Goal: Task Accomplishment & Management: Manage account settings

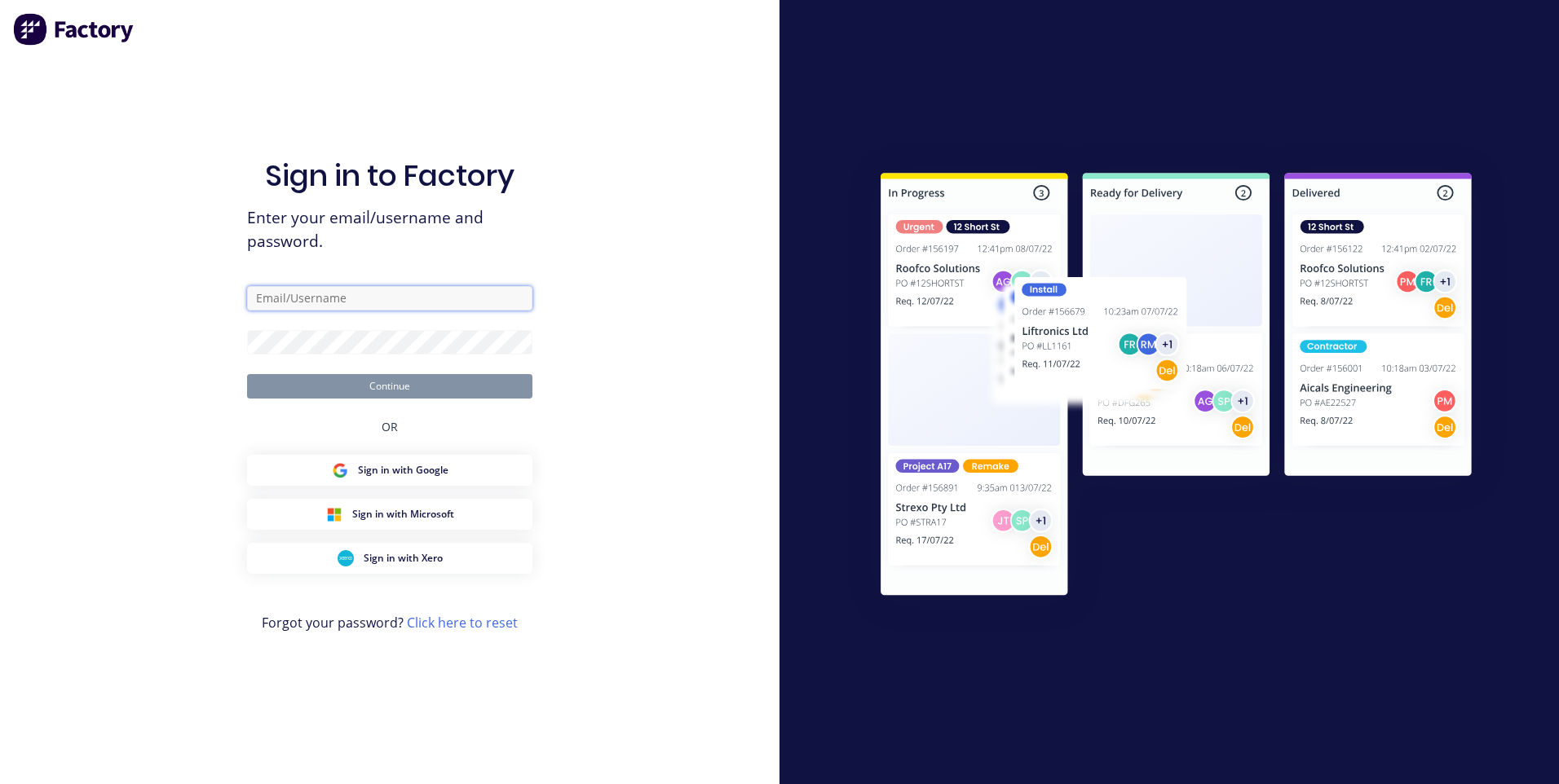
type input "[EMAIL_ADDRESS][DOMAIN_NAME]"
click at [369, 389] on button "Continue" at bounding box center [390, 386] width 286 height 24
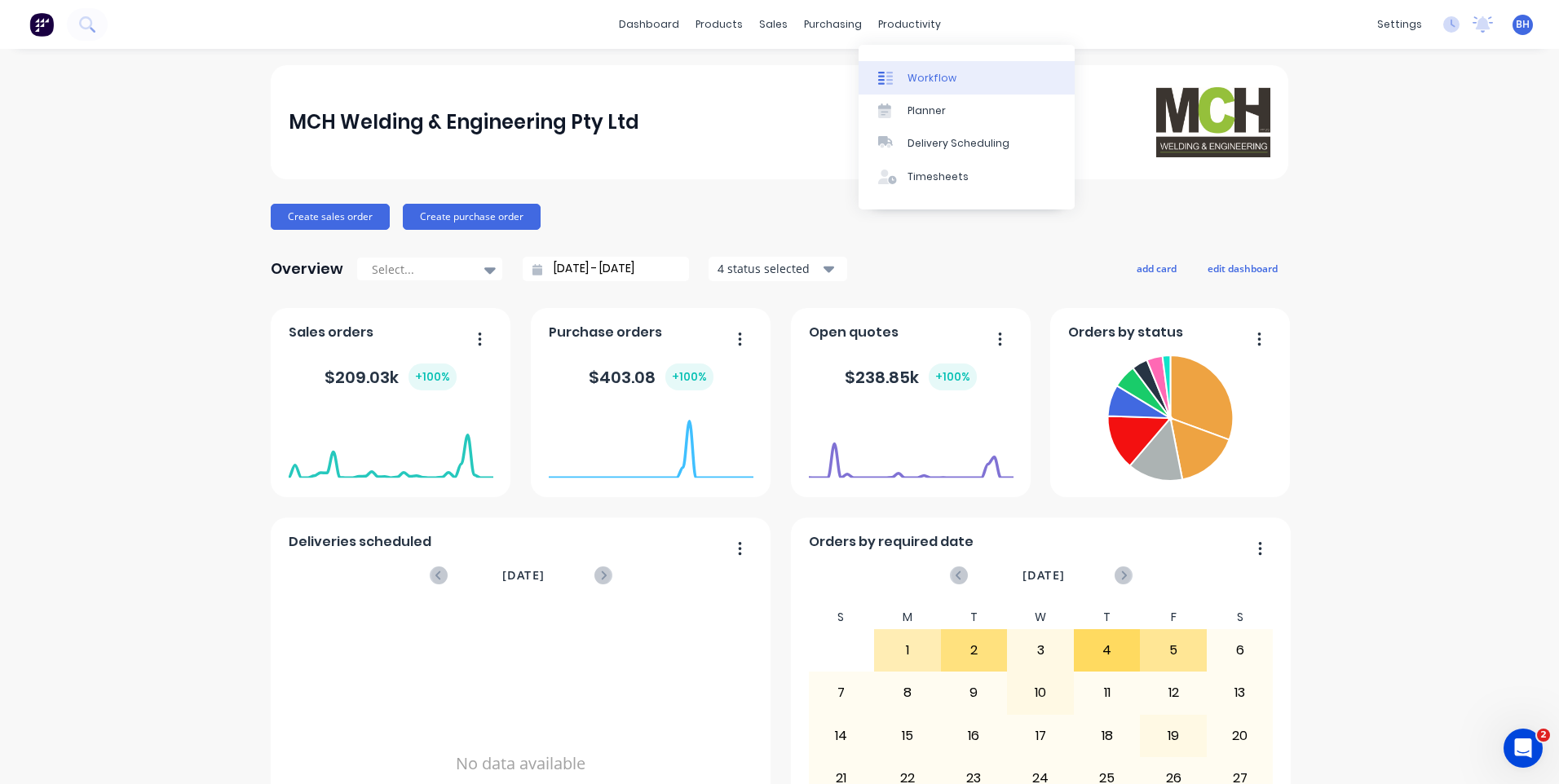
click at [916, 71] on div "Workflow" at bounding box center [932, 78] width 49 height 15
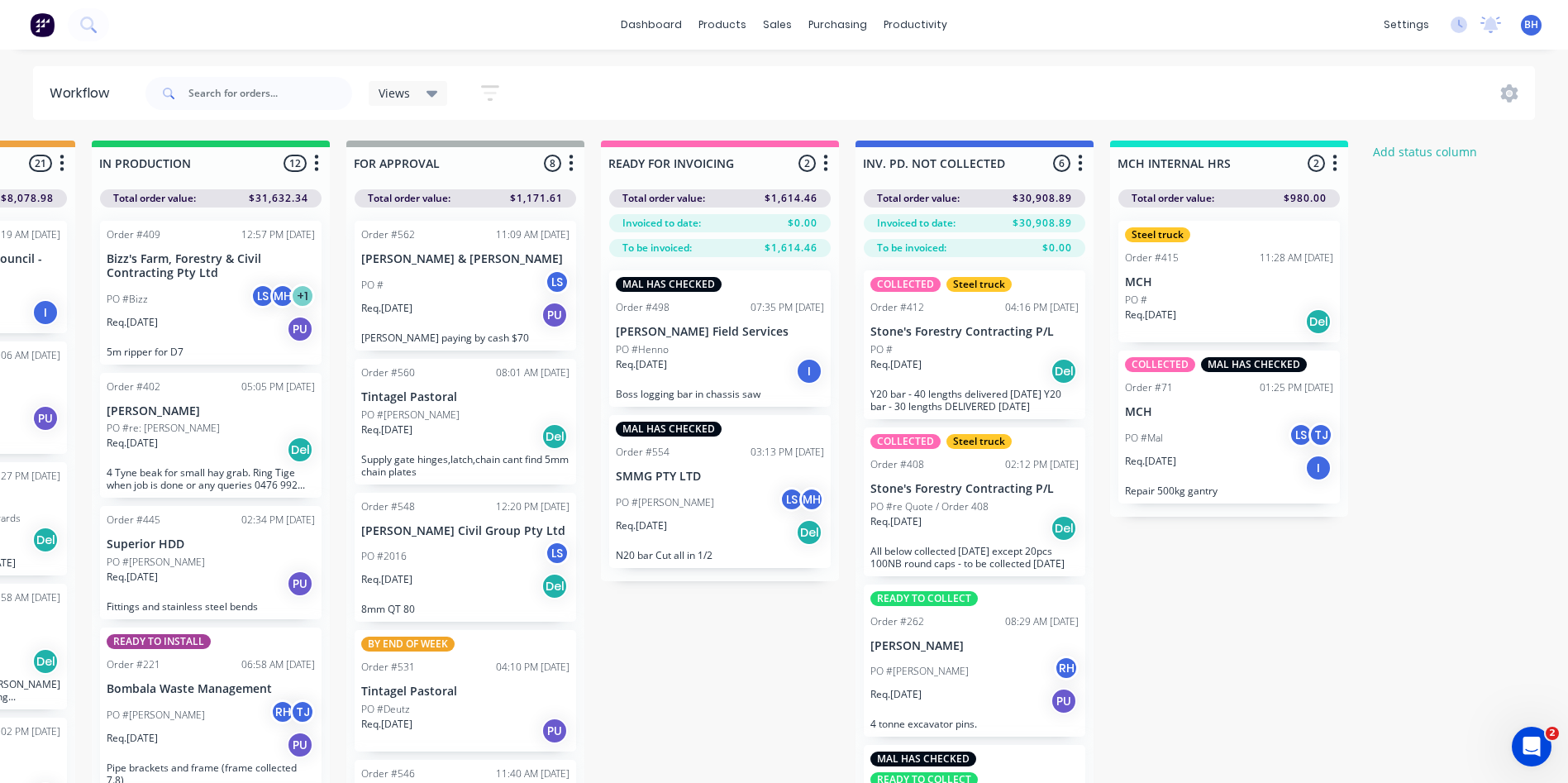
scroll to position [0, 1188]
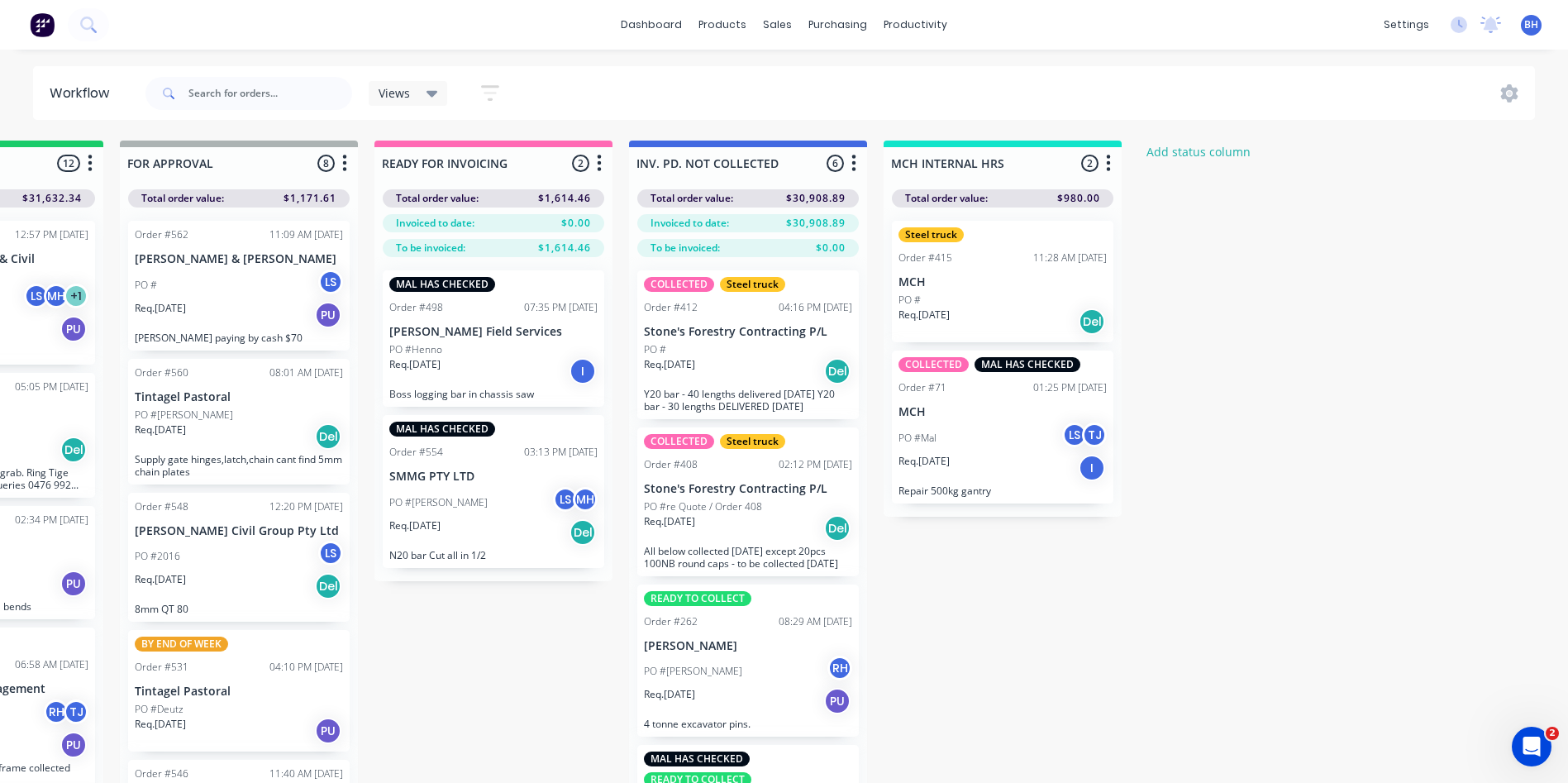
click at [481, 358] on div "Req. [DATE] I" at bounding box center [493, 372] width 208 height 28
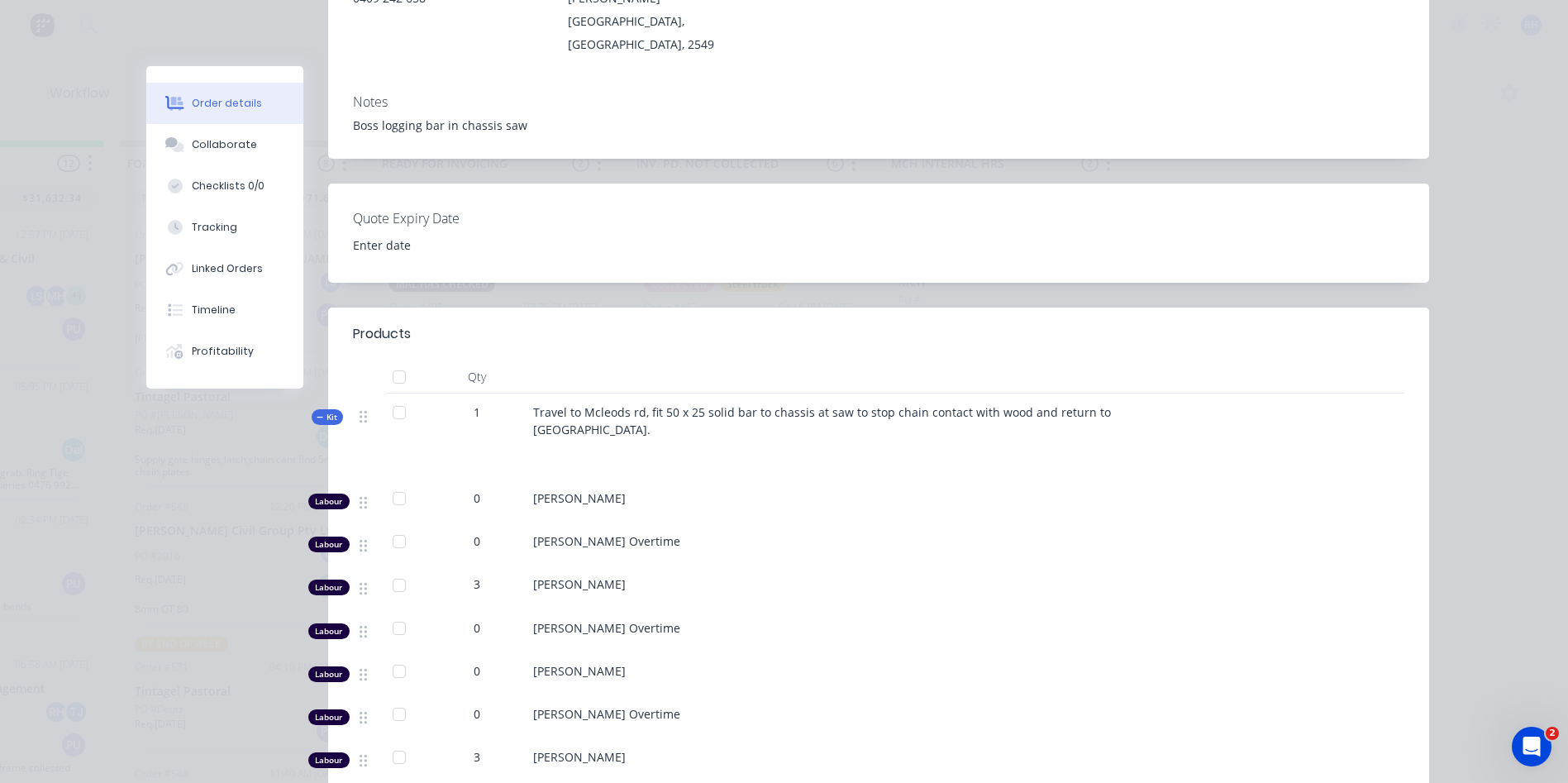
scroll to position [0, 0]
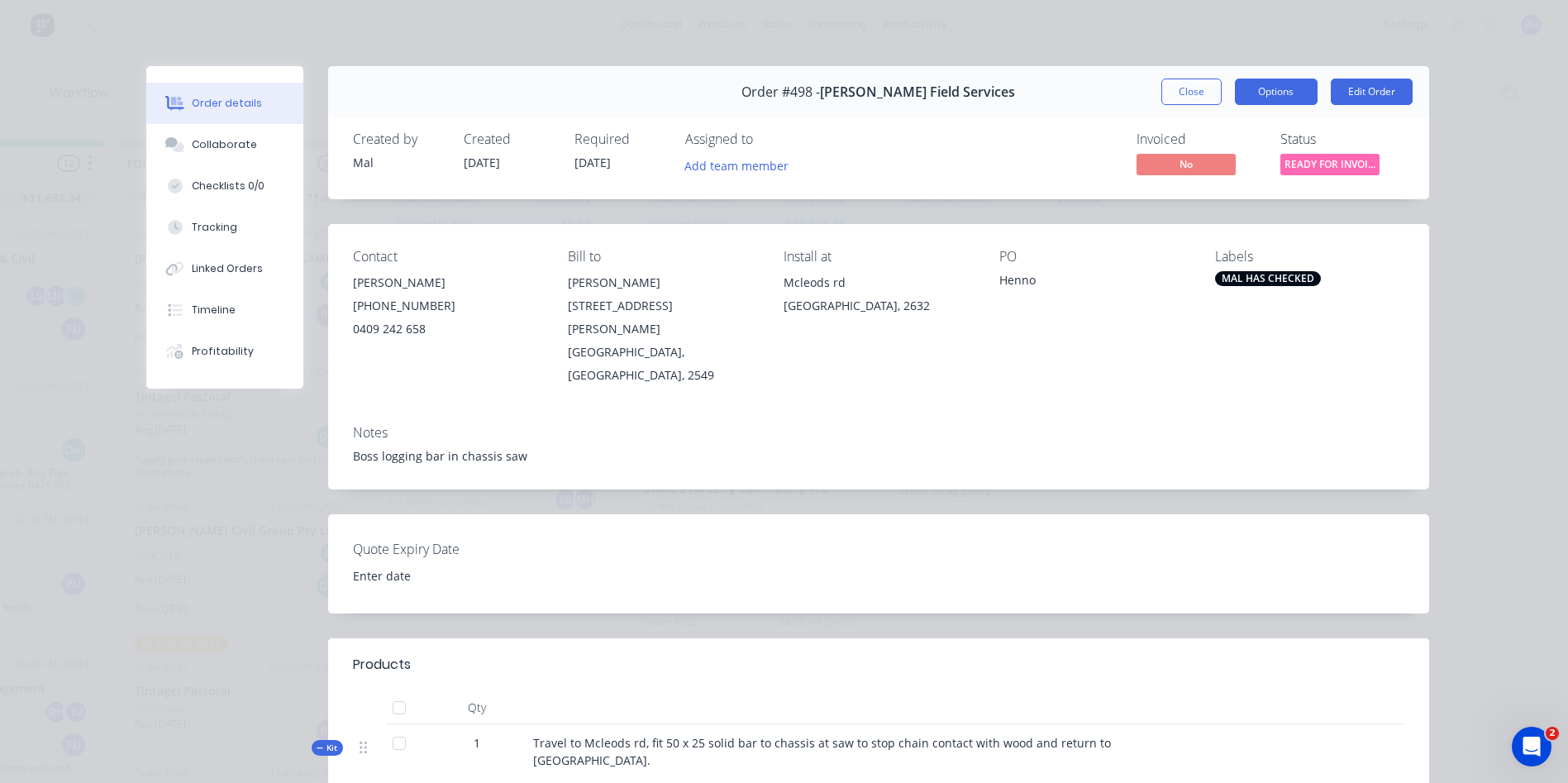
click at [1275, 92] on button "Options" at bounding box center [1276, 92] width 83 height 26
click at [1179, 87] on button "Close" at bounding box center [1191, 92] width 60 height 26
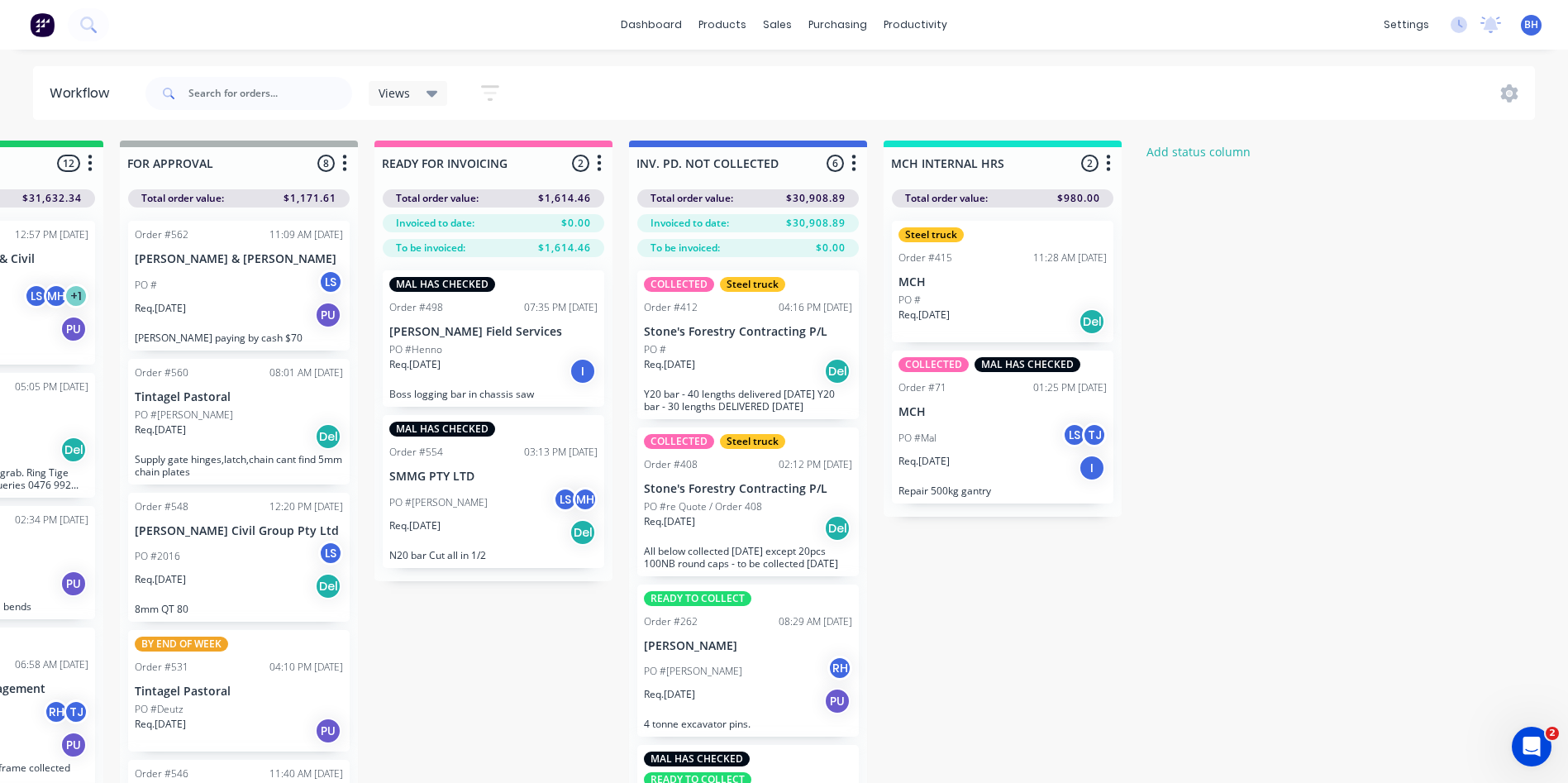
click at [503, 340] on div "MAL HAS CHECKED Order #498 07:35 PM [DATE] [PERSON_NAME] Field Services PO #Hen…" at bounding box center [493, 339] width 222 height 137
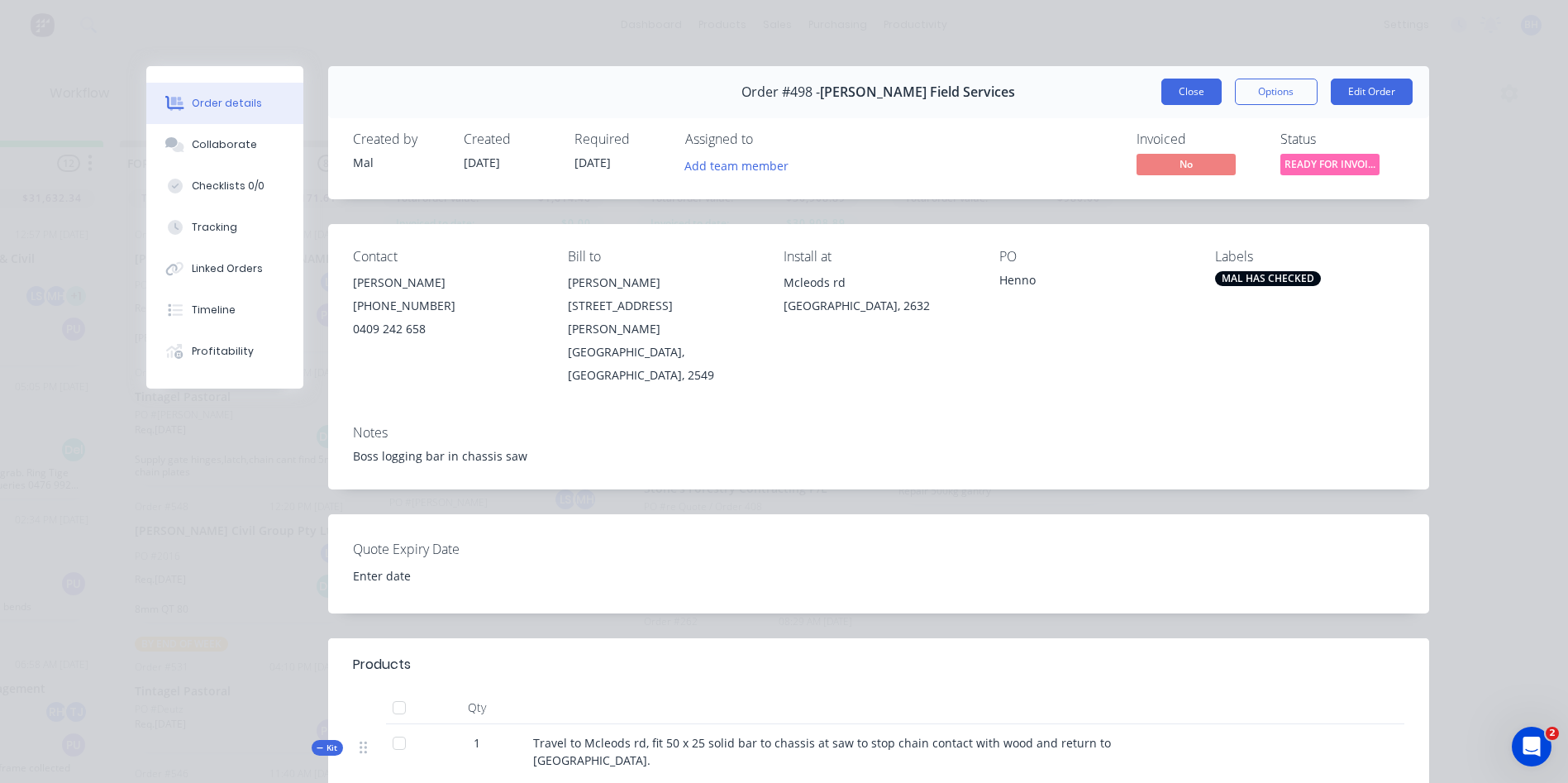
click at [1172, 86] on button "Close" at bounding box center [1191, 92] width 60 height 26
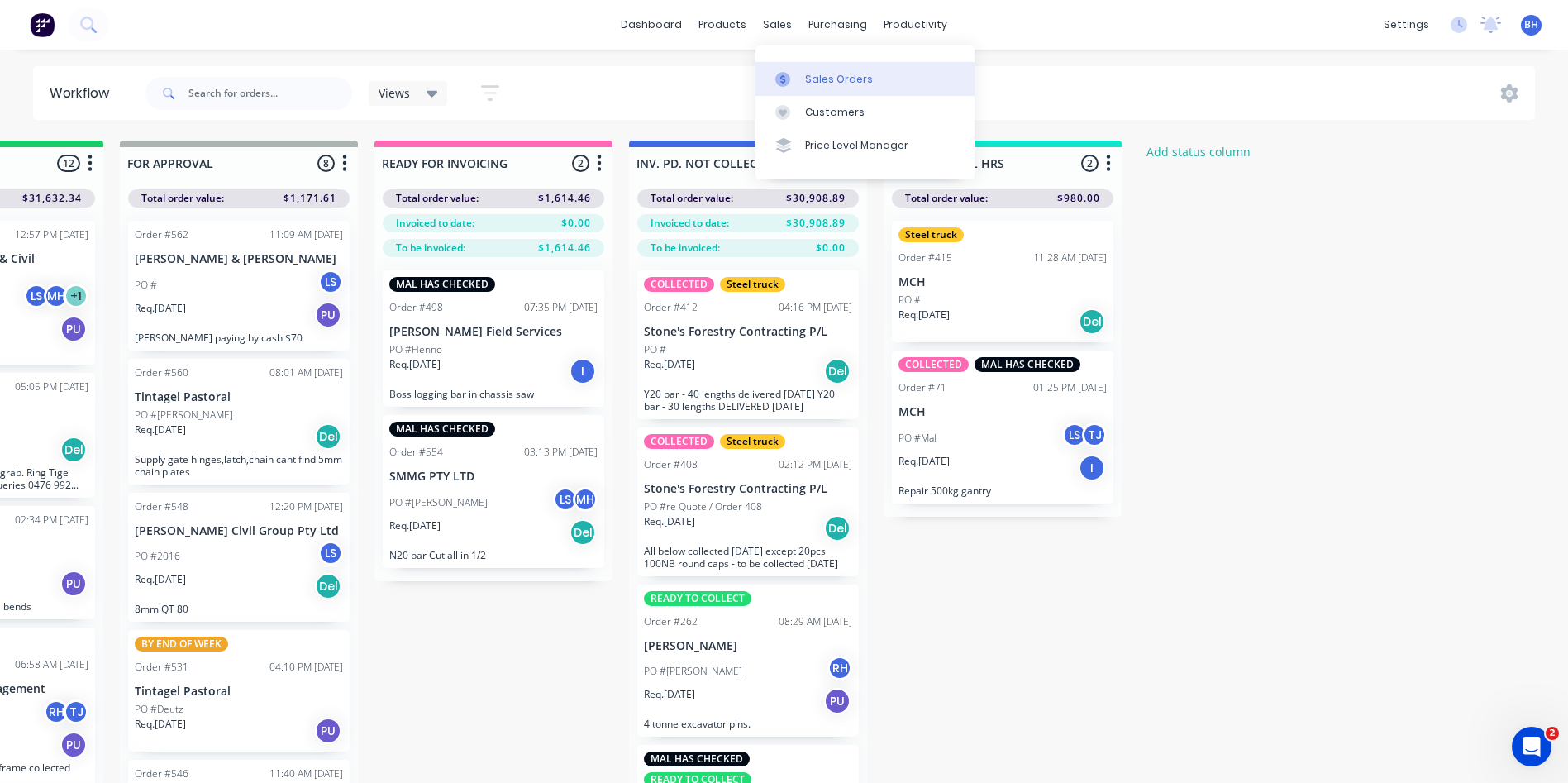
click at [808, 77] on div "Sales Orders" at bounding box center [839, 79] width 68 height 15
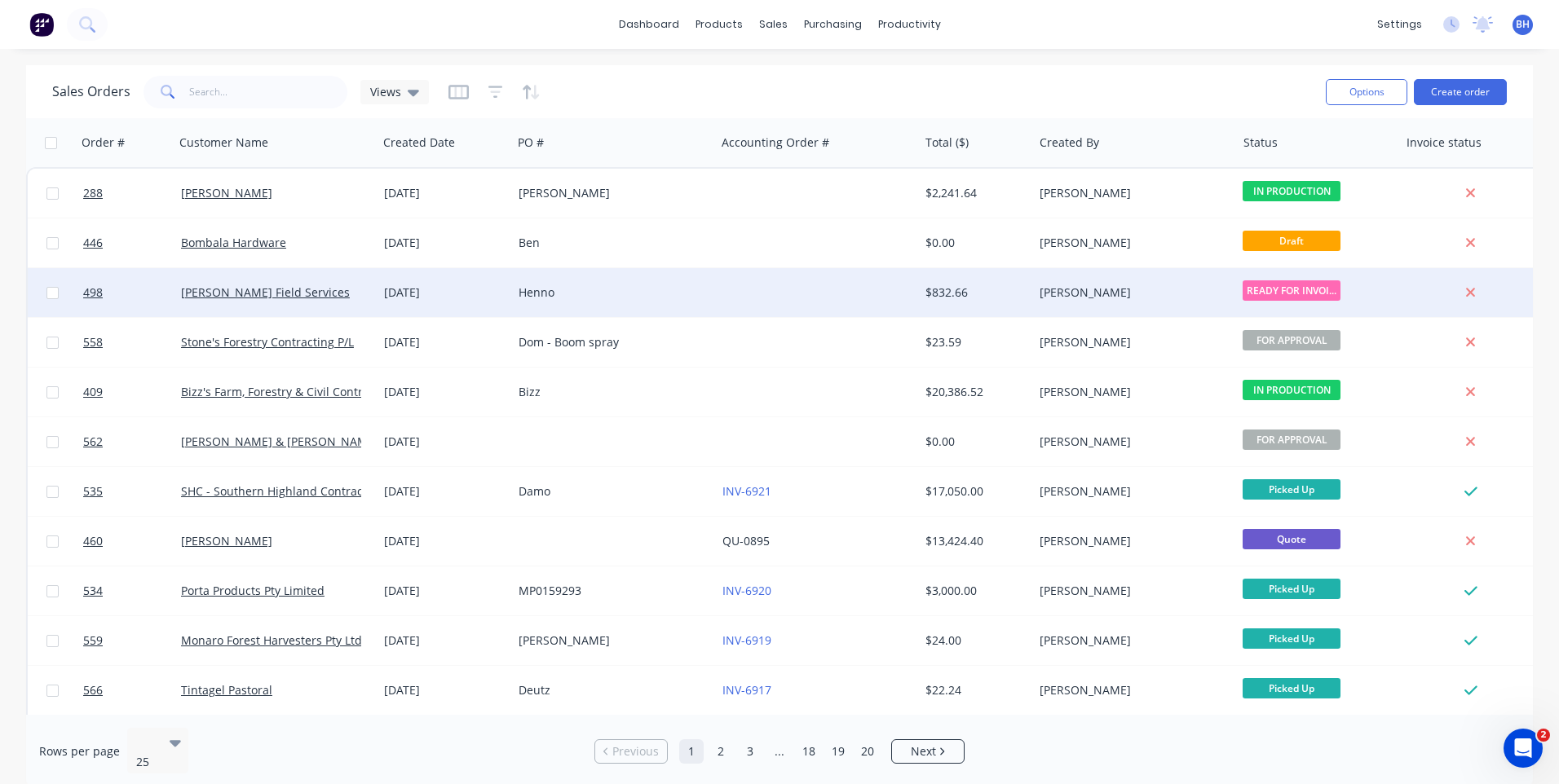
click at [829, 289] on div at bounding box center [818, 292] width 203 height 49
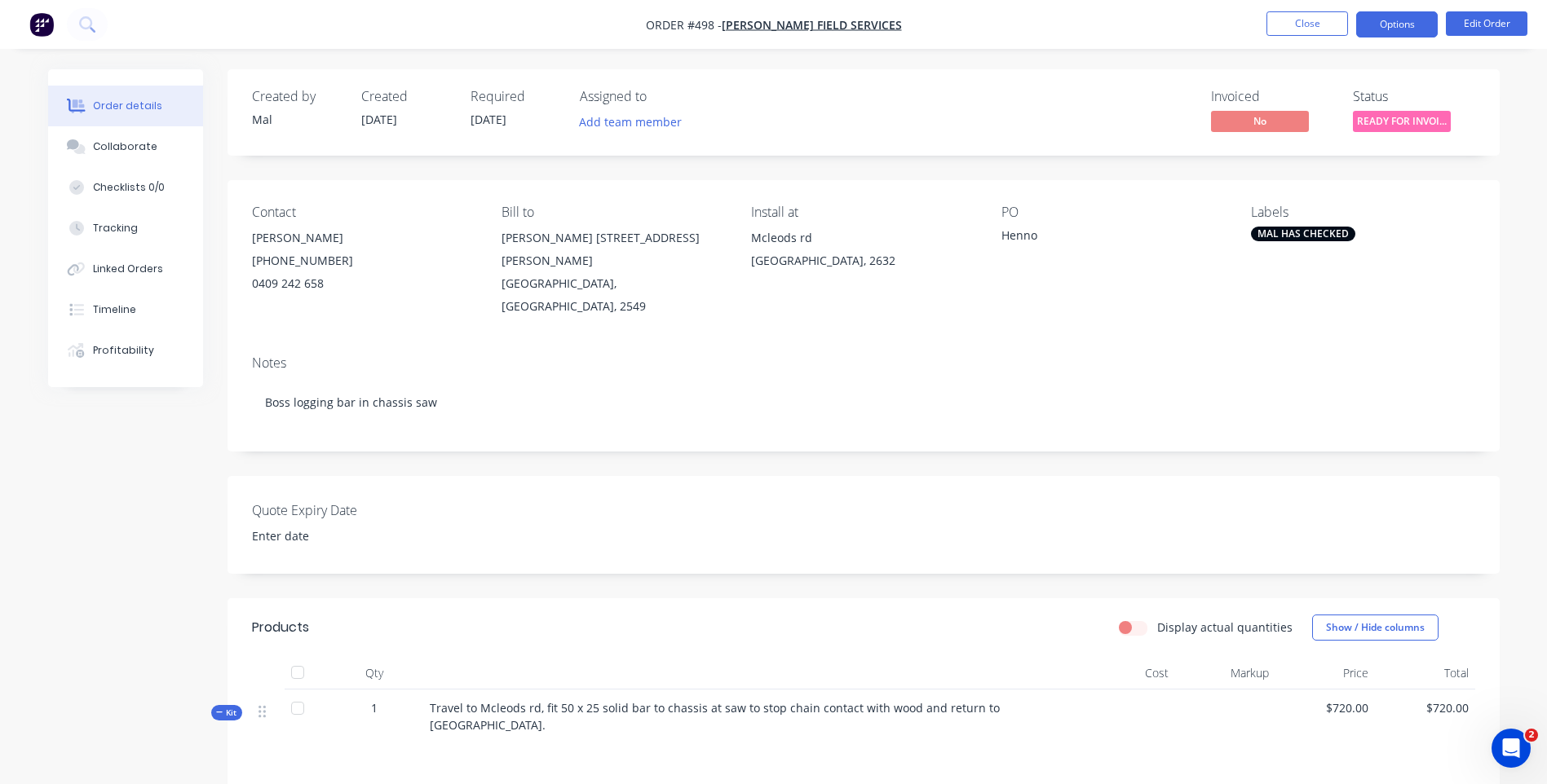
click at [1402, 21] on button "Options" at bounding box center [1397, 24] width 82 height 26
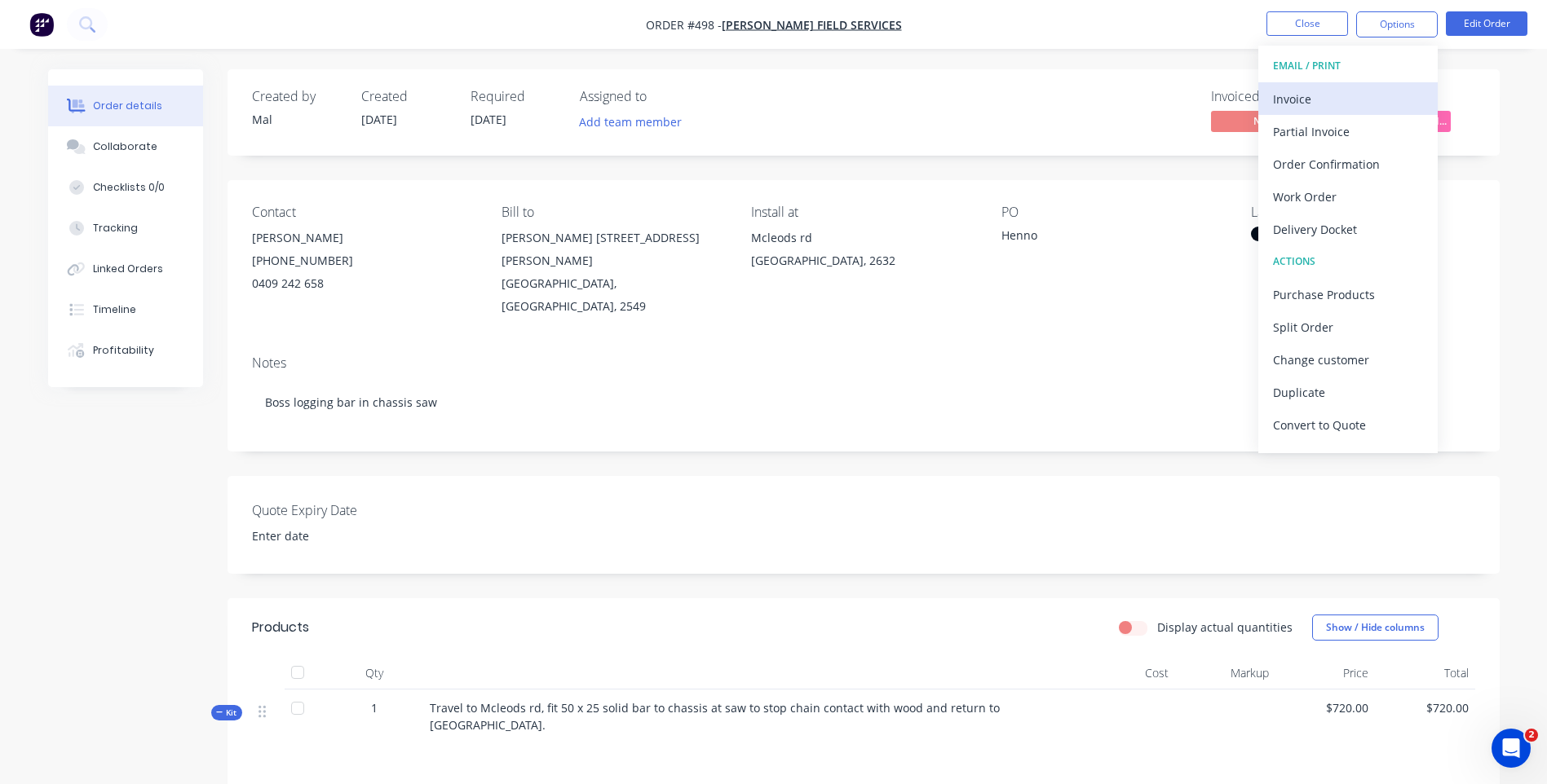
click at [1297, 92] on div "Invoice" at bounding box center [1347, 99] width 150 height 23
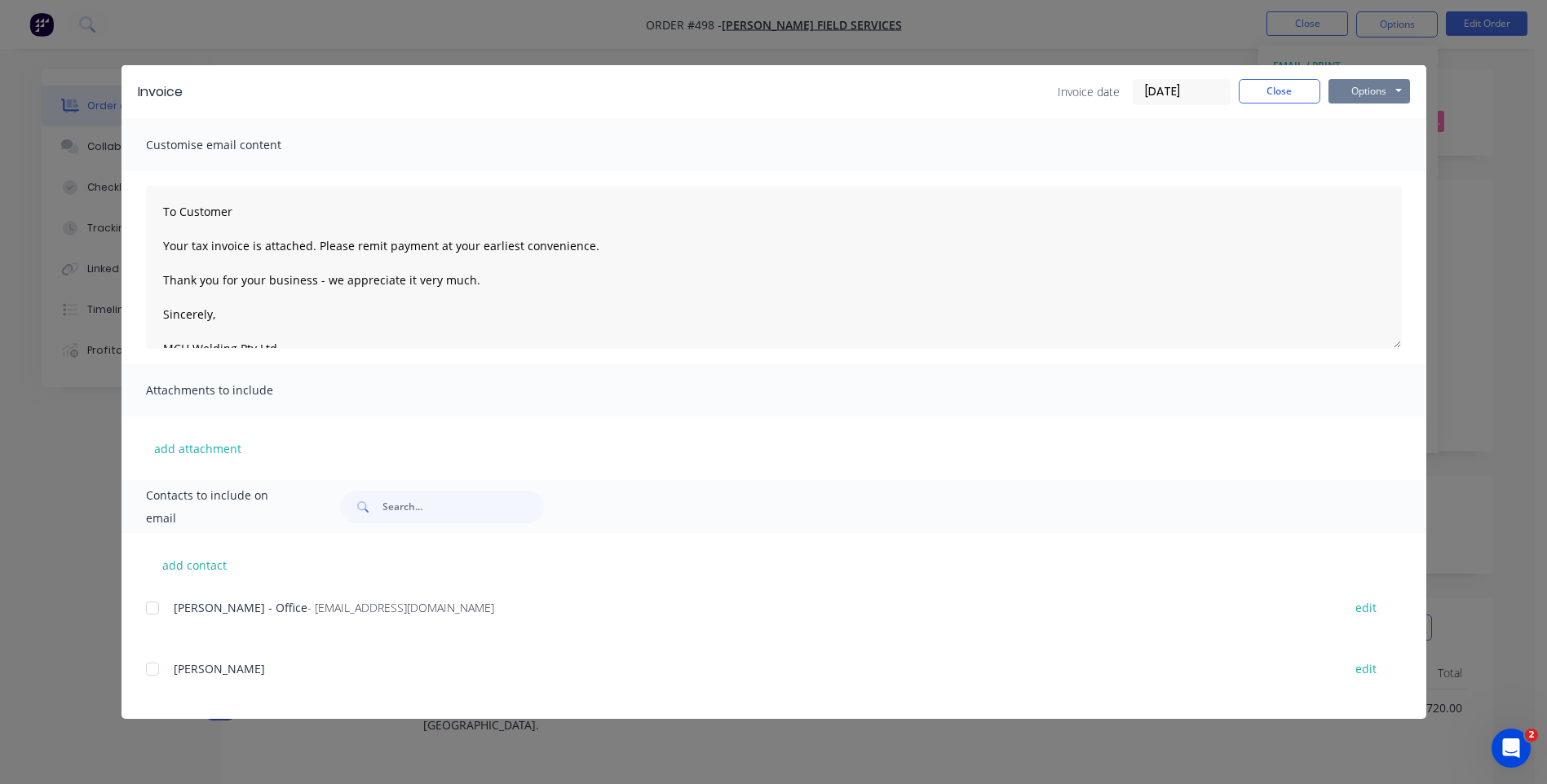
click at [1368, 90] on button "Options" at bounding box center [1369, 91] width 82 height 24
click at [1351, 112] on button "Preview" at bounding box center [1380, 120] width 104 height 27
click at [1356, 86] on button "Options" at bounding box center [1369, 91] width 82 height 24
drag, startPoint x: 150, startPoint y: 607, endPoint x: 172, endPoint y: 614, distance: 23.1
click at [152, 607] on div at bounding box center [152, 607] width 33 height 33
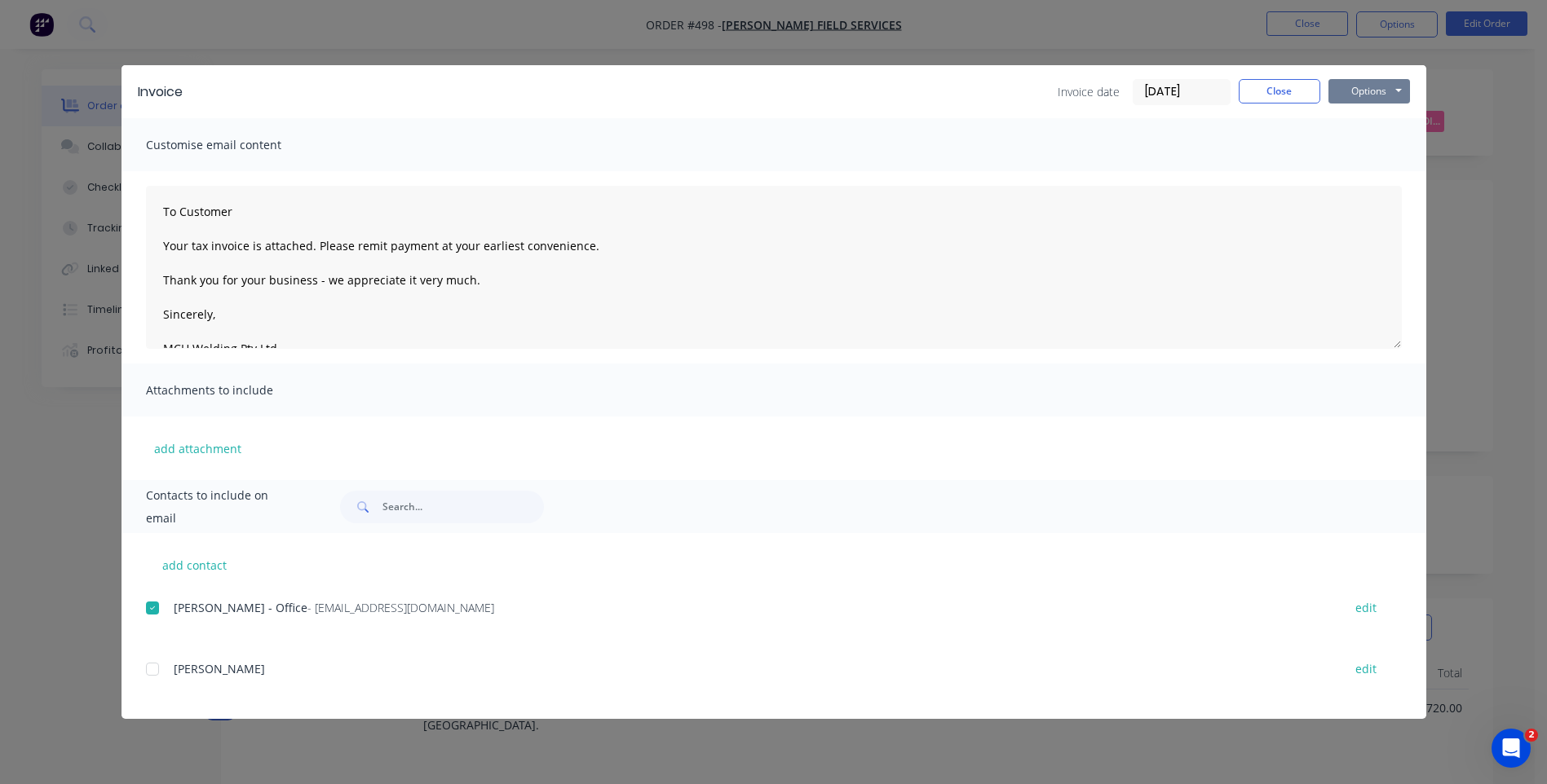
click at [1357, 84] on button "Options" at bounding box center [1369, 91] width 82 height 24
click at [1349, 168] on button "Email" at bounding box center [1380, 174] width 104 height 27
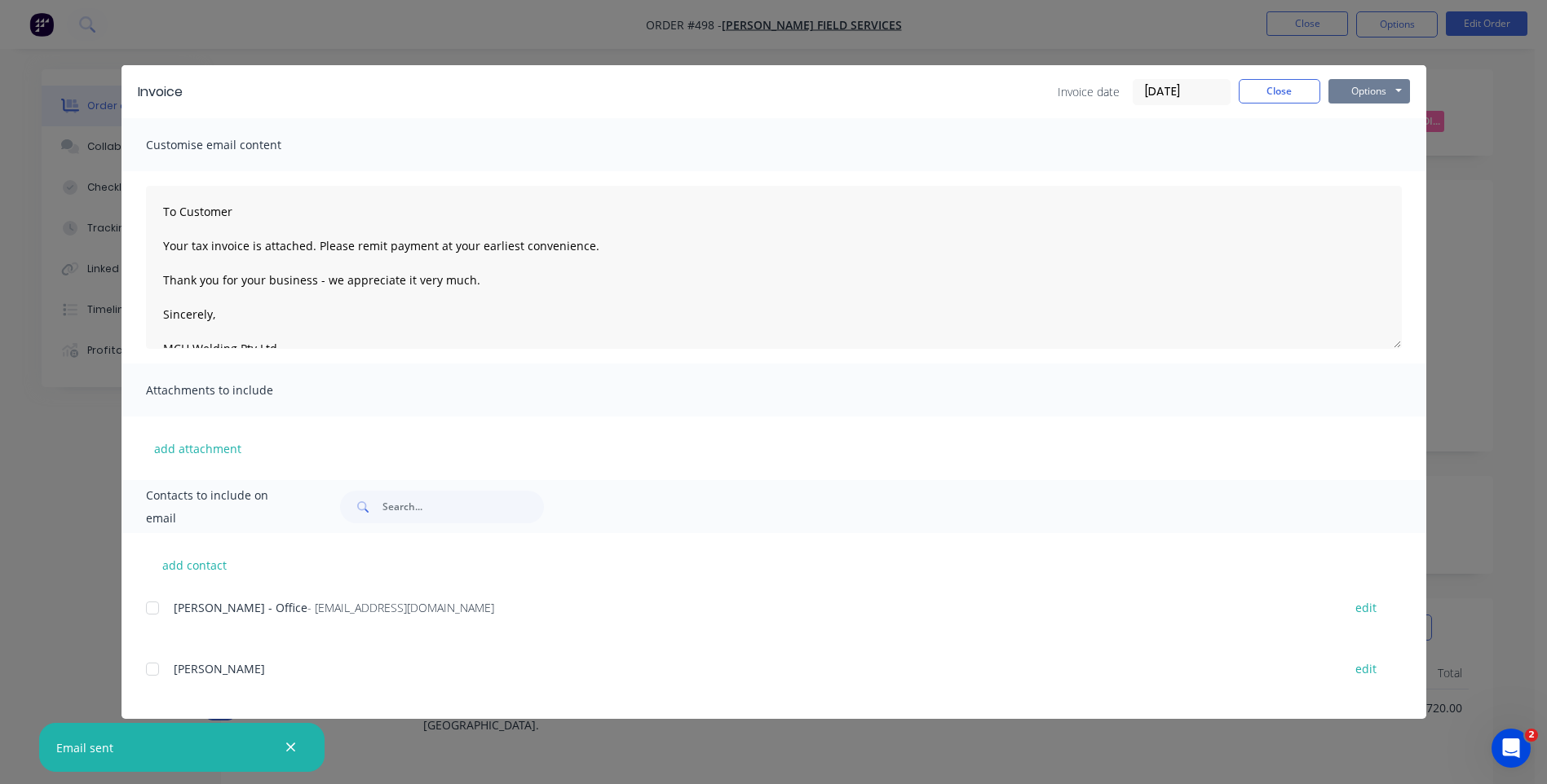
click at [1383, 91] on button "Options" at bounding box center [1369, 91] width 82 height 24
click at [1251, 91] on button "Close" at bounding box center [1279, 91] width 82 height 24
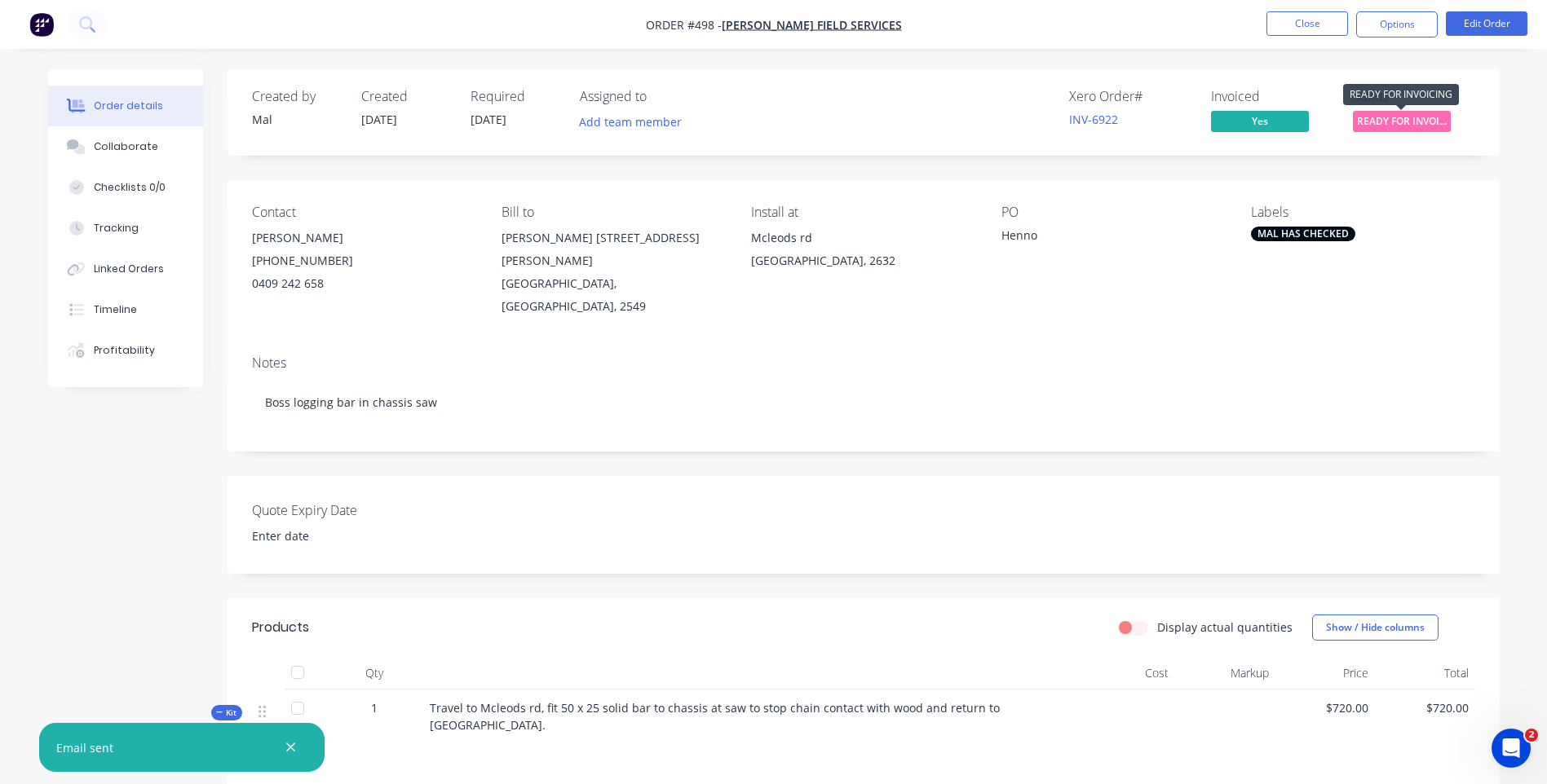
click at [1389, 122] on span "READY FOR INVOI..." at bounding box center [1401, 121] width 98 height 20
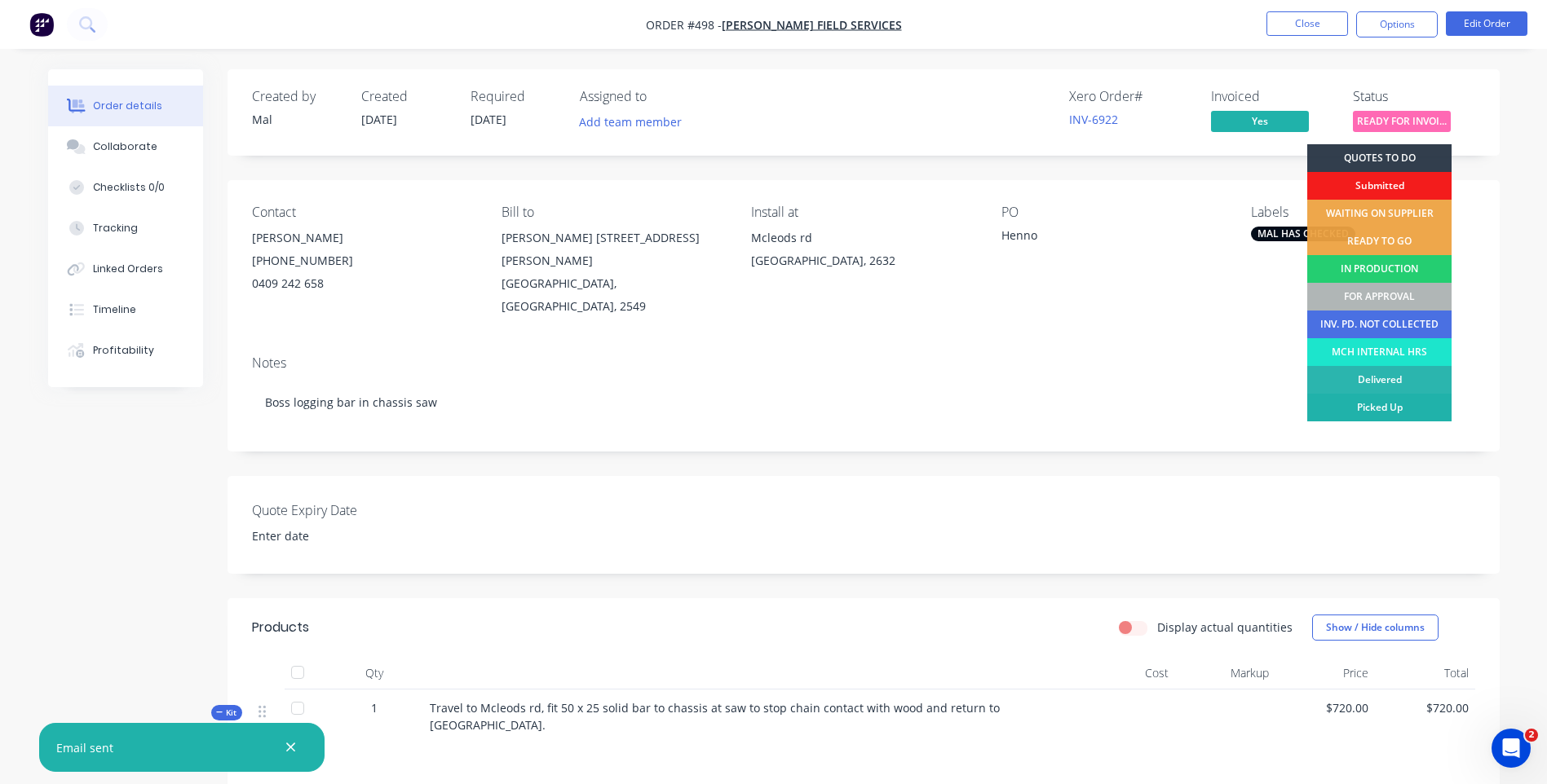
click at [1353, 405] on div "Picked Up" at bounding box center [1379, 407] width 144 height 28
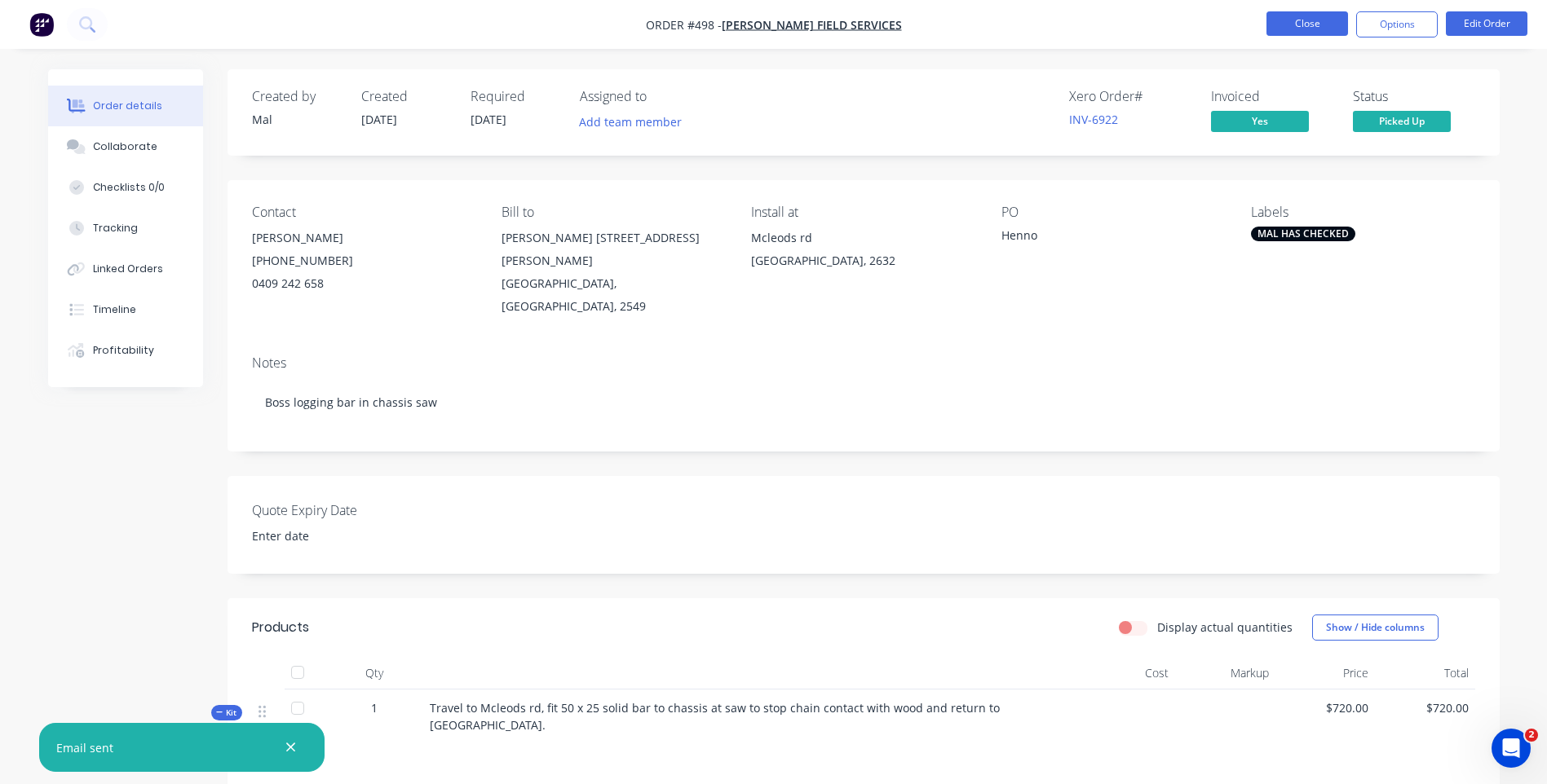
click at [1301, 25] on button "Close" at bounding box center [1307, 23] width 82 height 24
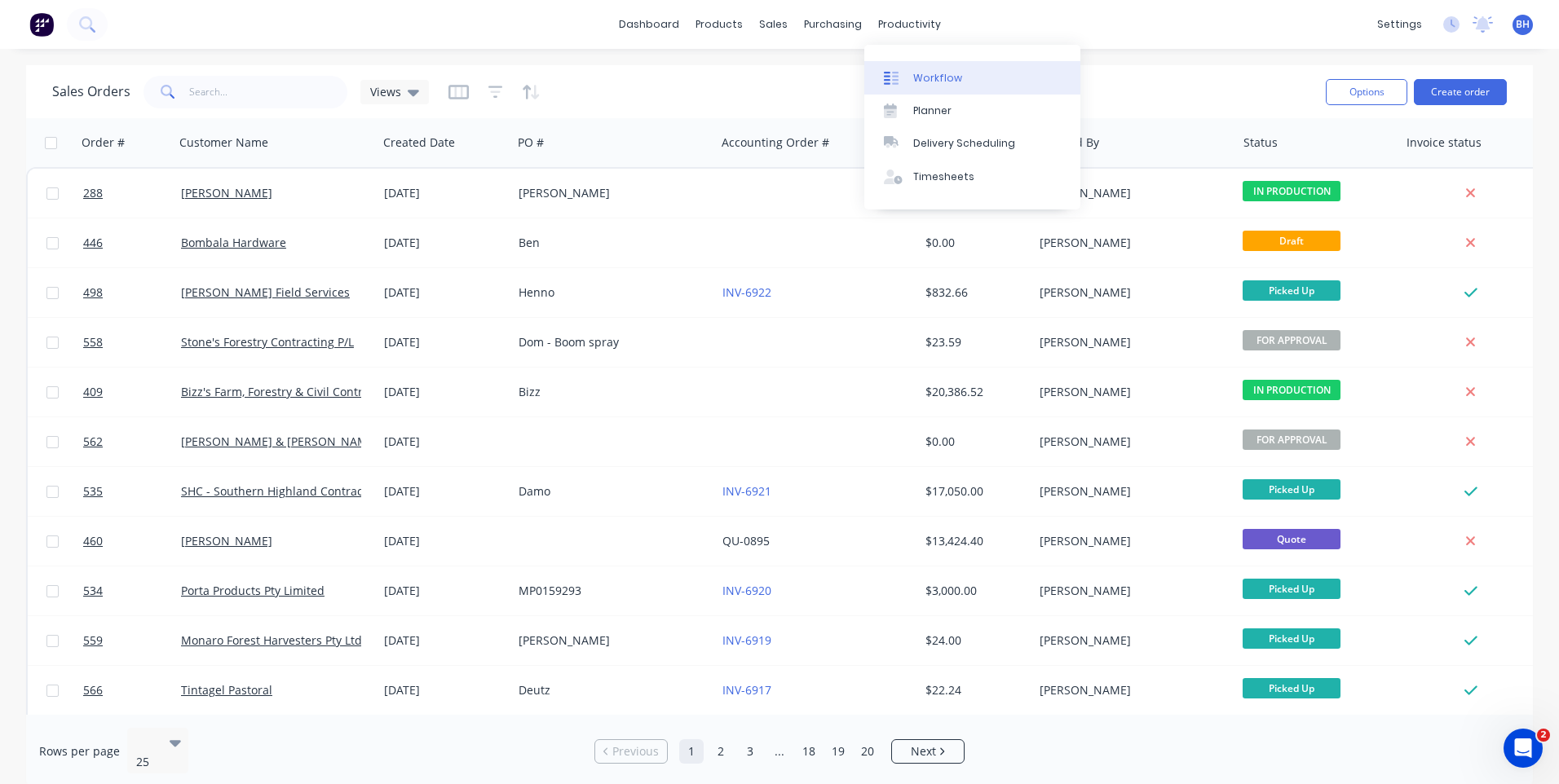
click at [914, 74] on div "Workflow" at bounding box center [938, 78] width 49 height 15
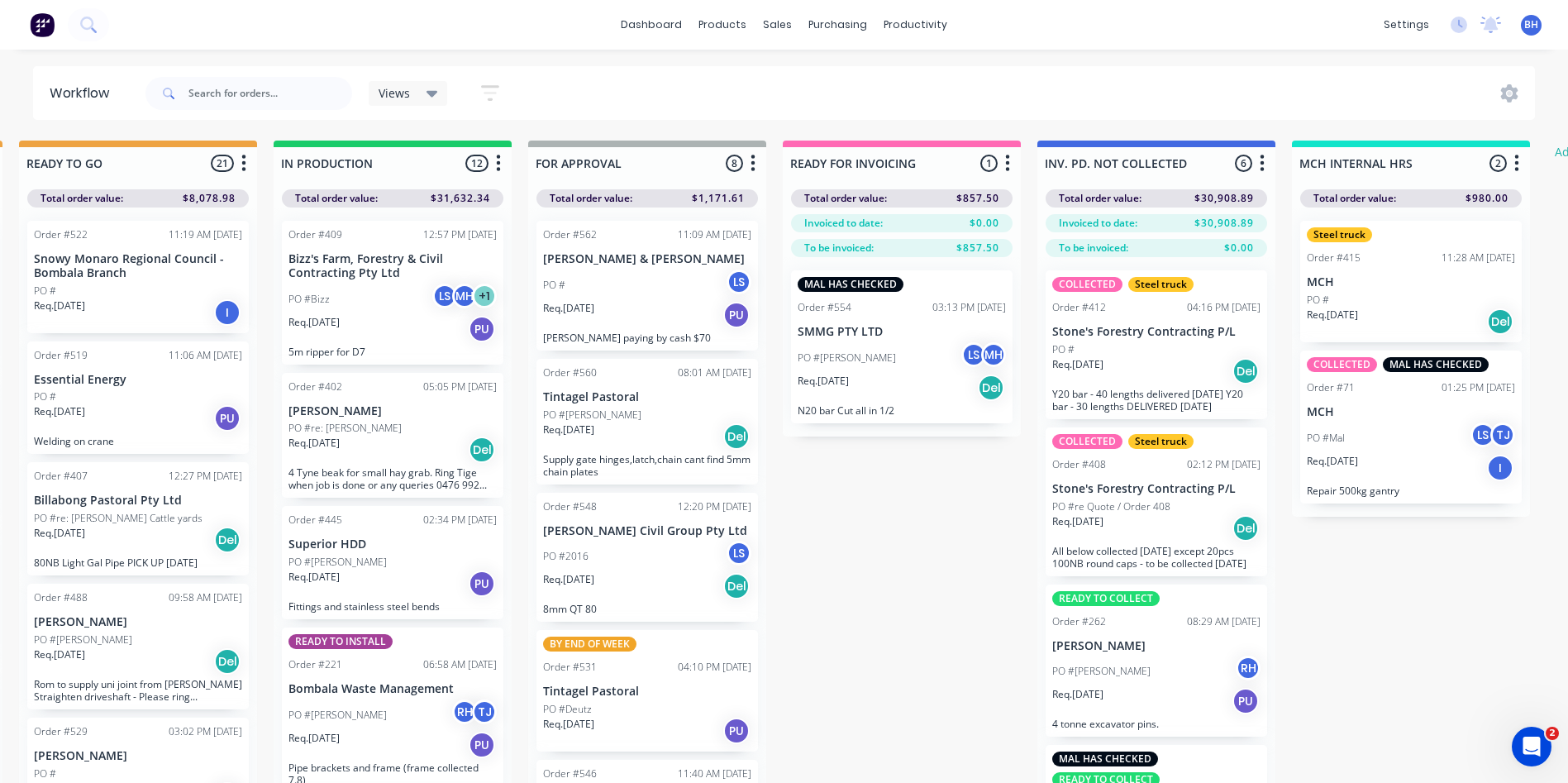
scroll to position [0, 835]
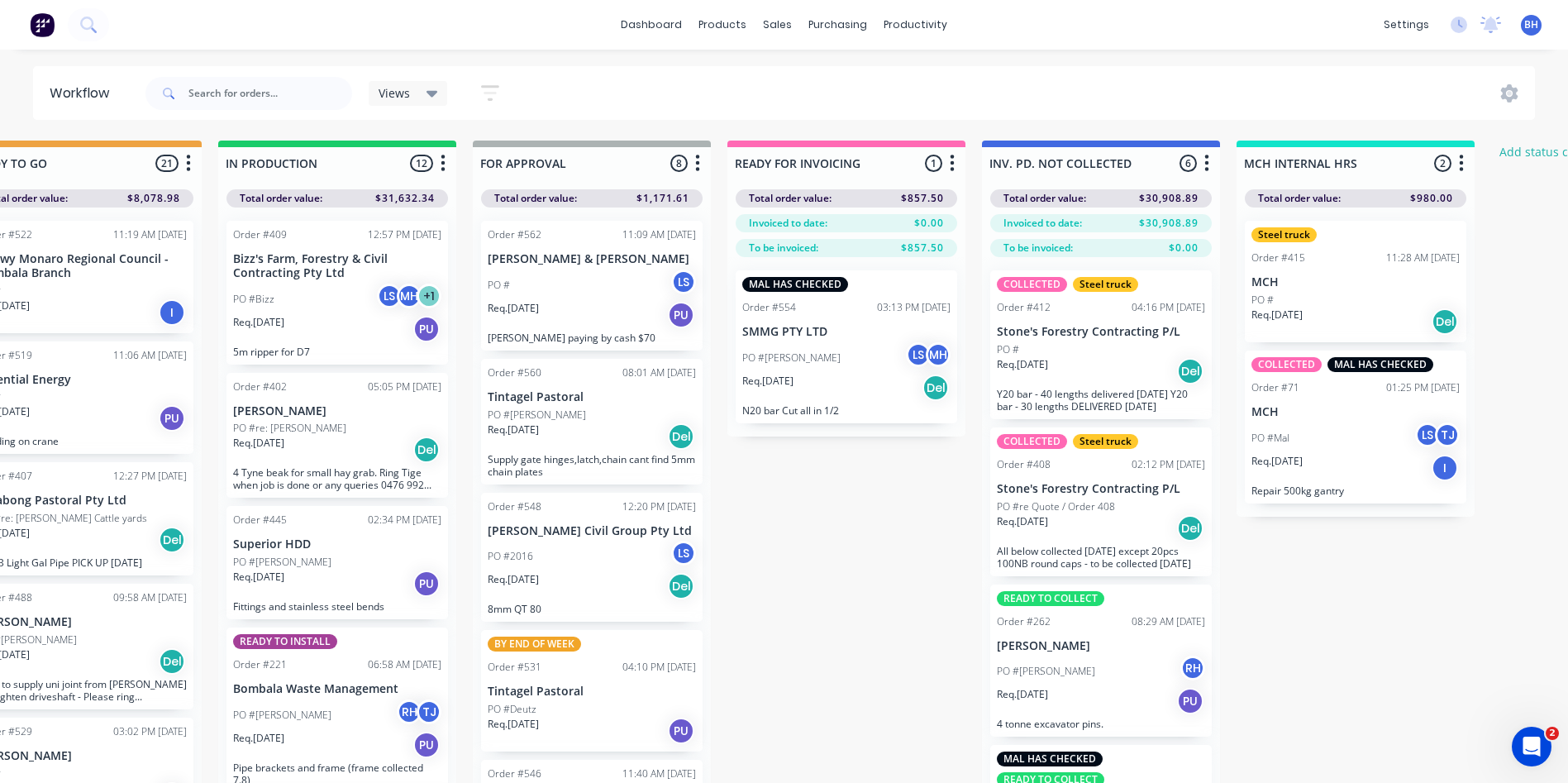
click at [855, 371] on div "PO #[PERSON_NAME] MH" at bounding box center [846, 358] width 208 height 31
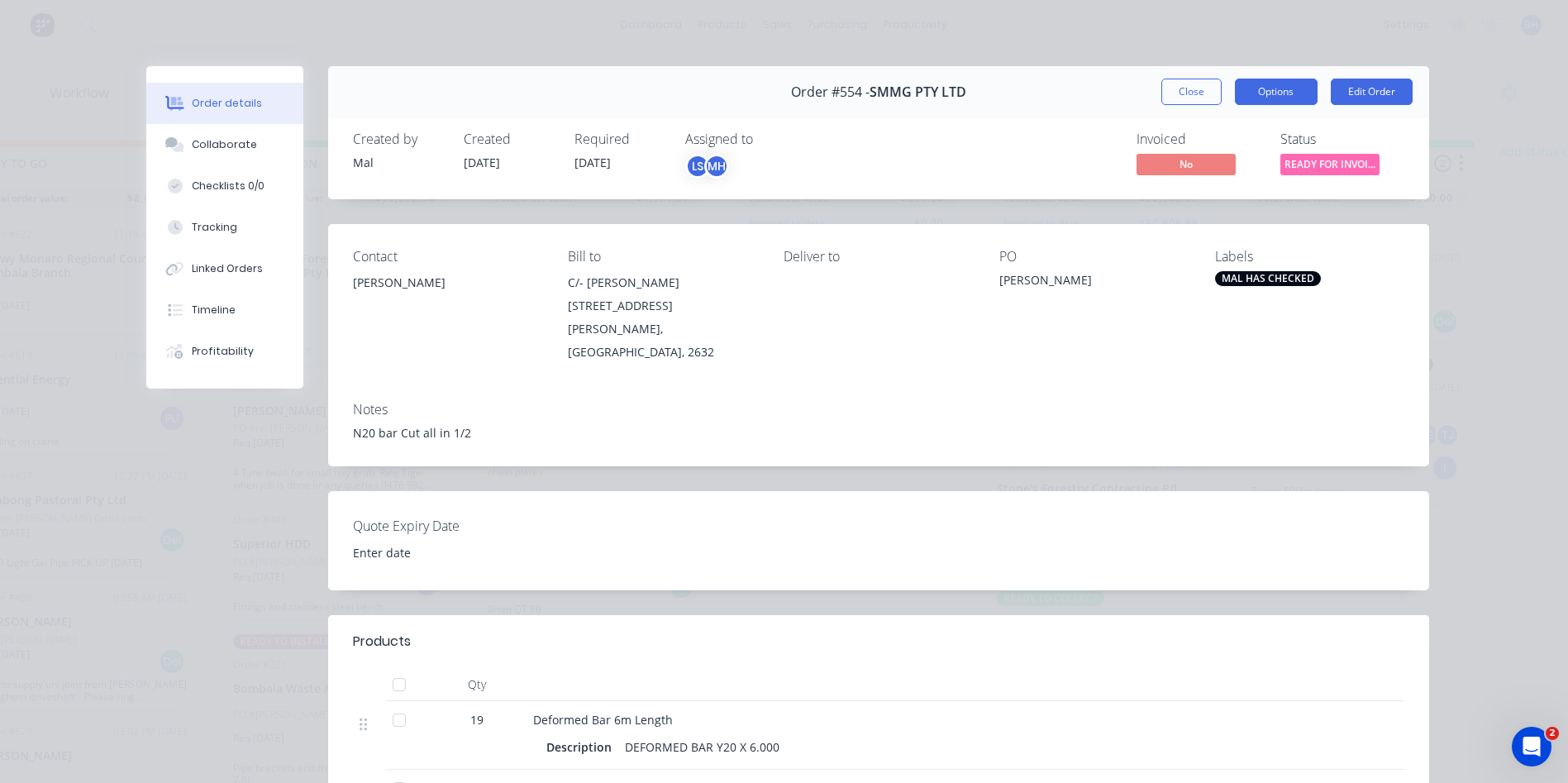
click at [1260, 97] on button "Options" at bounding box center [1276, 92] width 83 height 26
click at [1008, 43] on div "Order details Collaborate Checklists 0/0 Tracking Linked Orders Timeline Profit…" at bounding box center [784, 392] width 1568 height 783
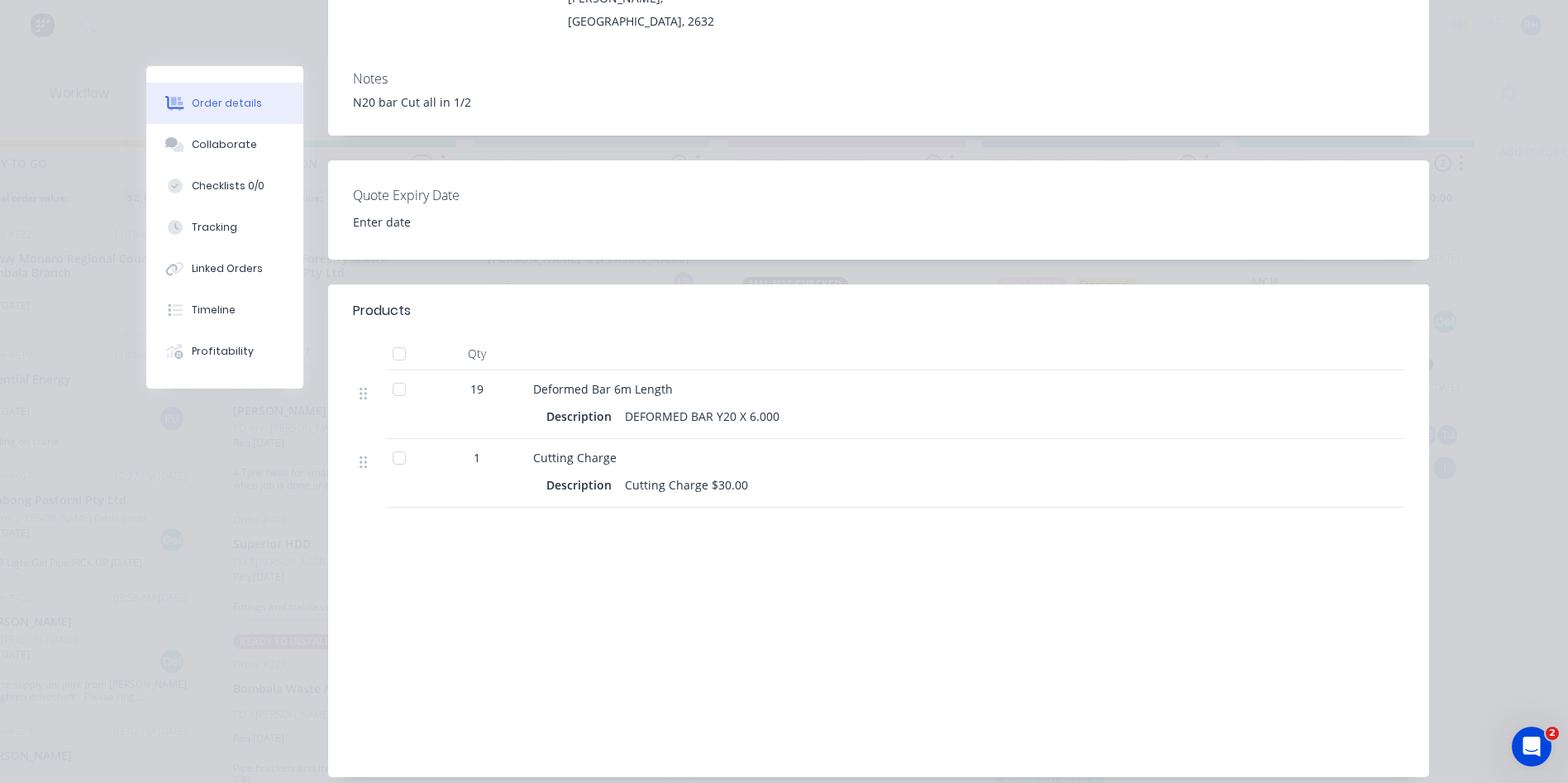
scroll to position [0, 0]
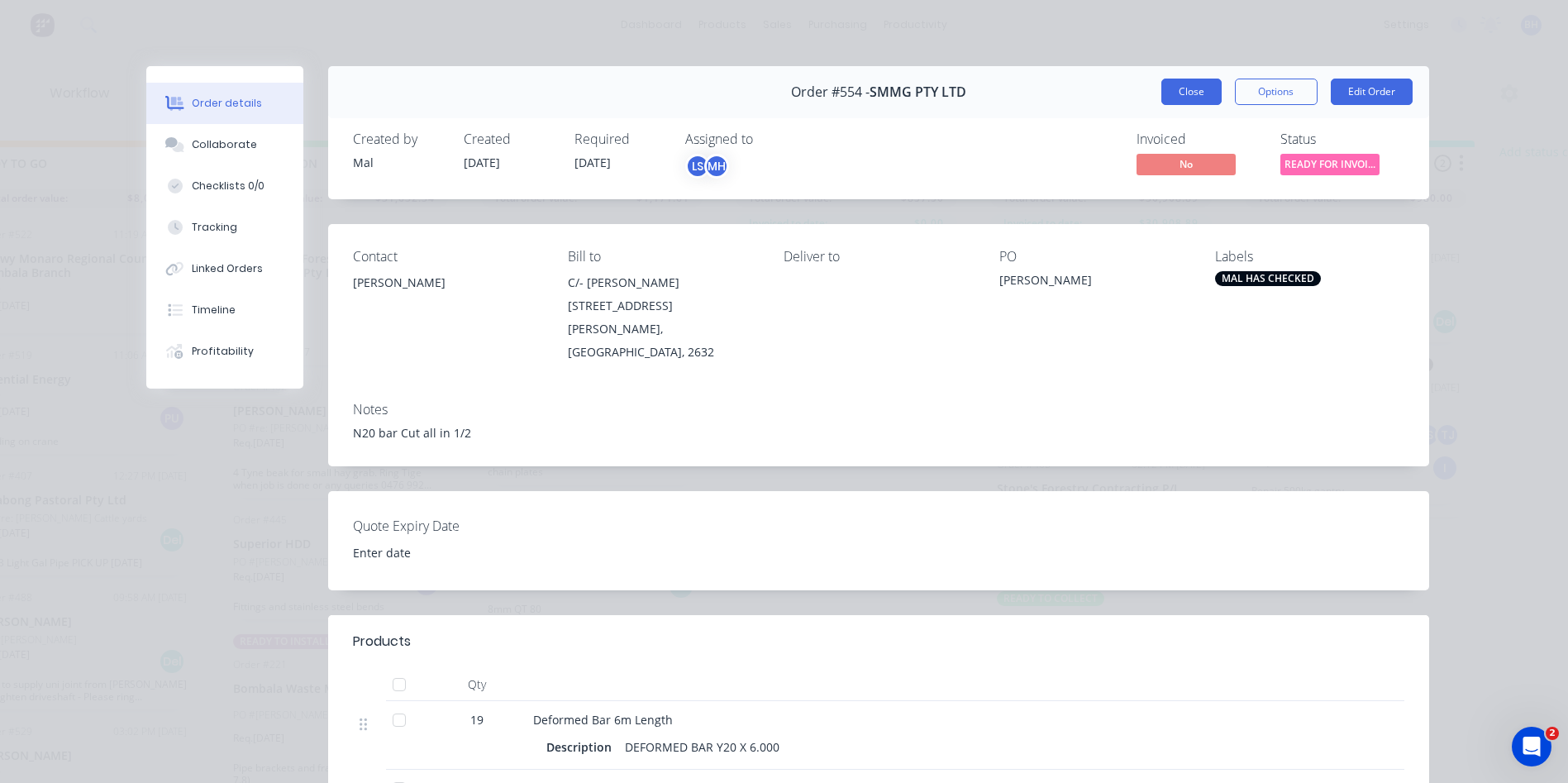
click at [1181, 85] on button "Close" at bounding box center [1191, 92] width 60 height 26
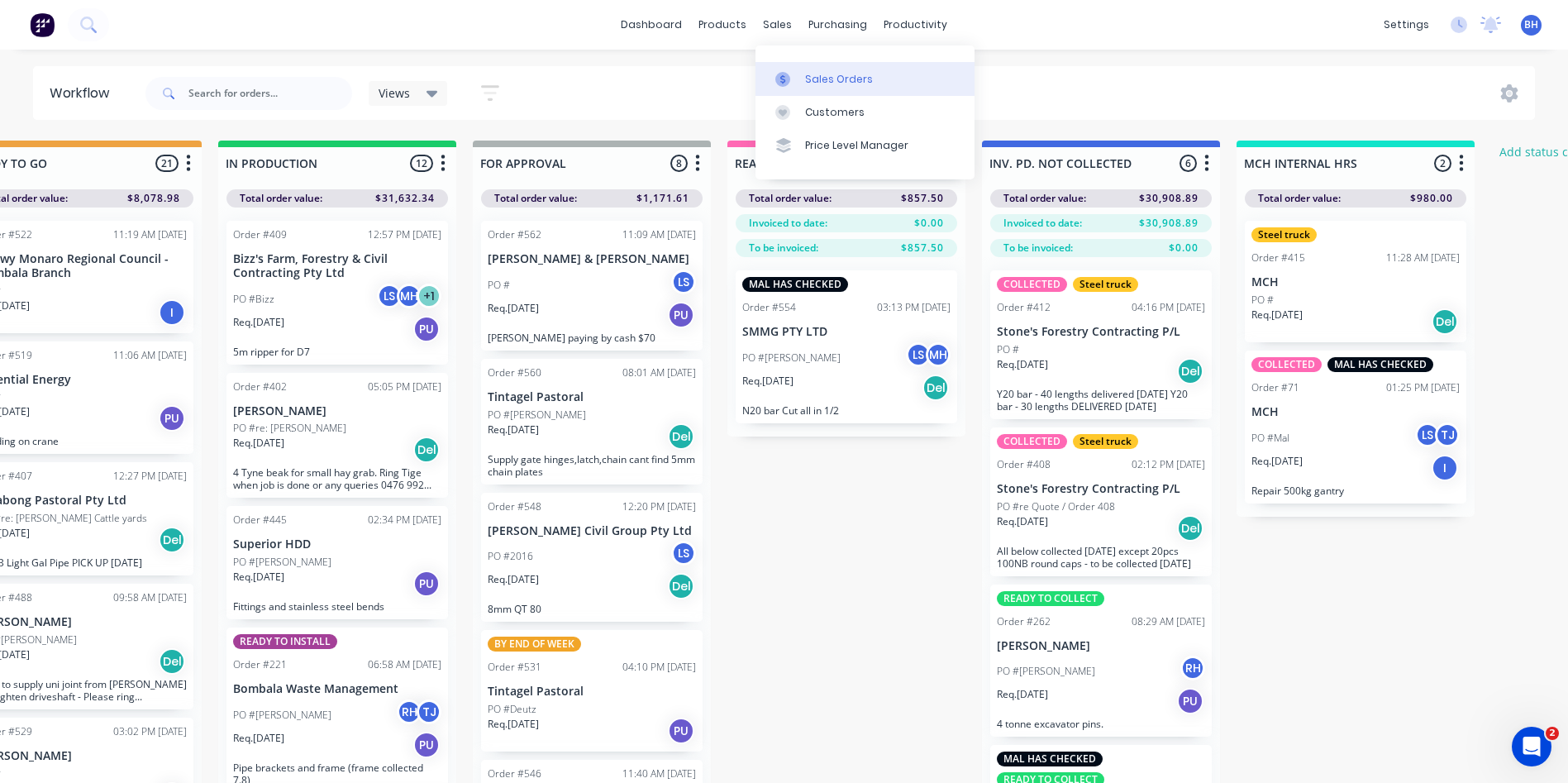
click at [810, 74] on div "Sales Orders" at bounding box center [839, 79] width 68 height 15
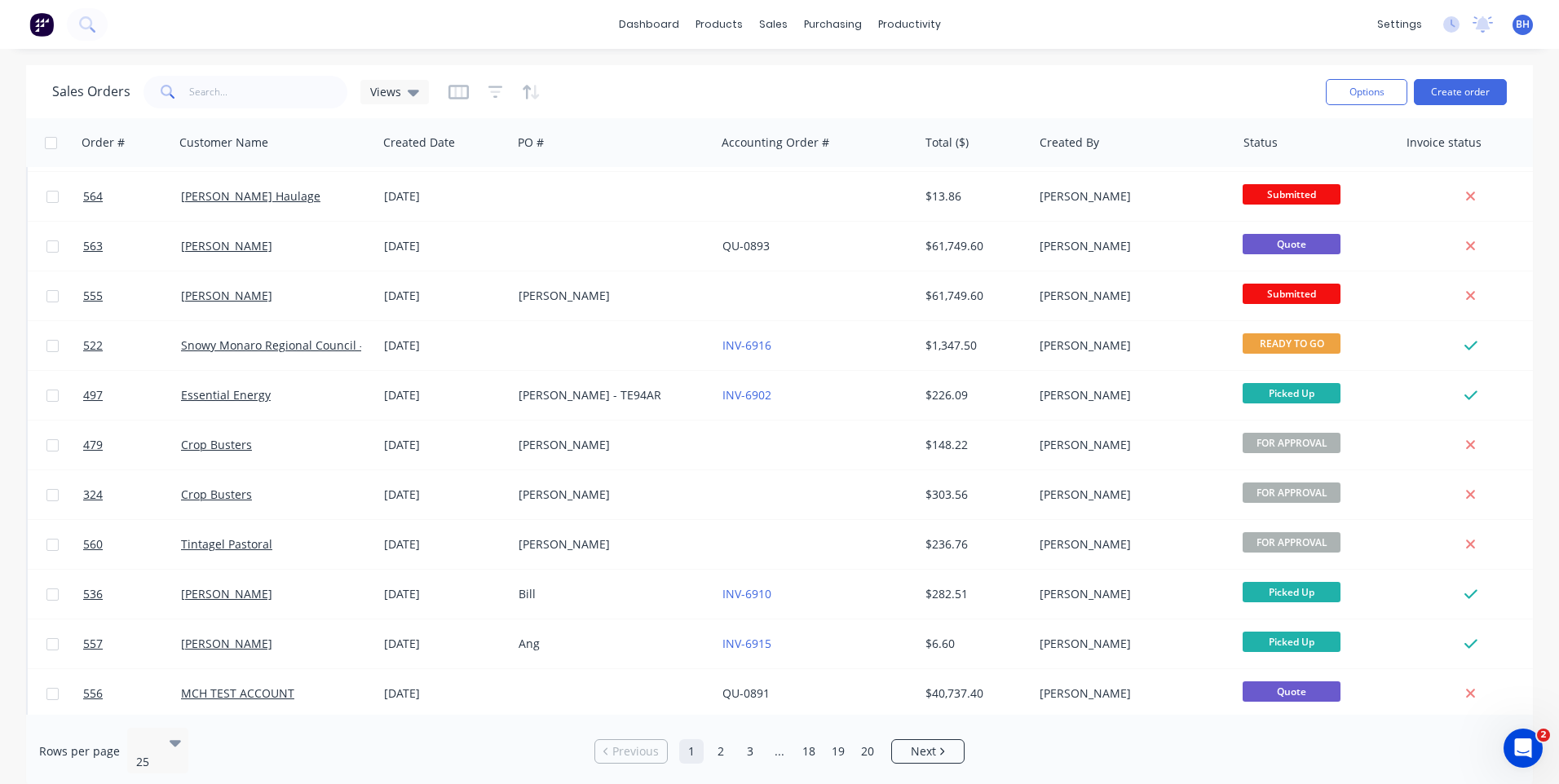
scroll to position [703, 0]
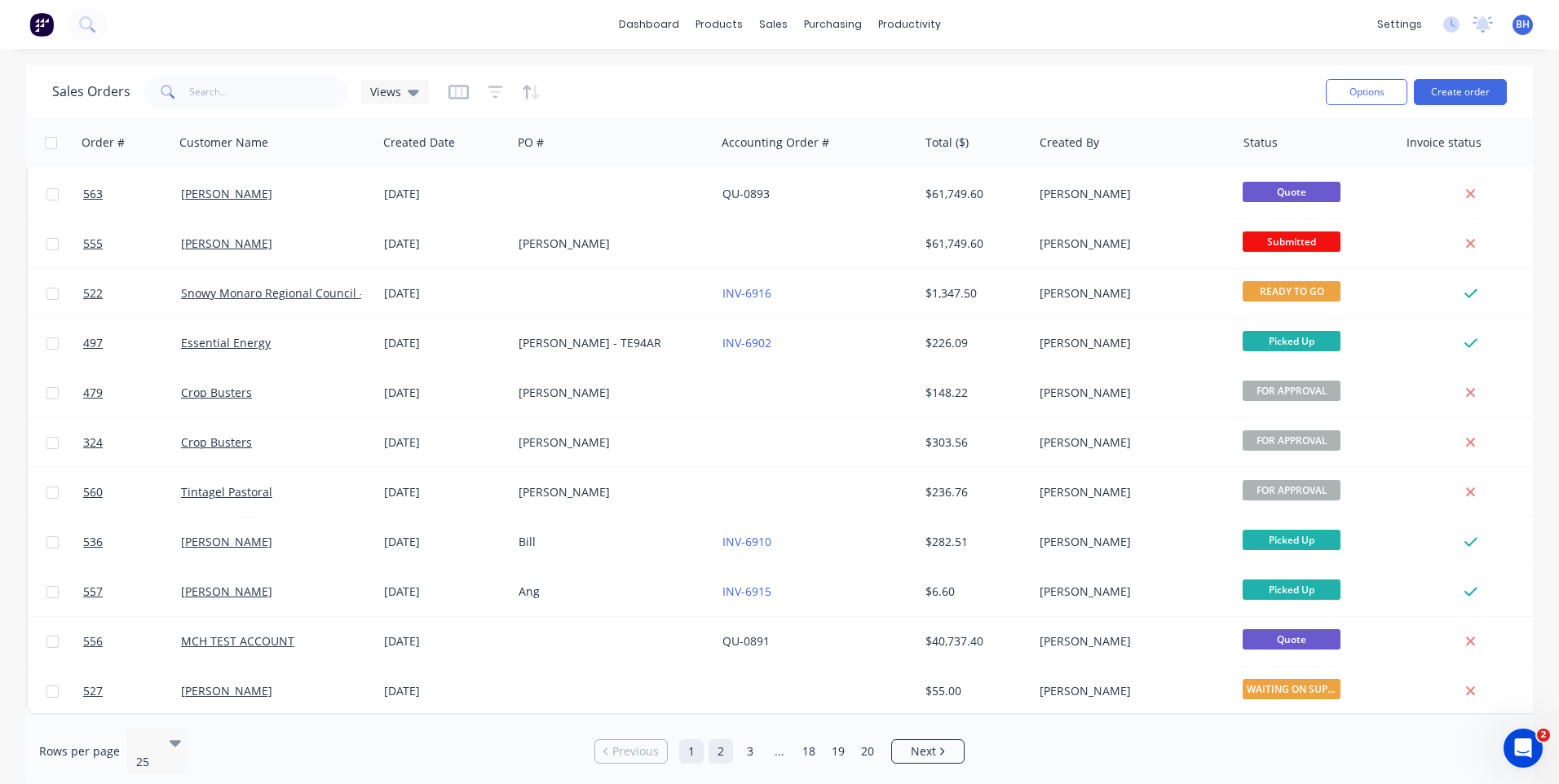
click at [718, 743] on link "2" at bounding box center [721, 751] width 24 height 24
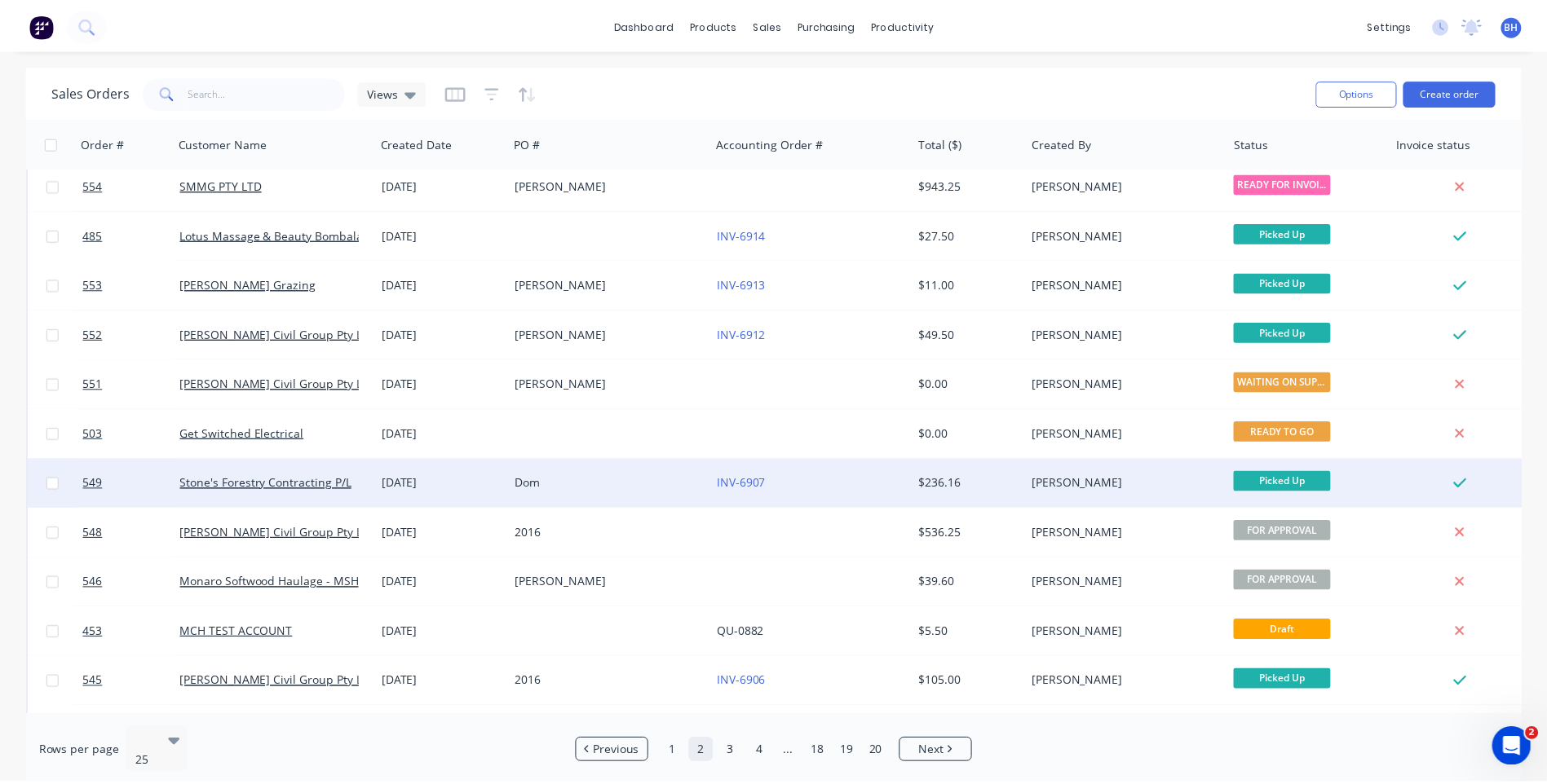
scroll to position [0, 0]
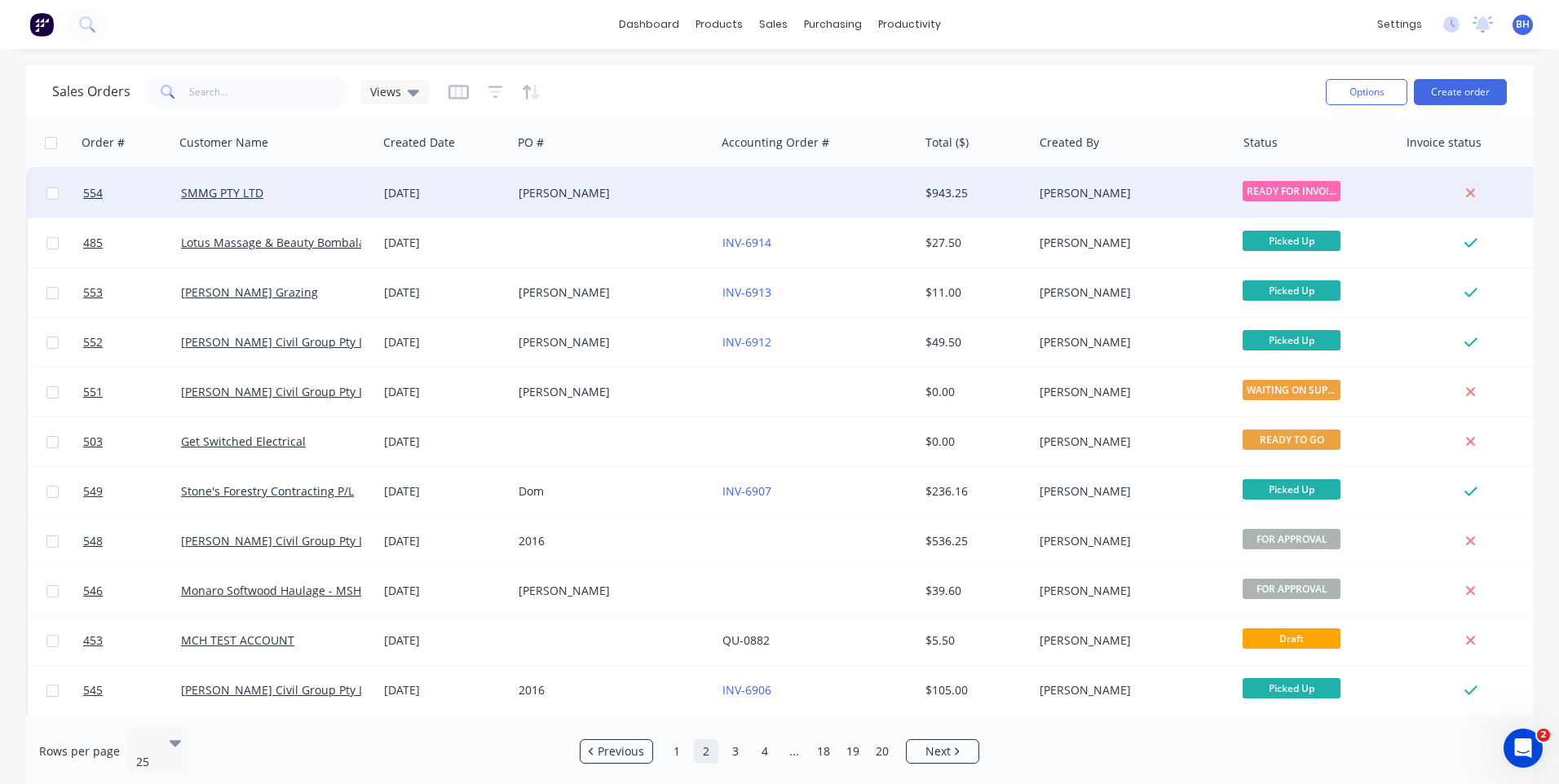
click at [684, 176] on div "[PERSON_NAME]" at bounding box center [613, 193] width 203 height 49
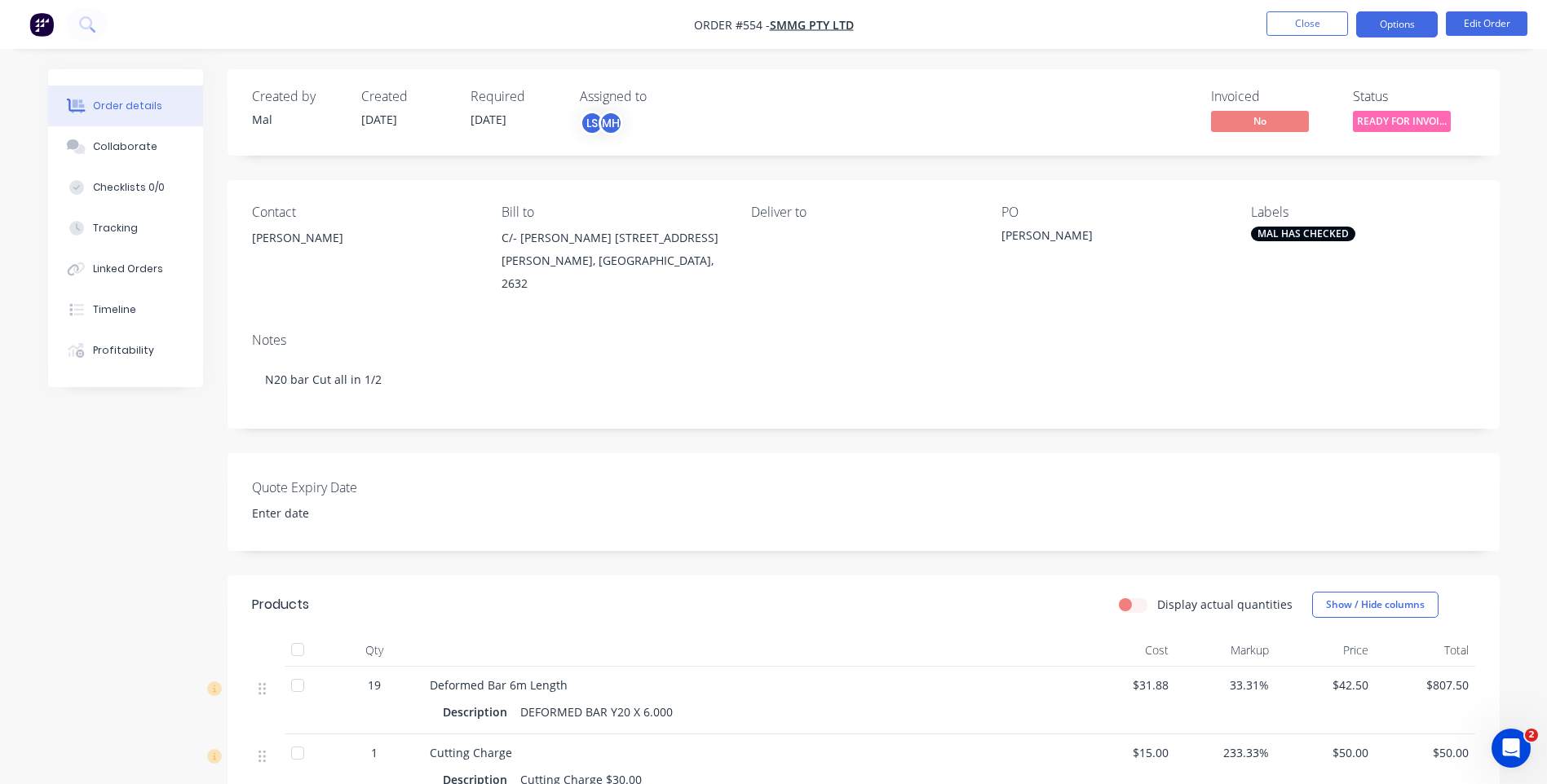
click at [1410, 33] on button "Options" at bounding box center [1397, 24] width 82 height 26
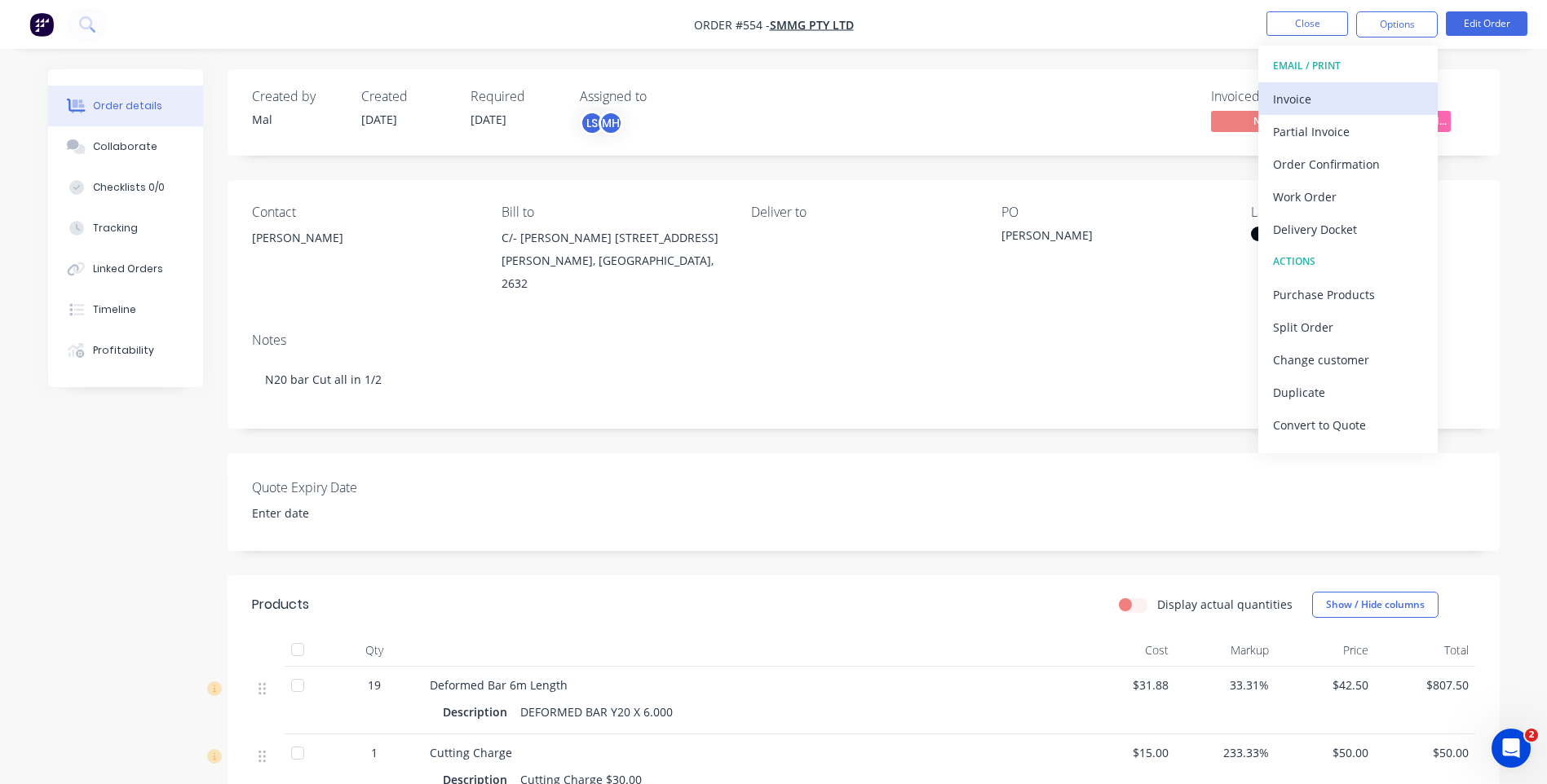
click at [1287, 92] on div "Invoice" at bounding box center [1347, 99] width 150 height 23
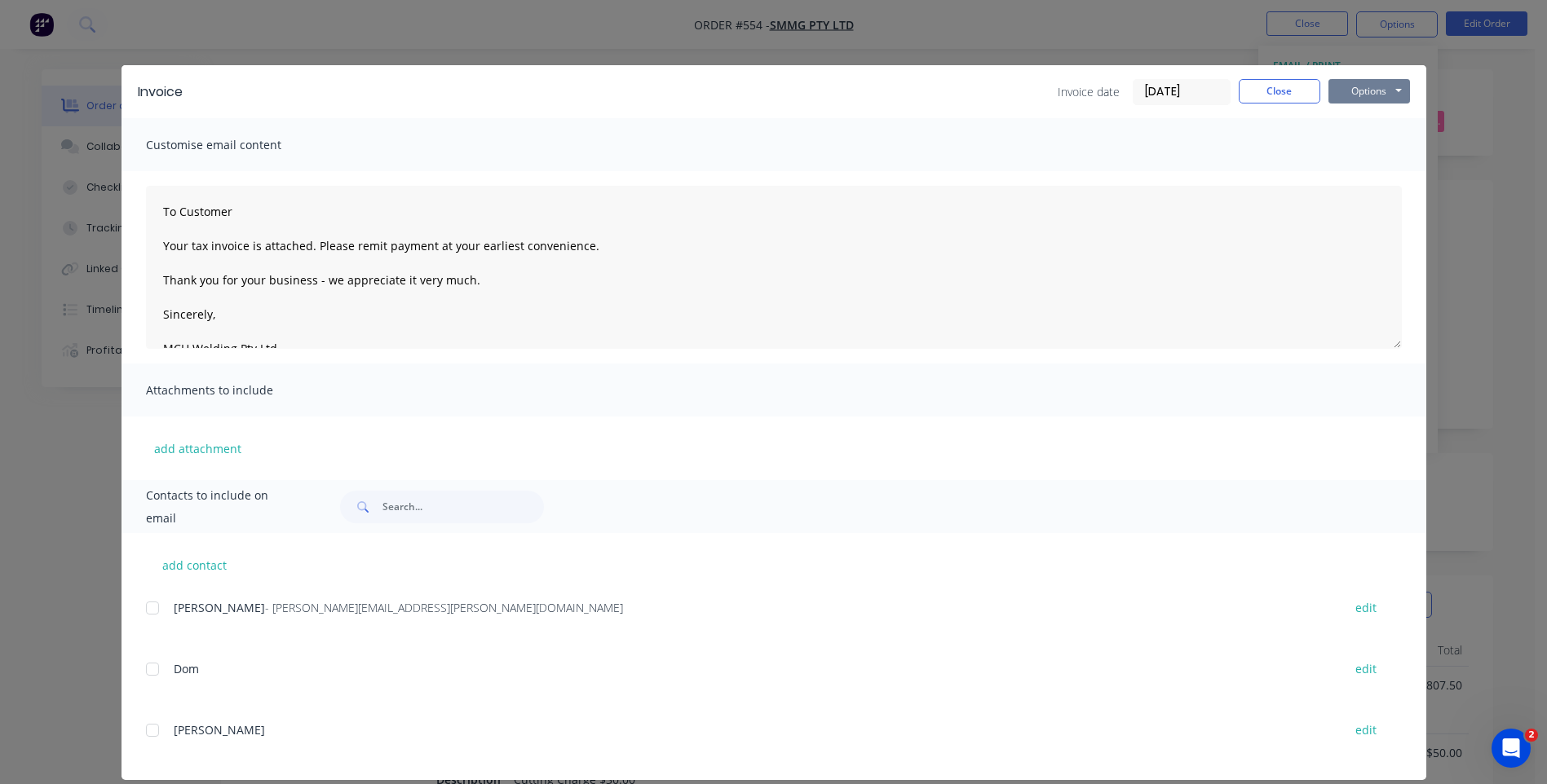
click at [1358, 92] on button "Options" at bounding box center [1369, 91] width 82 height 24
click at [1365, 111] on button "Preview" at bounding box center [1380, 120] width 104 height 27
click at [1350, 99] on button "Options" at bounding box center [1369, 91] width 82 height 24
click at [150, 610] on div at bounding box center [152, 607] width 33 height 33
click at [1346, 93] on button "Options" at bounding box center [1369, 91] width 82 height 24
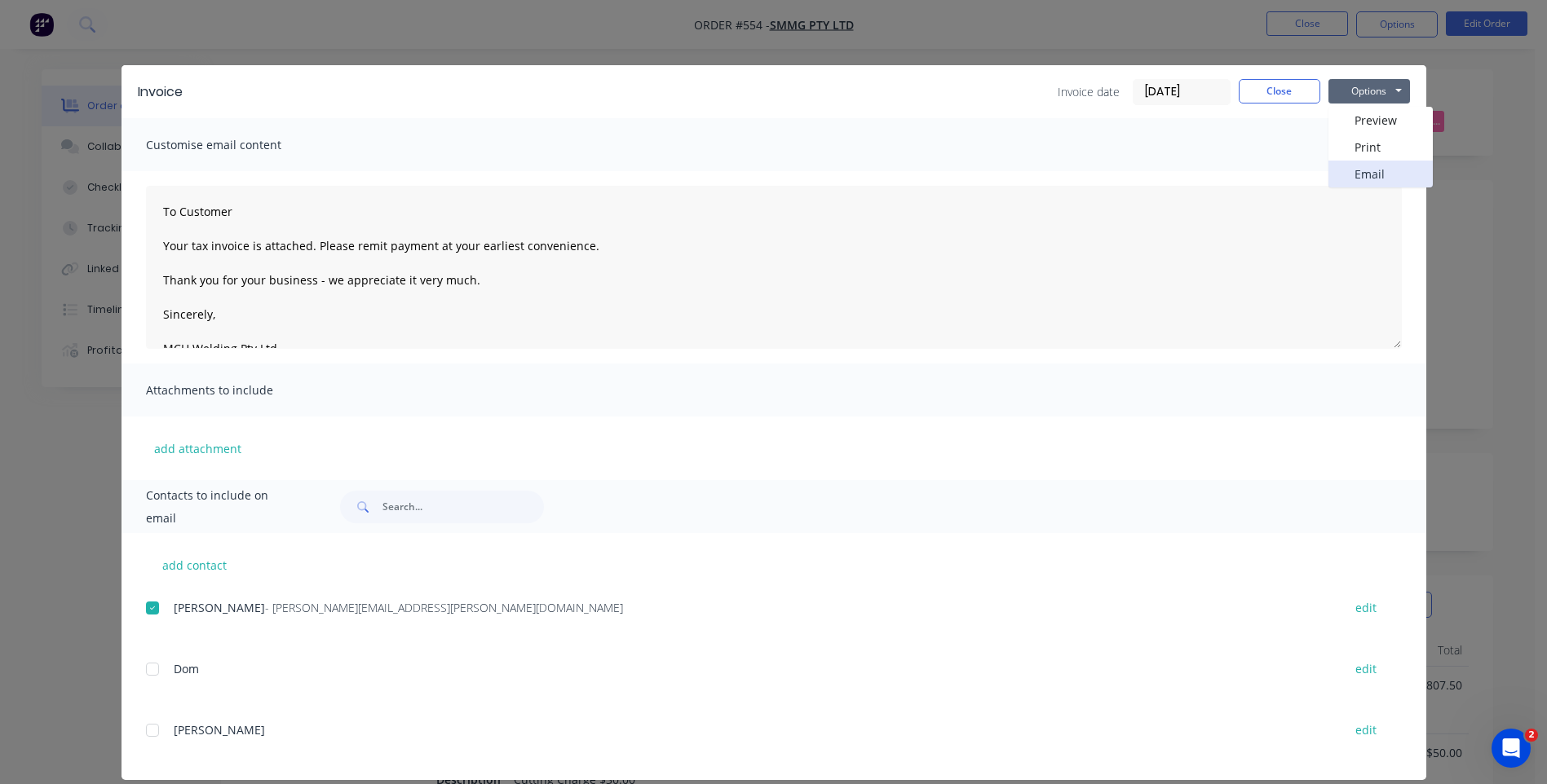
click at [1344, 169] on button "Email" at bounding box center [1380, 174] width 104 height 27
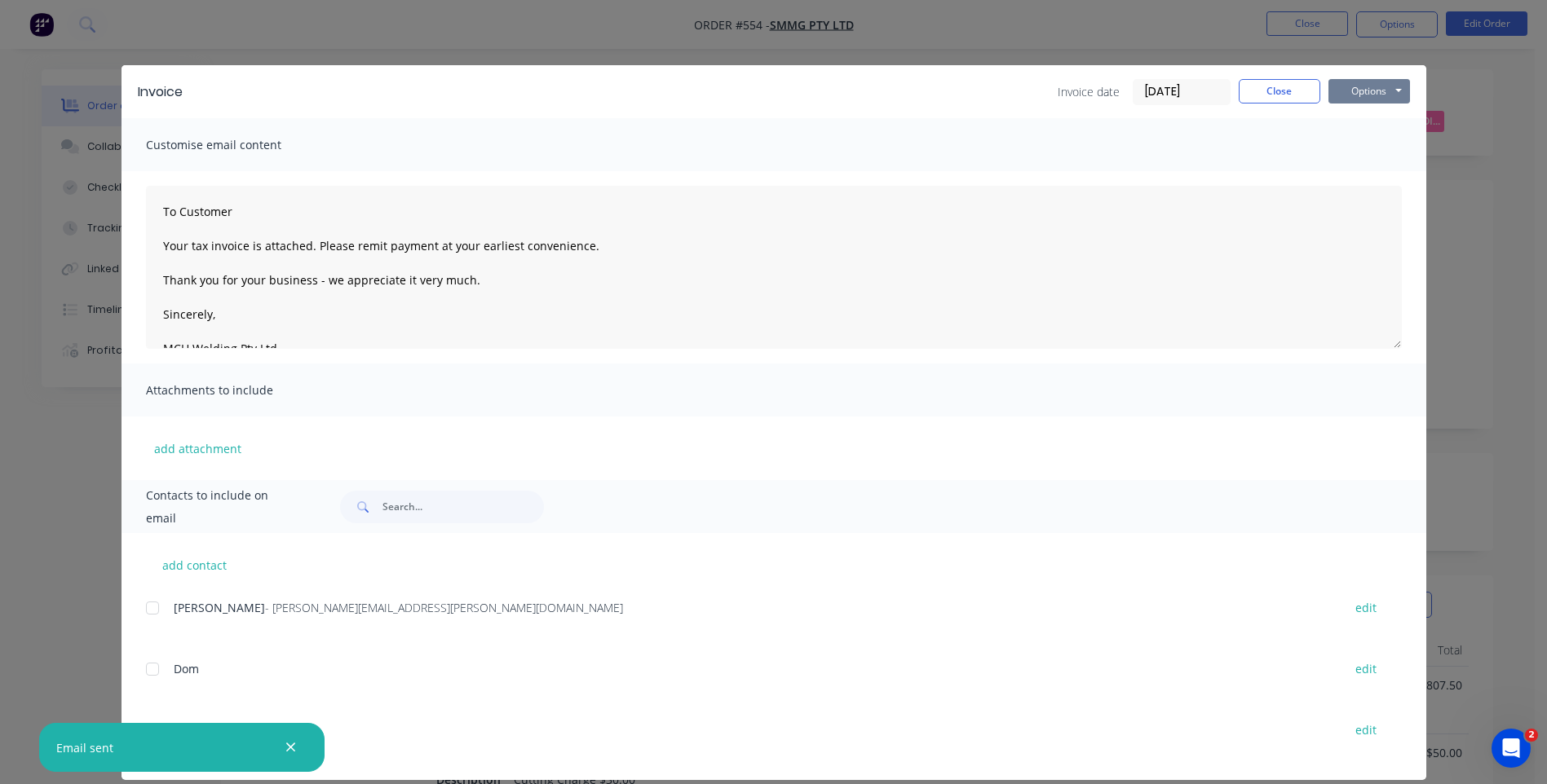
click at [1343, 86] on button "Options" at bounding box center [1369, 91] width 82 height 24
click at [1340, 171] on button "Email" at bounding box center [1380, 174] width 104 height 27
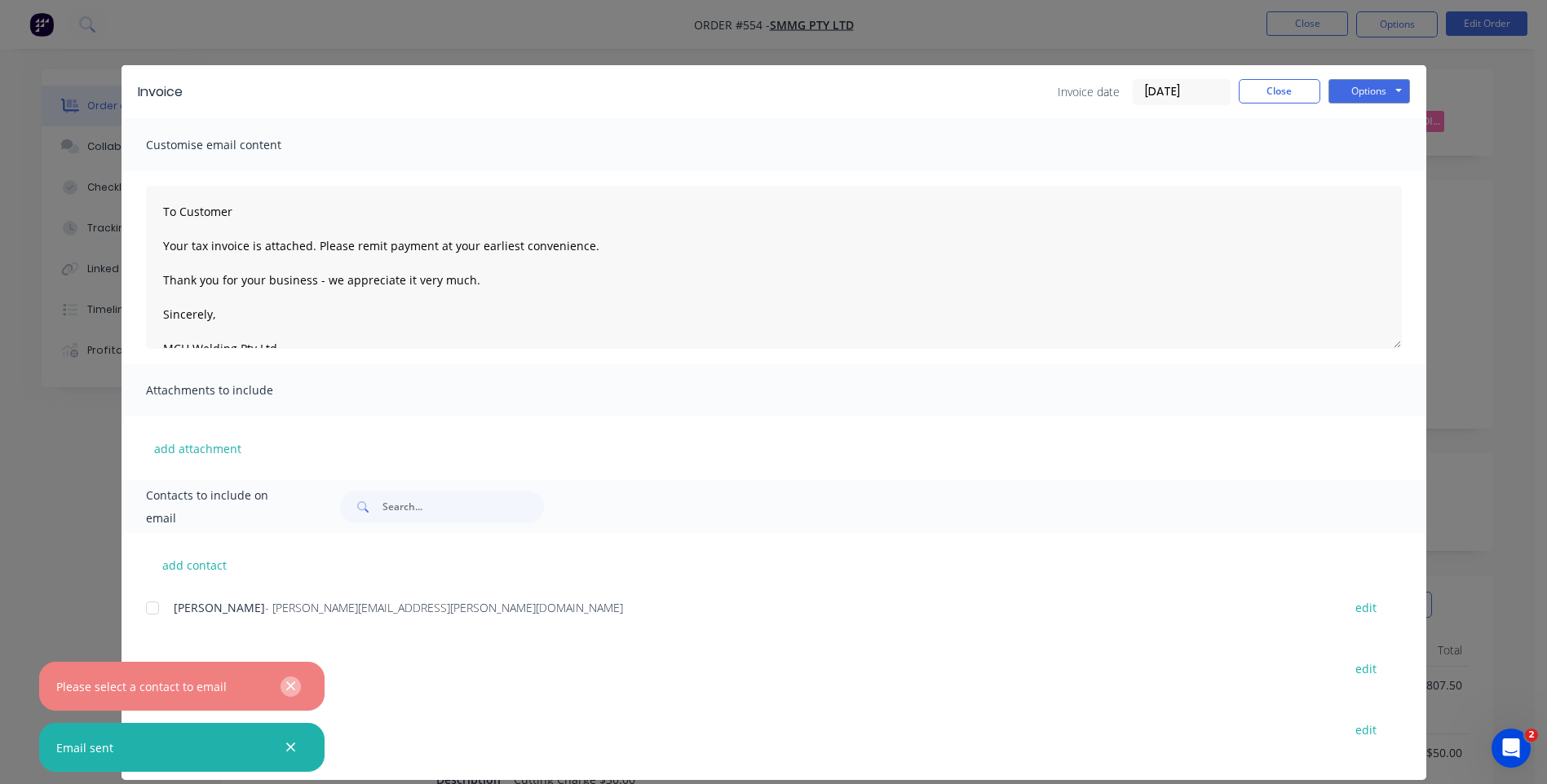
click at [287, 684] on icon "button" at bounding box center [290, 686] width 10 height 15
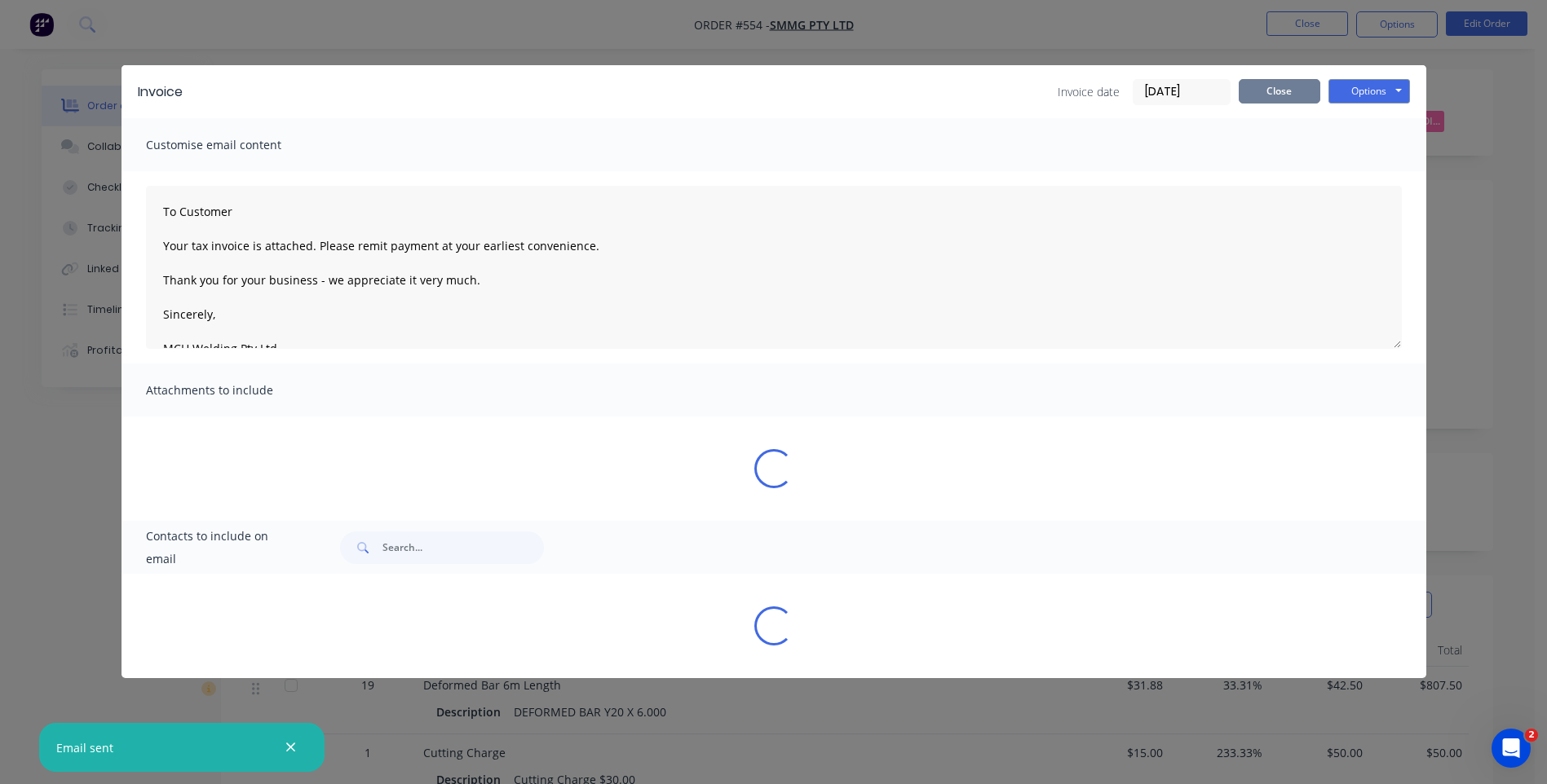
click at [1247, 96] on button "Close" at bounding box center [1279, 91] width 82 height 24
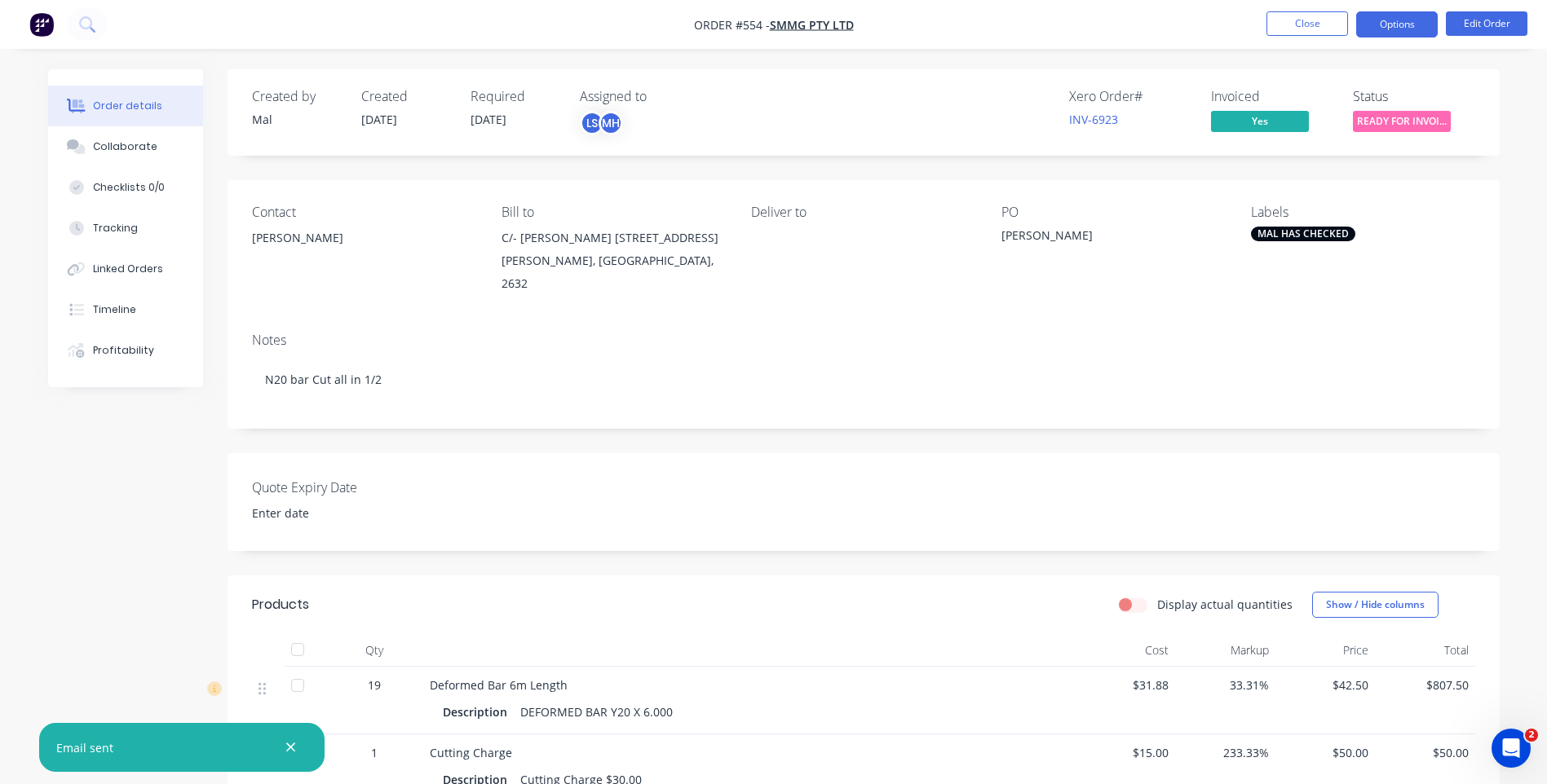
click at [1374, 20] on button "Options" at bounding box center [1397, 24] width 82 height 26
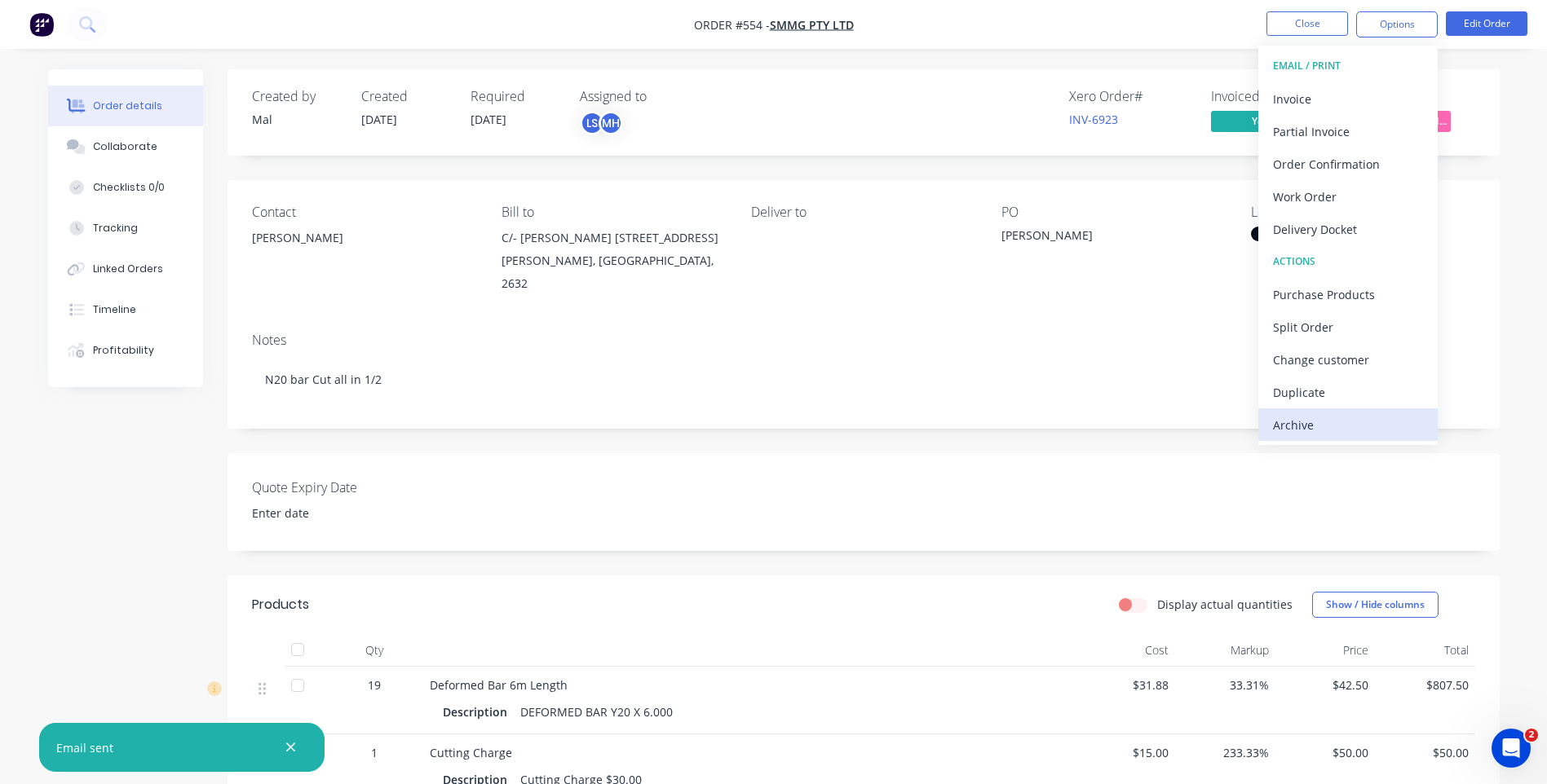
click at [1290, 422] on div "Archive" at bounding box center [1347, 424] width 150 height 23
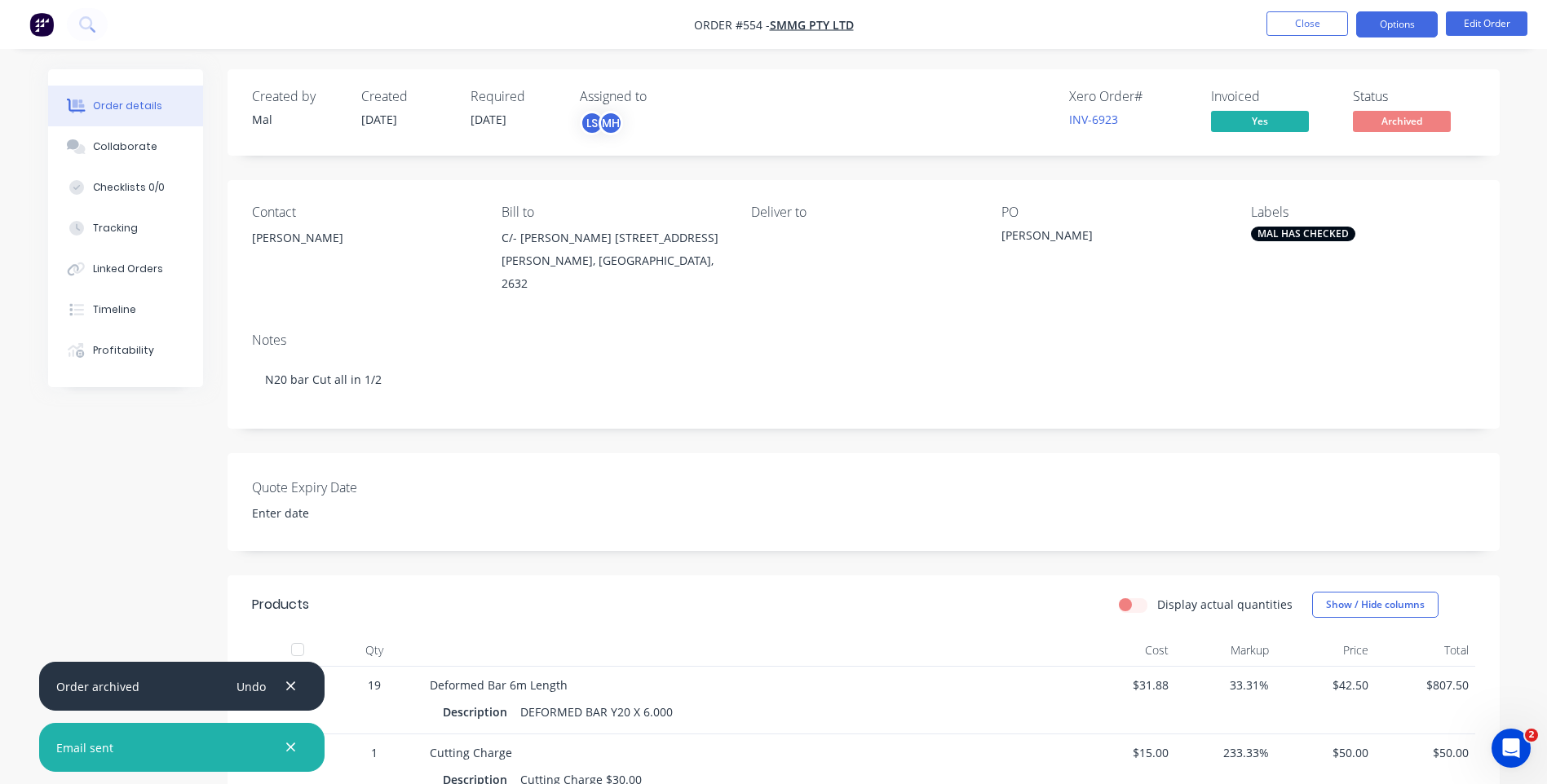
drag, startPoint x: 1385, startPoint y: 15, endPoint x: 1390, endPoint y: 23, distance: 9.4
click at [1385, 17] on button "Options" at bounding box center [1397, 24] width 82 height 26
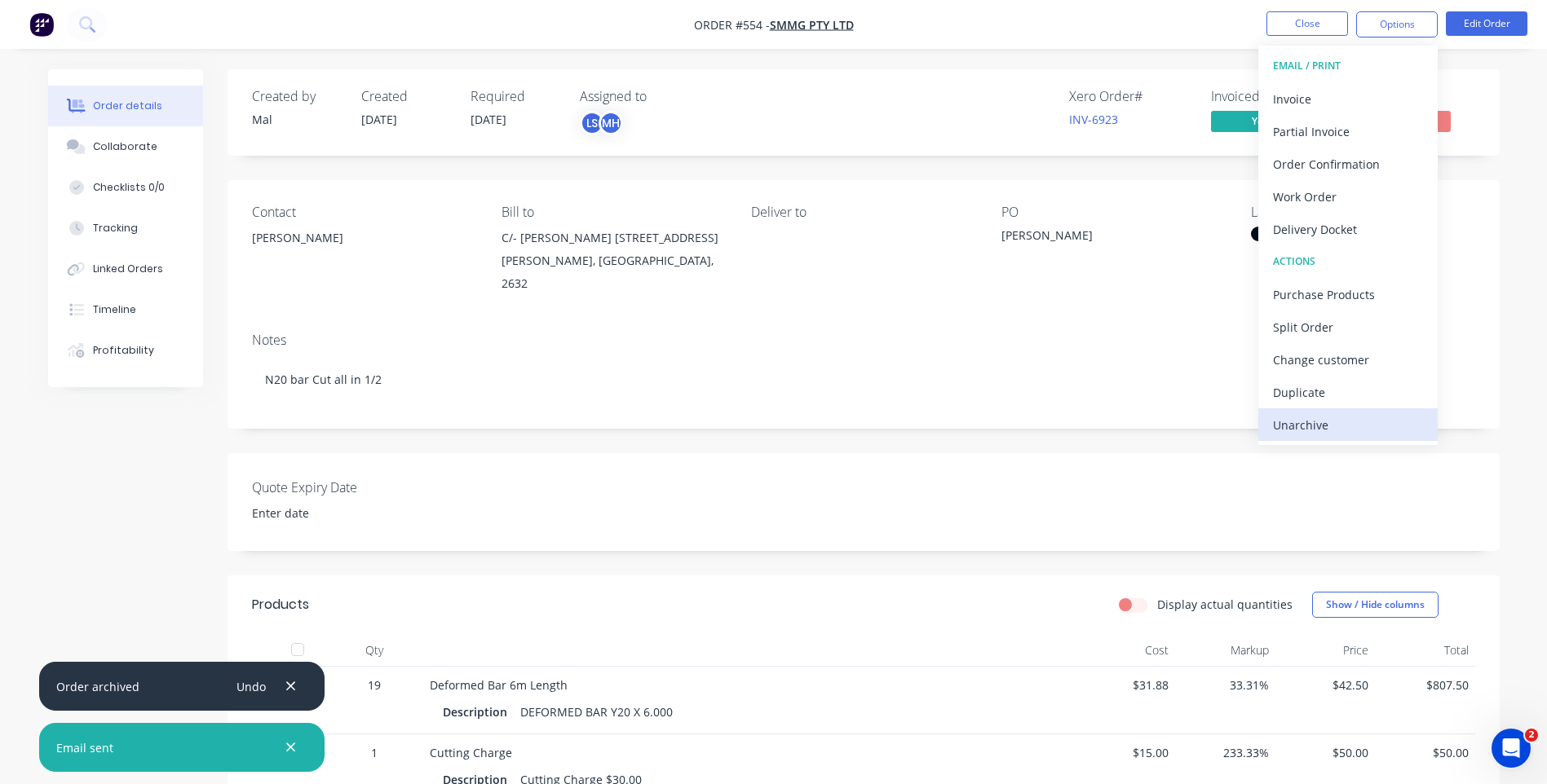
click at [1283, 423] on div "Unarchive" at bounding box center [1347, 424] width 150 height 23
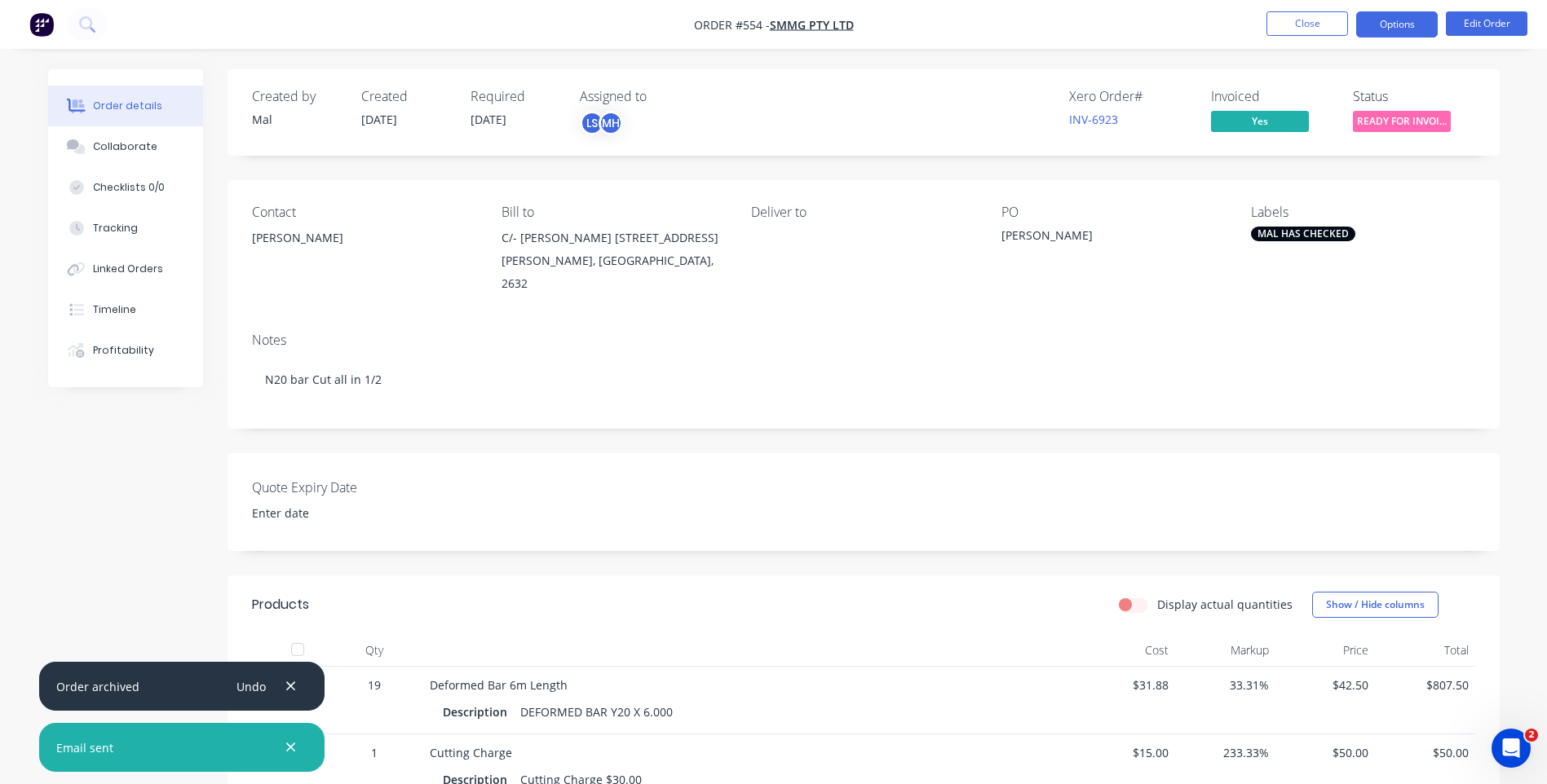
click at [1387, 26] on button "Options" at bounding box center [1397, 24] width 82 height 26
click at [1167, 46] on nav "Order #554 - SMMG PTY LTD Close Options Edit Order" at bounding box center [773, 24] width 1547 height 49
click at [1396, 118] on span "READY FOR INVOI..." at bounding box center [1401, 121] width 98 height 20
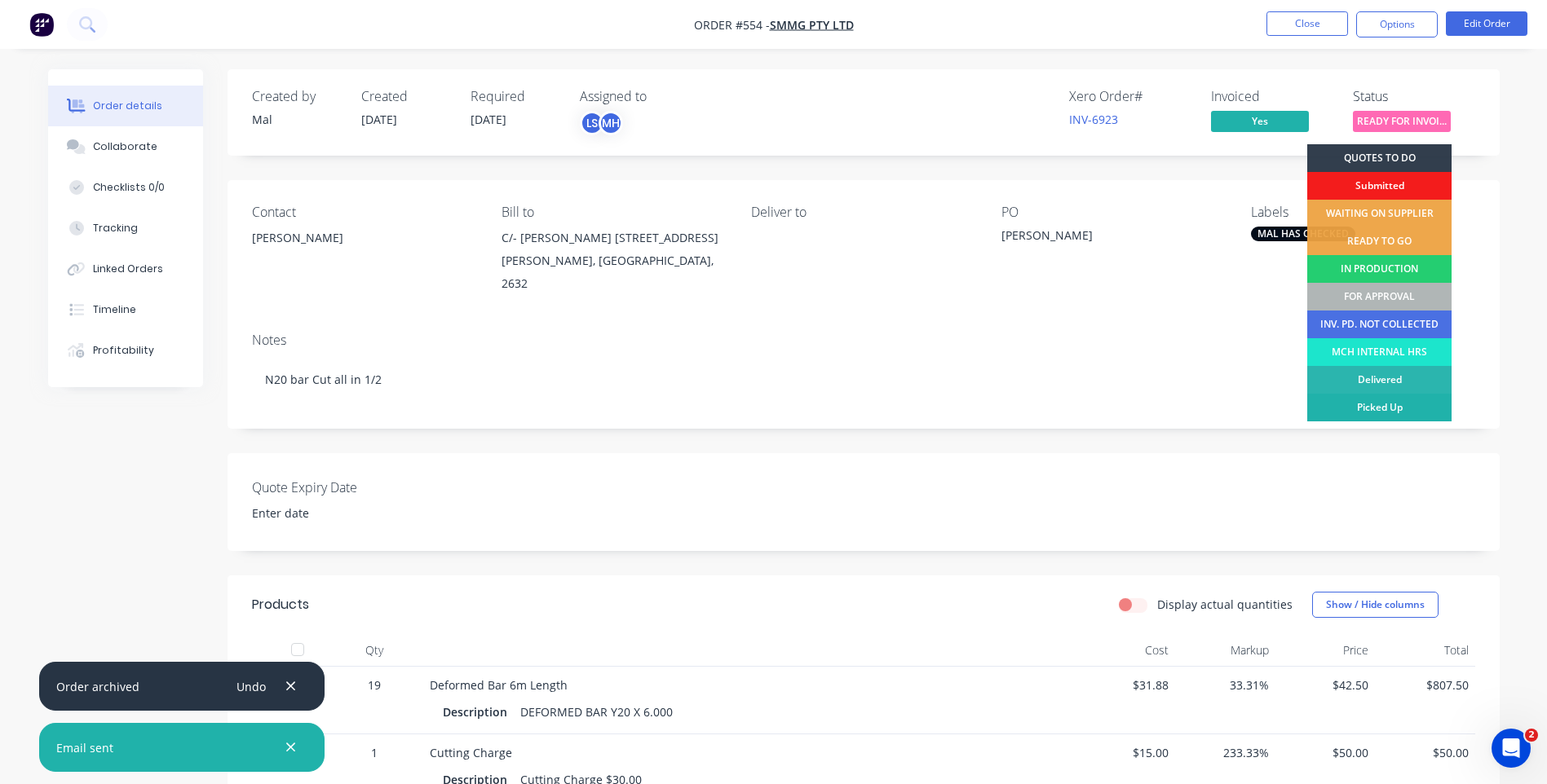
click at [1339, 407] on div "Picked Up" at bounding box center [1379, 407] width 144 height 28
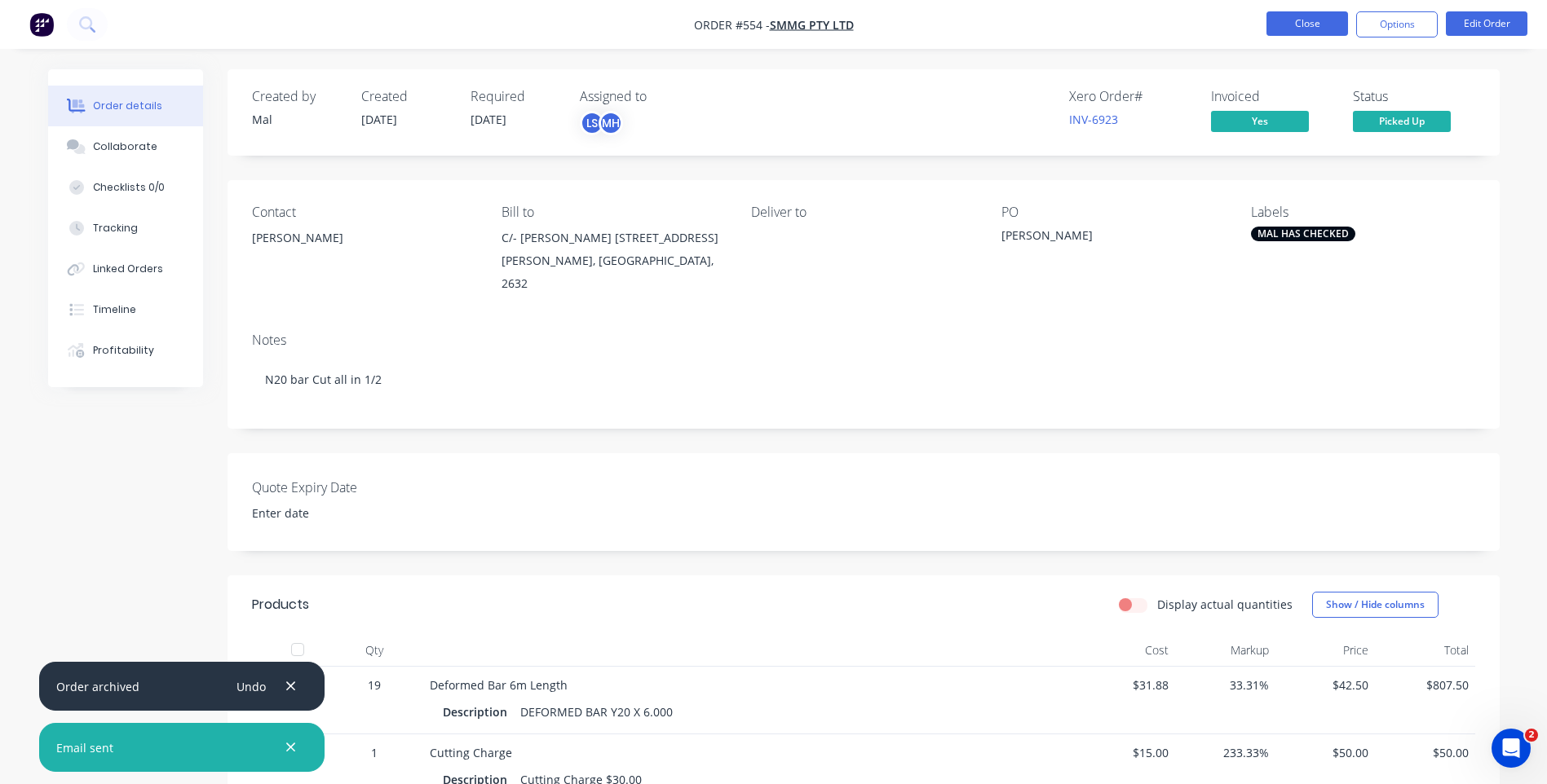
click at [1291, 16] on button "Close" at bounding box center [1307, 23] width 82 height 24
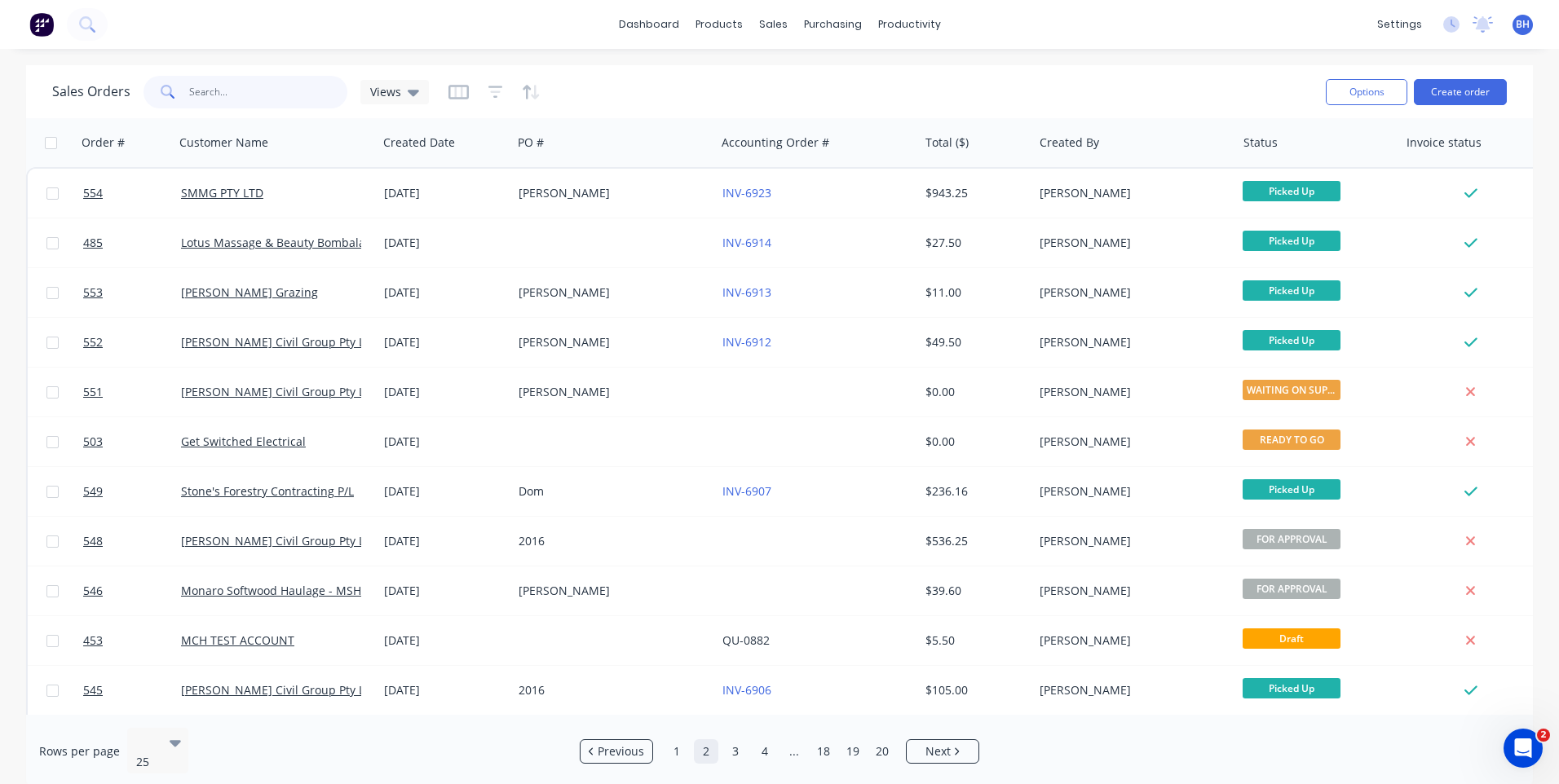
click at [224, 92] on input "text" at bounding box center [268, 92] width 159 height 33
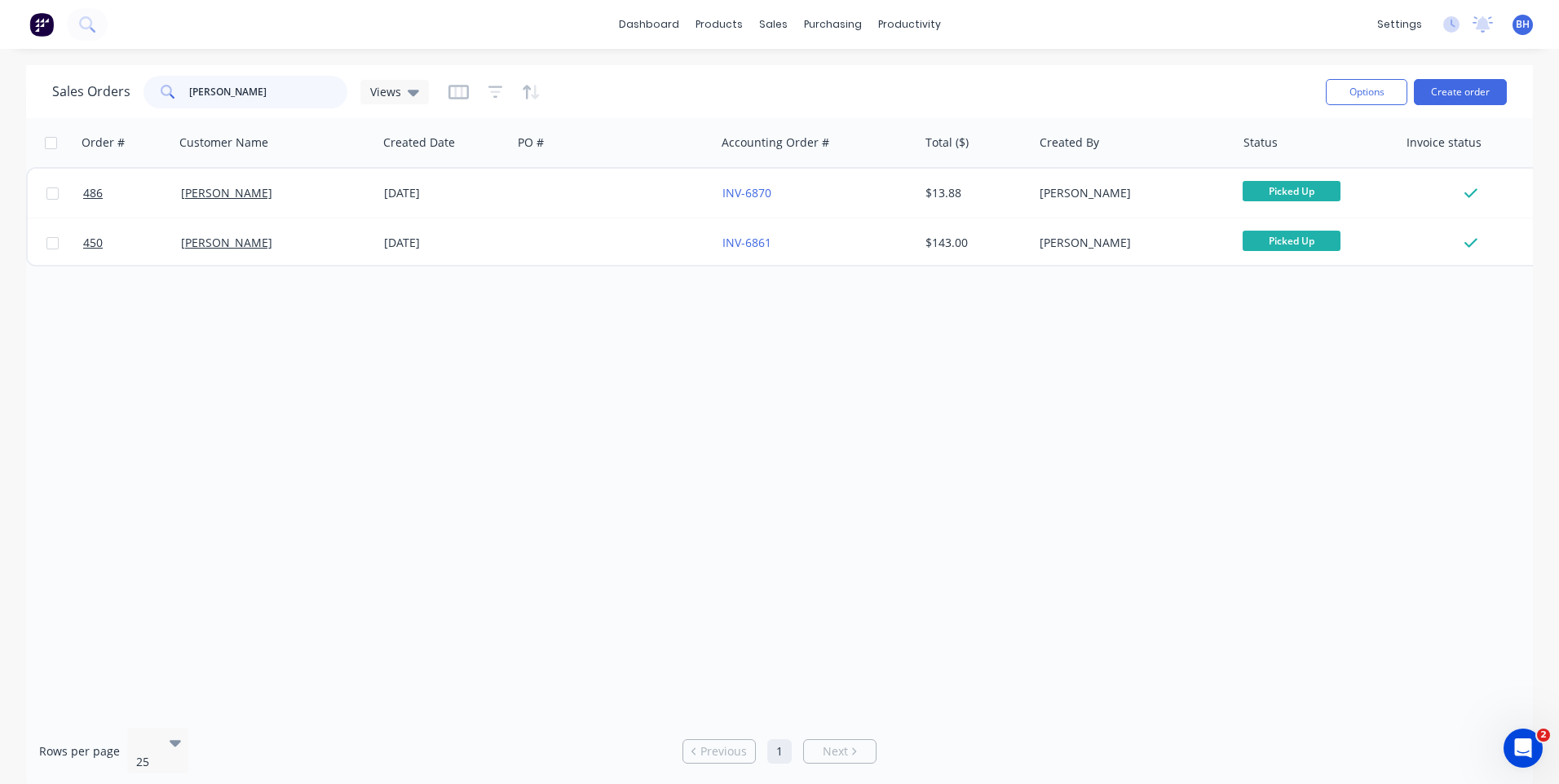
type input "[PERSON_NAME]"
click at [817, 76] on div "Sales Orders" at bounding box center [833, 78] width 67 height 15
click at [829, 73] on div "Sales Orders" at bounding box center [833, 78] width 67 height 15
click at [917, 71] on div "Workflow" at bounding box center [938, 78] width 49 height 15
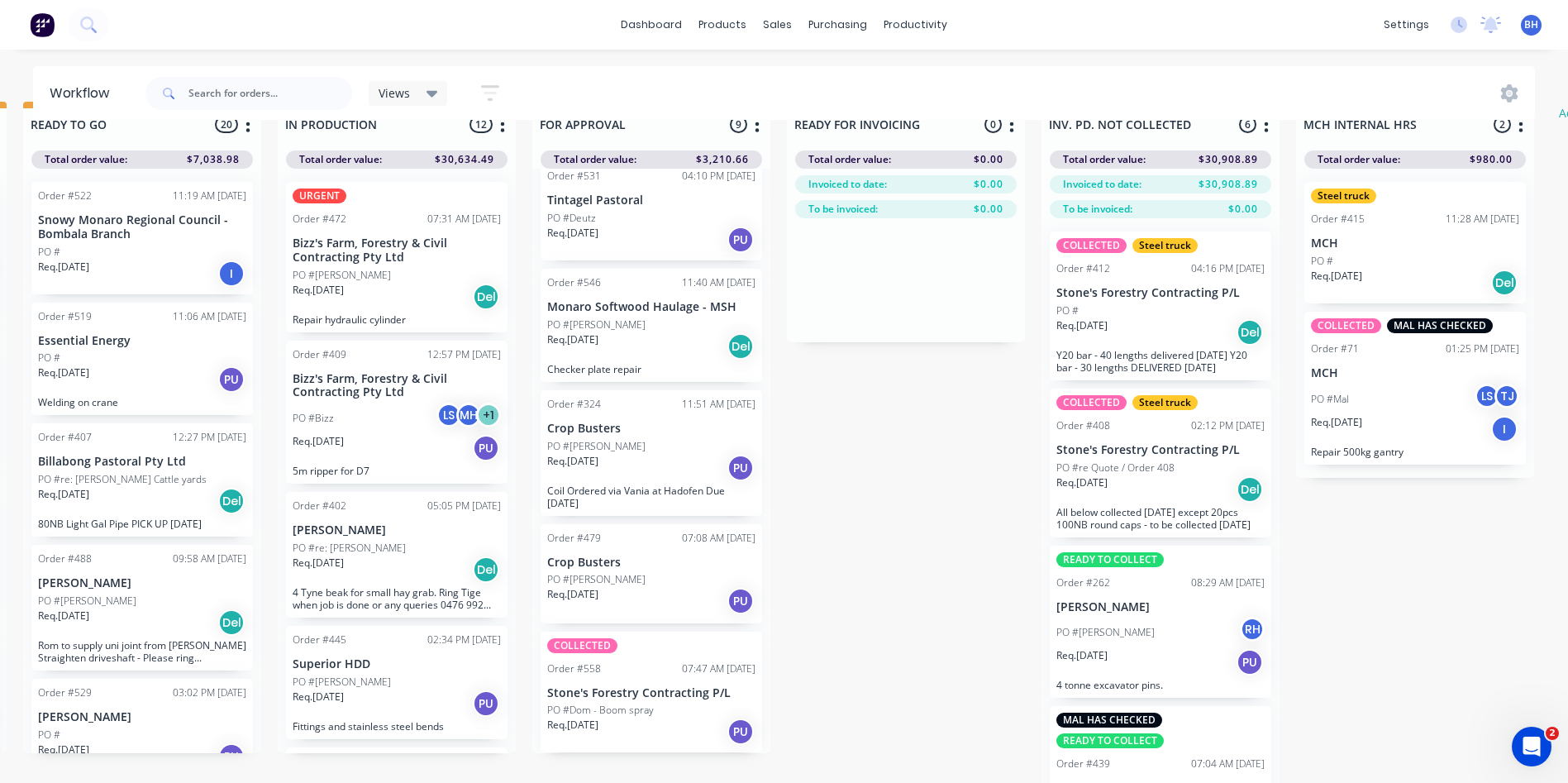
scroll to position [71, 776]
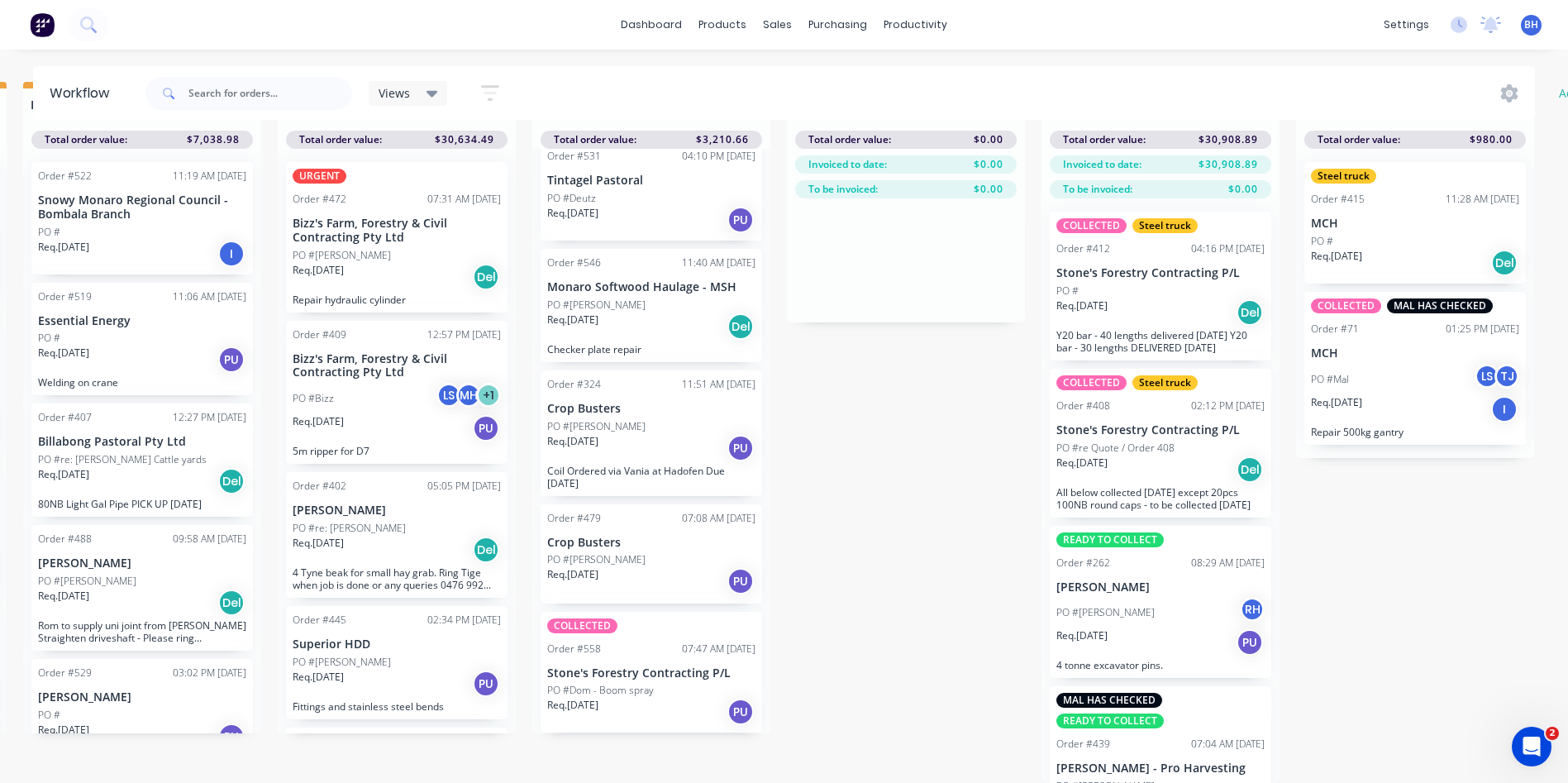
click at [639, 698] on div "Req. [DATE] PU" at bounding box center [651, 712] width 208 height 28
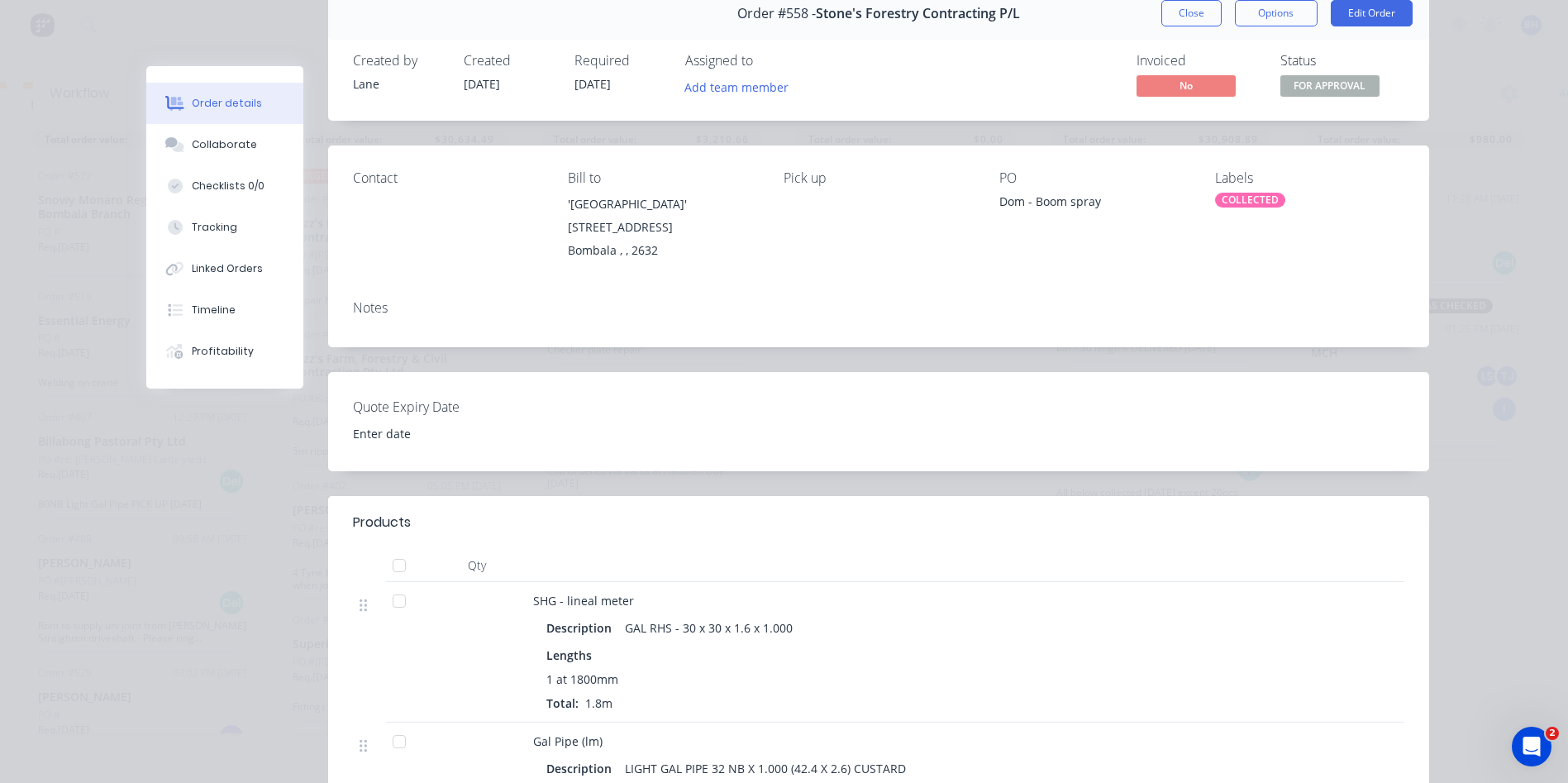
scroll to position [0, 0]
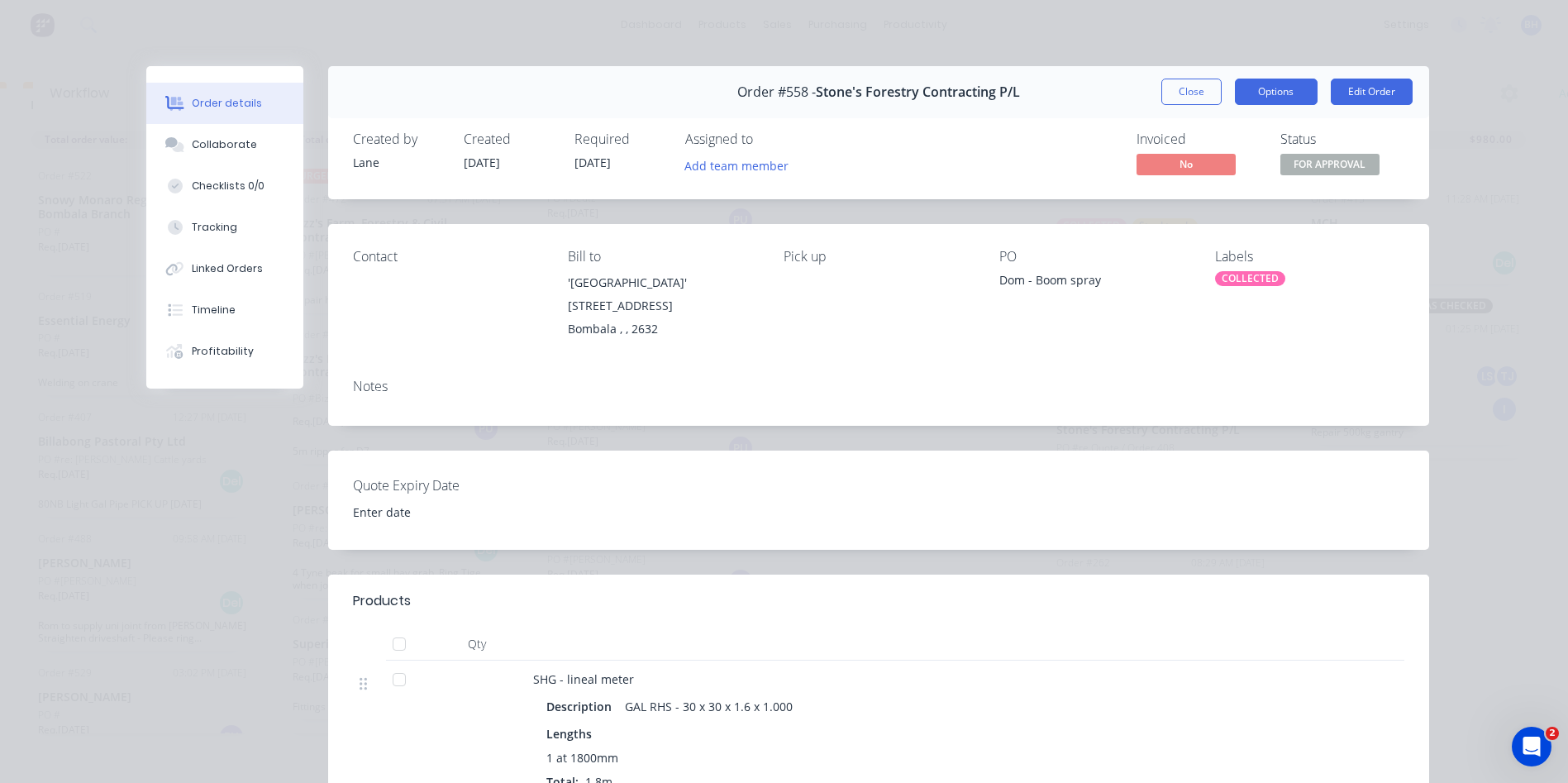
click at [1245, 103] on button "Options" at bounding box center [1276, 92] width 83 height 26
click at [1051, 48] on div "Order details Collaborate Checklists 0/0 Tracking Linked Orders Timeline Profit…" at bounding box center [784, 392] width 1568 height 783
click at [1189, 94] on button "Close" at bounding box center [1191, 92] width 60 height 26
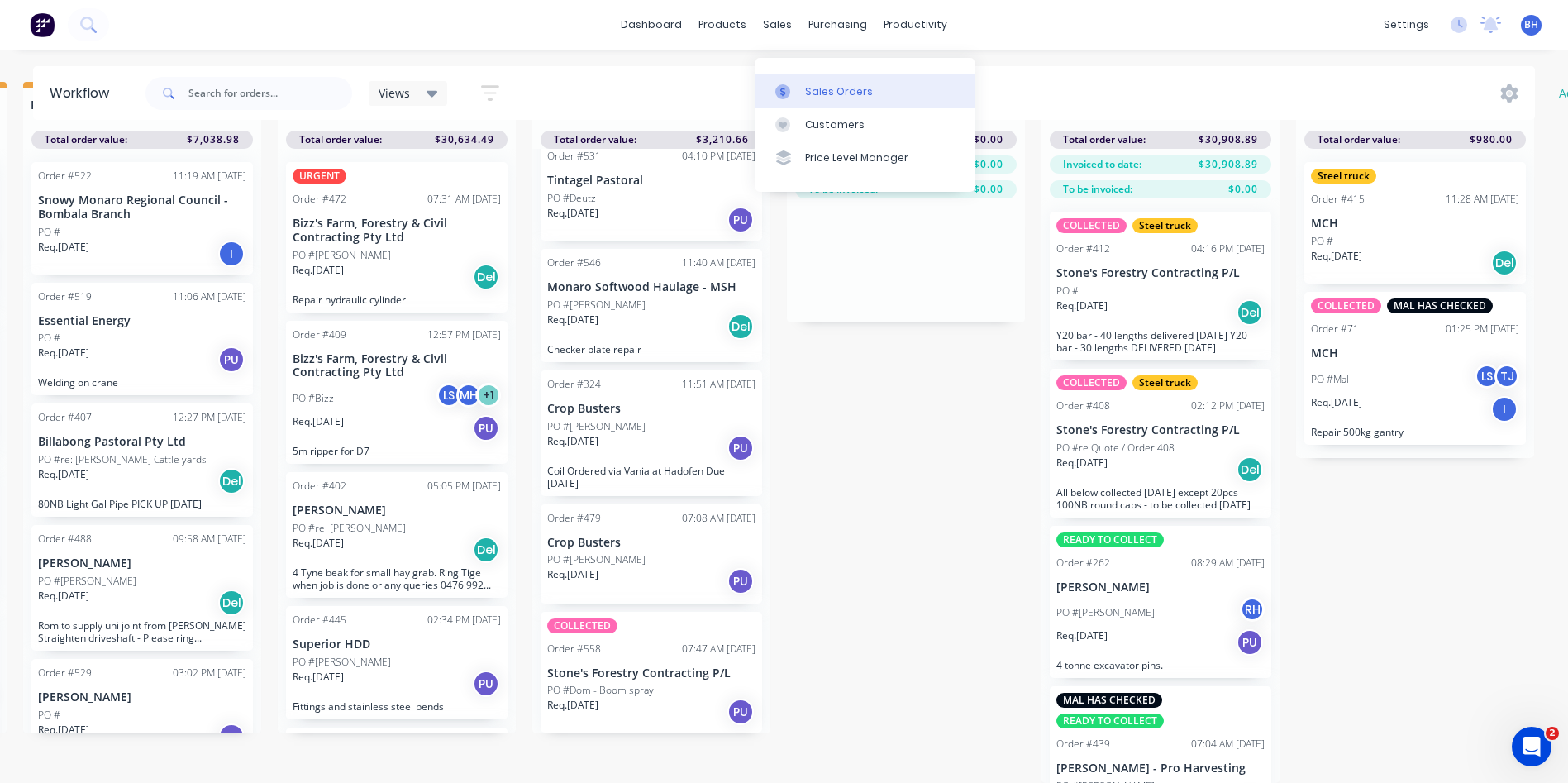
click at [813, 84] on div "Sales Orders" at bounding box center [839, 92] width 68 height 15
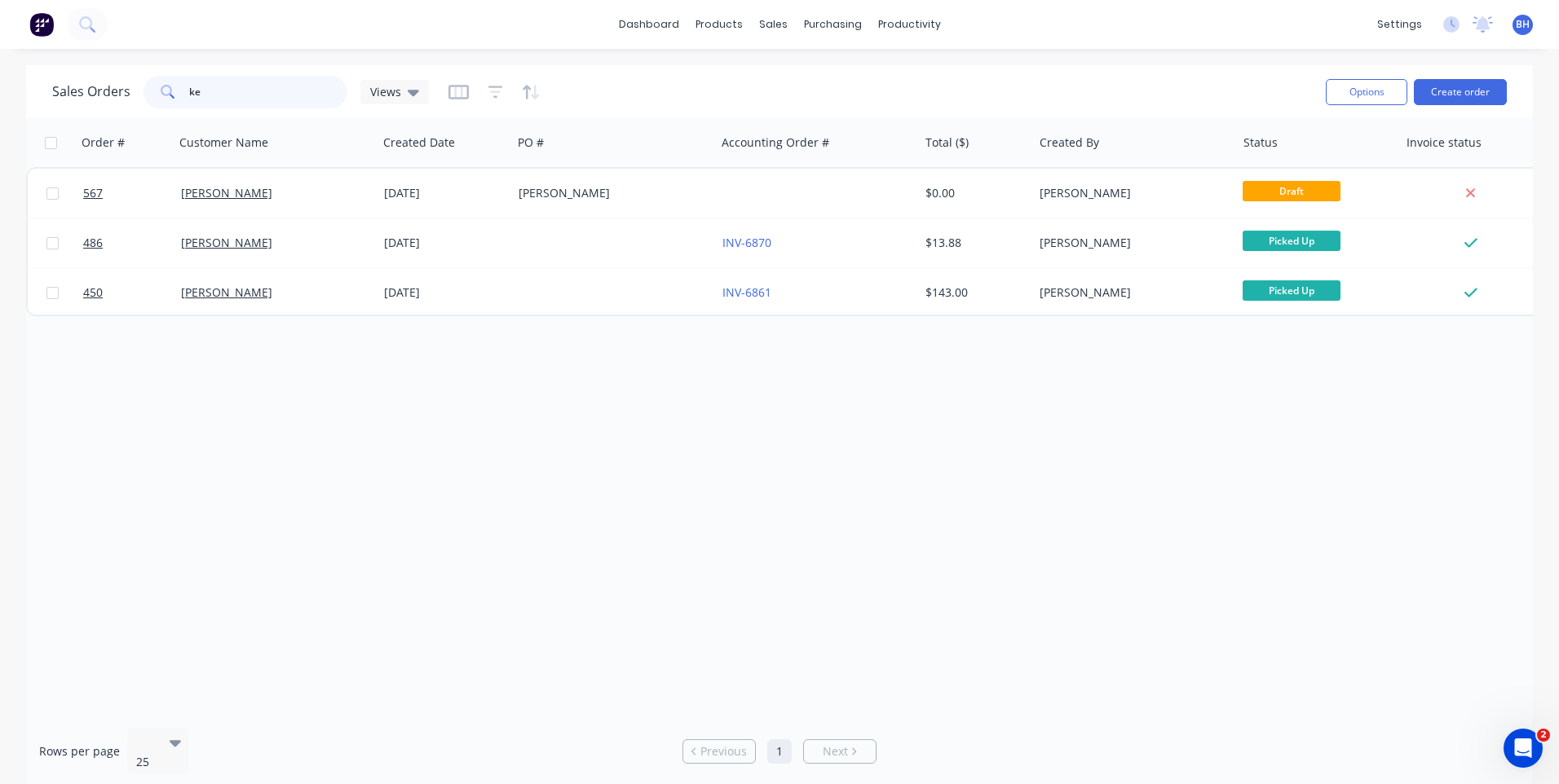
type input "k"
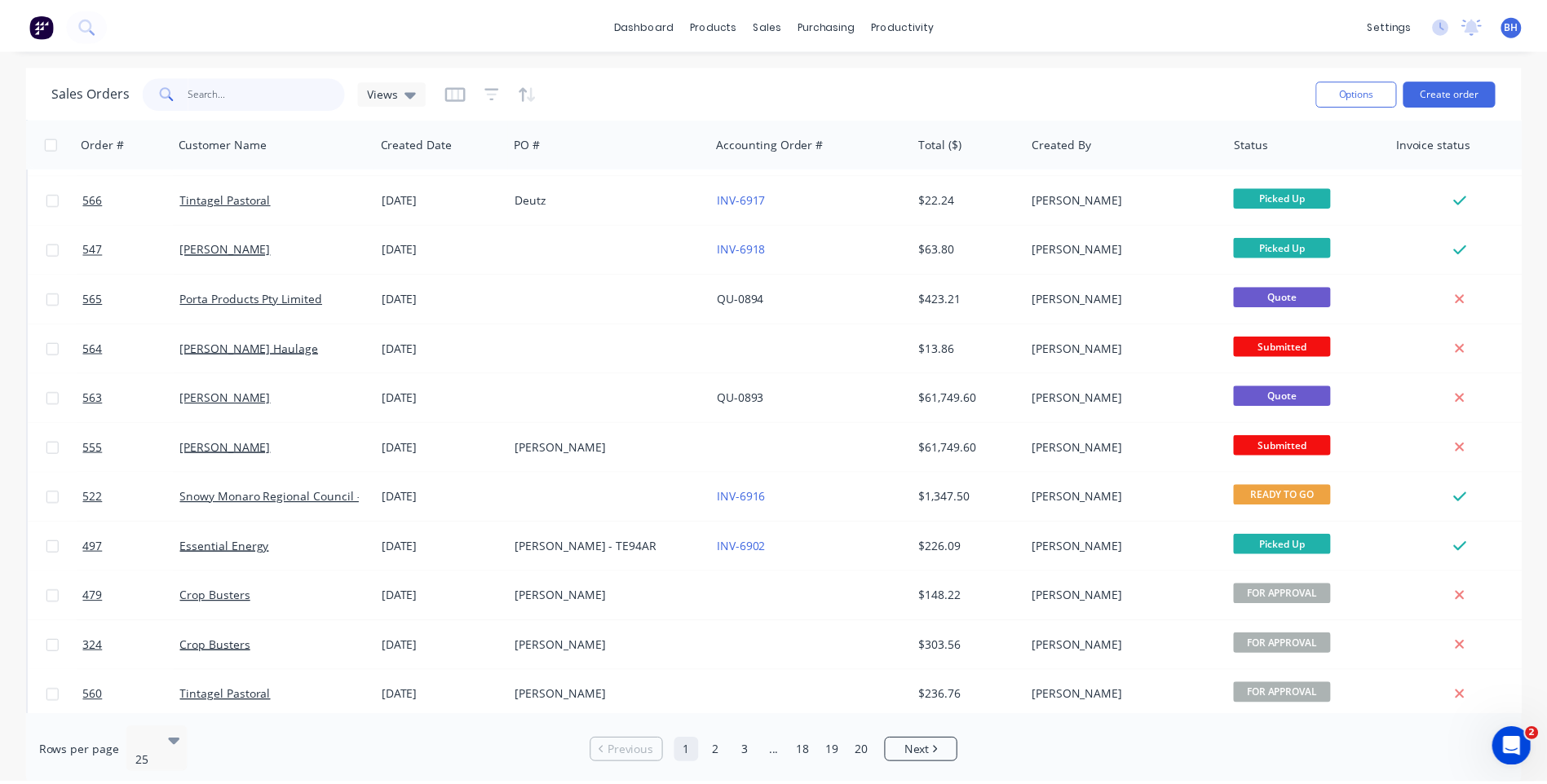
scroll to position [540, 0]
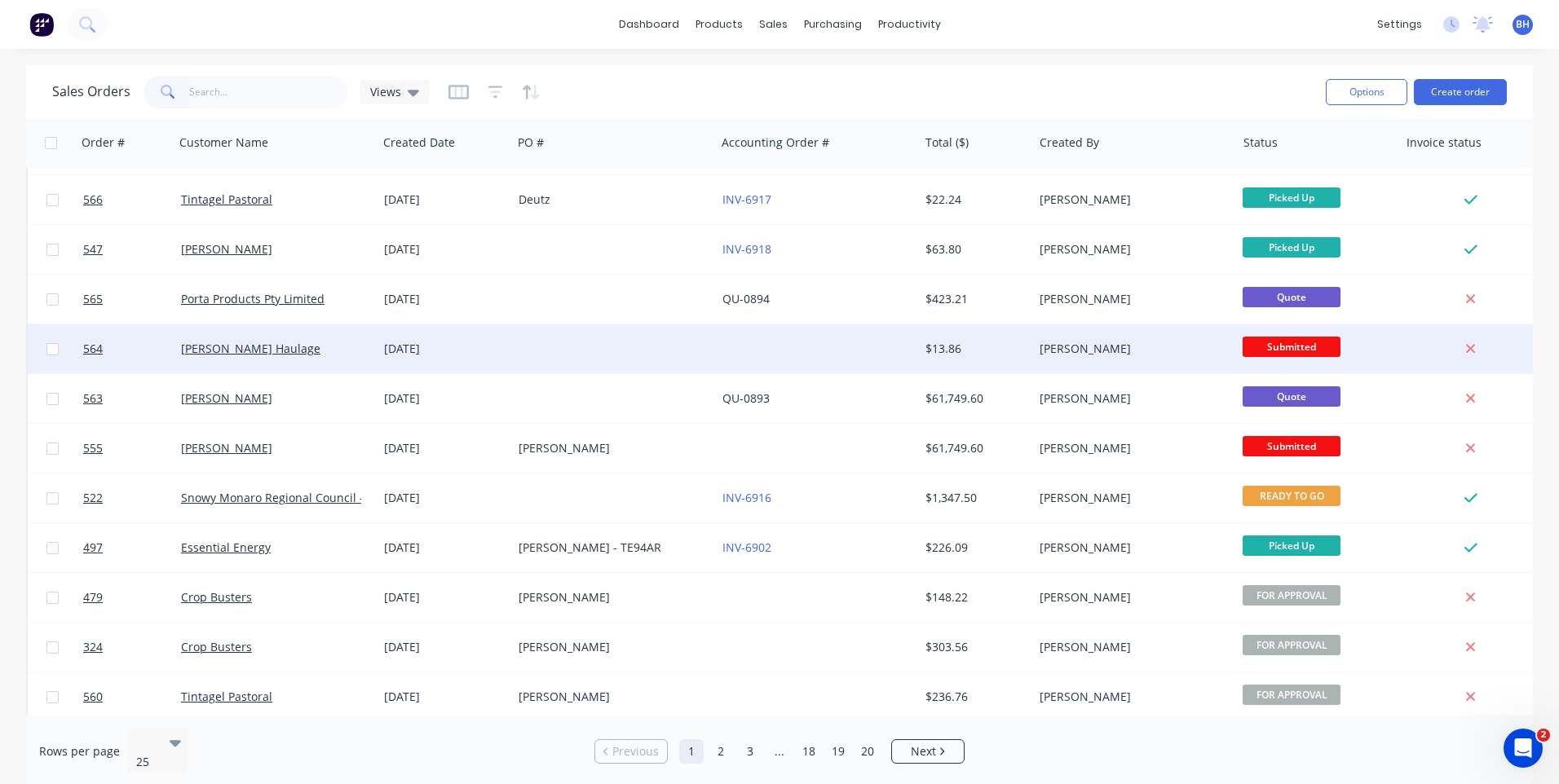
click at [594, 334] on div at bounding box center [613, 349] width 203 height 49
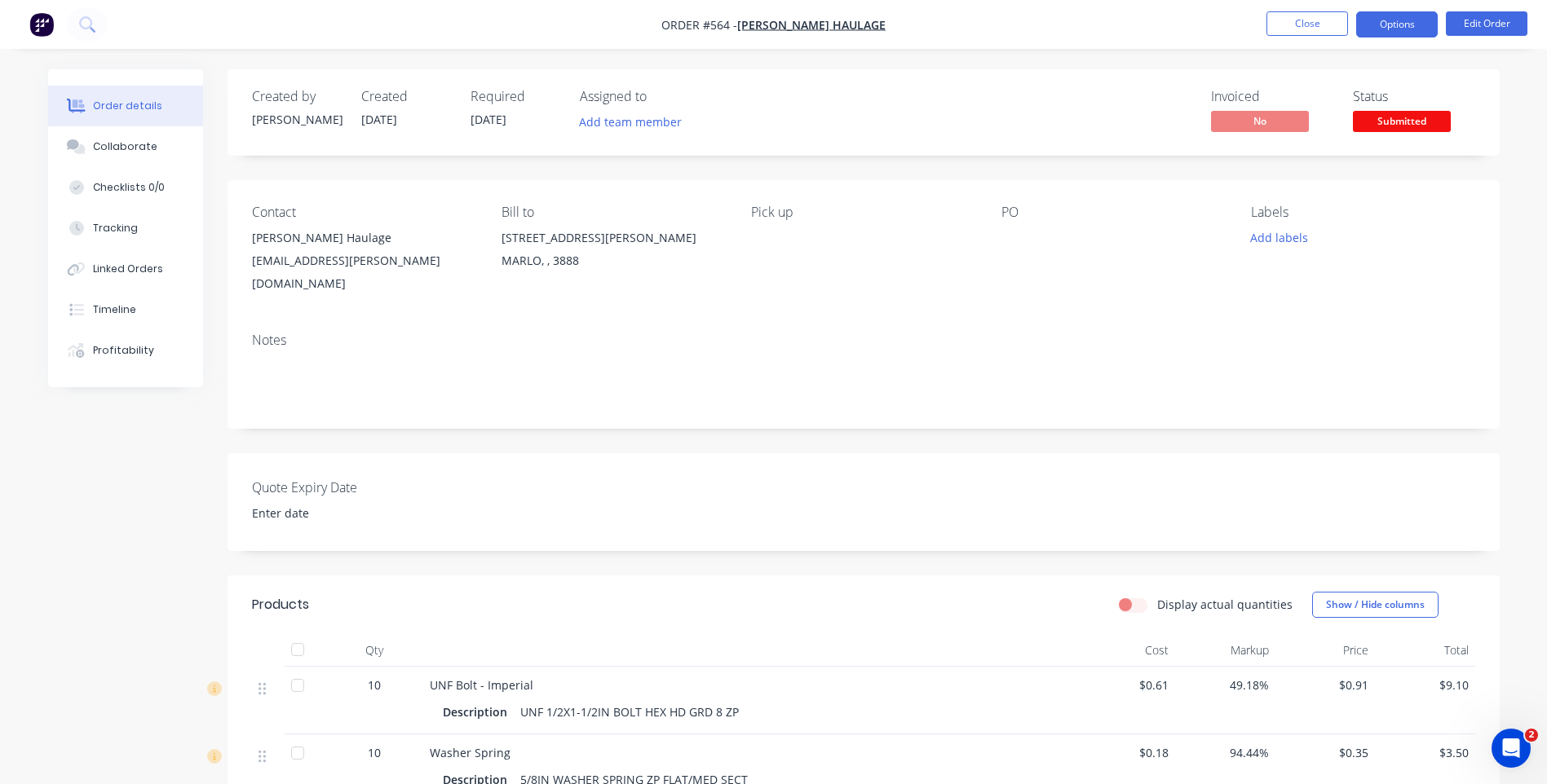
click at [1389, 26] on button "Options" at bounding box center [1397, 24] width 82 height 26
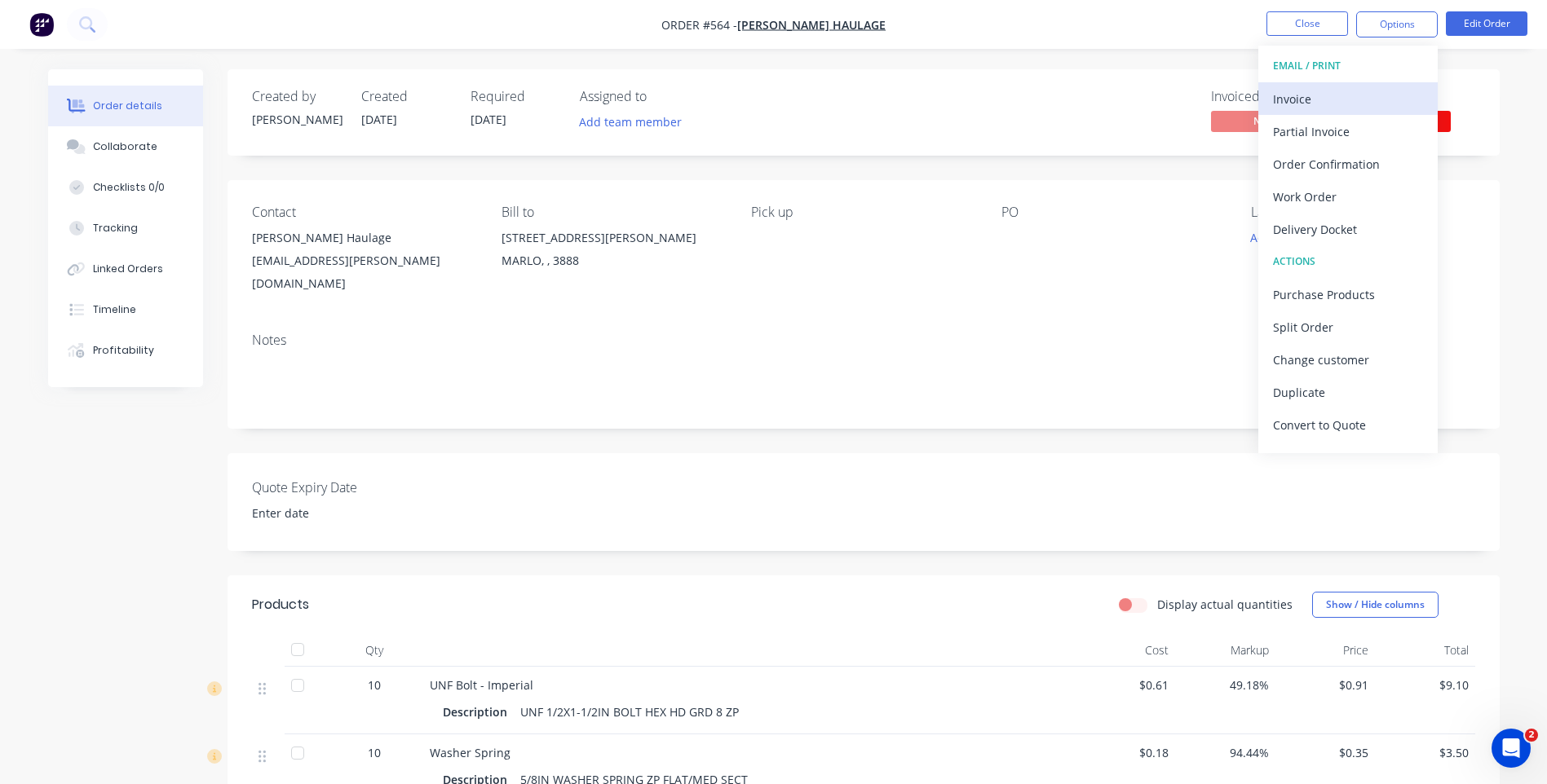
click at [1286, 90] on div "Invoice" at bounding box center [1347, 99] width 150 height 23
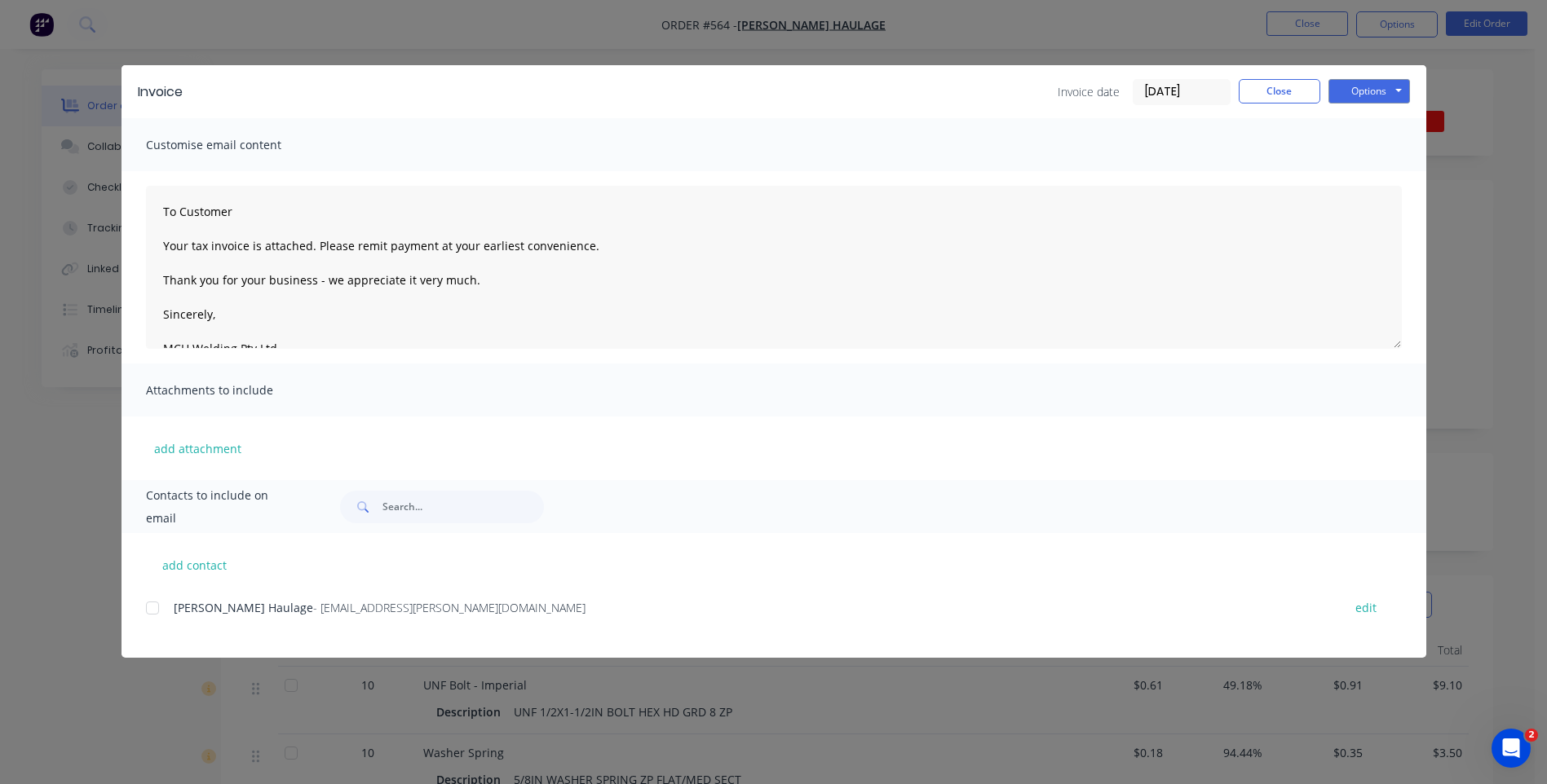
click at [160, 605] on div at bounding box center [152, 607] width 33 height 33
click at [1362, 96] on button "Options" at bounding box center [1369, 91] width 82 height 24
click at [1362, 120] on button "Preview" at bounding box center [1380, 120] width 104 height 27
click at [150, 606] on div at bounding box center [152, 607] width 33 height 33
click at [1379, 93] on button "Options" at bounding box center [1369, 91] width 82 height 24
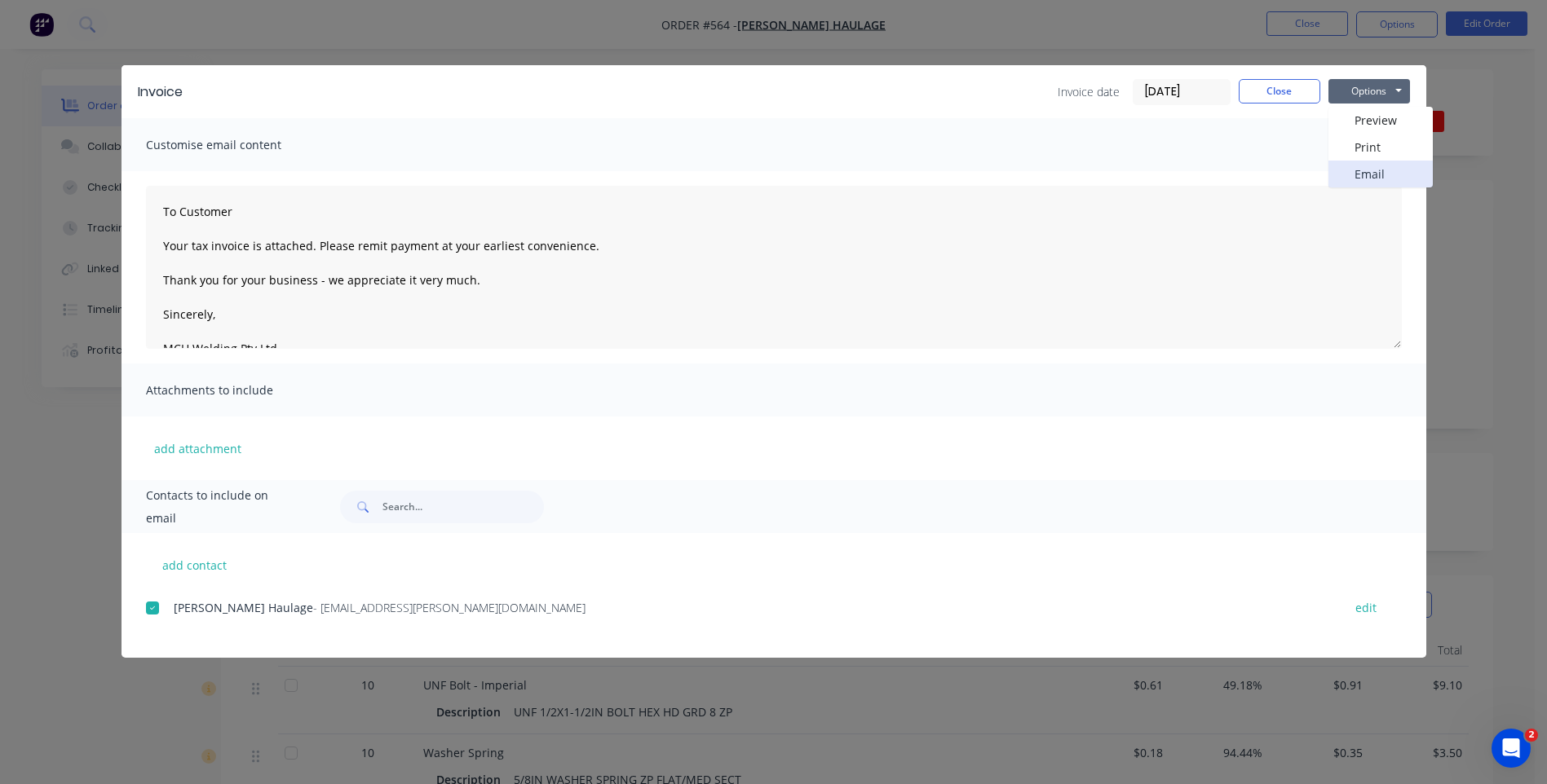
click at [1357, 174] on button "Email" at bounding box center [1380, 174] width 104 height 27
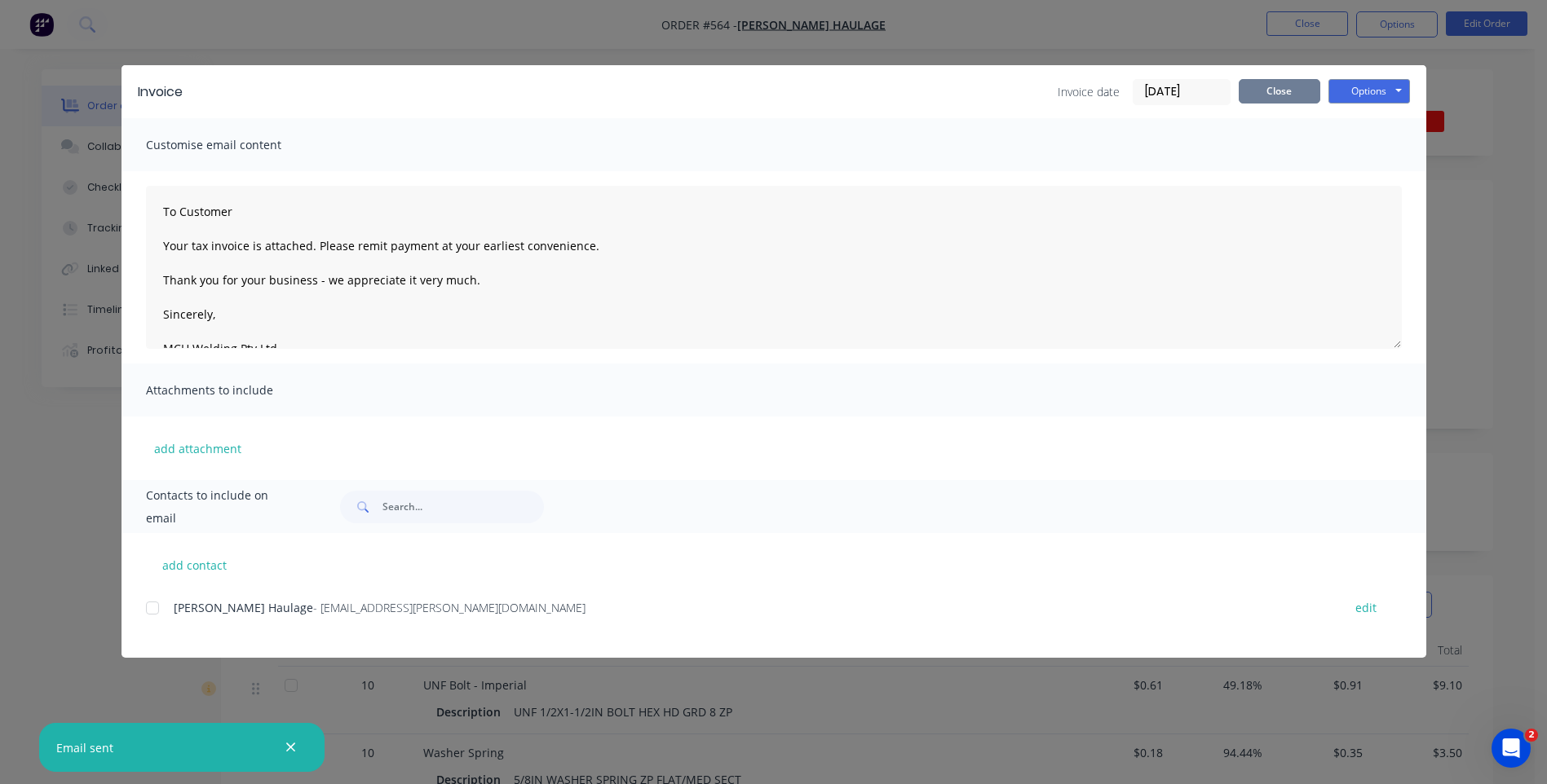
click at [1277, 88] on button "Close" at bounding box center [1279, 91] width 82 height 24
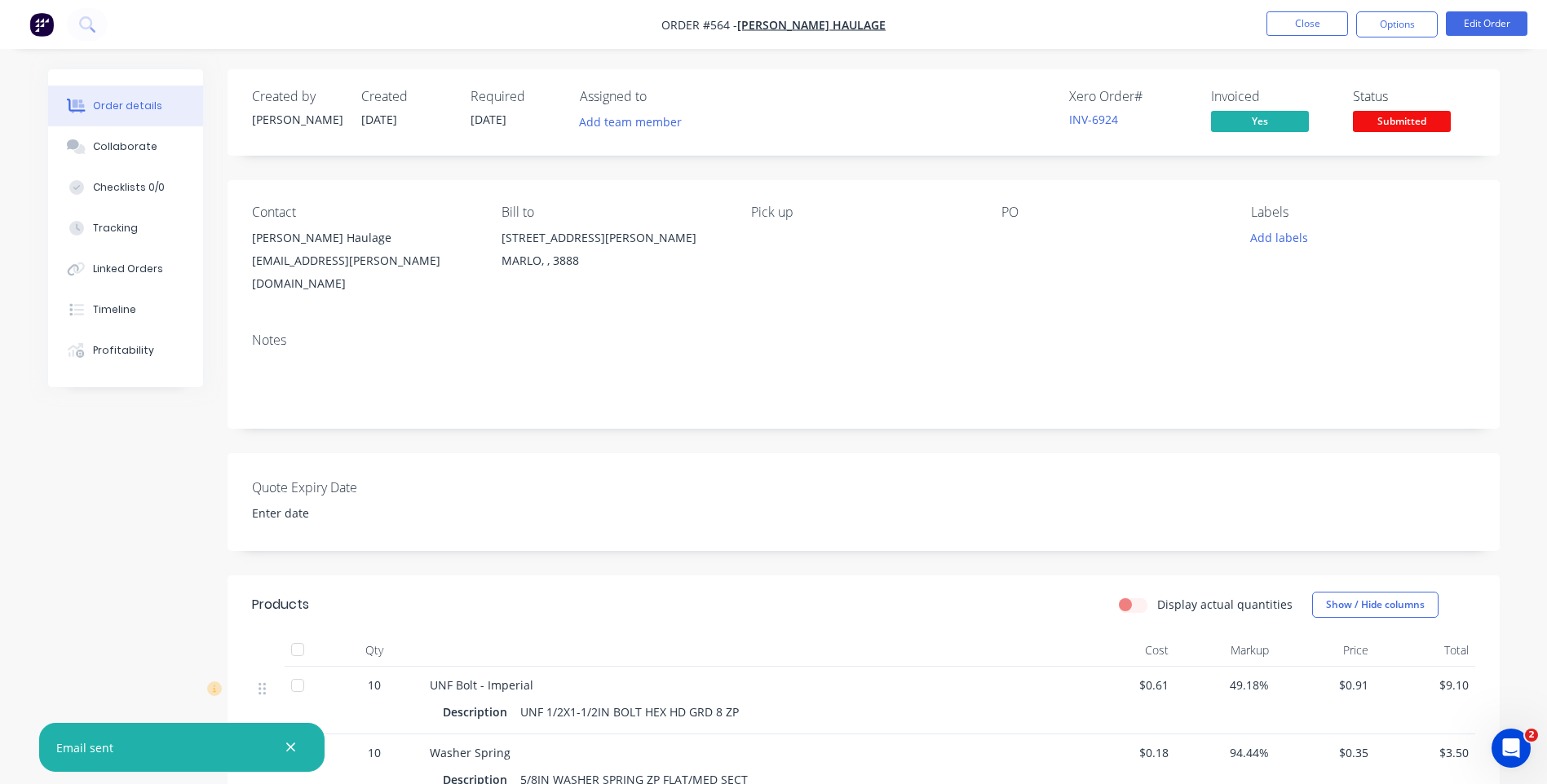
click at [1372, 110] on div "Submitted" at bounding box center [1401, 95] width 60 height 32
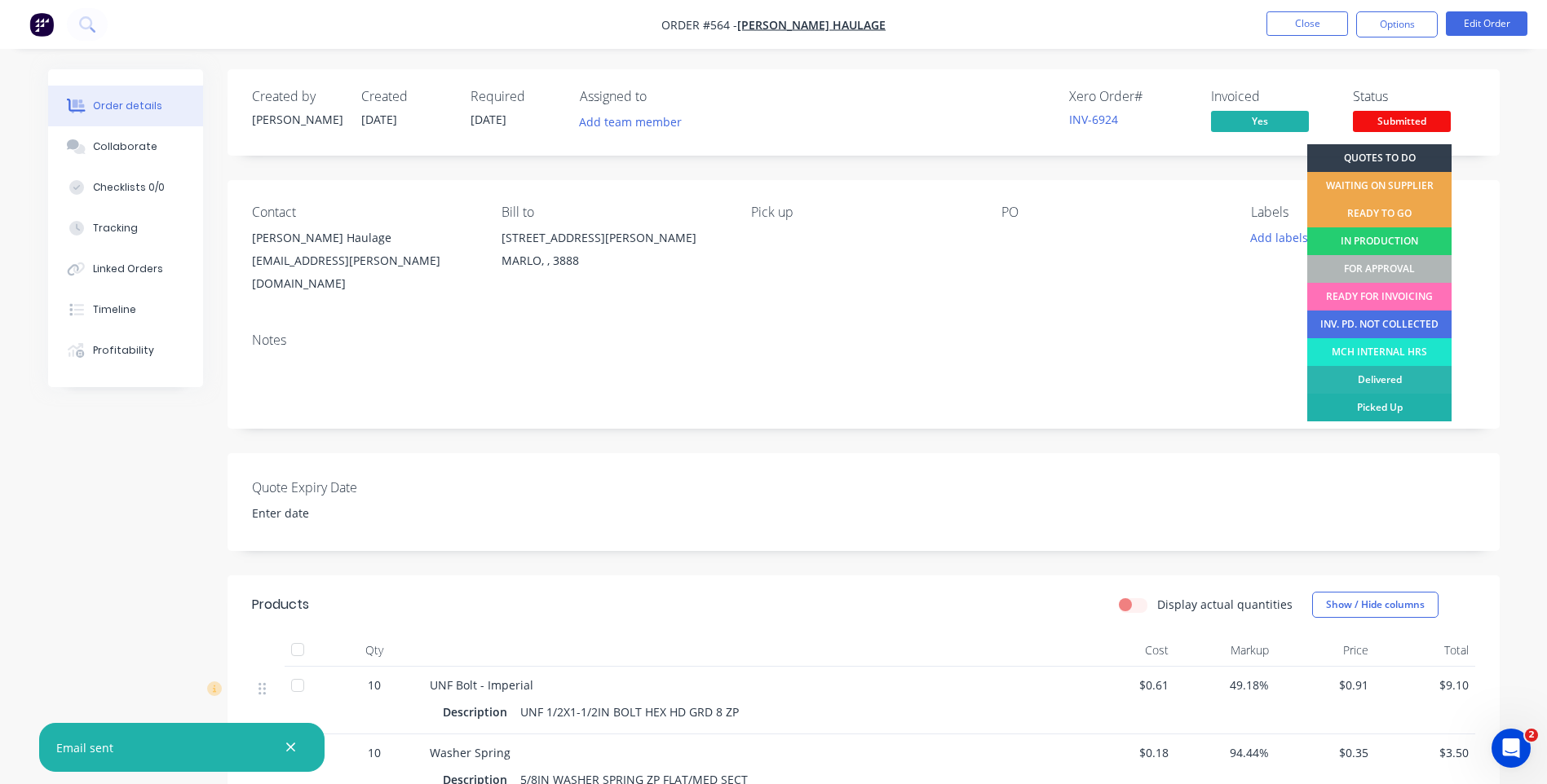
click at [1354, 400] on div "Picked Up" at bounding box center [1379, 407] width 144 height 28
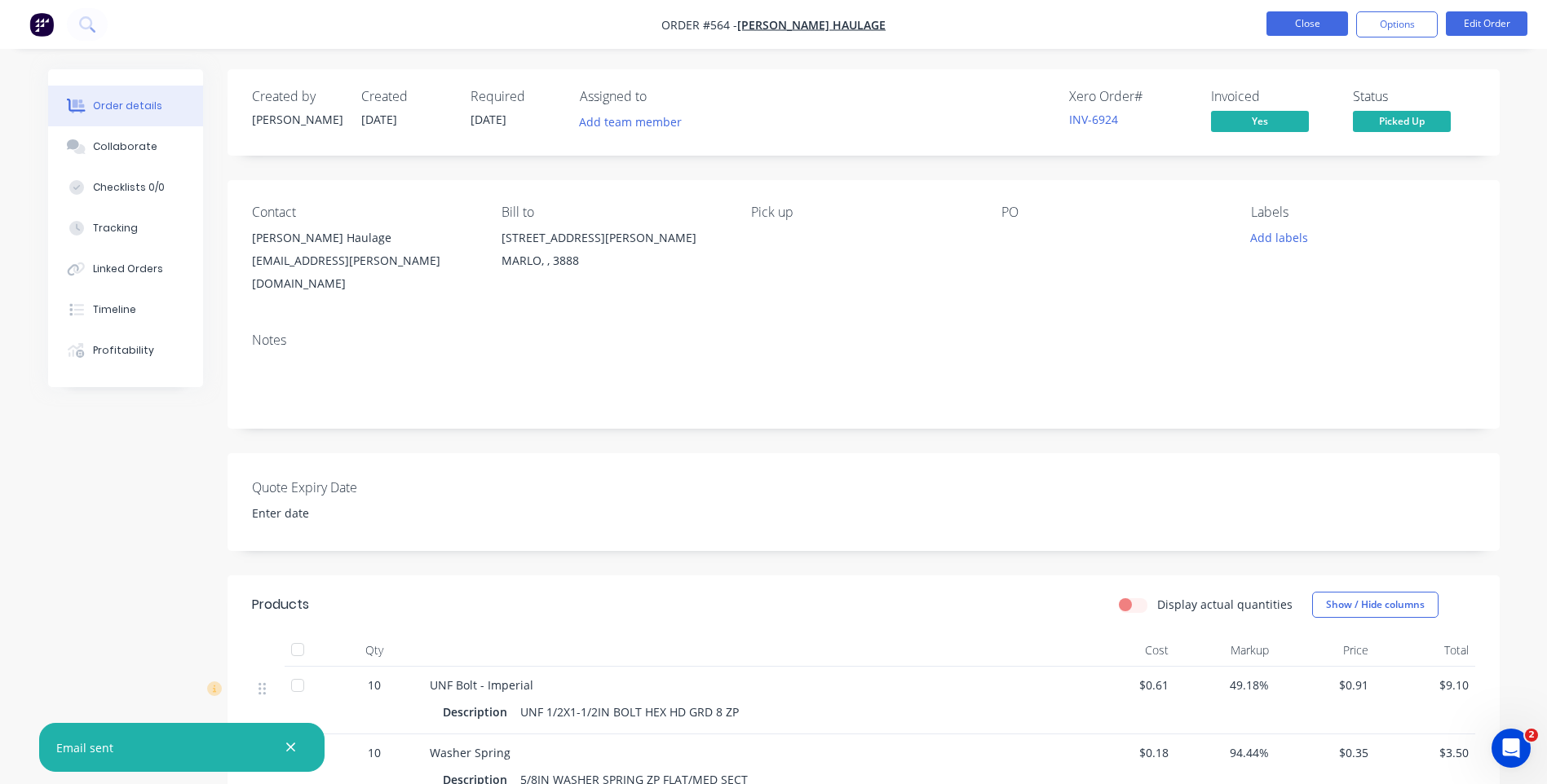
click at [1297, 23] on button "Close" at bounding box center [1307, 23] width 82 height 24
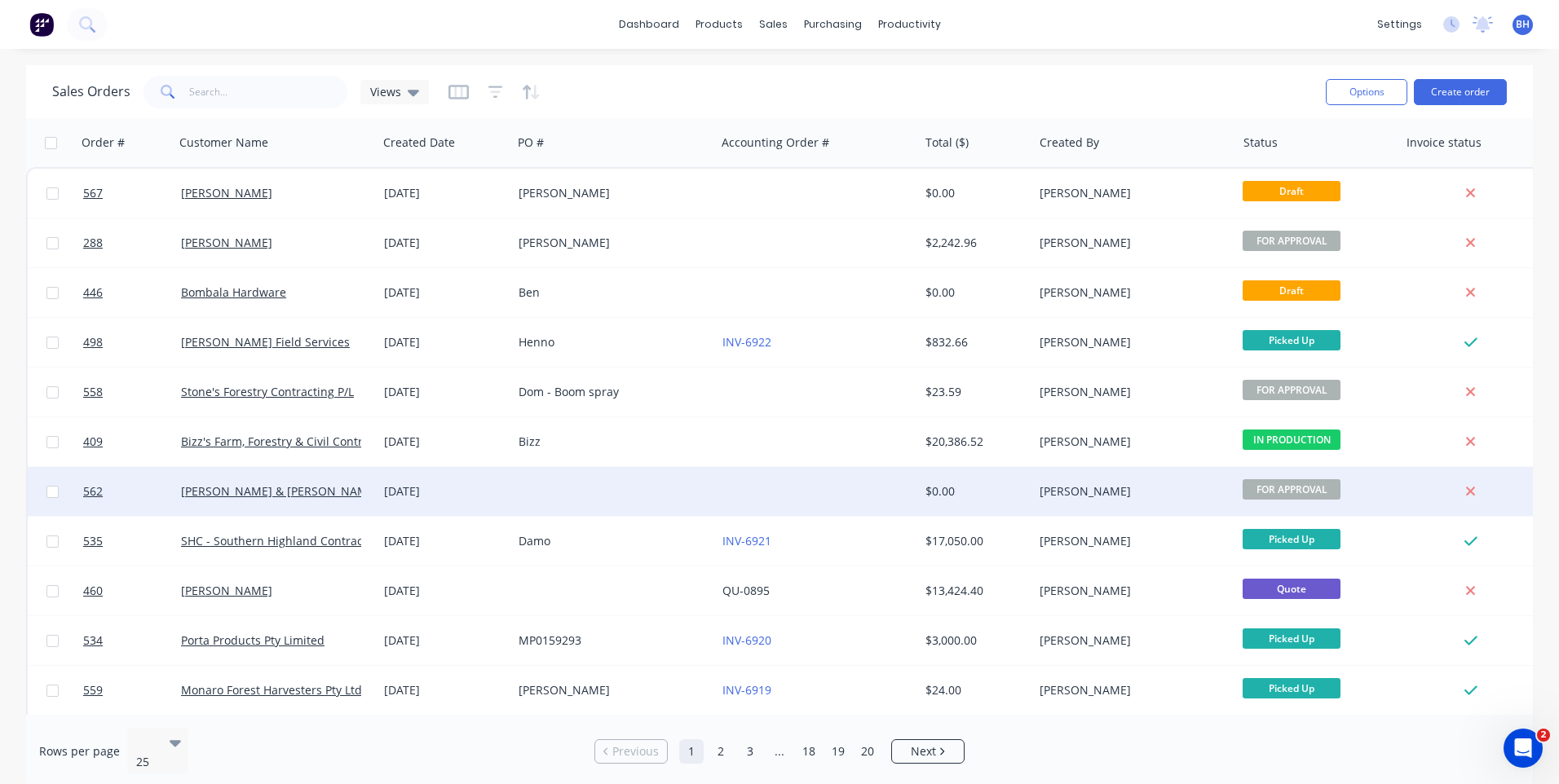
click at [702, 483] on div at bounding box center [613, 491] width 203 height 49
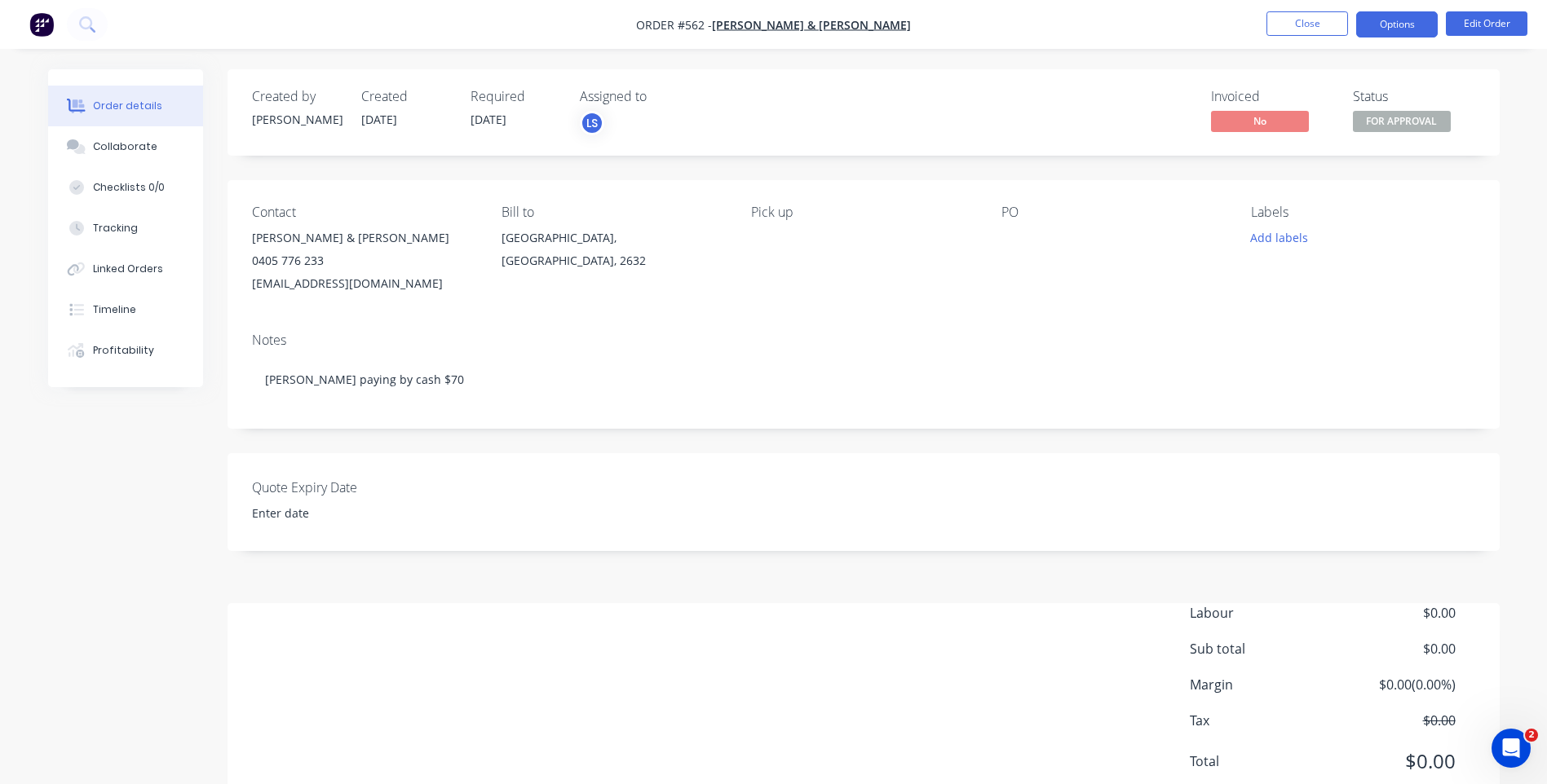
click at [1390, 19] on button "Options" at bounding box center [1397, 24] width 82 height 26
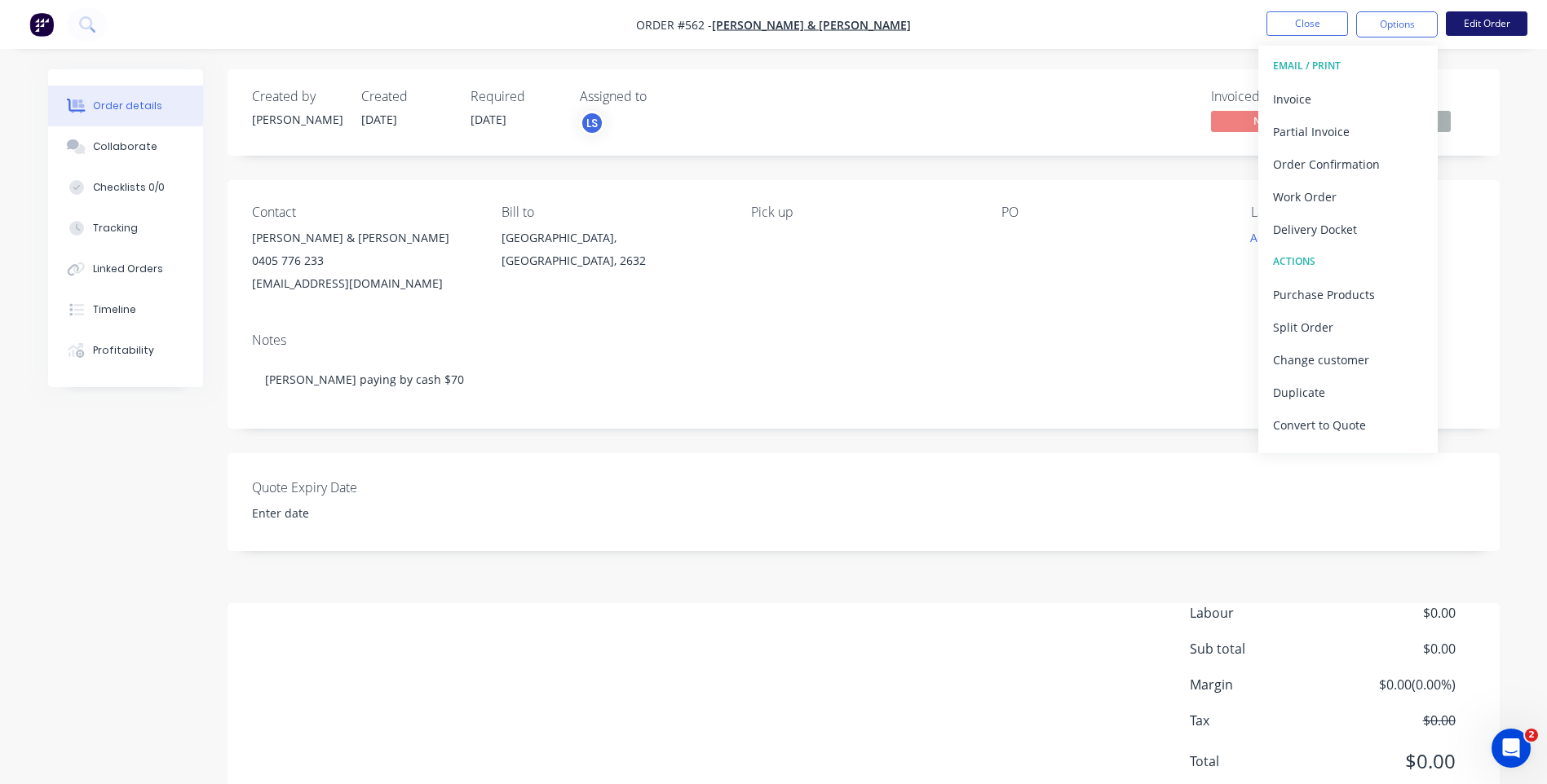
click at [1476, 20] on button "Edit Order" at bounding box center [1487, 23] width 82 height 24
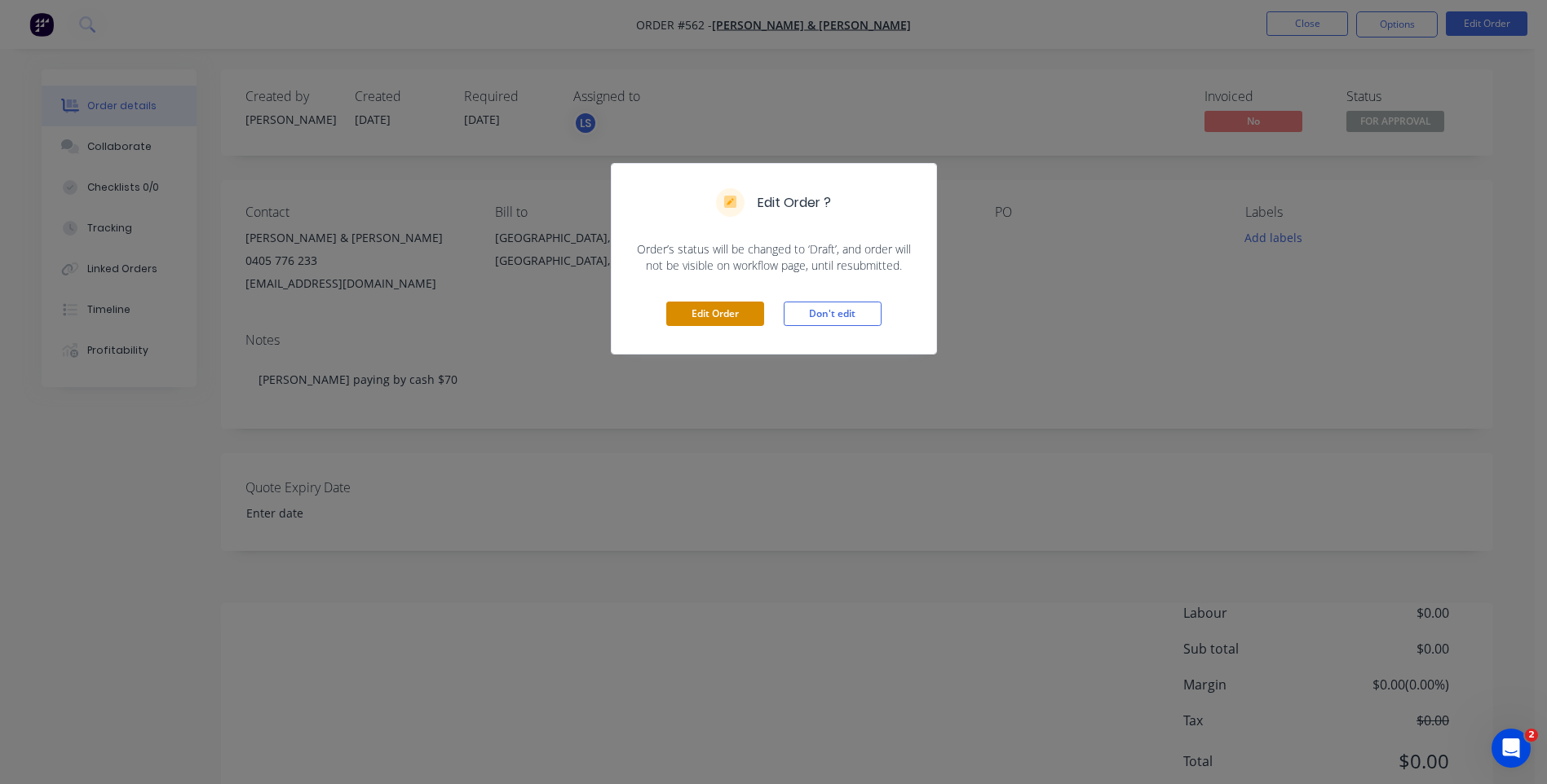
click at [735, 305] on button "Edit Order" at bounding box center [714, 313] width 98 height 24
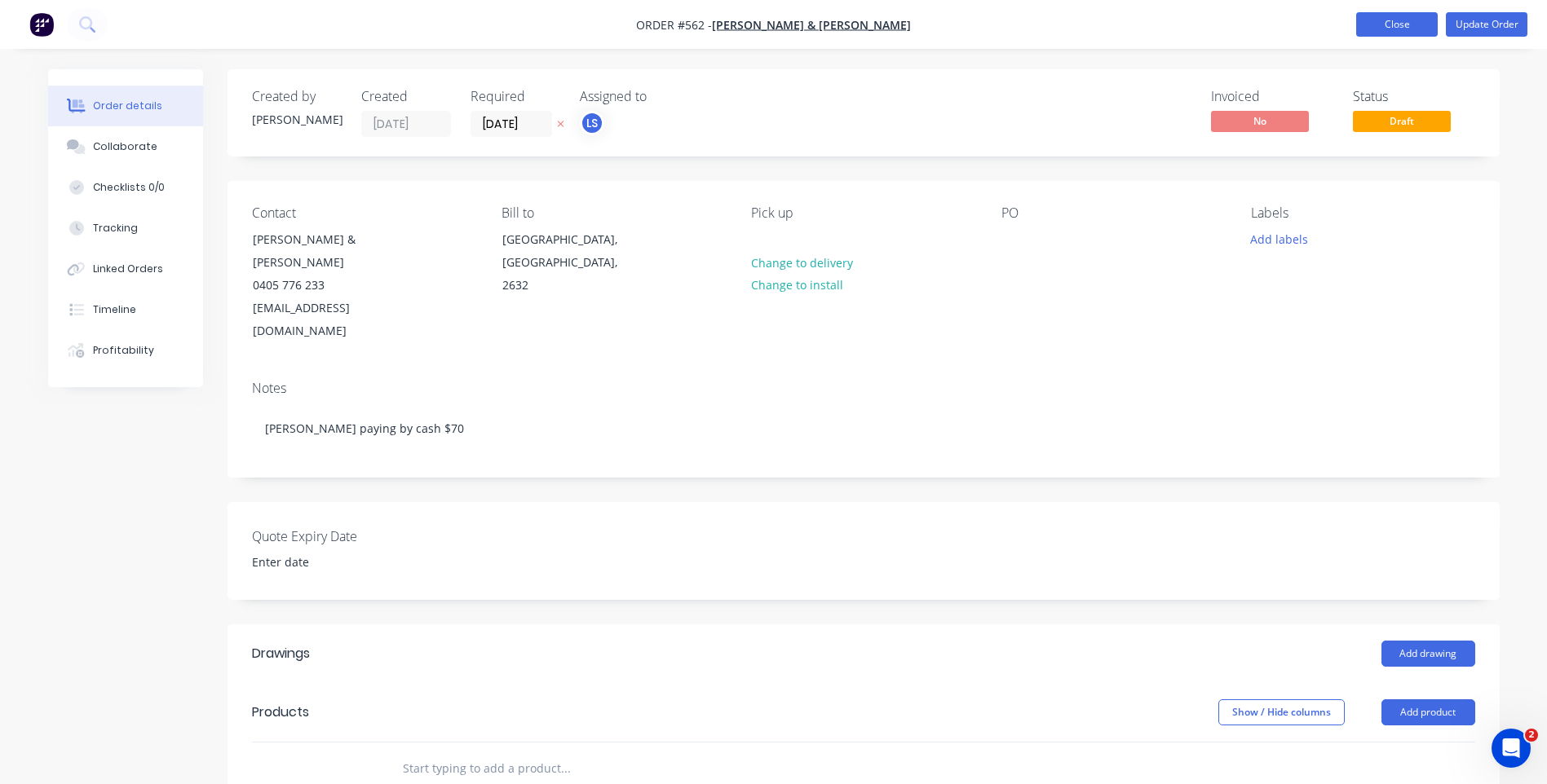
click at [1373, 21] on button "Close" at bounding box center [1397, 24] width 82 height 24
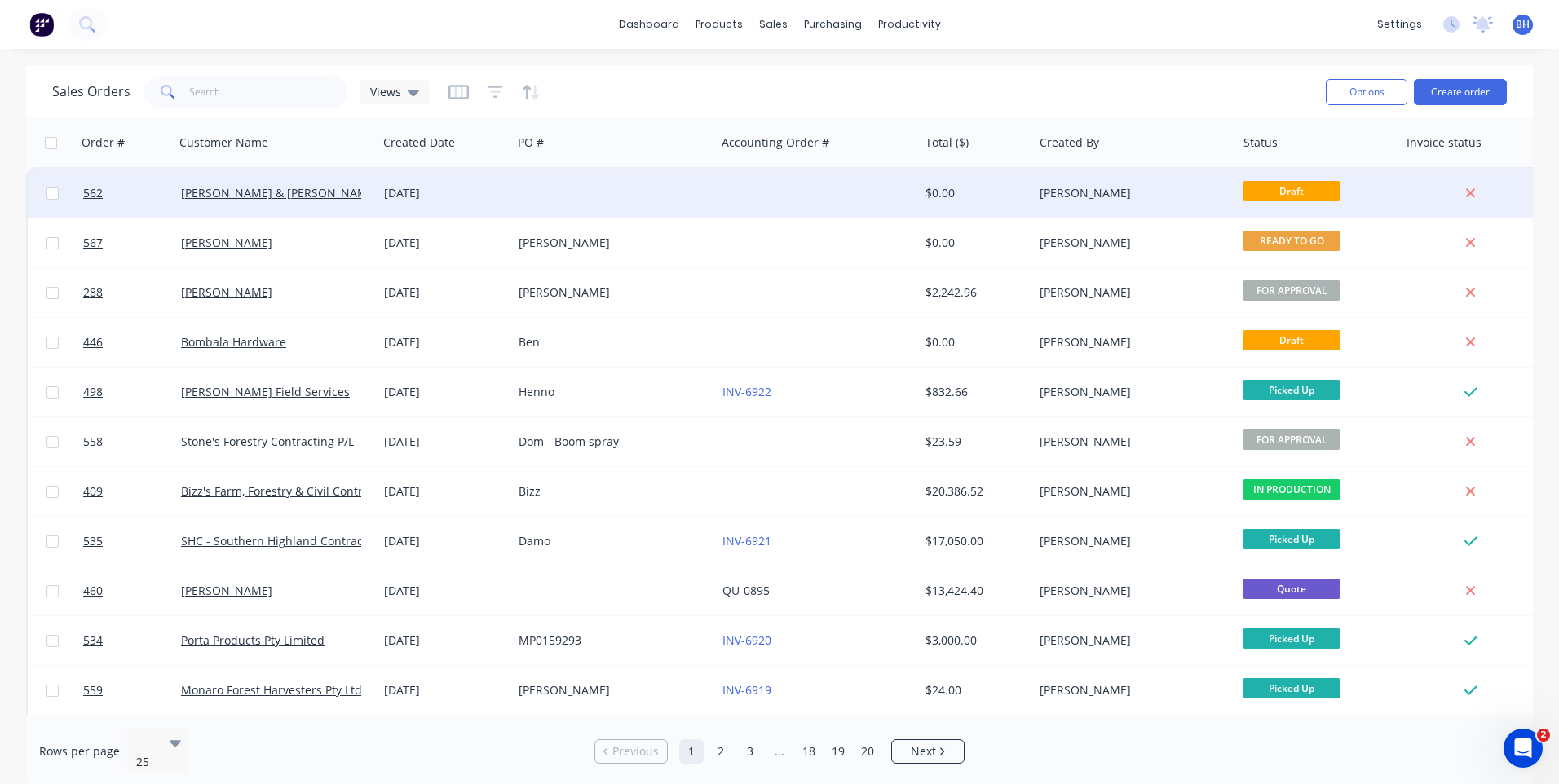
click at [1428, 190] on div at bounding box center [1471, 193] width 131 height 15
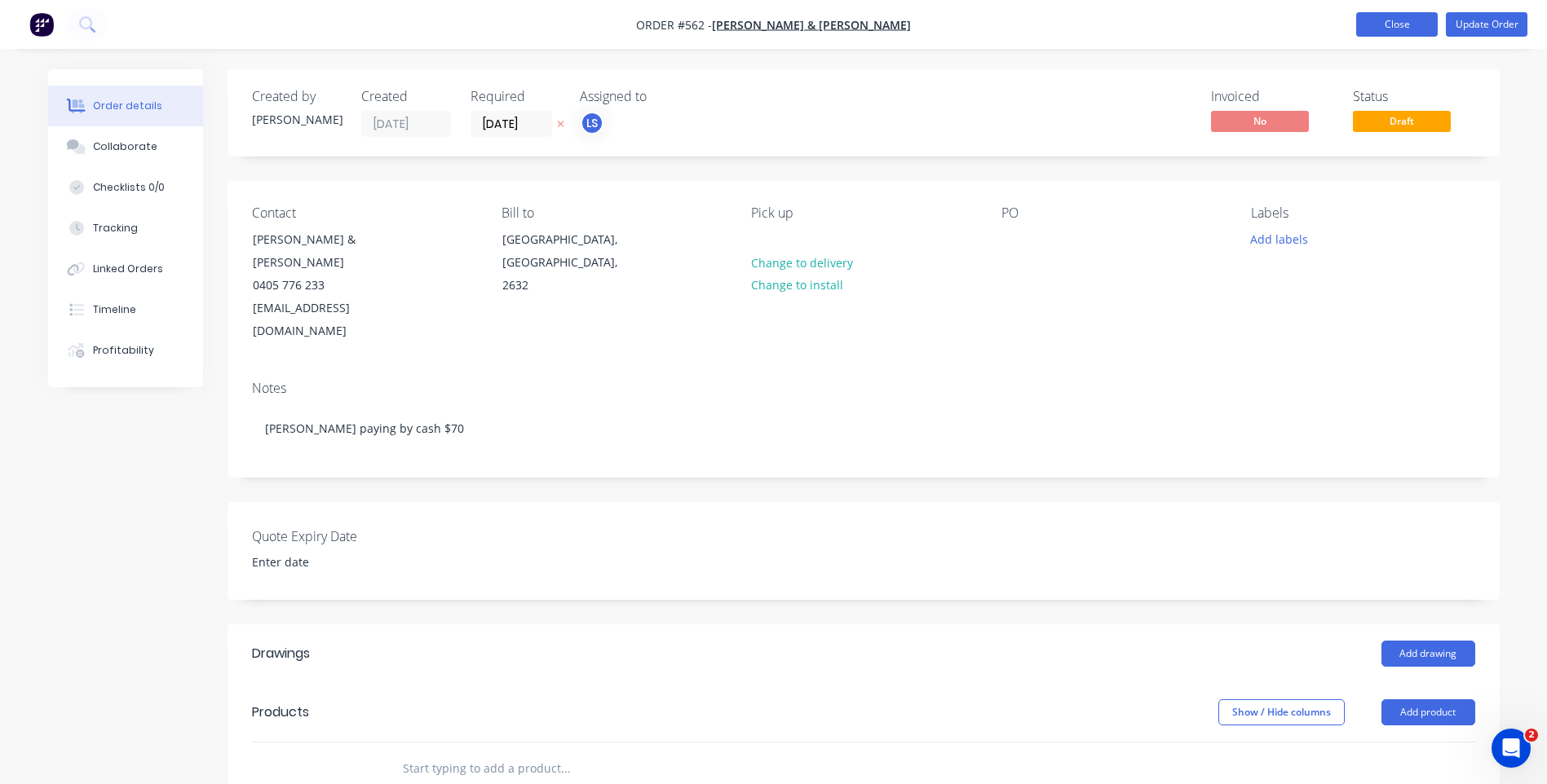
click at [1364, 23] on button "Close" at bounding box center [1397, 24] width 82 height 24
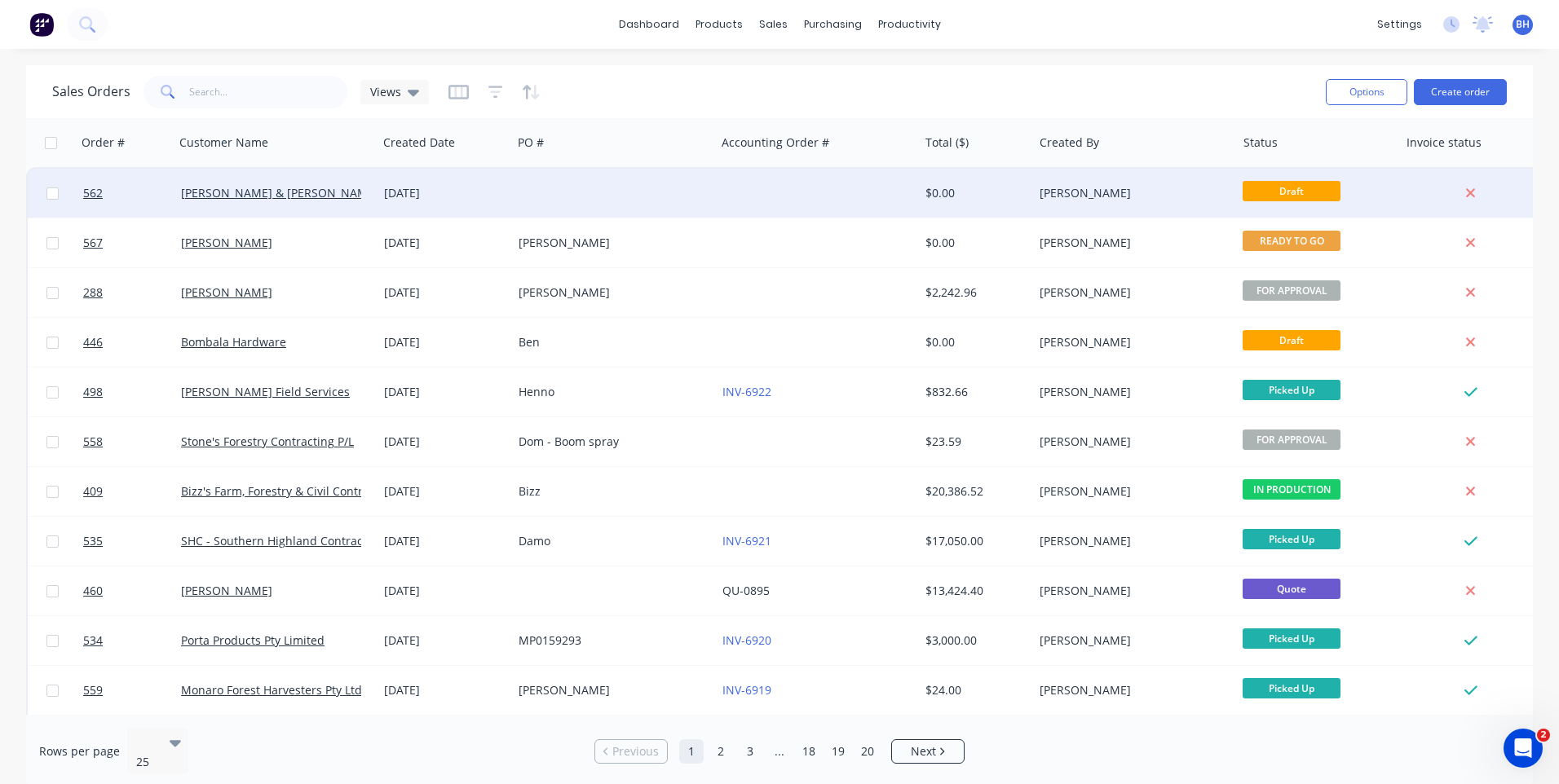
click at [49, 192] on input "checkbox" at bounding box center [52, 193] width 12 height 12
checkbox input "true"
click at [1470, 186] on icon at bounding box center [1470, 193] width 10 height 15
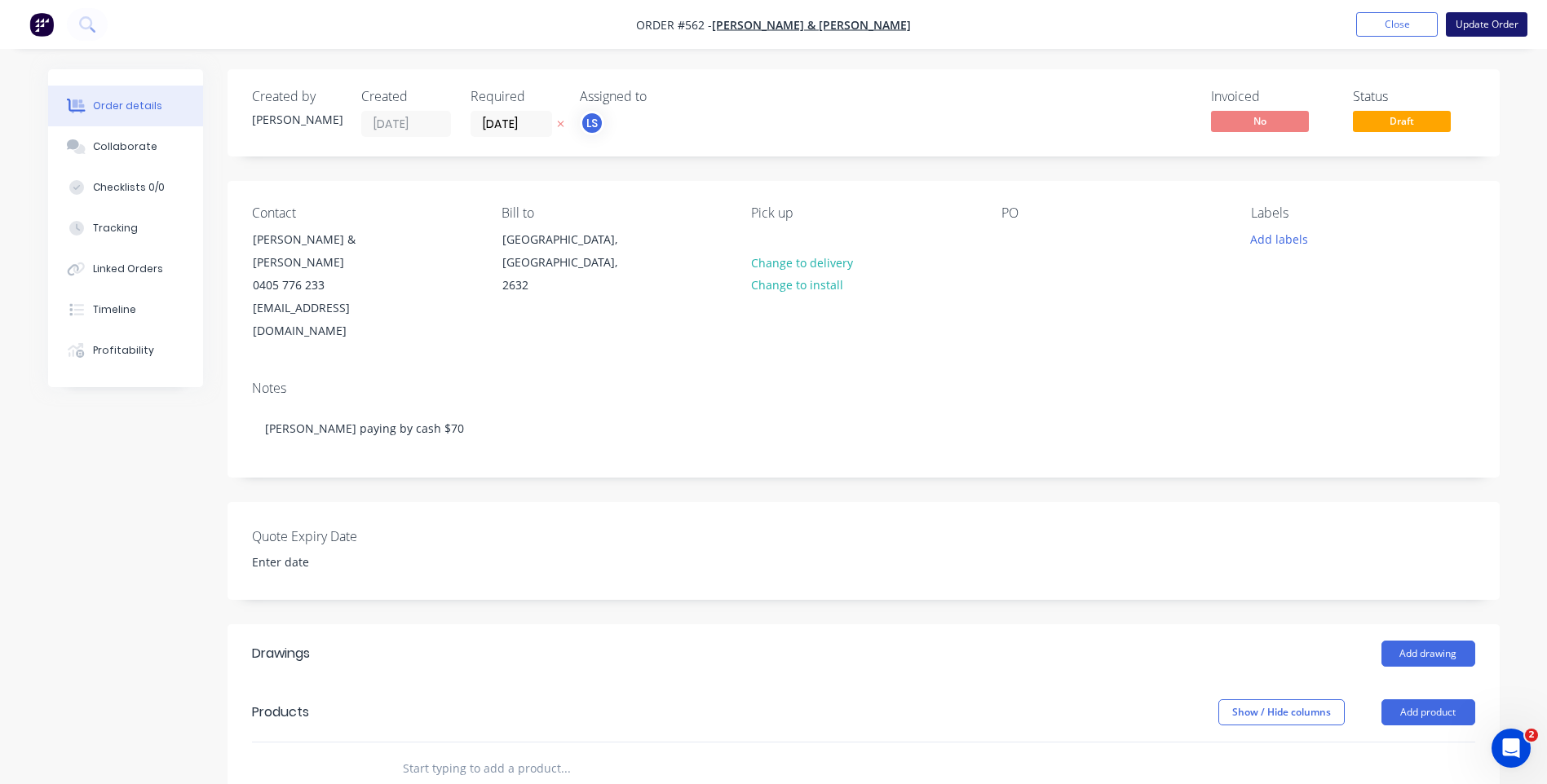
click at [1478, 21] on button "Update Order" at bounding box center [1487, 24] width 82 height 24
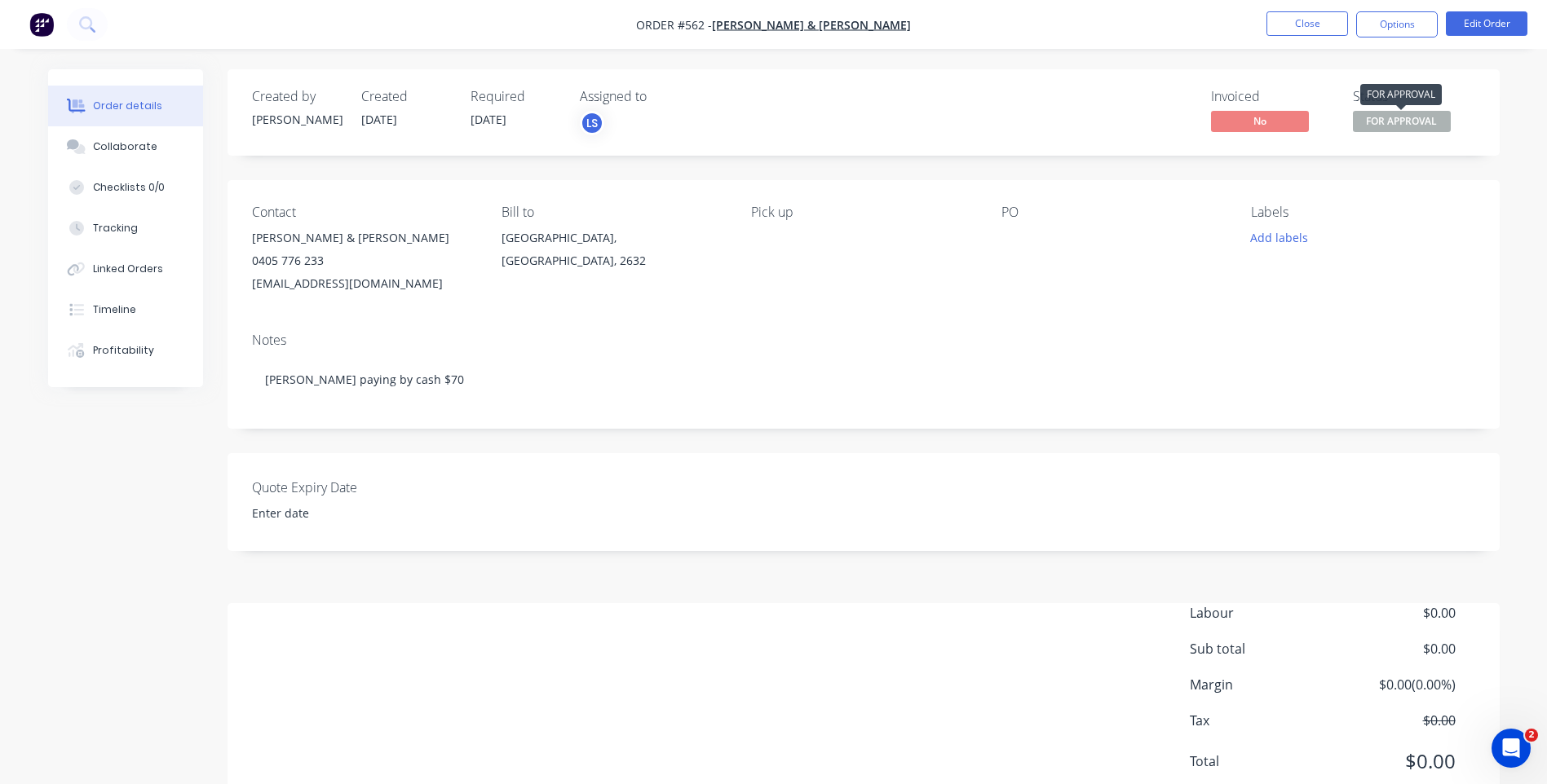
click at [1377, 122] on span "FOR APPROVAL" at bounding box center [1401, 121] width 98 height 20
click at [1363, 28] on button "Options" at bounding box center [1397, 24] width 82 height 26
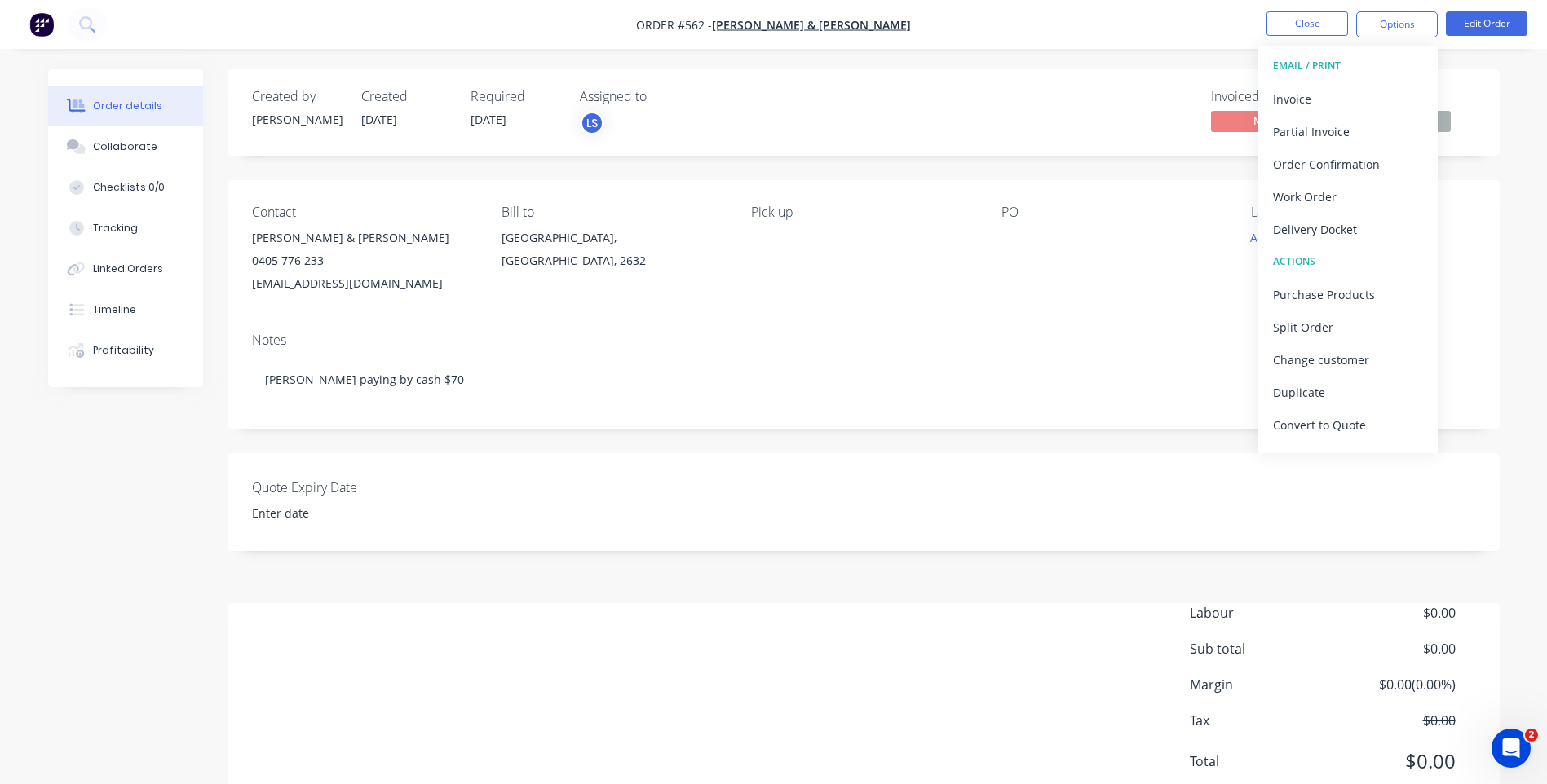
scroll to position [24, 0]
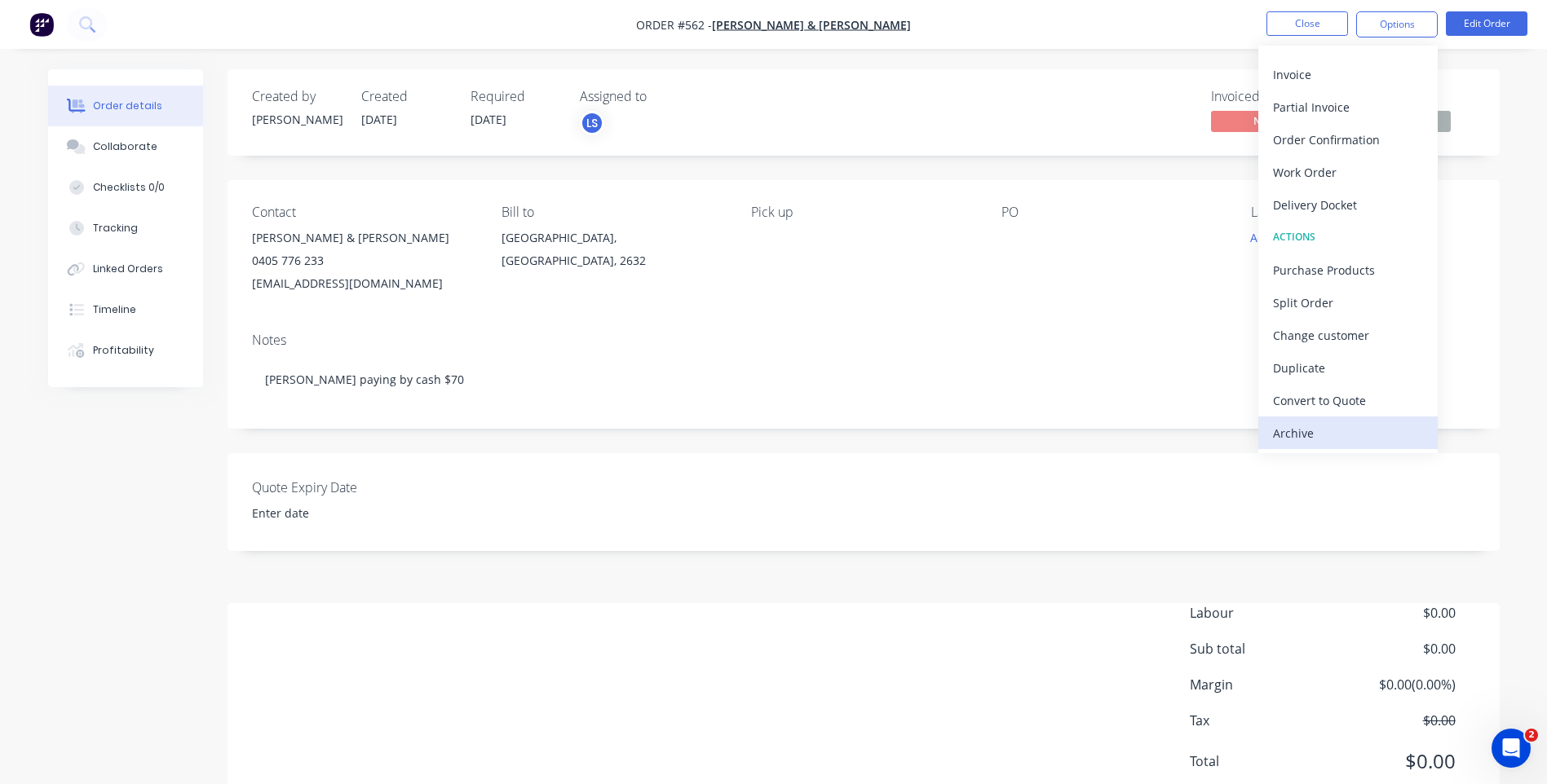
click at [1288, 430] on div "Archive" at bounding box center [1347, 432] width 150 height 23
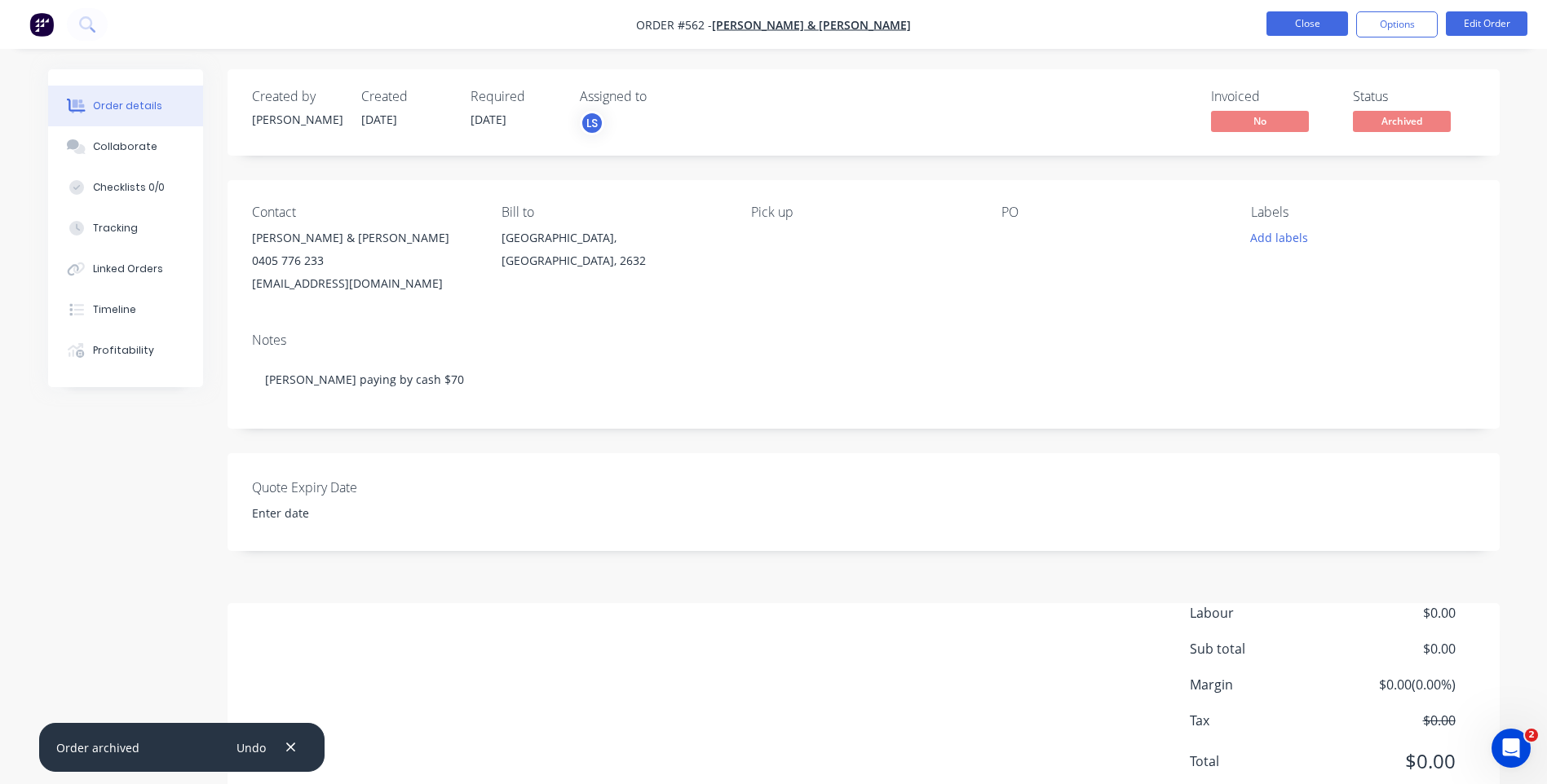
click at [1292, 21] on button "Close" at bounding box center [1307, 23] width 82 height 24
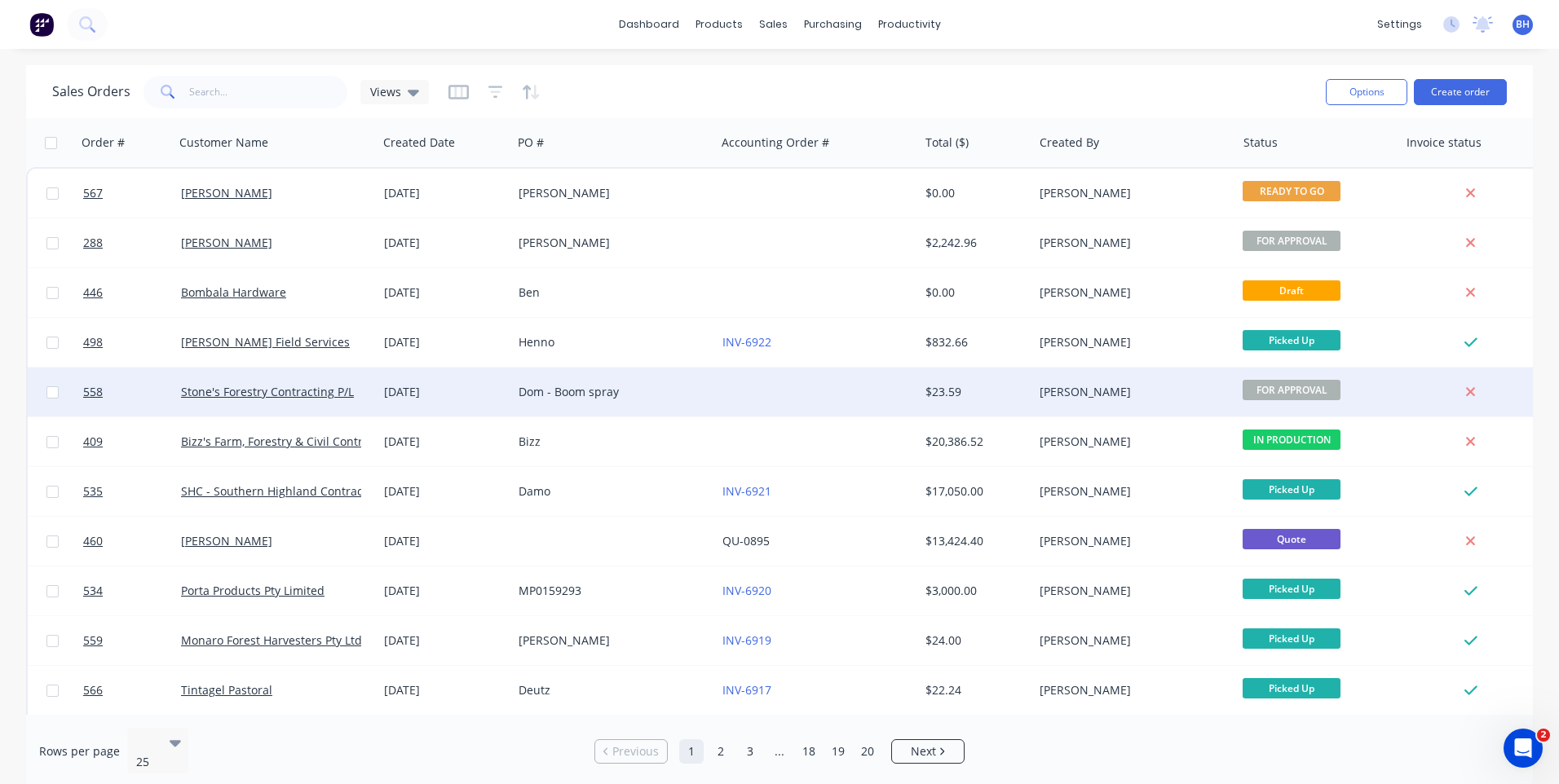
click at [800, 387] on div at bounding box center [818, 392] width 203 height 49
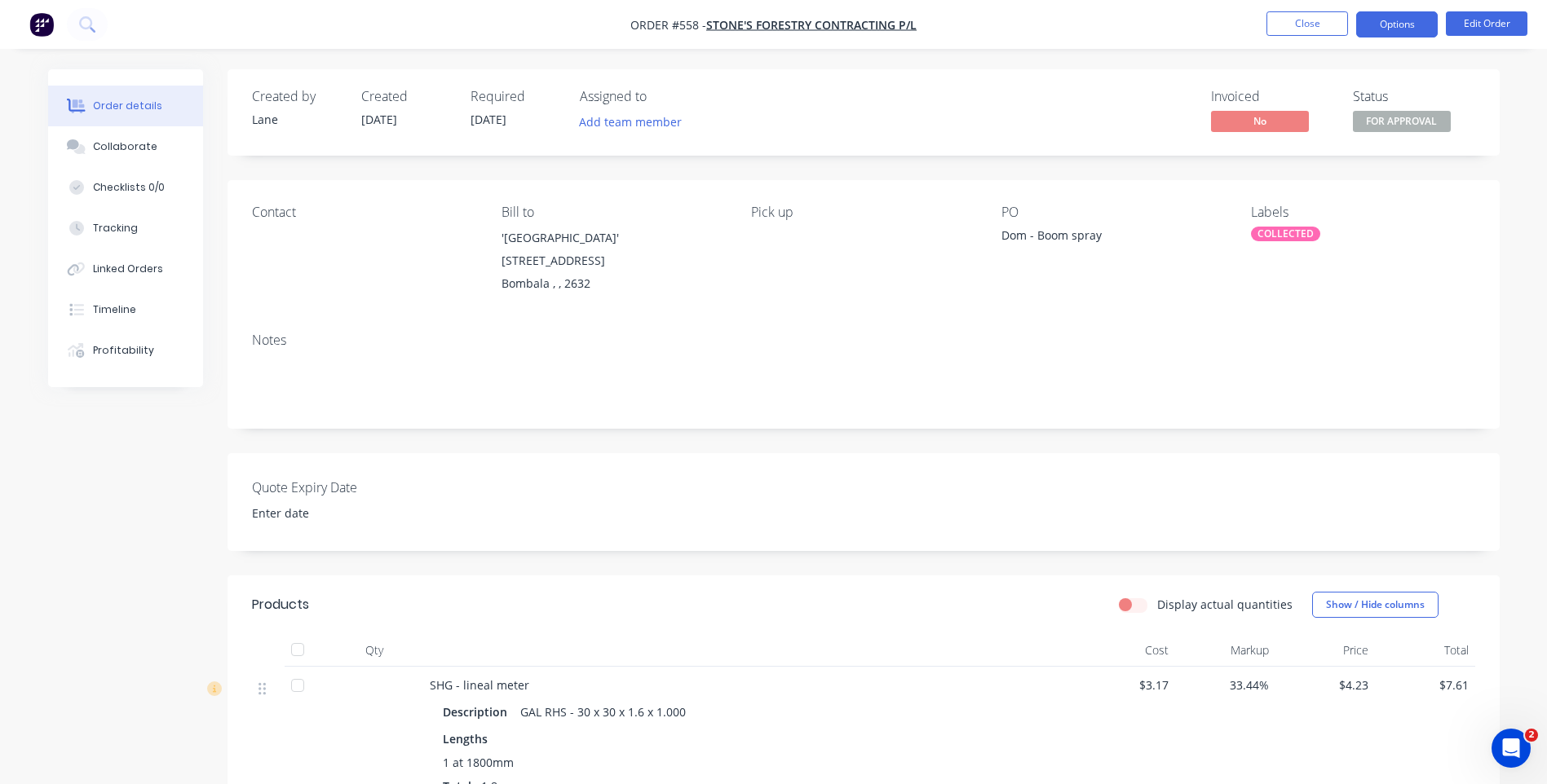
click at [1384, 30] on button "Options" at bounding box center [1397, 24] width 82 height 26
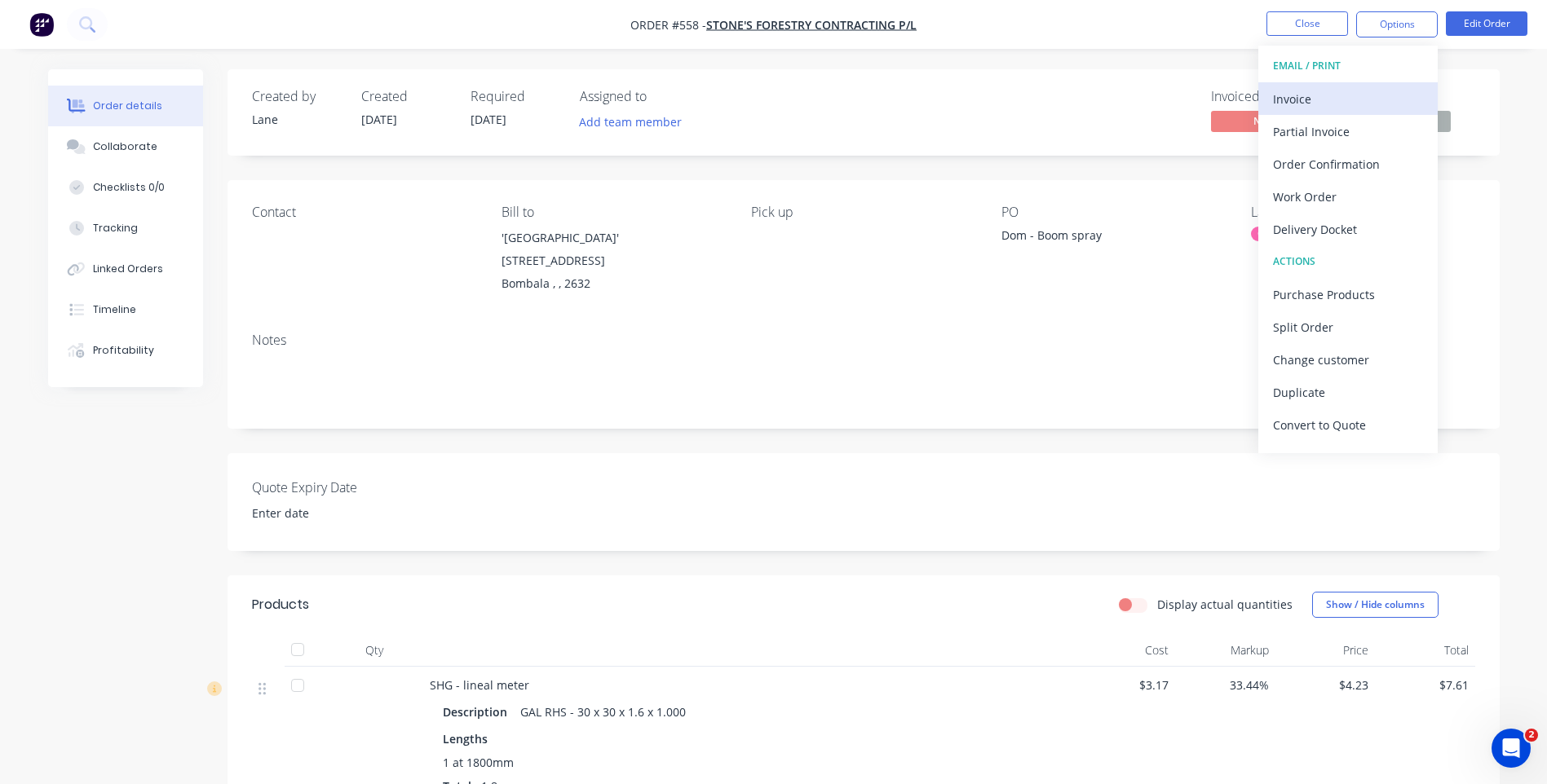
click at [1290, 95] on div "Invoice" at bounding box center [1347, 99] width 150 height 23
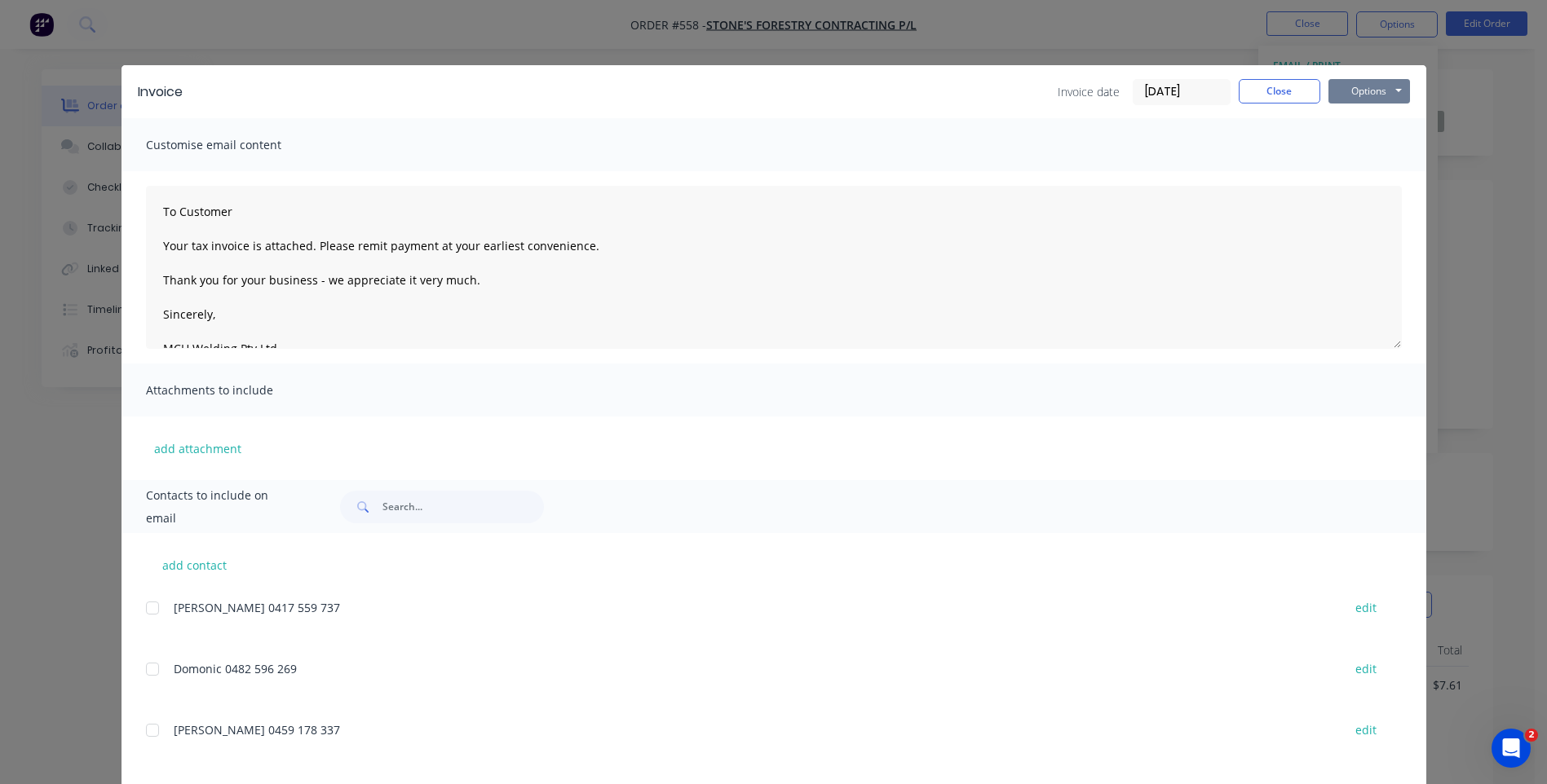
click at [1357, 95] on button "Options" at bounding box center [1369, 91] width 82 height 24
click at [1352, 114] on button "Preview" at bounding box center [1380, 120] width 104 height 27
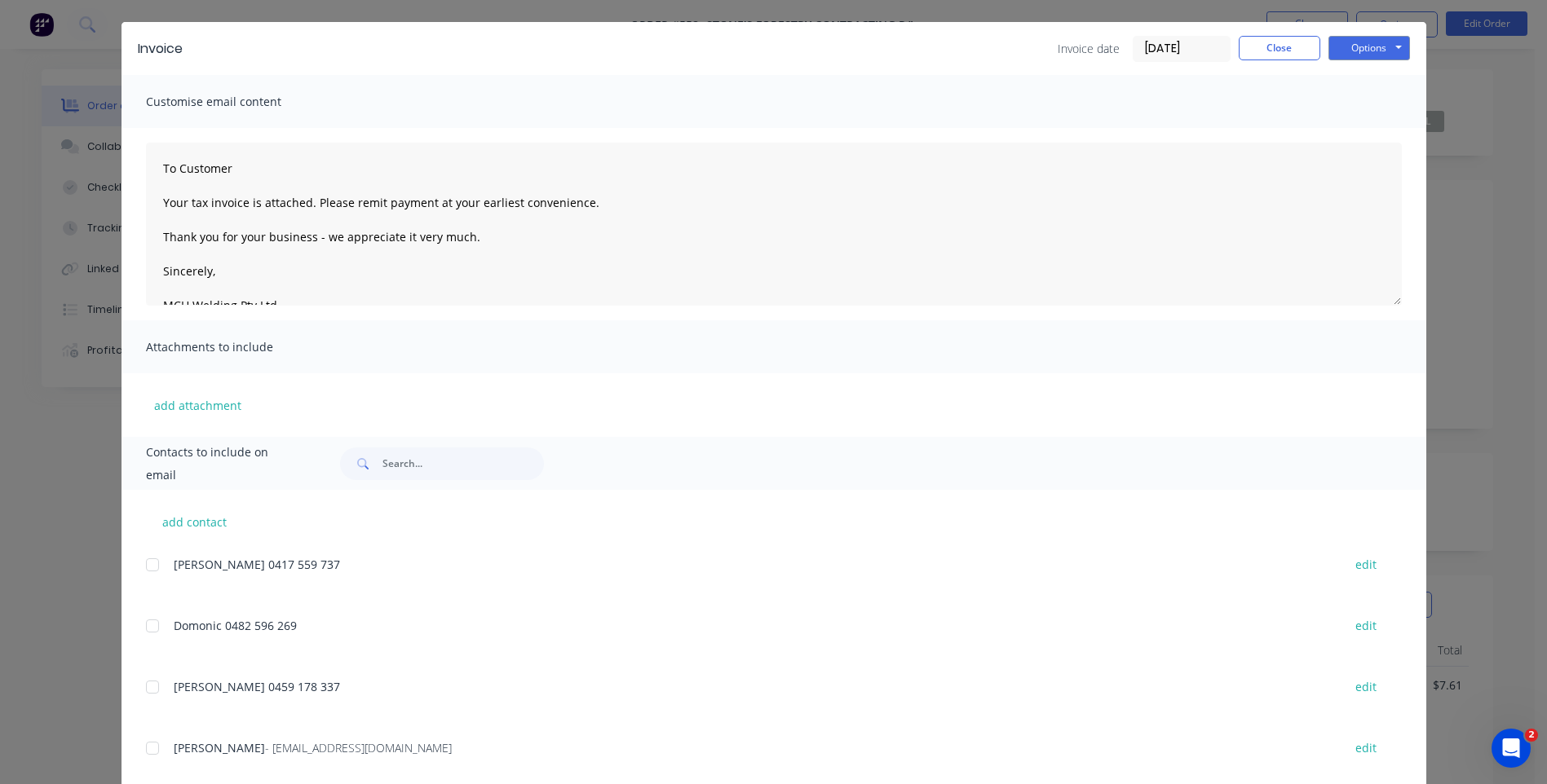
scroll to position [80, 0]
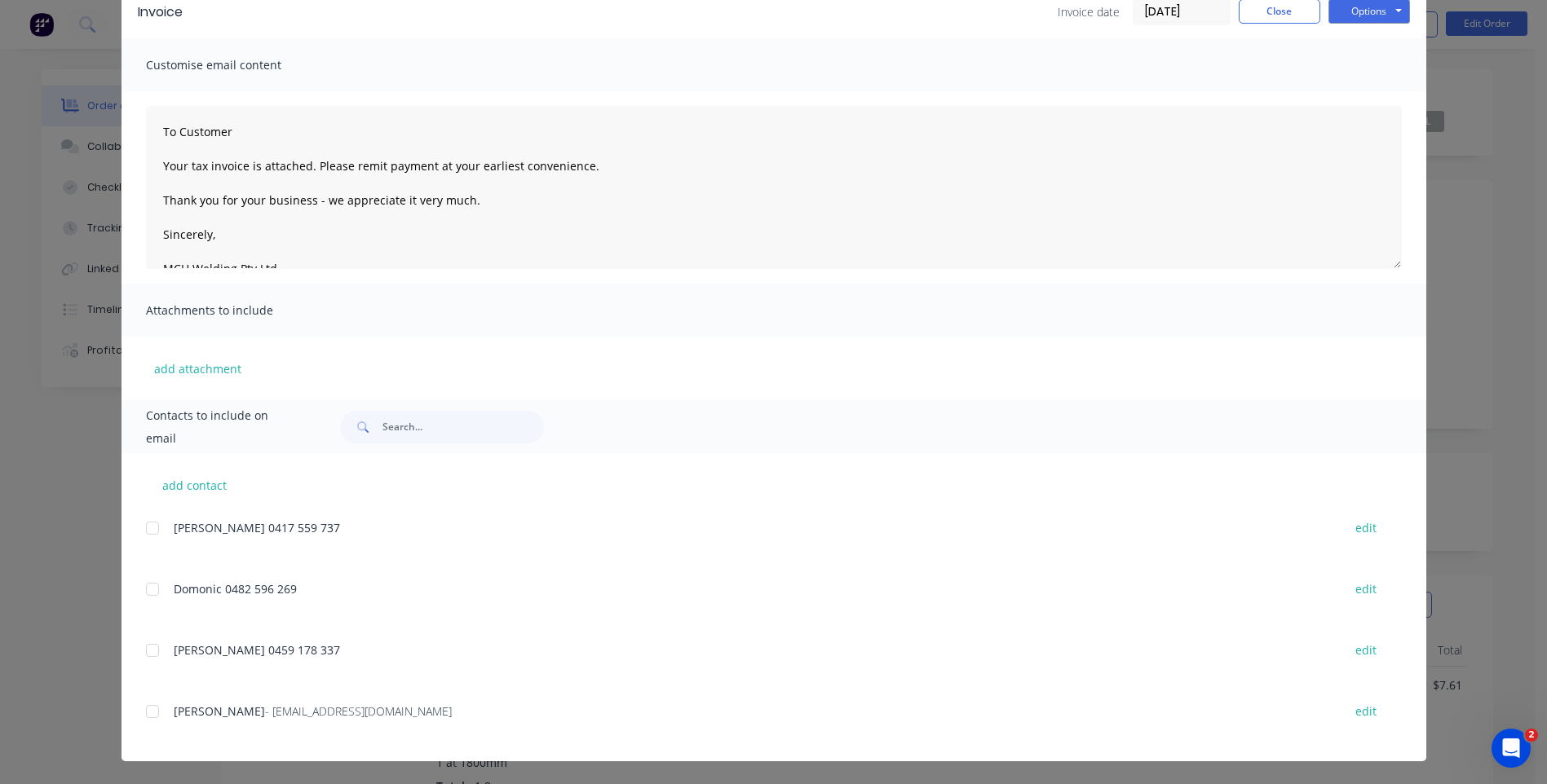
click at [142, 714] on div at bounding box center [152, 711] width 33 height 33
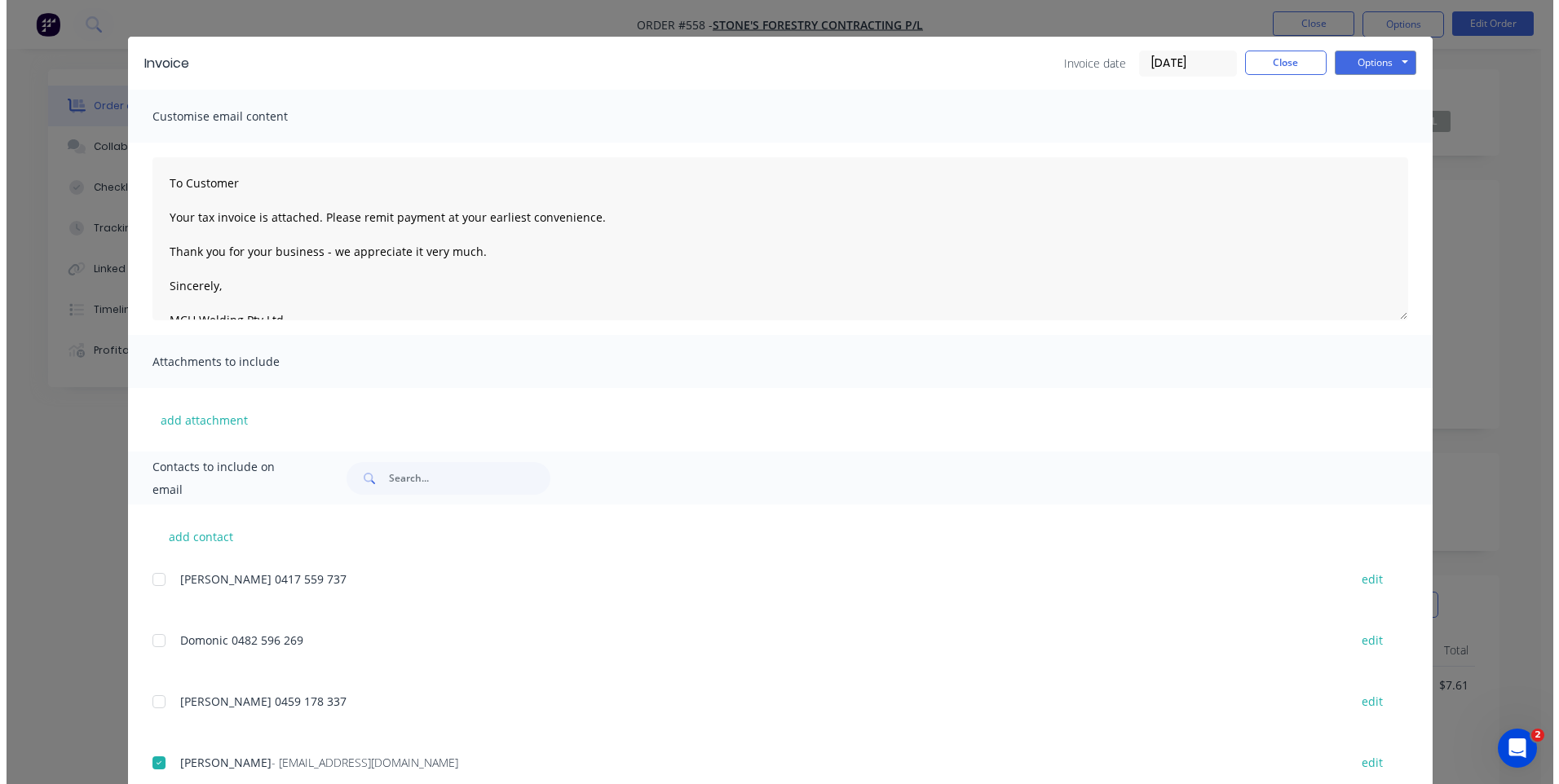
scroll to position [0, 0]
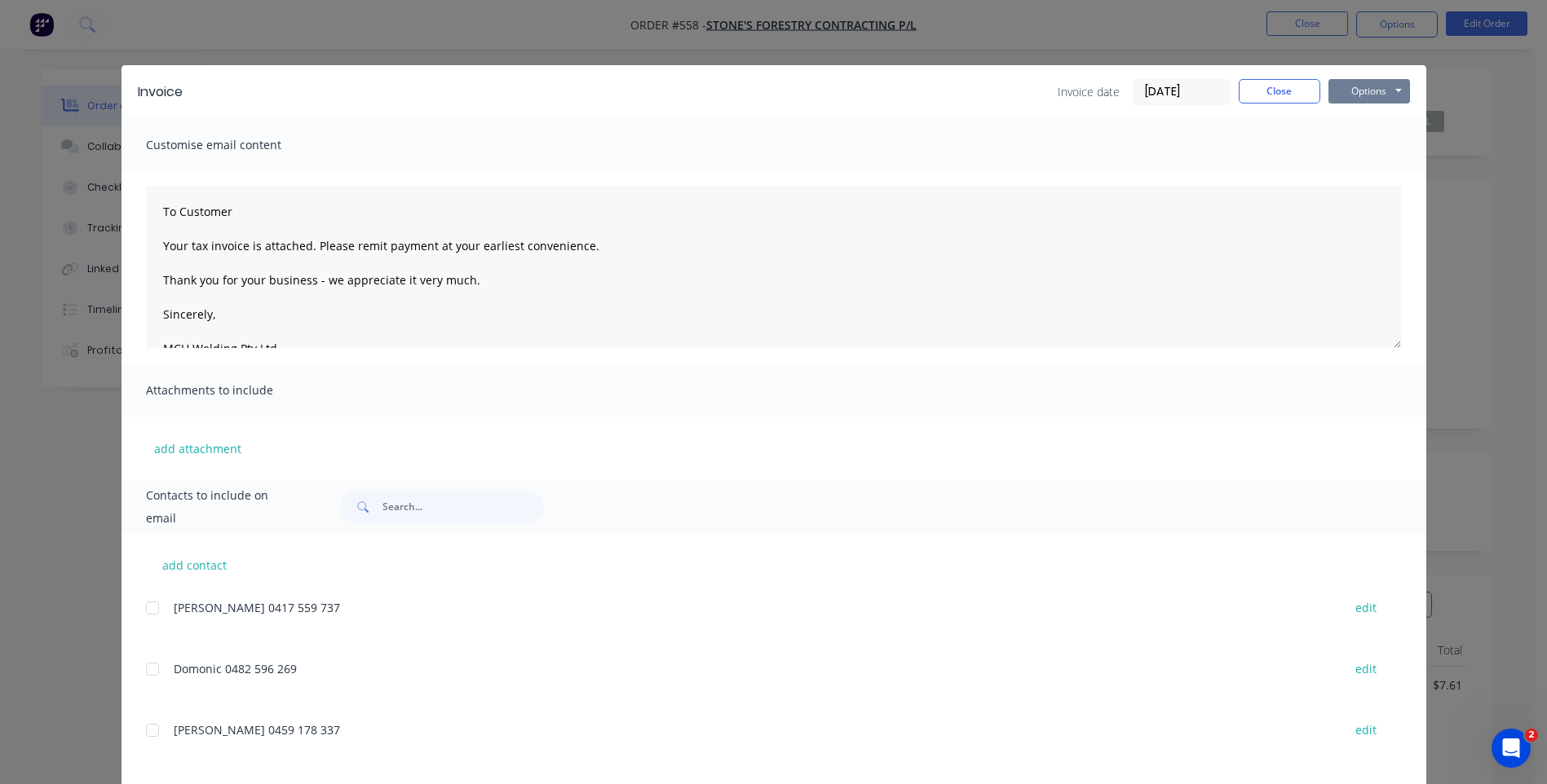
click at [1351, 93] on button "Options" at bounding box center [1369, 91] width 82 height 24
click at [1341, 170] on button "Email" at bounding box center [1380, 174] width 104 height 27
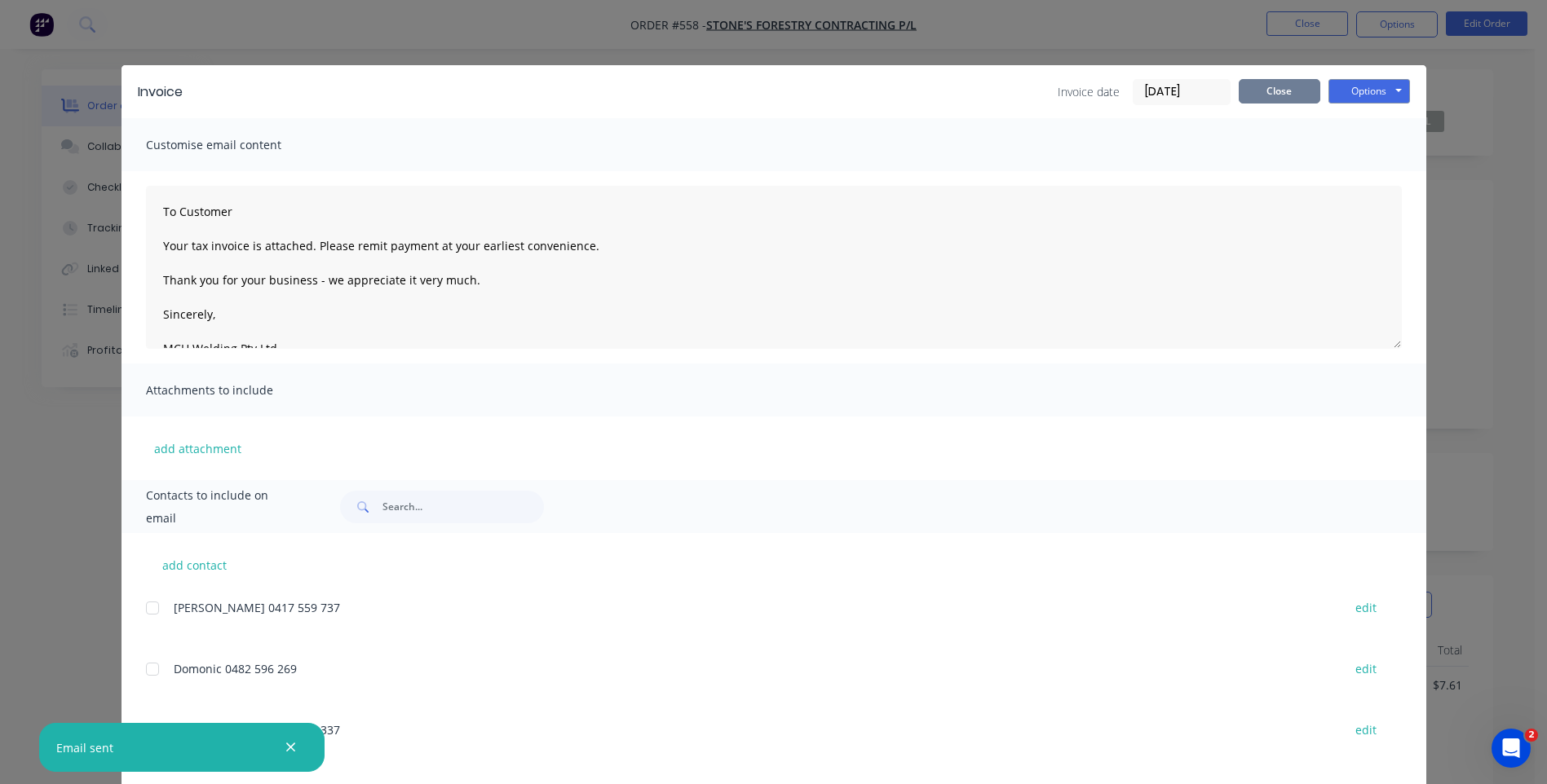
click at [1268, 83] on button "Close" at bounding box center [1279, 91] width 82 height 24
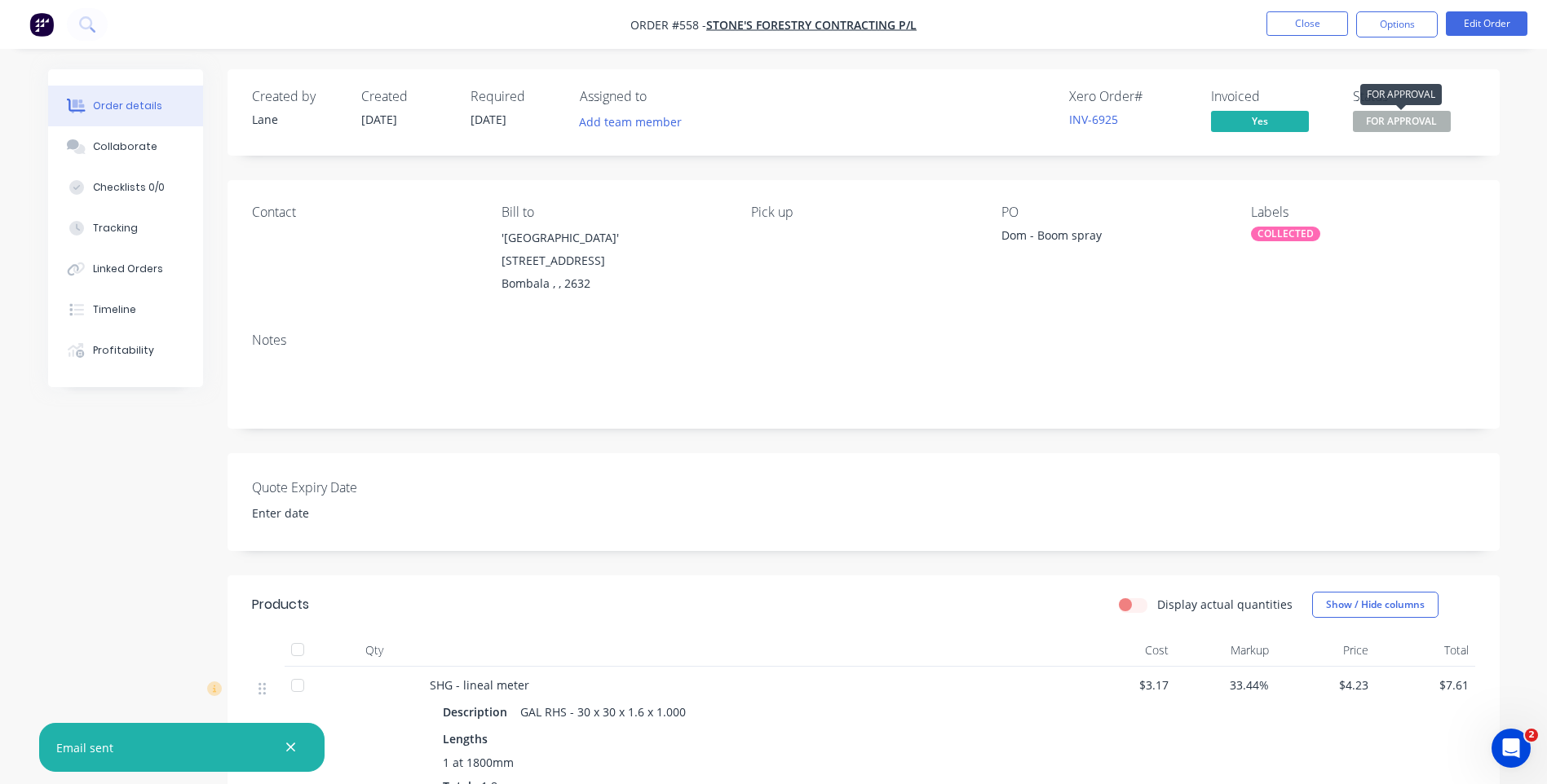
click at [1407, 122] on span "FOR APPROVAL" at bounding box center [1401, 121] width 98 height 20
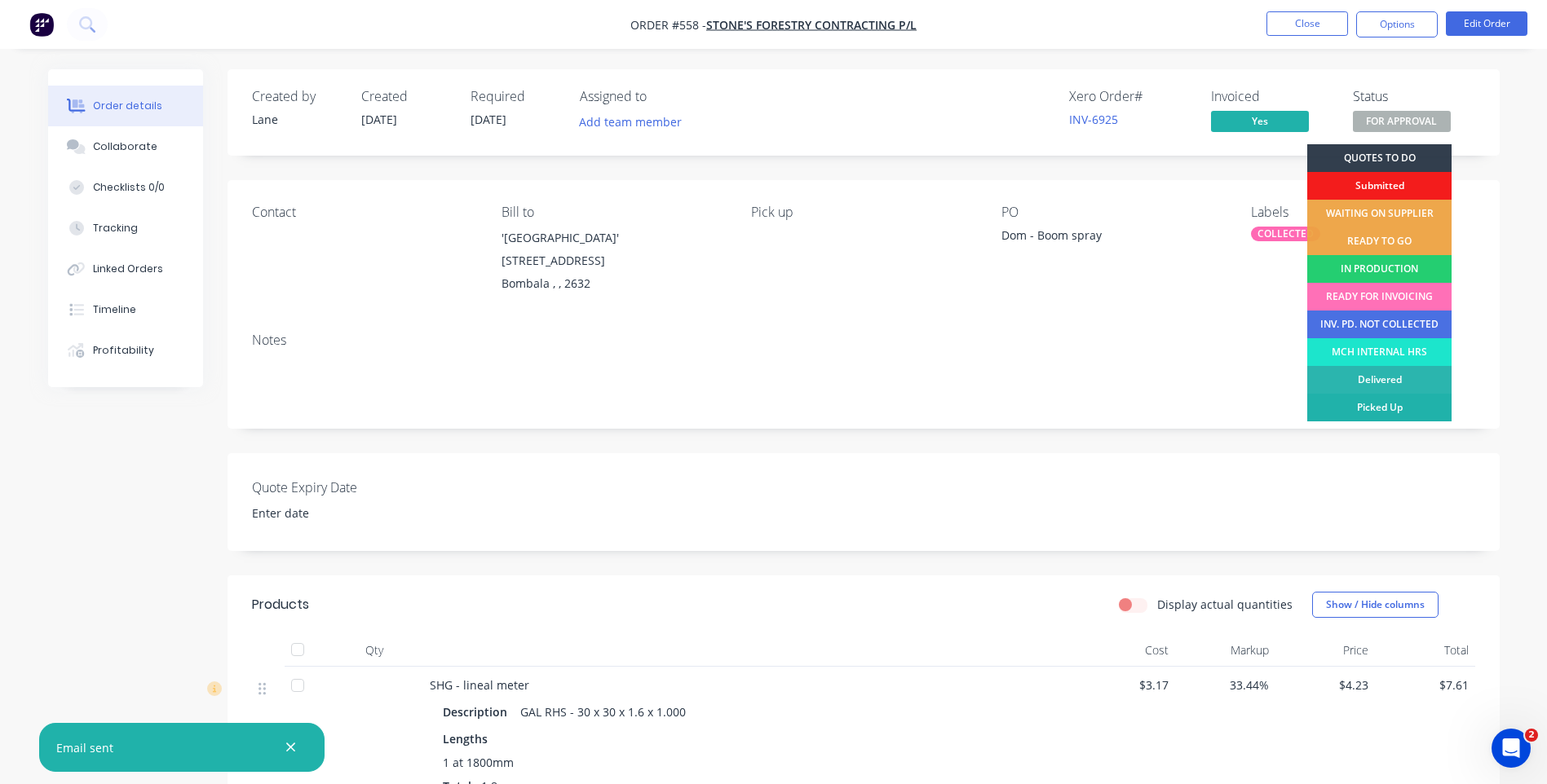
click at [1364, 405] on div "Picked Up" at bounding box center [1379, 407] width 144 height 28
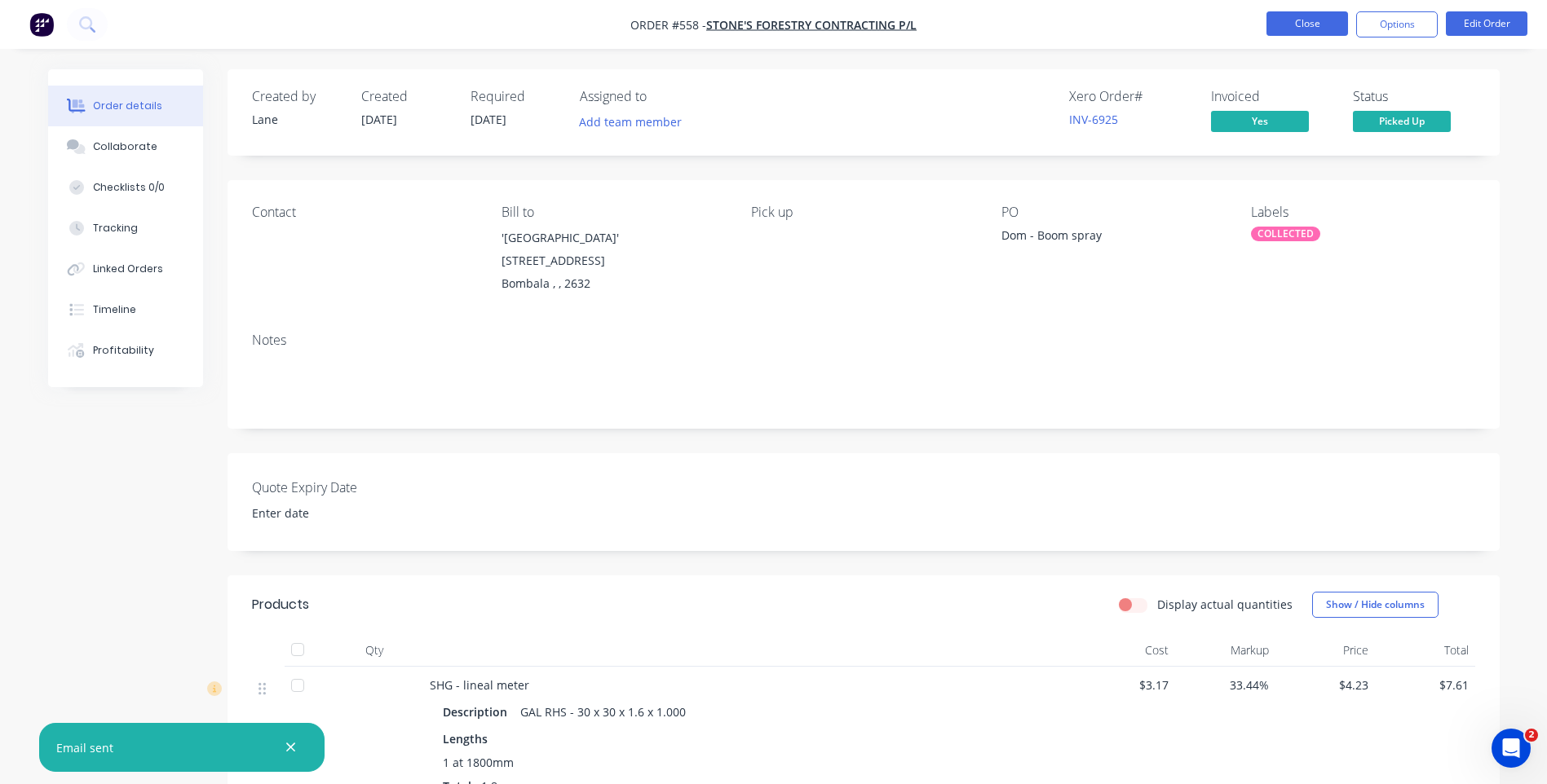
click at [1304, 18] on button "Close" at bounding box center [1307, 23] width 82 height 24
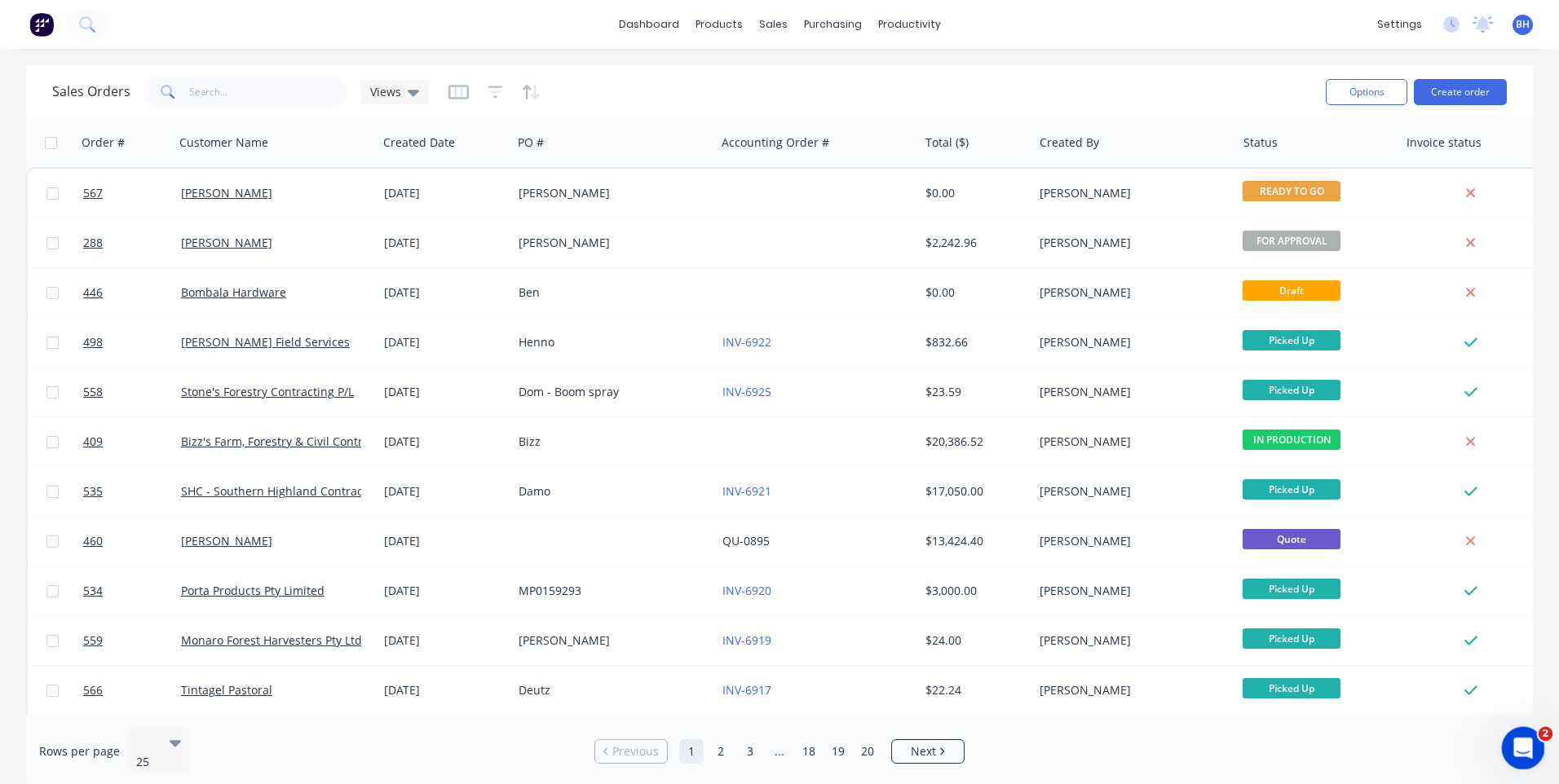
click at [1517, 739] on icon "Open Intercom Messenger" at bounding box center [1521, 746] width 27 height 27
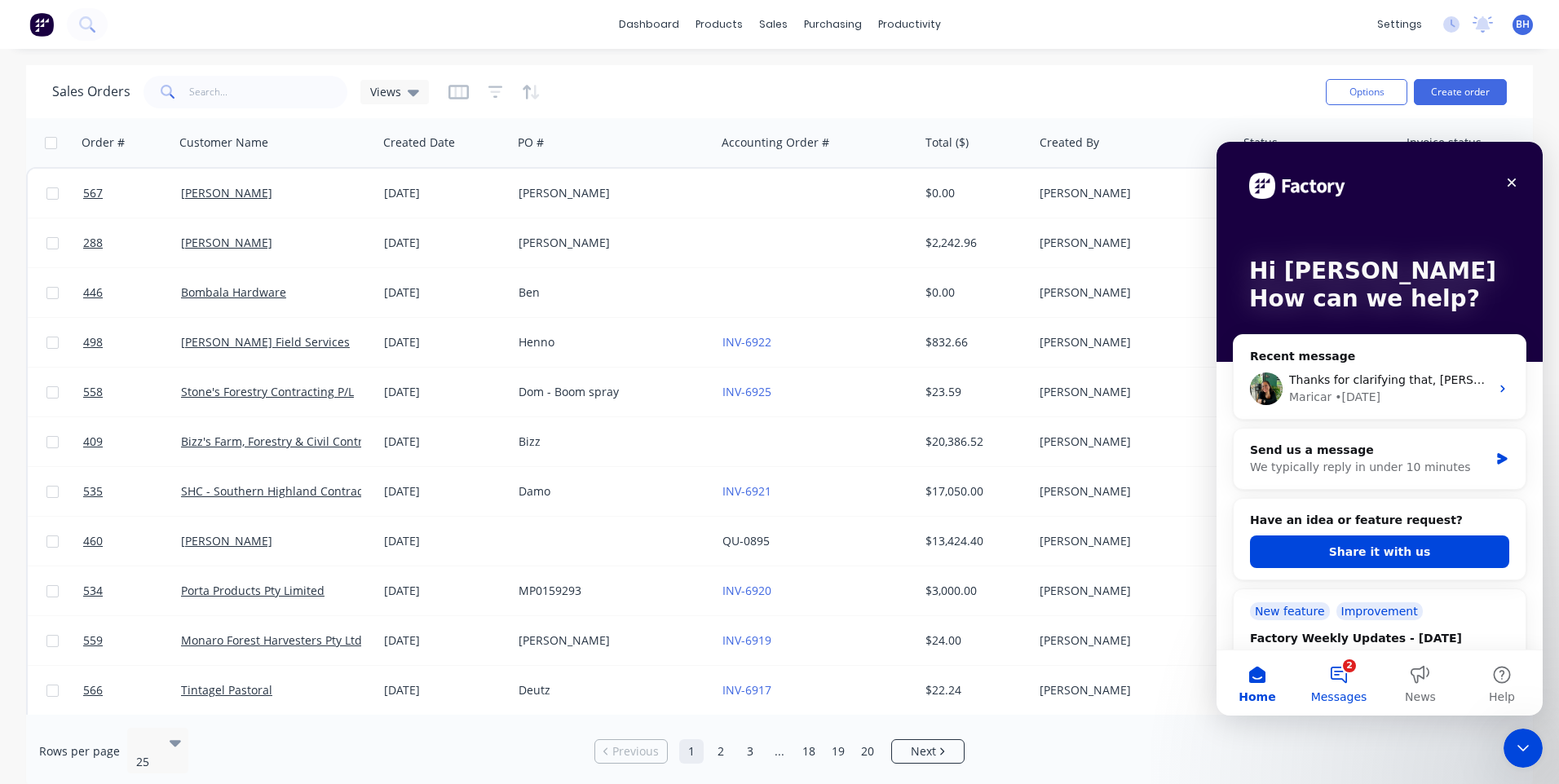
click at [1343, 665] on button "2 Messages" at bounding box center [1339, 683] width 82 height 65
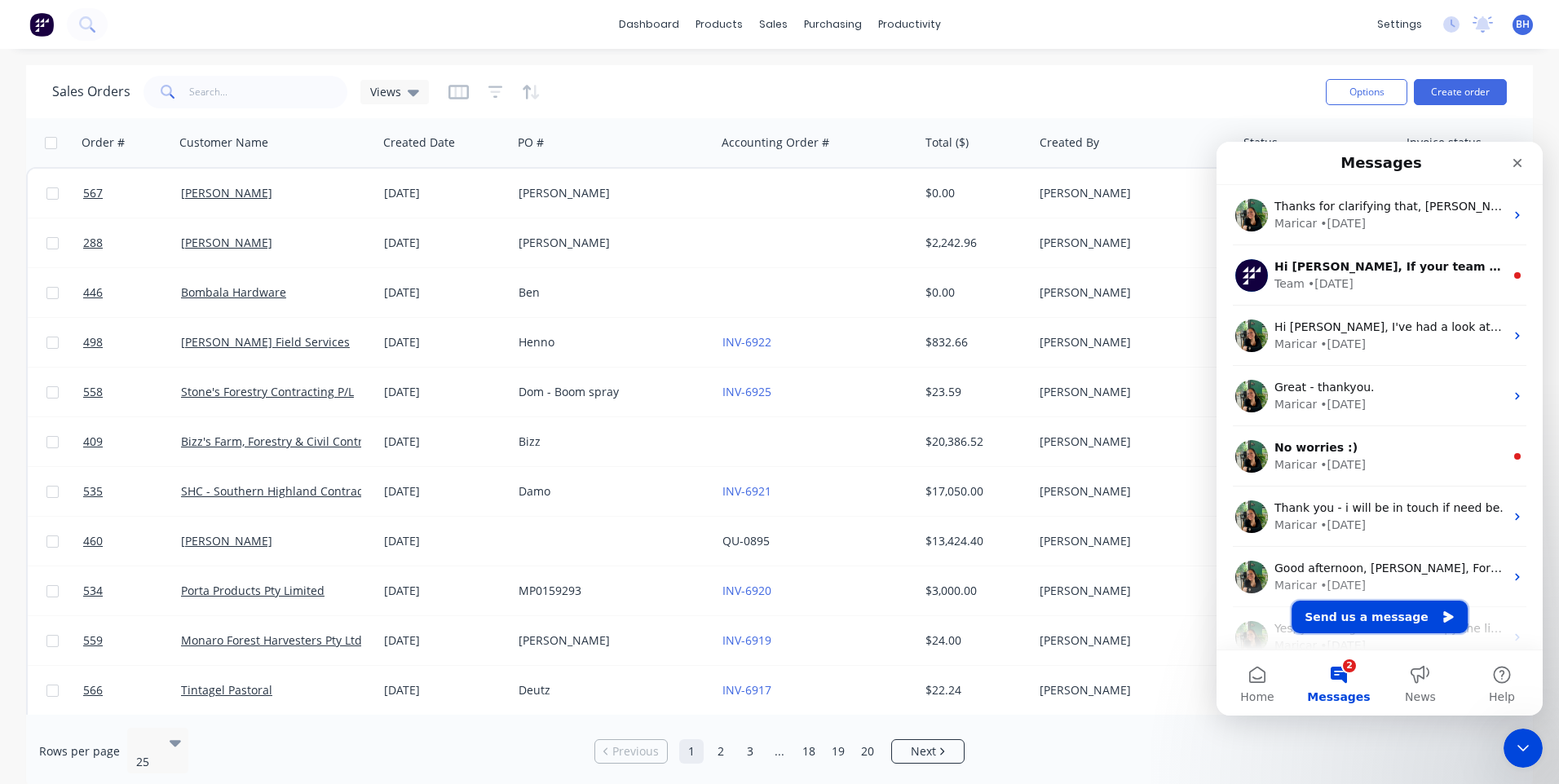
click at [1371, 614] on button "Send us a message" at bounding box center [1379, 617] width 176 height 33
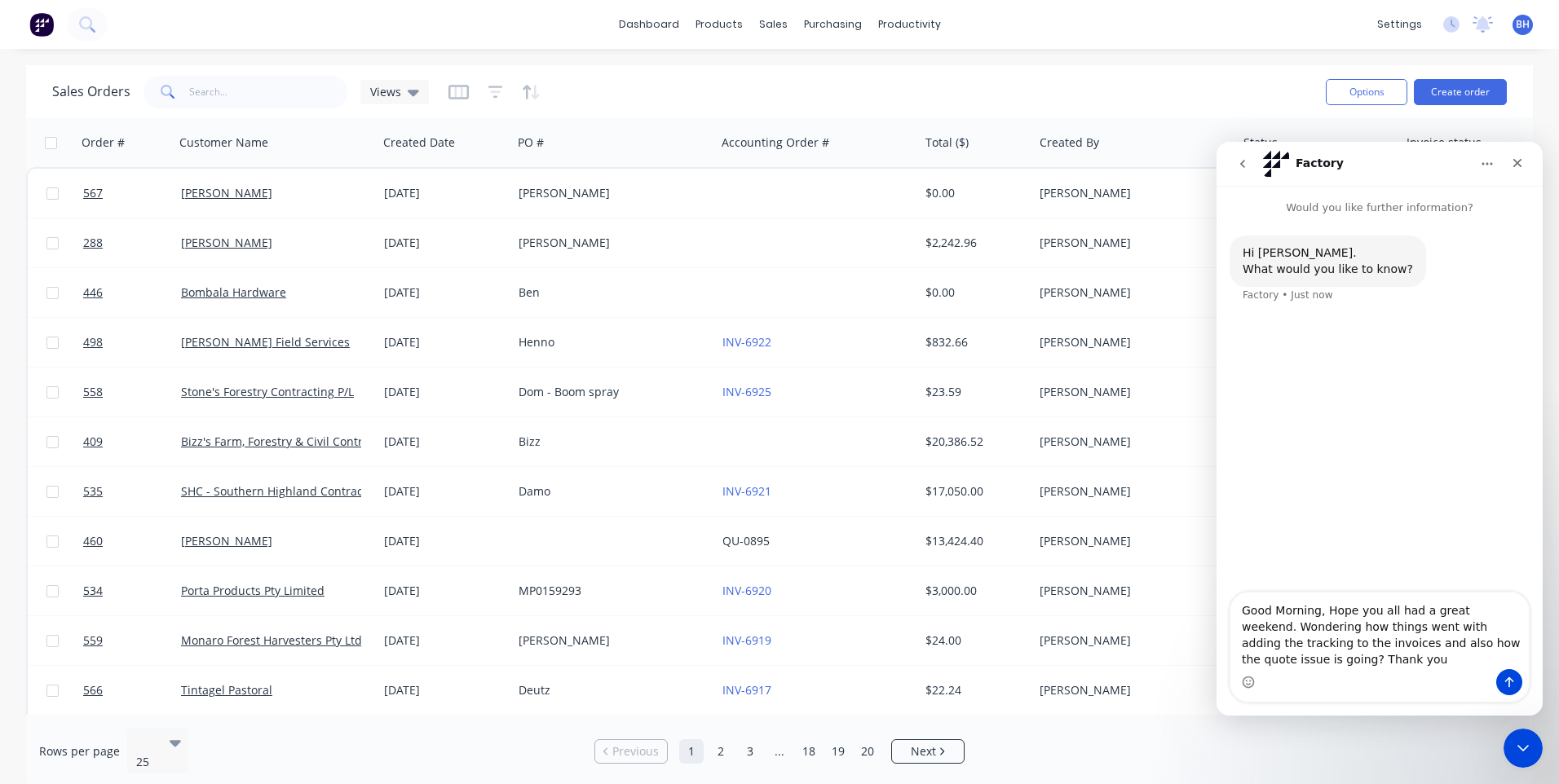
click at [1467, 625] on textarea "Good Morning, Hope you all had a great weekend. Wondering how things went with …" at bounding box center [1379, 631] width 299 height 76
type textarea "Good Morning, Hope you all had a great weekend. Wondering how things went with …"
click at [1509, 671] on button "Send a message…" at bounding box center [1509, 683] width 26 height 26
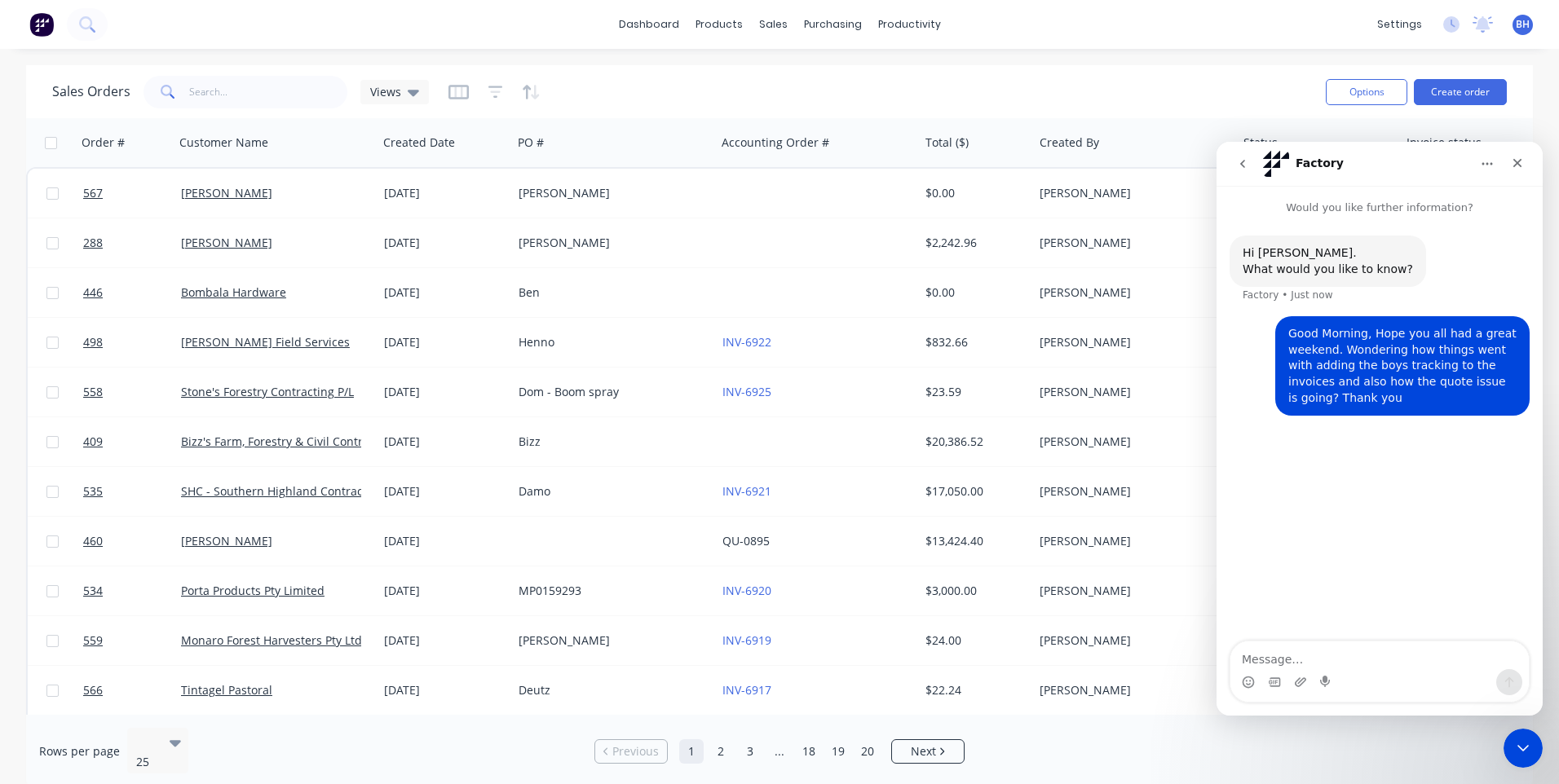
click at [1244, 156] on button "go back" at bounding box center [1242, 164] width 31 height 31
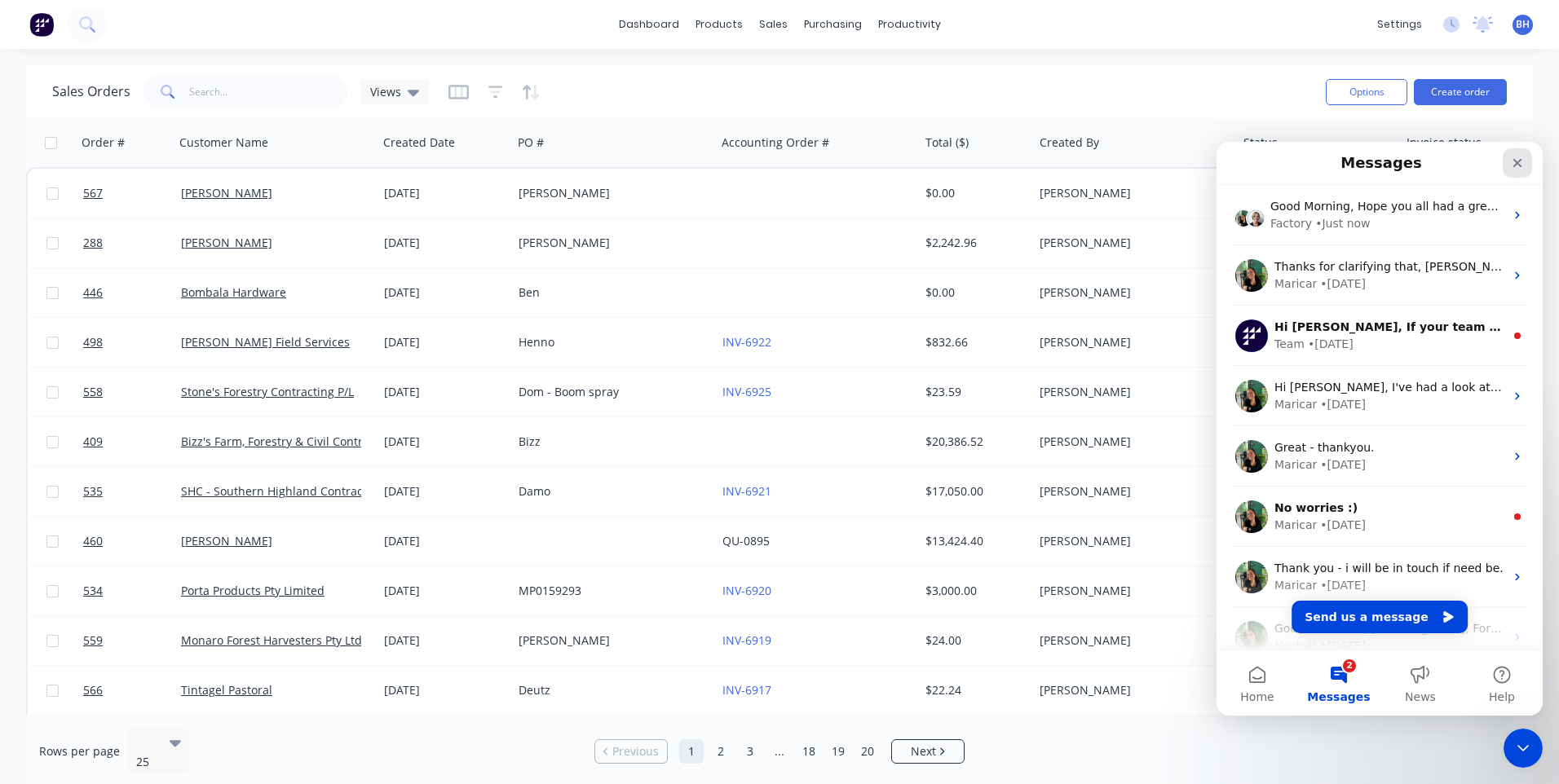
click at [1519, 159] on icon "Close" at bounding box center [1517, 163] width 13 height 13
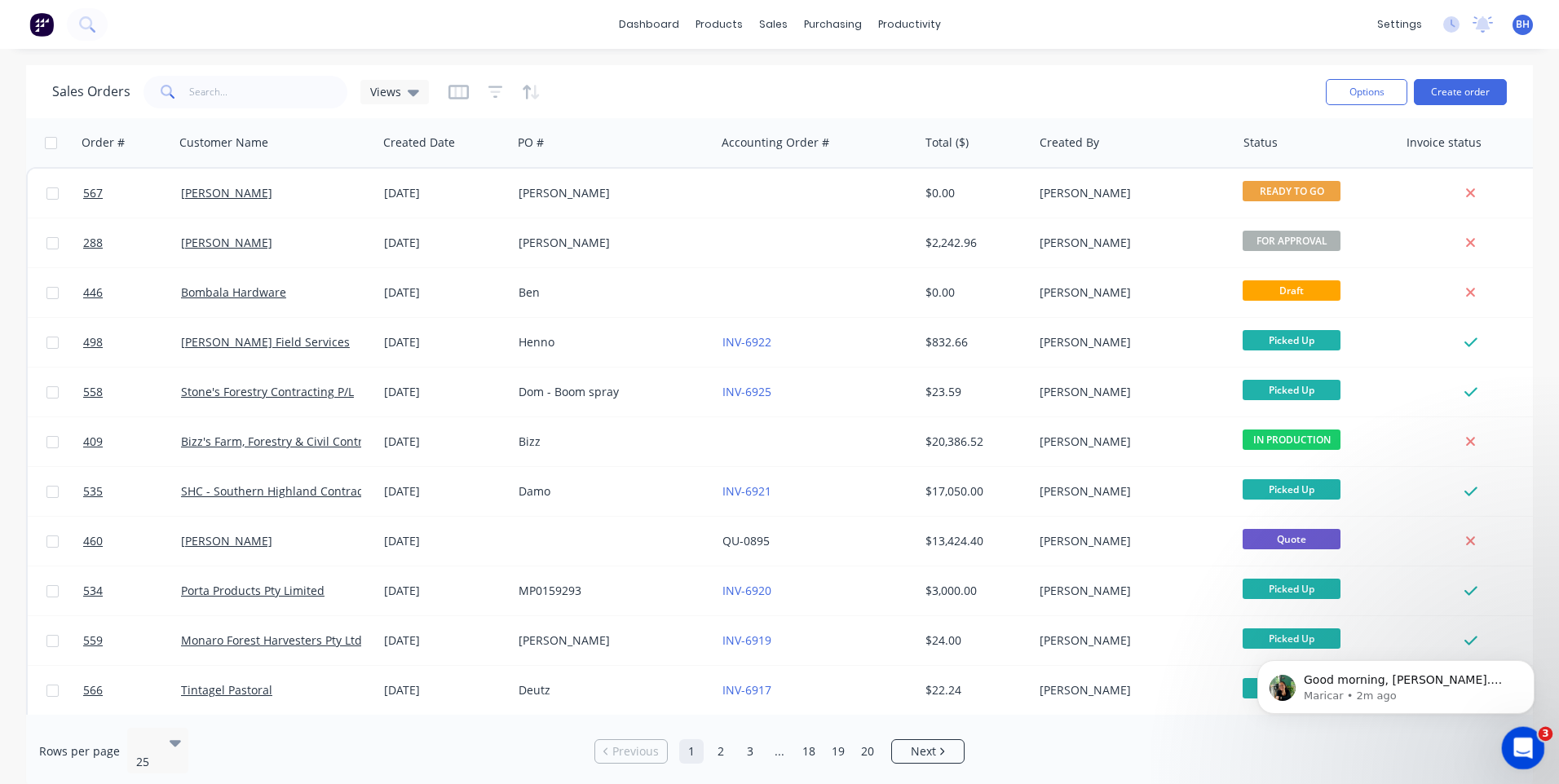
click at [1525, 745] on icon "Open Intercom Messenger" at bounding box center [1521, 746] width 27 height 27
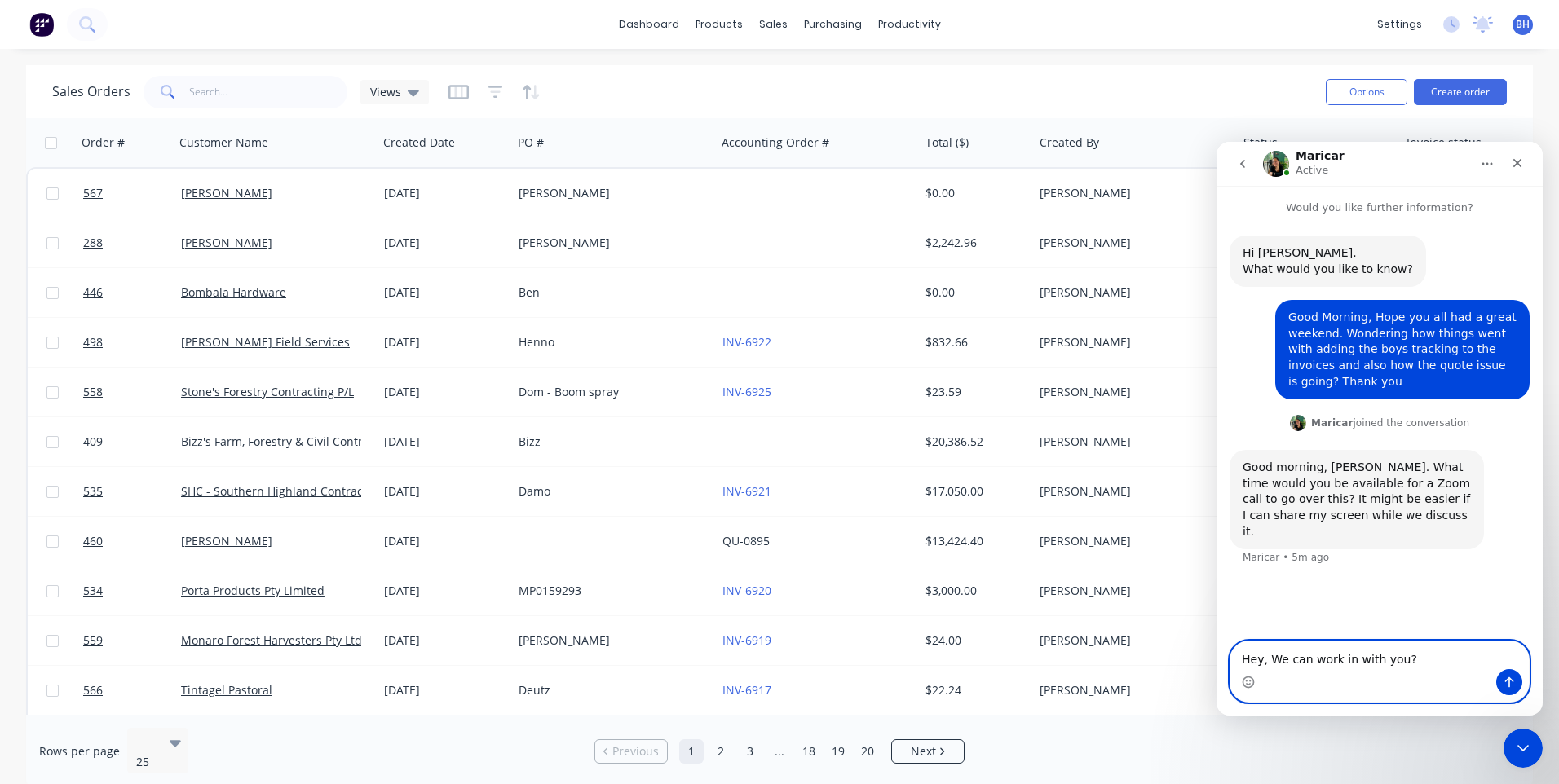
click at [1406, 657] on textarea "Hey, We can work in with you?" at bounding box center [1379, 656] width 299 height 28
click at [1488, 657] on textarea "Hey, we can work in with you? What time suits?" at bounding box center [1379, 656] width 299 height 28
type textarea "Hey, we can do anytime [DATE] after 12pm?"
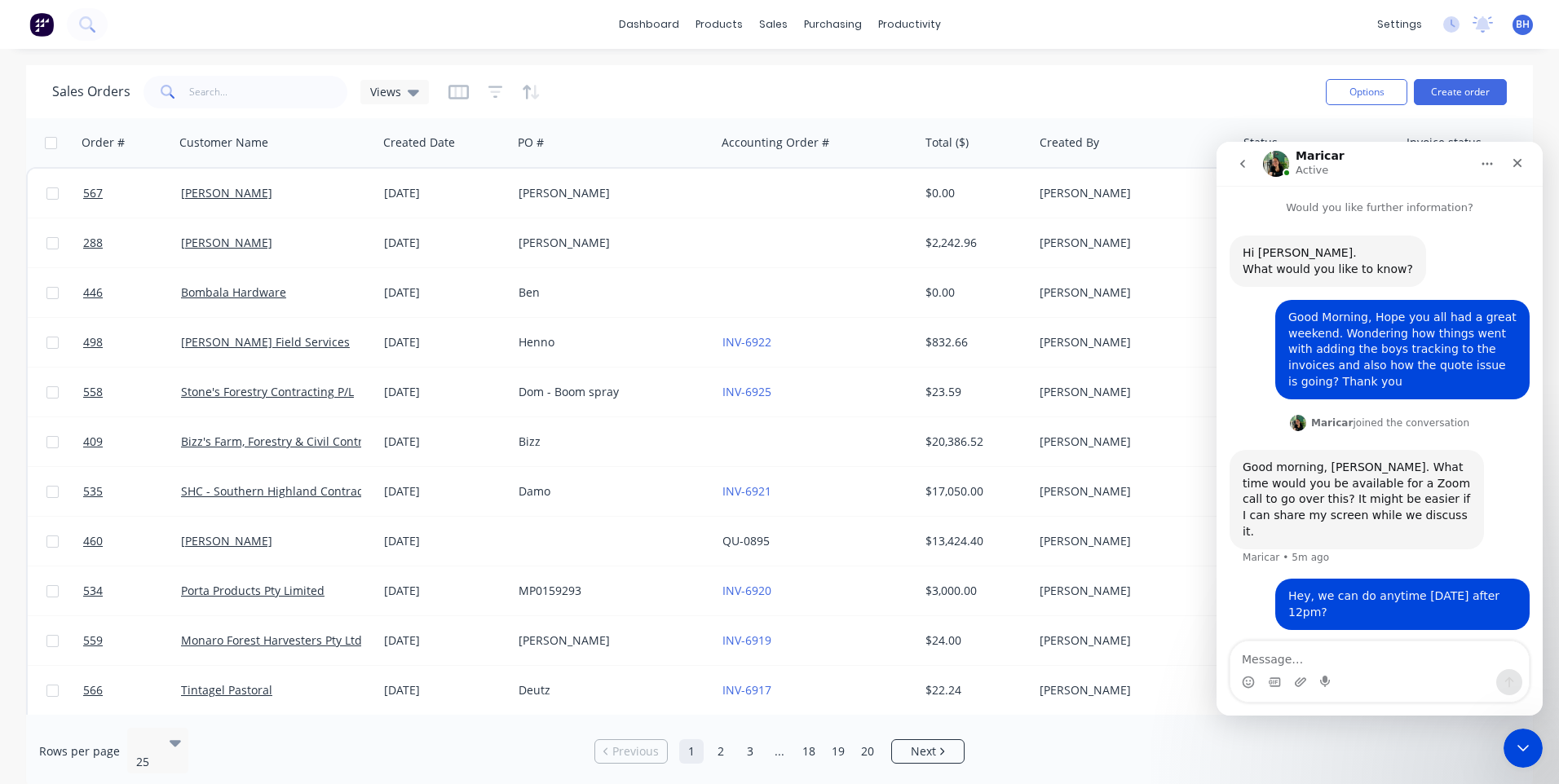
click at [1245, 165] on icon "go back" at bounding box center [1243, 164] width 13 height 13
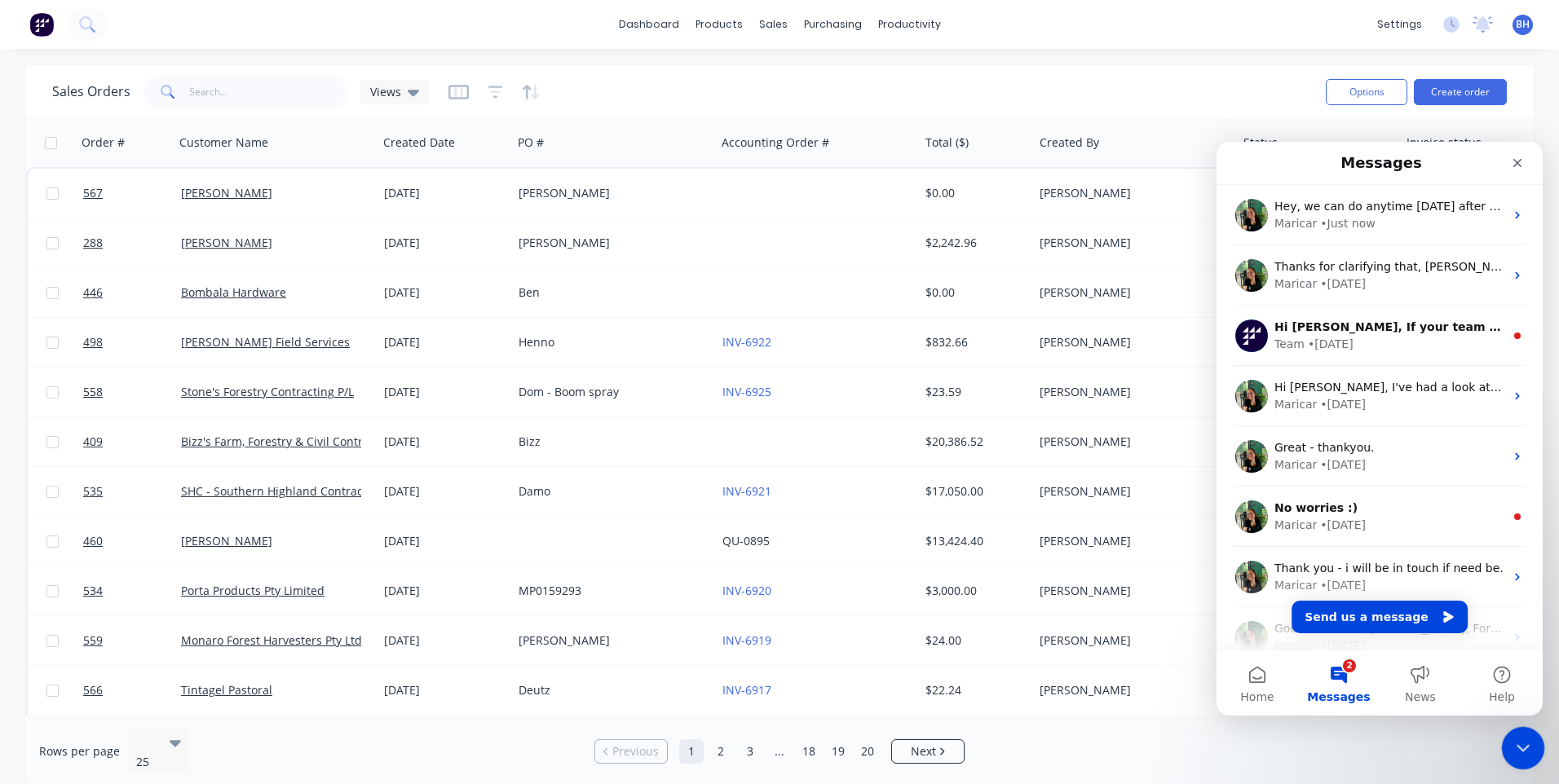
click at [1512, 746] on icon "Close Intercom Messenger" at bounding box center [1520, 745] width 20 height 20
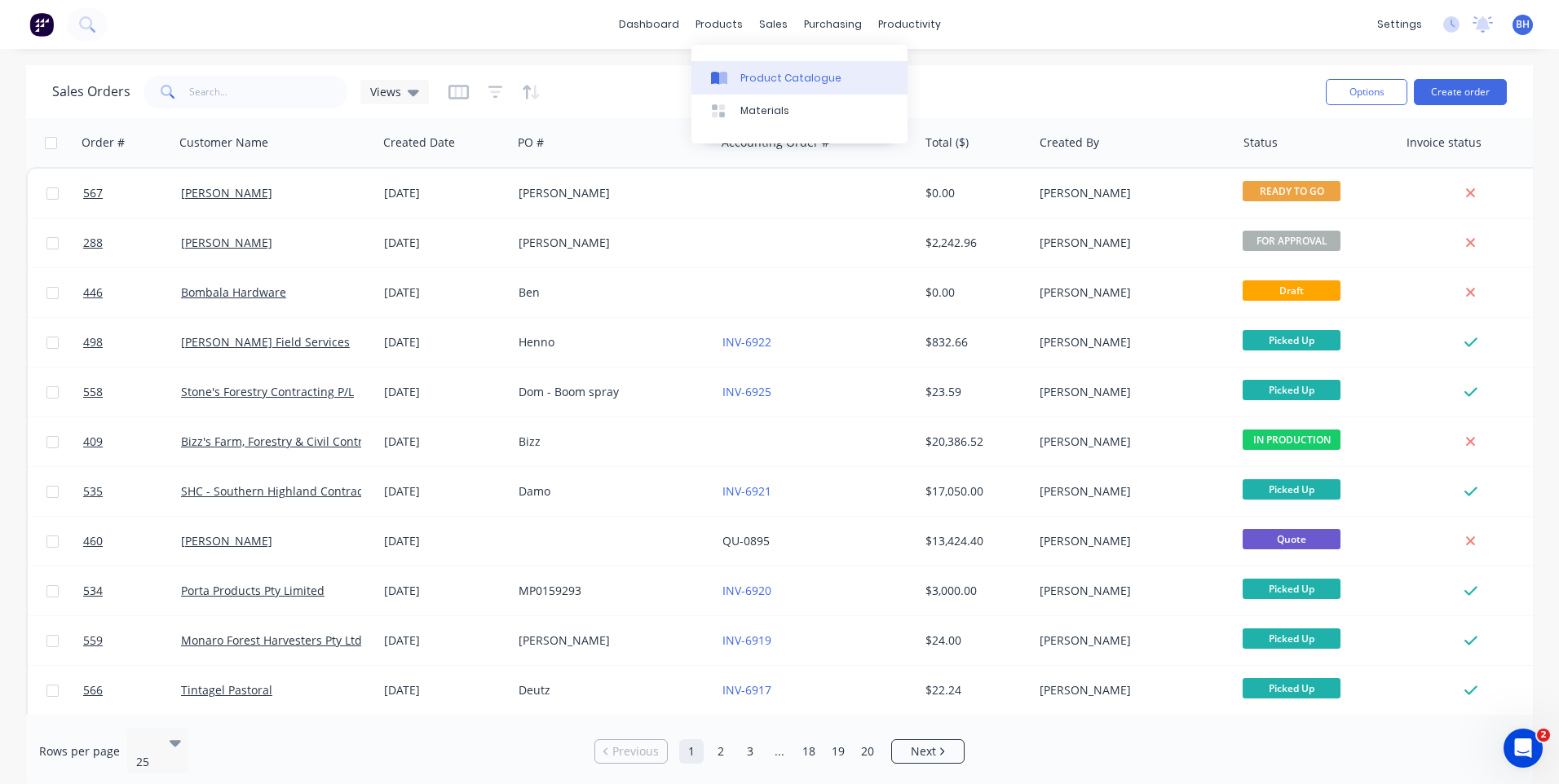
click at [755, 73] on div "Product Catalogue" at bounding box center [791, 78] width 101 height 15
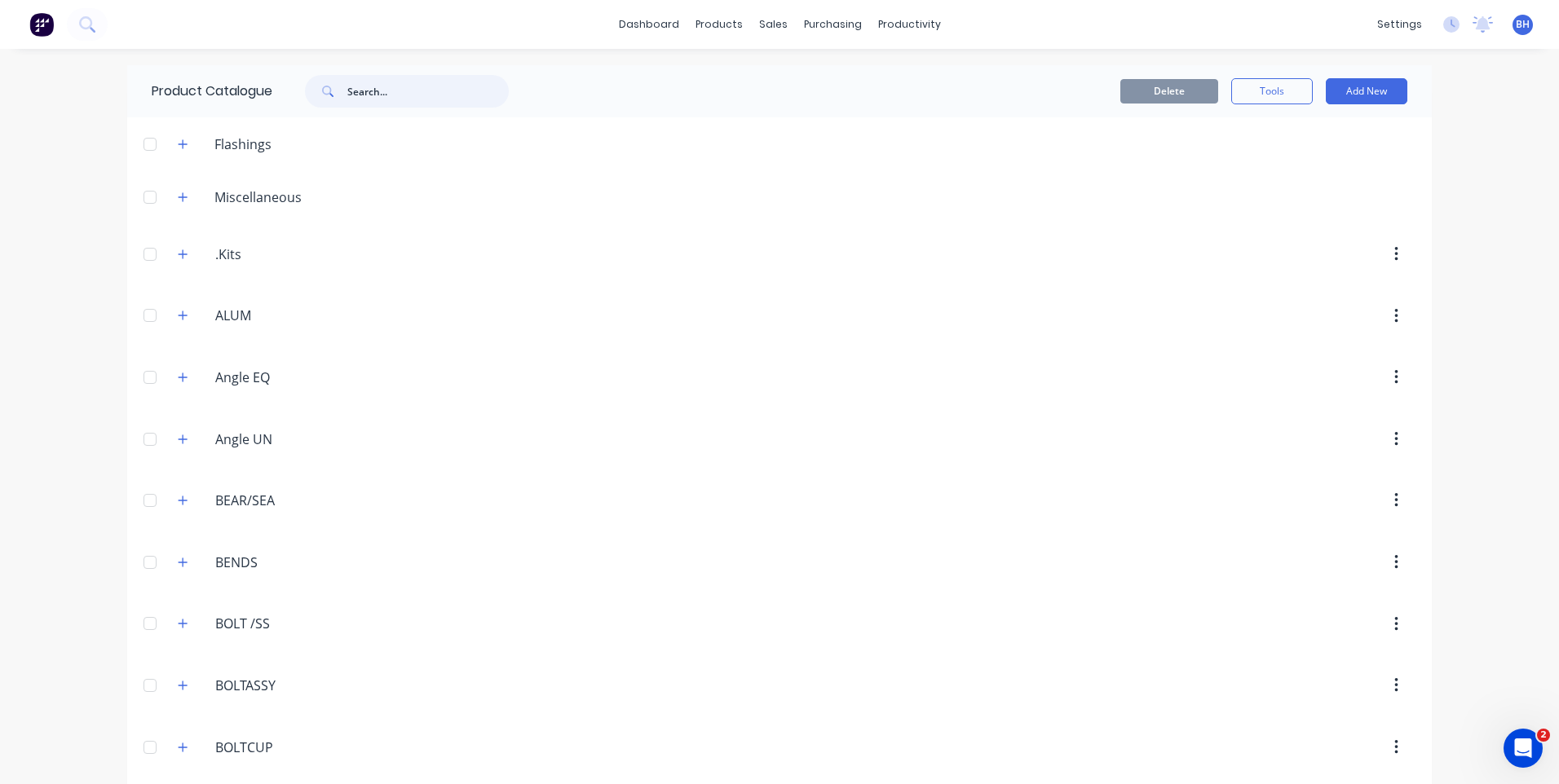
click at [365, 94] on input "text" at bounding box center [428, 91] width 162 height 33
type input "a"
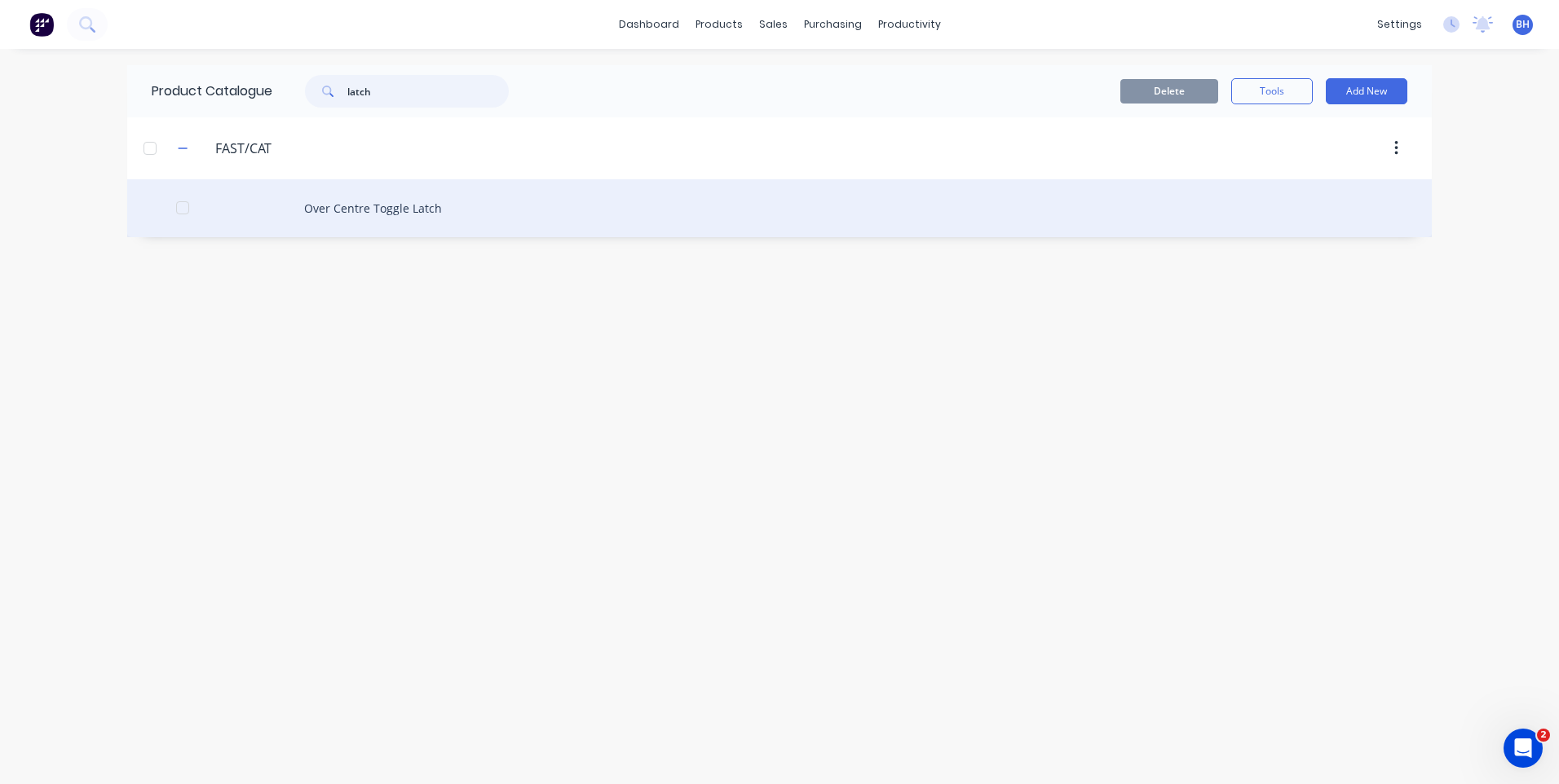
type input "latch"
click at [368, 203] on div "Over Centre Toggle Latch" at bounding box center [780, 208] width 1304 height 58
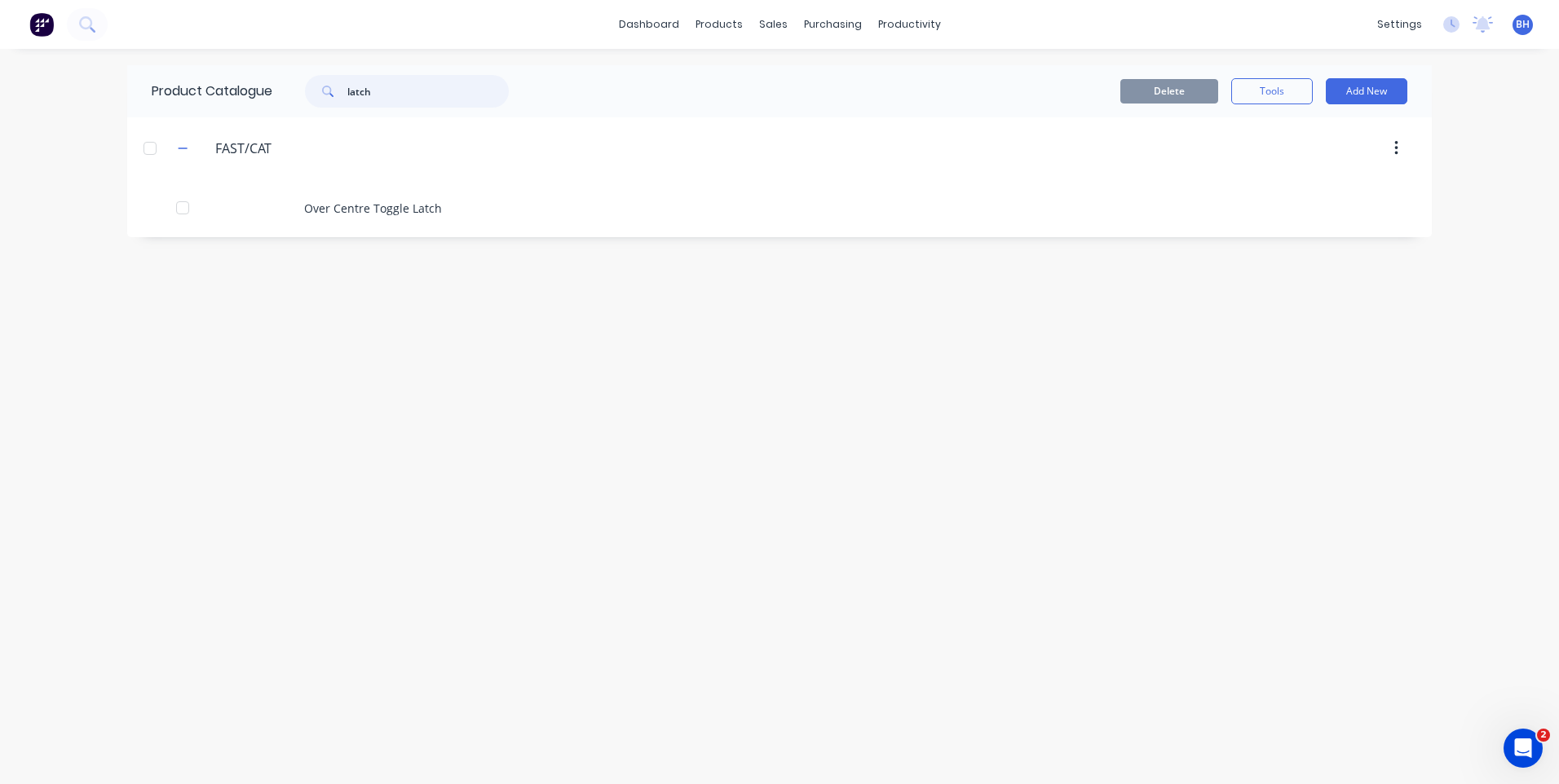
click at [389, 88] on input "latch" at bounding box center [428, 91] width 162 height 33
type input "l"
type input "farm"
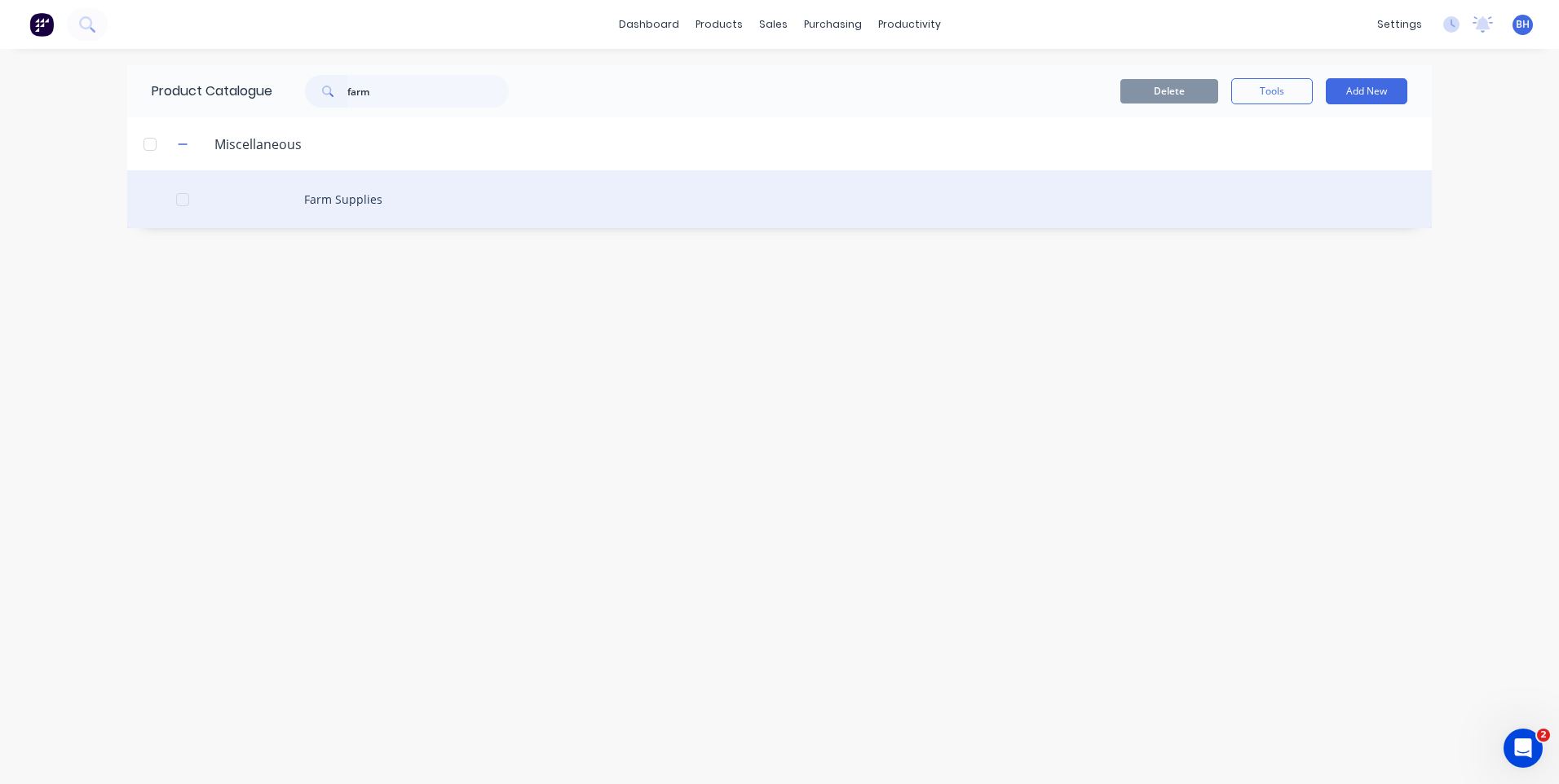
click at [323, 194] on div "Farm Supplies" at bounding box center [780, 199] width 1304 height 58
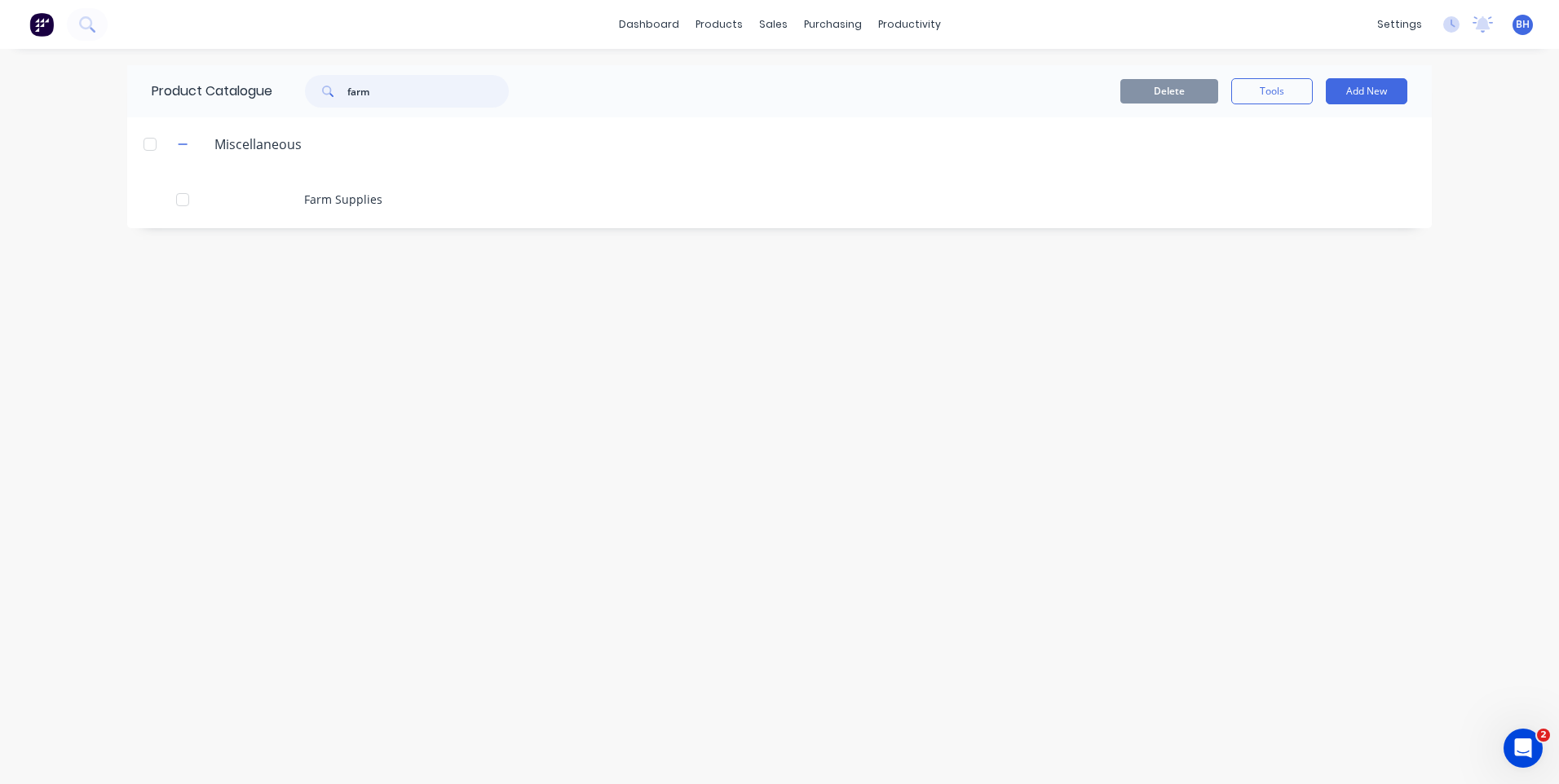
click at [387, 92] on input "farm" at bounding box center [428, 91] width 162 height 33
type input "f"
click at [1513, 742] on icon "Open Intercom Messenger" at bounding box center [1521, 746] width 27 height 27
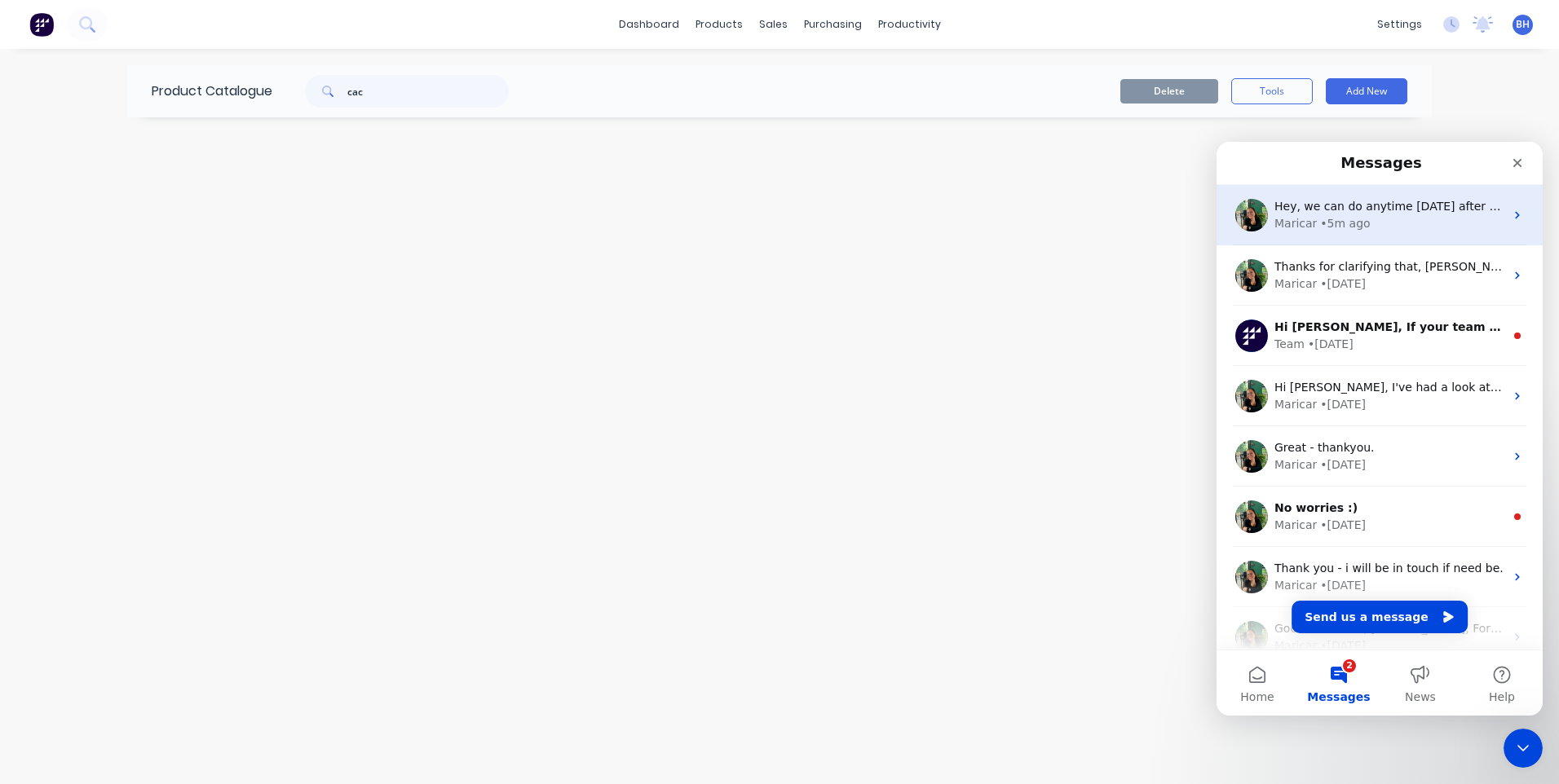
click at [1360, 212] on span "Hey, we can do anytime [DATE] after 12pm?" at bounding box center [1401, 206] width 254 height 13
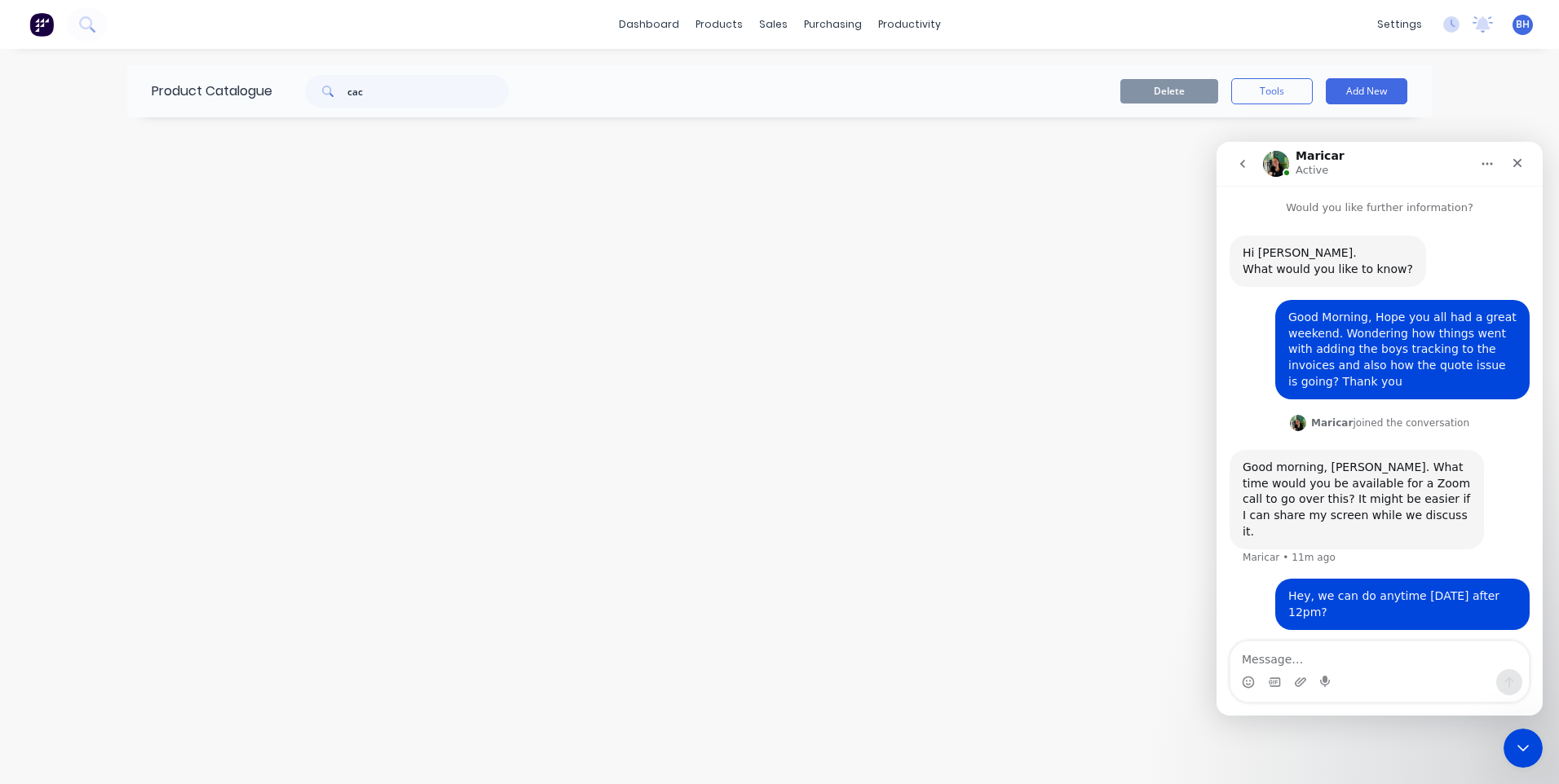
click at [1453, 99] on div "dashboard products sales purchasing productivity dashboard products Product Cat…" at bounding box center [780, 392] width 1559 height 784
click at [1511, 155] on div "Close" at bounding box center [1517, 164] width 30 height 30
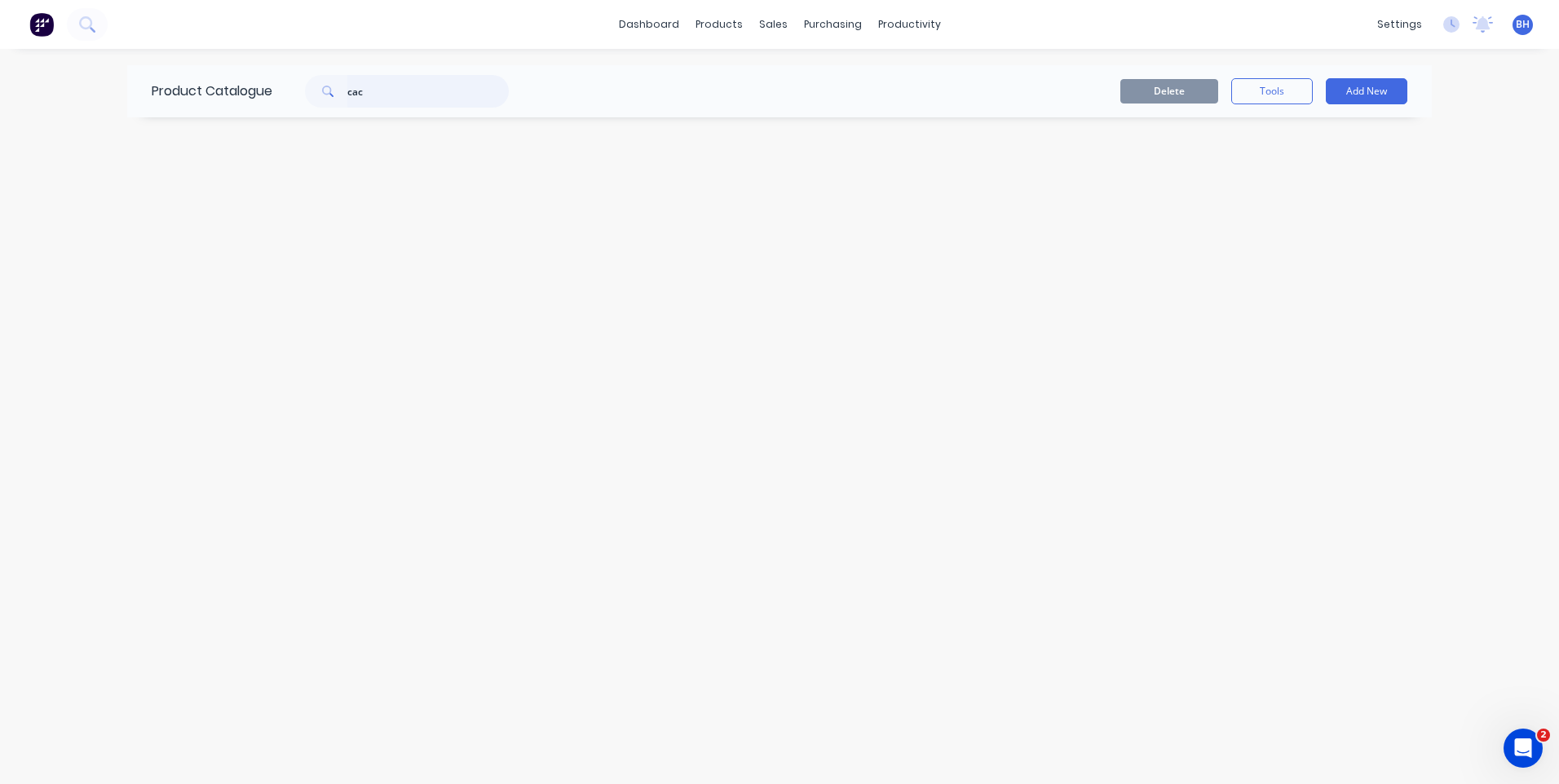
click at [393, 83] on input "cac" at bounding box center [428, 91] width 162 height 33
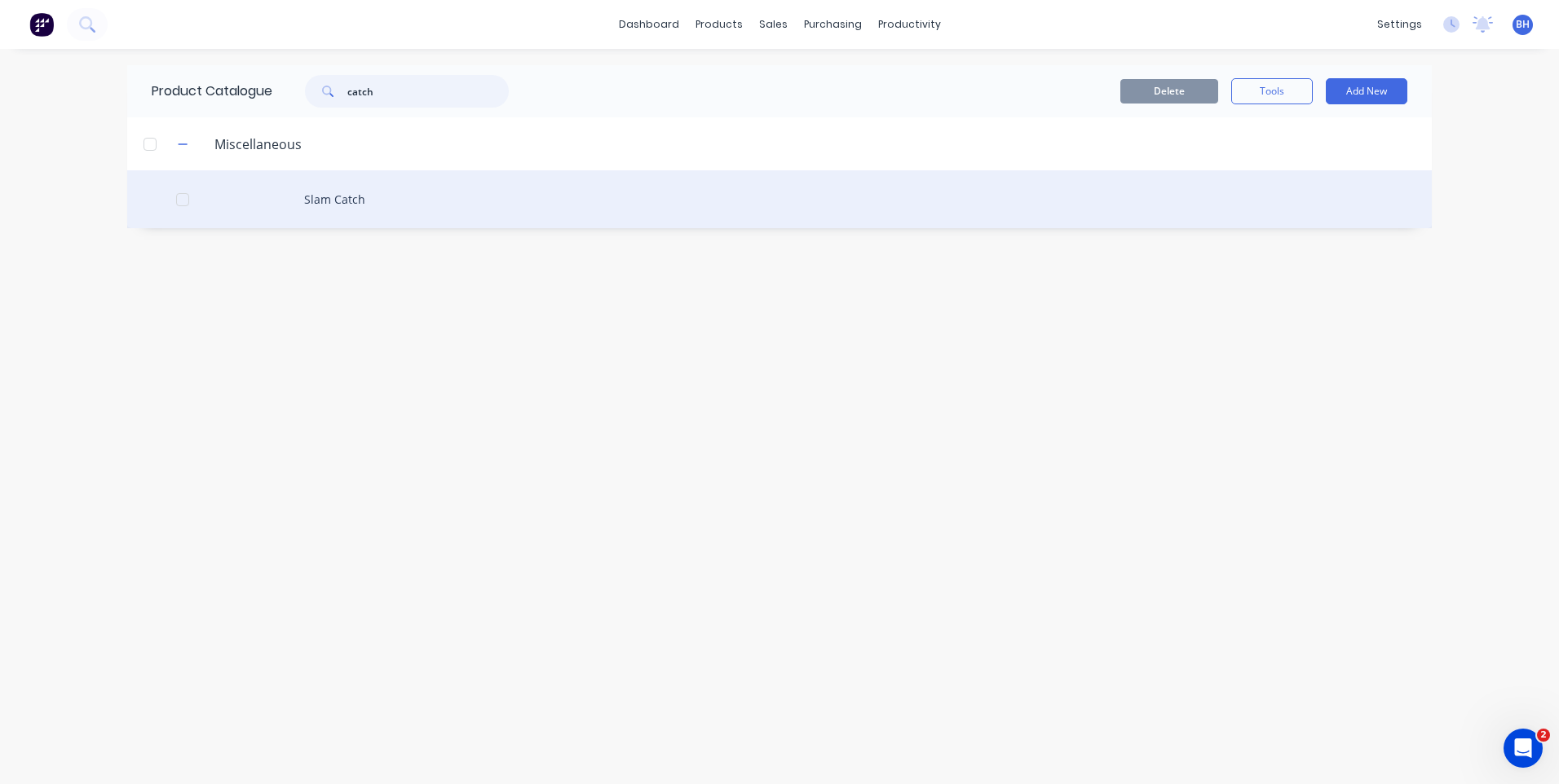
type input "catch"
click at [315, 195] on div "Slam Catch" at bounding box center [780, 199] width 1304 height 58
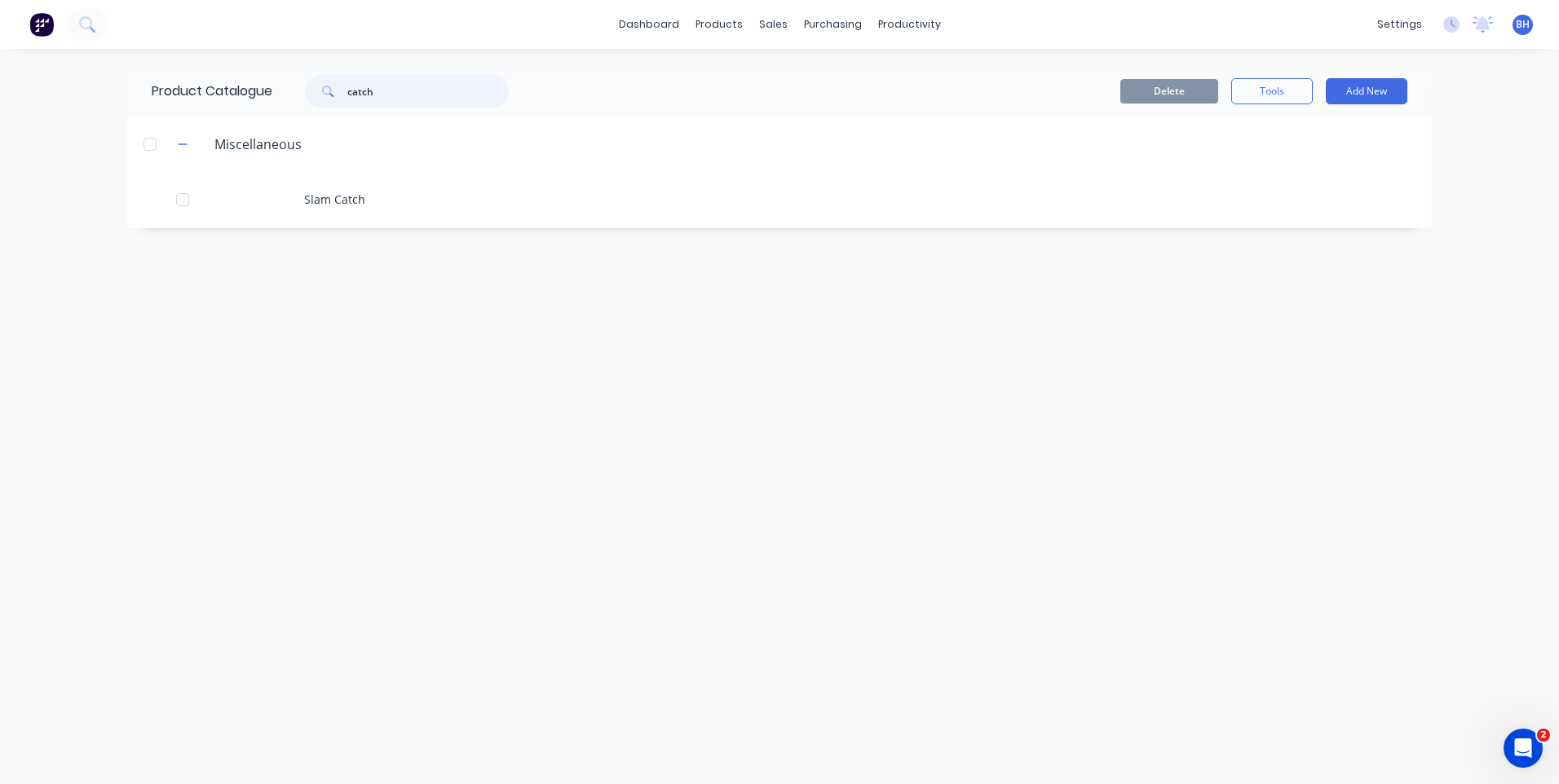
click at [402, 90] on input "catch" at bounding box center [428, 91] width 162 height 33
type input "c"
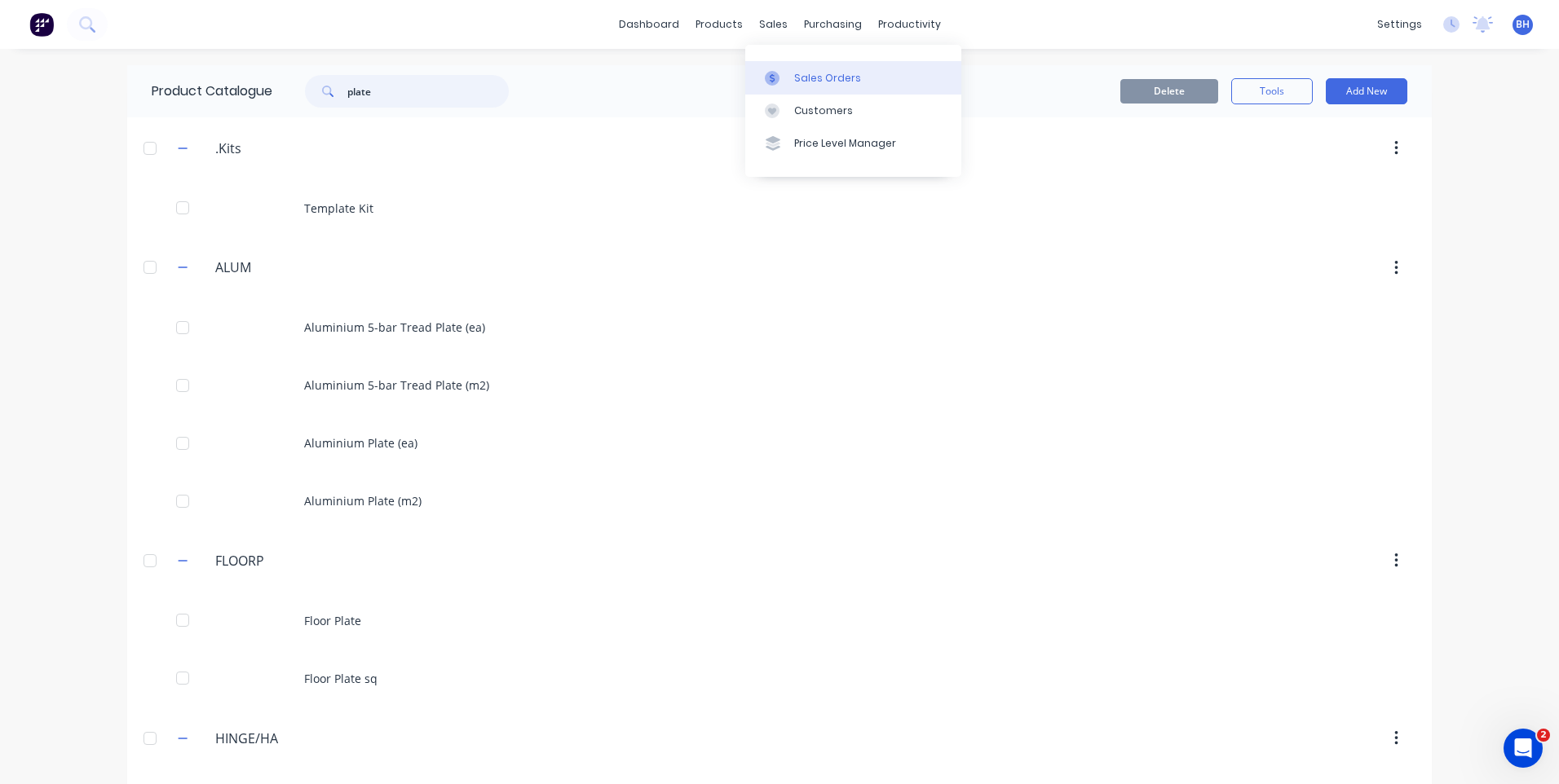
type input "plate"
click at [809, 75] on div "Sales Orders" at bounding box center [828, 78] width 67 height 15
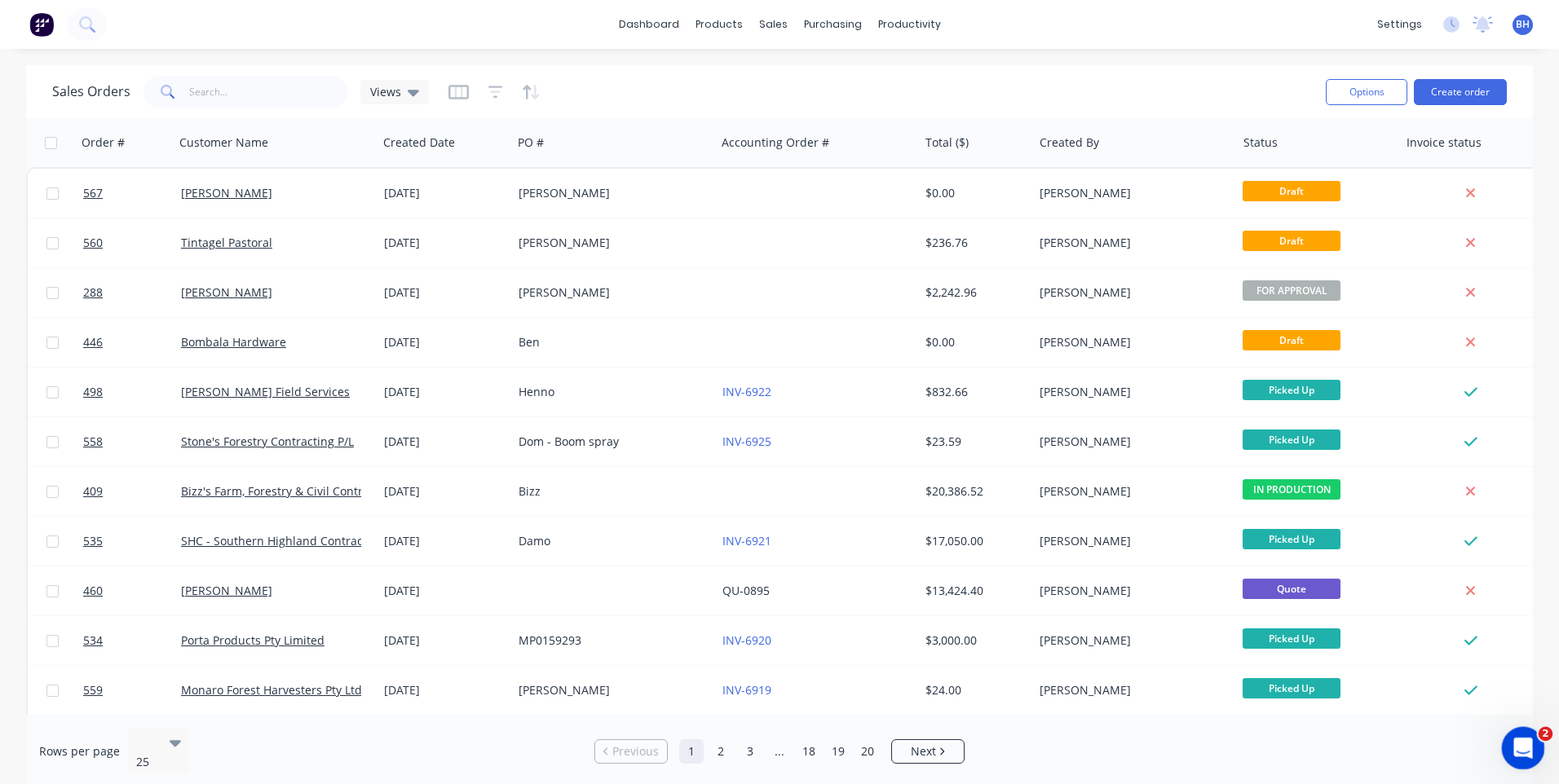
click at [1530, 742] on icon "Open Intercom Messenger" at bounding box center [1521, 746] width 27 height 27
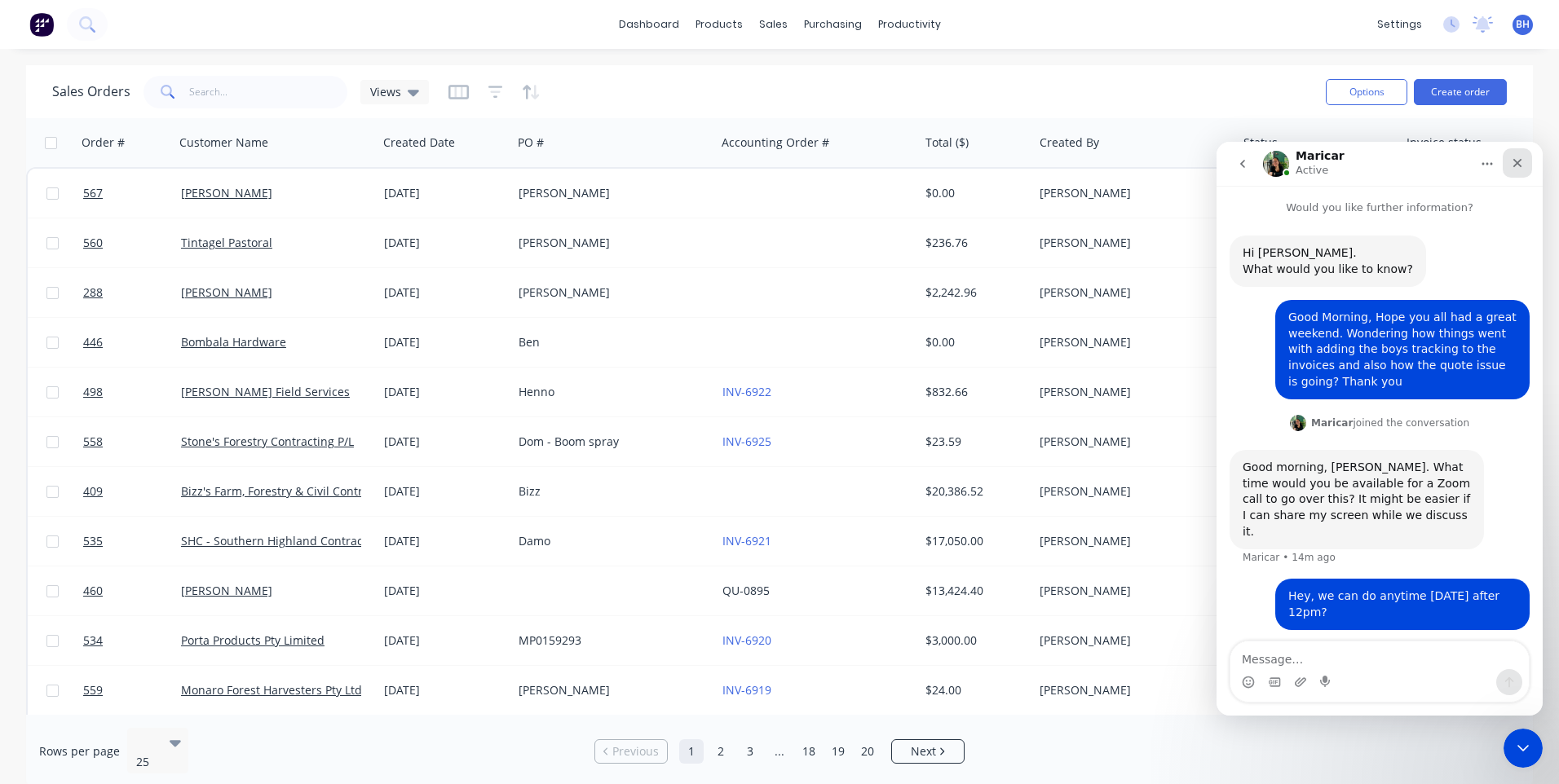
click at [1517, 155] on div "Close" at bounding box center [1517, 164] width 30 height 30
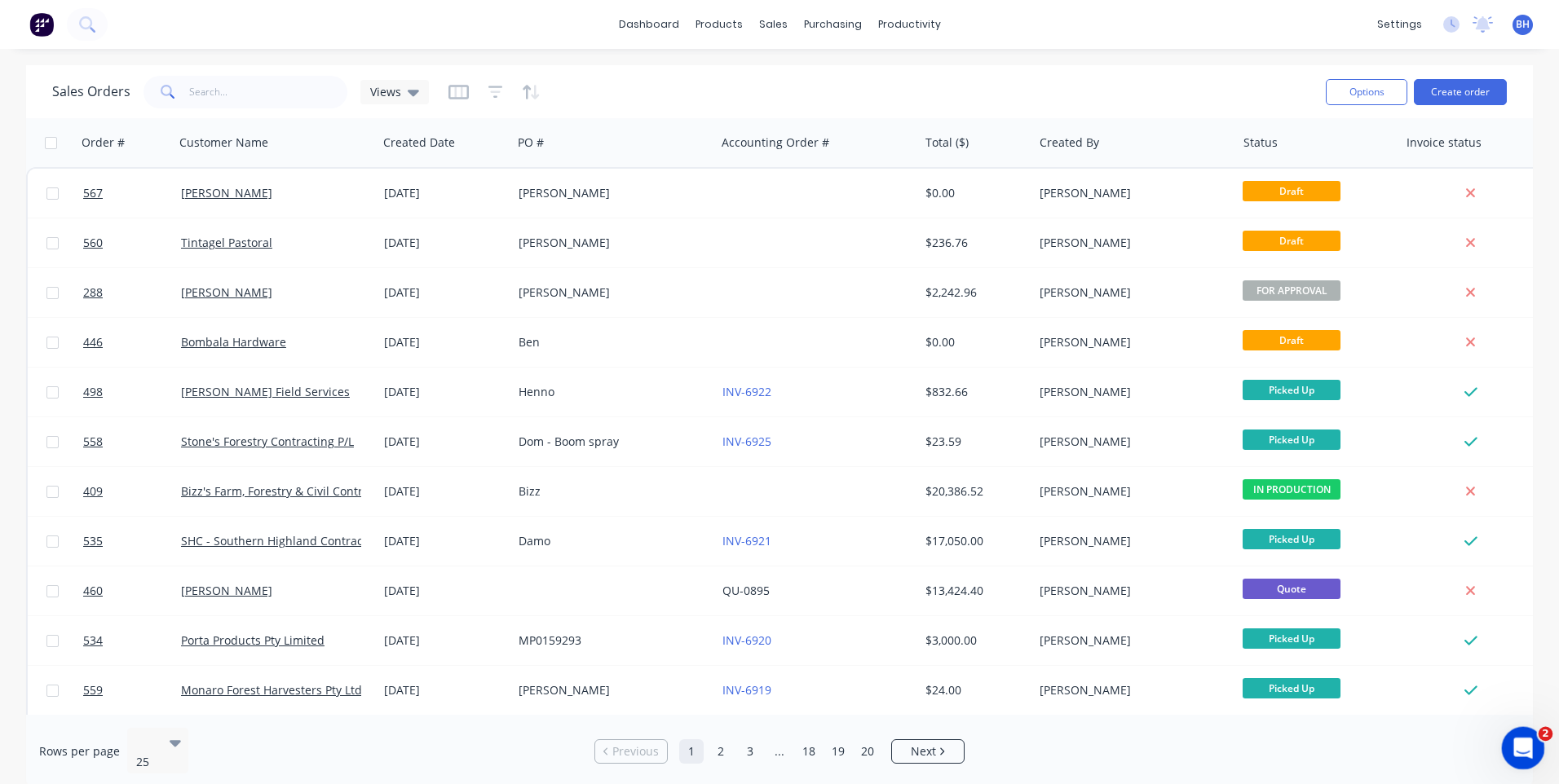
click at [1526, 736] on icon "Open Intercom Messenger" at bounding box center [1521, 746] width 27 height 27
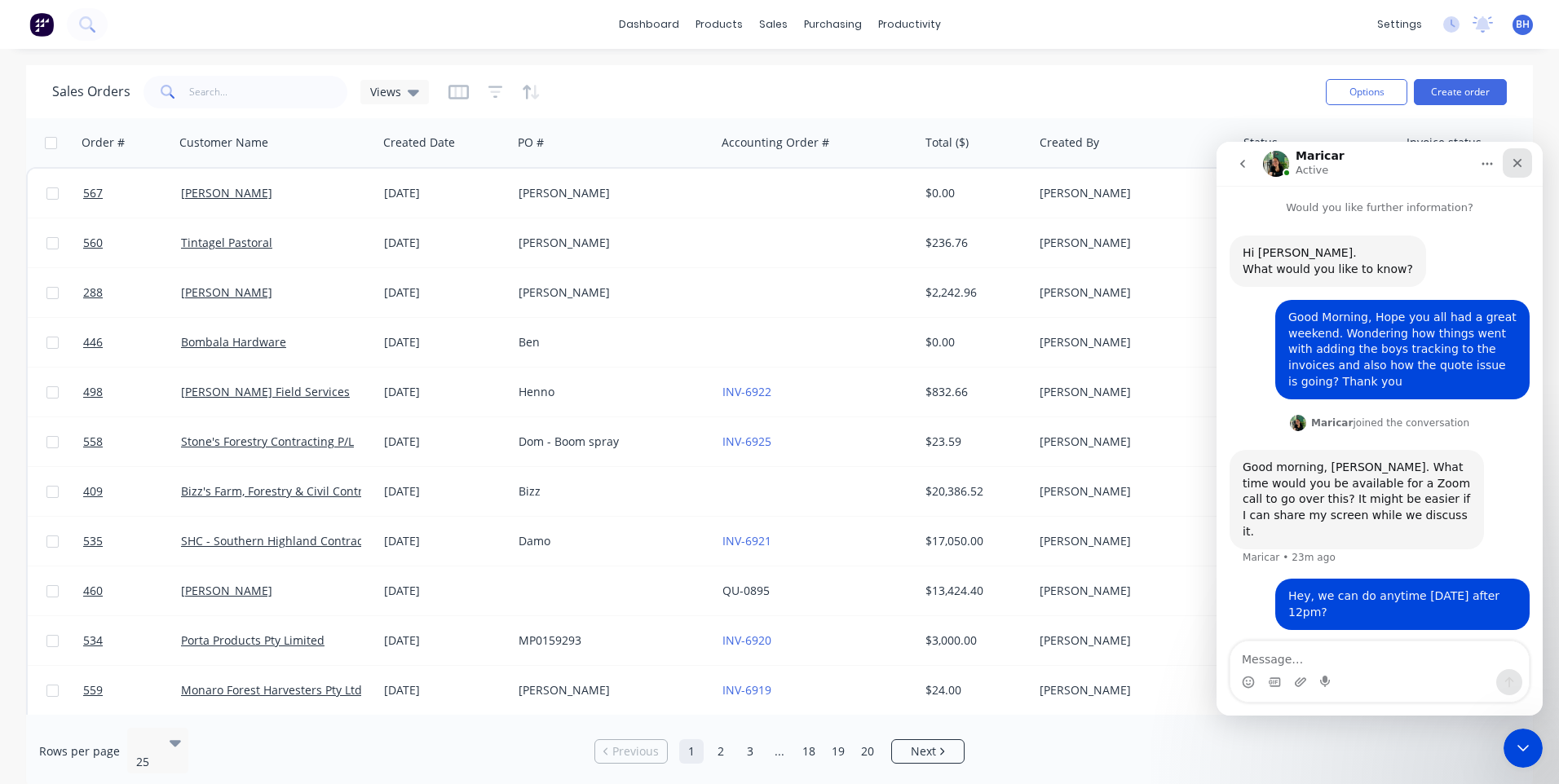
click at [1510, 156] on div "Close" at bounding box center [1517, 164] width 30 height 30
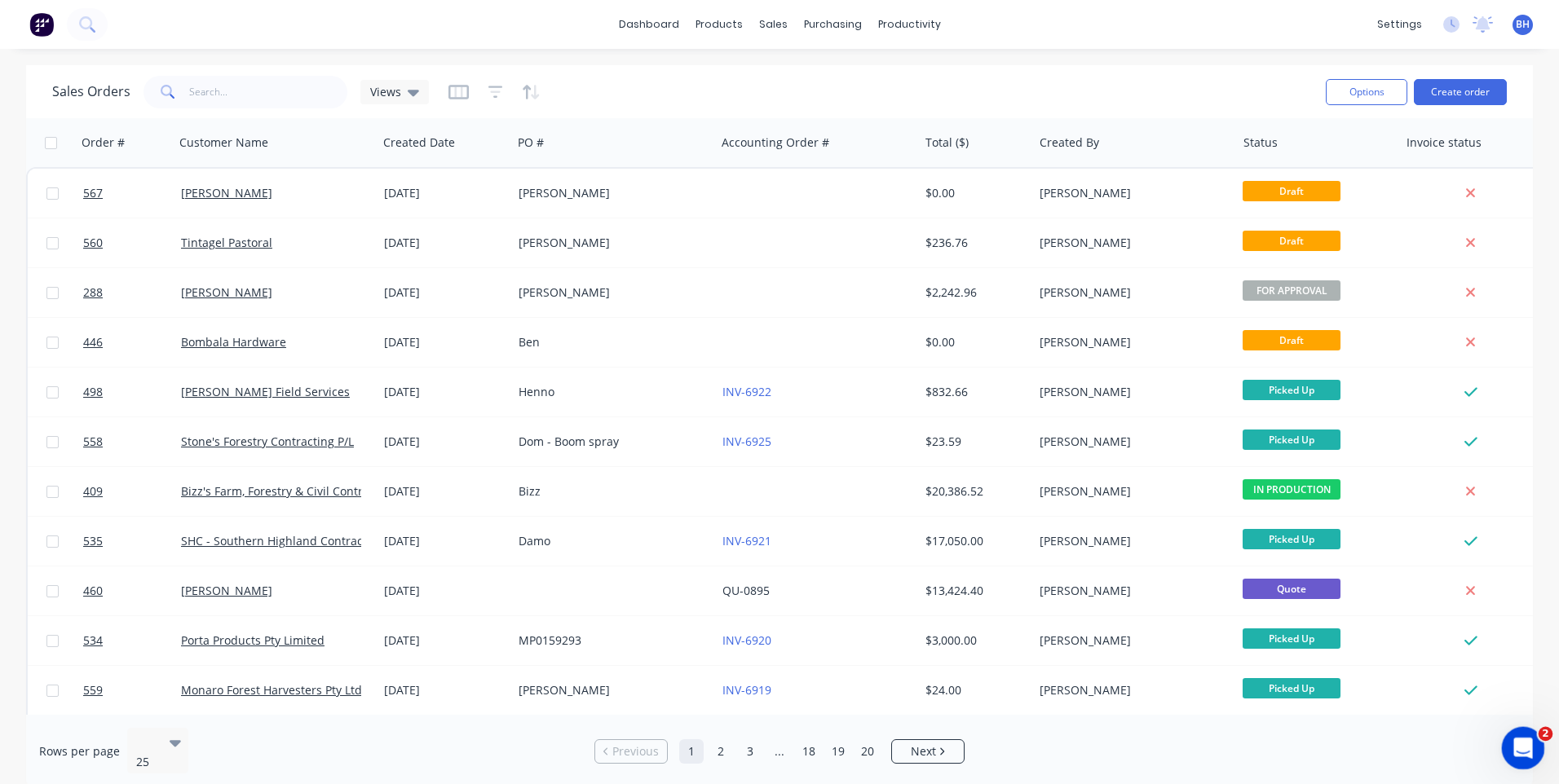
click at [1522, 737] on icon "Open Intercom Messenger" at bounding box center [1521, 746] width 27 height 27
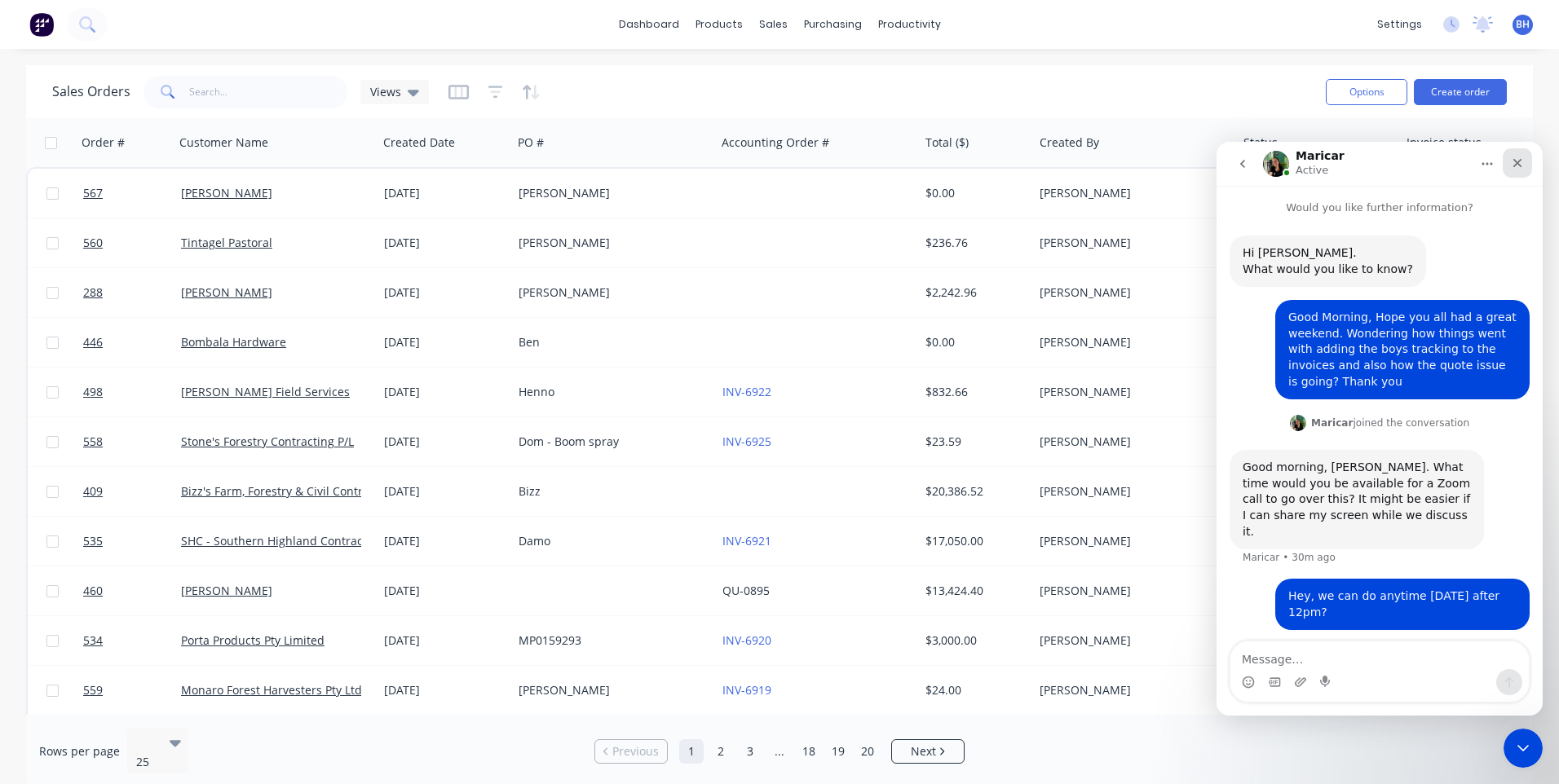
click at [1515, 163] on icon "Close" at bounding box center [1517, 163] width 13 height 13
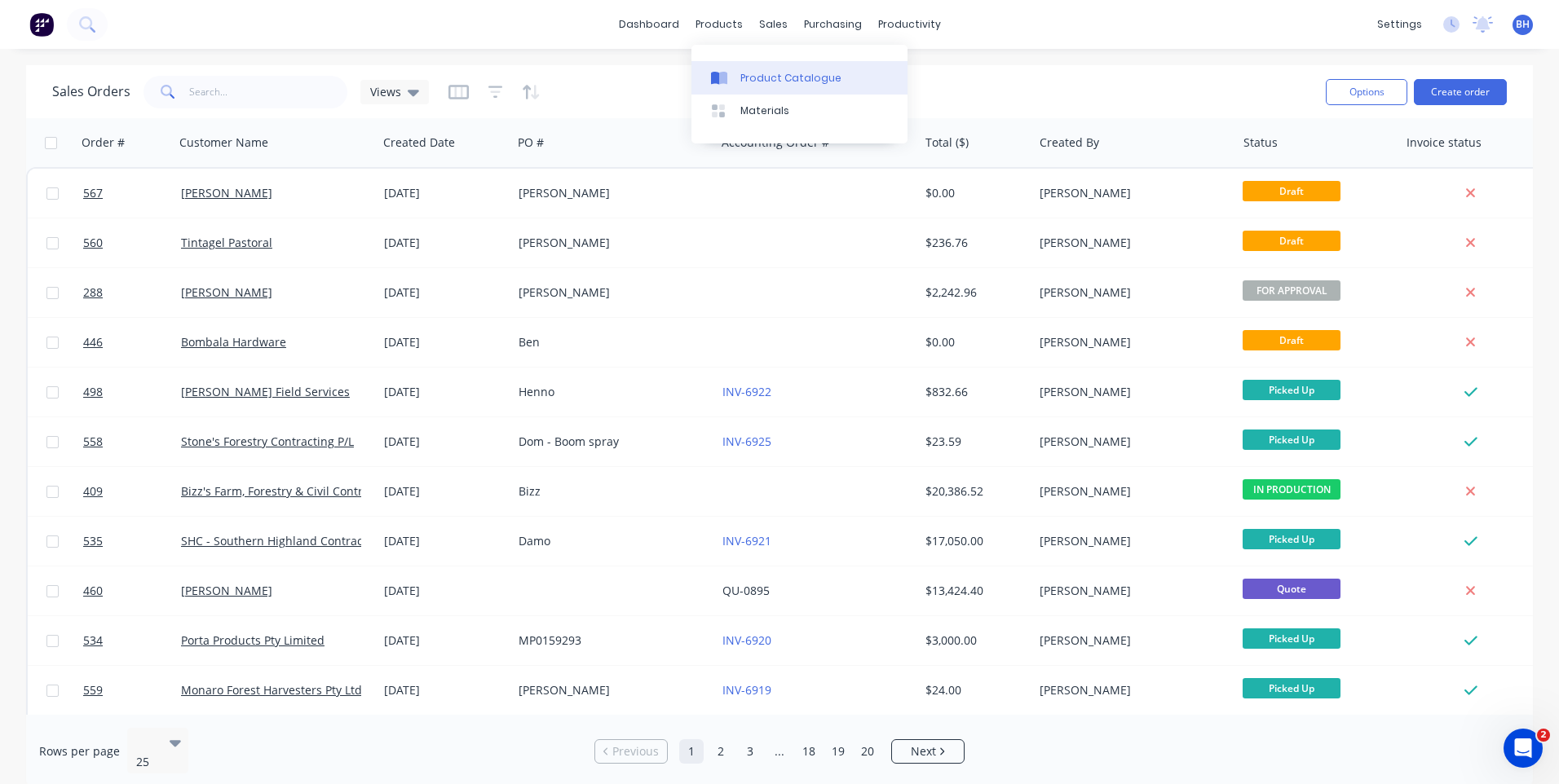
click at [745, 71] on div "Product Catalogue" at bounding box center [791, 78] width 101 height 15
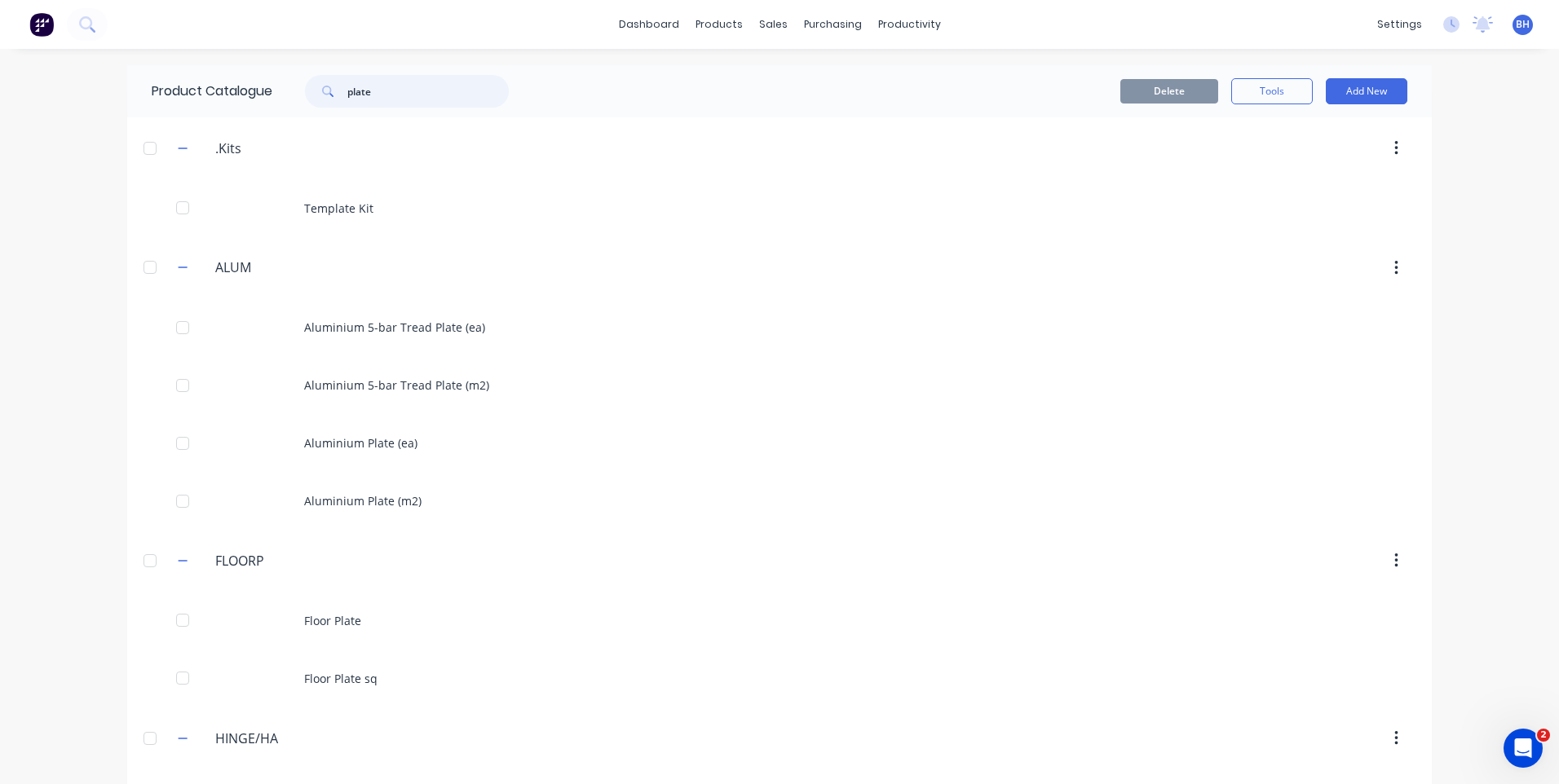
click at [406, 89] on input "plate" at bounding box center [428, 91] width 162 height 33
type input "p"
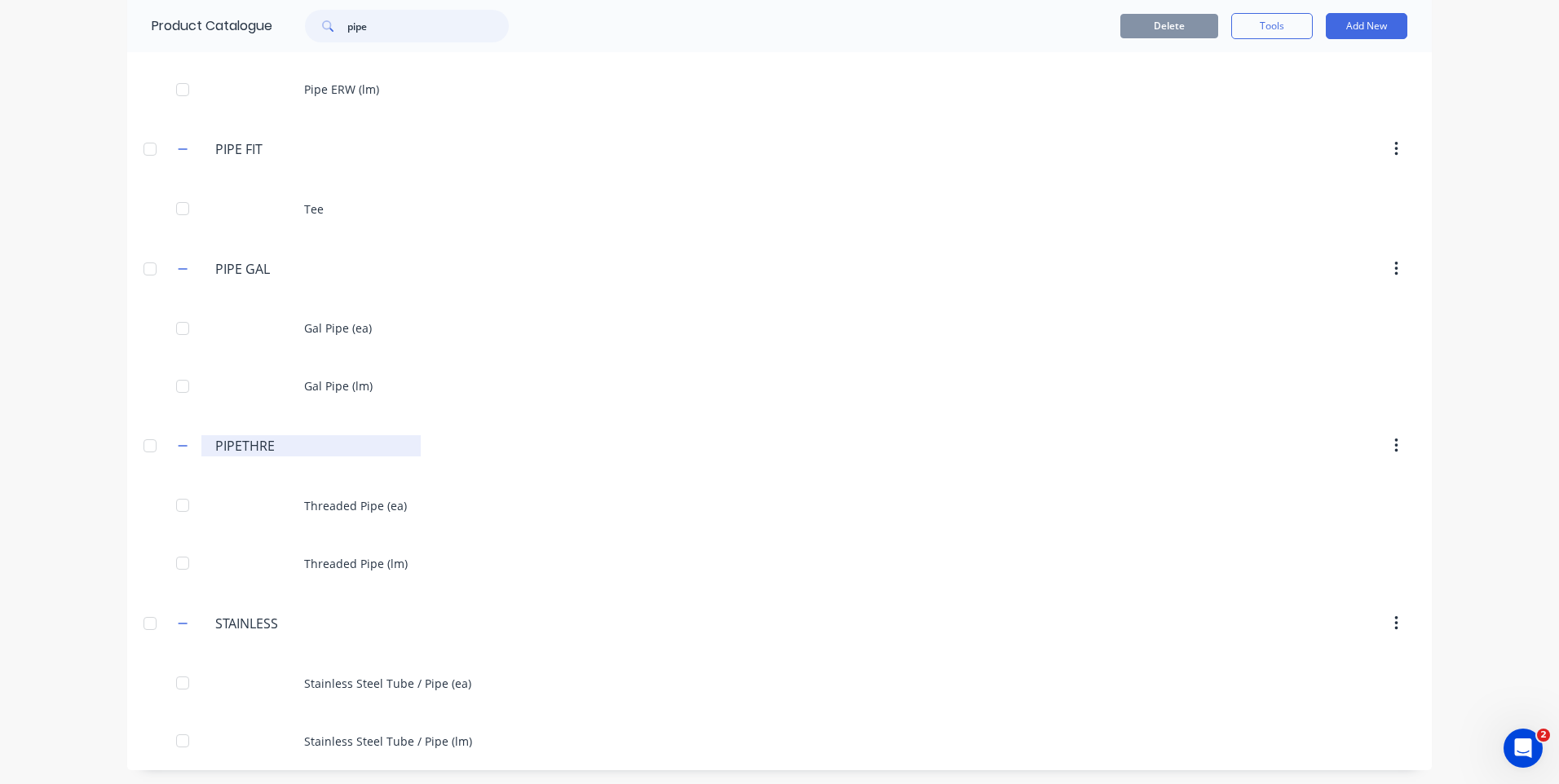
scroll to position [472, 0]
type input "pipe"
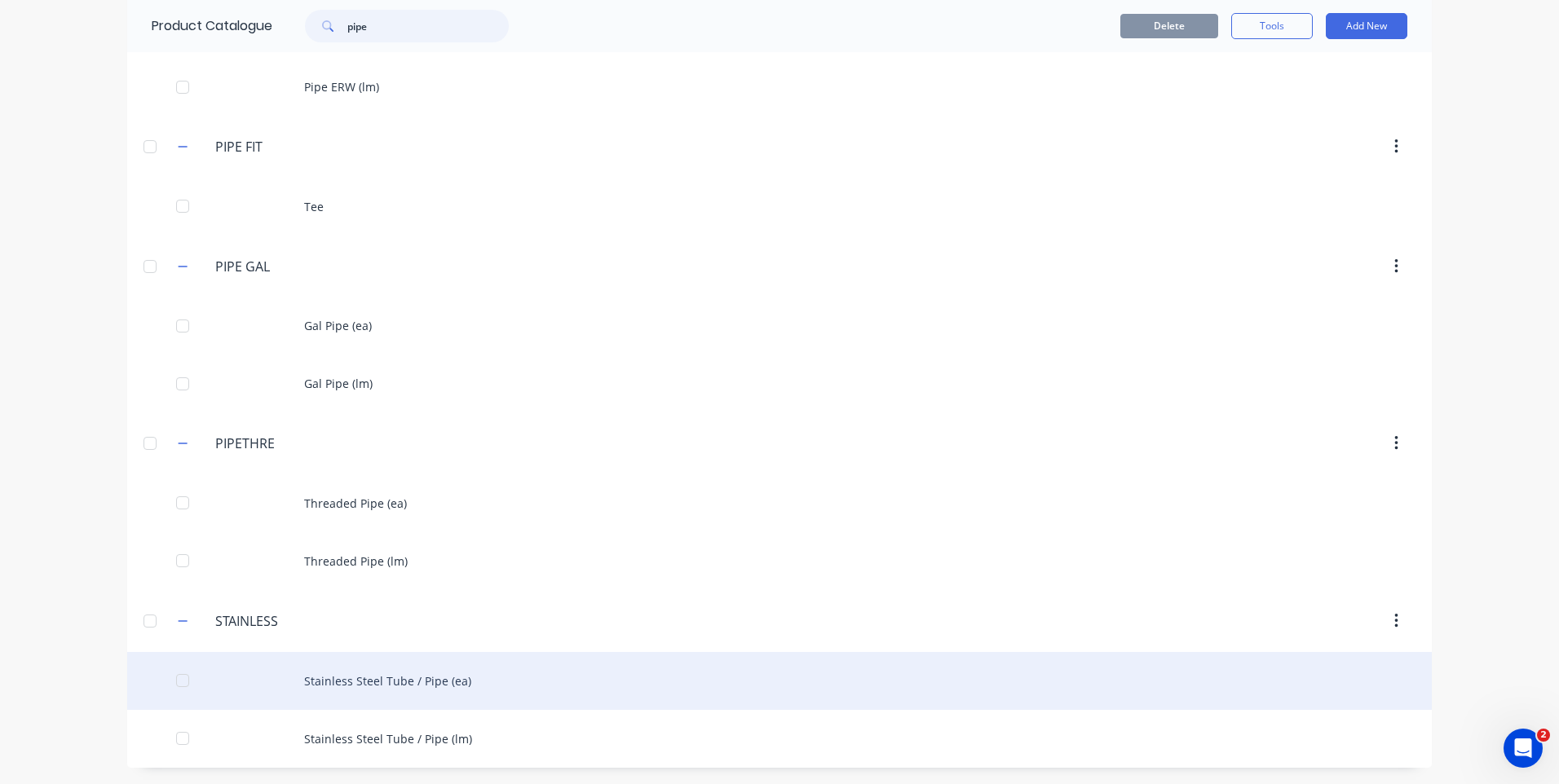
click at [186, 686] on div at bounding box center [182, 680] width 33 height 33
click at [317, 683] on div "Stainless Steel Tube / Pipe (ea)" at bounding box center [780, 681] width 1304 height 58
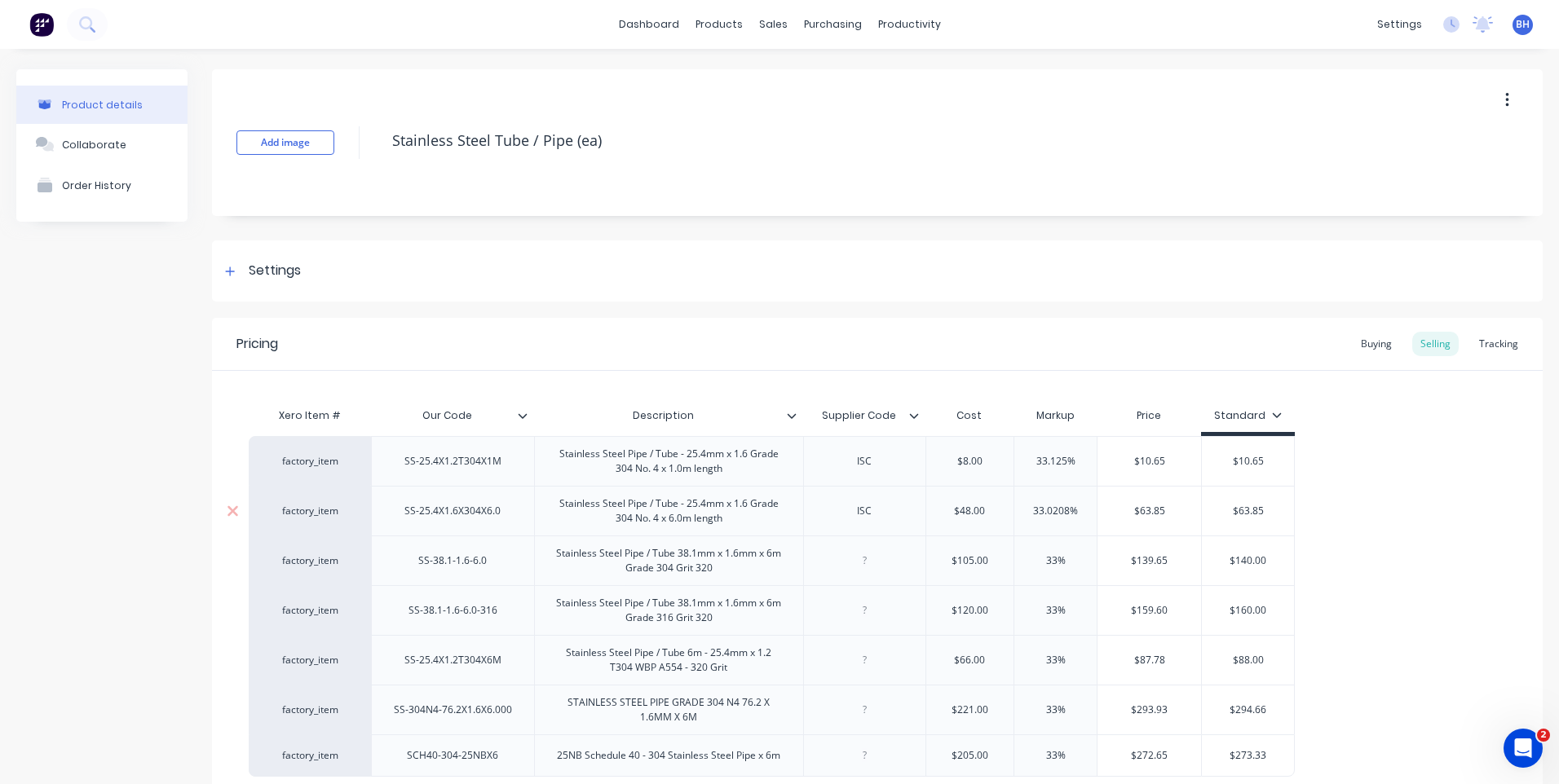
click at [990, 509] on input "$48.00" at bounding box center [970, 512] width 88 height 15
type input "$"
type input "120.00"
type input "33.0208%"
type input "$159.625"
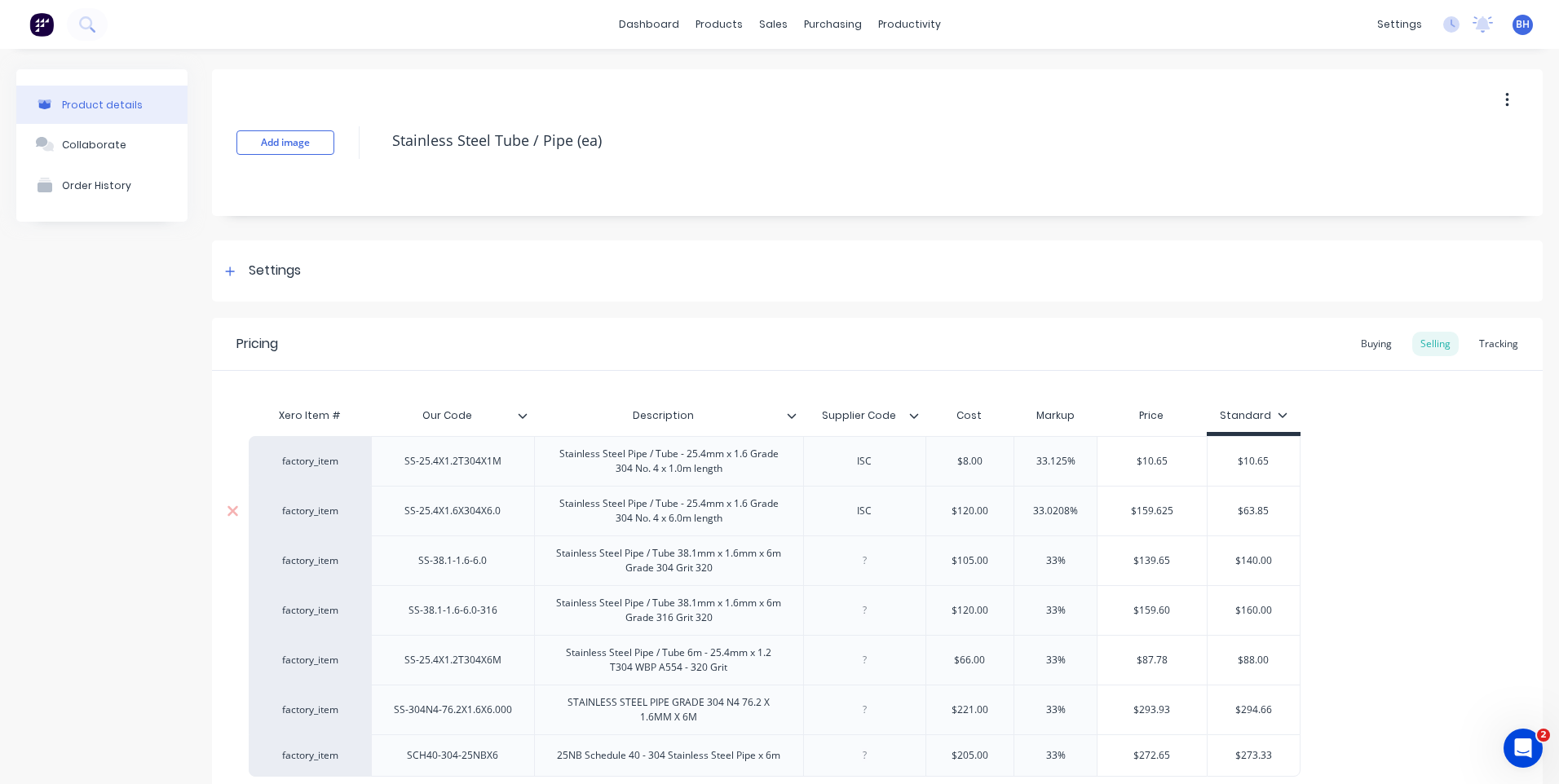
type input "$63.85"
click at [766, 573] on div "Stainless Steel Pipe / Tube 38.1mm x 1.6mm x 6m Grade 304 Grit 320" at bounding box center [669, 561] width 255 height 36
click at [976, 510] on input "$120.00" at bounding box center [970, 512] width 88 height 15
click at [986, 512] on input "$120.00" at bounding box center [970, 512] width 88 height 15
type input "$"
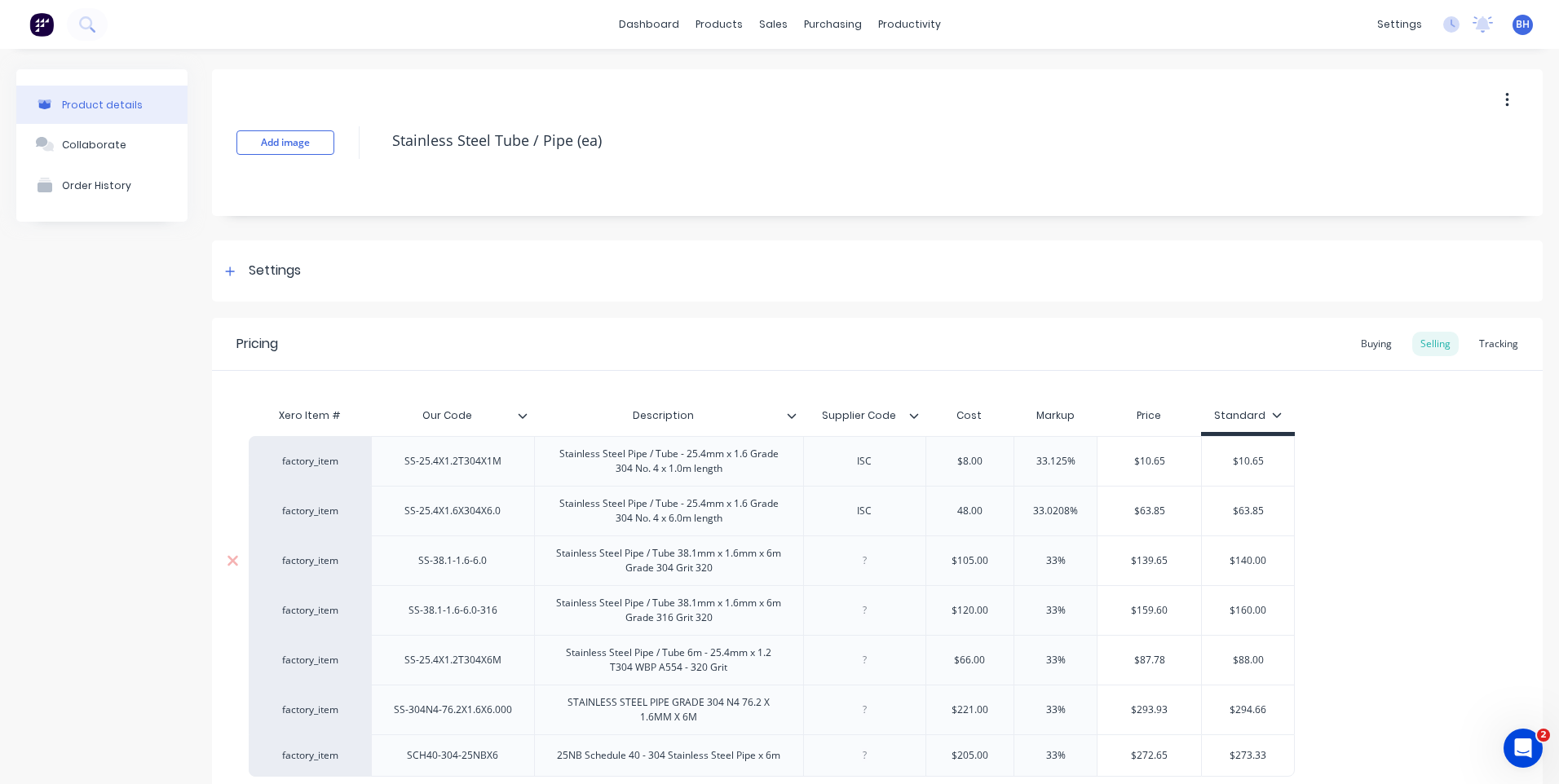
type input "48.00"
type input "$63.85"
click at [993, 512] on input "$48.00" at bounding box center [970, 512] width 88 height 15
type input "$"
type input "120.00"
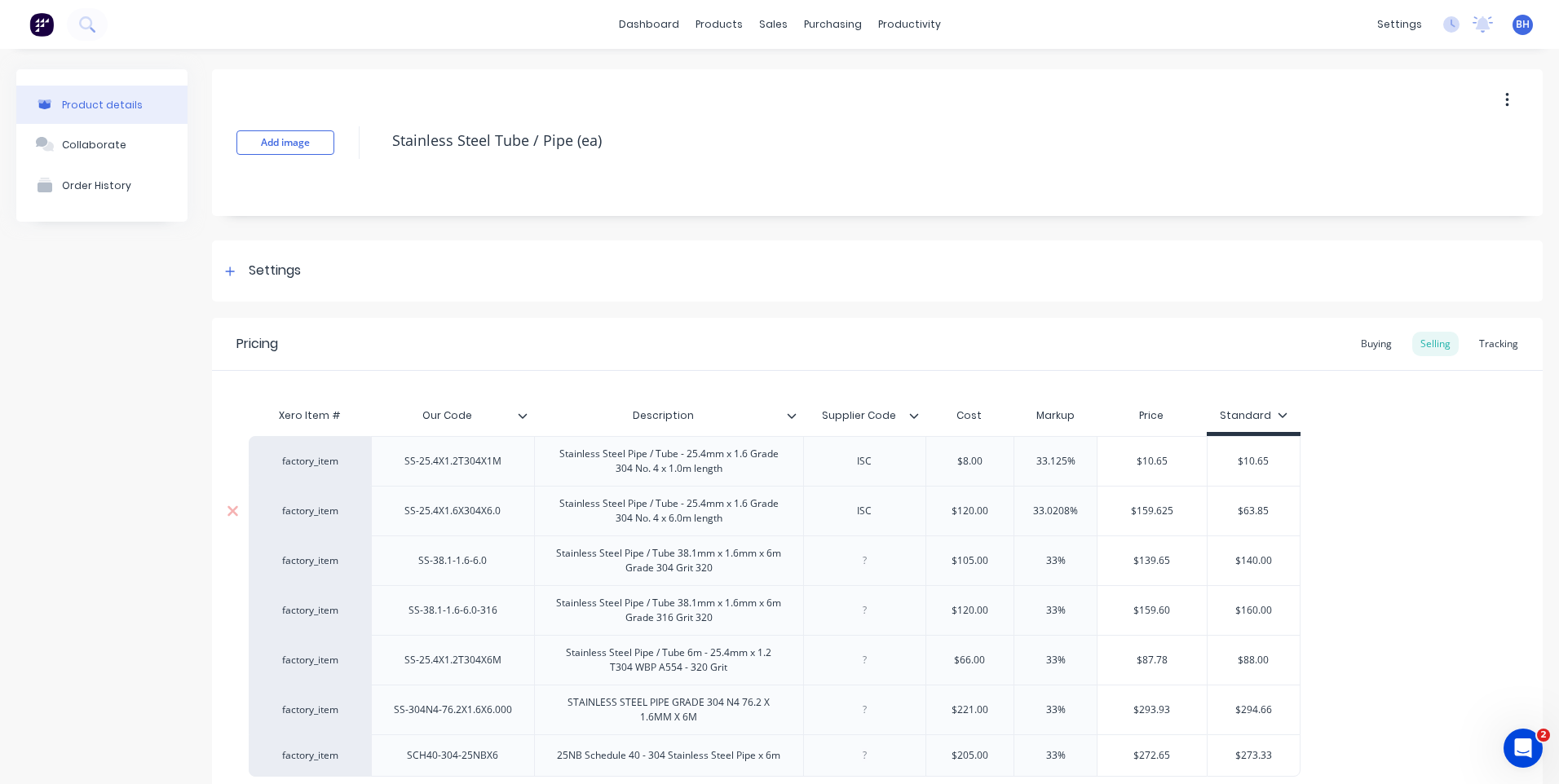
type input "$159.625"
type input "$139.65"
click at [1113, 557] on input "$139.65" at bounding box center [1152, 561] width 109 height 15
type input "$120.00"
click at [994, 512] on input "$120.00" at bounding box center [970, 512] width 88 height 15
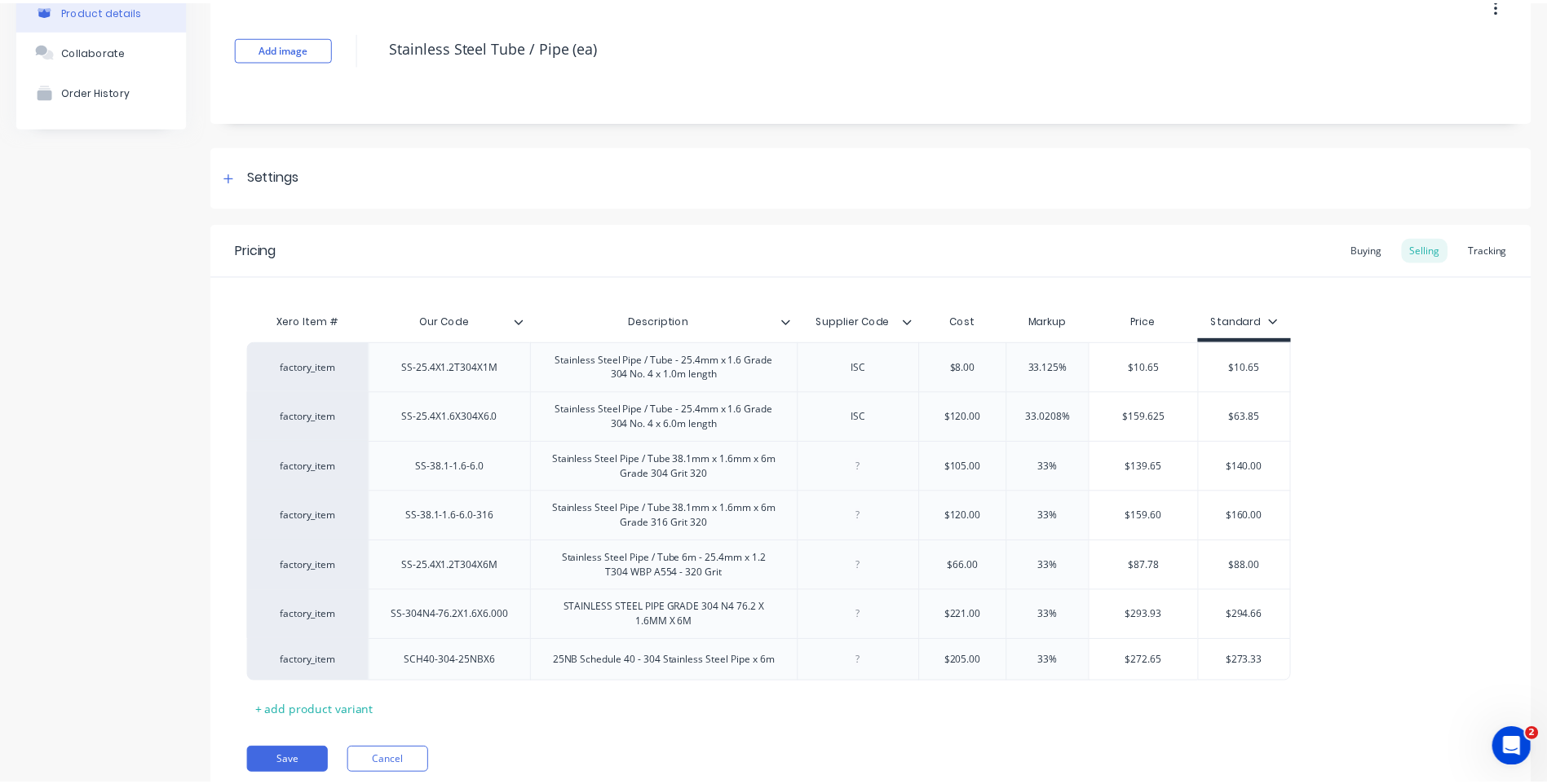
scroll to position [154, 0]
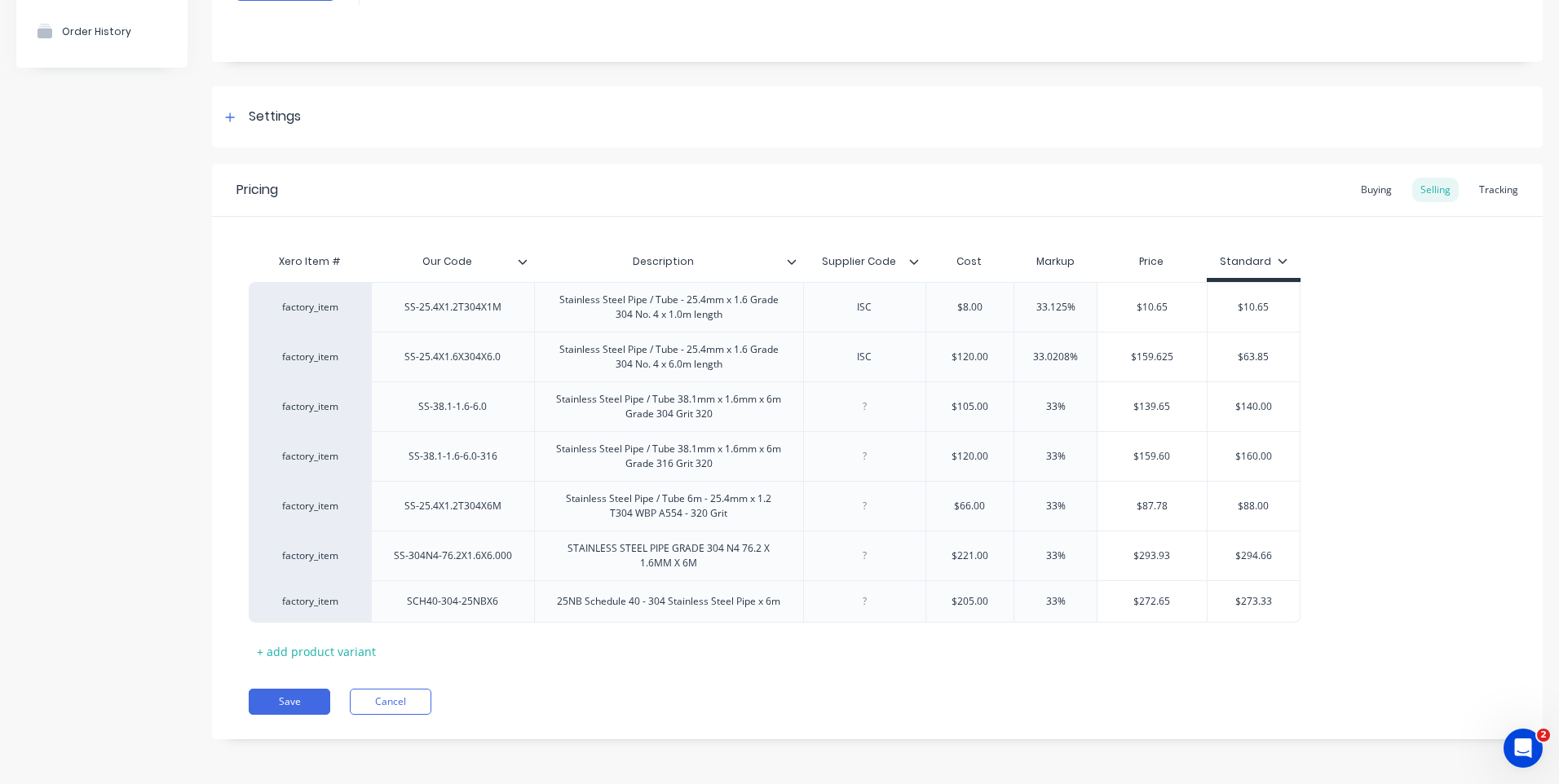
click at [1279, 257] on icon at bounding box center [1282, 260] width 10 height 10
click at [1316, 264] on div "Xero Item # Our Code Description Supplier Code Cost Markup Price Standard facto…" at bounding box center [877, 455] width 1258 height 419
click at [1281, 357] on input "$63.85" at bounding box center [1253, 357] width 92 height 15
type input "$"
type input "160.00"
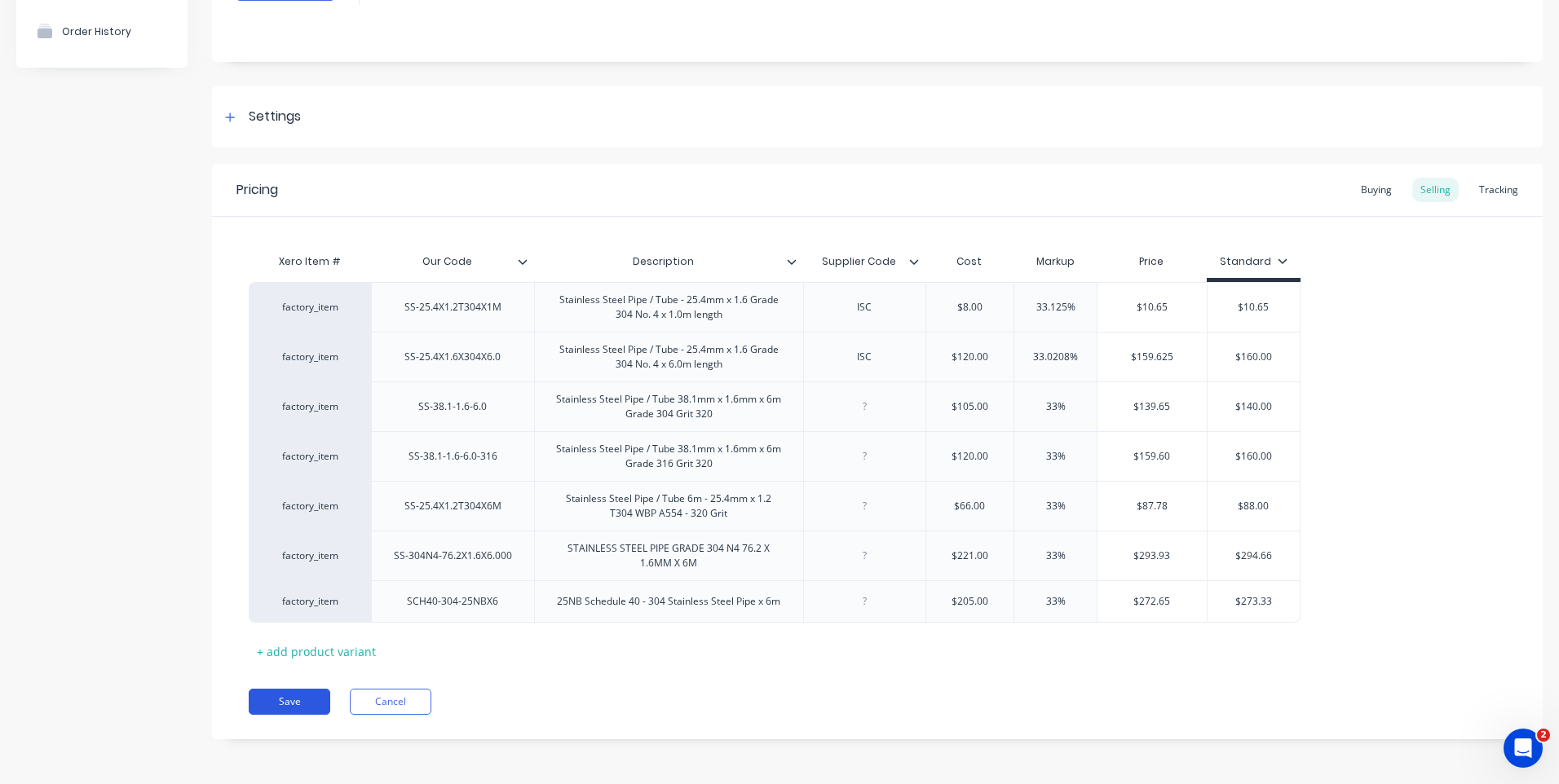
click at [284, 707] on button "Save" at bounding box center [289, 702] width 82 height 26
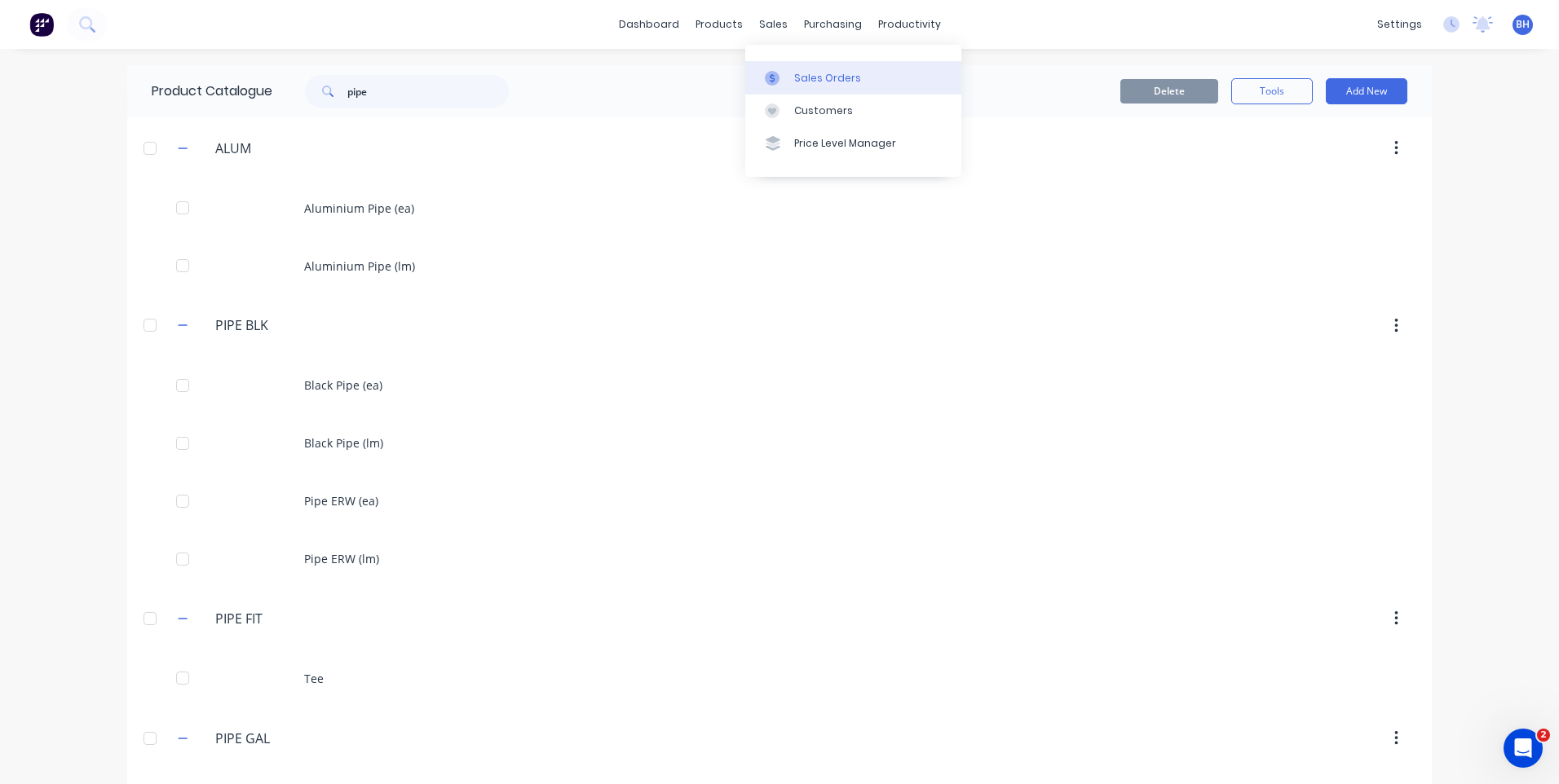
click at [808, 73] on div "Sales Orders" at bounding box center [828, 78] width 67 height 15
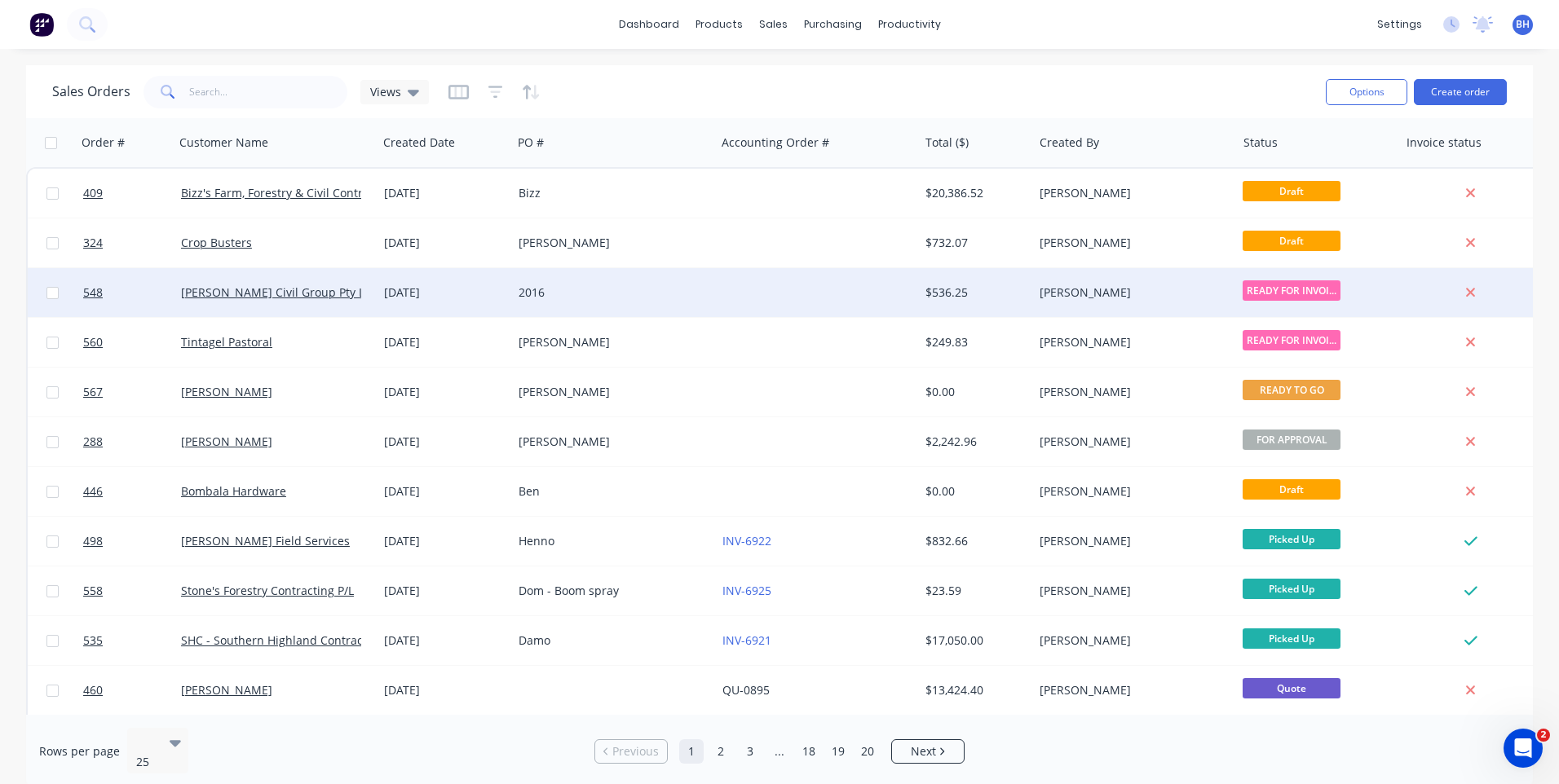
click at [699, 294] on div "2016" at bounding box center [608, 293] width 181 height 17
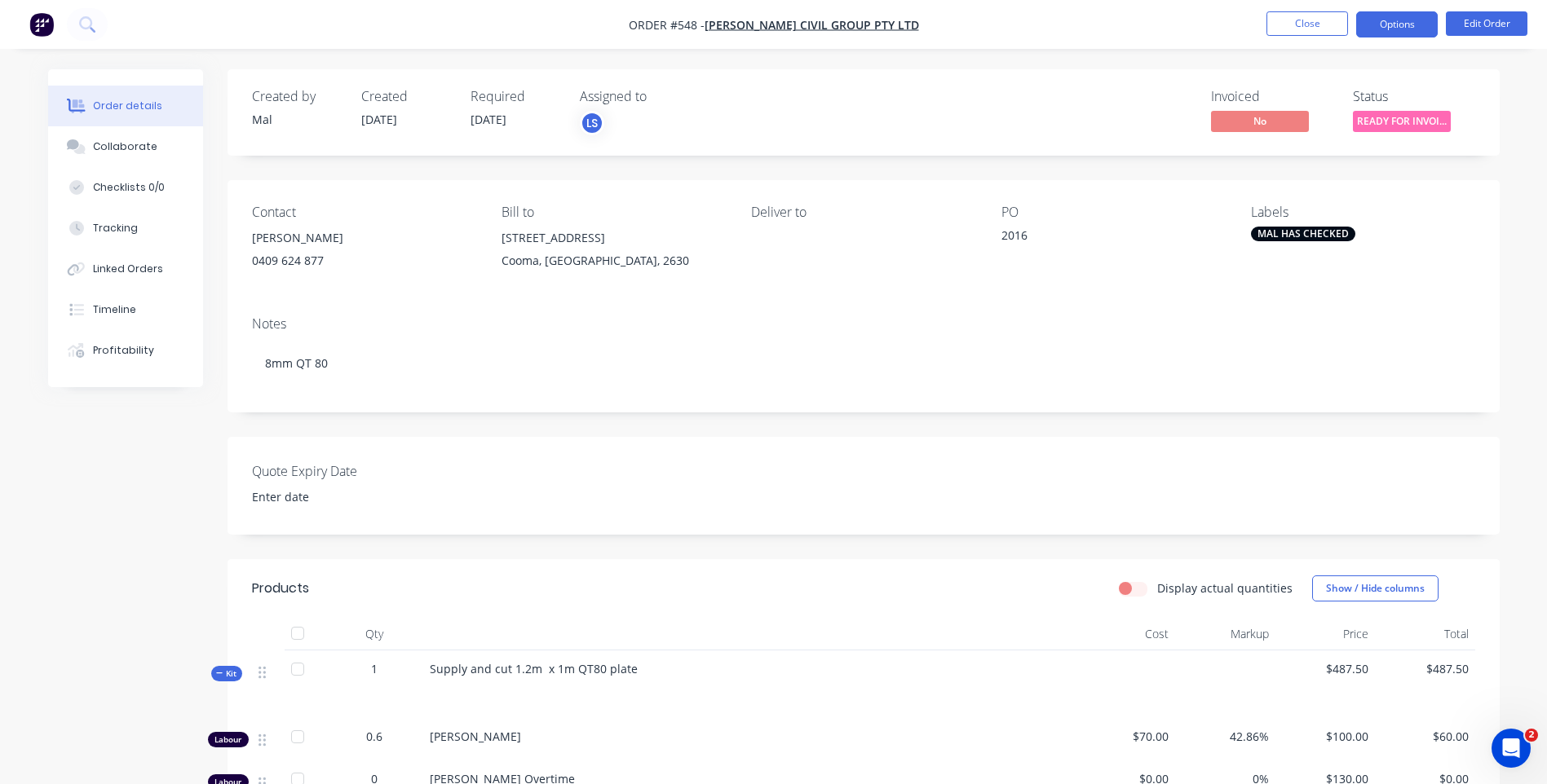
click at [1414, 29] on button "Options" at bounding box center [1397, 24] width 82 height 26
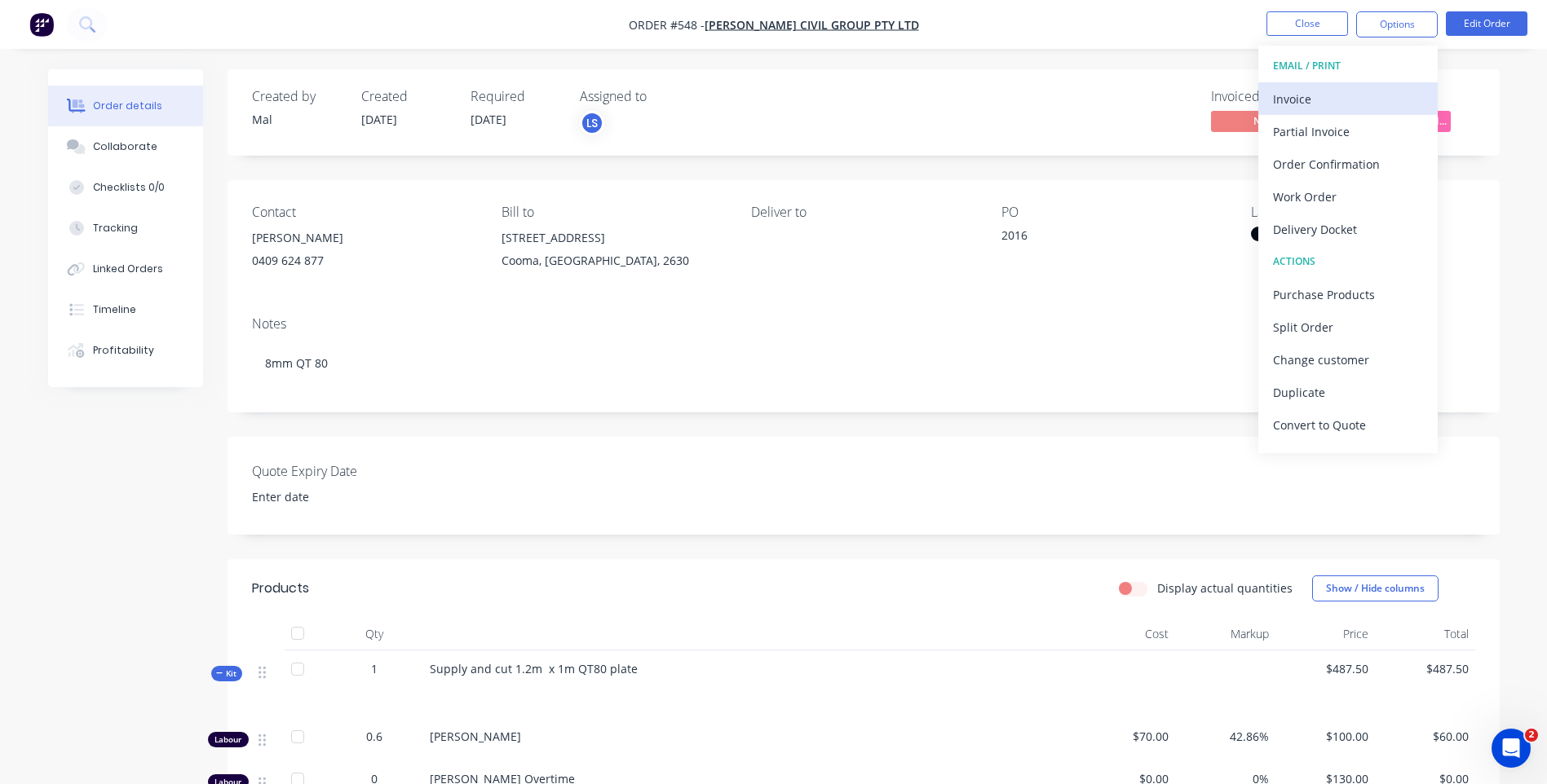
click at [1297, 92] on div "Invoice" at bounding box center [1347, 99] width 150 height 23
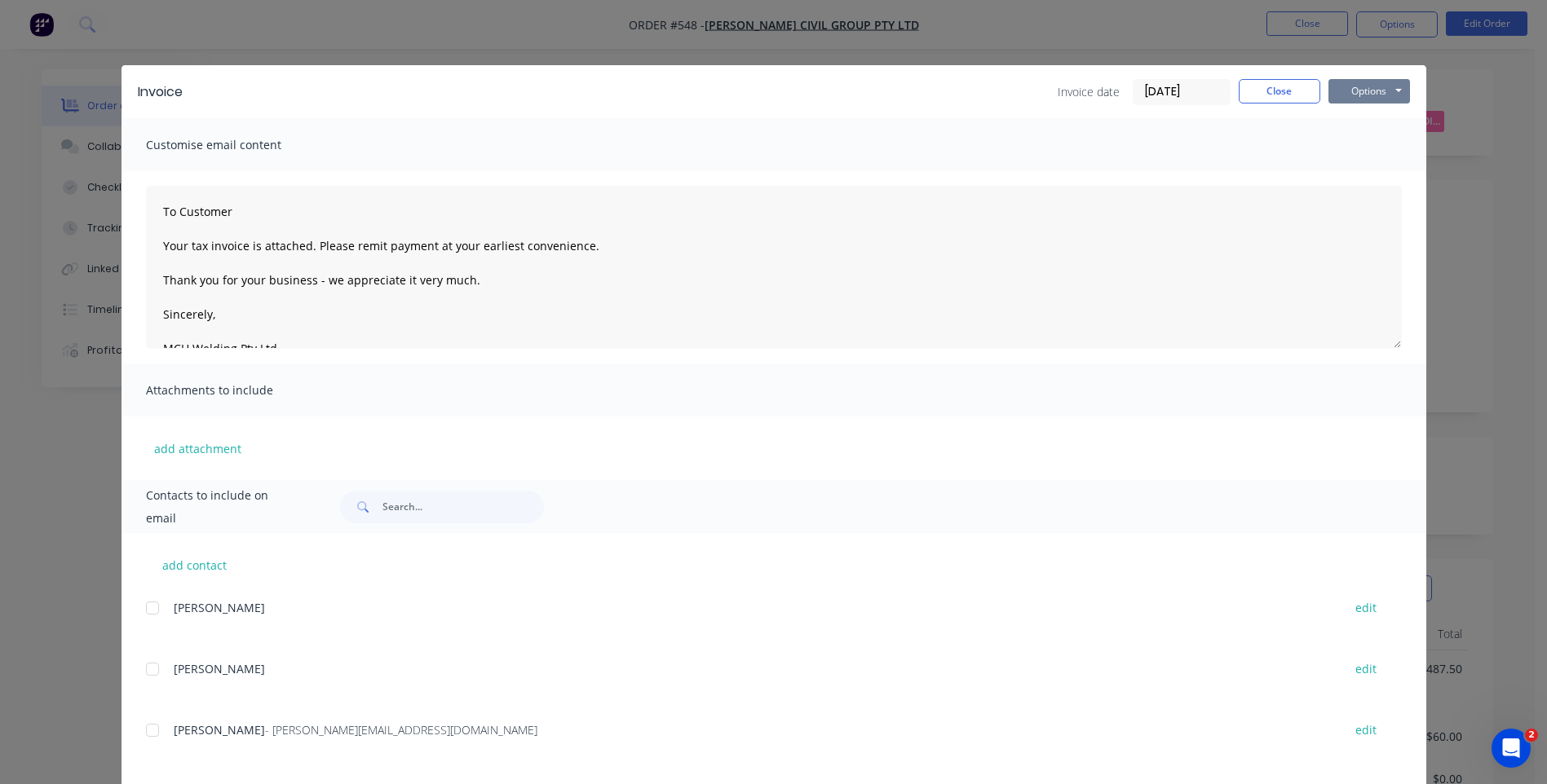
click at [1359, 90] on button "Options" at bounding box center [1369, 91] width 82 height 24
click at [1354, 112] on button "Preview" at bounding box center [1380, 120] width 104 height 27
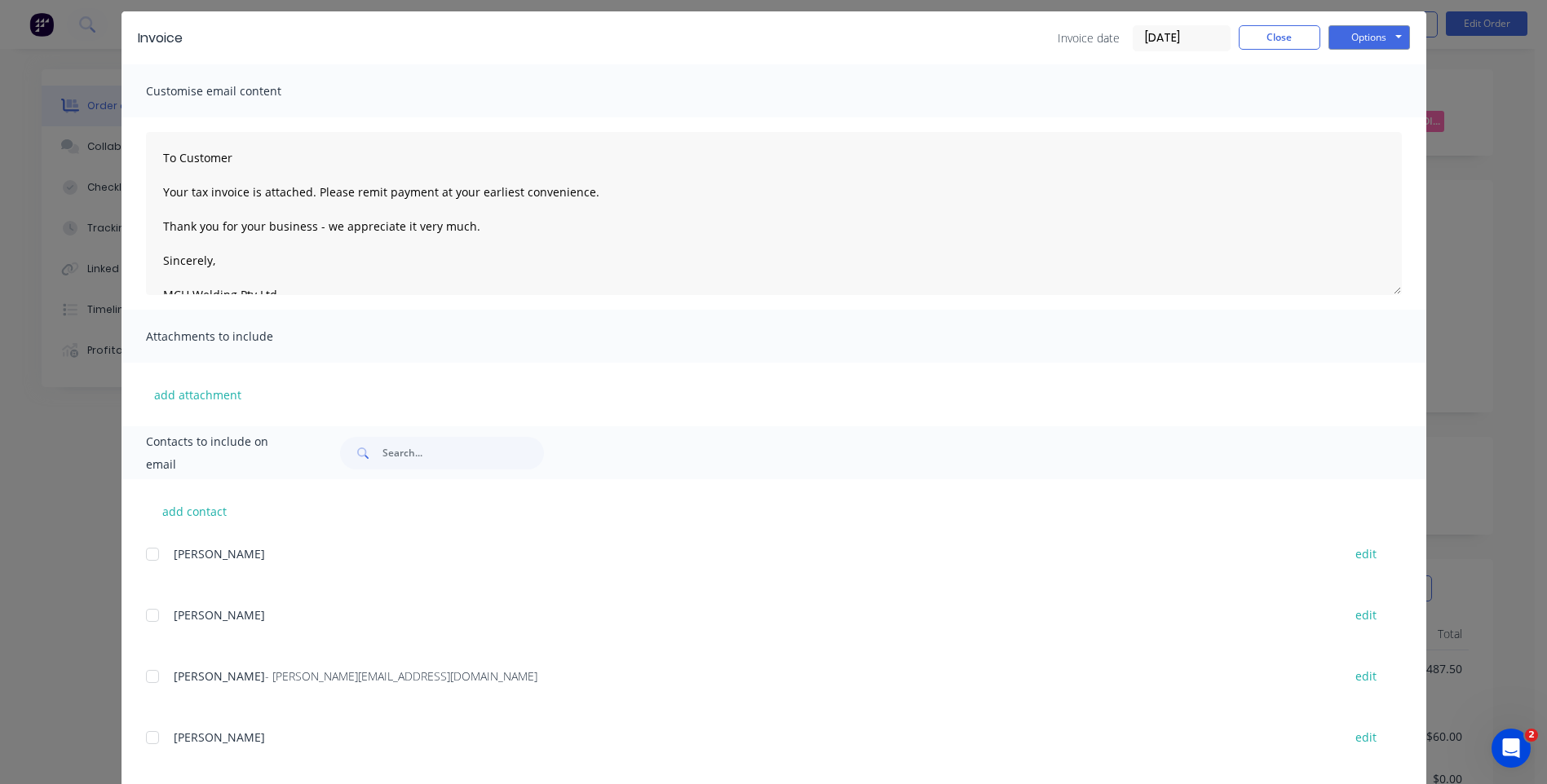
scroll to position [141, 0]
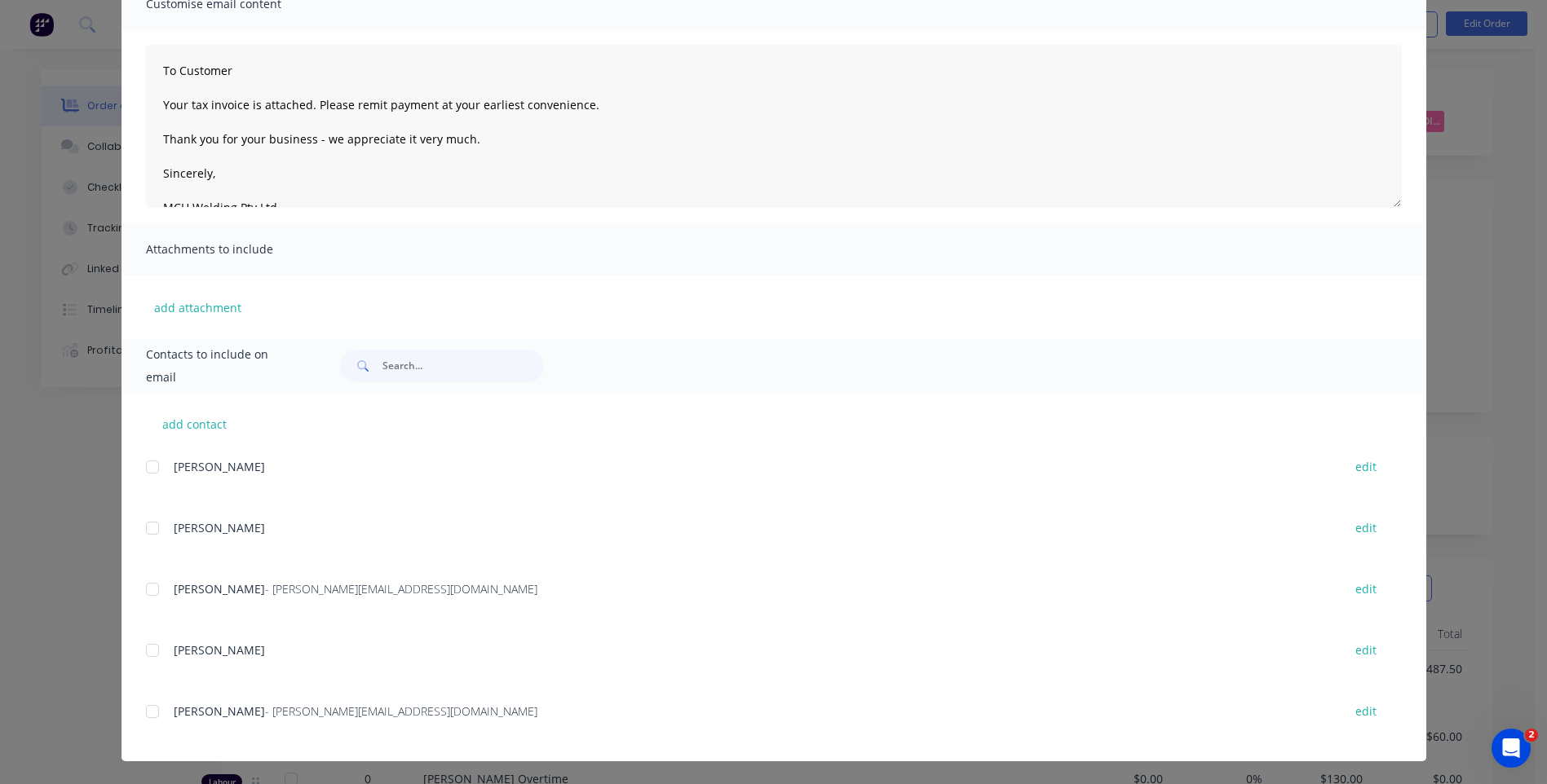
click at [144, 588] on div at bounding box center [152, 589] width 33 height 33
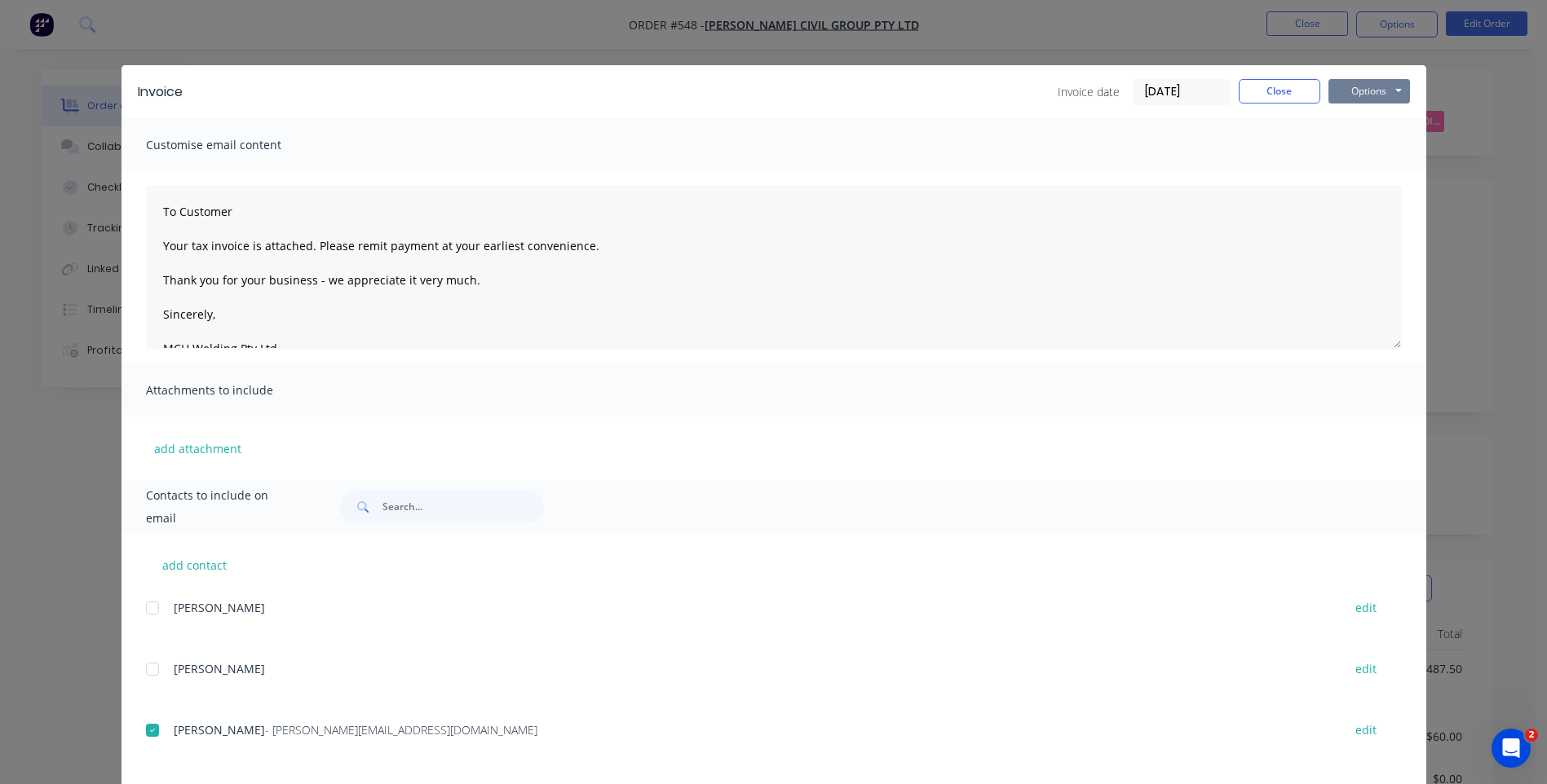
click at [1378, 94] on button "Options" at bounding box center [1369, 91] width 82 height 24
click at [1356, 169] on button "Email" at bounding box center [1380, 174] width 104 height 27
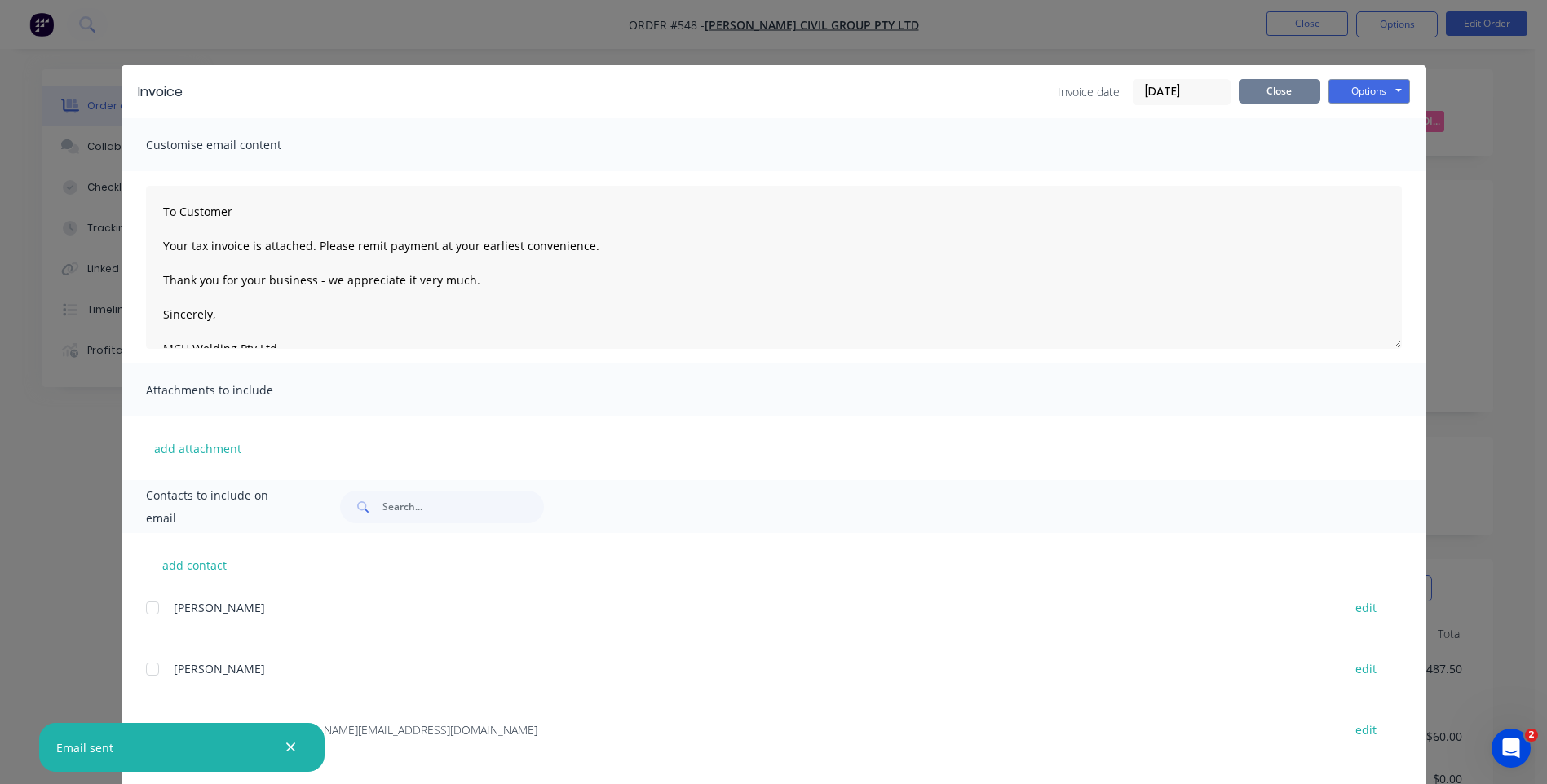
click at [1251, 81] on button "Close" at bounding box center [1279, 91] width 82 height 24
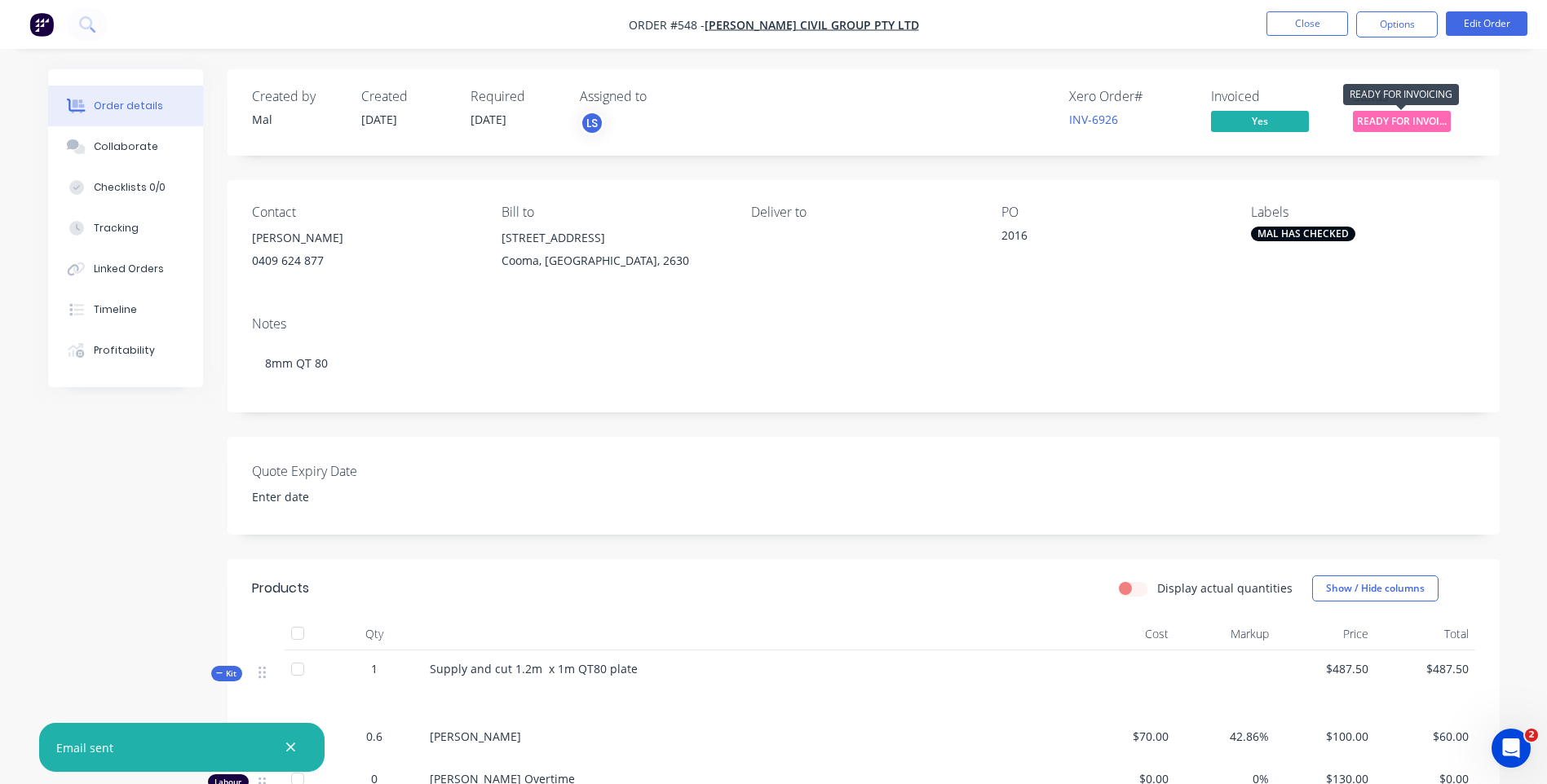
click at [1385, 124] on span "READY FOR INVOI..." at bounding box center [1401, 121] width 98 height 20
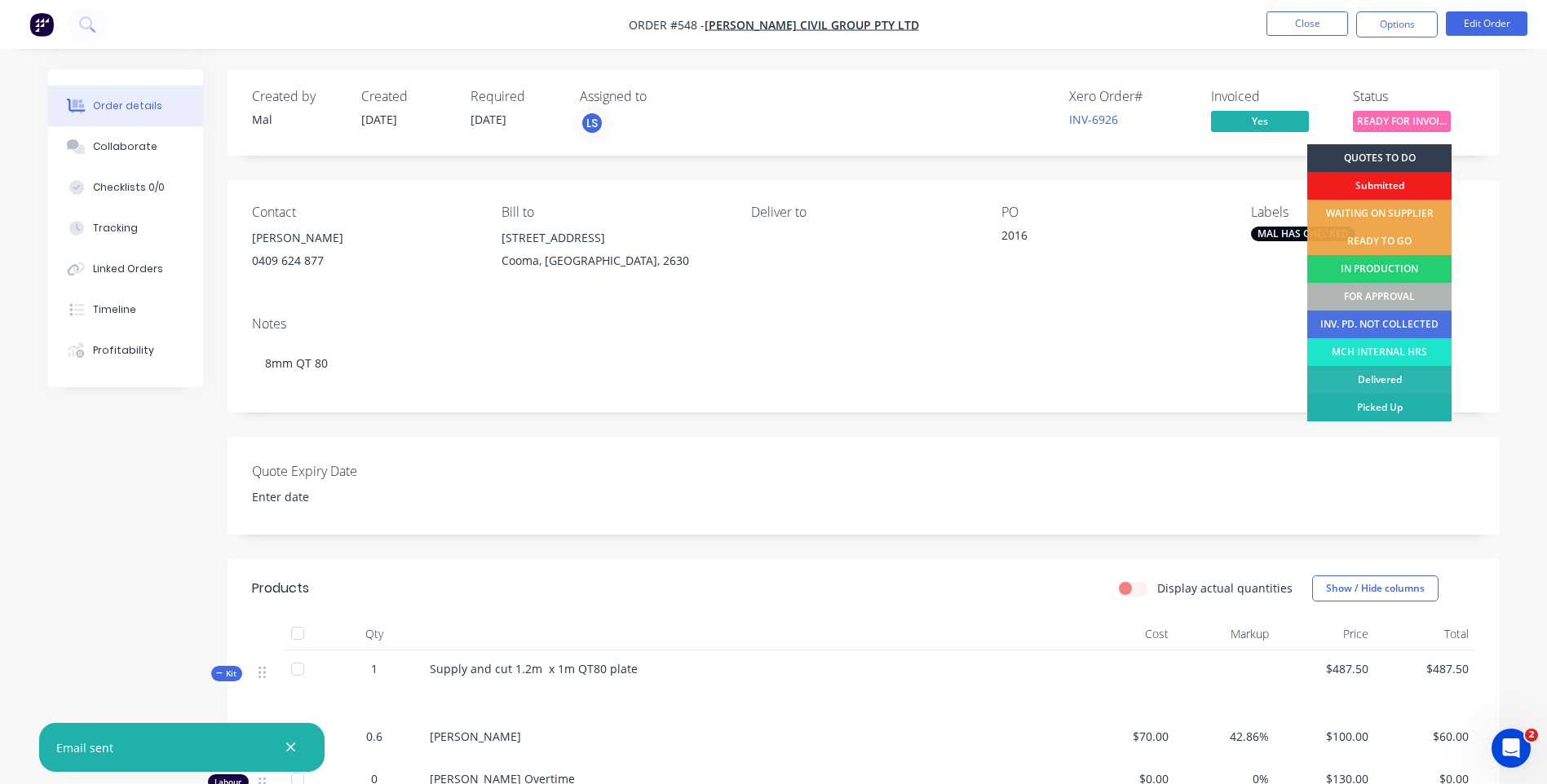
click at [1371, 404] on div "Picked Up" at bounding box center [1379, 407] width 144 height 28
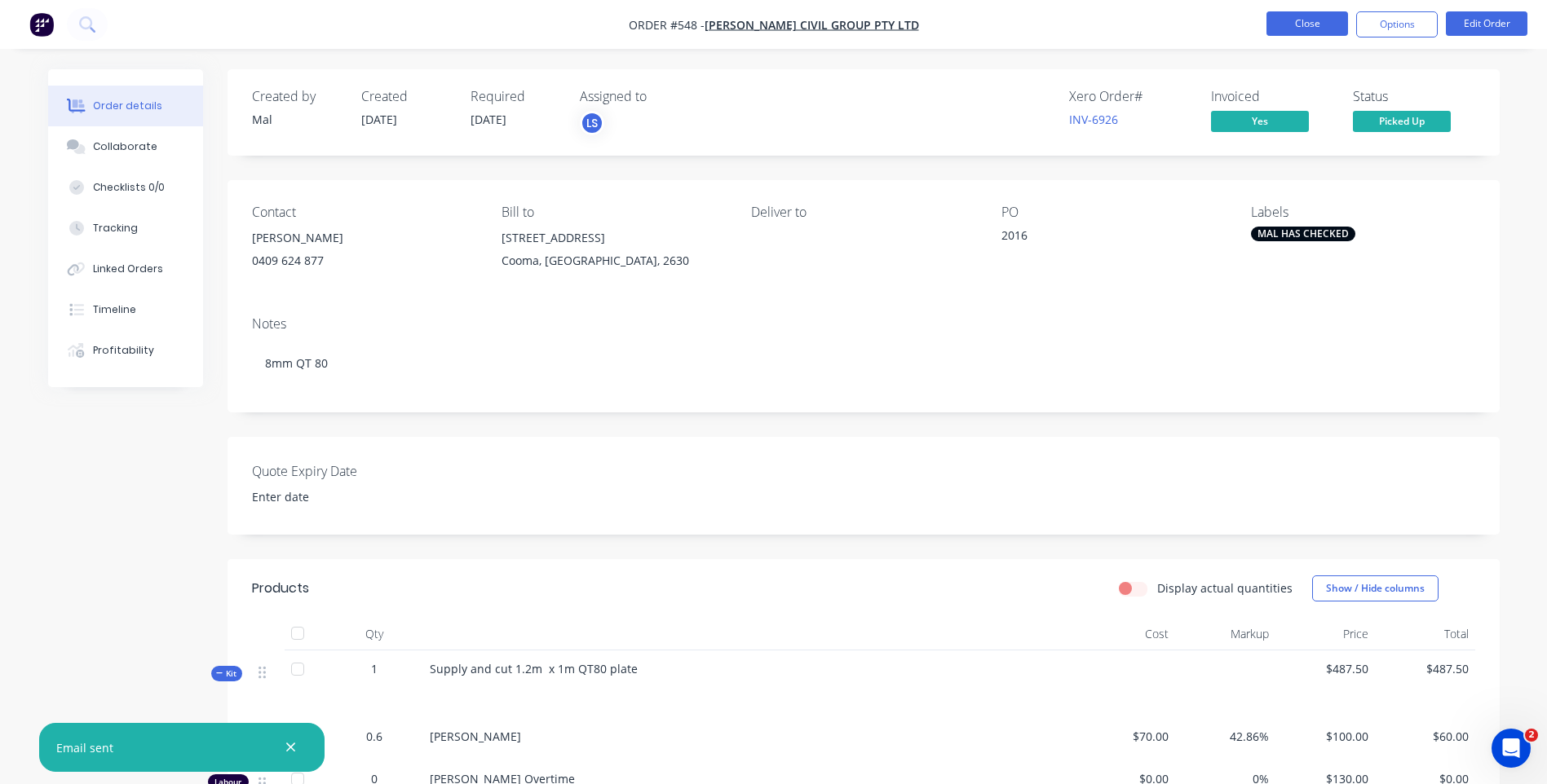
click at [1292, 18] on button "Close" at bounding box center [1307, 23] width 82 height 24
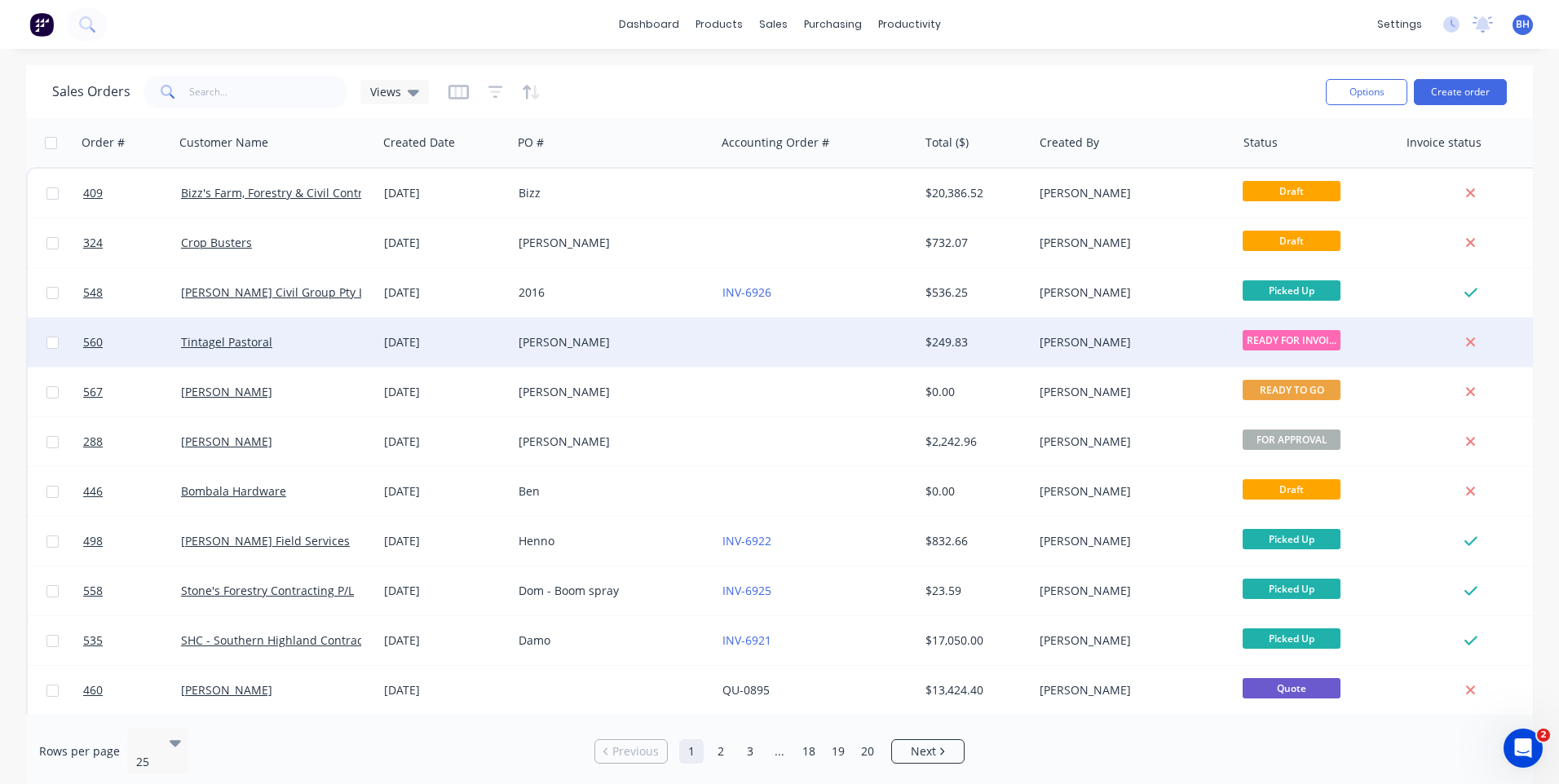
click at [723, 338] on div at bounding box center [818, 342] width 203 height 49
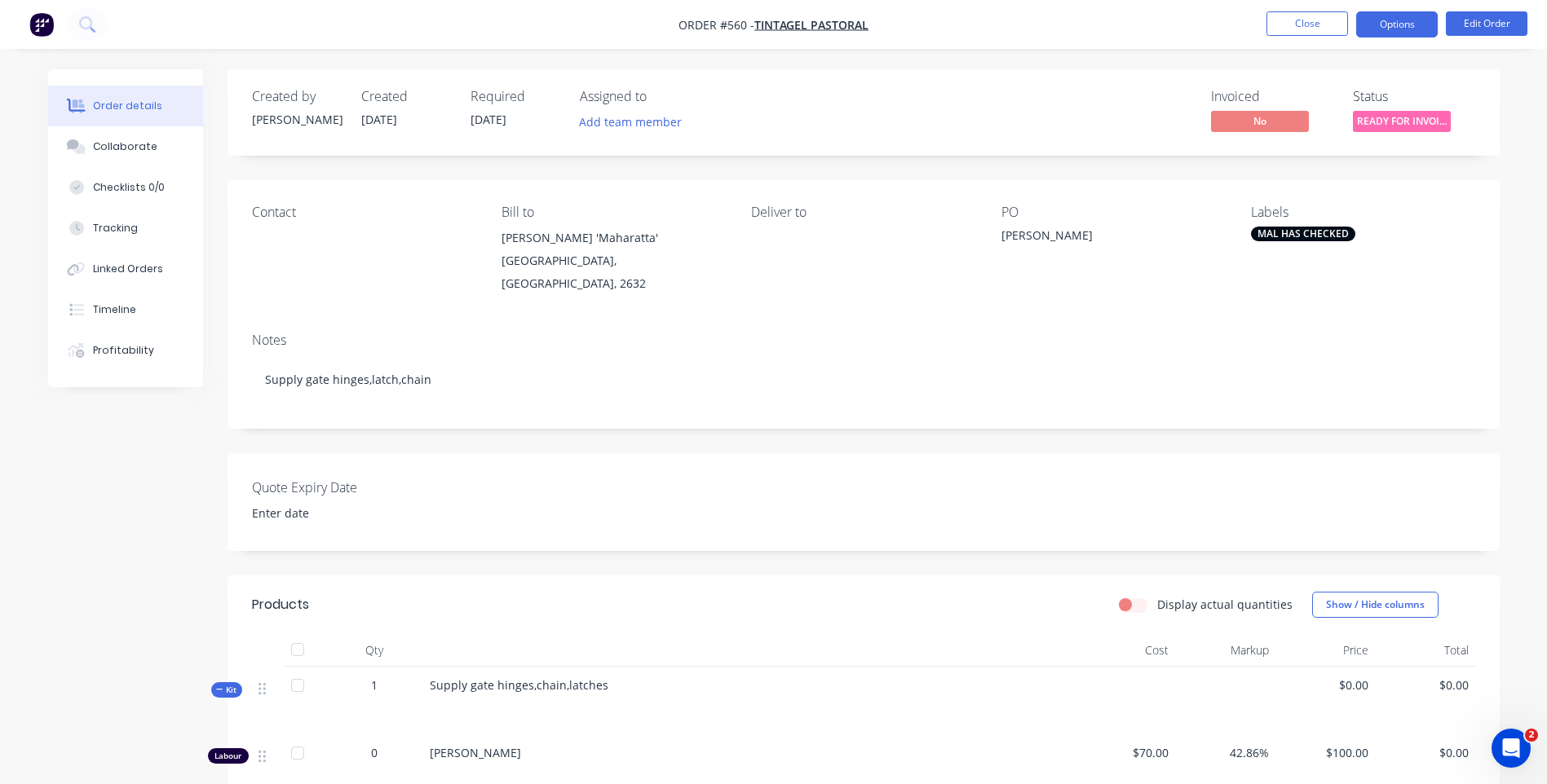
click at [1408, 30] on button "Options" at bounding box center [1397, 24] width 82 height 26
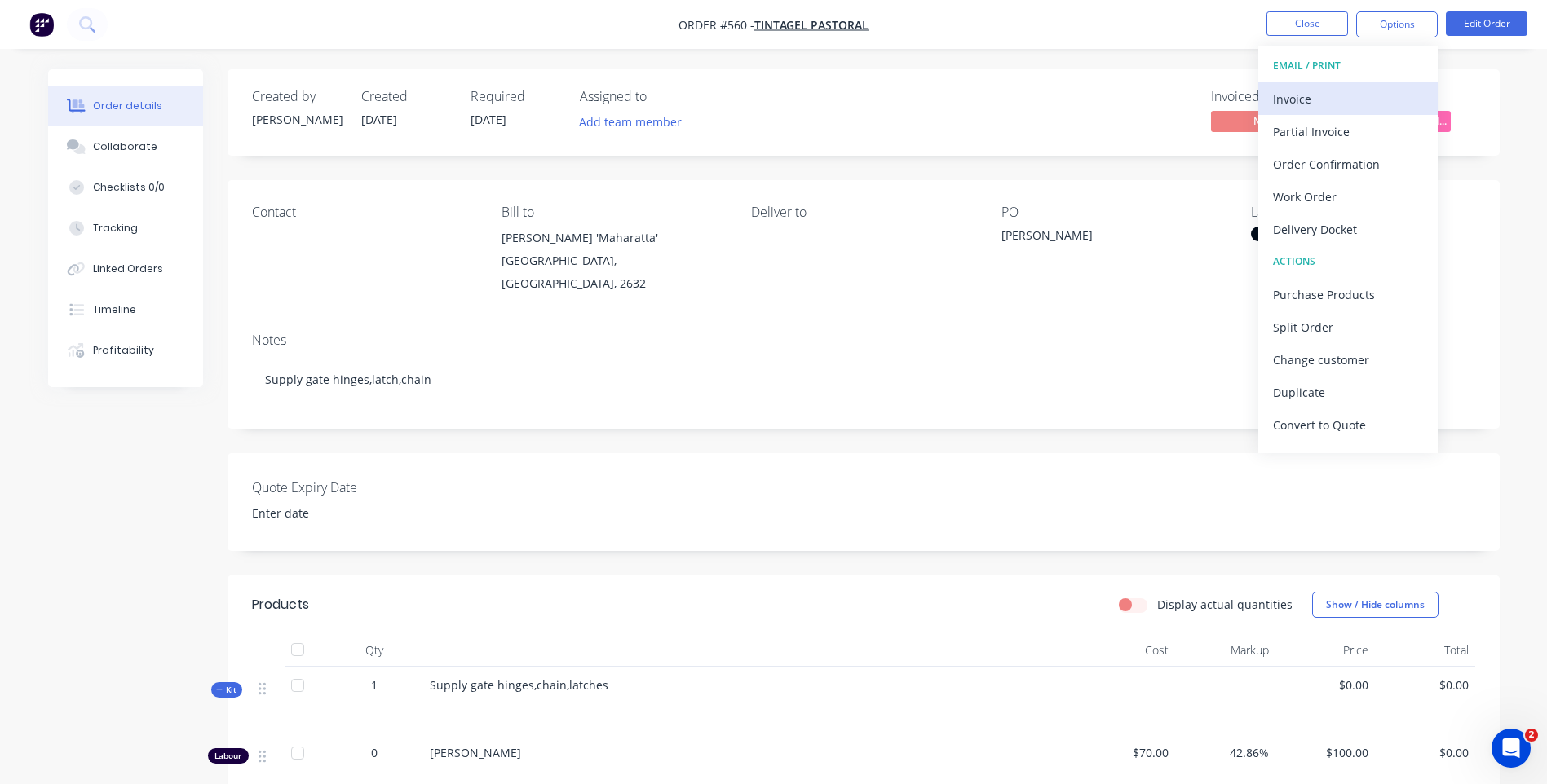
click at [1292, 89] on div "Invoice" at bounding box center [1347, 99] width 150 height 23
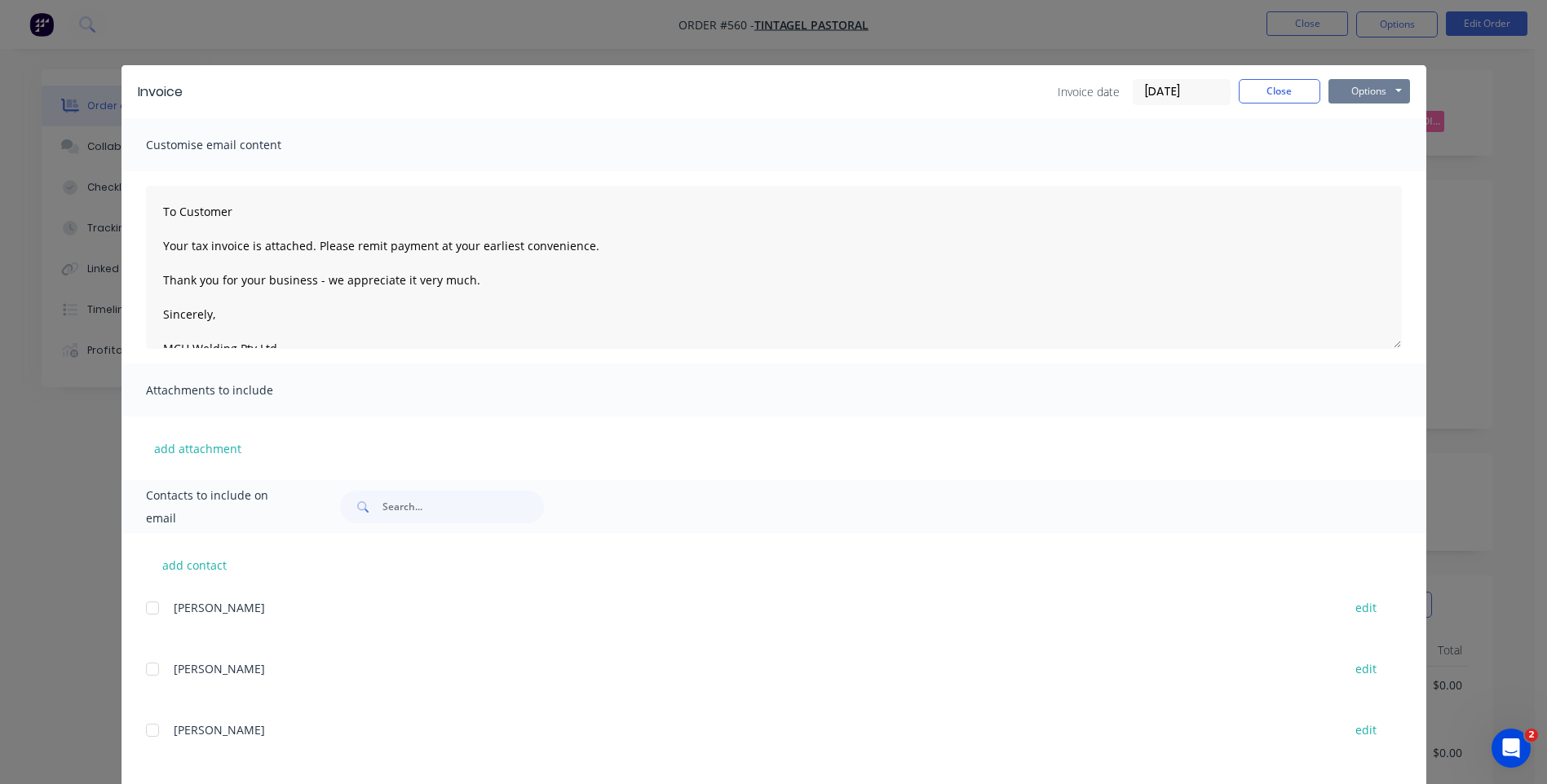
click at [1356, 92] on button "Options" at bounding box center [1369, 91] width 82 height 24
click at [1354, 112] on button "Preview" at bounding box center [1380, 120] width 104 height 27
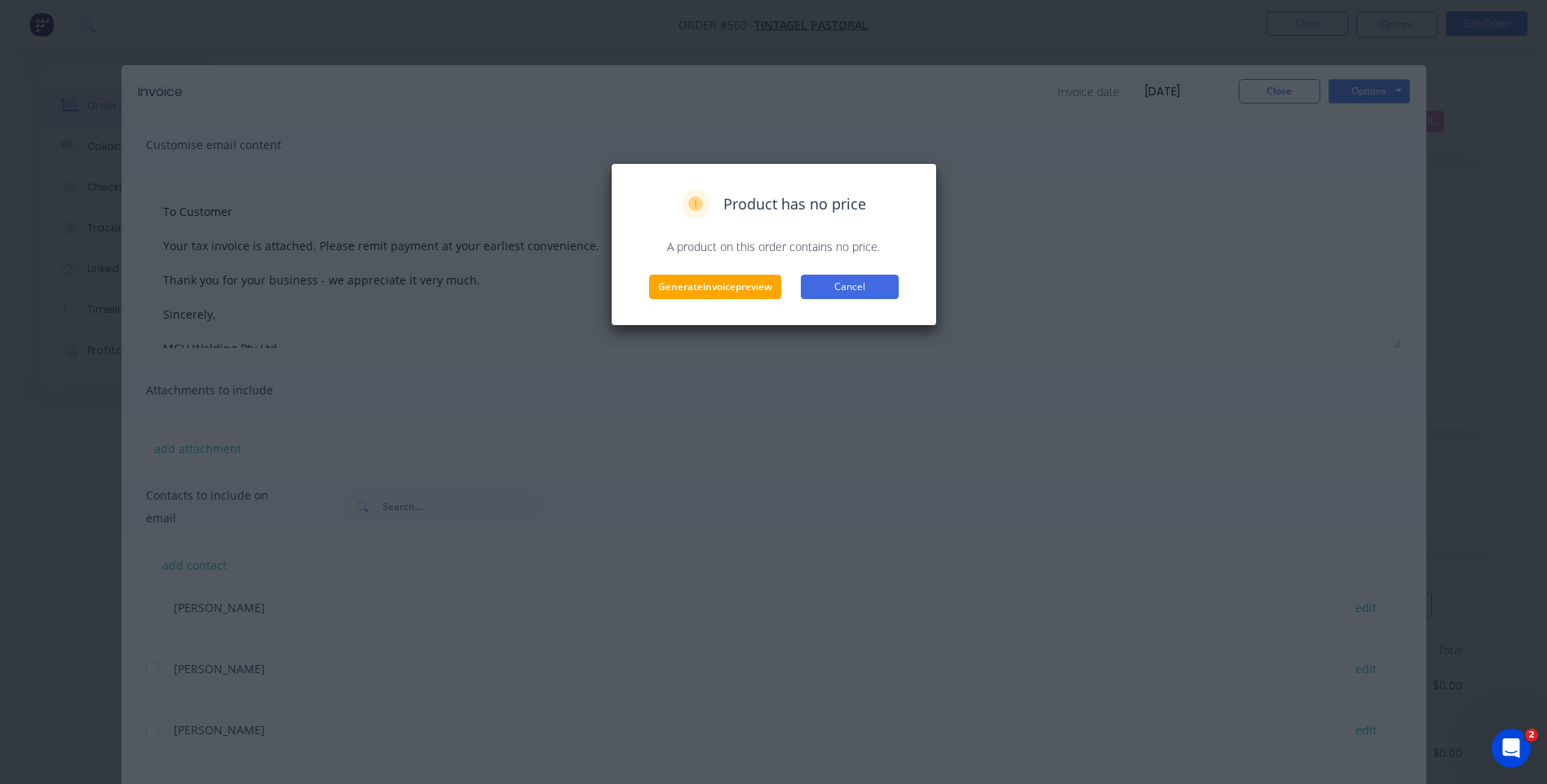
click at [836, 286] on button "Cancel" at bounding box center [849, 286] width 98 height 24
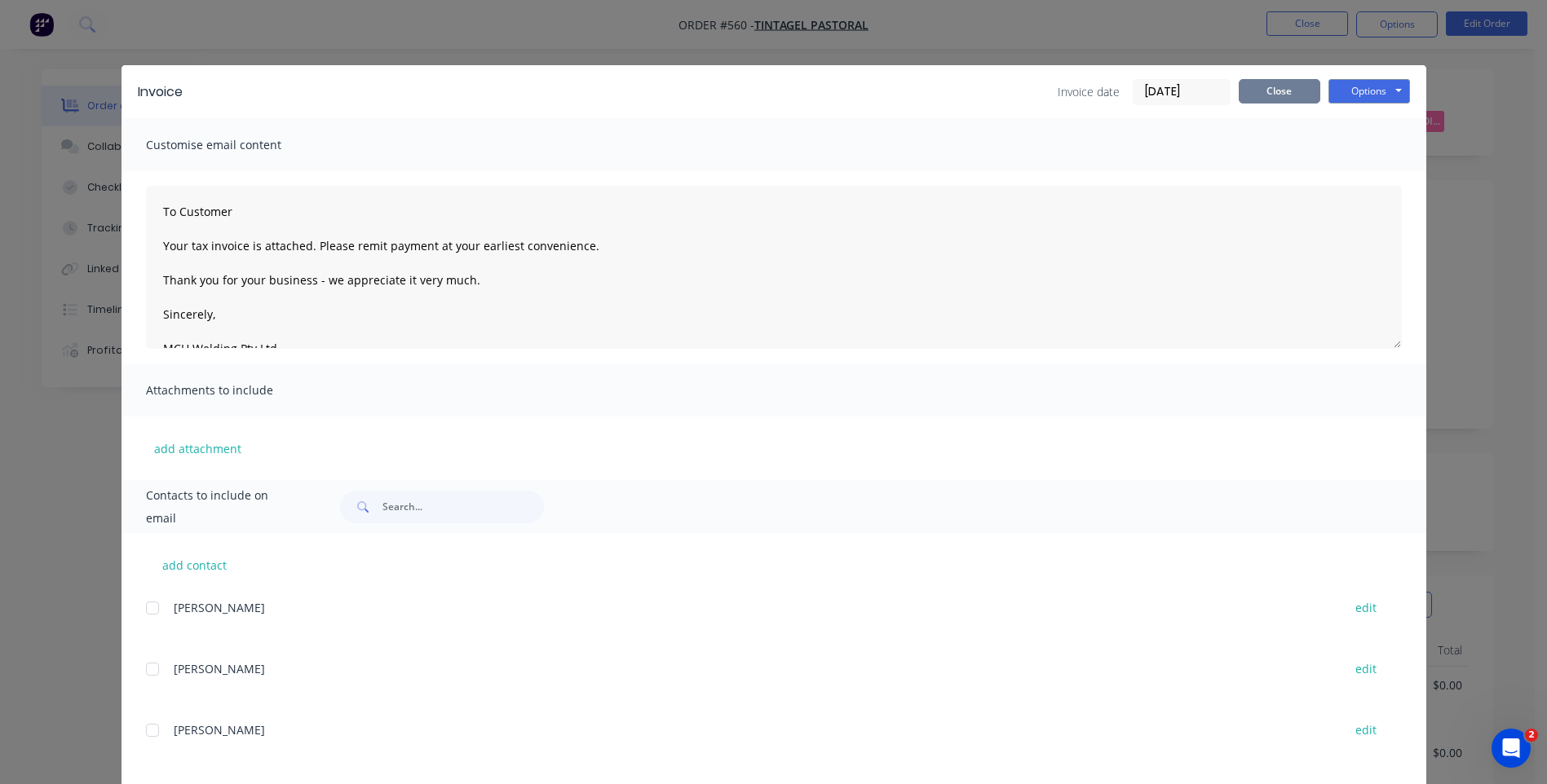
click at [1251, 89] on button "Close" at bounding box center [1279, 91] width 82 height 24
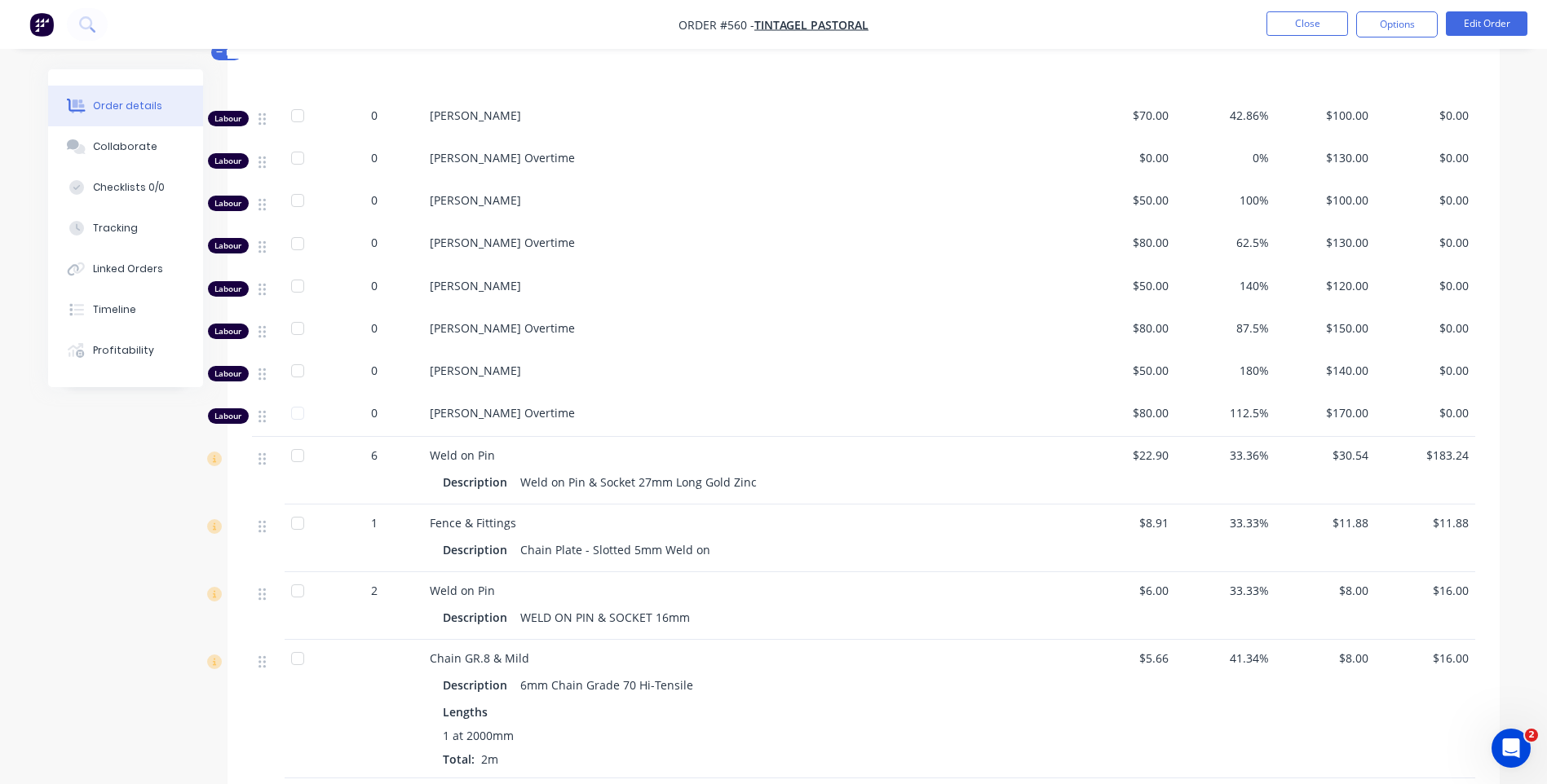
scroll to position [734, 0]
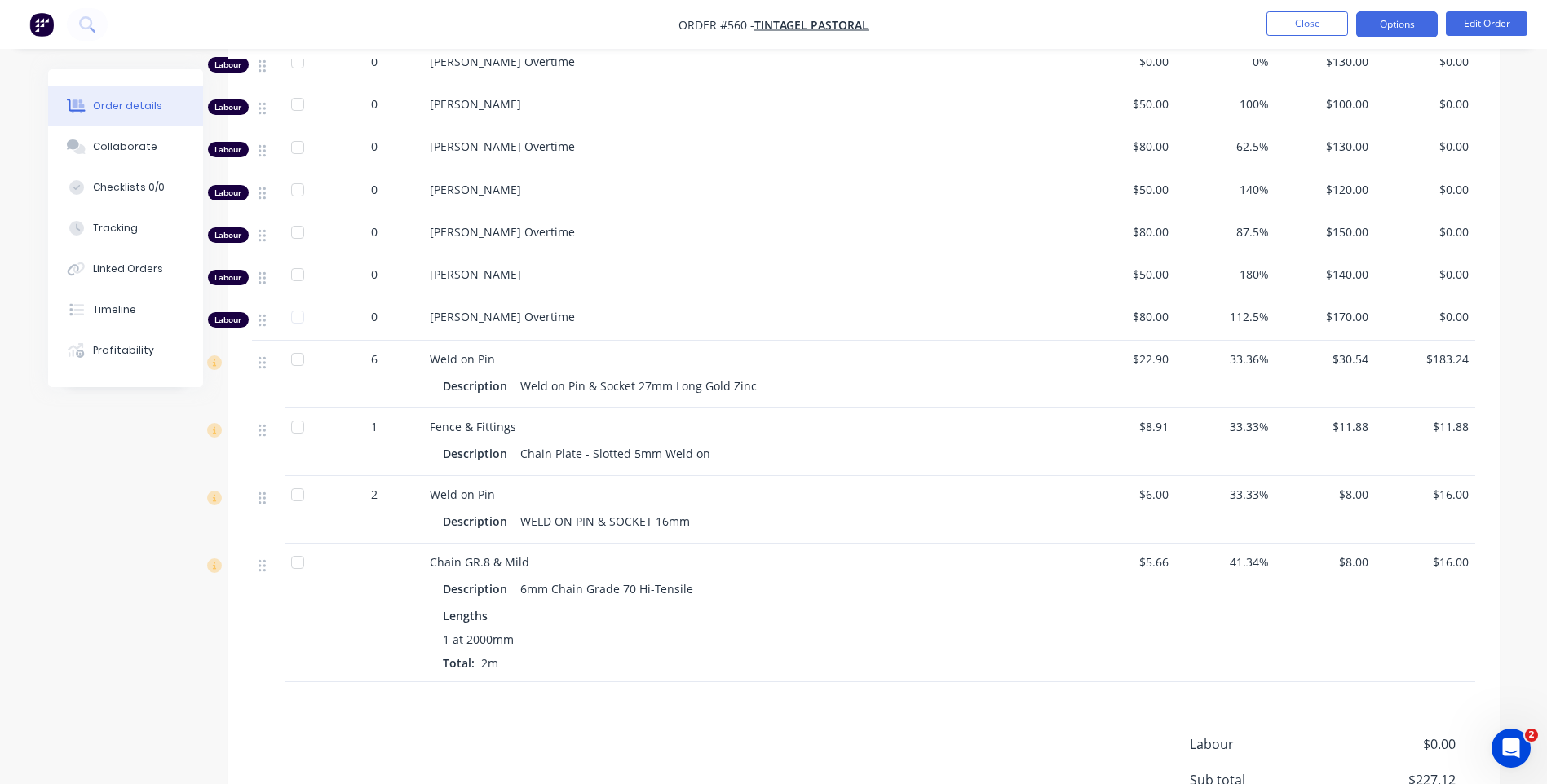
click at [1368, 26] on button "Options" at bounding box center [1397, 24] width 82 height 26
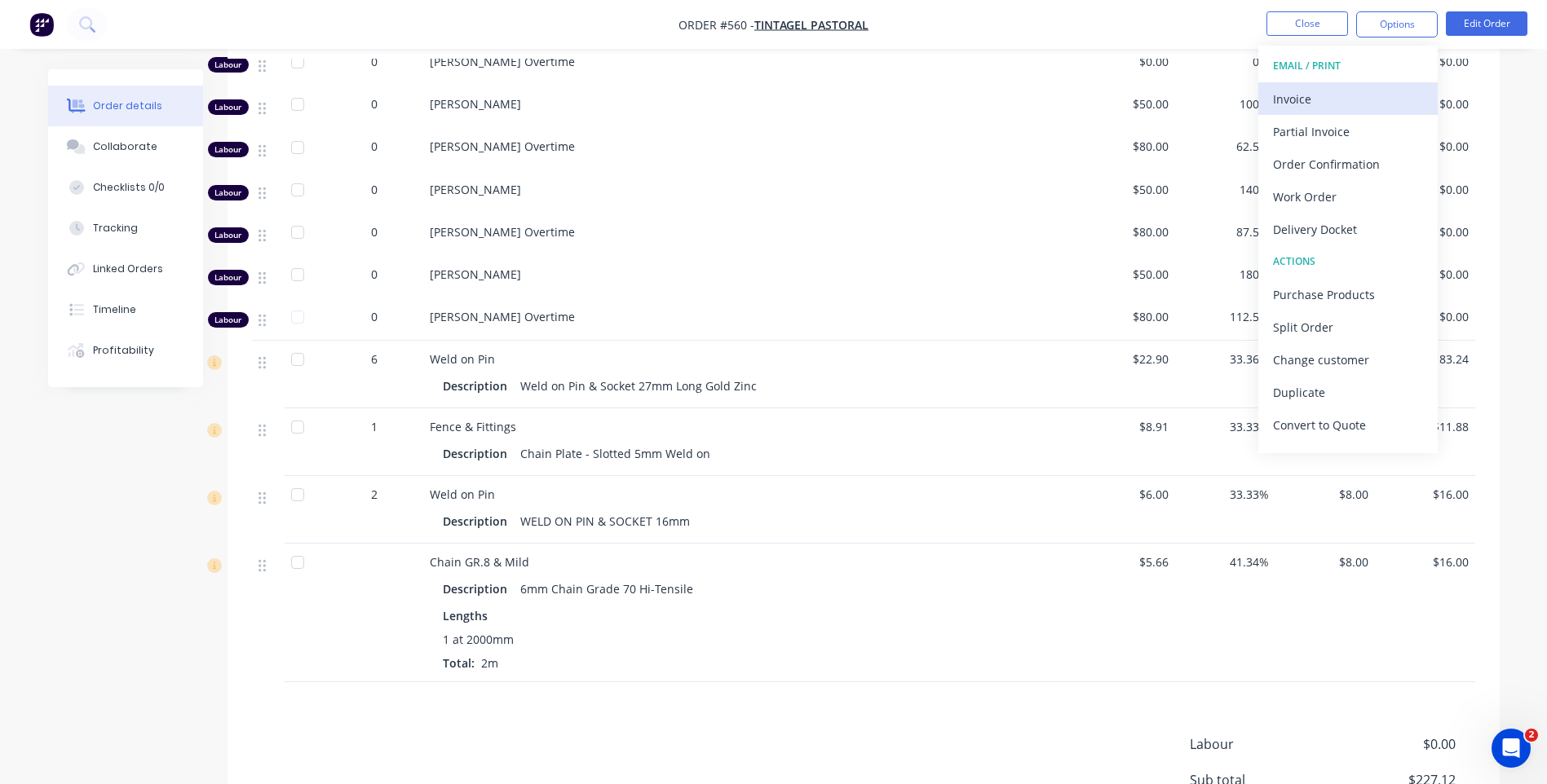
click at [1294, 90] on div "Invoice" at bounding box center [1347, 99] width 150 height 23
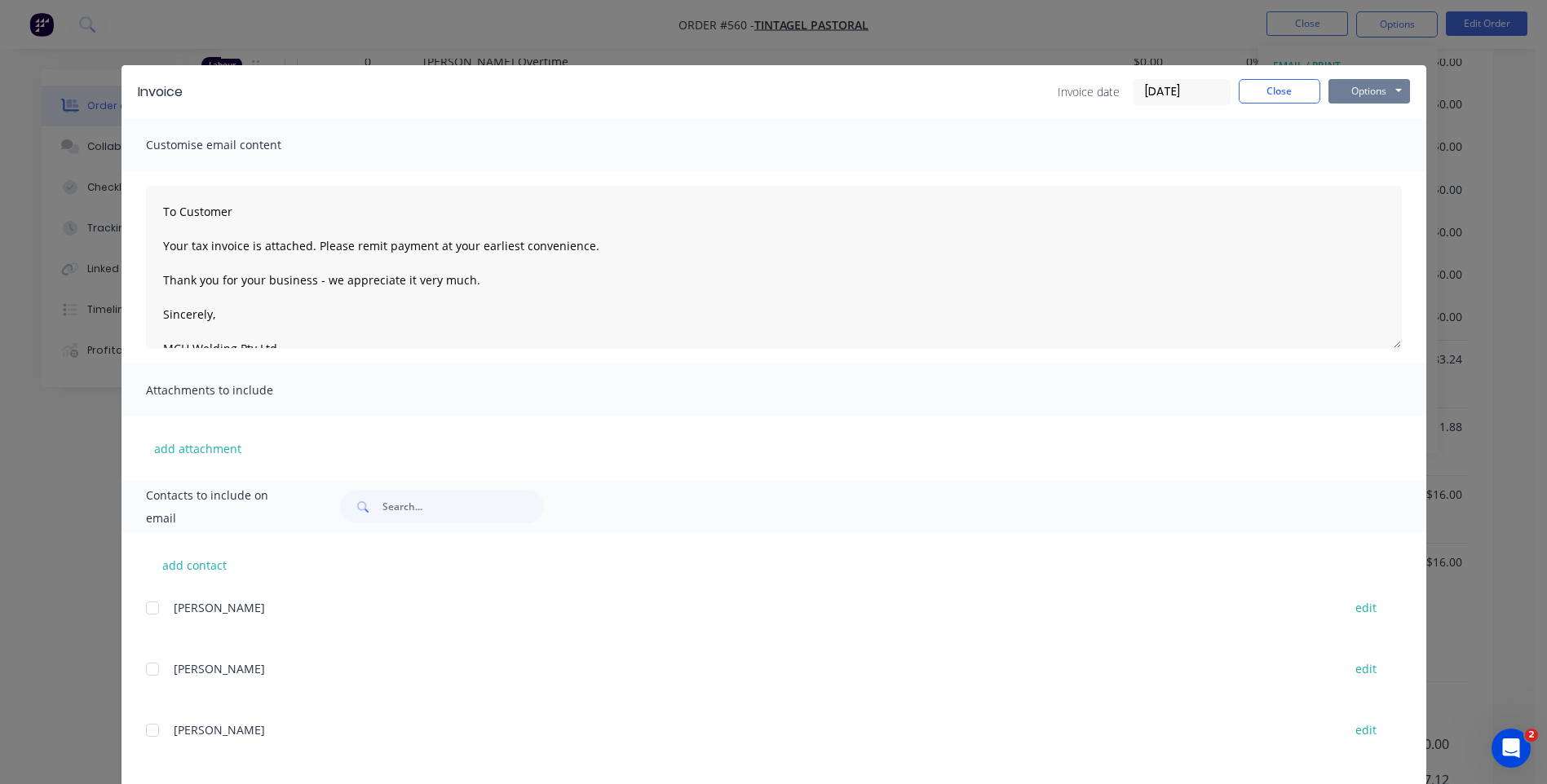
click at [1346, 84] on button "Options" at bounding box center [1369, 91] width 82 height 24
click at [1337, 113] on button "Preview" at bounding box center [1380, 120] width 104 height 27
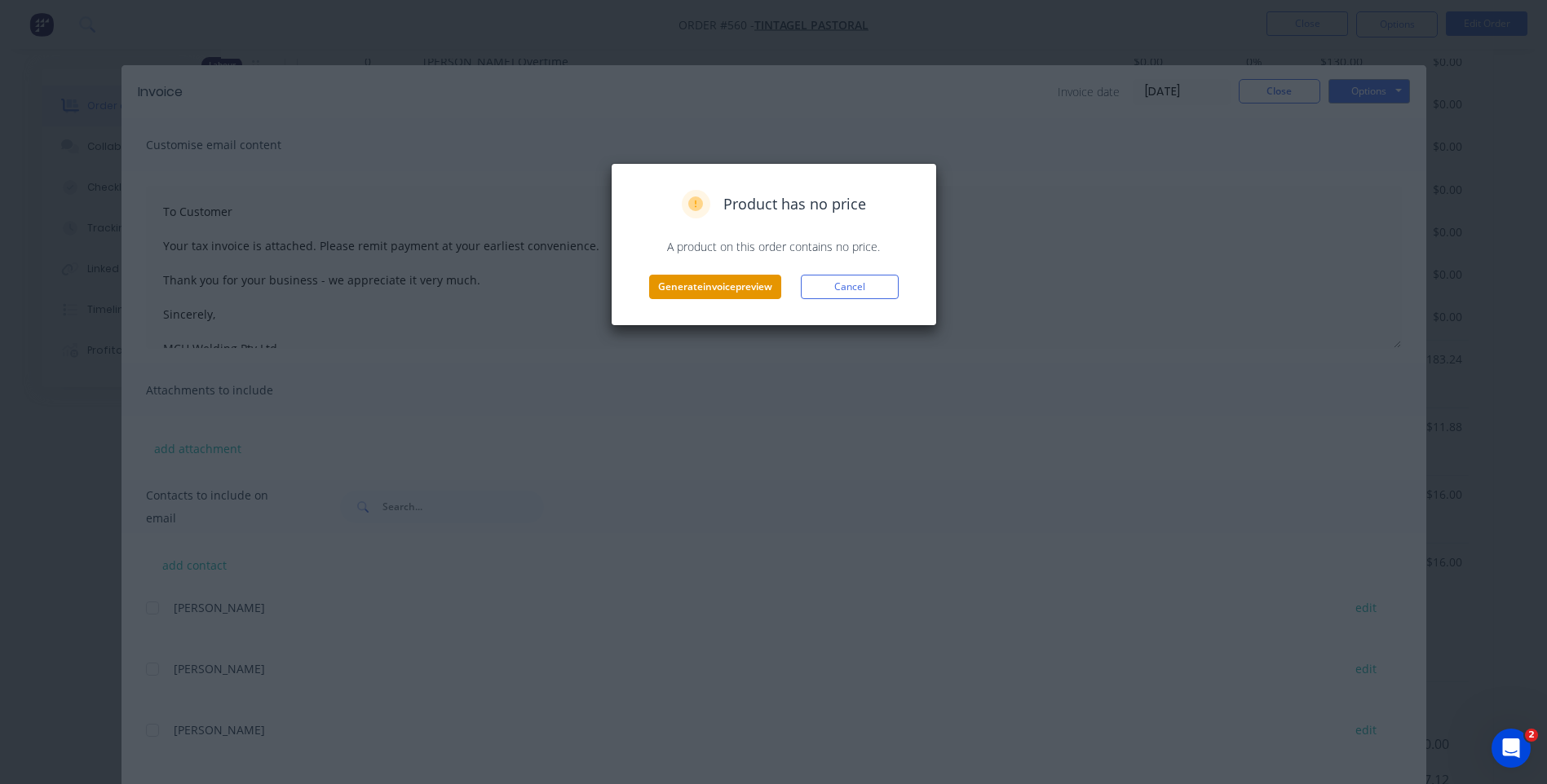
click at [693, 281] on button "Generate invoice preview" at bounding box center [715, 286] width 132 height 24
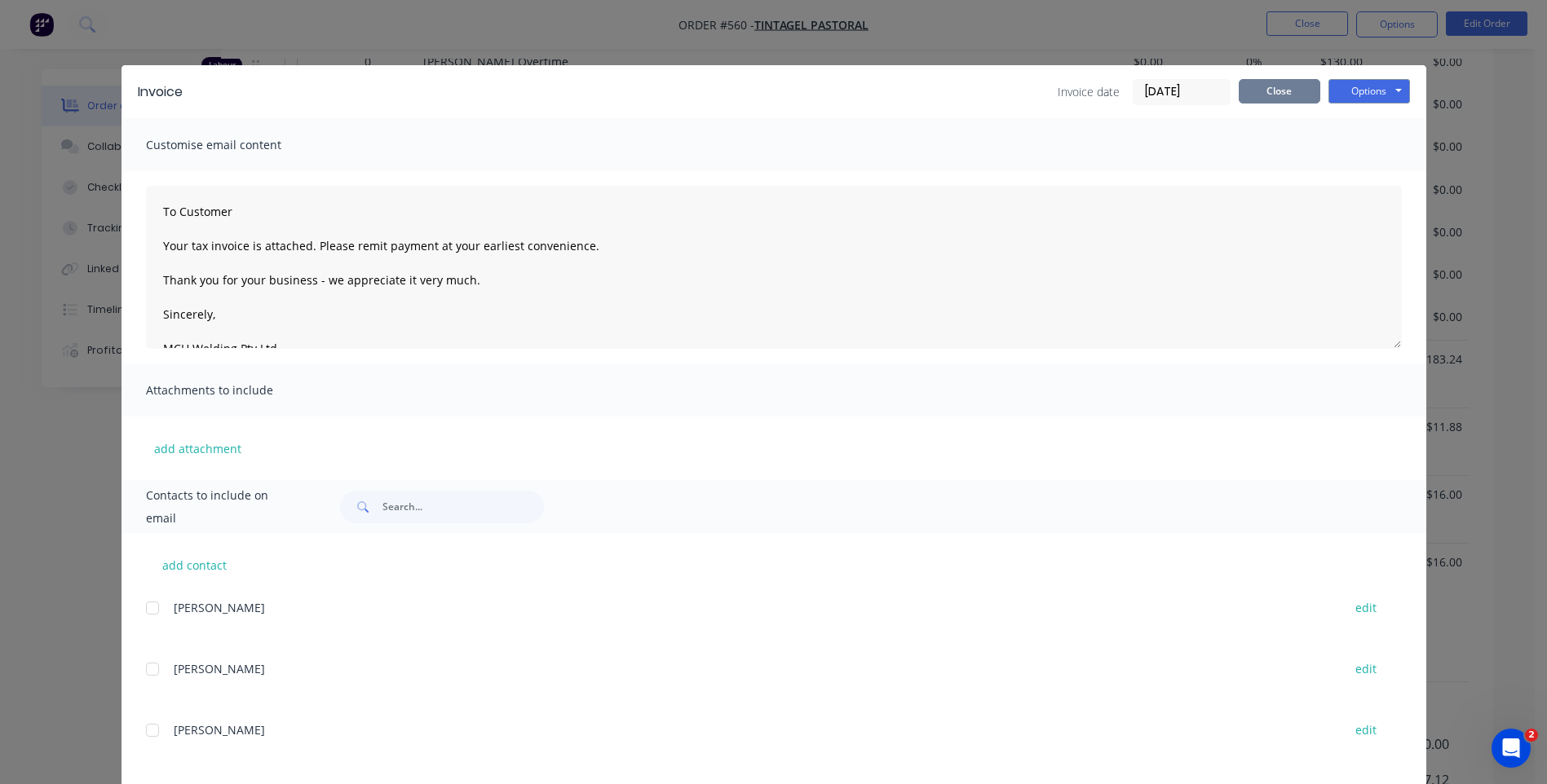
click at [1246, 80] on button "Close" at bounding box center [1279, 91] width 82 height 24
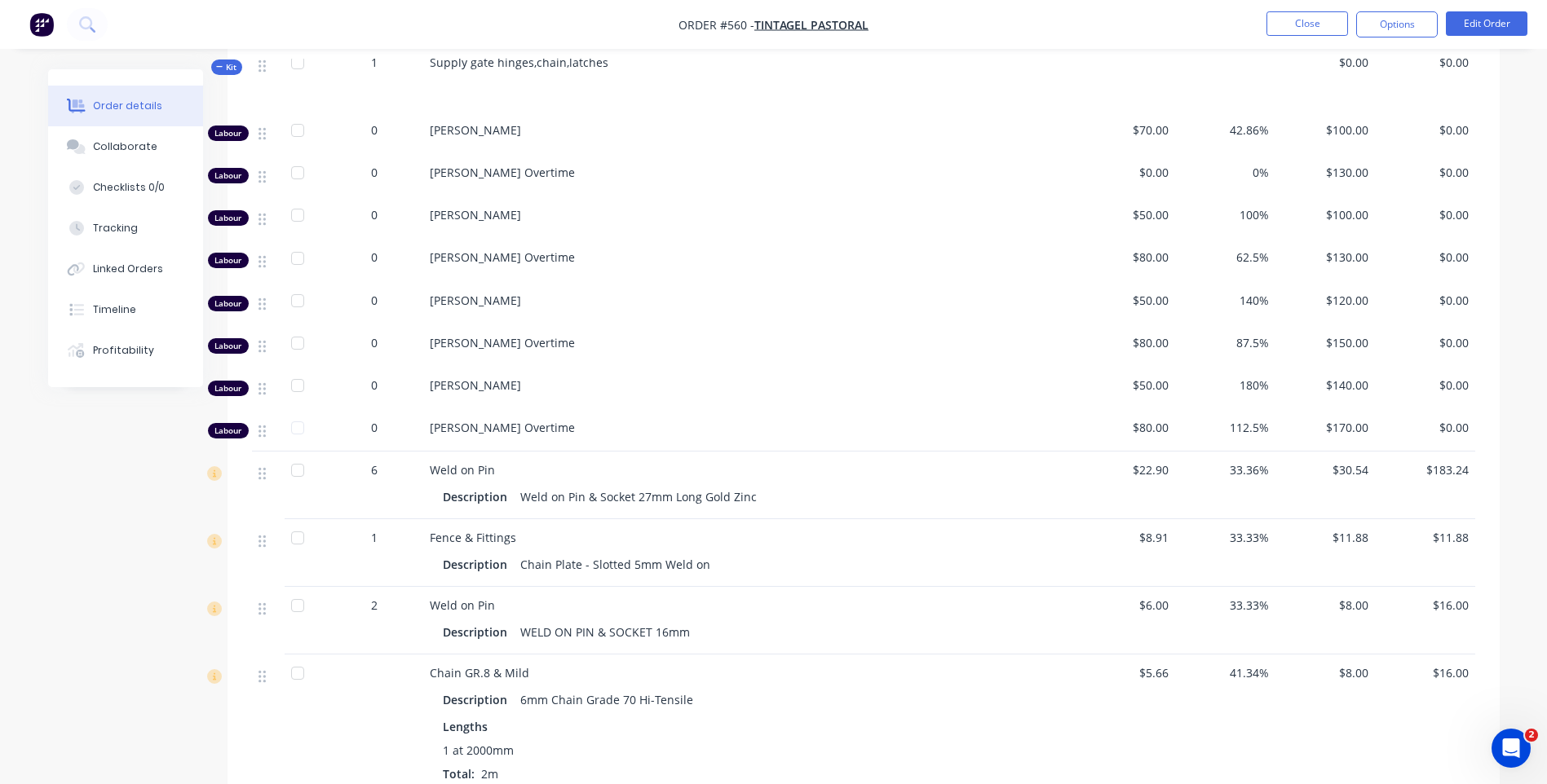
scroll to position [489, 0]
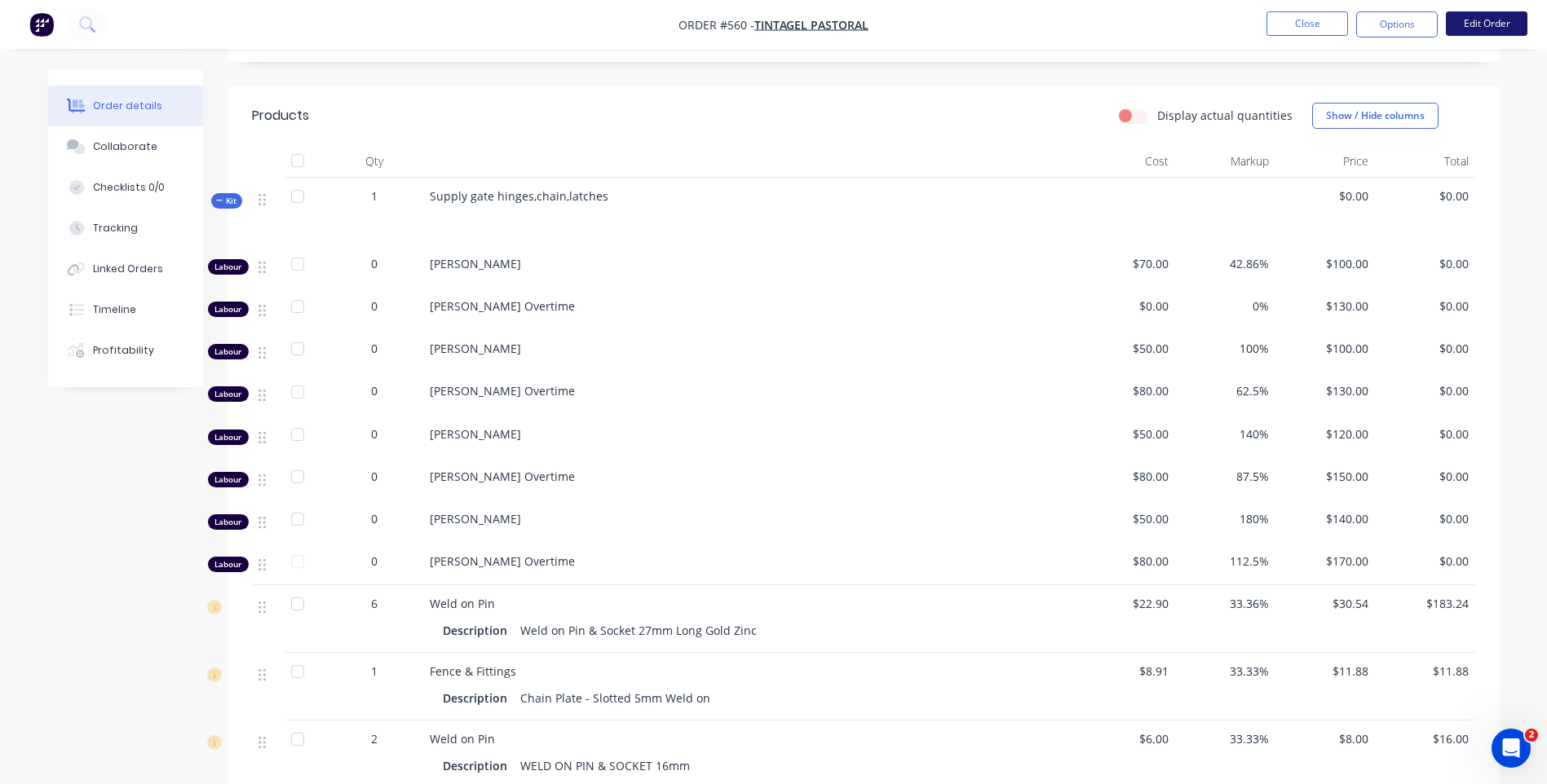
click at [1468, 17] on button "Edit Order" at bounding box center [1487, 23] width 82 height 24
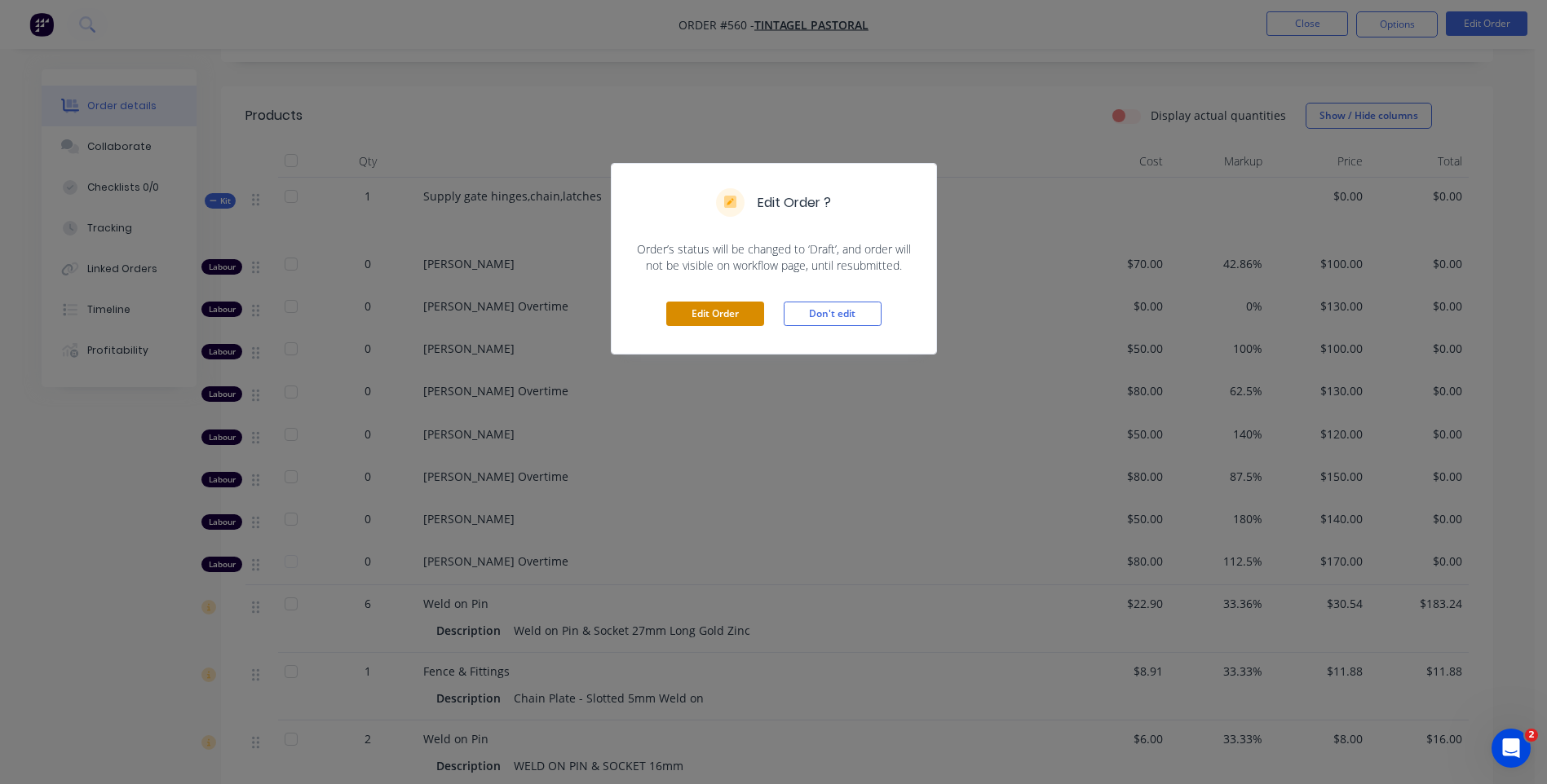
click at [729, 311] on button "Edit Order" at bounding box center [714, 313] width 98 height 24
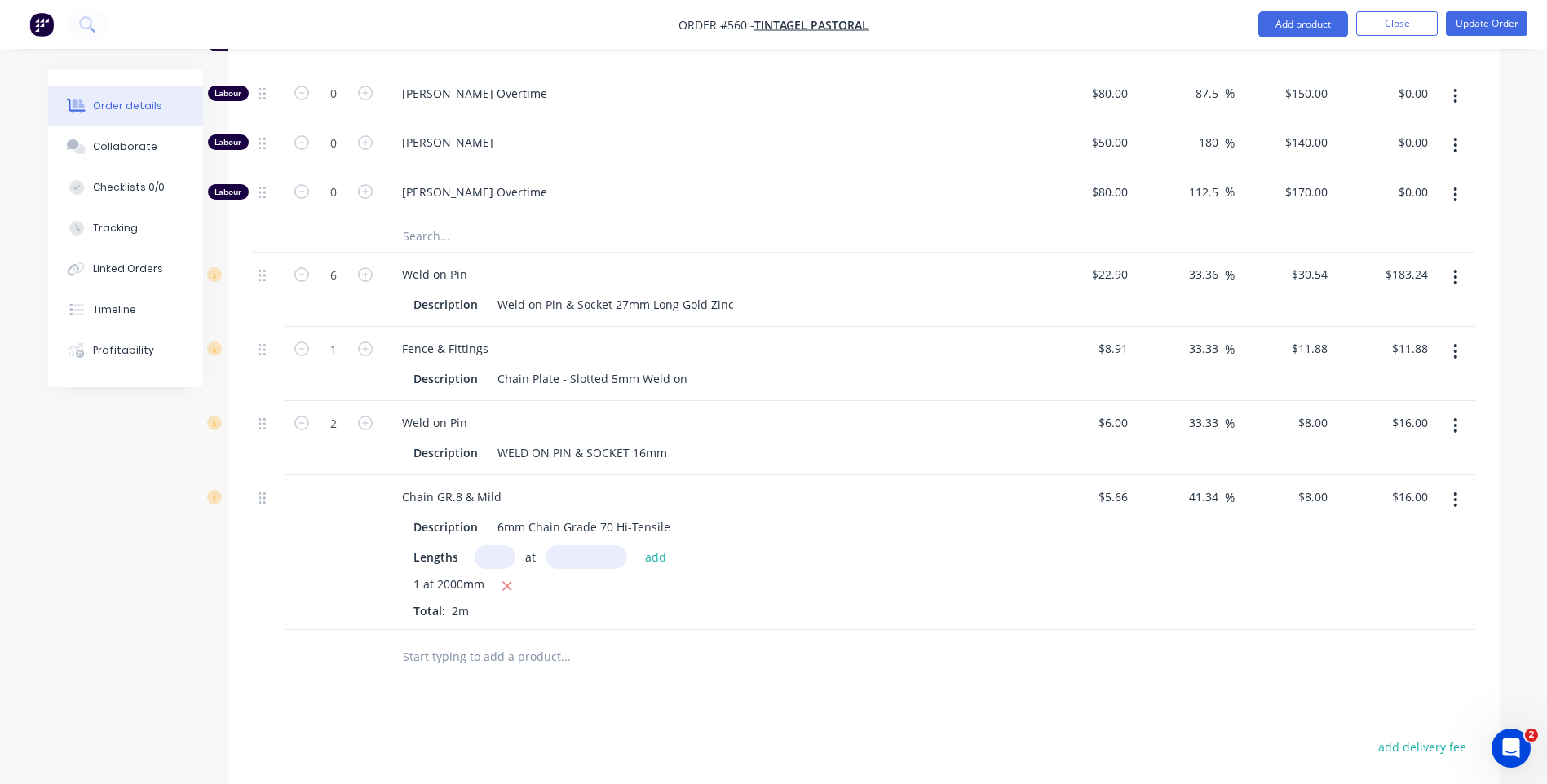
scroll to position [1059, 0]
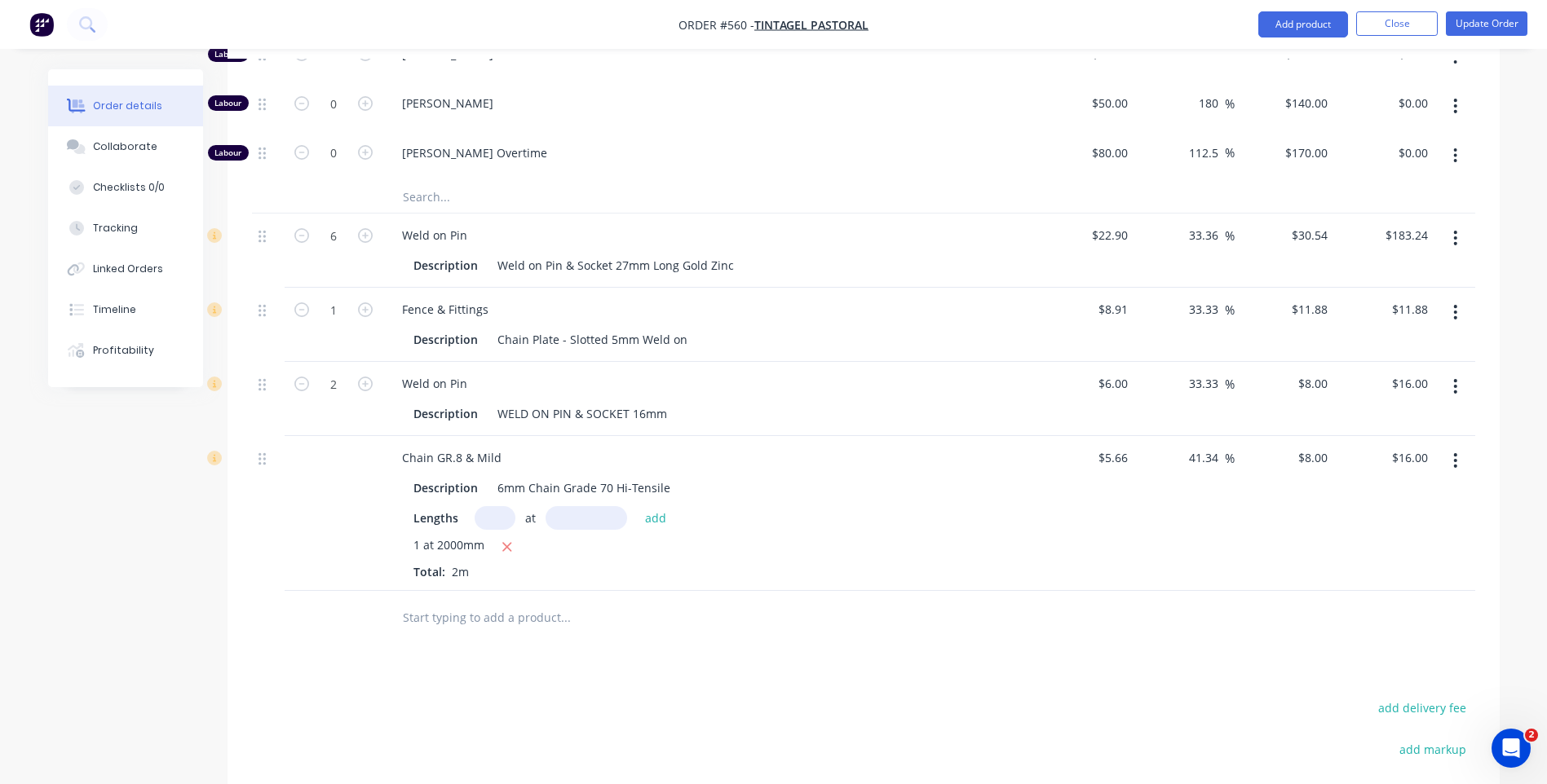
click at [1449, 233] on button "button" at bounding box center [1455, 238] width 38 height 30
click at [1528, 213] on div "Order details Collaborate Checklists 0/0 Tracking Linked Orders Timeline Profit…" at bounding box center [773, 0] width 1547 height 2119
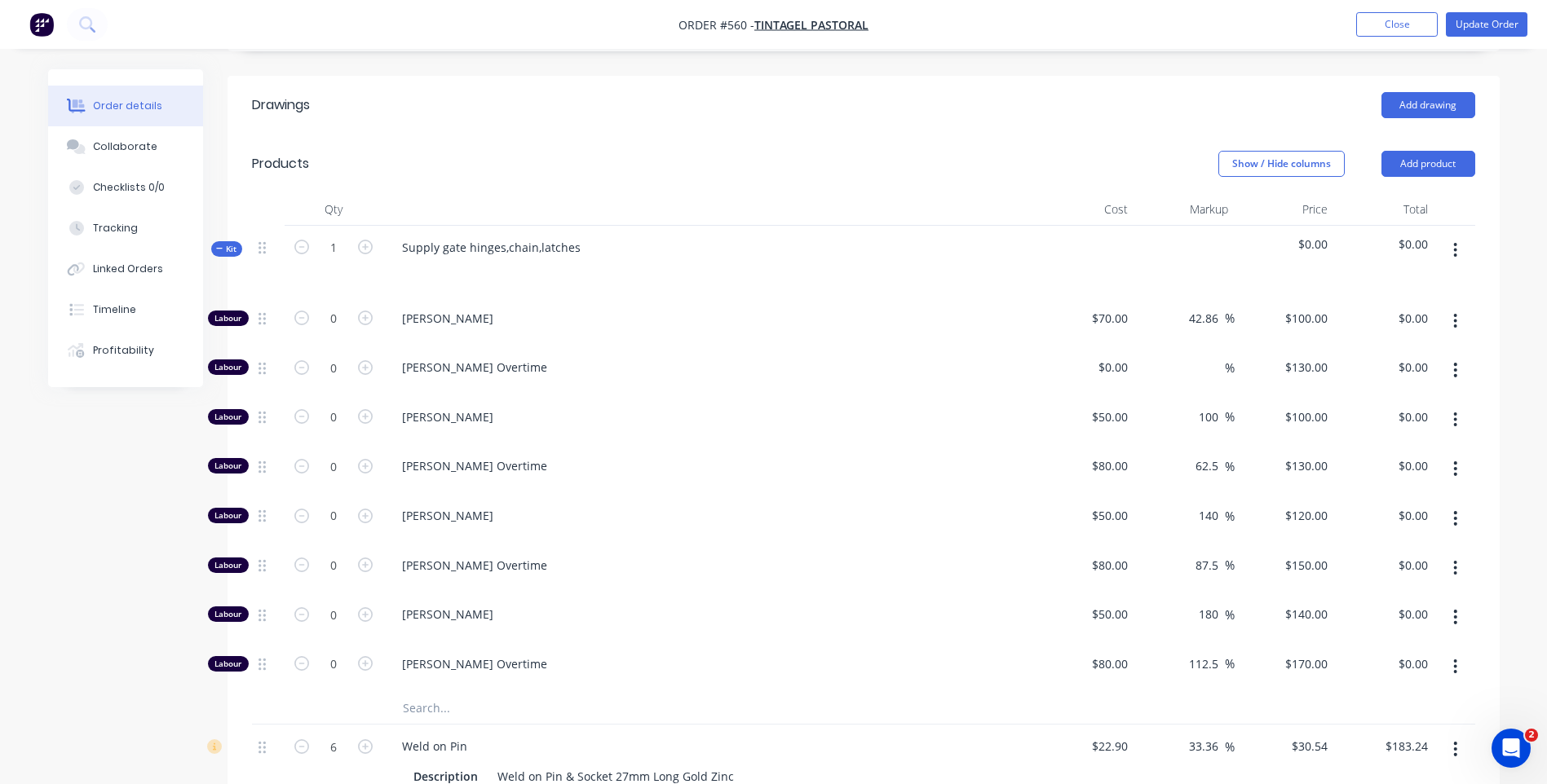
scroll to position [407, 0]
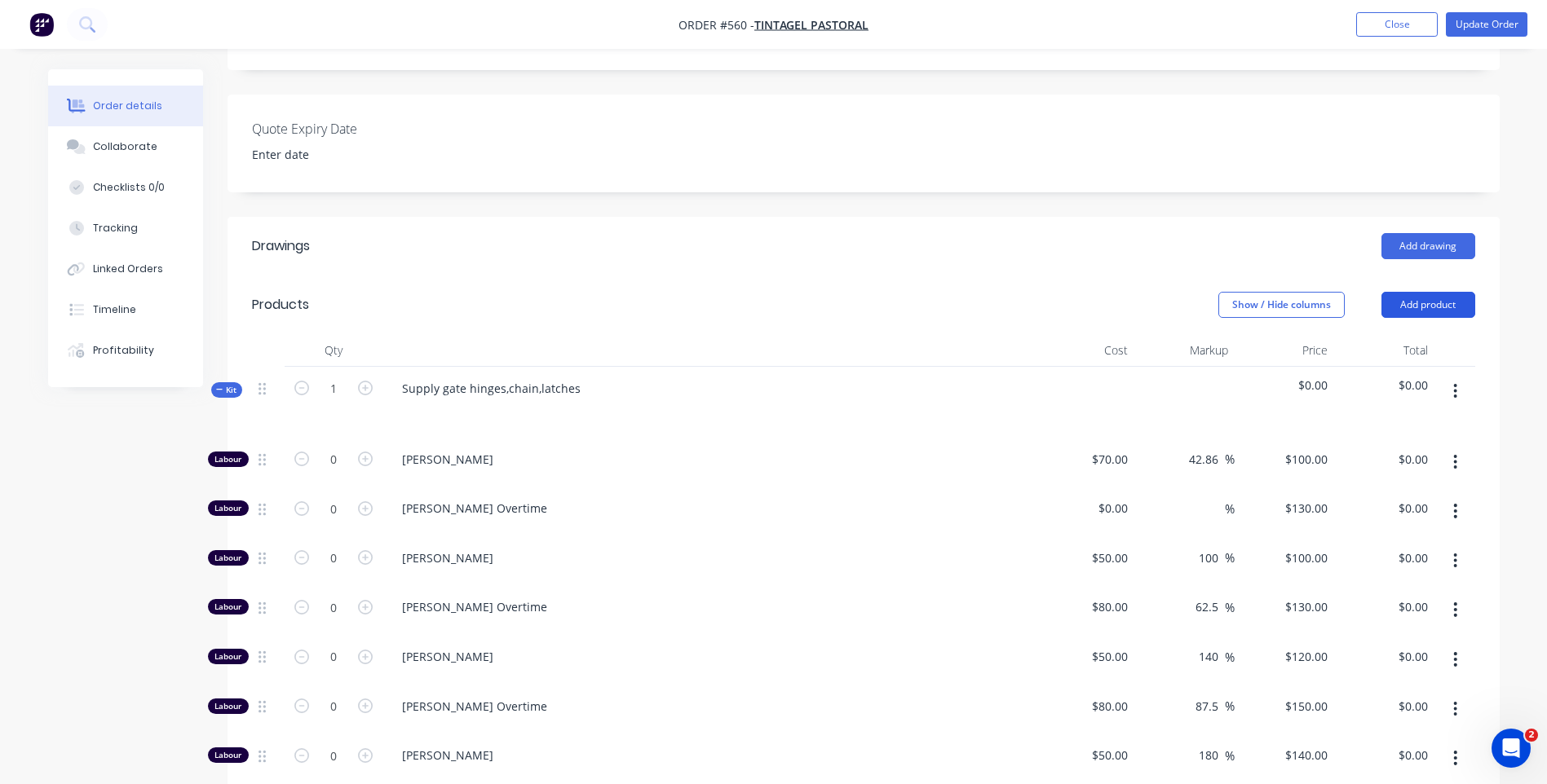
click at [1449, 292] on button "Add product" at bounding box center [1428, 305] width 94 height 26
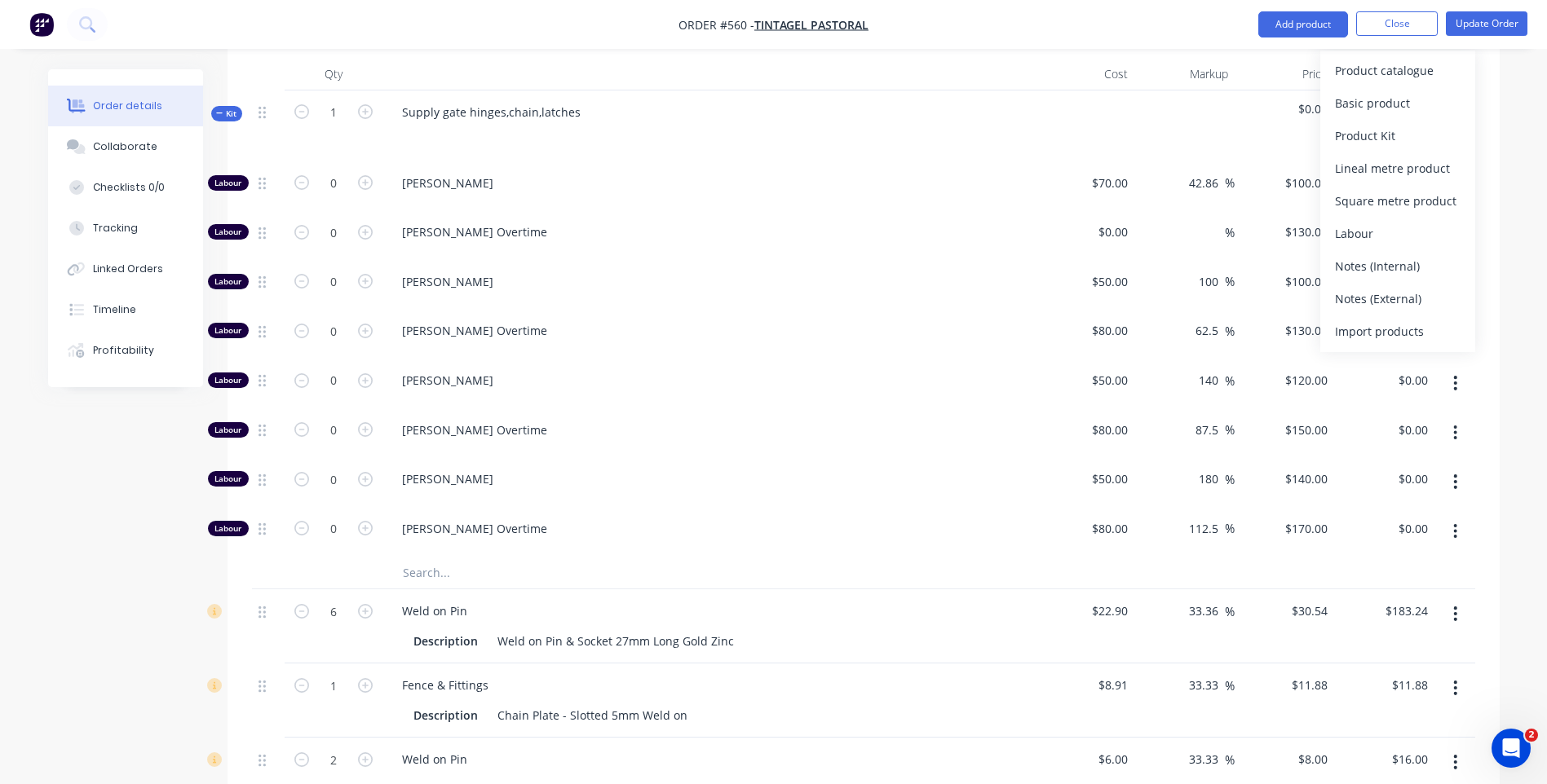
scroll to position [652, 0]
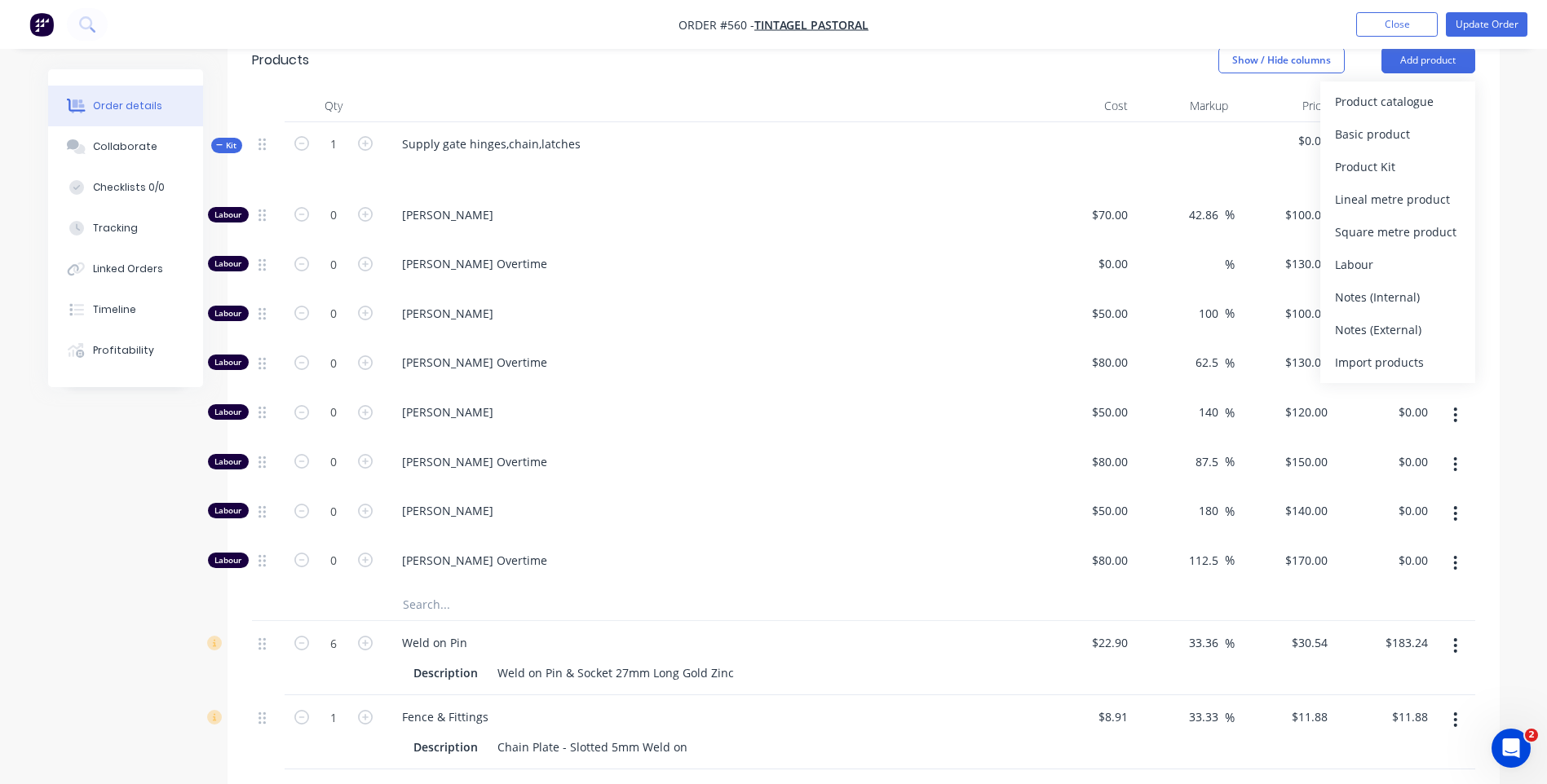
click at [1515, 233] on div "Order details Collaborate Checklists 0/0 Tracking Linked Orders Timeline Profit…" at bounding box center [773, 442] width 1484 height 2050
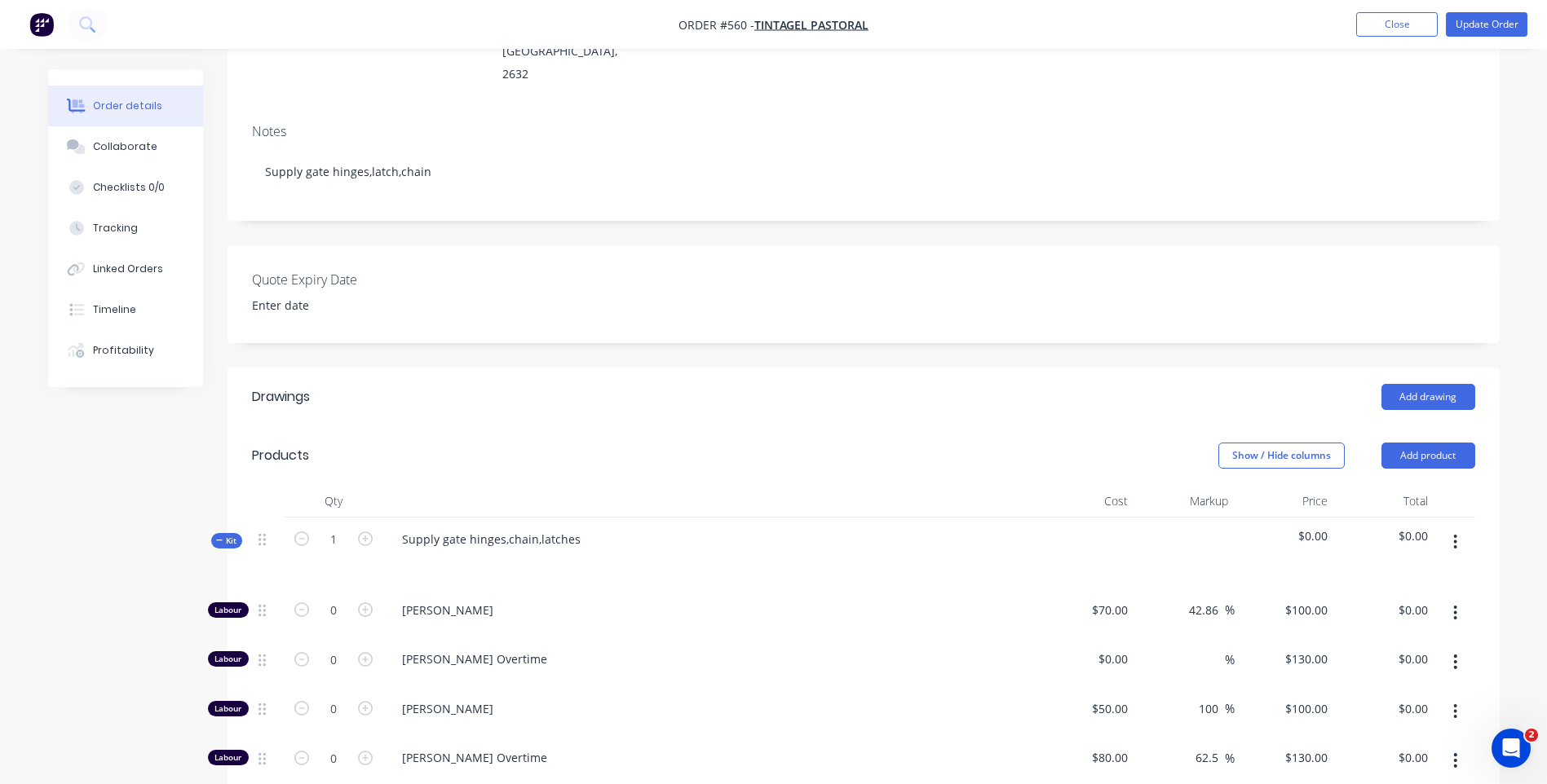
scroll to position [163, 0]
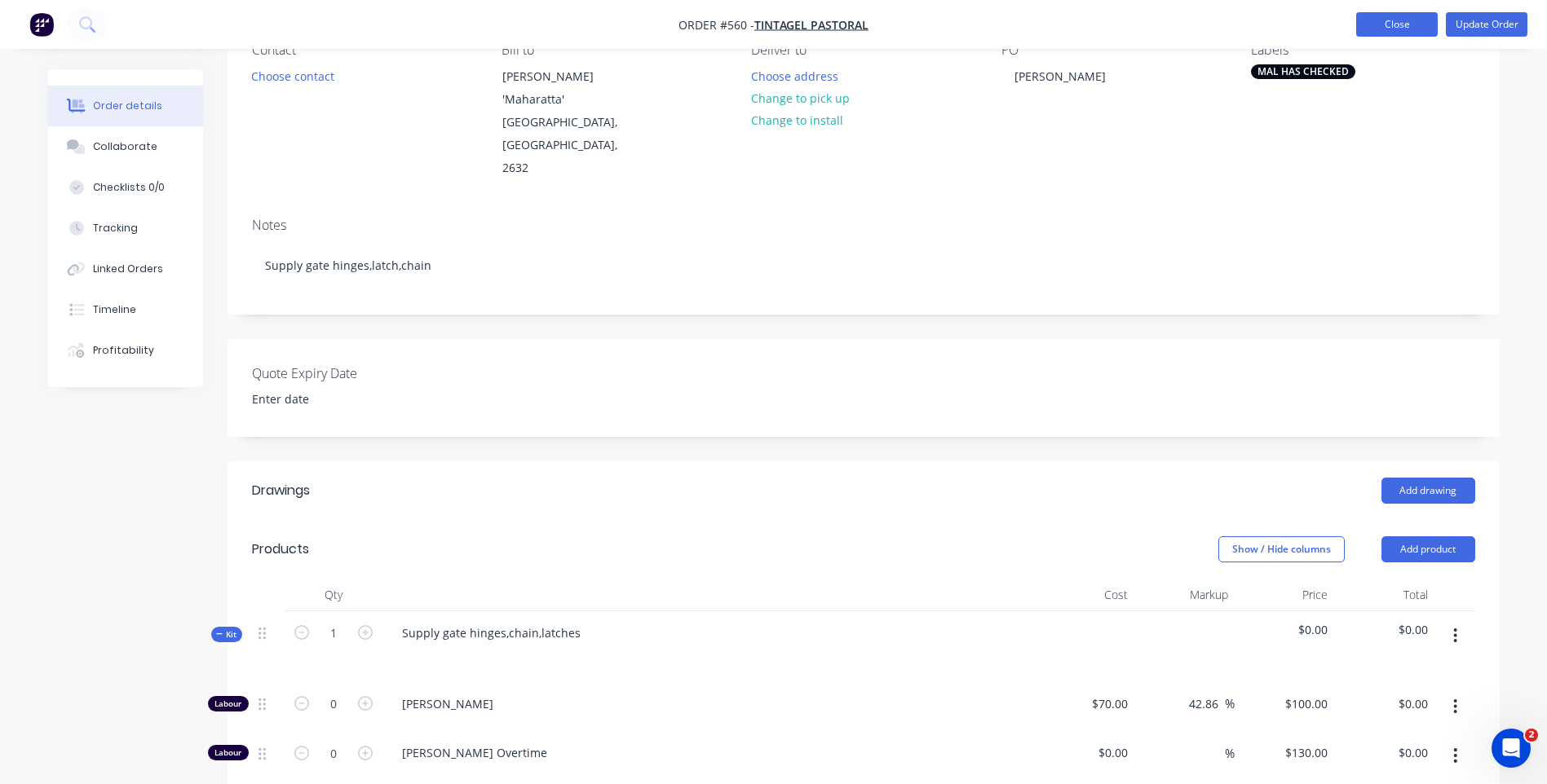
click at [1401, 26] on button "Close" at bounding box center [1397, 24] width 82 height 24
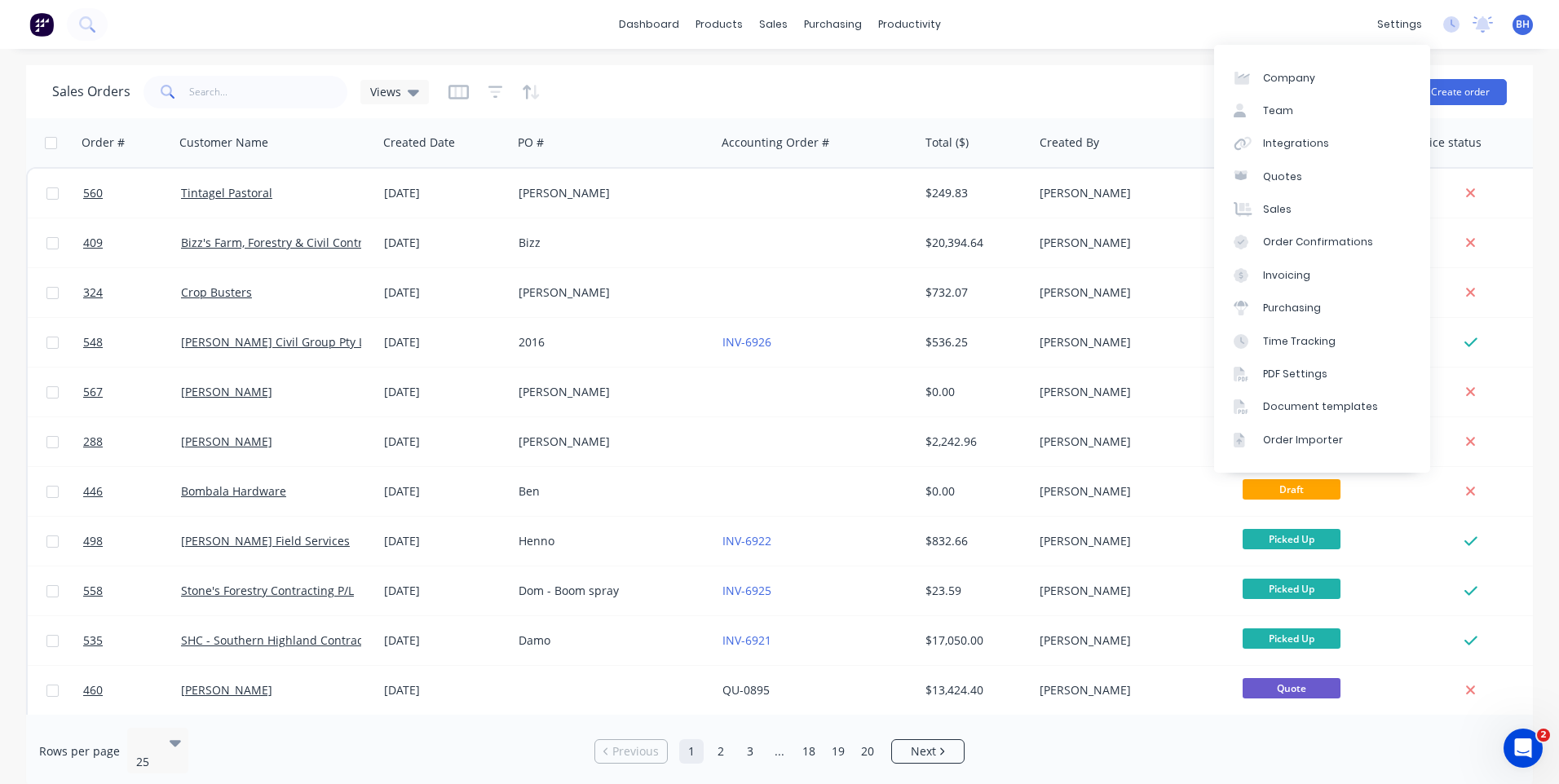
click at [1139, 23] on div "dashboard products sales purchasing productivity dashboard products Product Cat…" at bounding box center [780, 24] width 1559 height 49
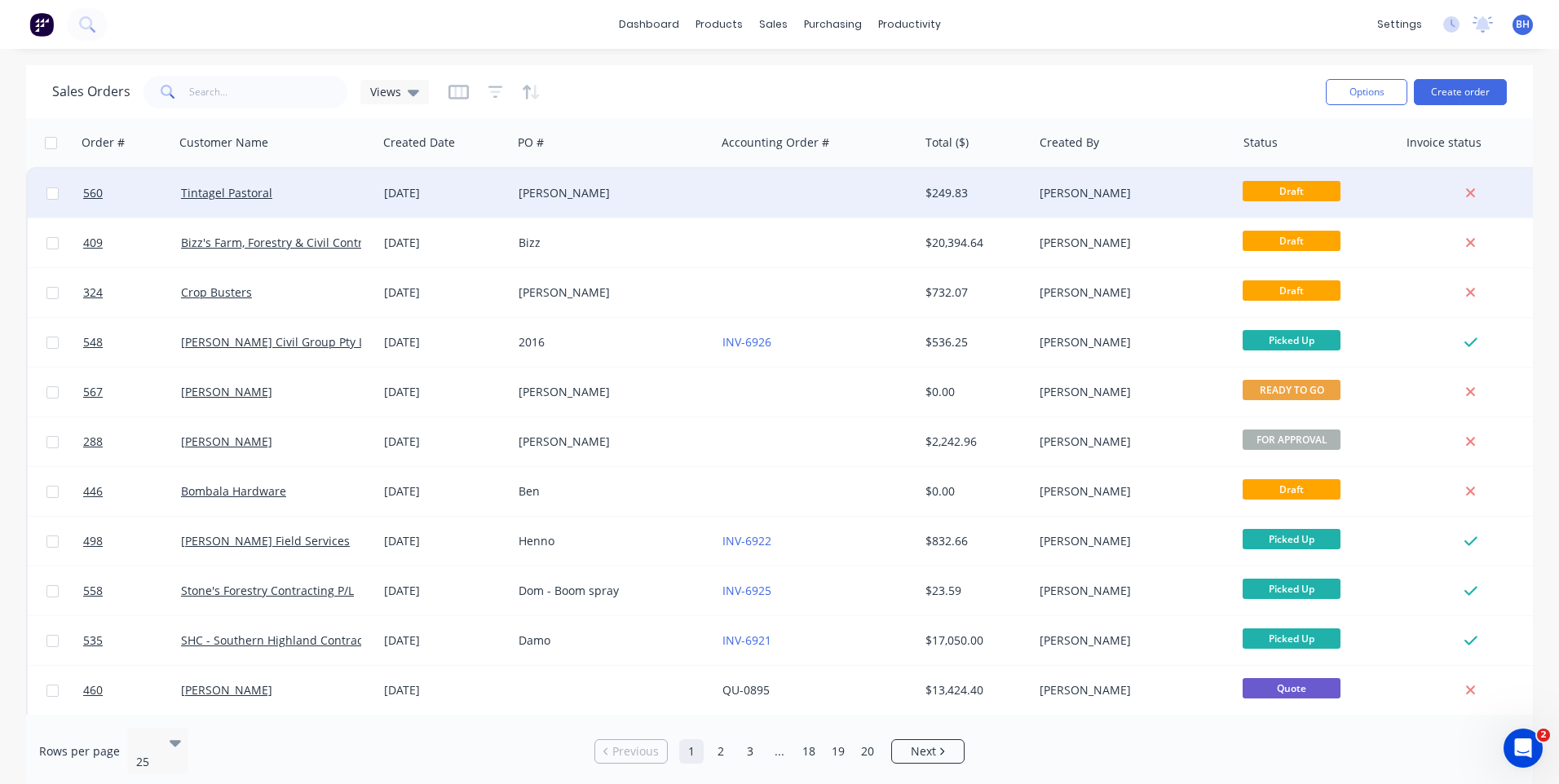
click at [663, 194] on div "[PERSON_NAME]" at bounding box center [608, 193] width 181 height 17
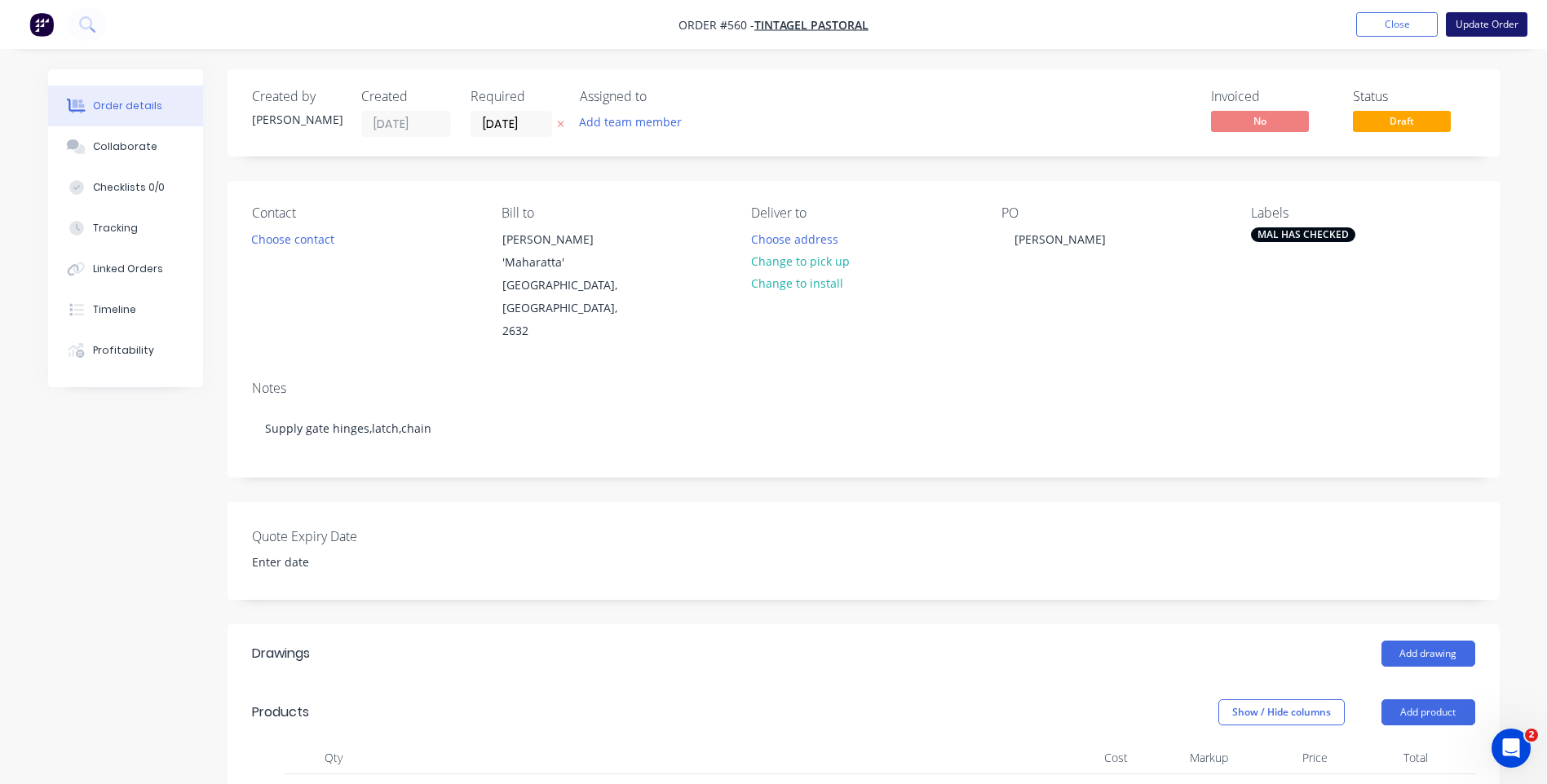
click at [1465, 25] on button "Update Order" at bounding box center [1487, 24] width 82 height 24
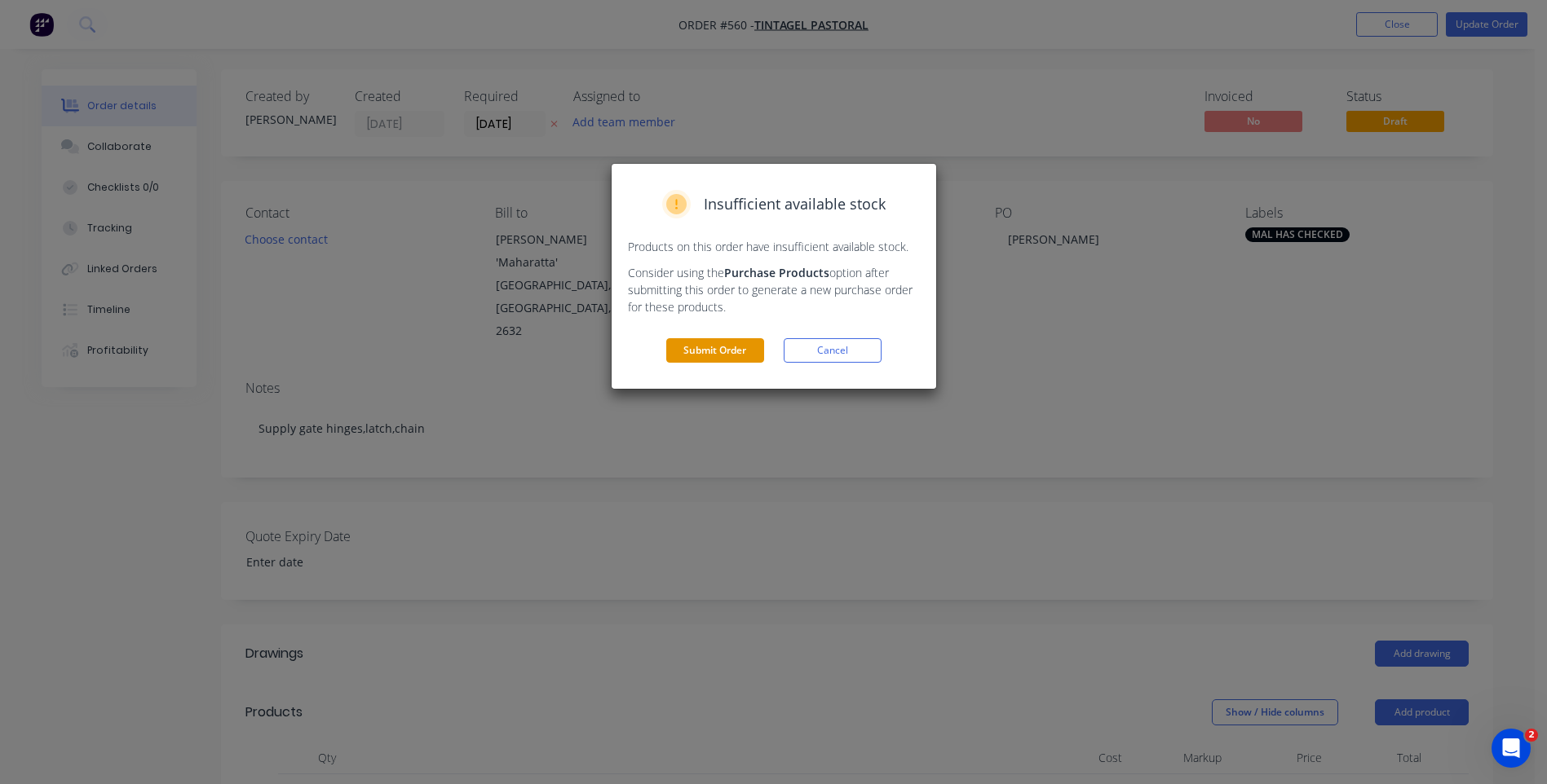
click at [741, 349] on button "Submit Order" at bounding box center [714, 351] width 98 height 24
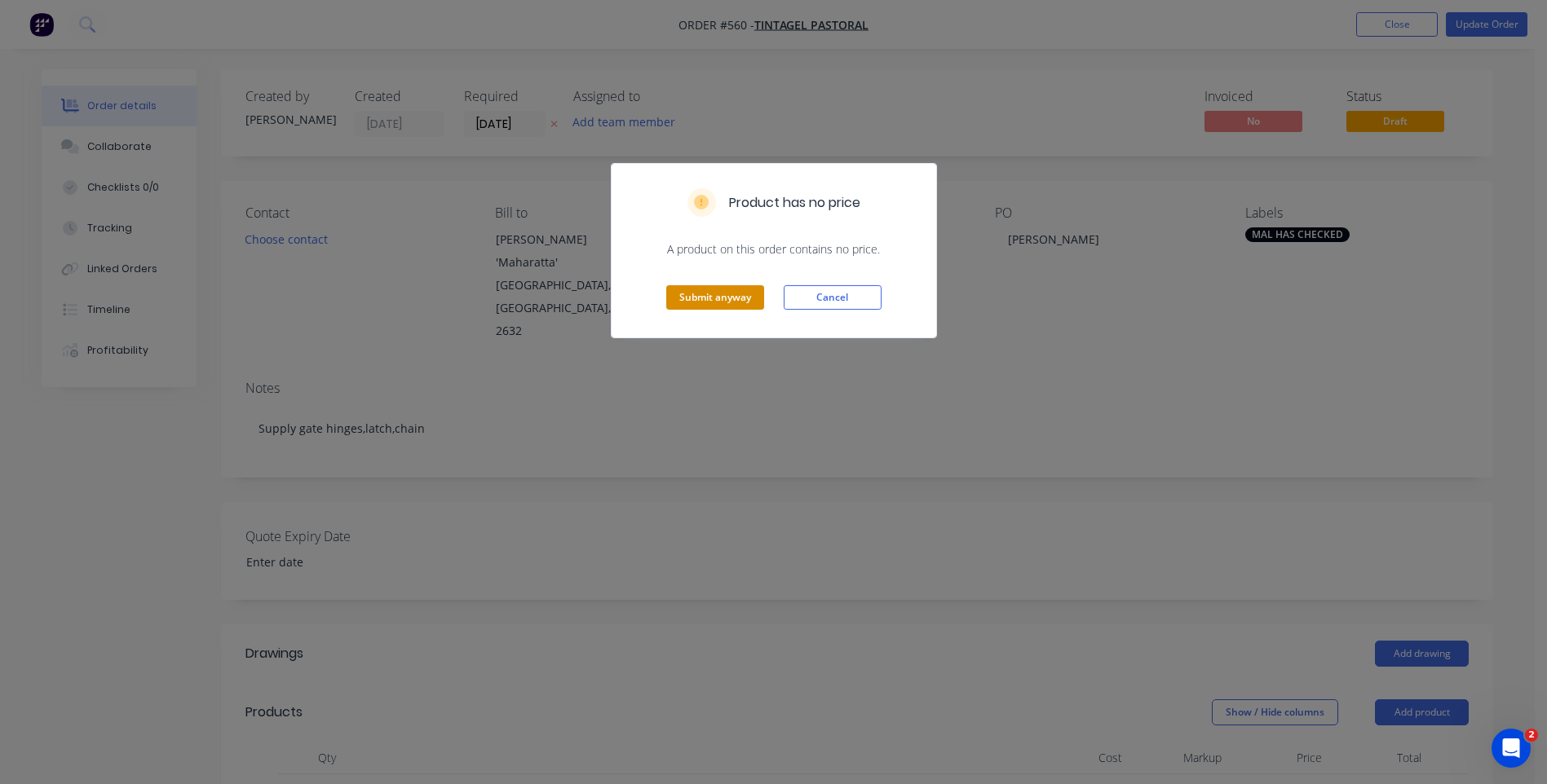
click at [714, 295] on button "Submit anyway" at bounding box center [714, 298] width 98 height 24
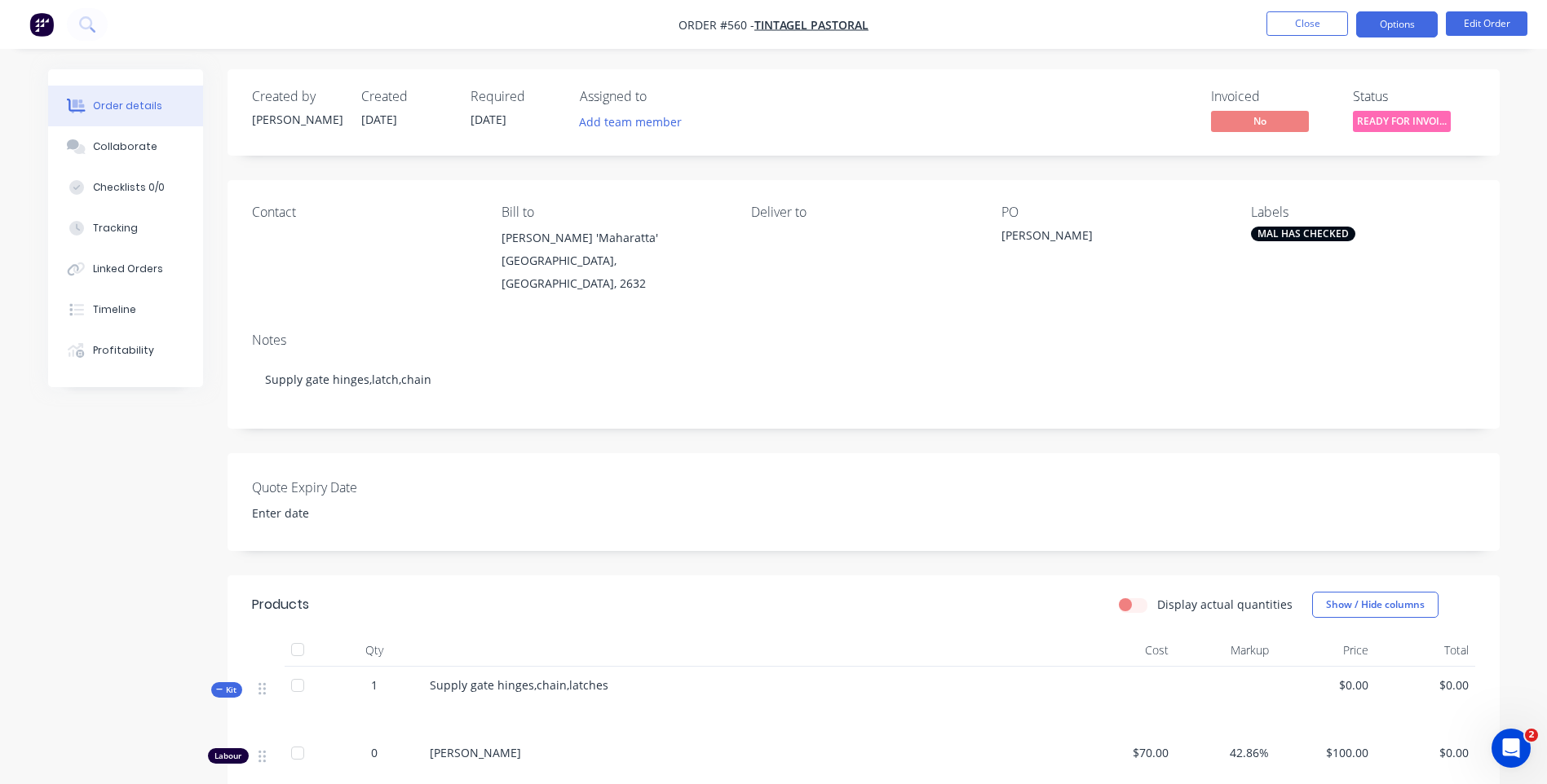
click at [1390, 19] on button "Options" at bounding box center [1397, 24] width 82 height 26
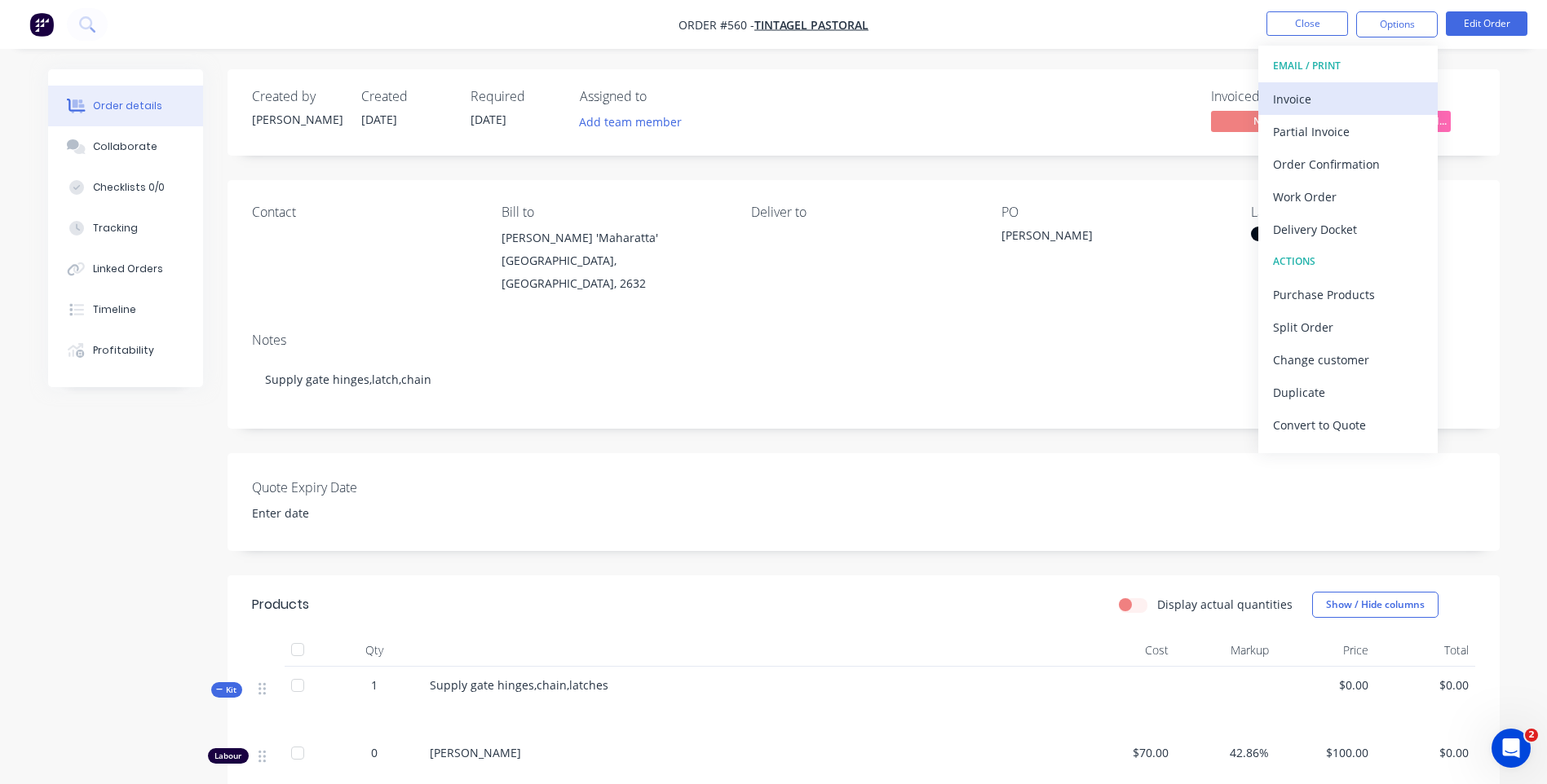
click at [1291, 91] on div "Invoice" at bounding box center [1347, 99] width 150 height 23
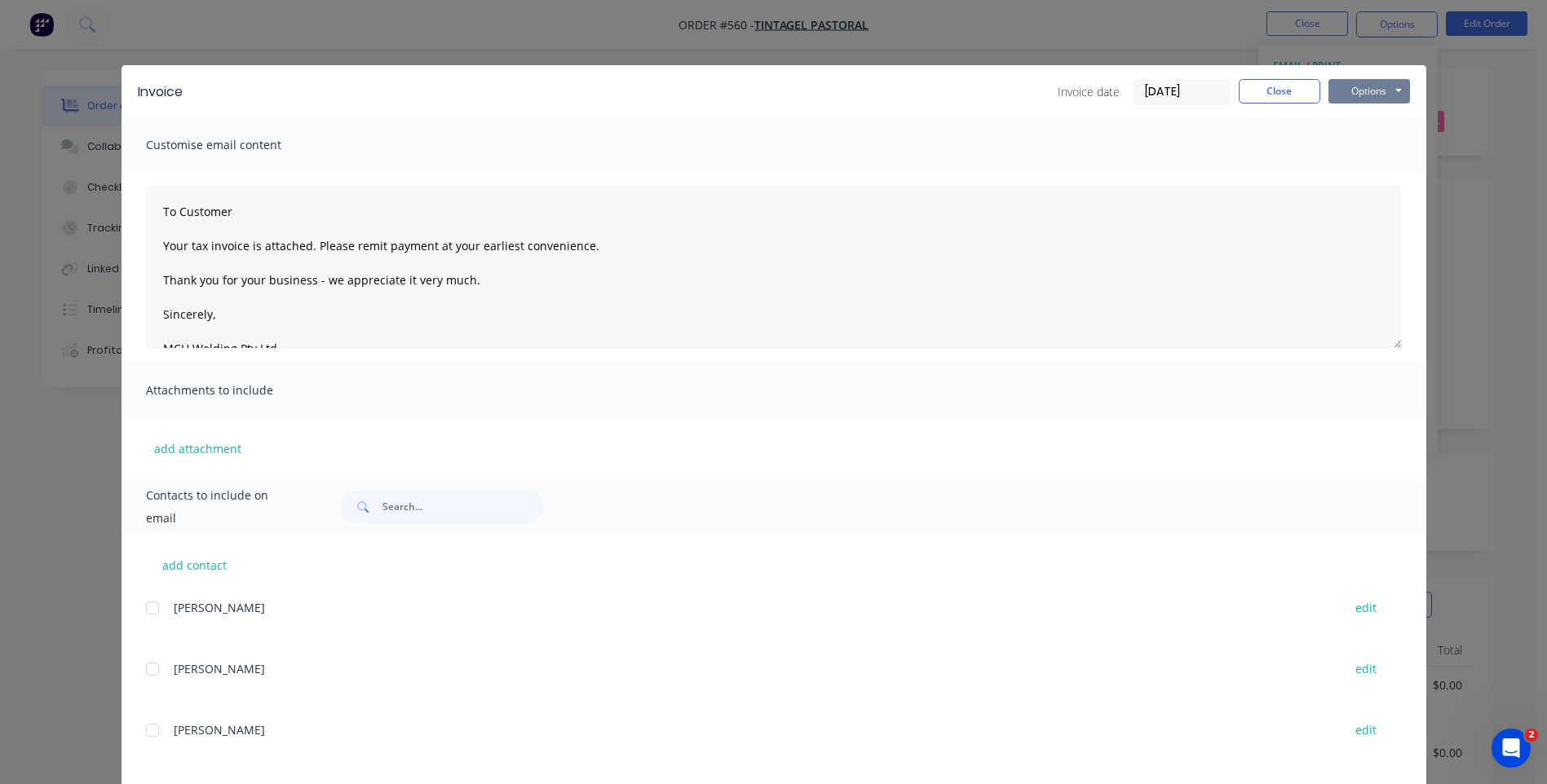
click at [1357, 95] on button "Options" at bounding box center [1369, 91] width 82 height 24
click at [1350, 117] on button "Preview" at bounding box center [1380, 120] width 104 height 27
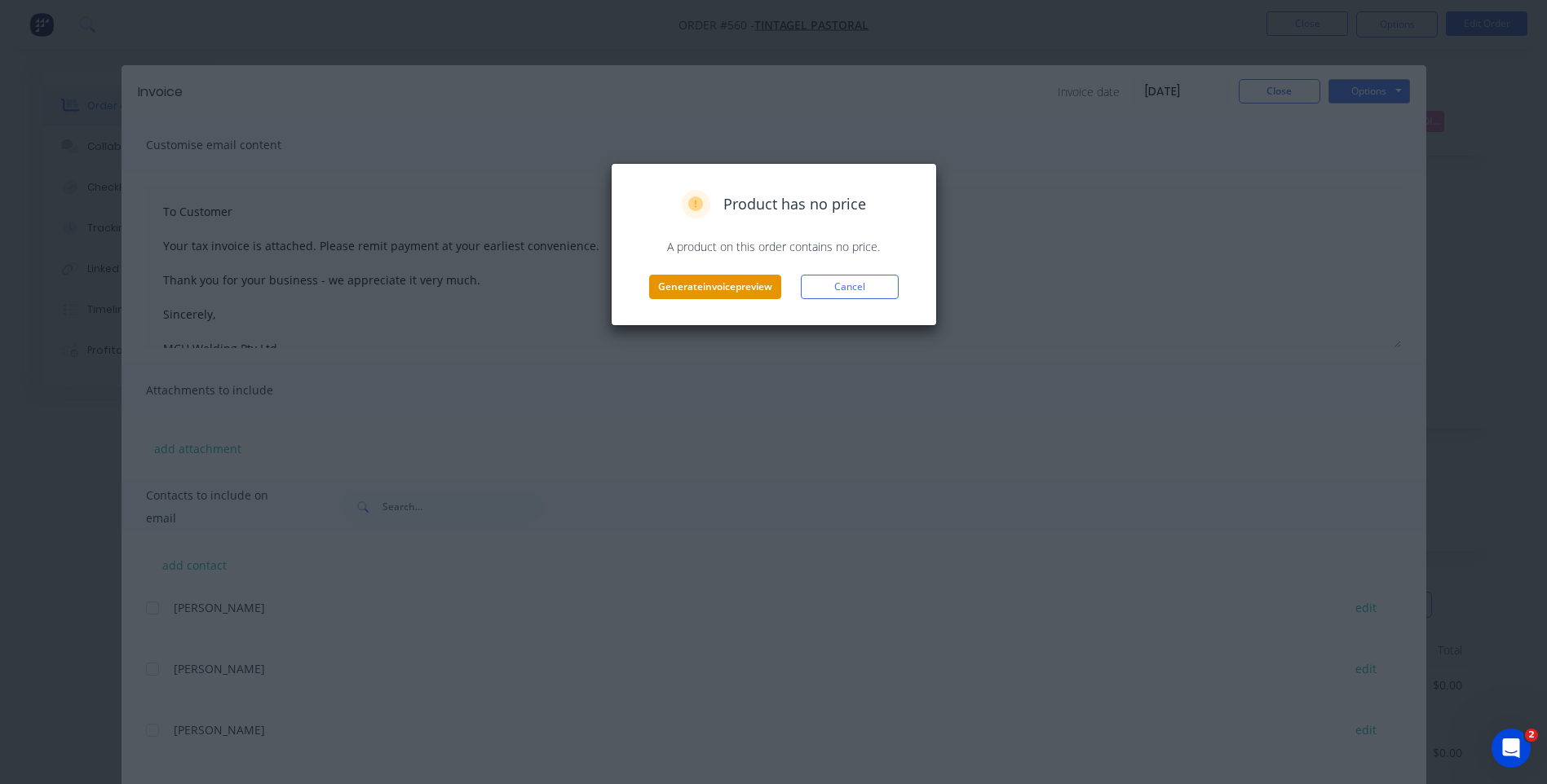
click at [734, 276] on button "Generate invoice preview" at bounding box center [715, 286] width 132 height 24
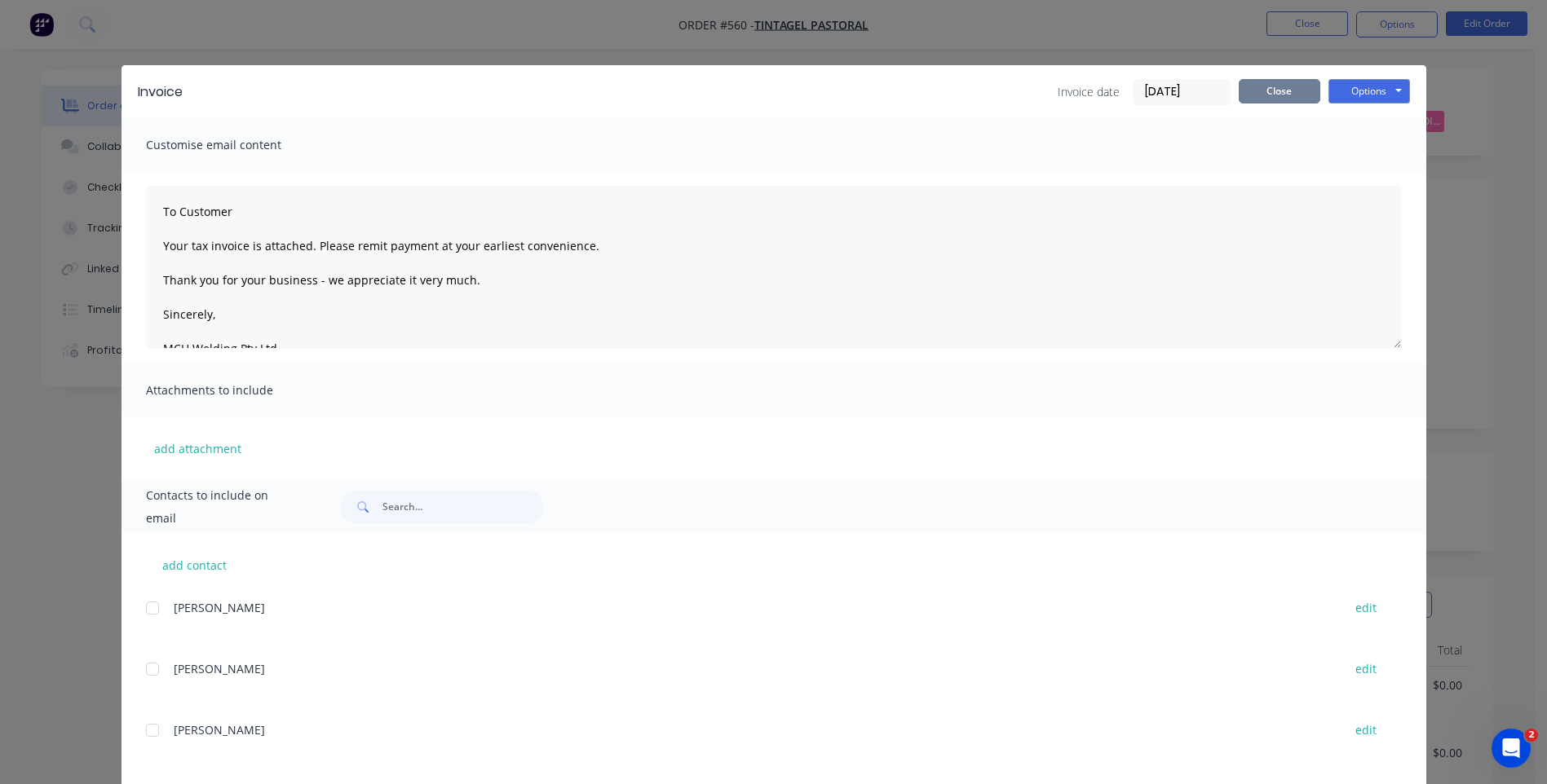
click at [1250, 86] on button "Close" at bounding box center [1279, 91] width 82 height 24
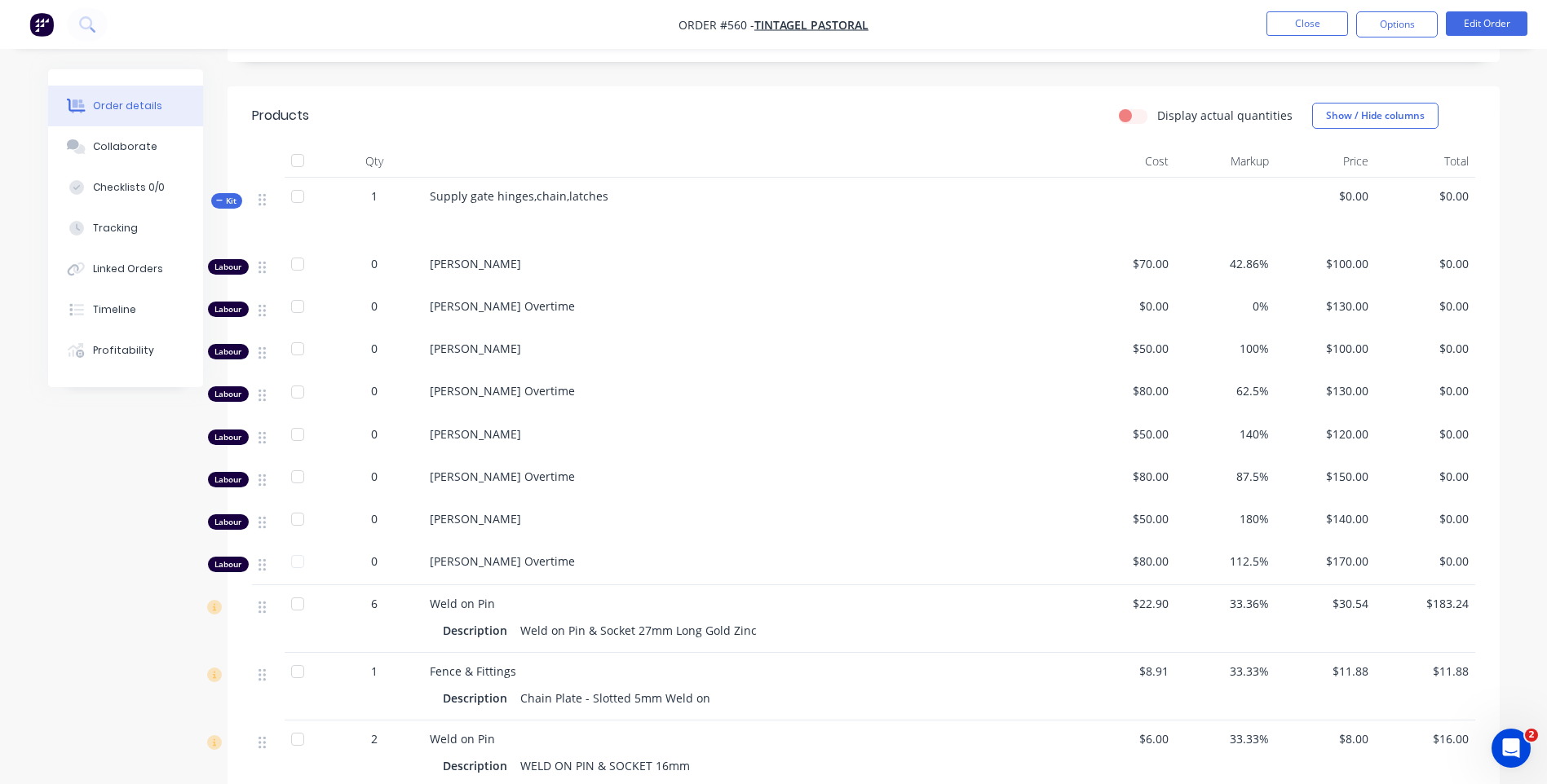
scroll to position [407, 0]
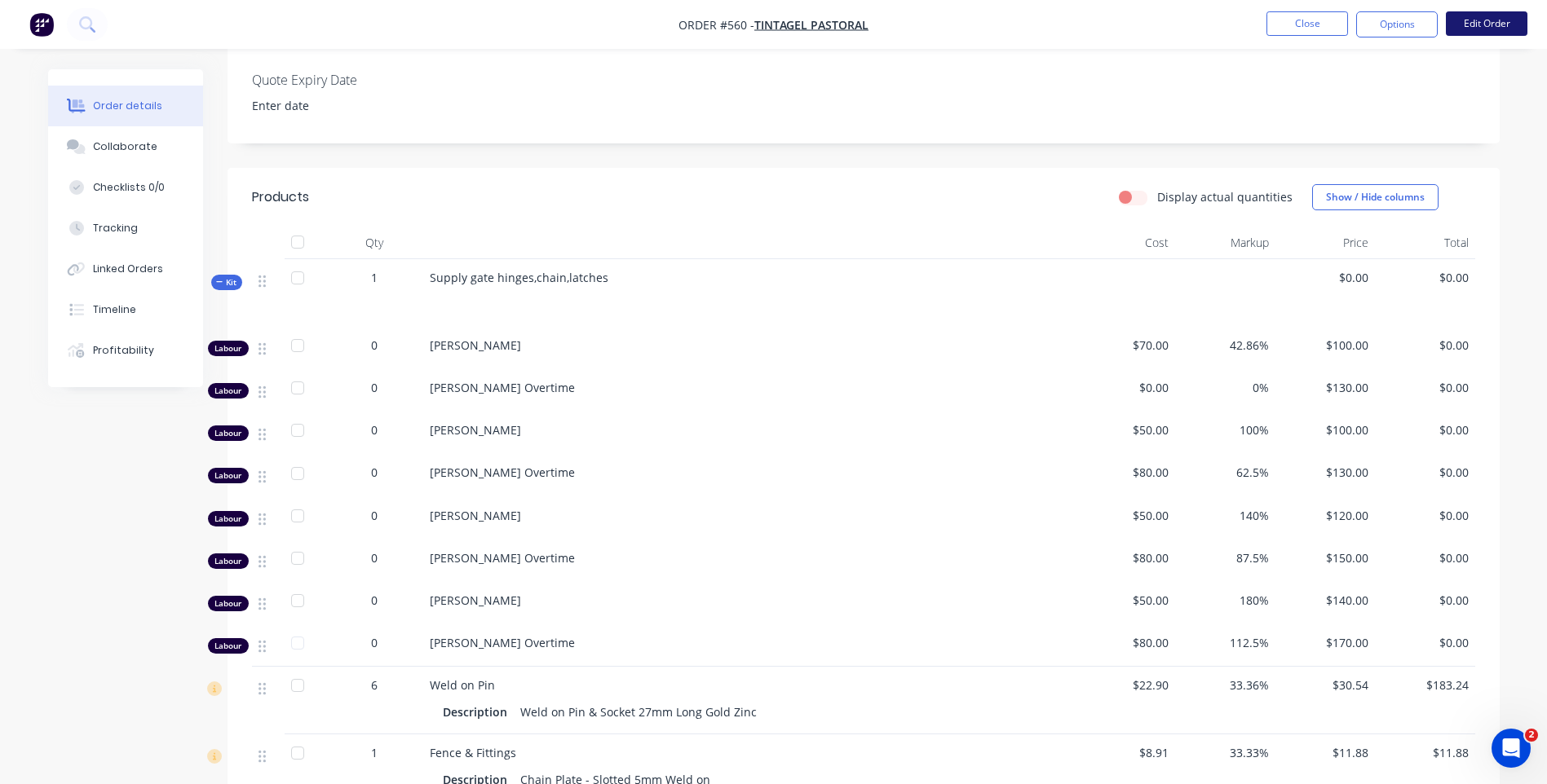
click at [1456, 14] on button "Edit Order" at bounding box center [1487, 23] width 82 height 24
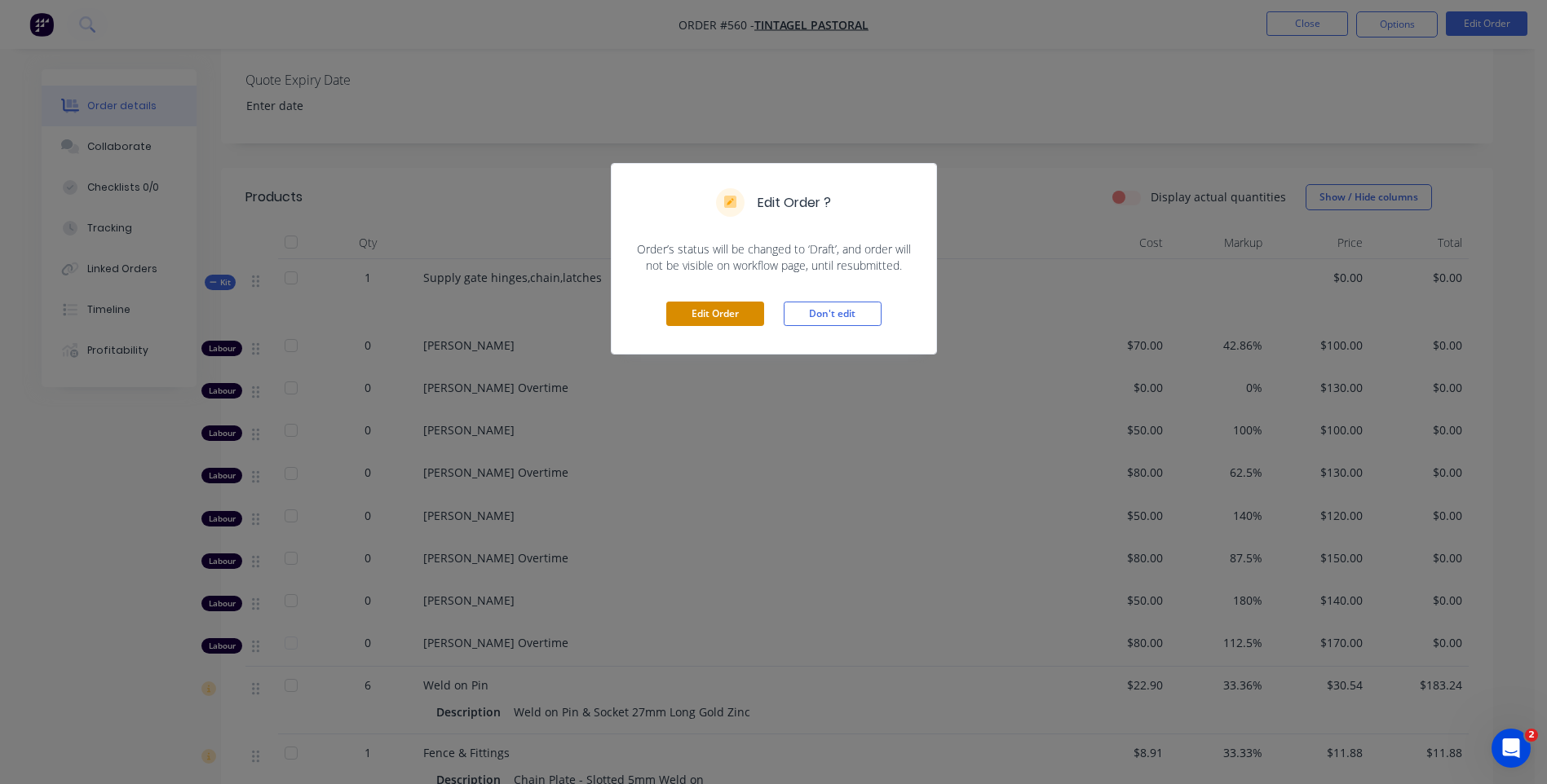
click at [727, 303] on button "Edit Order" at bounding box center [714, 313] width 98 height 24
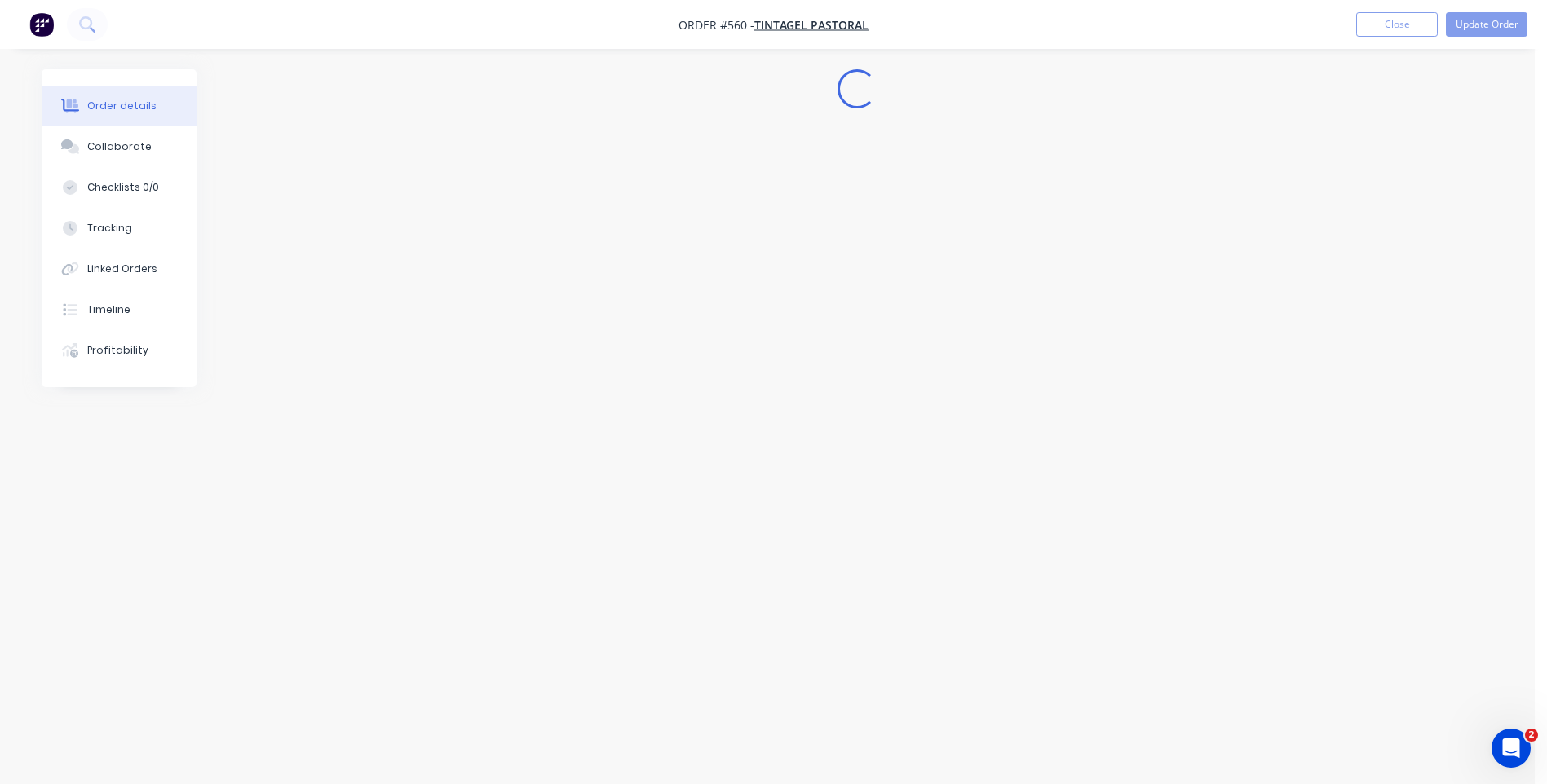
scroll to position [0, 0]
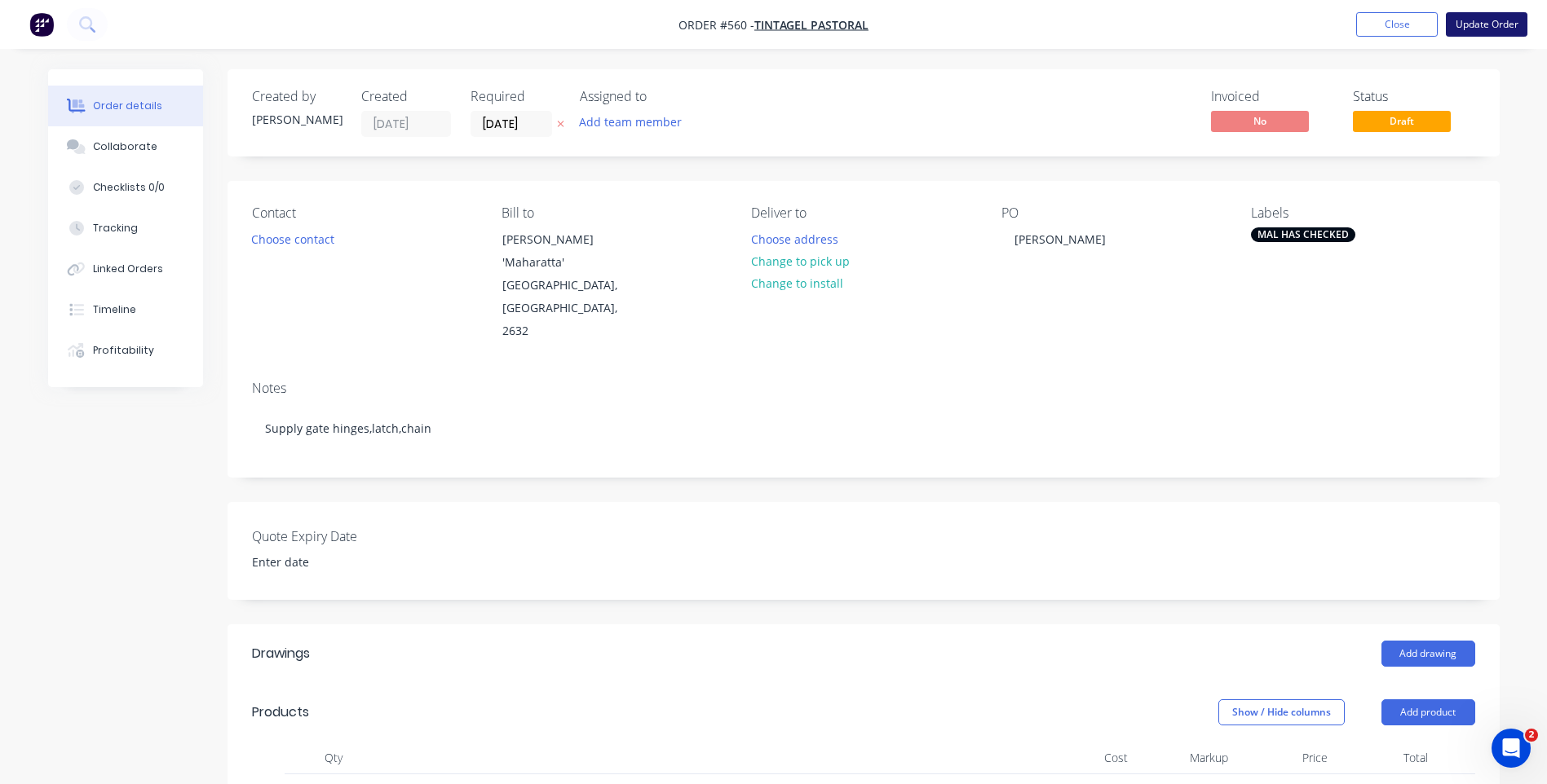
click at [1482, 21] on button "Update Order" at bounding box center [1487, 24] width 82 height 24
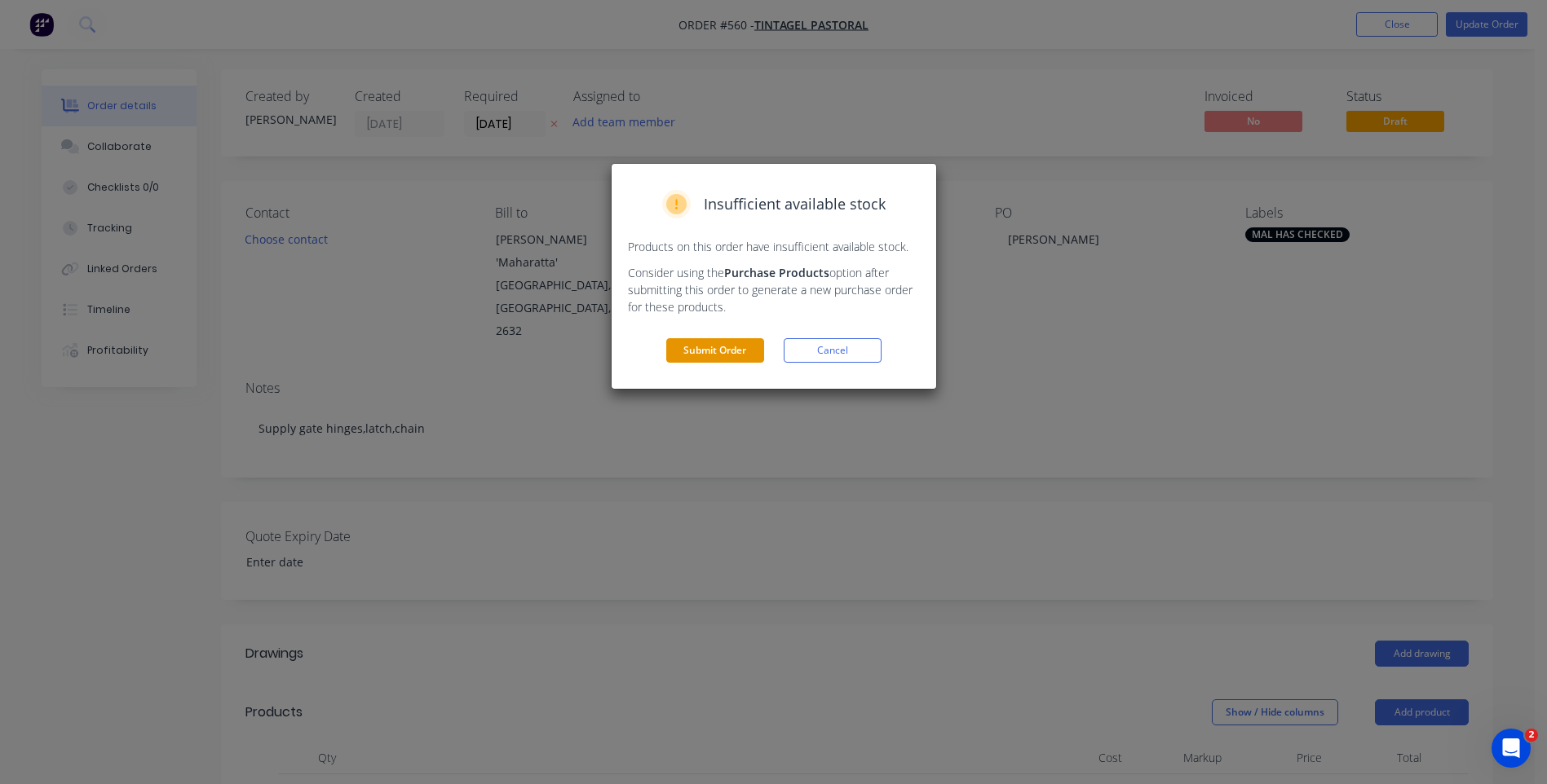
click at [726, 347] on button "Submit Order" at bounding box center [714, 351] width 98 height 24
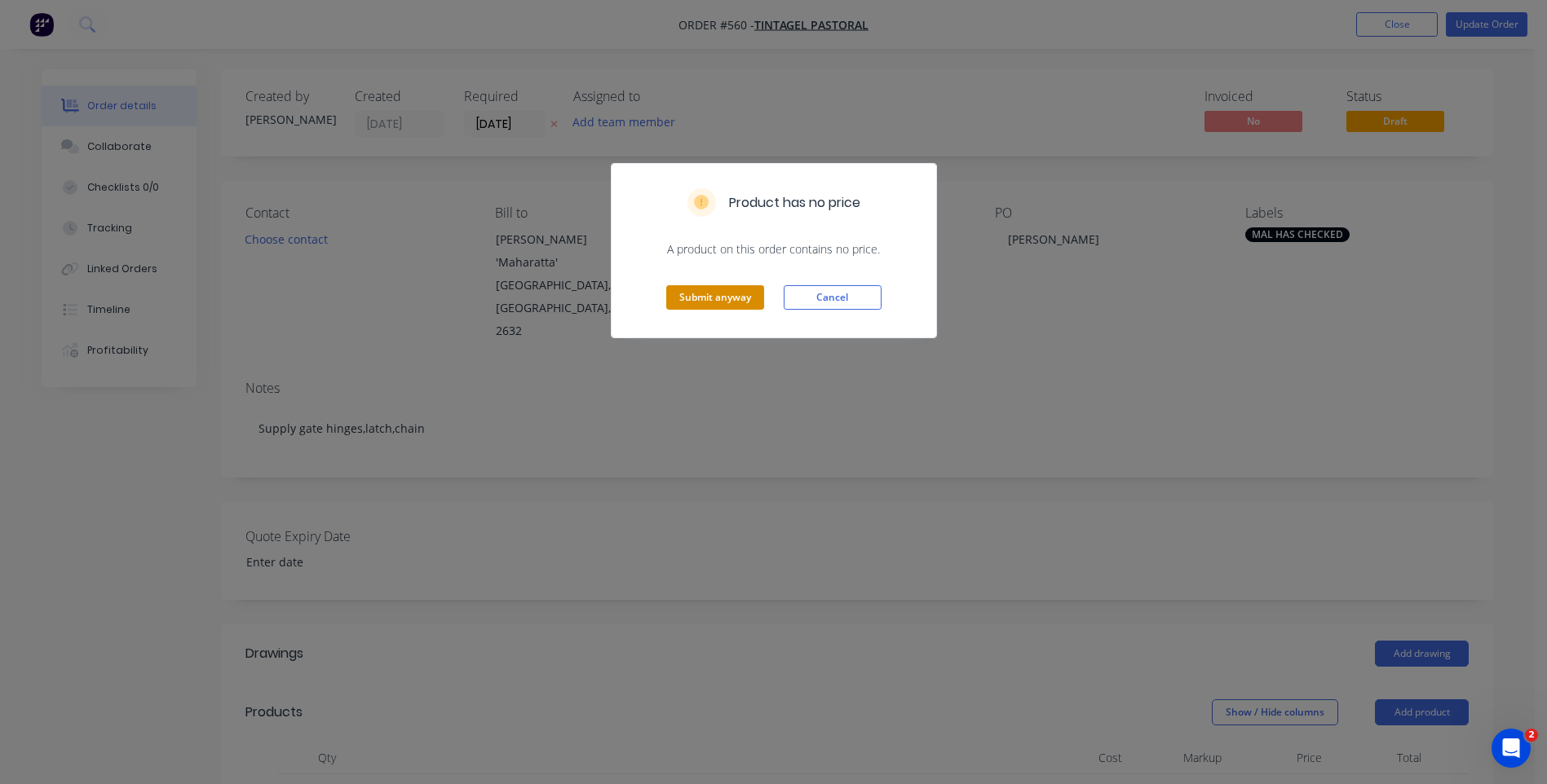
click at [727, 294] on button "Submit anyway" at bounding box center [714, 298] width 98 height 24
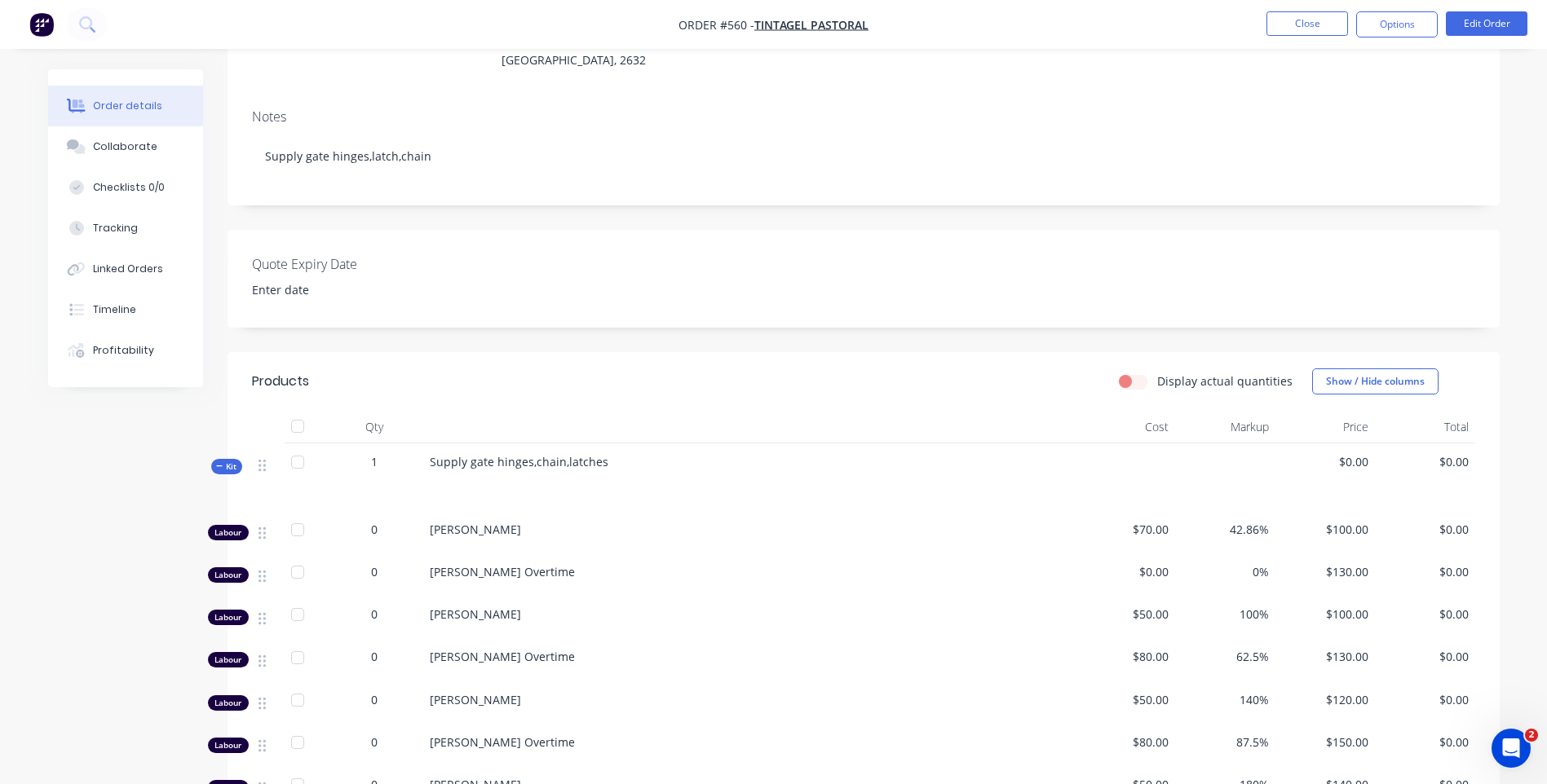
scroll to position [326, 0]
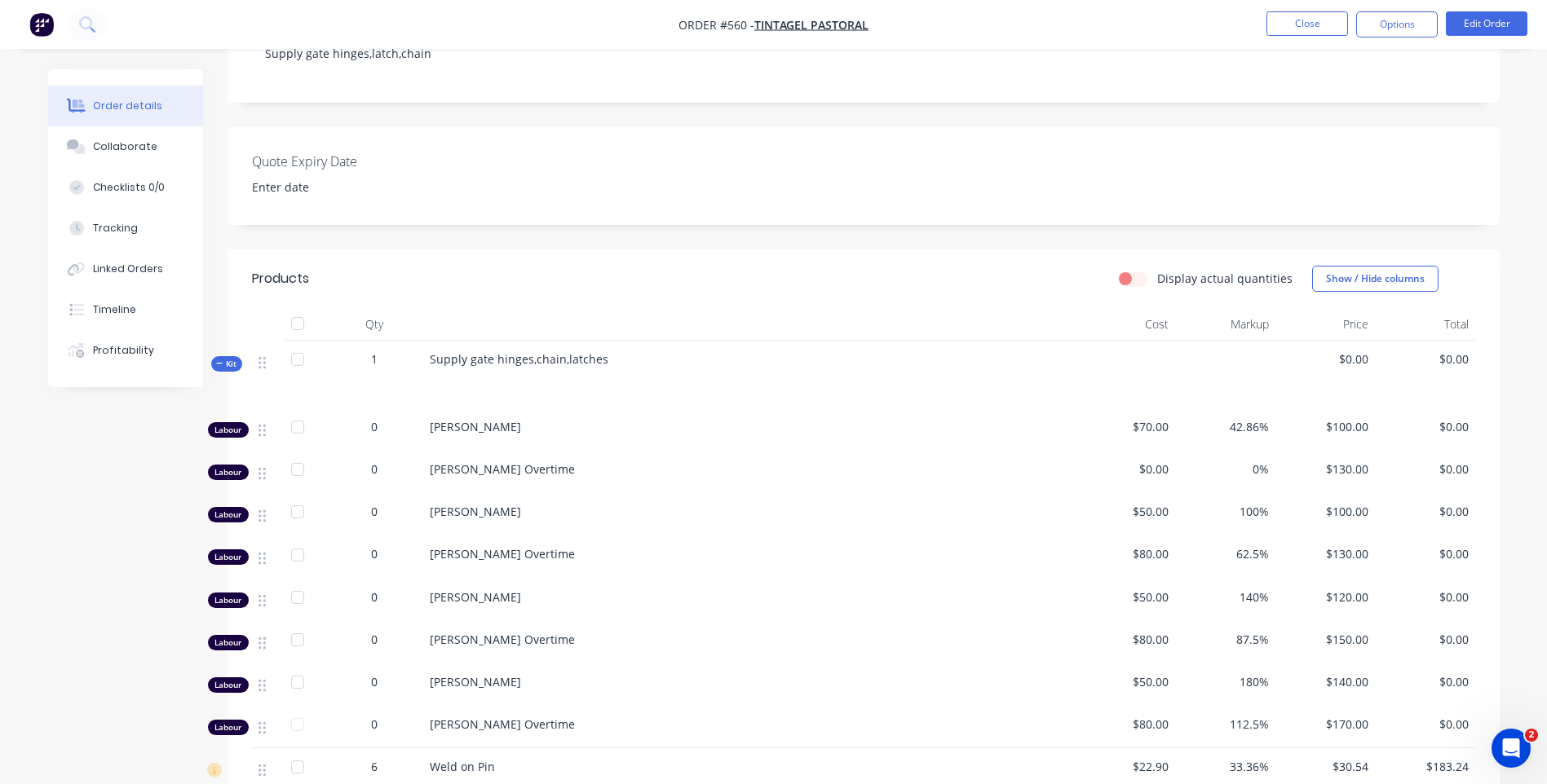
click at [1470, 364] on div "$0.00" at bounding box center [1425, 374] width 100 height 68
click at [1447, 358] on span "$0.00" at bounding box center [1425, 359] width 87 height 17
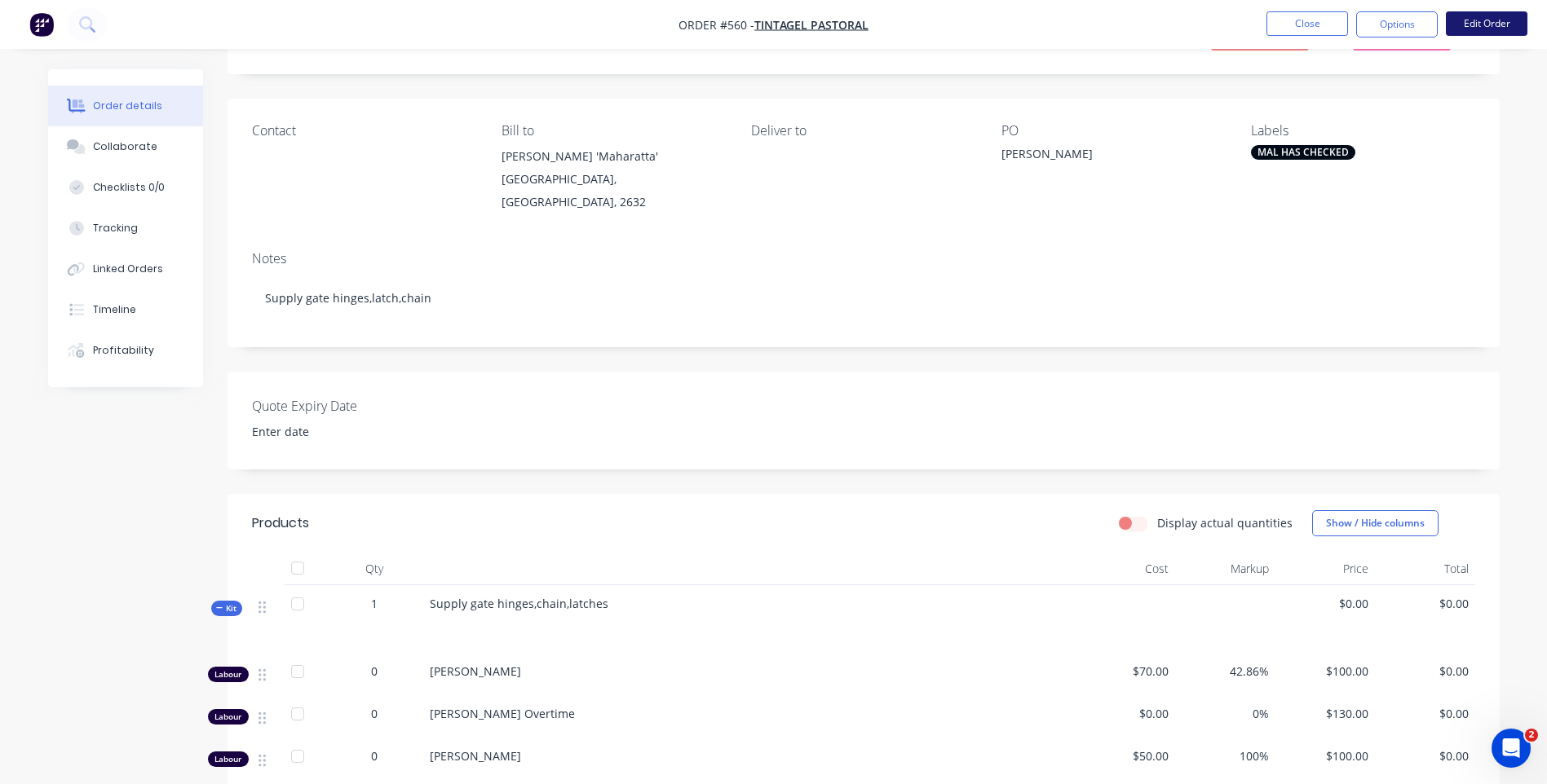
click at [1476, 23] on button "Edit Order" at bounding box center [1487, 23] width 82 height 24
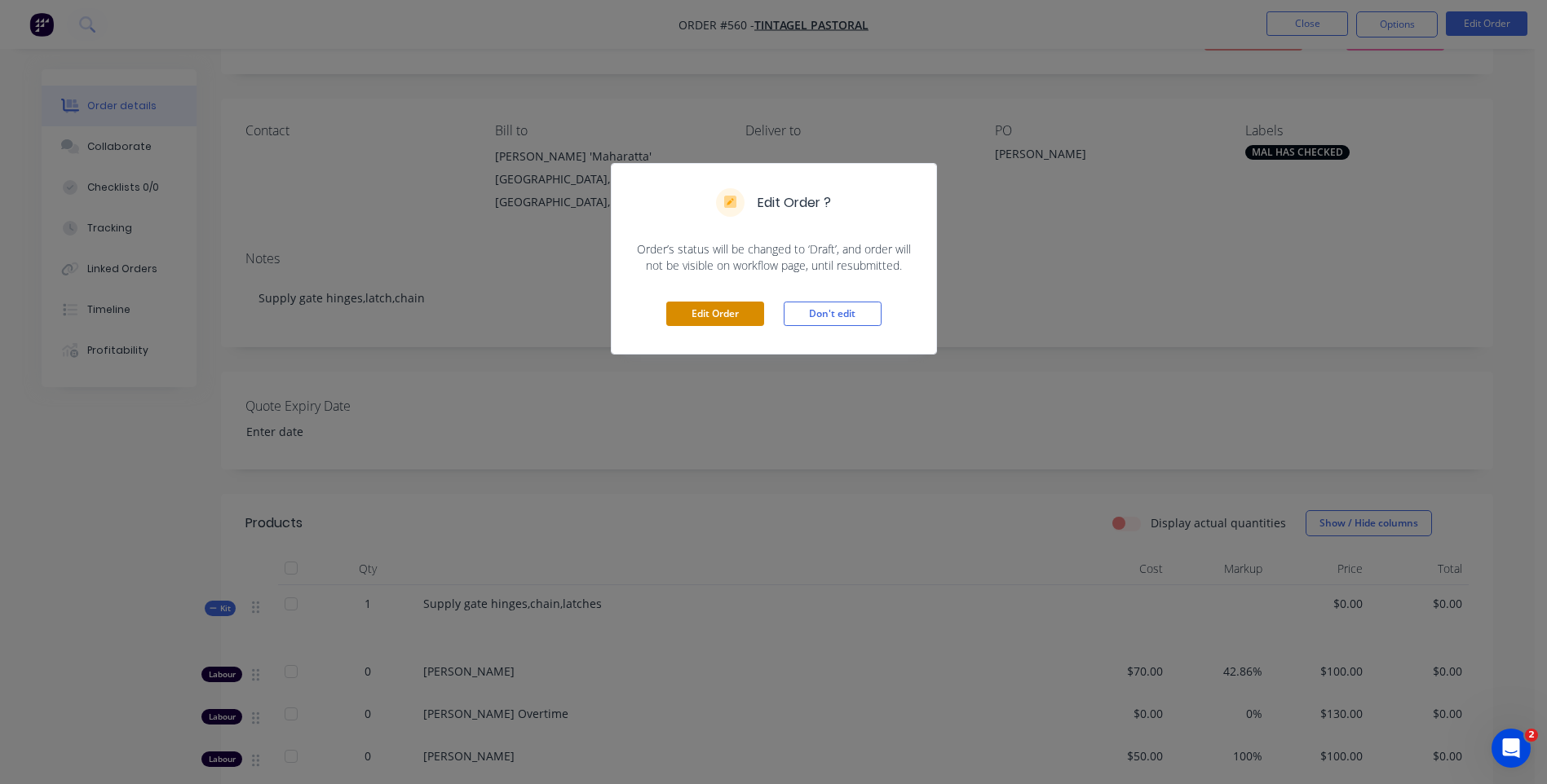
click at [727, 308] on button "Edit Order" at bounding box center [714, 313] width 98 height 24
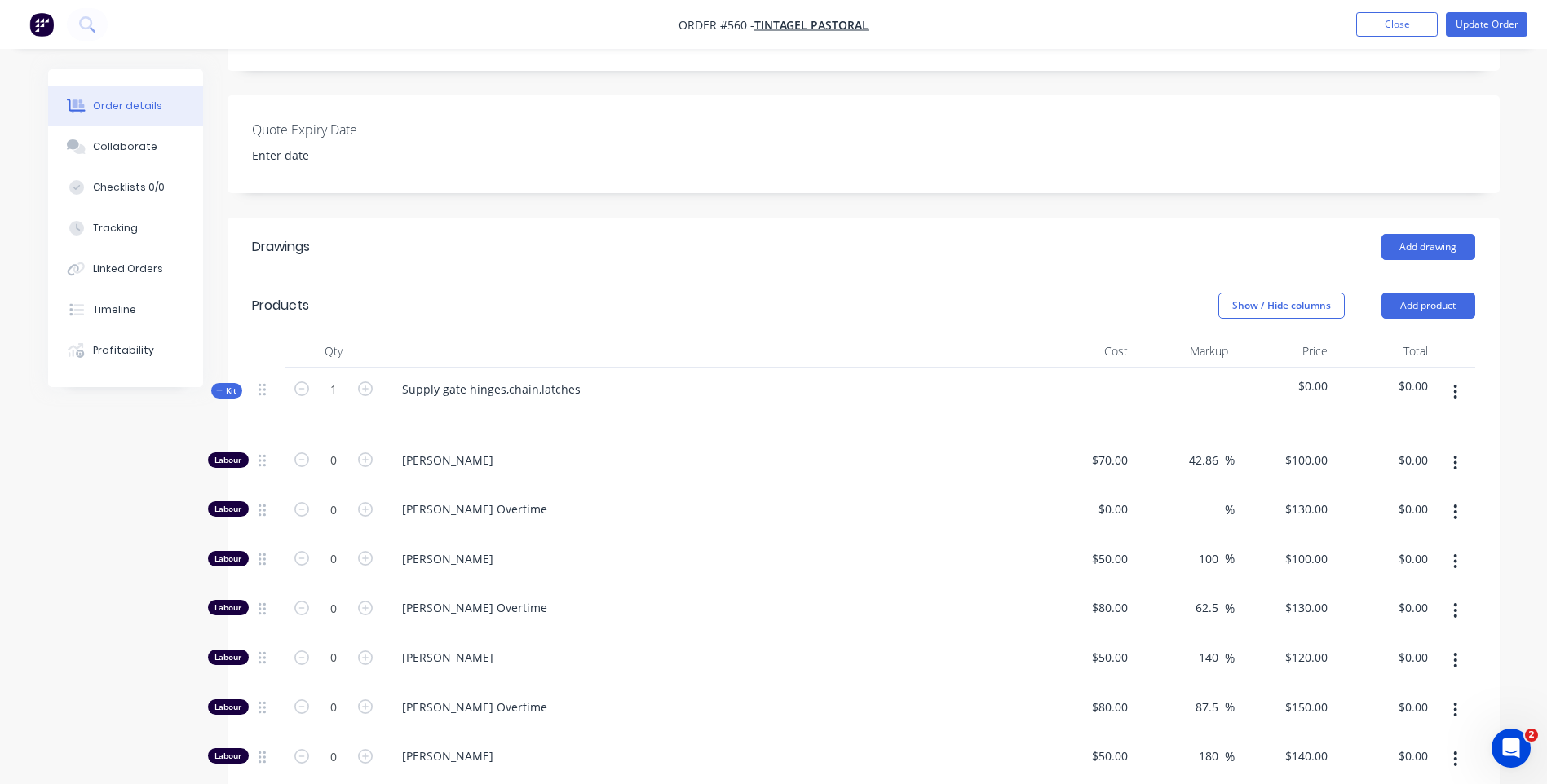
scroll to position [407, 0]
click at [1452, 384] on button "button" at bounding box center [1455, 392] width 38 height 30
click at [1353, 522] on div "Delete" at bounding box center [1397, 531] width 126 height 23
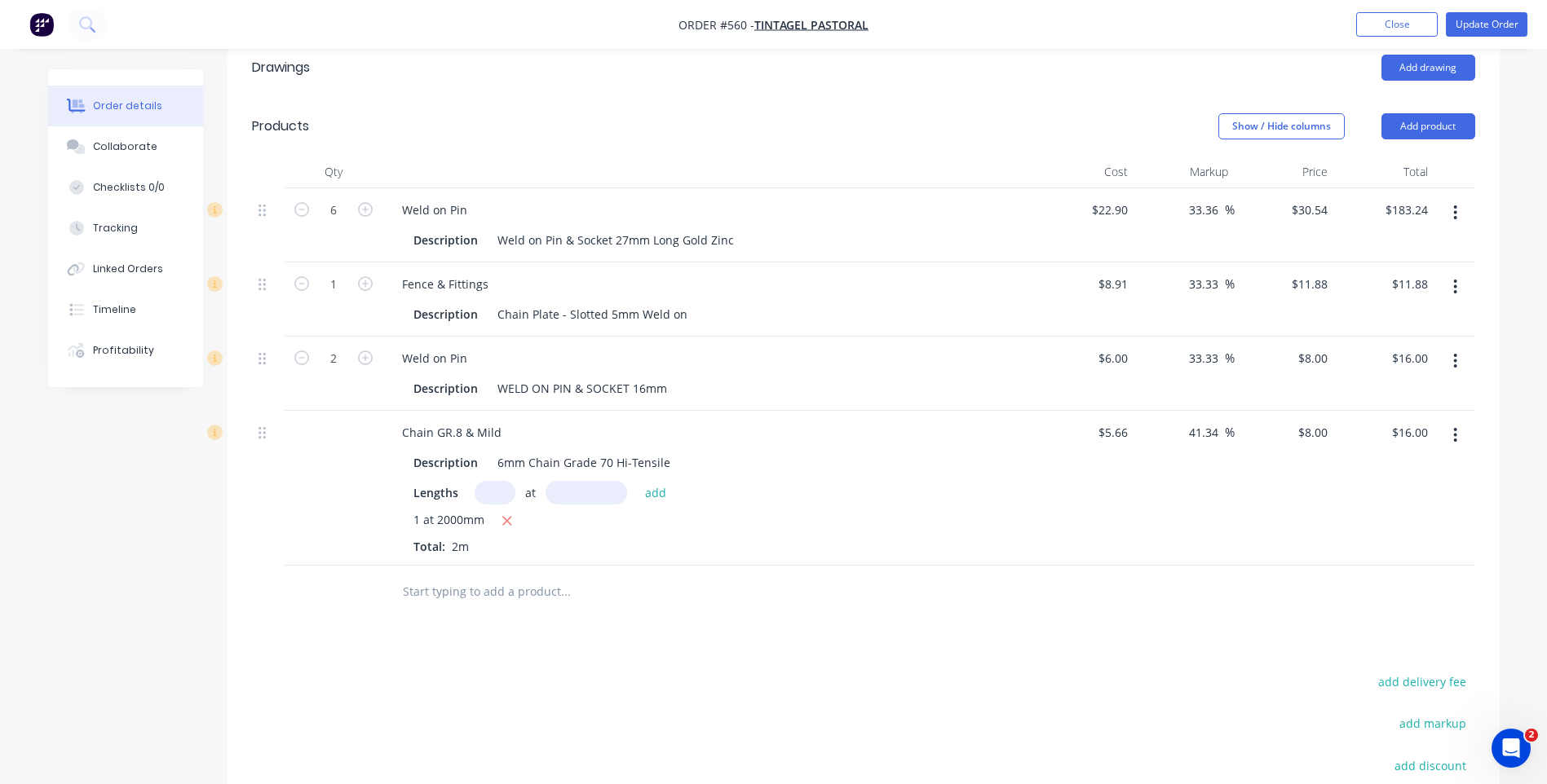
scroll to position [423, 0]
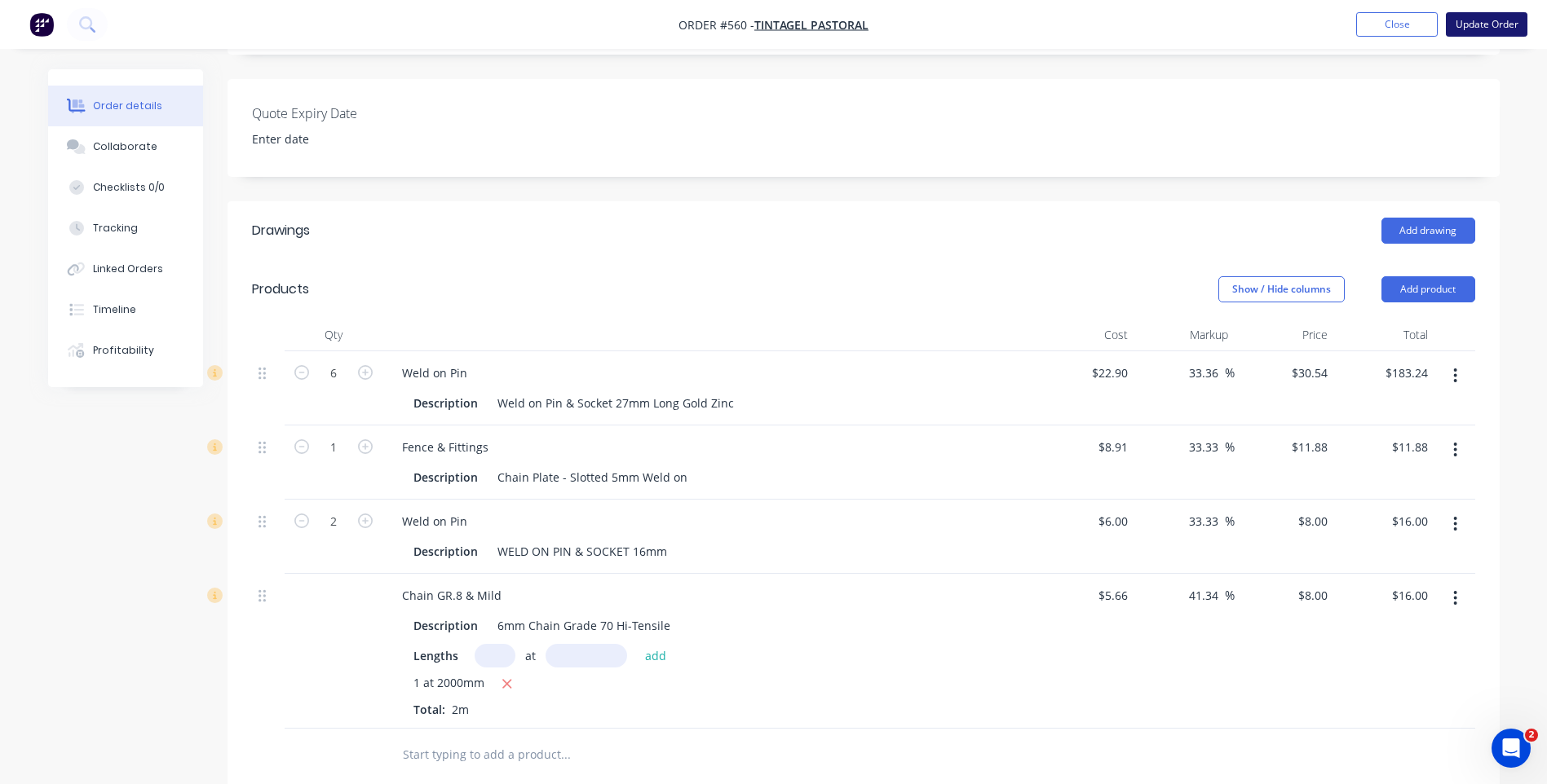
click at [1472, 18] on button "Update Order" at bounding box center [1487, 24] width 82 height 24
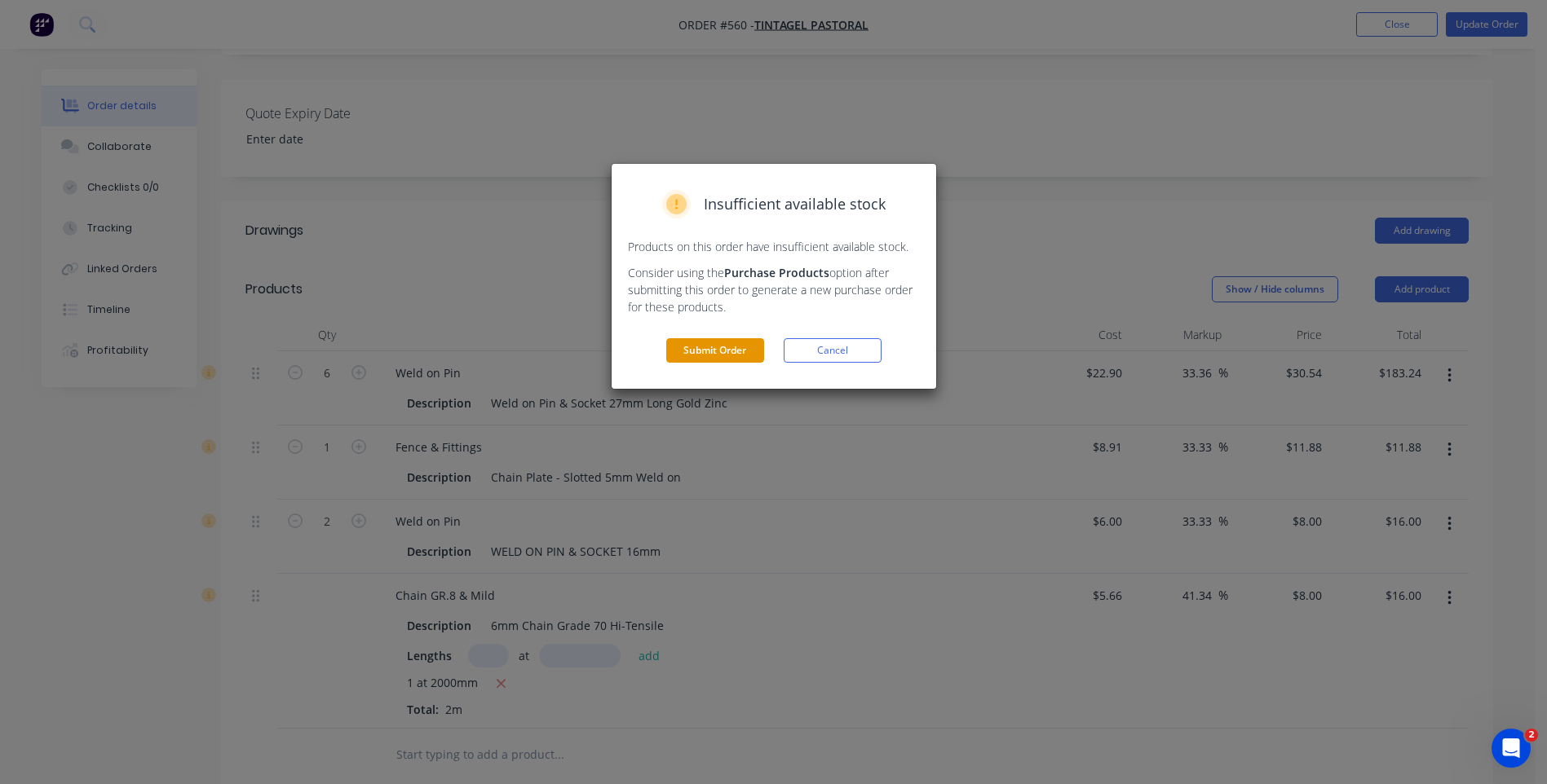
click at [700, 348] on button "Submit Order" at bounding box center [714, 351] width 98 height 24
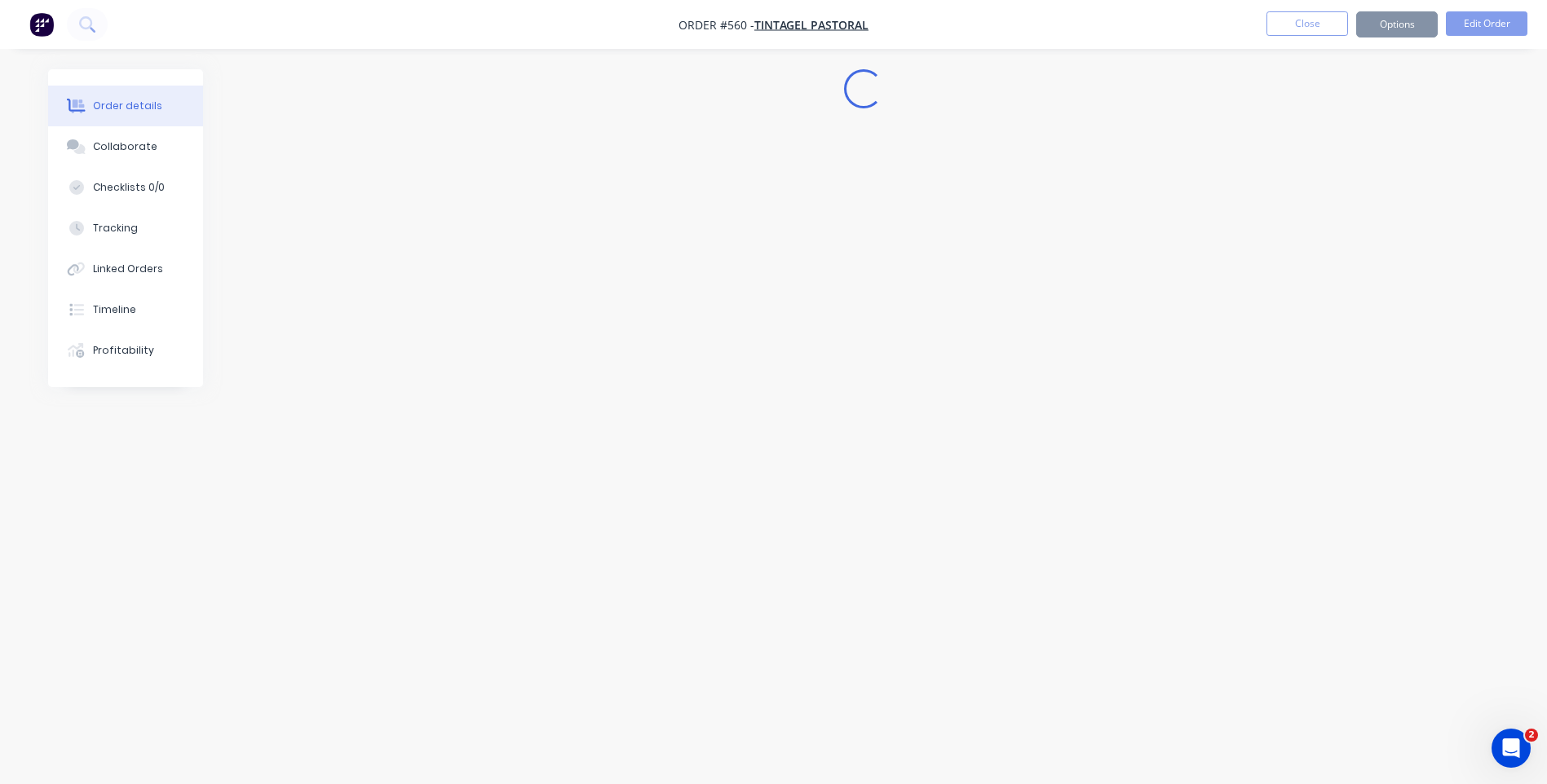
scroll to position [0, 0]
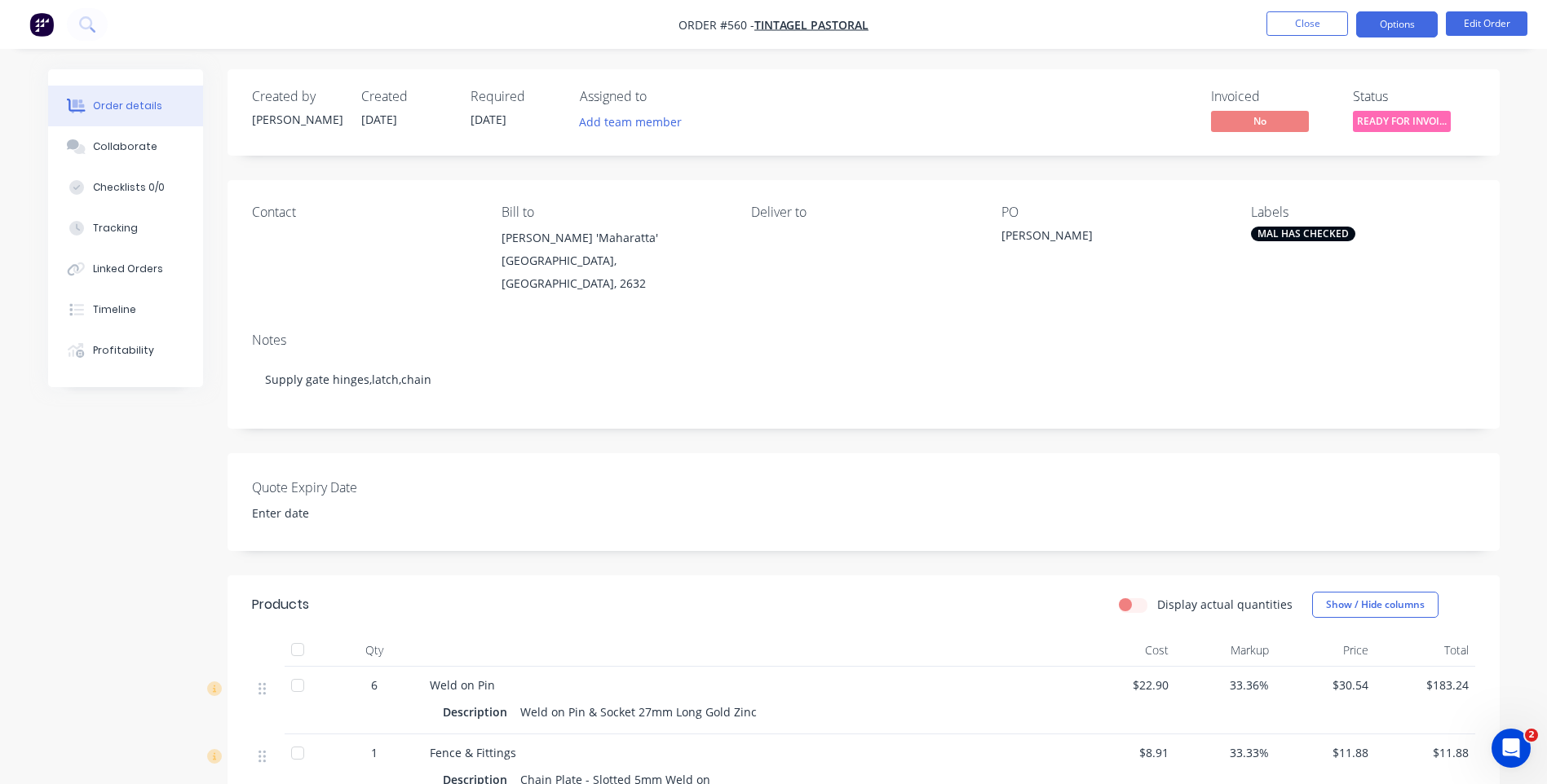
click at [1388, 20] on button "Options" at bounding box center [1397, 24] width 82 height 26
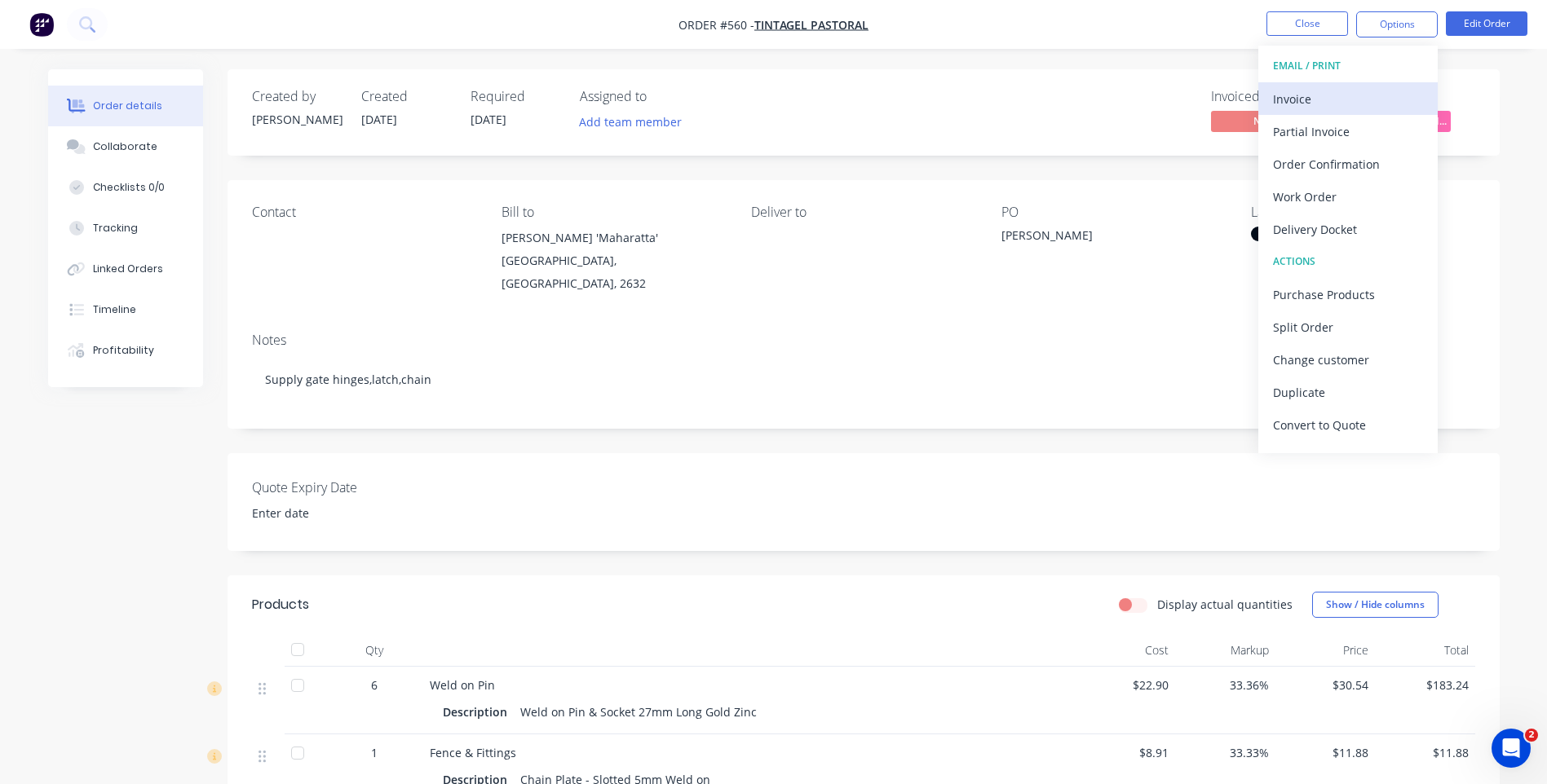
click at [1273, 93] on div "Invoice" at bounding box center [1347, 99] width 150 height 23
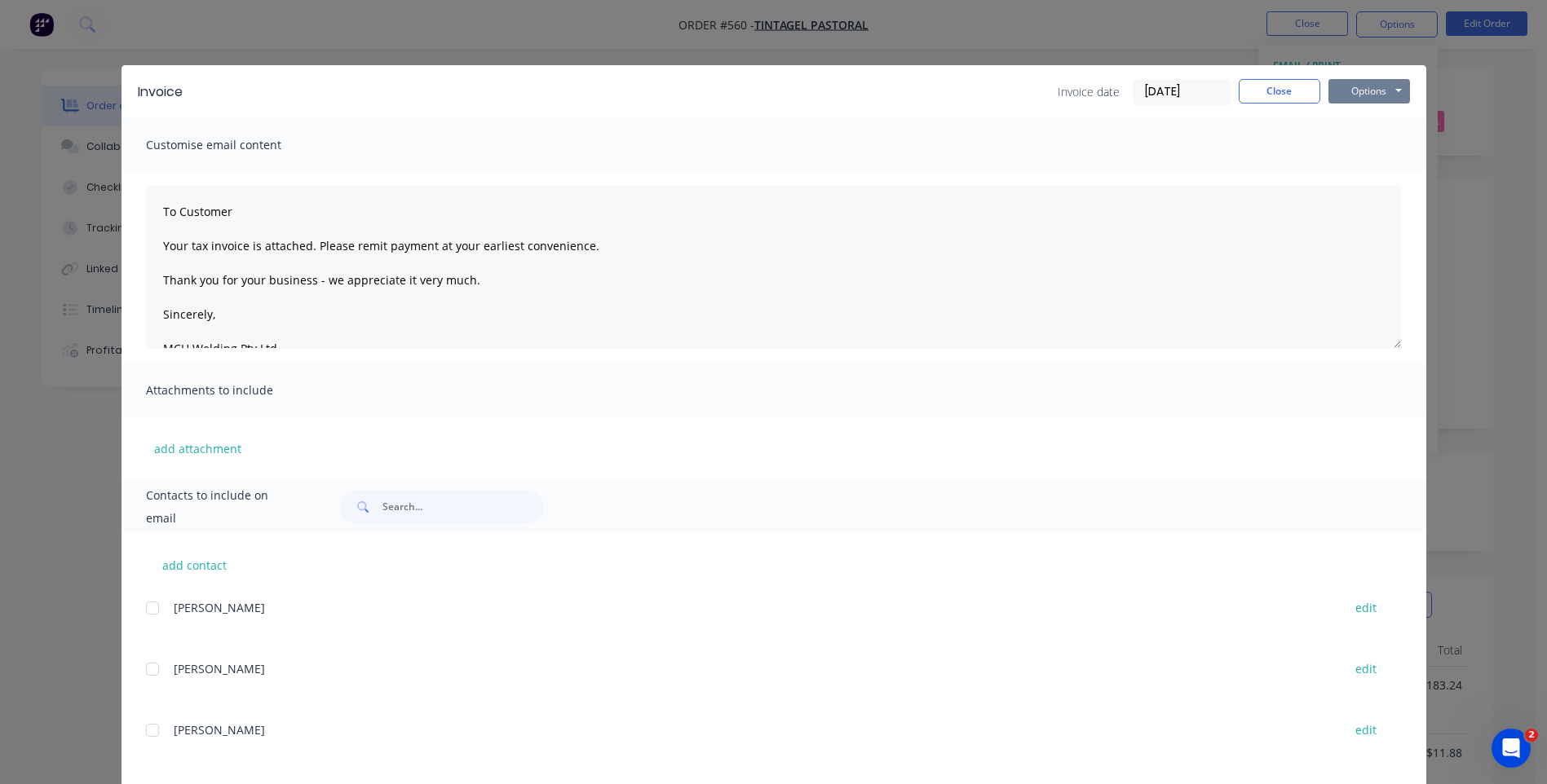
click at [1343, 81] on button "Options" at bounding box center [1369, 91] width 82 height 24
click at [1357, 115] on button "Preview" at bounding box center [1380, 120] width 104 height 27
click at [1350, 95] on button "Options" at bounding box center [1369, 91] width 82 height 24
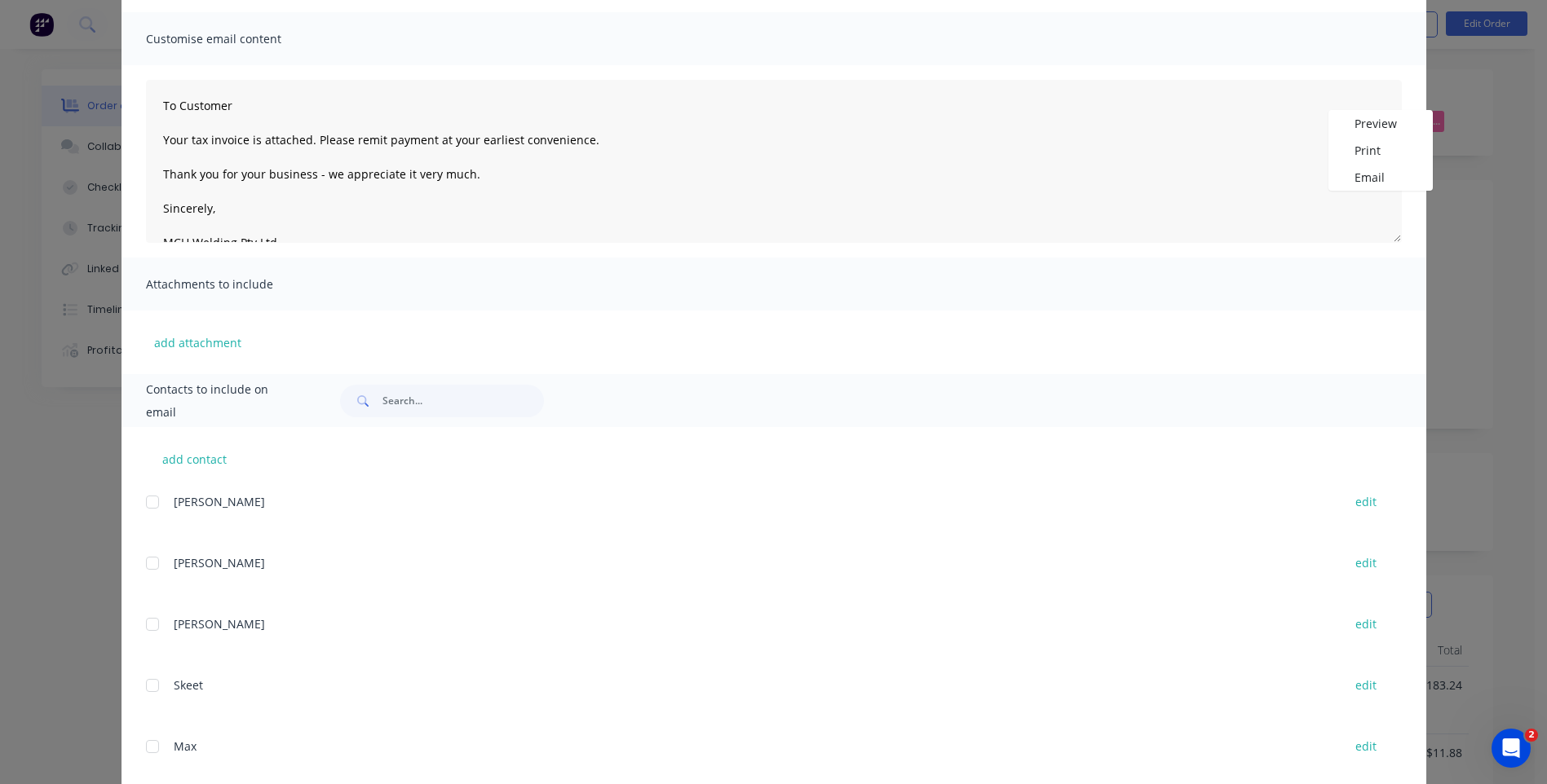
scroll to position [245, 0]
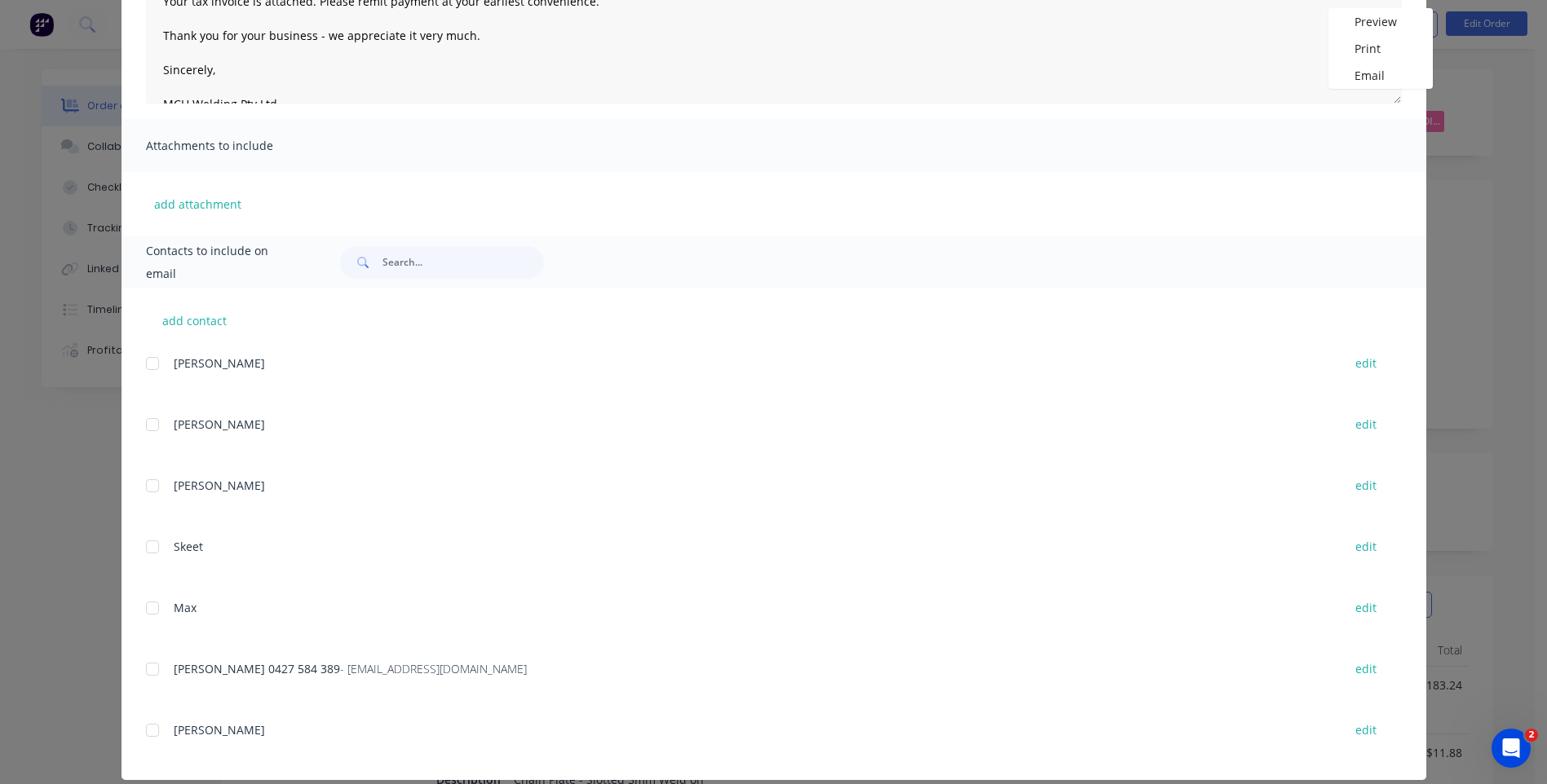
click at [147, 671] on div at bounding box center [152, 669] width 33 height 33
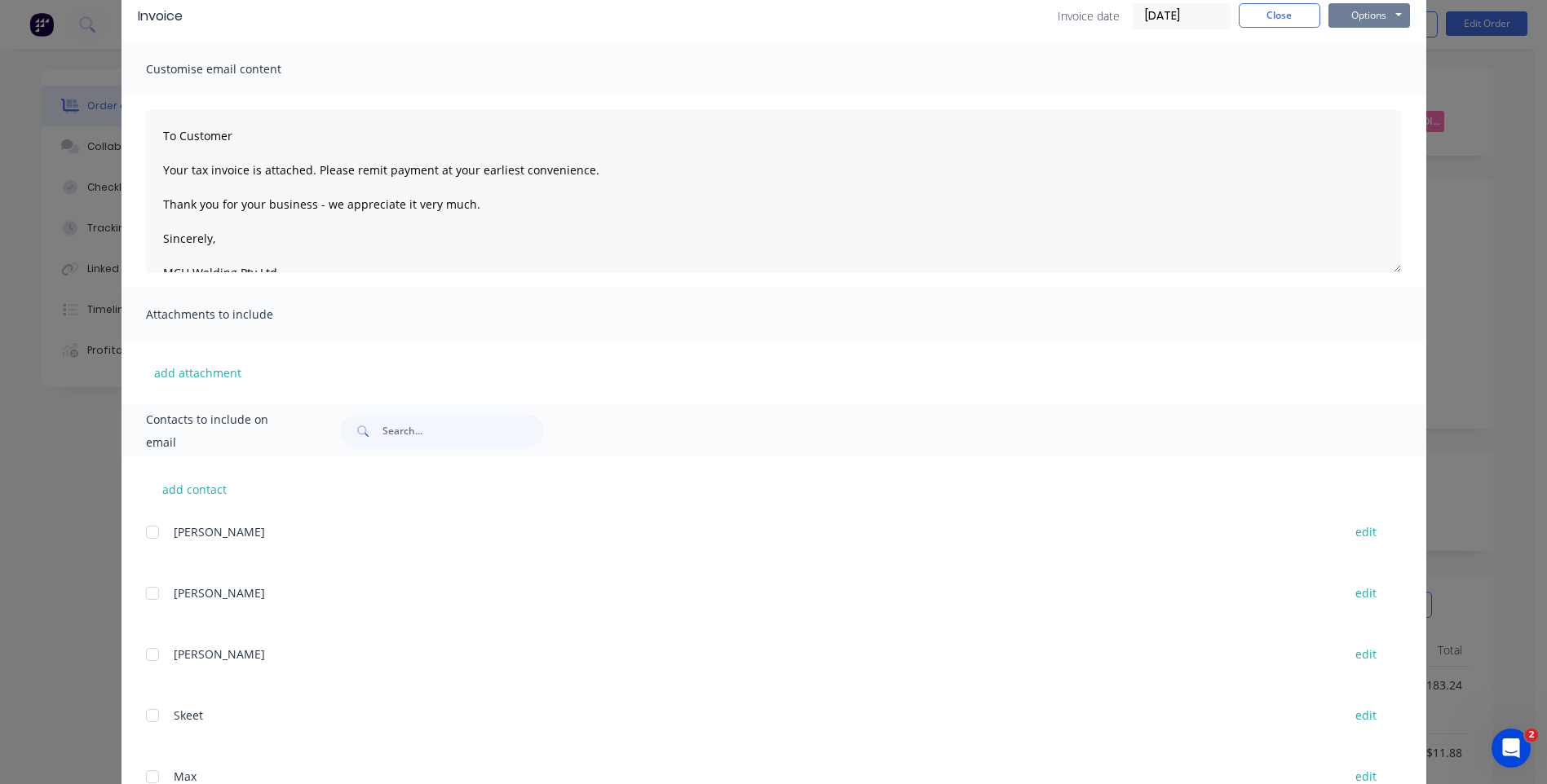
scroll to position [0, 0]
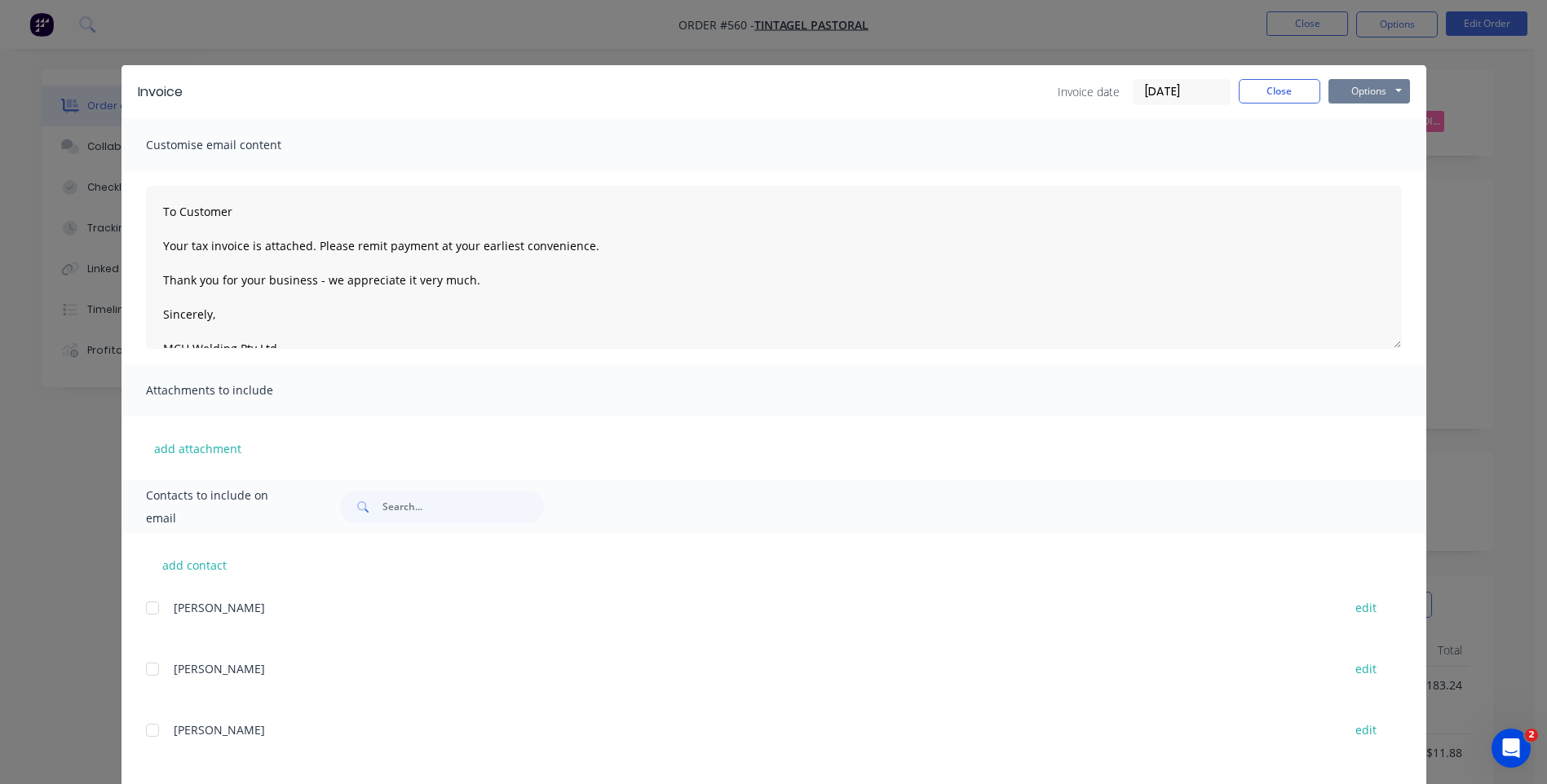
click at [1348, 89] on button "Options" at bounding box center [1369, 91] width 82 height 24
click at [1342, 165] on button "Email" at bounding box center [1380, 174] width 104 height 27
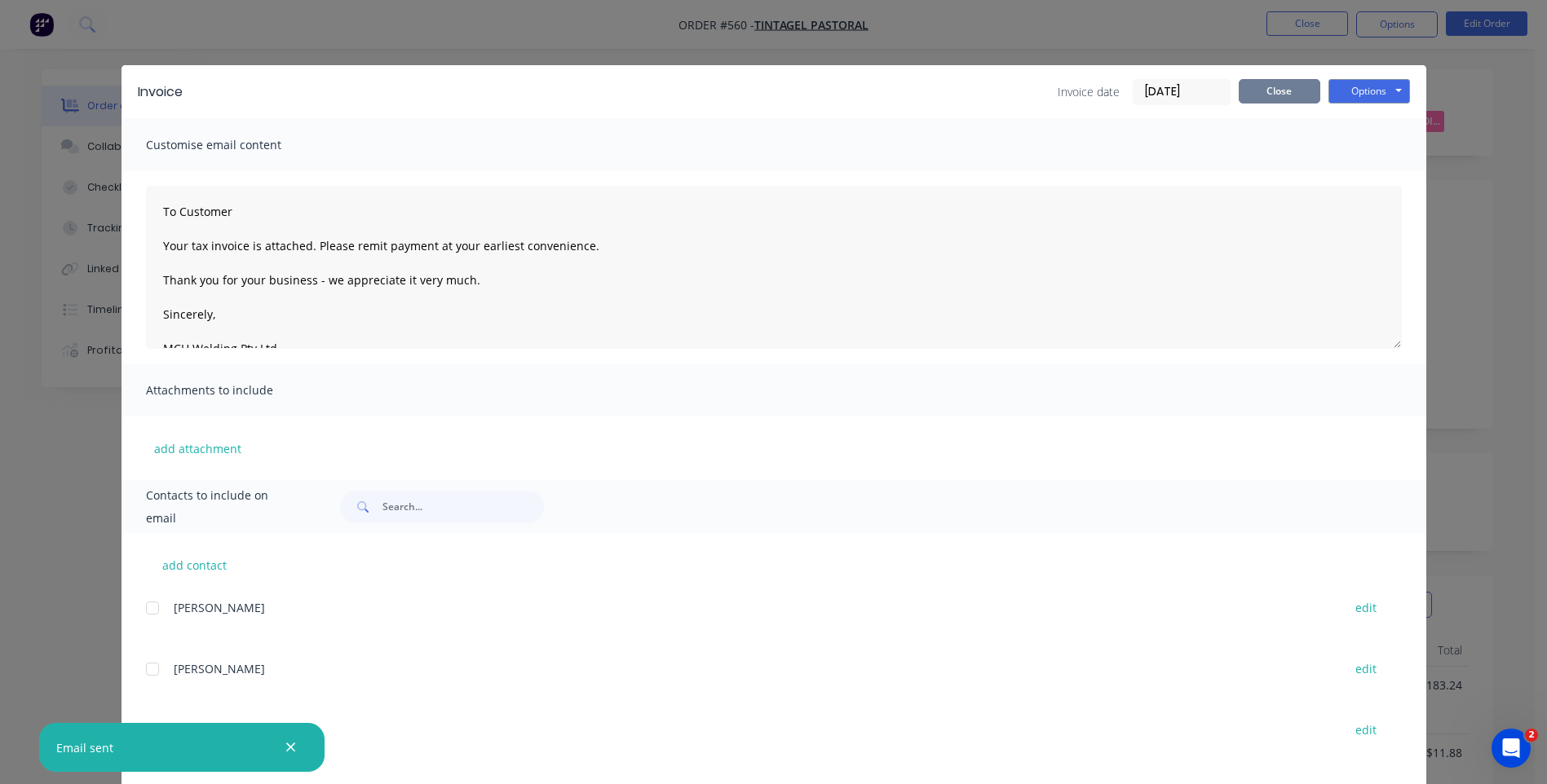
click at [1271, 84] on button "Close" at bounding box center [1279, 91] width 82 height 24
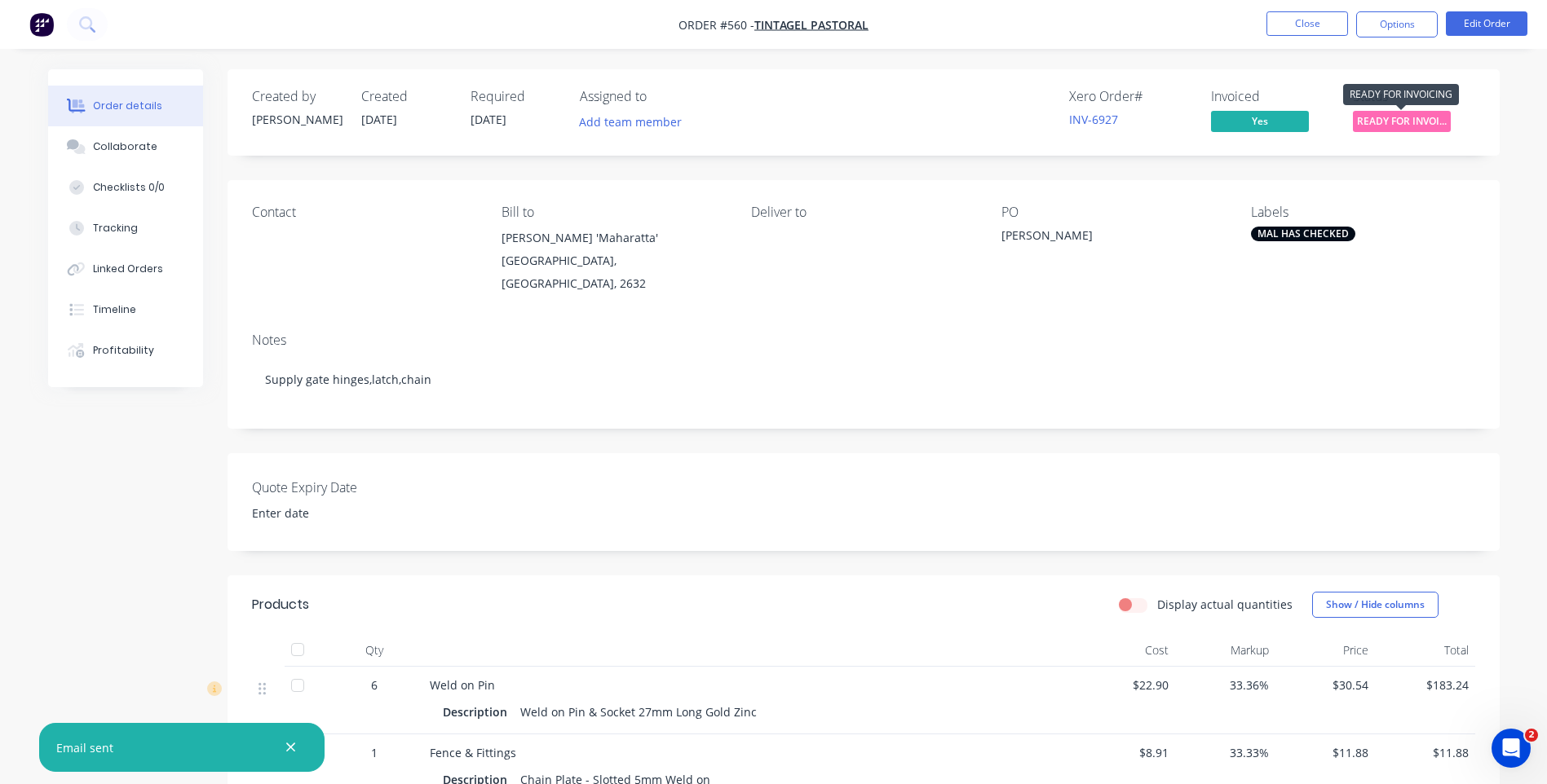
click at [1396, 117] on span "READY FOR INVOI..." at bounding box center [1401, 121] width 98 height 20
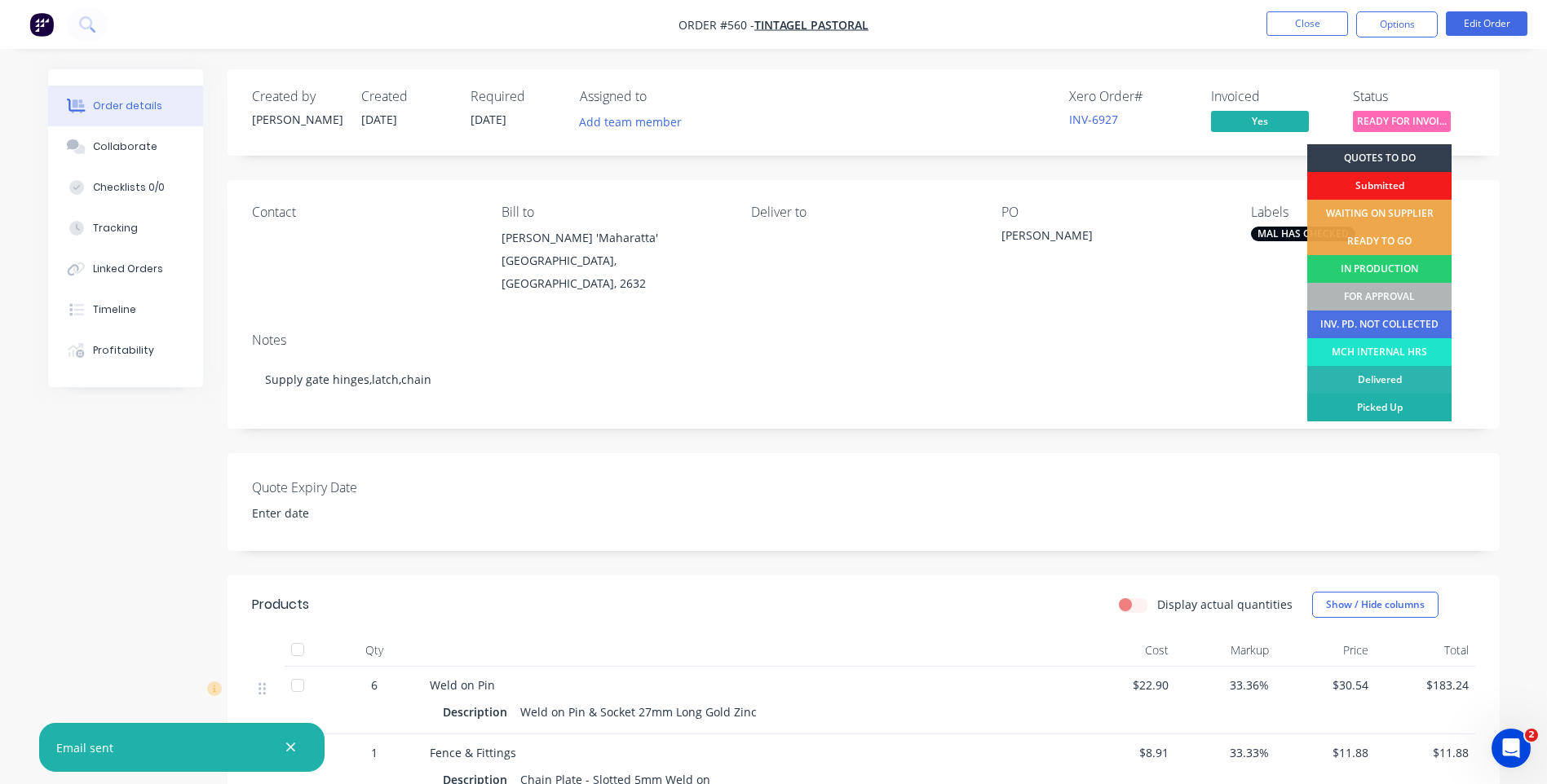
click at [1384, 405] on div "Picked Up" at bounding box center [1379, 407] width 144 height 28
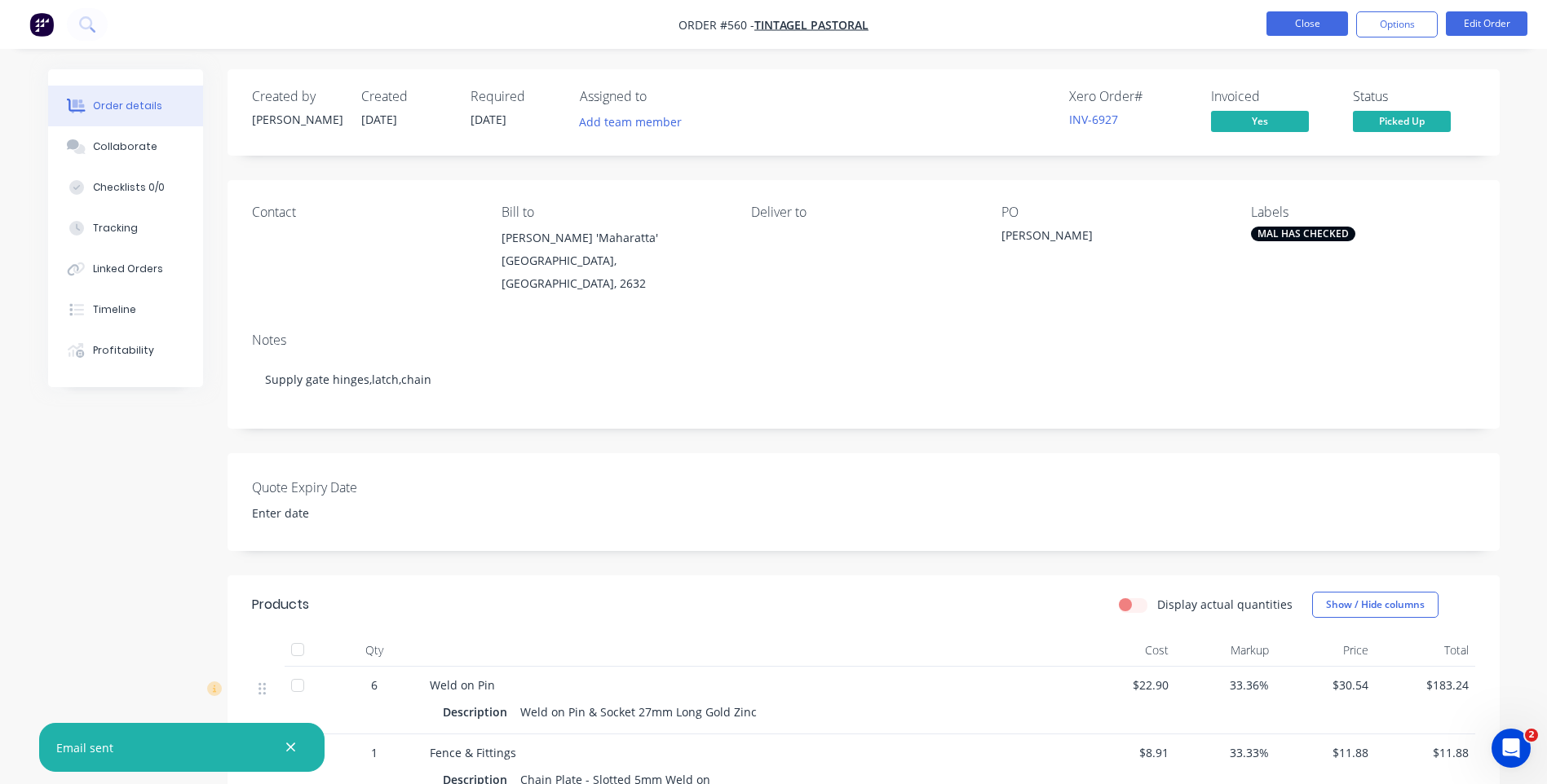
click at [1289, 21] on button "Close" at bounding box center [1307, 23] width 82 height 24
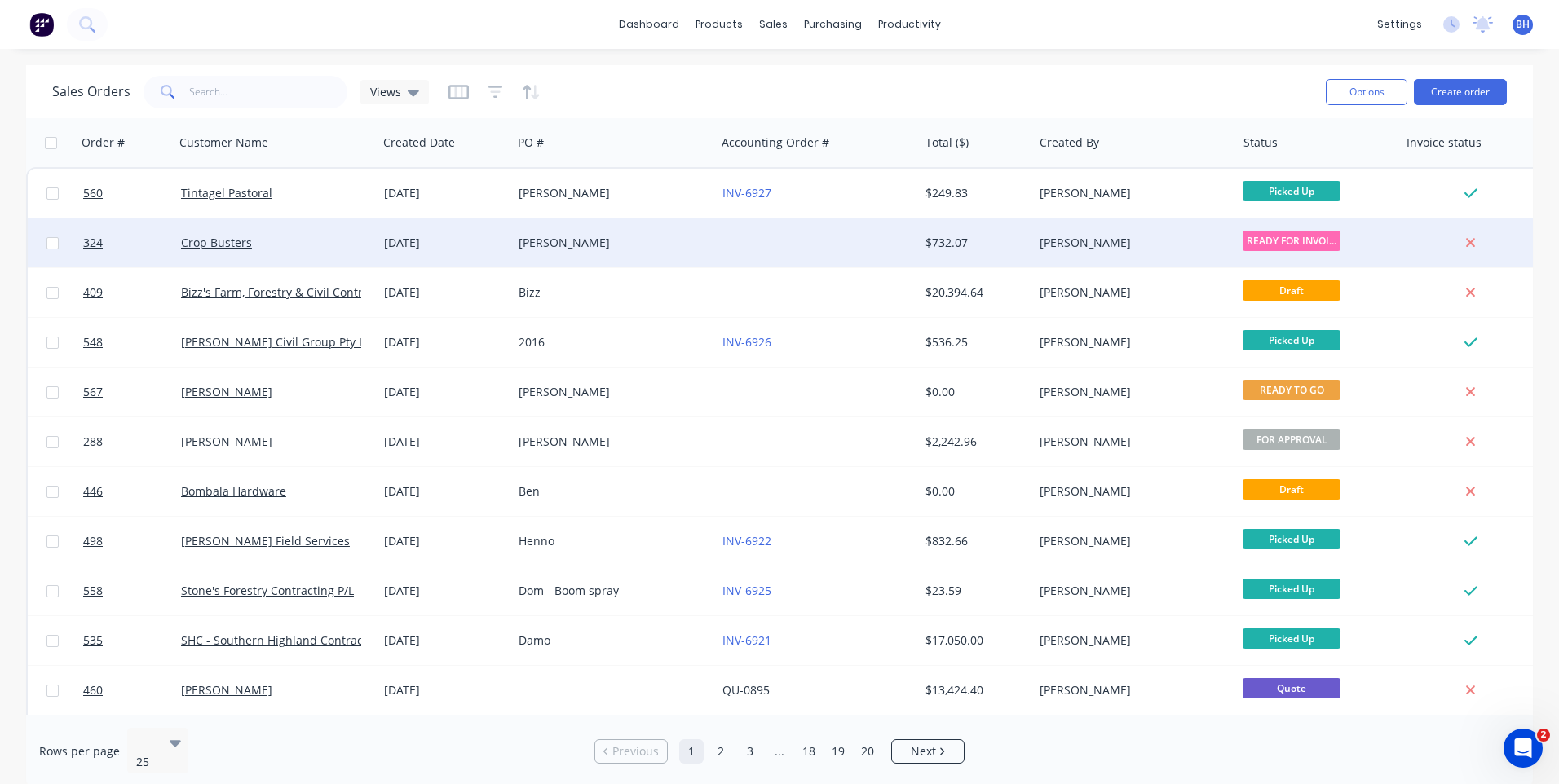
click at [692, 235] on div "[PERSON_NAME]" at bounding box center [608, 243] width 181 height 17
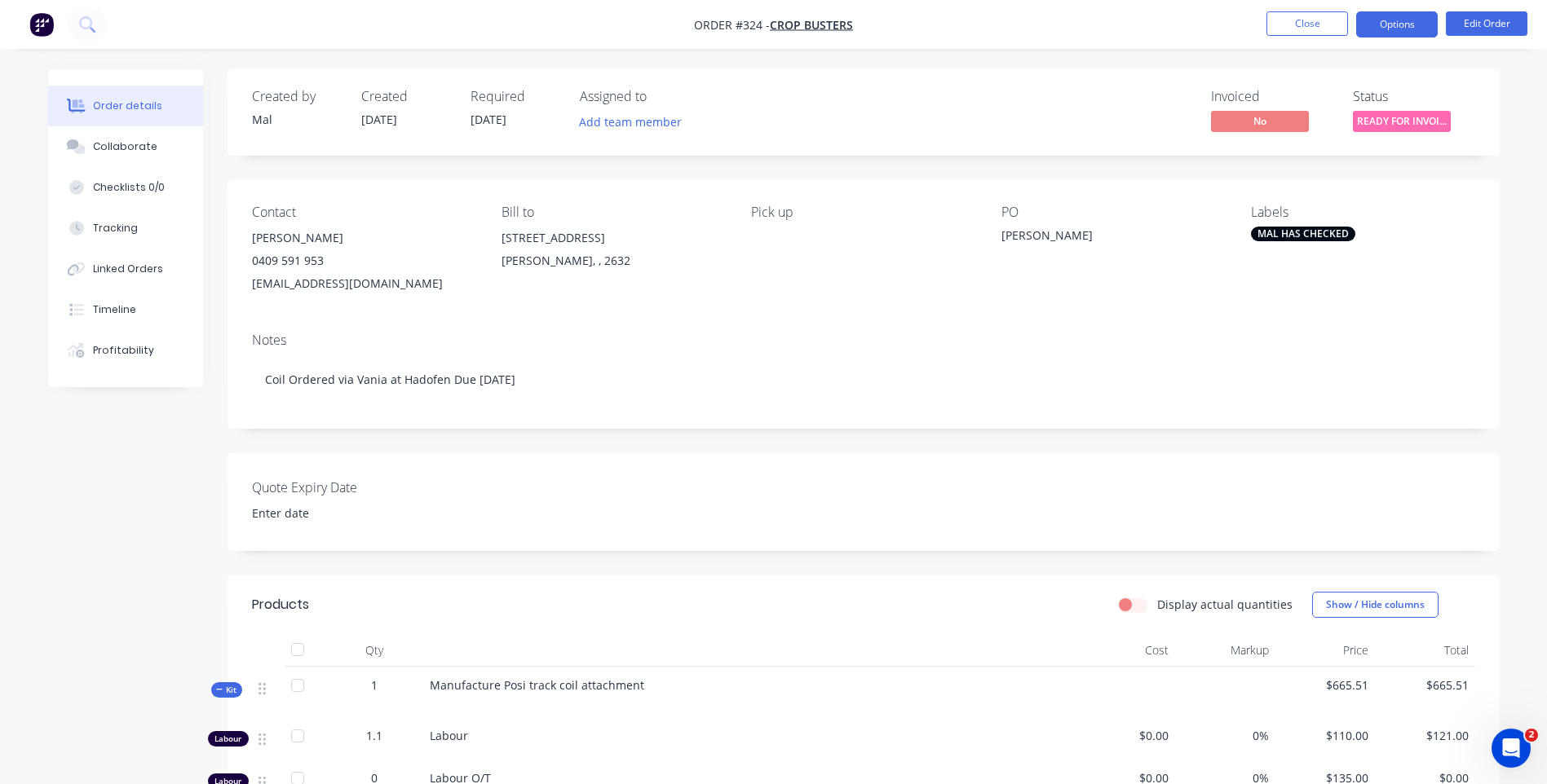
click at [1373, 23] on button "Options" at bounding box center [1397, 24] width 82 height 26
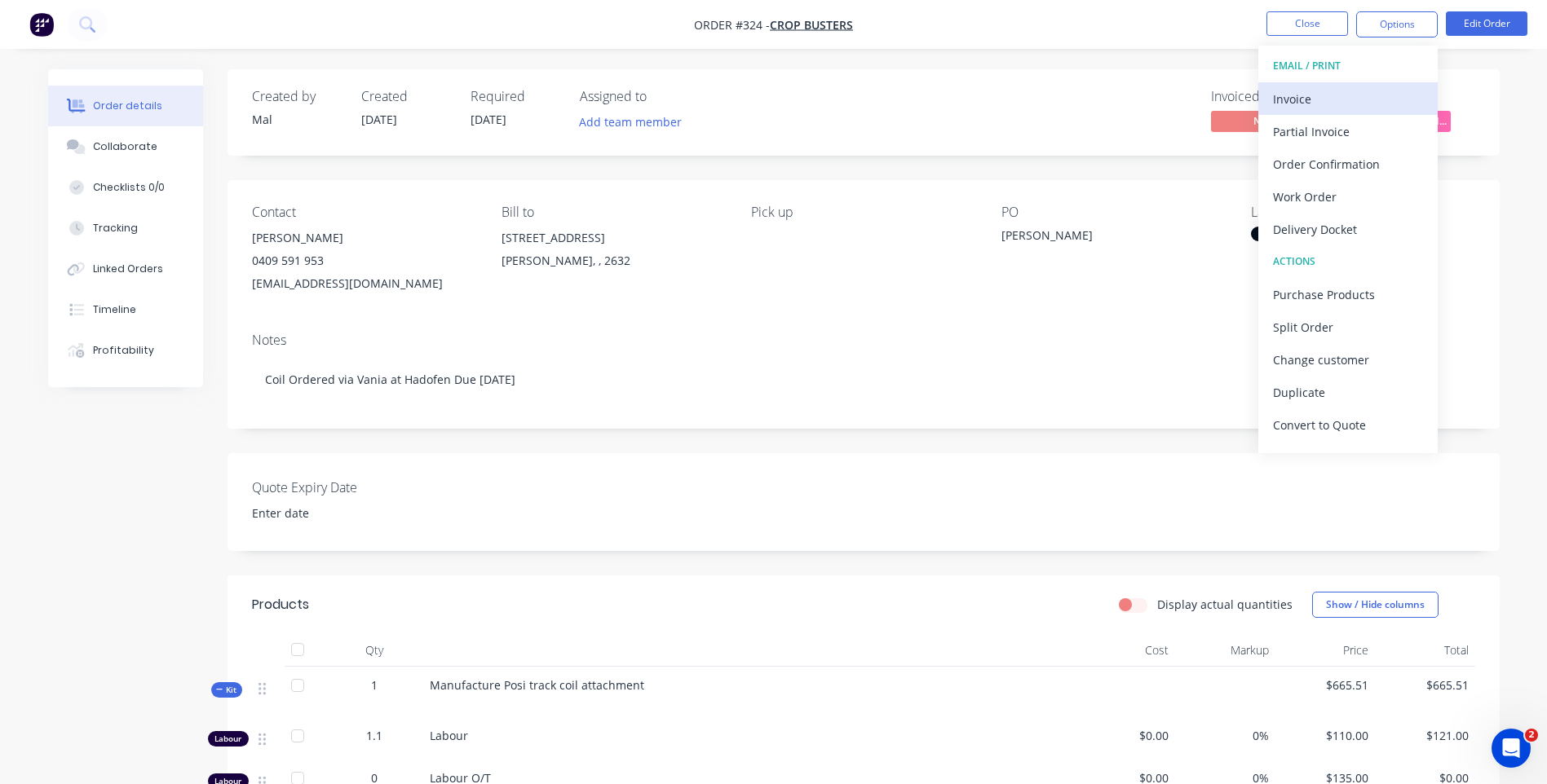
click at [1285, 88] on div "Invoice" at bounding box center [1347, 99] width 150 height 23
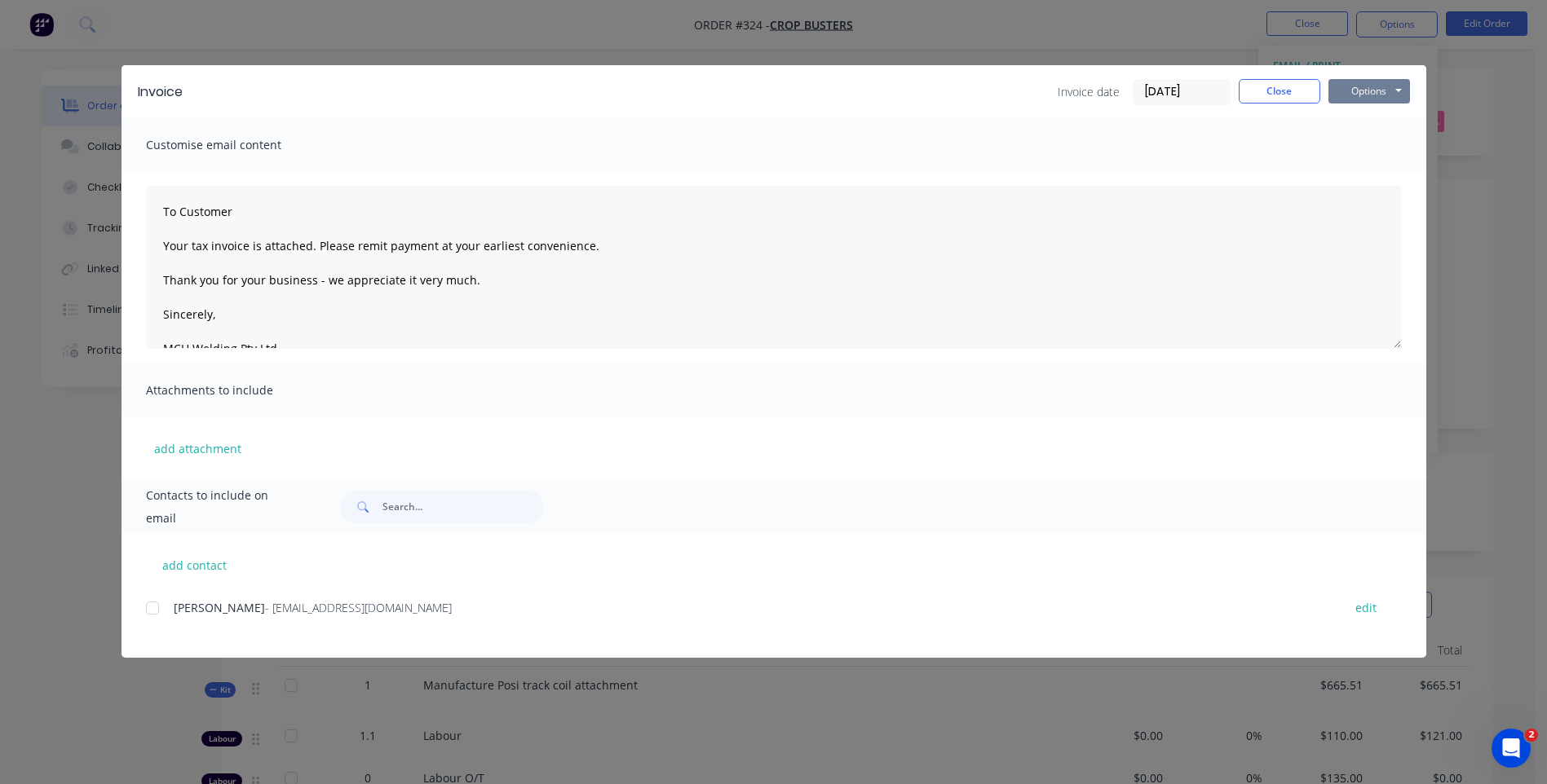
click at [1347, 93] on button "Options" at bounding box center [1369, 91] width 82 height 24
click at [1340, 113] on button "Preview" at bounding box center [1380, 120] width 104 height 27
click at [151, 611] on div at bounding box center [152, 607] width 33 height 33
click at [1354, 88] on button "Options" at bounding box center [1369, 91] width 82 height 24
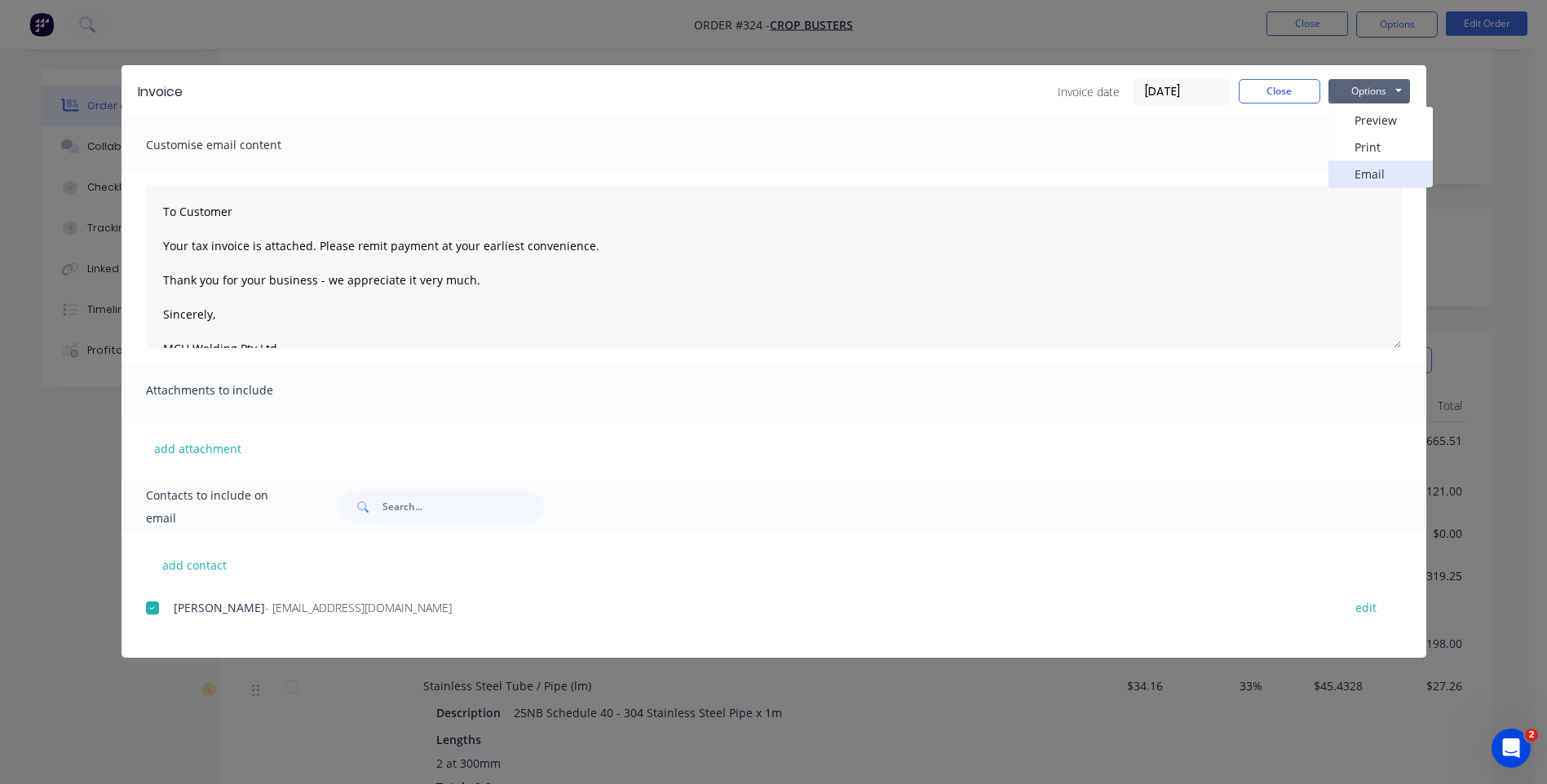
click at [1348, 170] on button "Email" at bounding box center [1380, 174] width 104 height 27
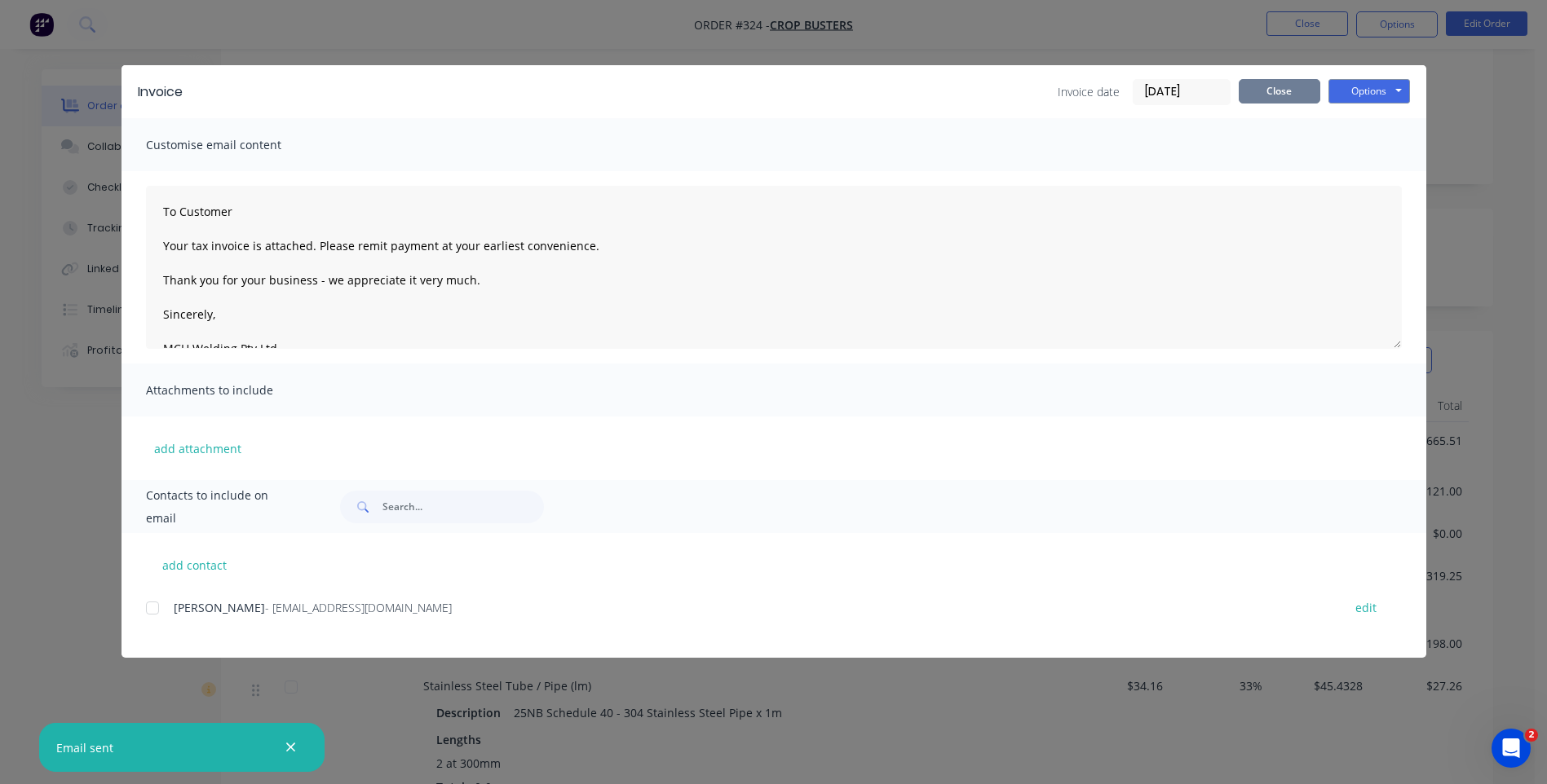
click at [1273, 86] on button "Close" at bounding box center [1279, 91] width 82 height 24
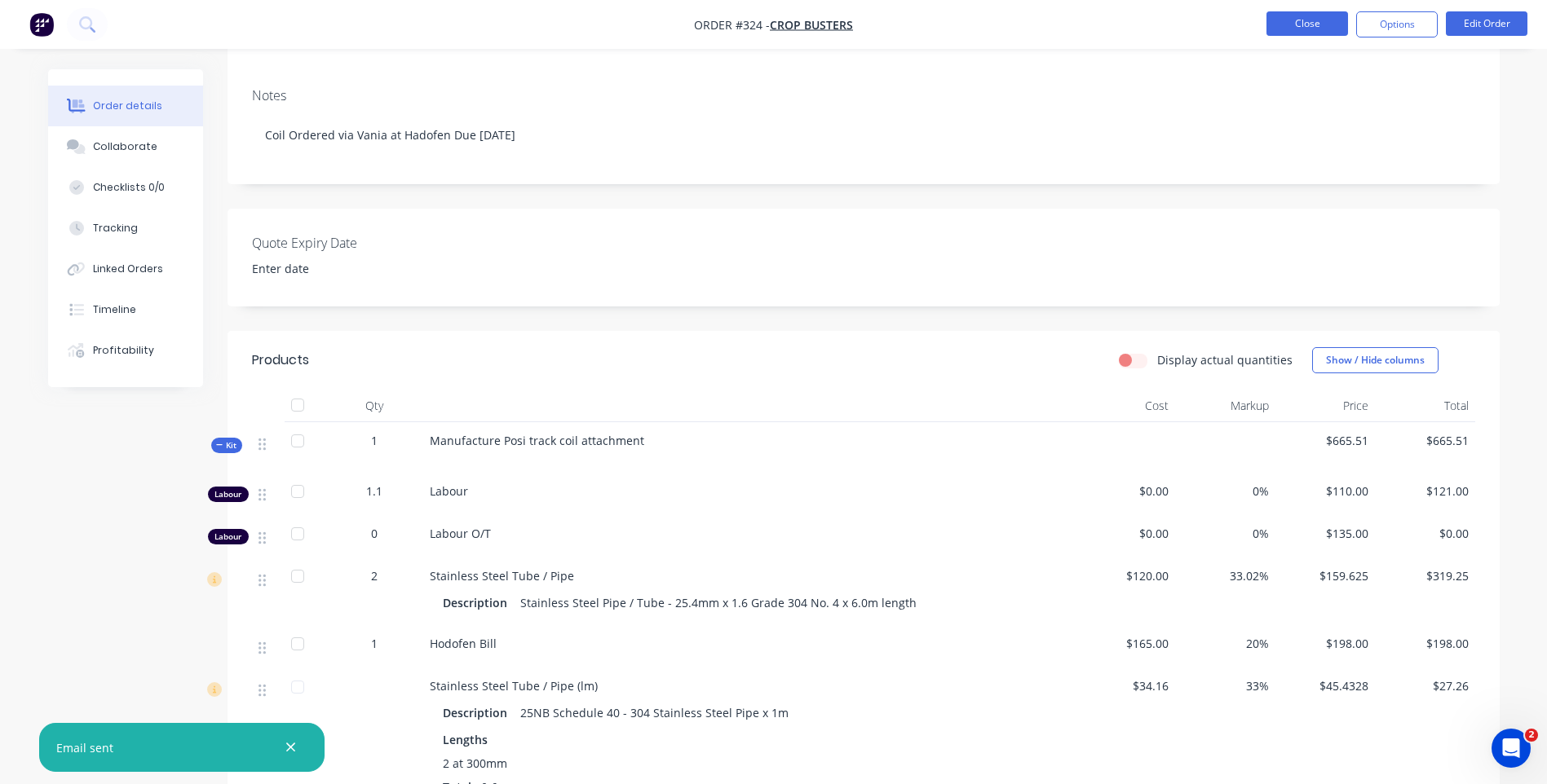
click at [1291, 17] on button "Close" at bounding box center [1307, 23] width 82 height 24
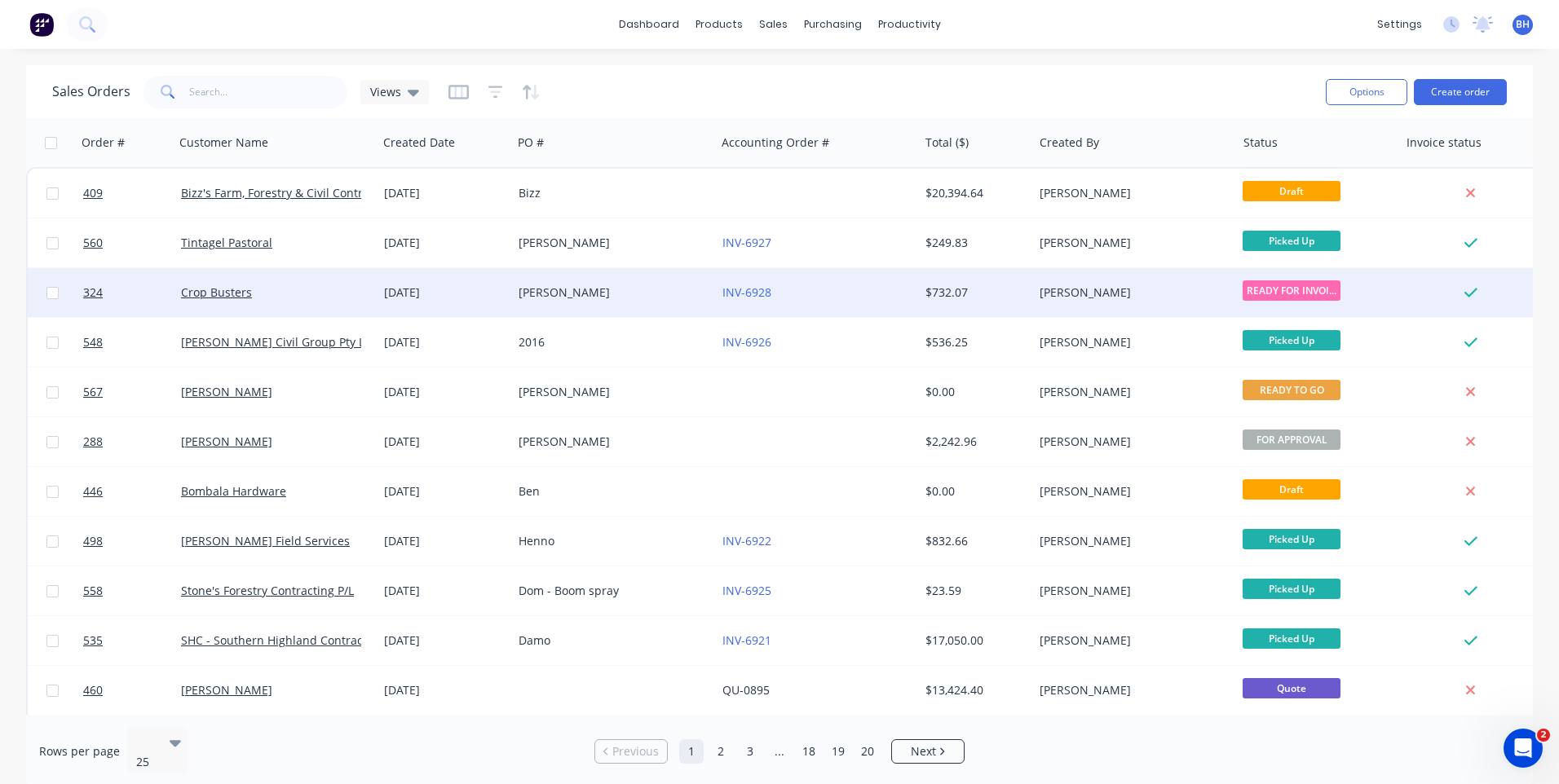
click at [597, 281] on div "[PERSON_NAME]" at bounding box center [613, 292] width 203 height 49
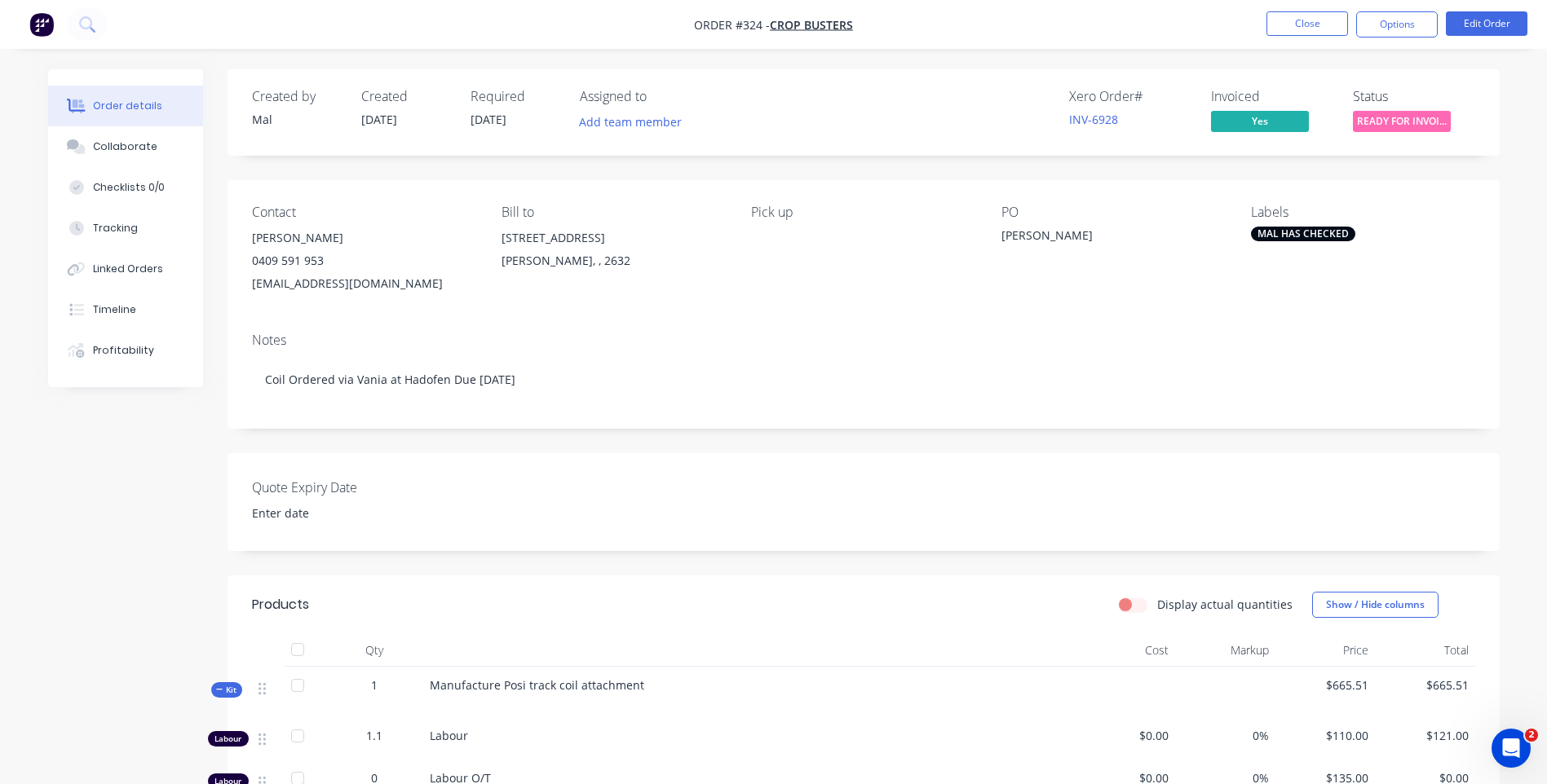
click at [1377, 115] on span "READY FOR INVOI..." at bounding box center [1401, 121] width 98 height 20
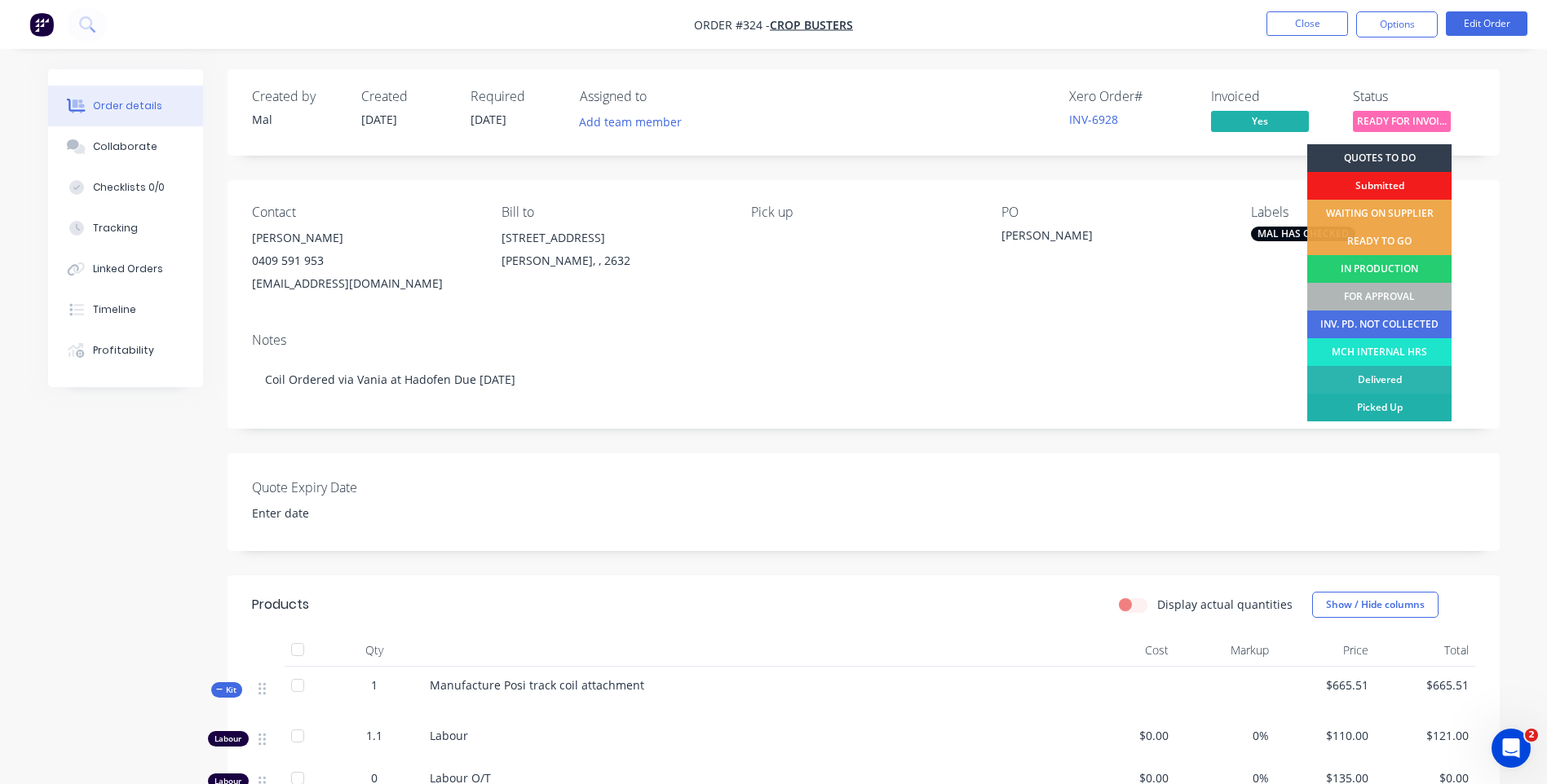
click at [1371, 405] on div "Picked Up" at bounding box center [1379, 407] width 144 height 28
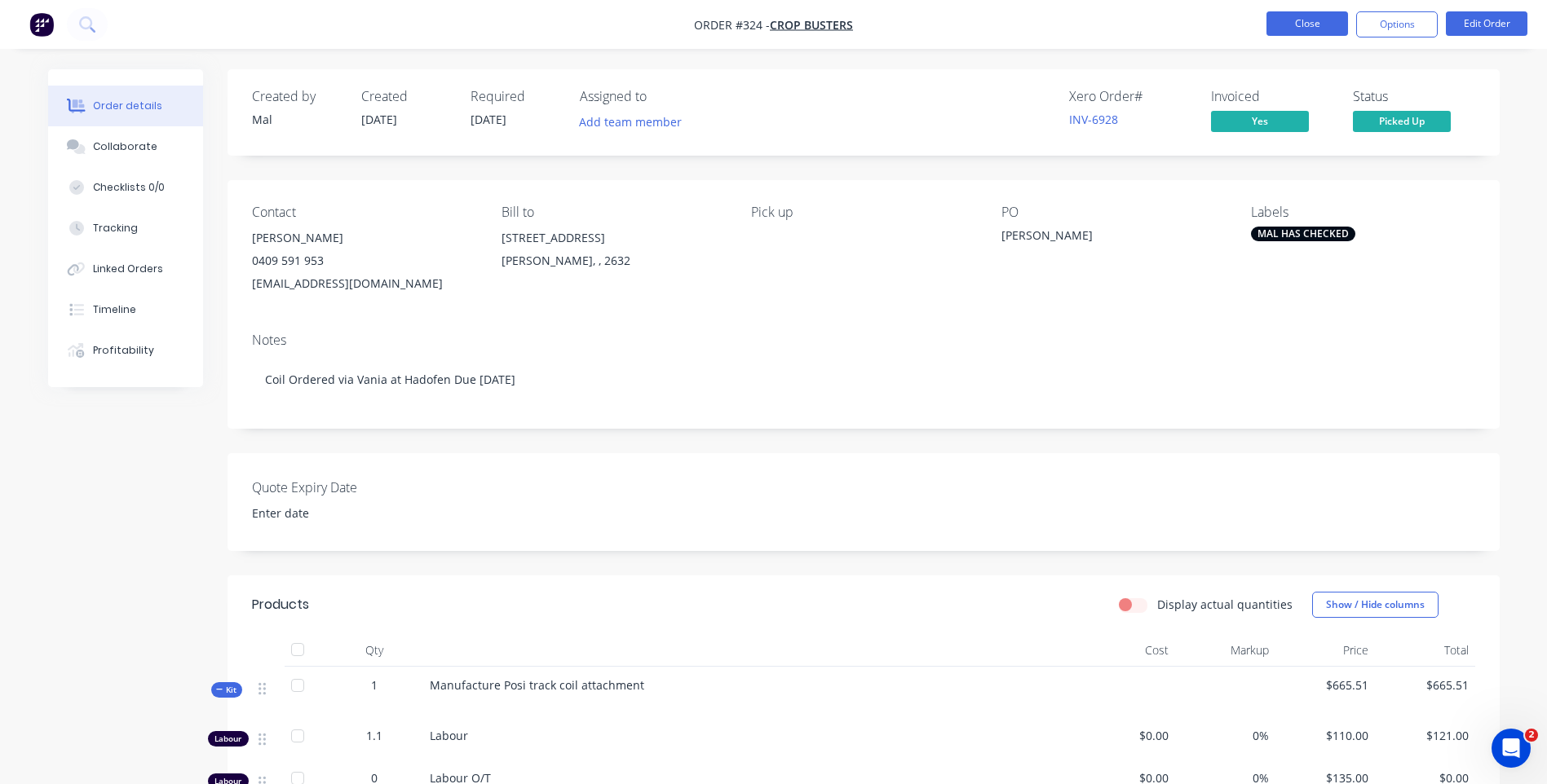
click at [1304, 22] on button "Close" at bounding box center [1307, 23] width 82 height 24
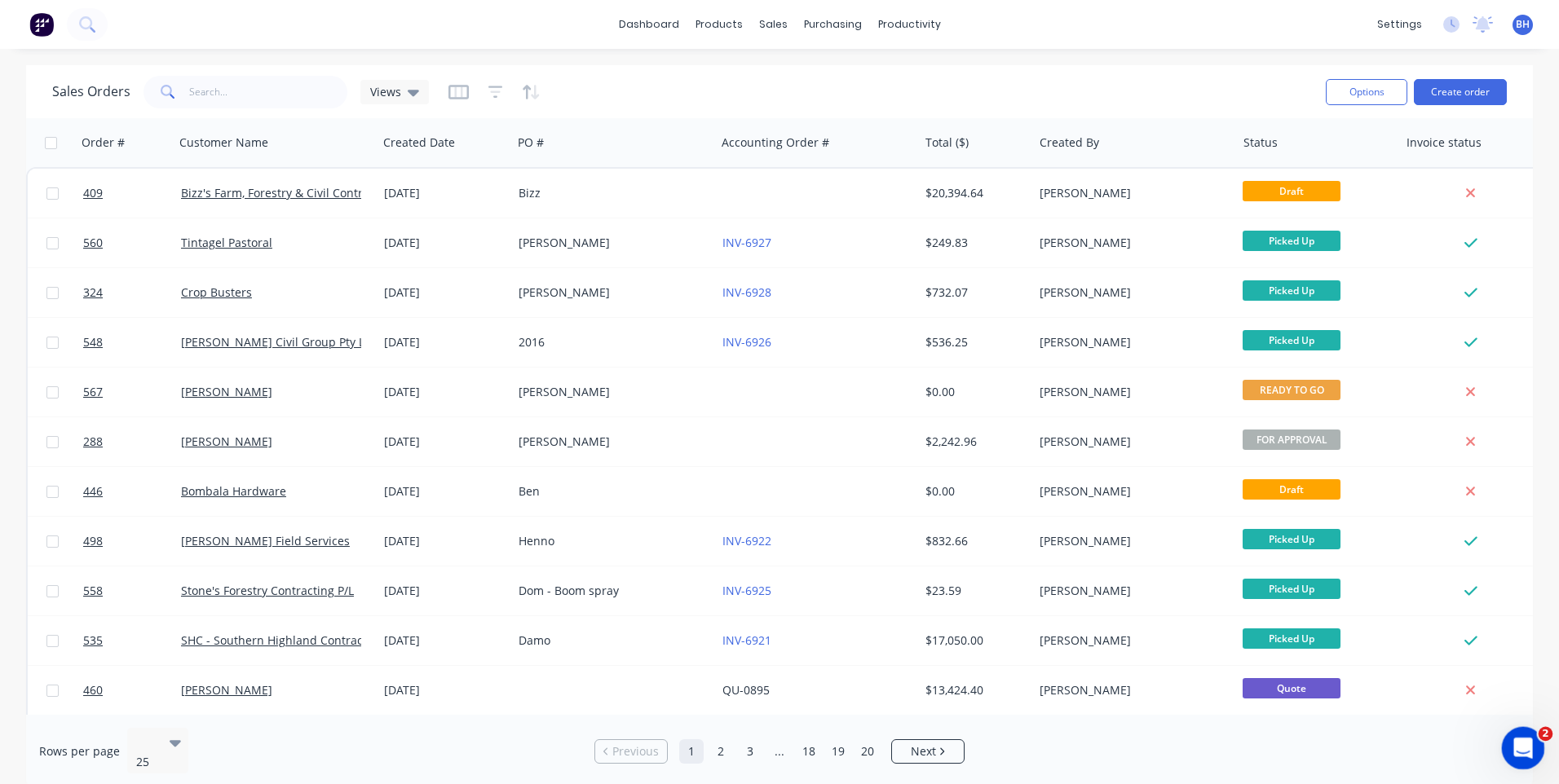
click at [1521, 744] on icon "Open Intercom Messenger" at bounding box center [1521, 746] width 27 height 27
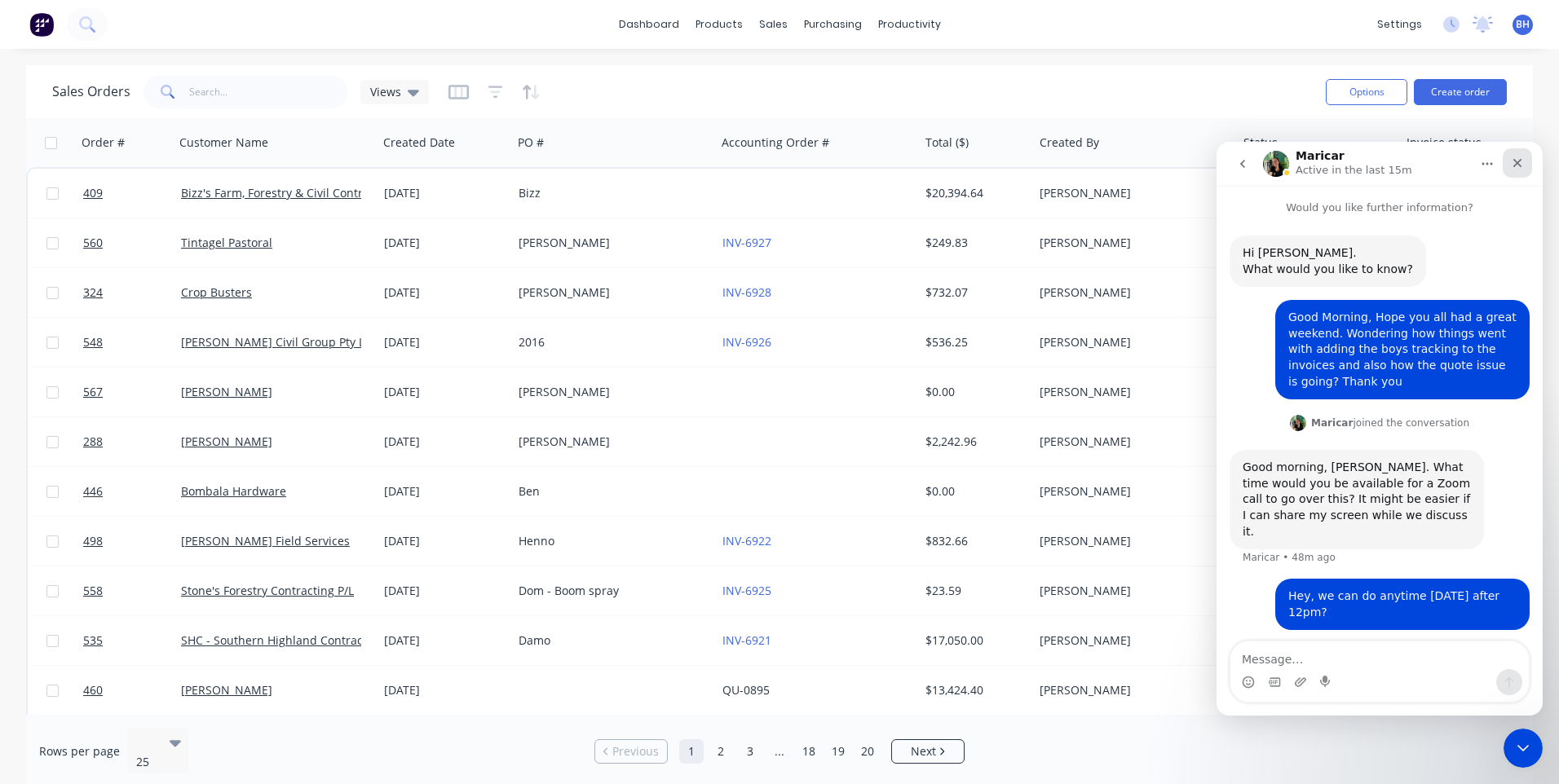
click at [1515, 162] on icon "Close" at bounding box center [1518, 164] width 9 height 9
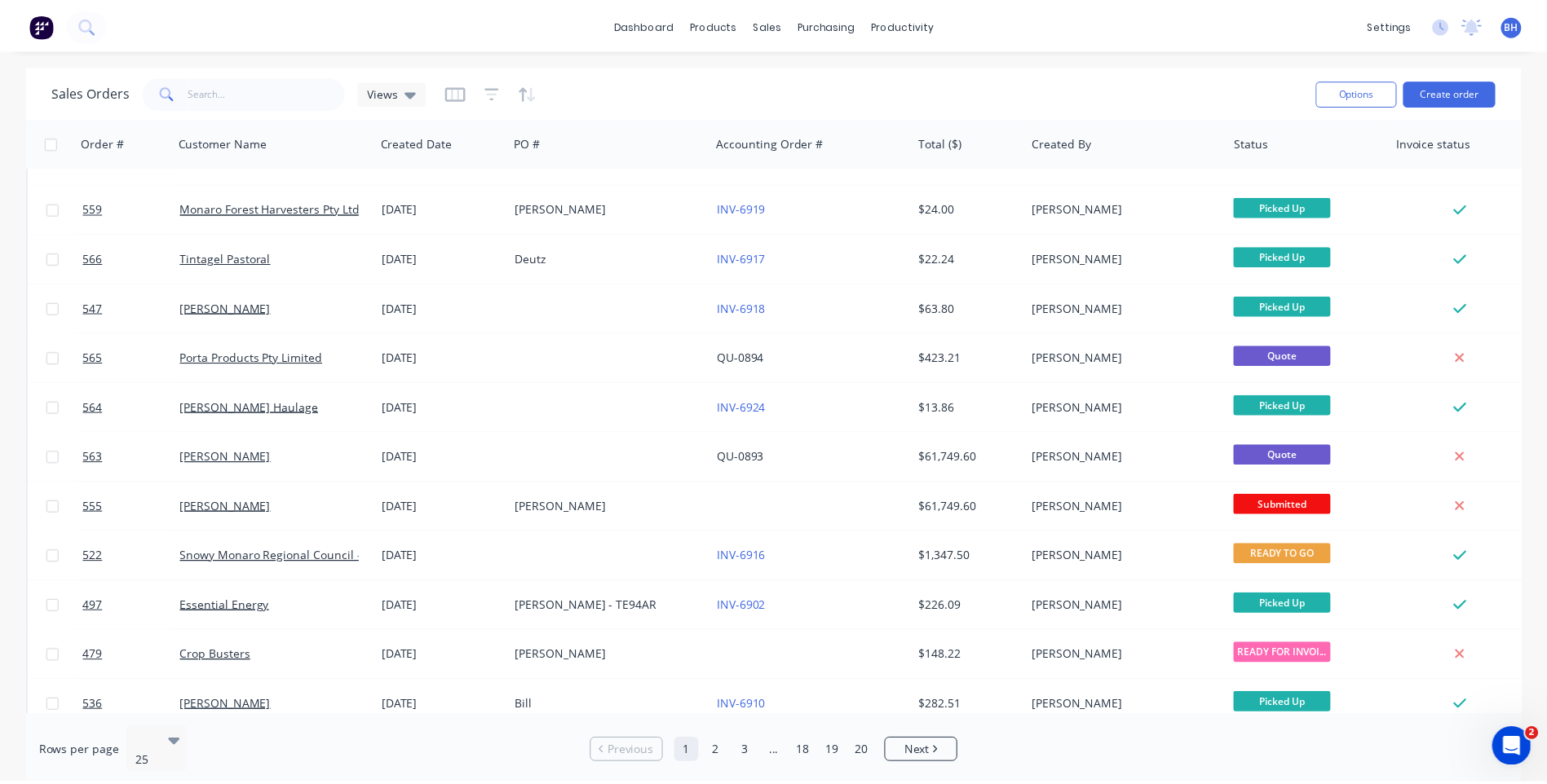
scroll to position [652, 0]
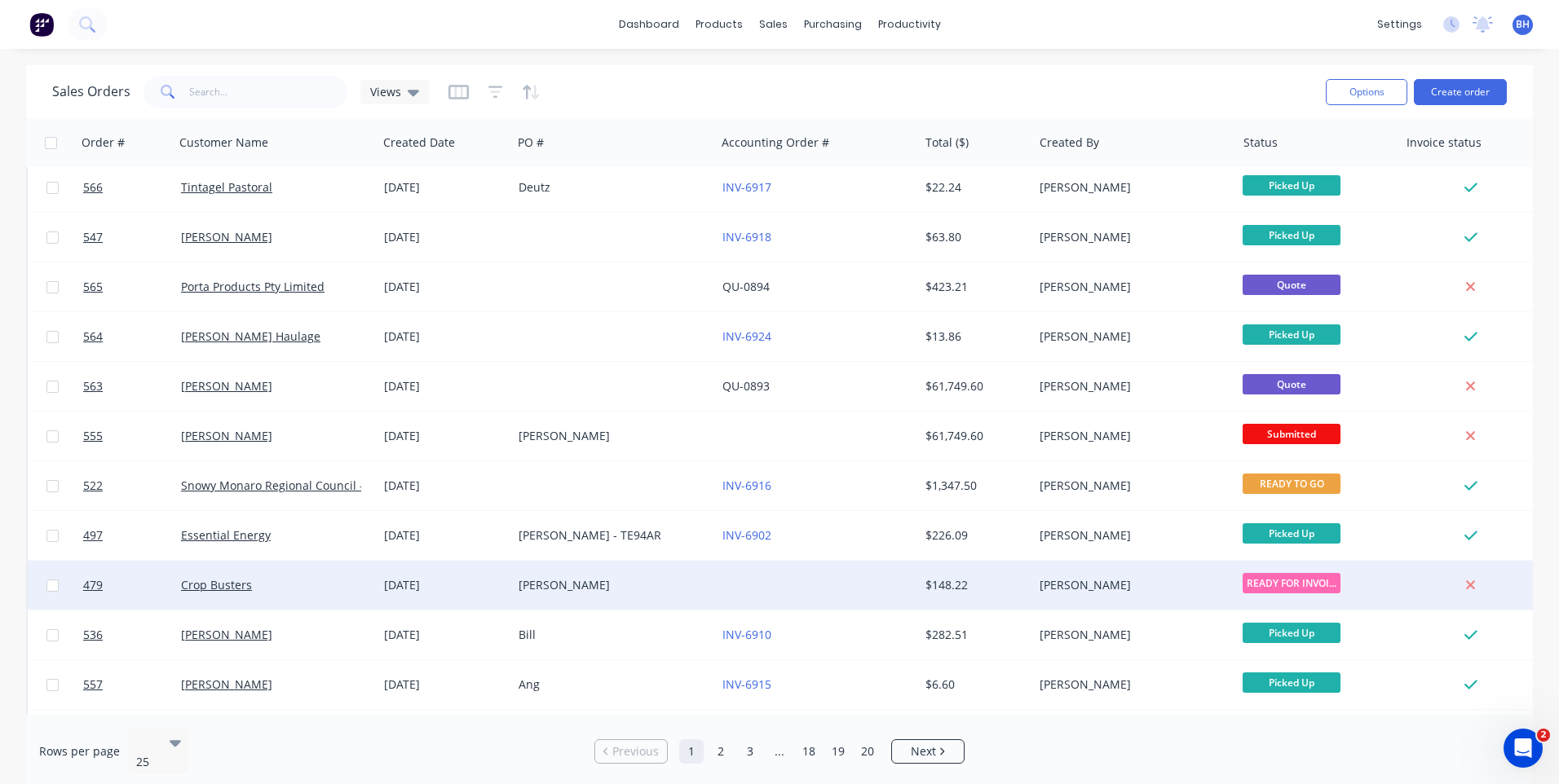
click at [761, 578] on div at bounding box center [818, 585] width 203 height 49
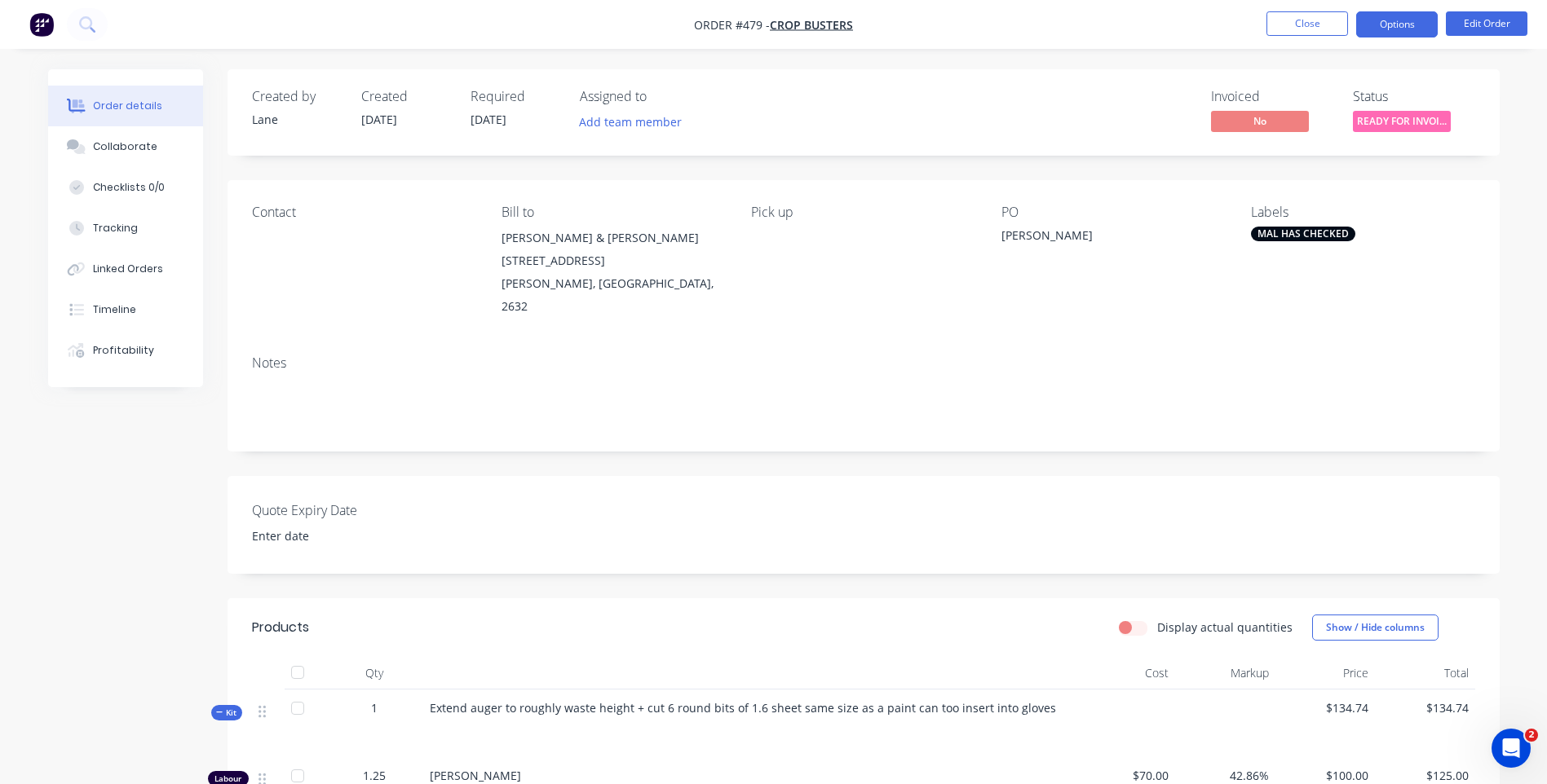
click at [1394, 28] on button "Options" at bounding box center [1397, 24] width 82 height 26
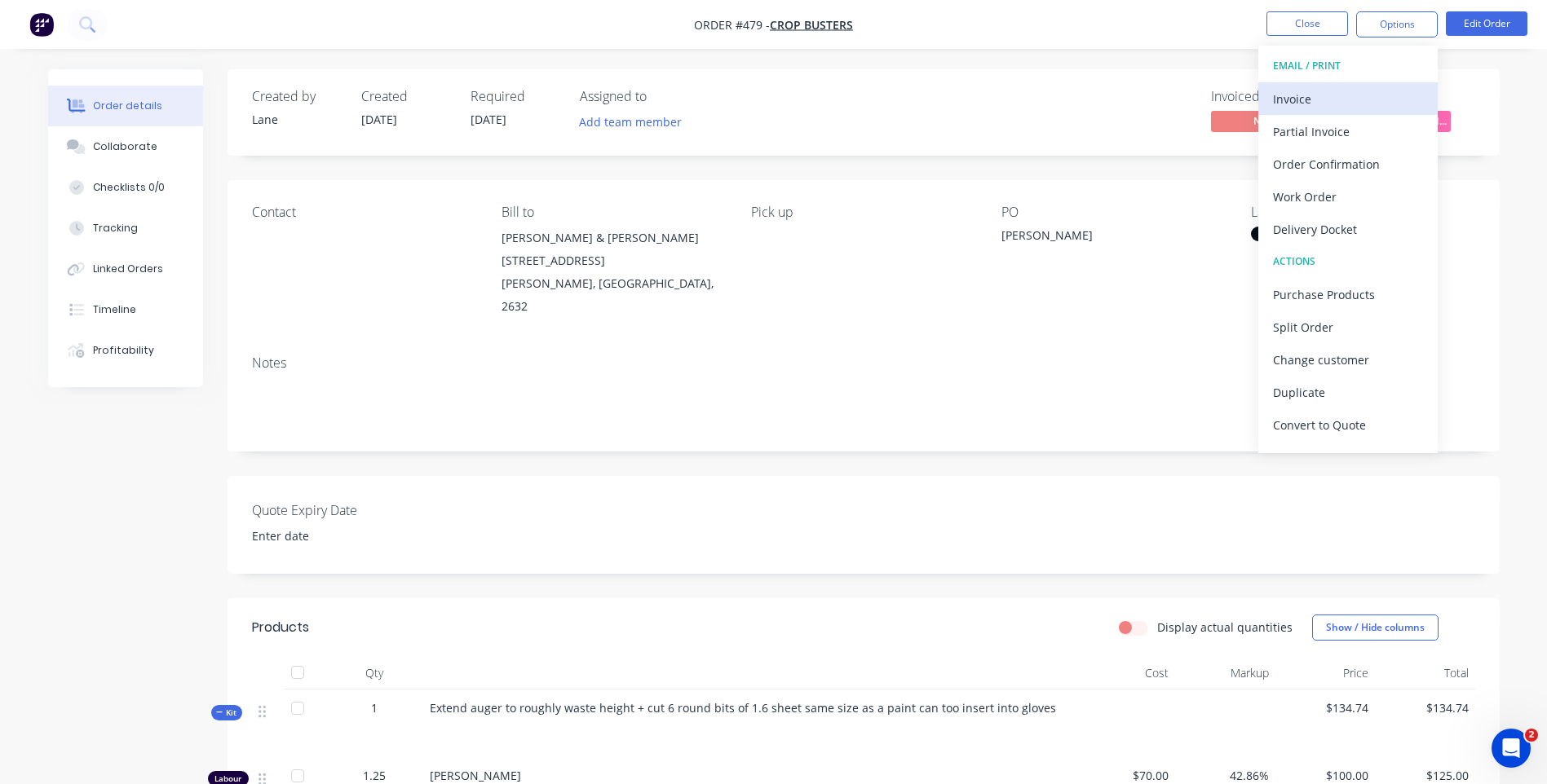
click at [1290, 93] on div "Invoice" at bounding box center [1347, 99] width 150 height 23
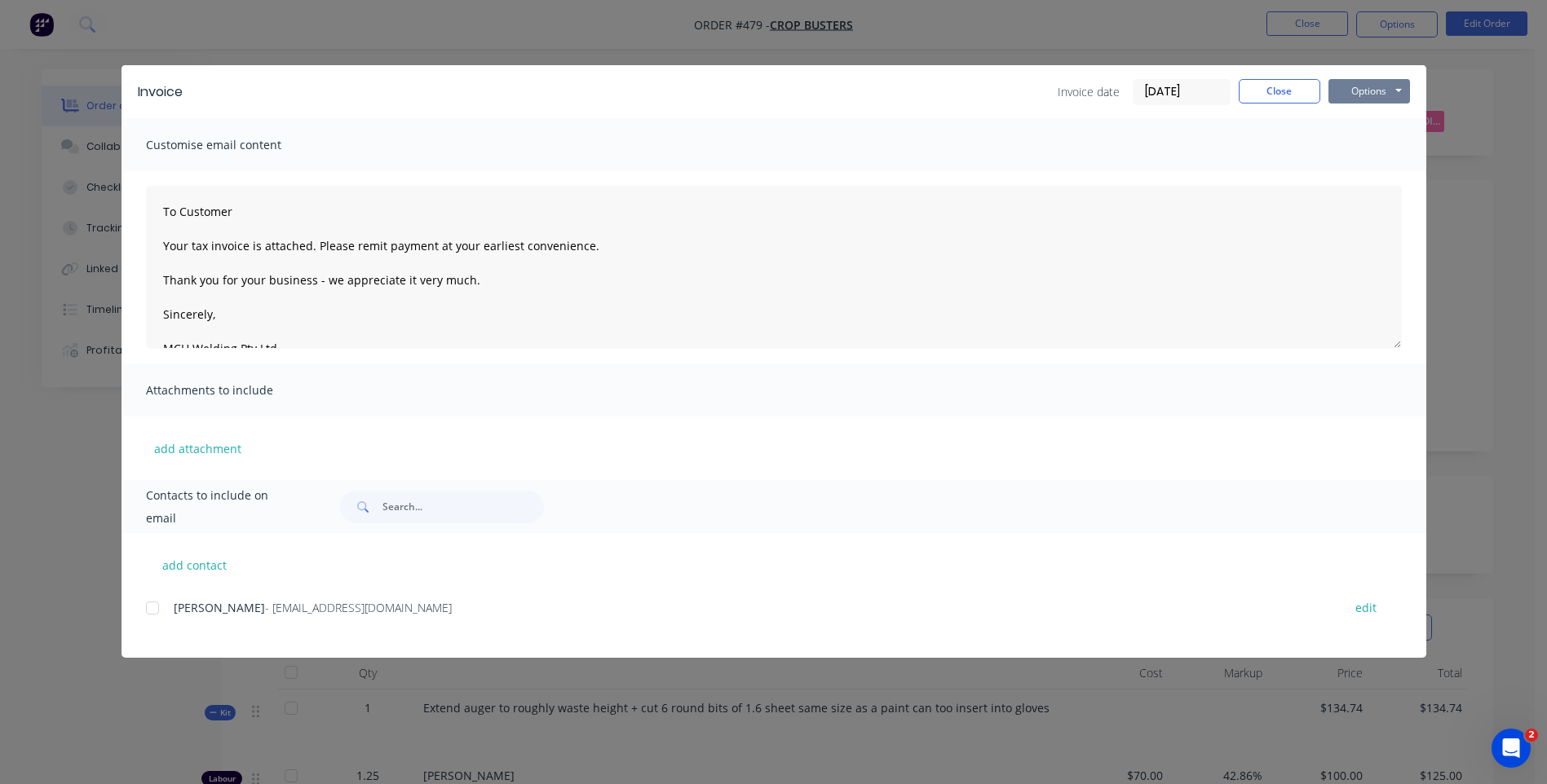
click at [1364, 95] on button "Options" at bounding box center [1369, 91] width 82 height 24
click at [1347, 115] on button "Preview" at bounding box center [1380, 120] width 104 height 27
click at [154, 609] on div at bounding box center [152, 607] width 33 height 33
click at [1361, 94] on button "Options" at bounding box center [1369, 91] width 82 height 24
click at [1367, 170] on button "Email" at bounding box center [1380, 174] width 104 height 27
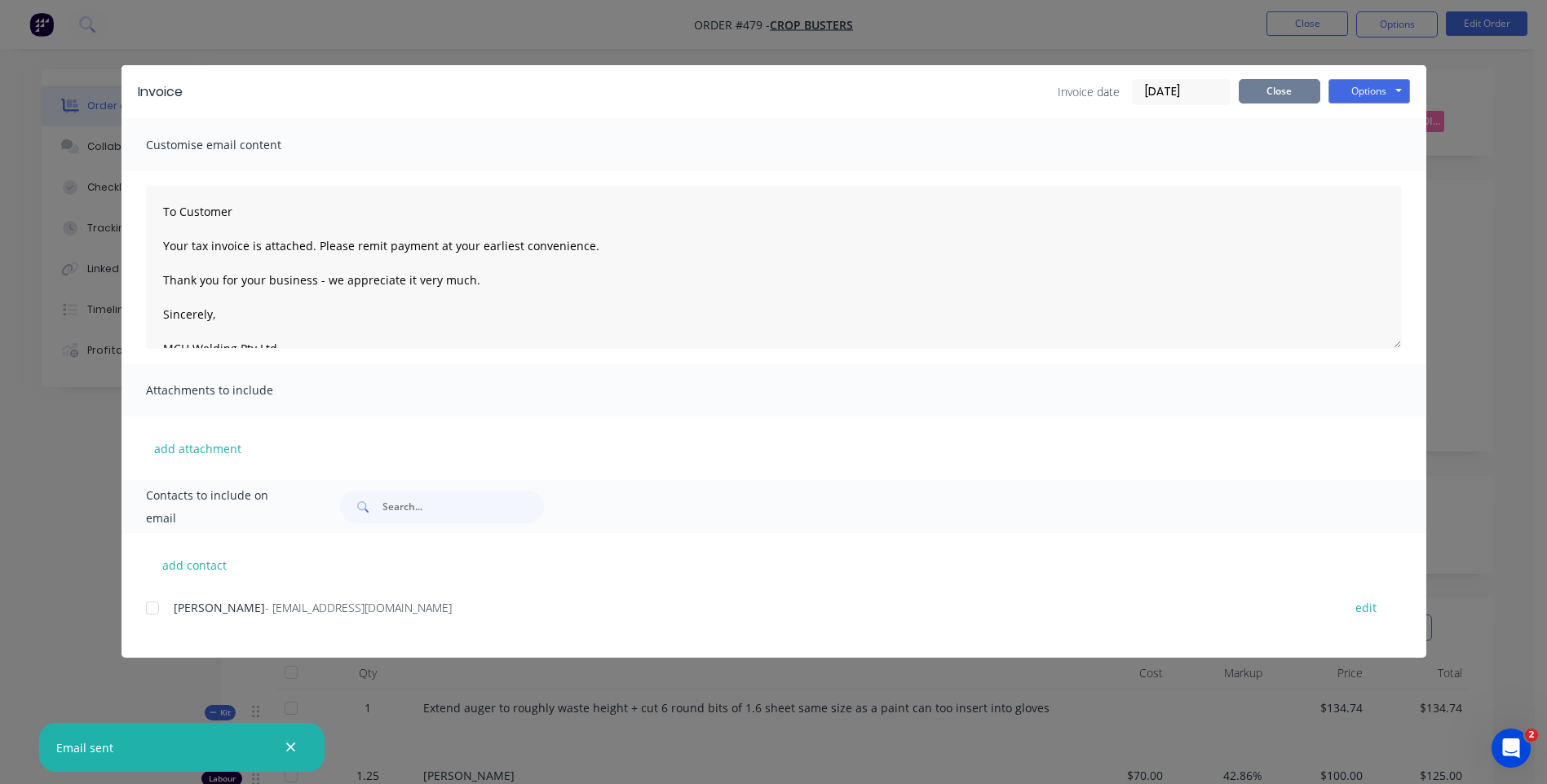
click at [1266, 89] on button "Close" at bounding box center [1279, 91] width 82 height 24
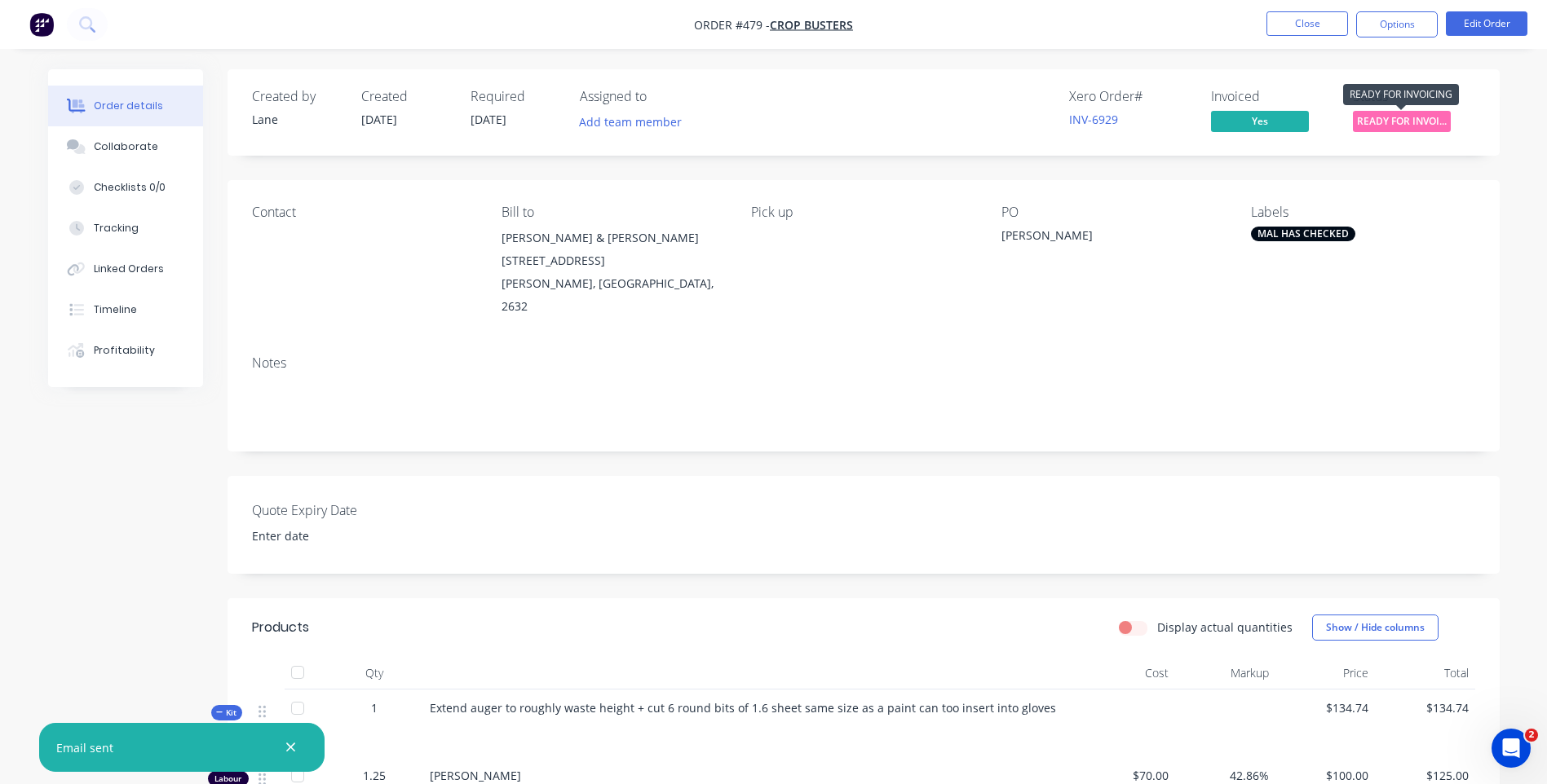
click at [1356, 120] on span "READY FOR INVOI..." at bounding box center [1401, 121] width 98 height 20
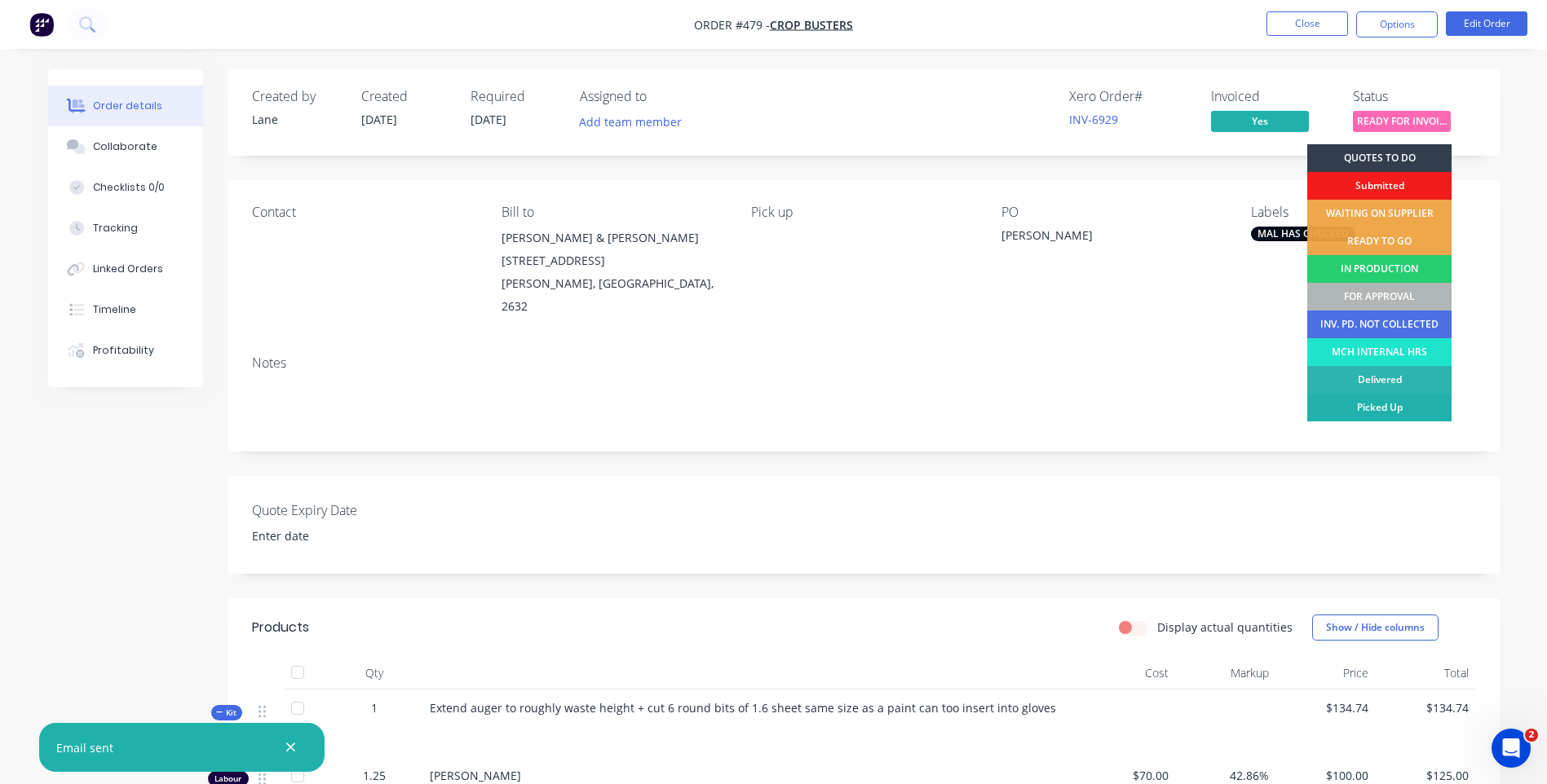
click at [1355, 403] on div "Picked Up" at bounding box center [1379, 407] width 144 height 28
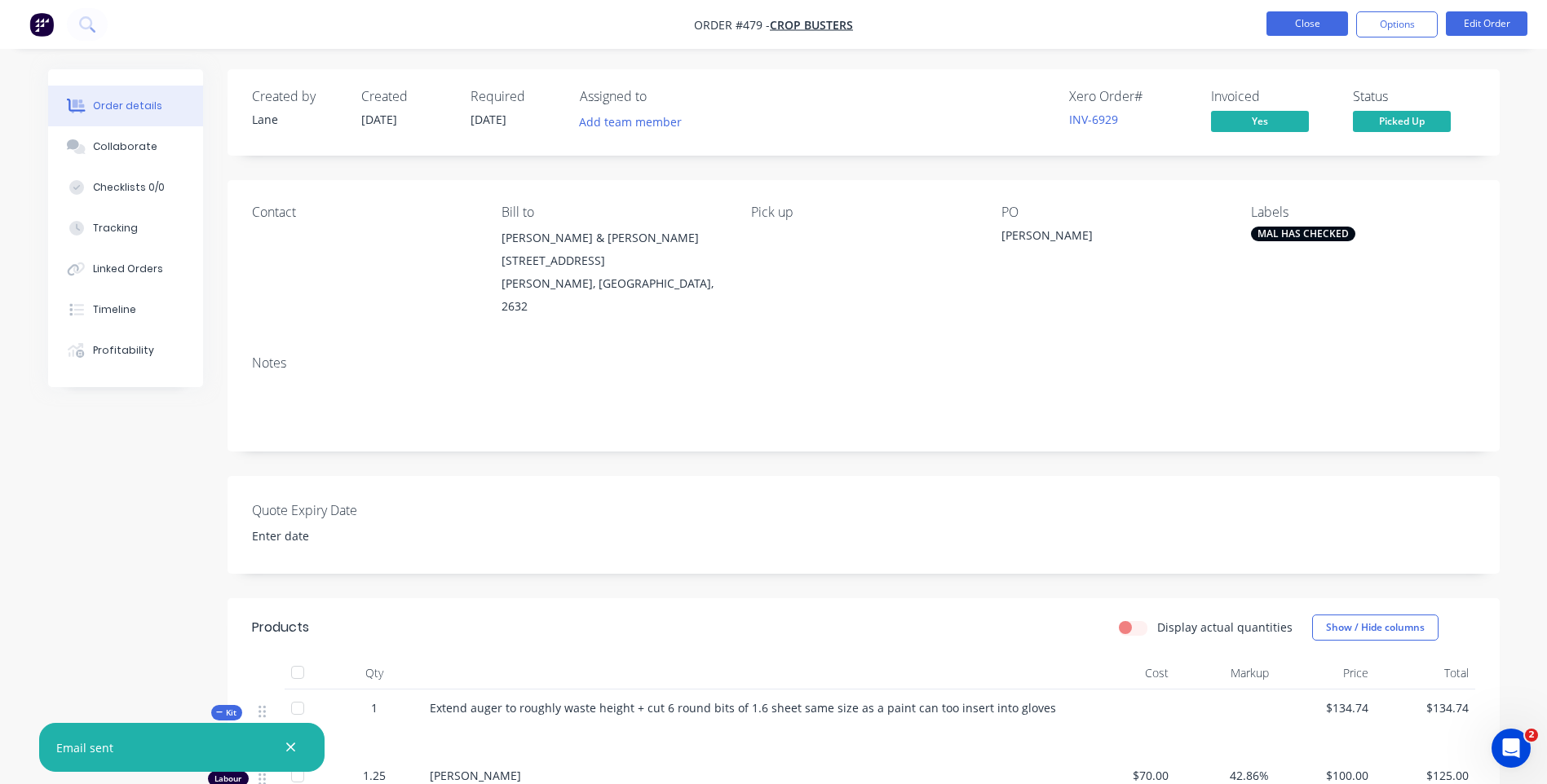
click at [1303, 16] on button "Close" at bounding box center [1307, 23] width 82 height 24
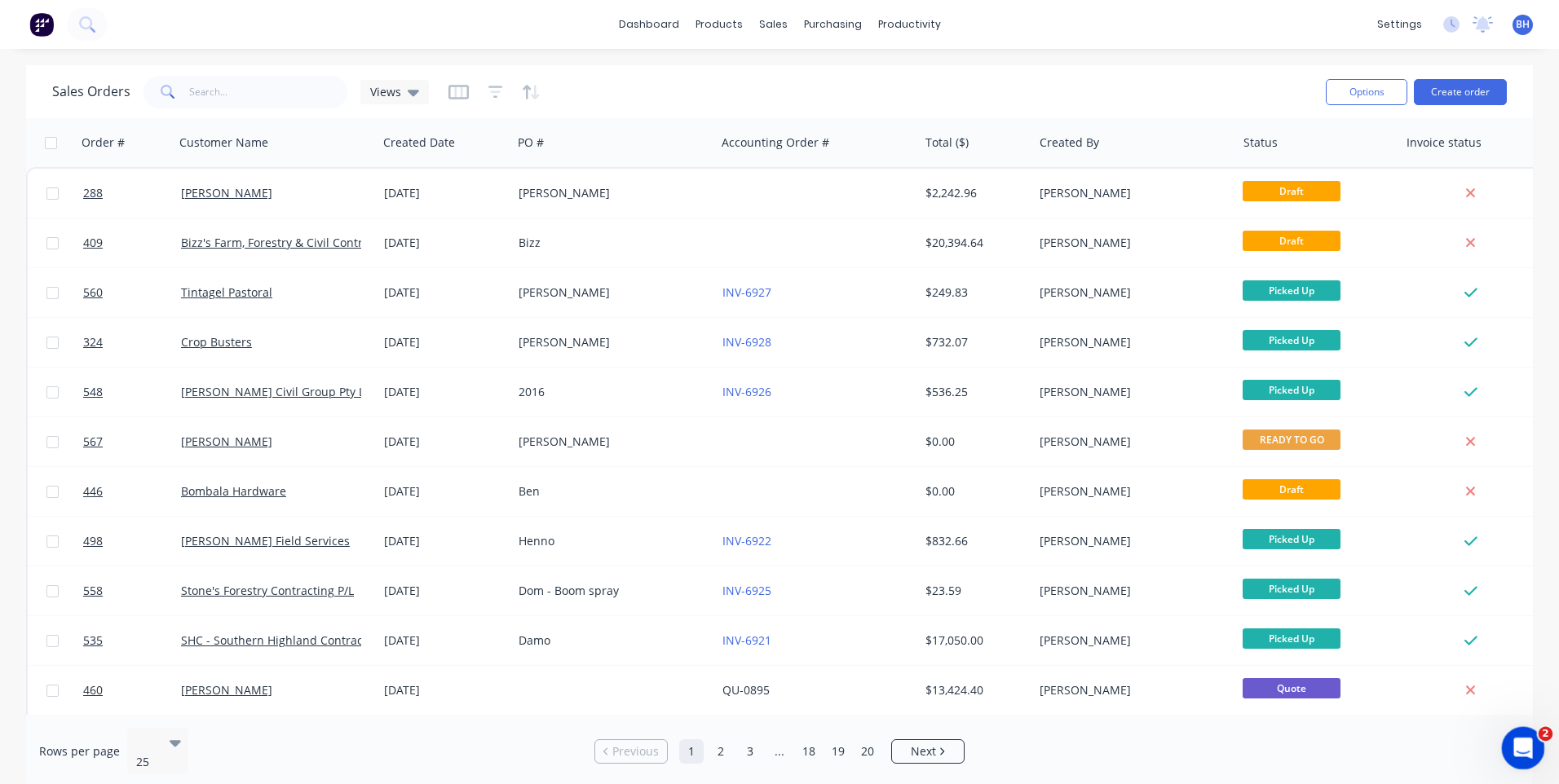
click at [1512, 740] on icon "Open Intercom Messenger" at bounding box center [1521, 746] width 27 height 27
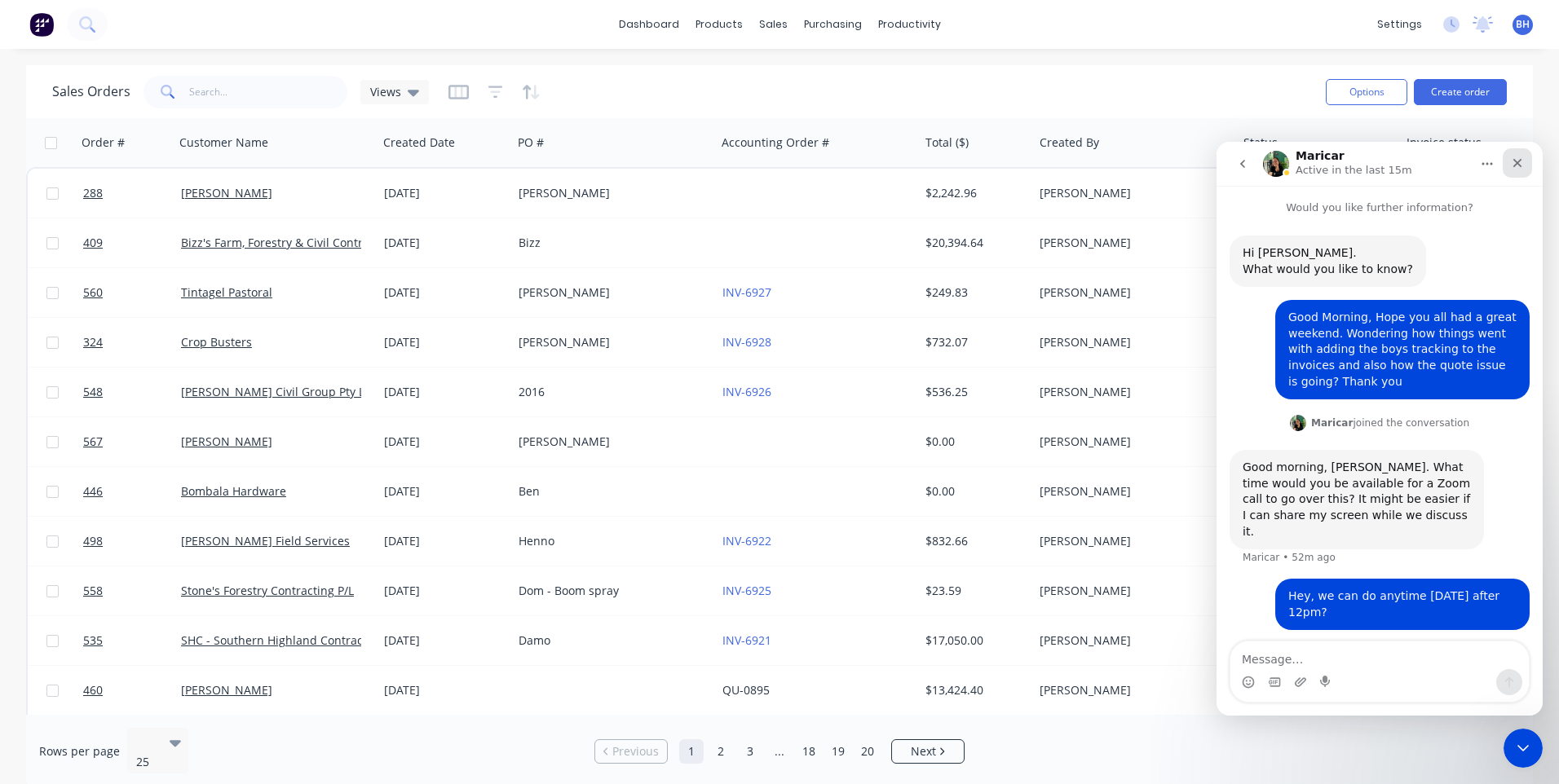
click at [1519, 162] on icon "Close" at bounding box center [1518, 164] width 9 height 9
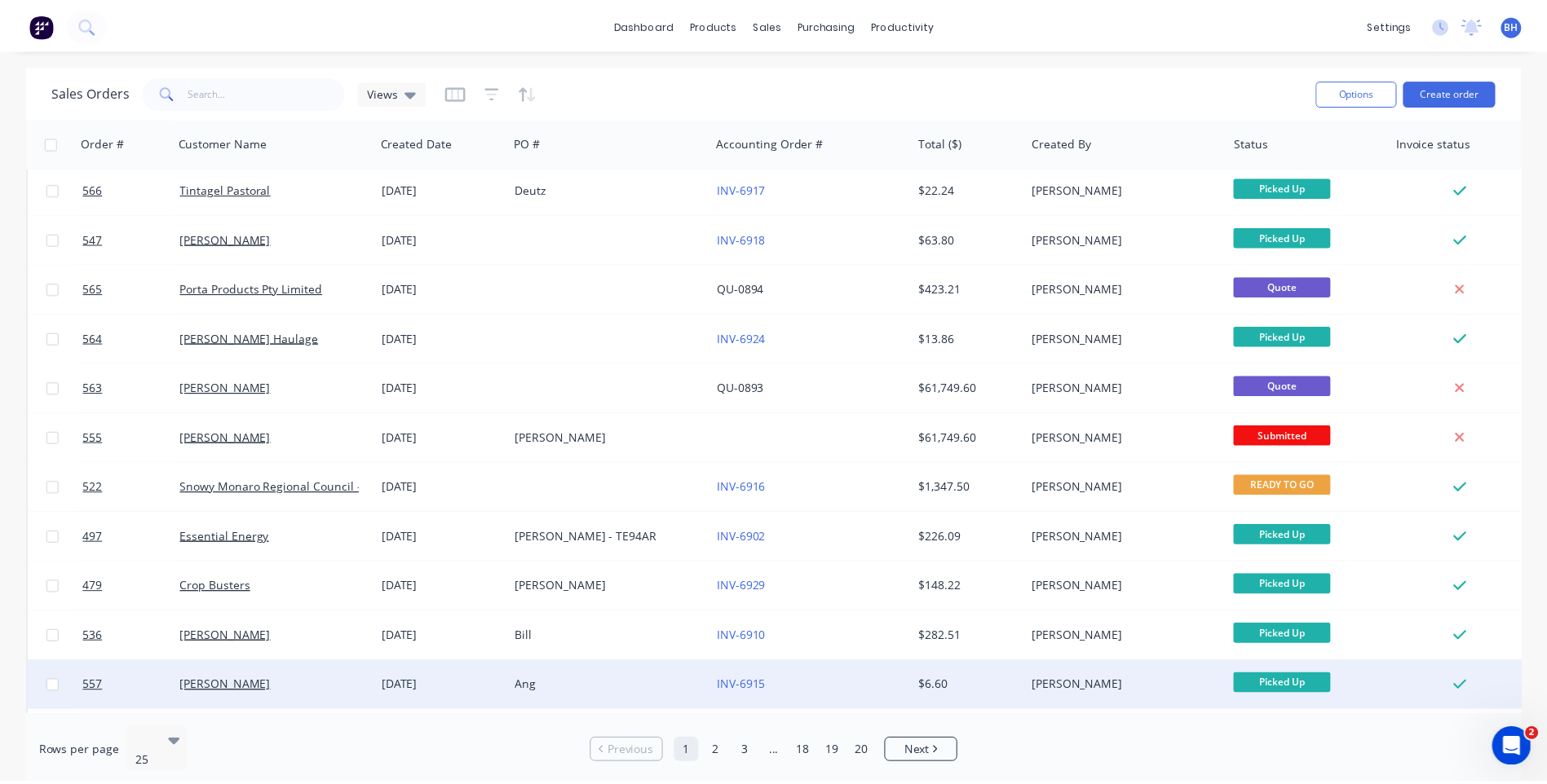
scroll to position [622, 0]
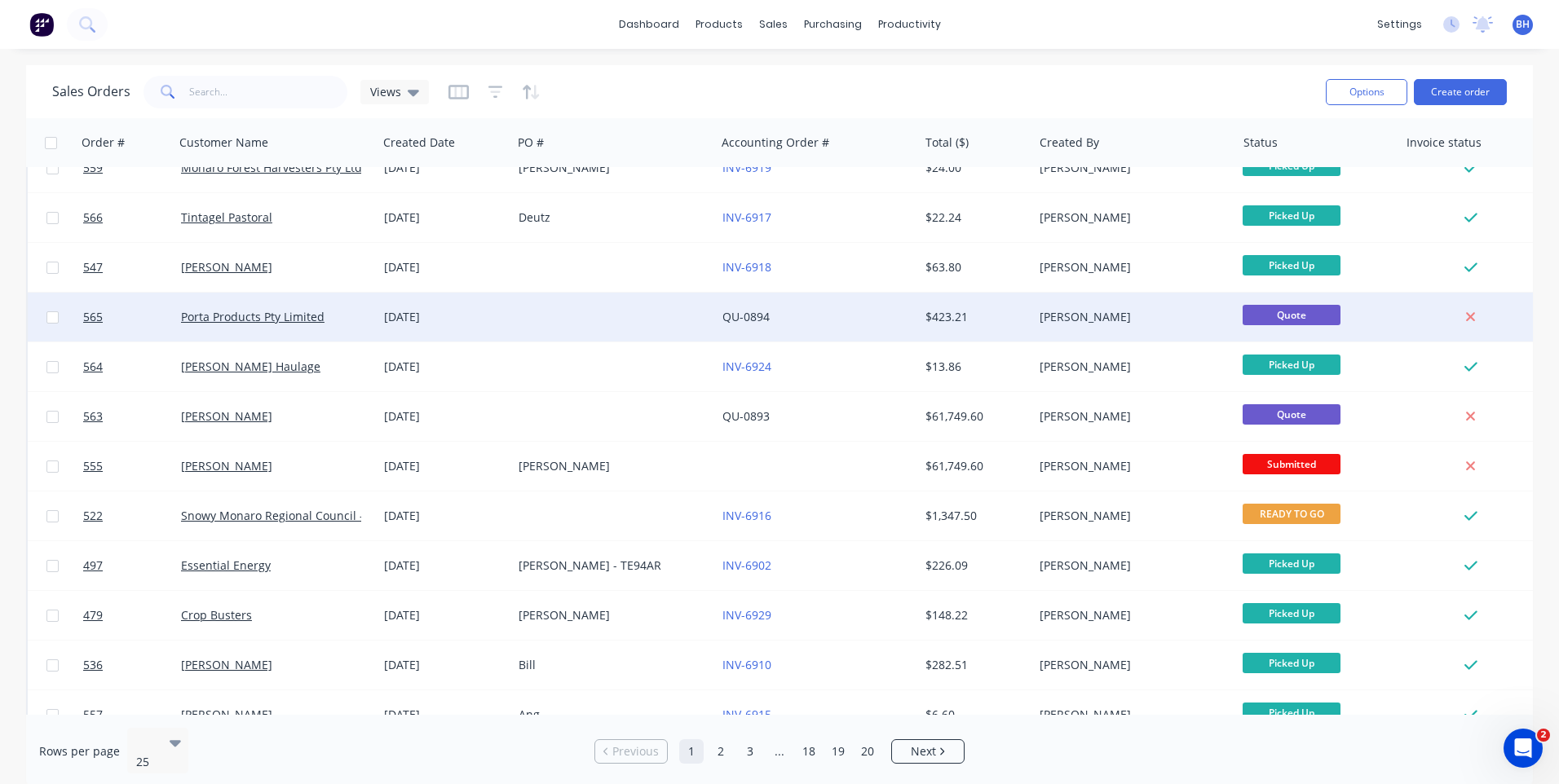
click at [578, 309] on div at bounding box center [613, 317] width 203 height 49
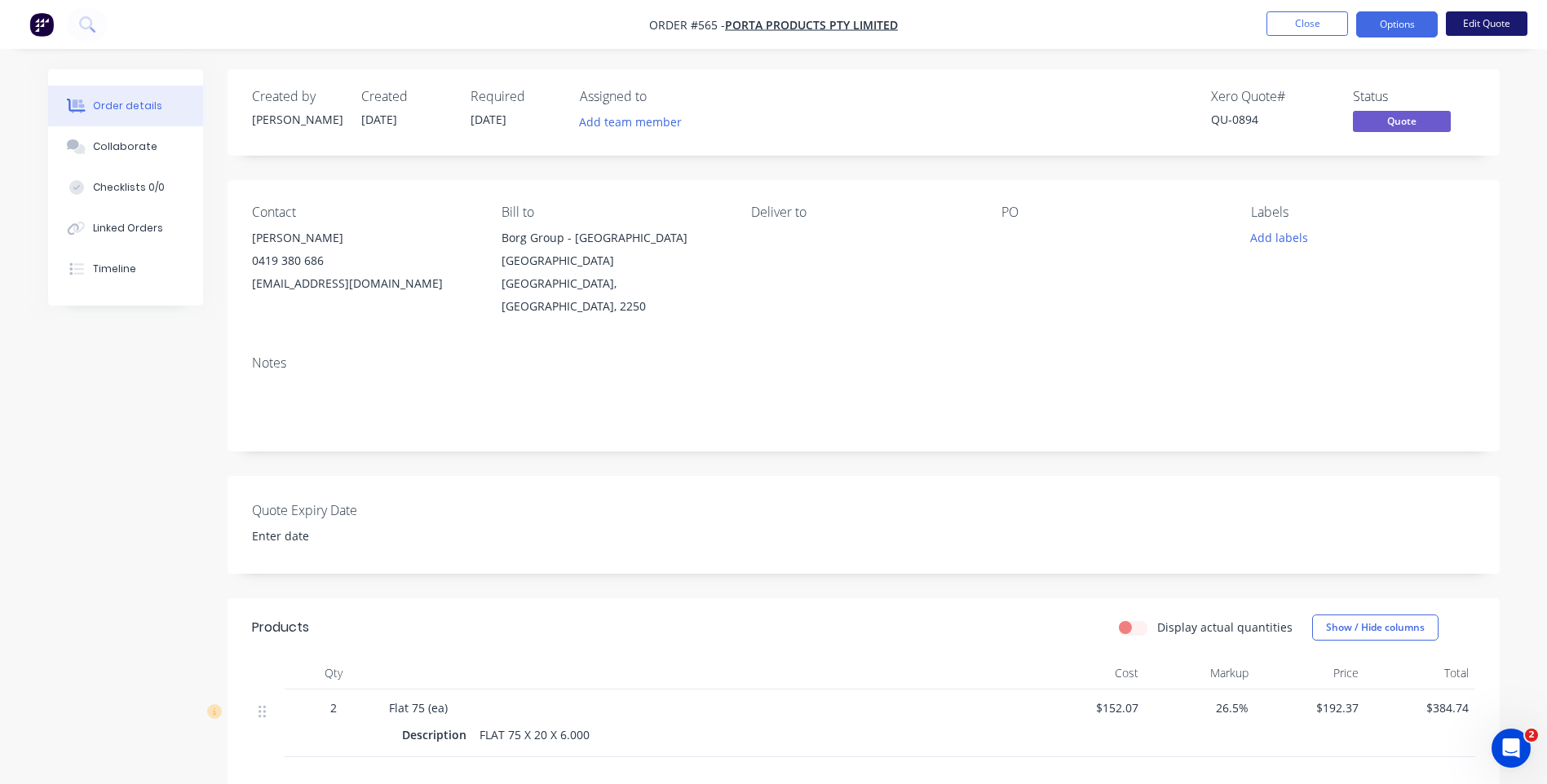
click at [1491, 19] on button "Edit Quote" at bounding box center [1487, 23] width 82 height 24
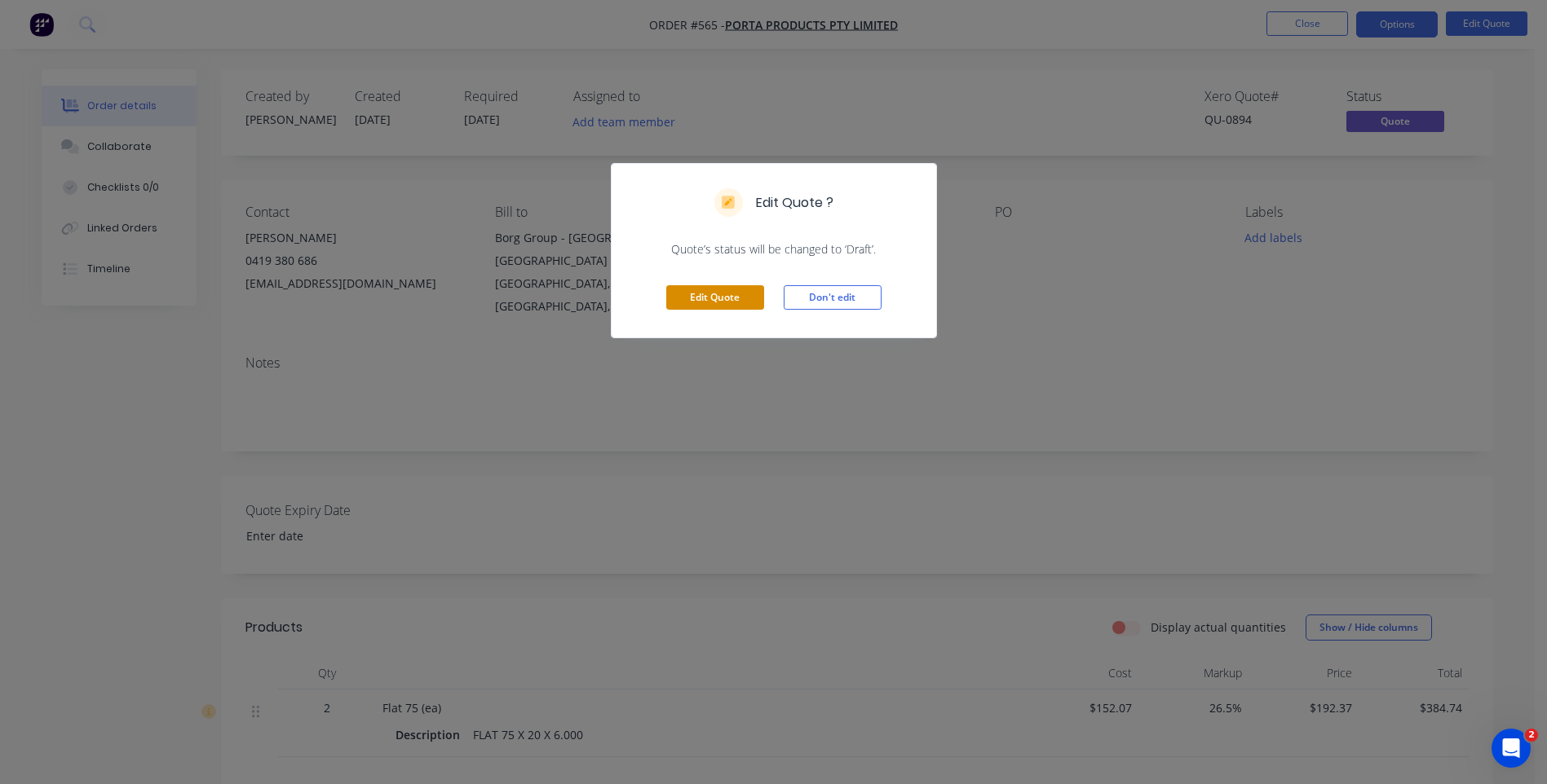
click at [724, 299] on button "Edit Quote" at bounding box center [714, 298] width 98 height 24
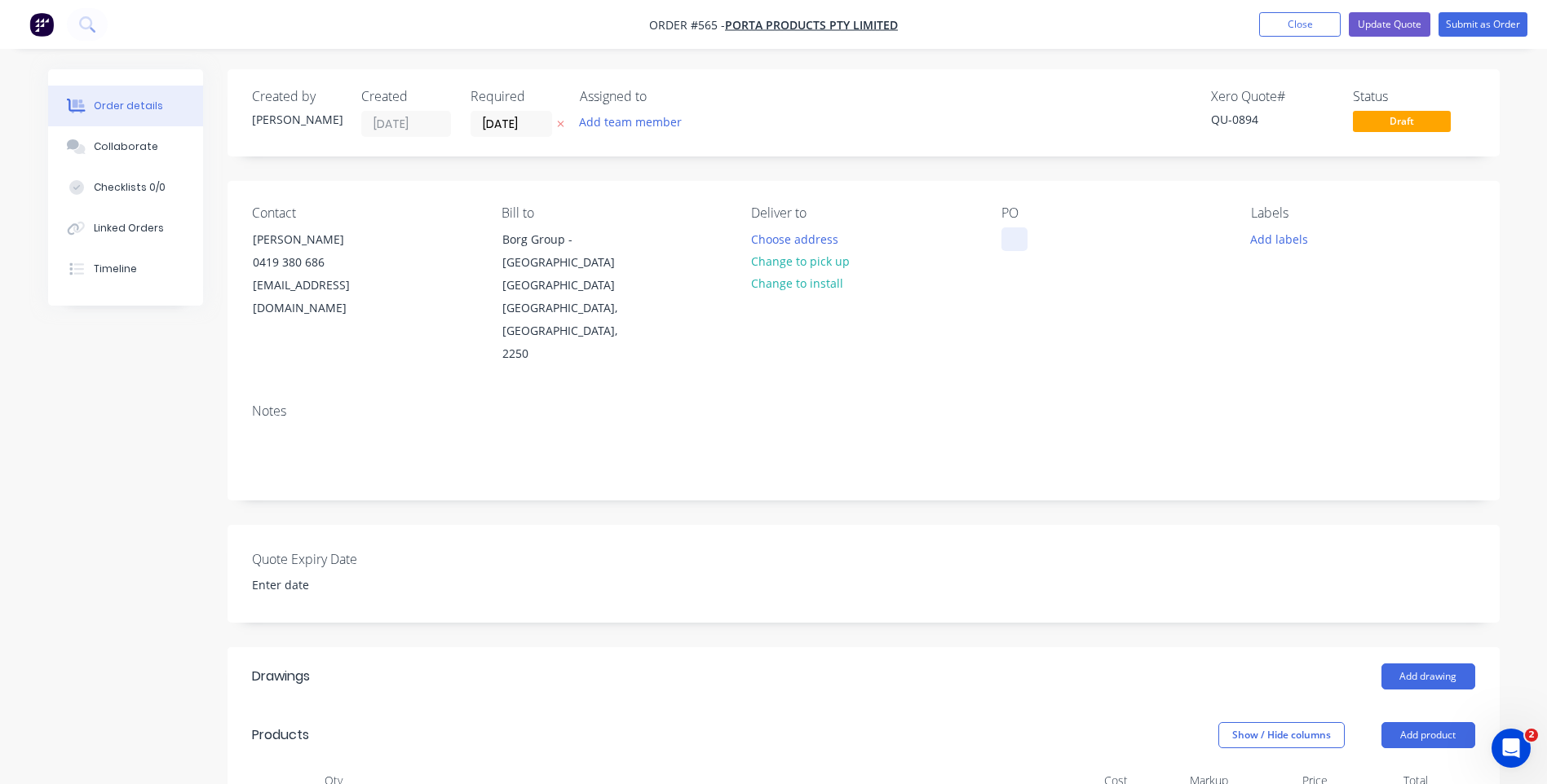
click at [1011, 228] on div at bounding box center [1014, 239] width 26 height 23
click at [1376, 19] on button "Update Quote" at bounding box center [1390, 24] width 82 height 24
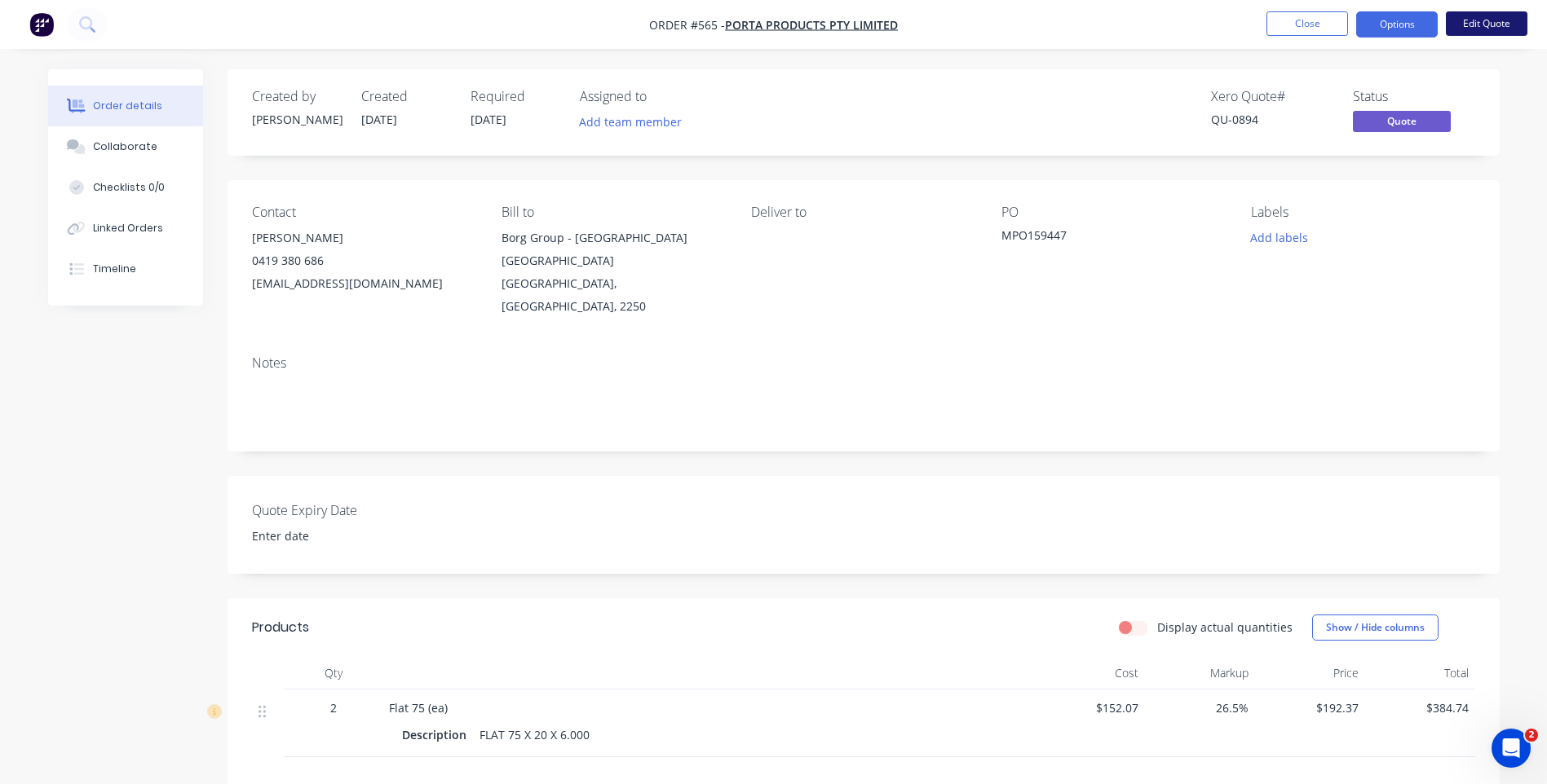
click at [1502, 17] on button "Edit Quote" at bounding box center [1487, 23] width 82 height 24
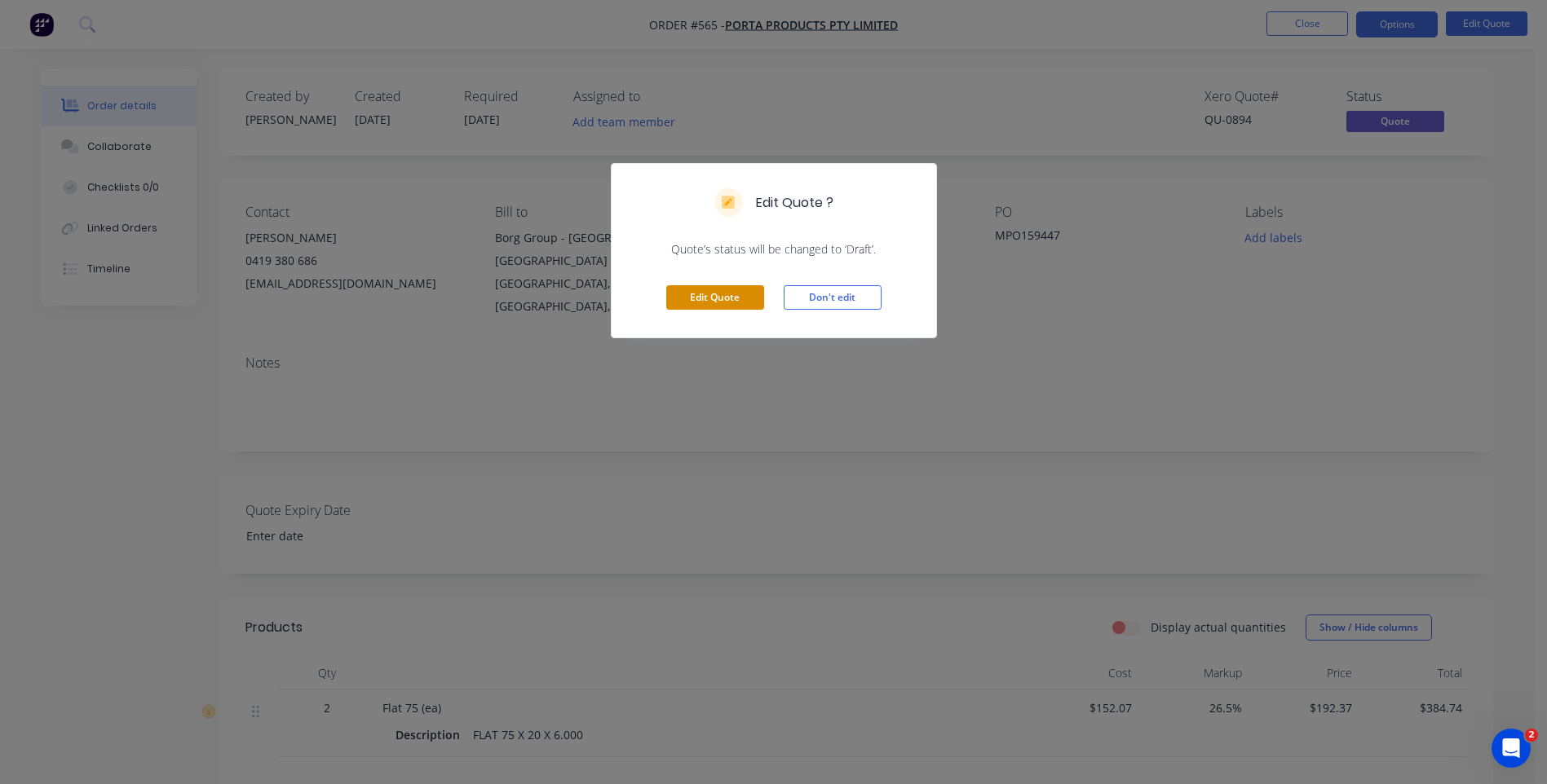
click at [690, 291] on button "Edit Quote" at bounding box center [714, 298] width 98 height 24
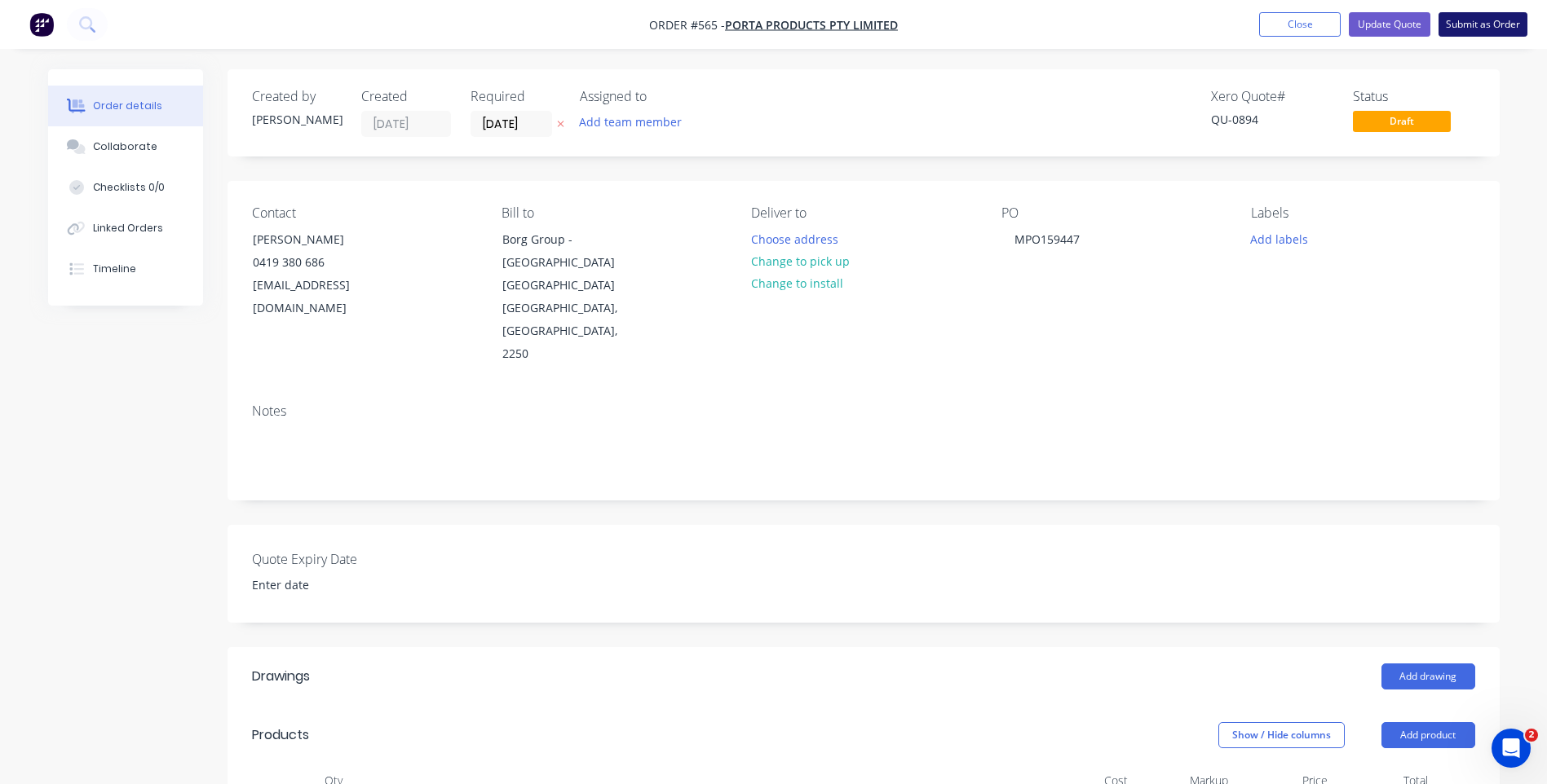
click at [1463, 21] on button "Submit as Order" at bounding box center [1483, 24] width 89 height 24
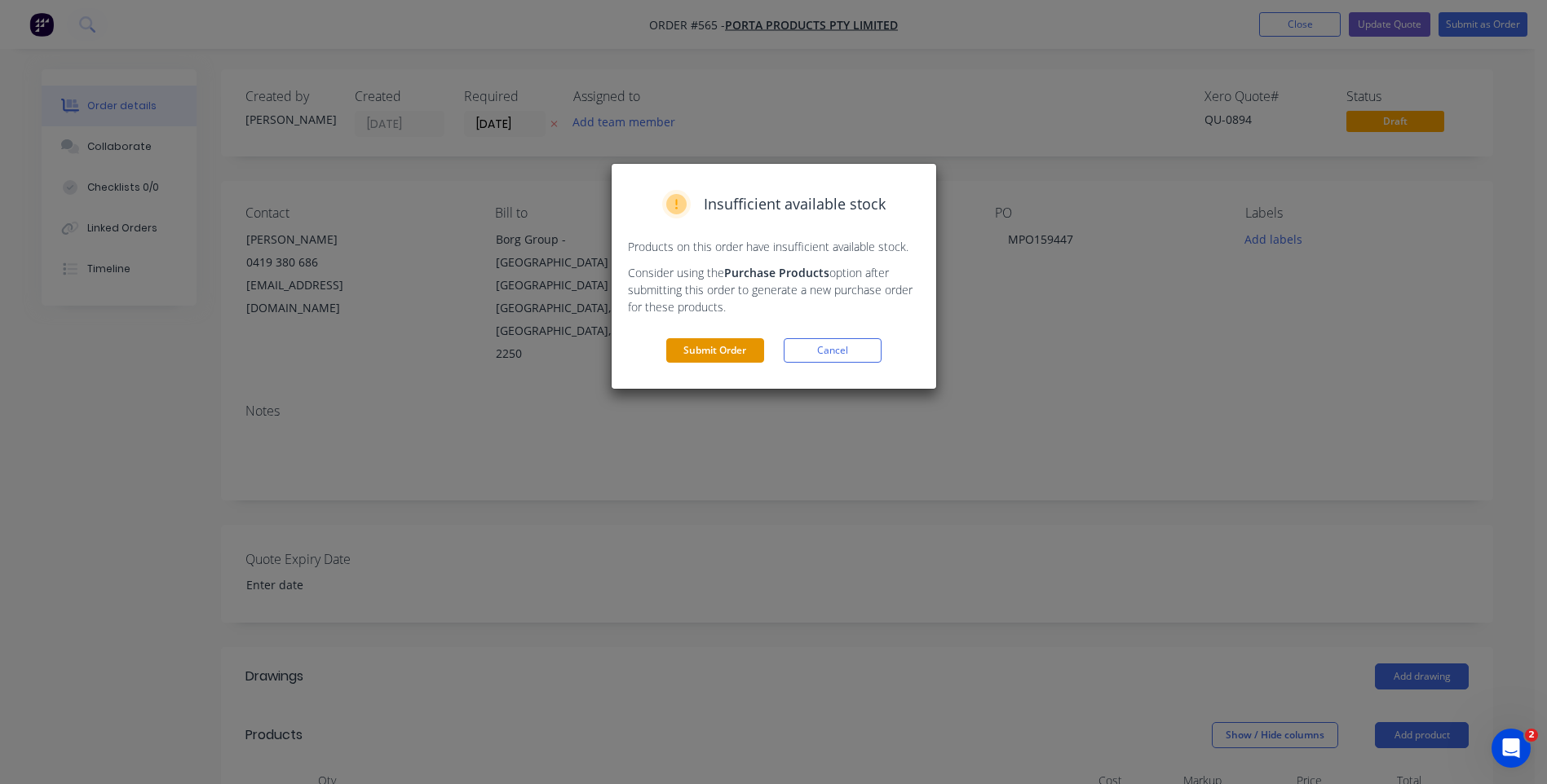
click at [736, 350] on button "Submit Order" at bounding box center [714, 351] width 98 height 24
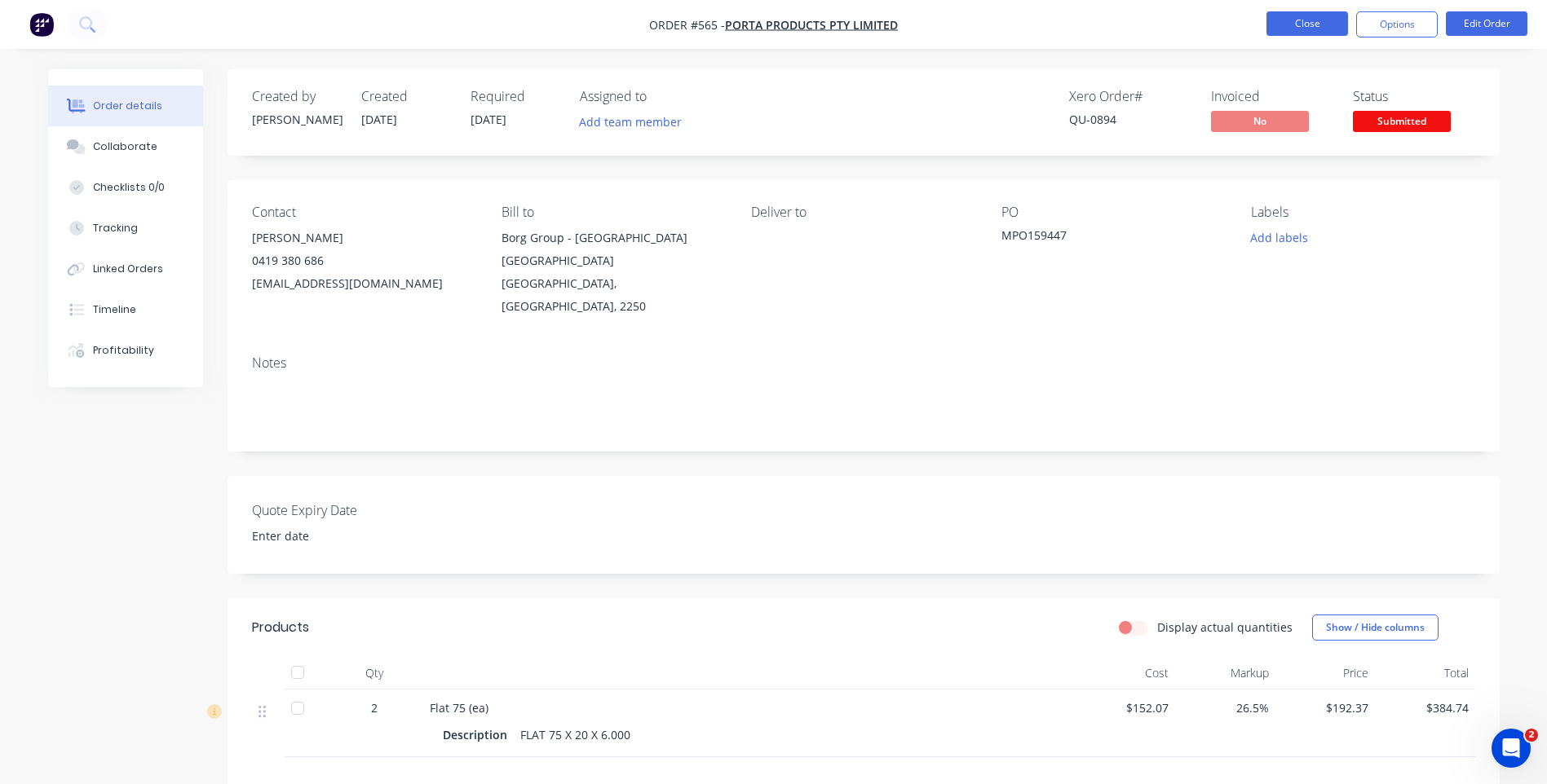
click at [1284, 20] on button "Close" at bounding box center [1307, 23] width 82 height 24
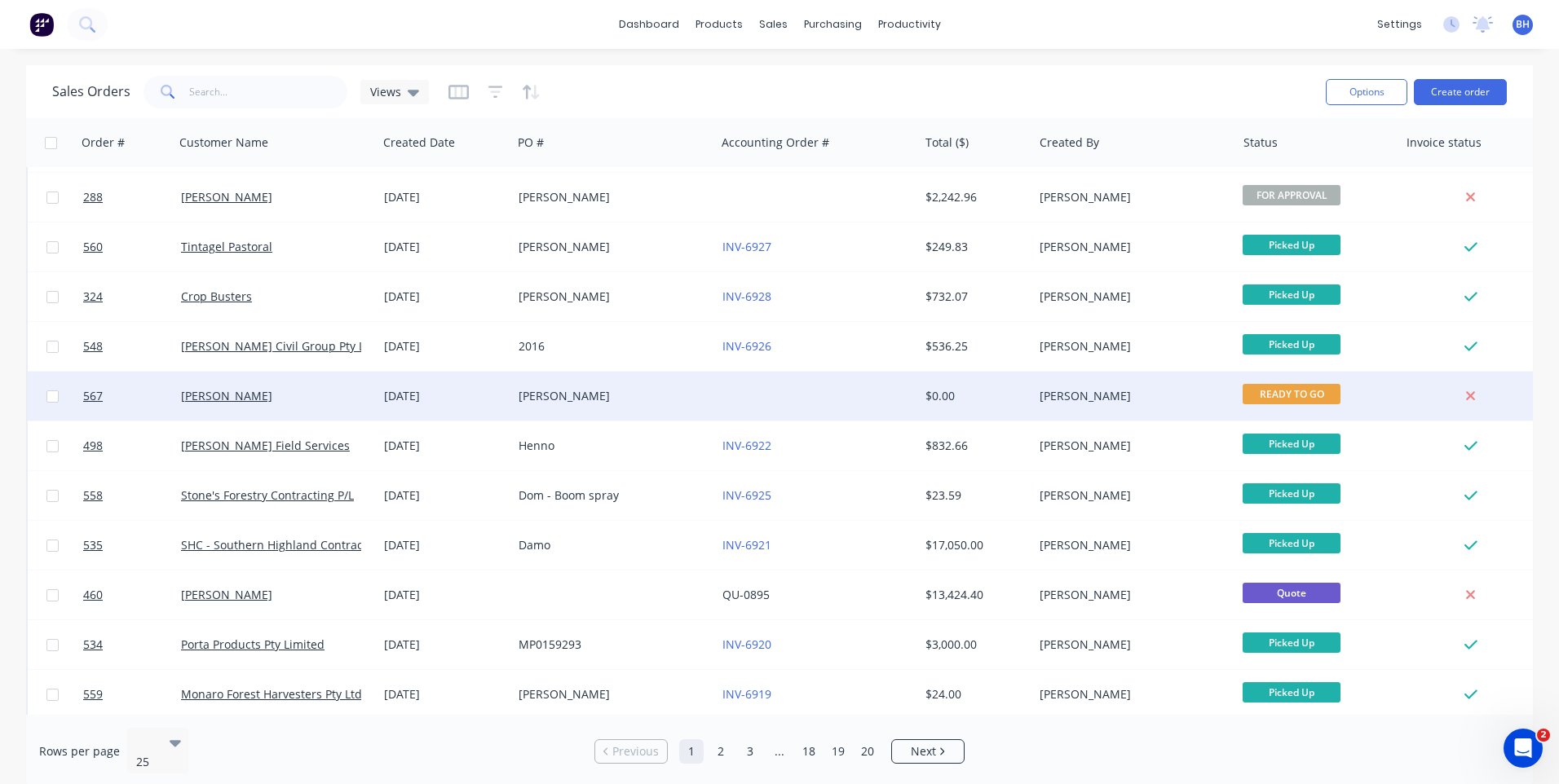
scroll to position [37, 0]
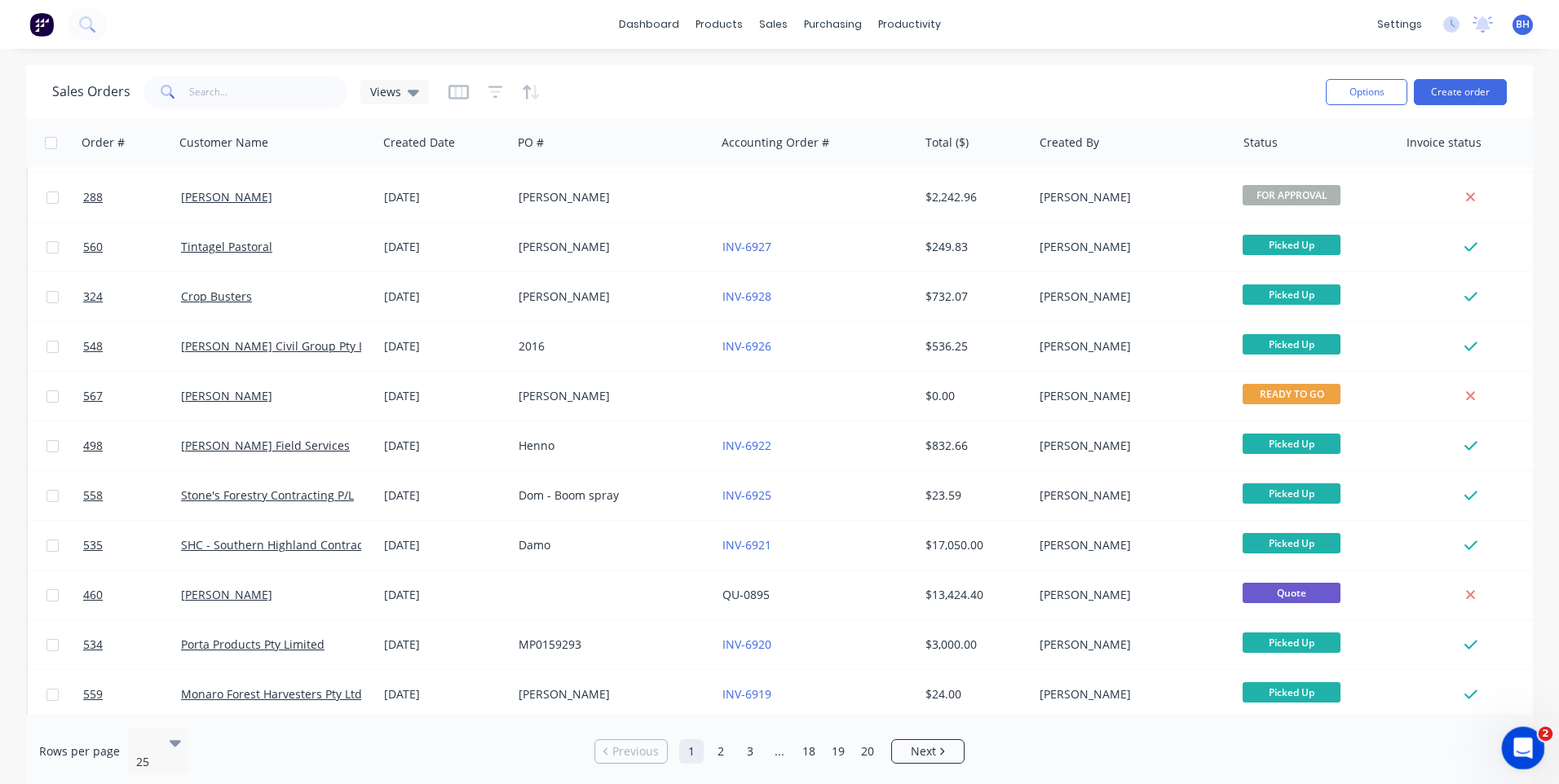
click at [1526, 726] on html at bounding box center [1521, 746] width 39 height 39
click at [1526, 729] on div "Open Intercom Messenger" at bounding box center [1521, 746] width 54 height 54
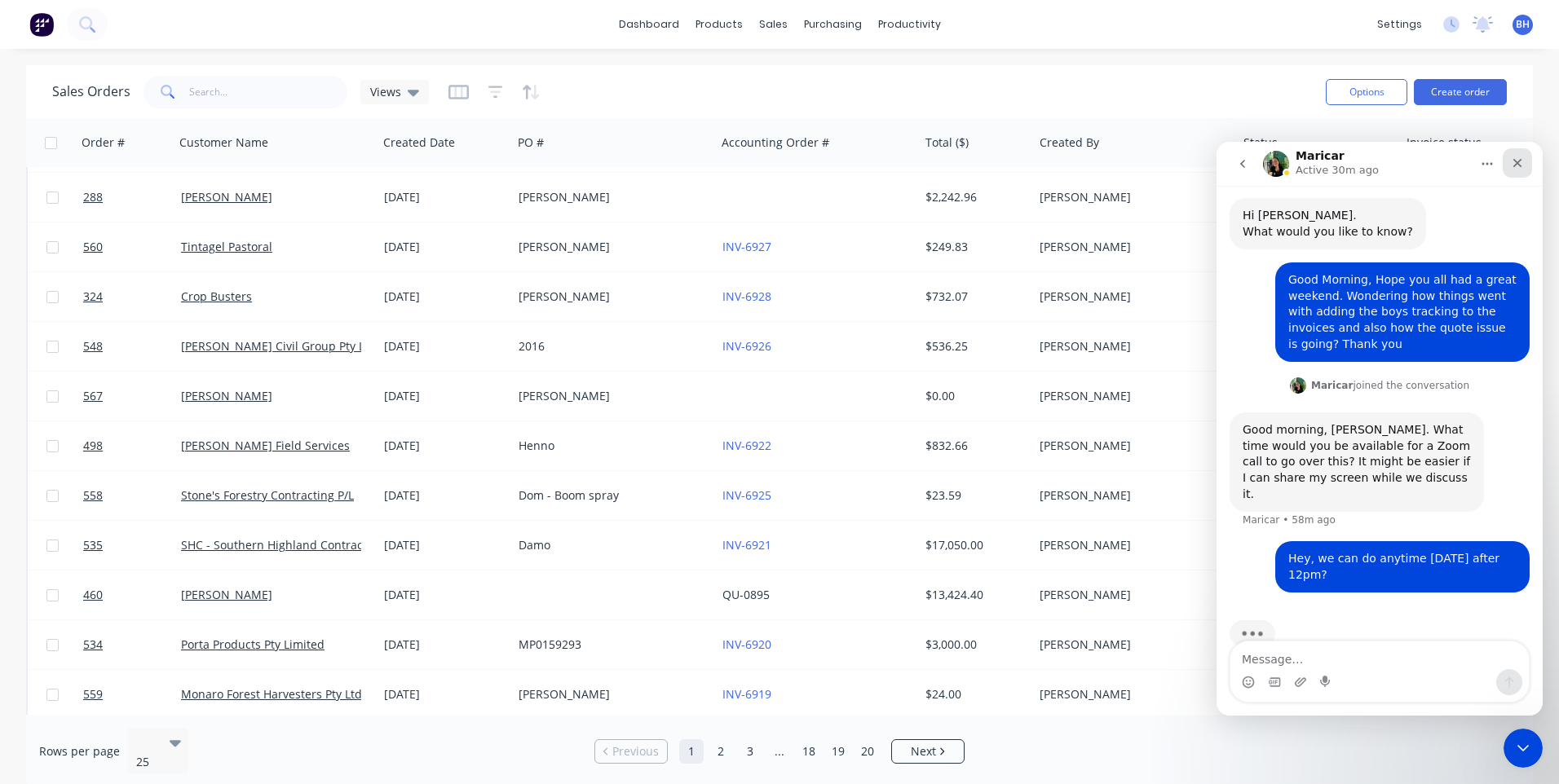
click at [1513, 161] on icon "Close" at bounding box center [1517, 163] width 13 height 13
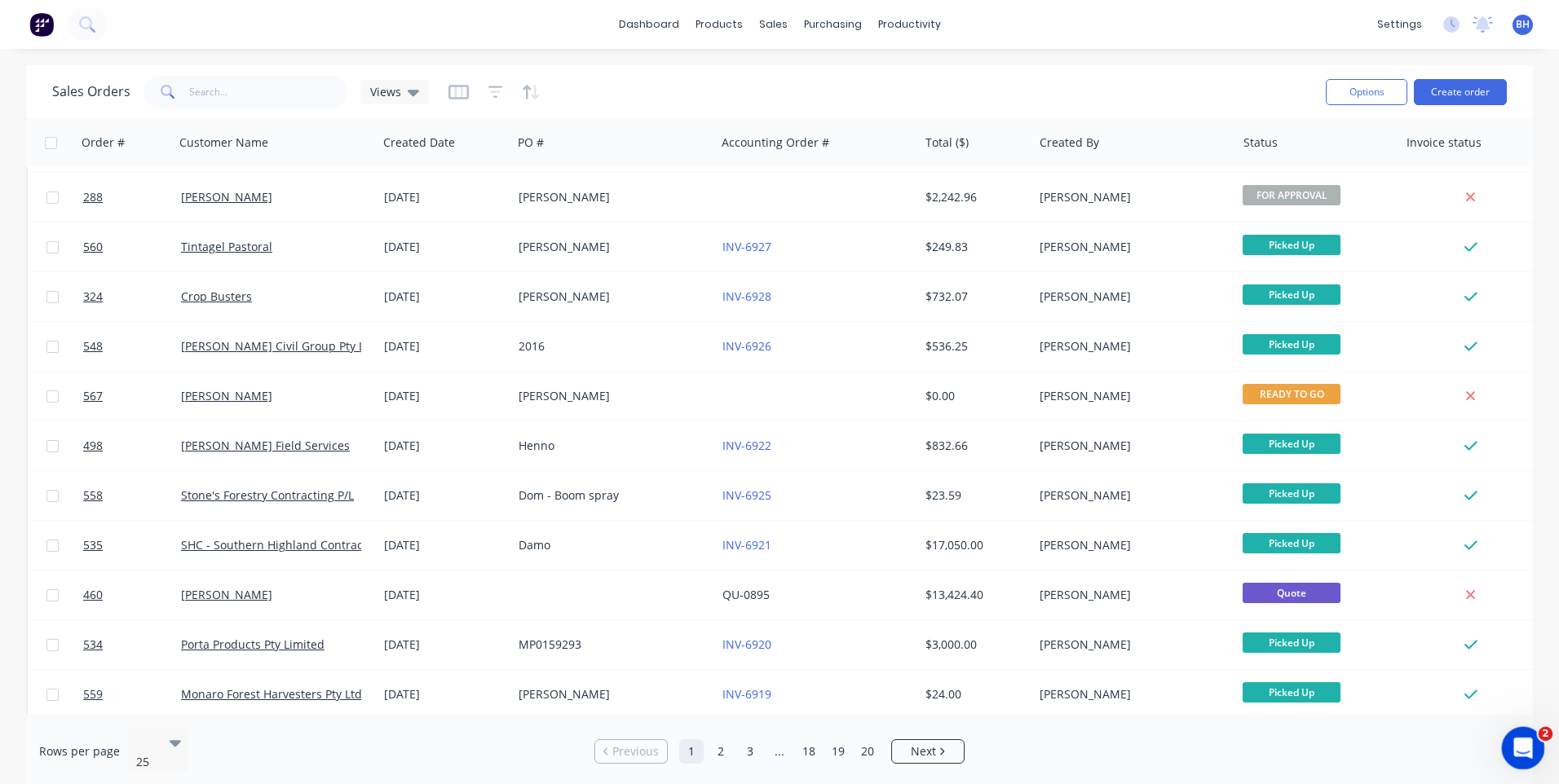
click at [1525, 733] on div "Open Intercom Messenger" at bounding box center [1521, 746] width 54 height 54
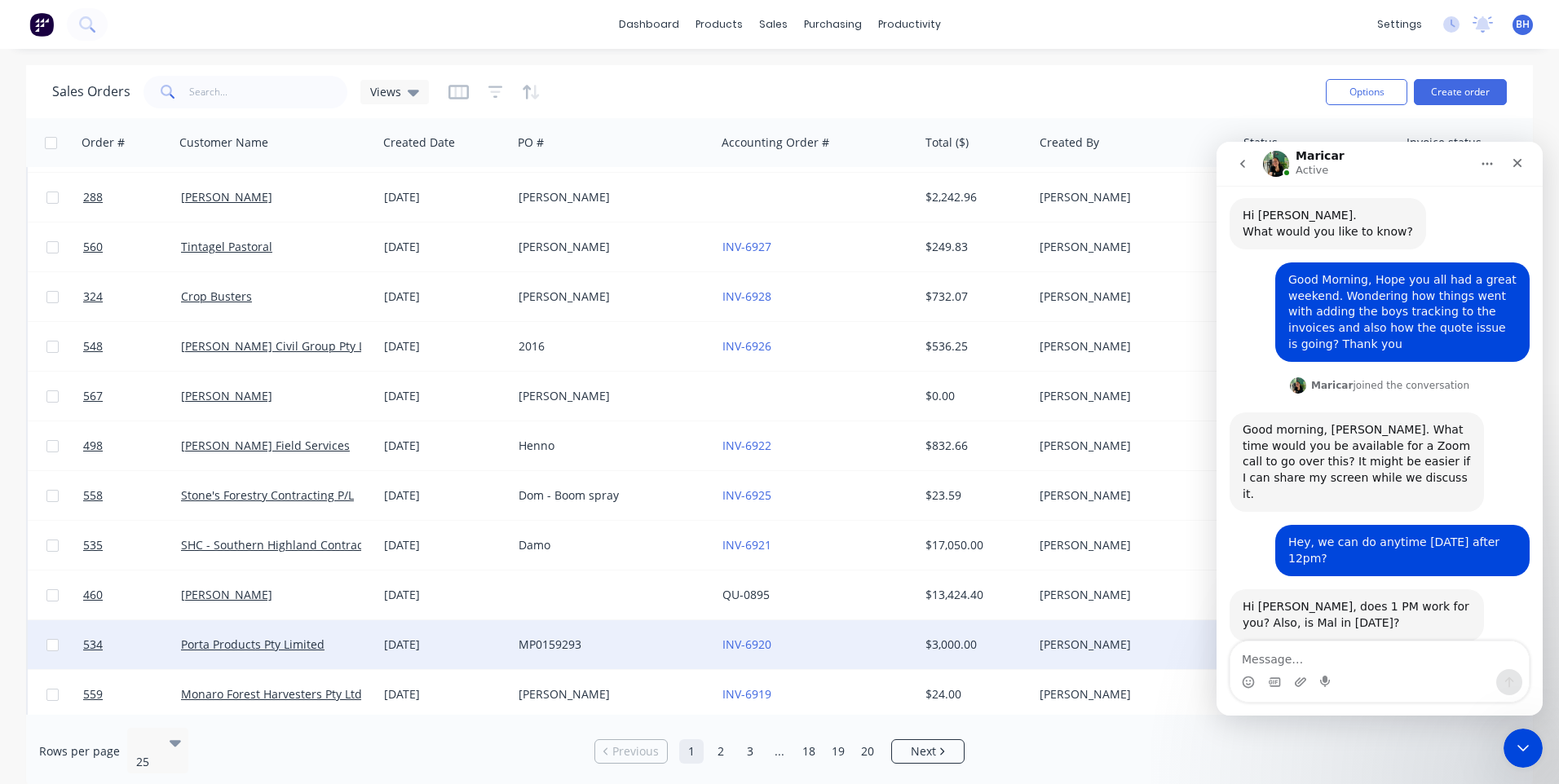
scroll to position [39, 0]
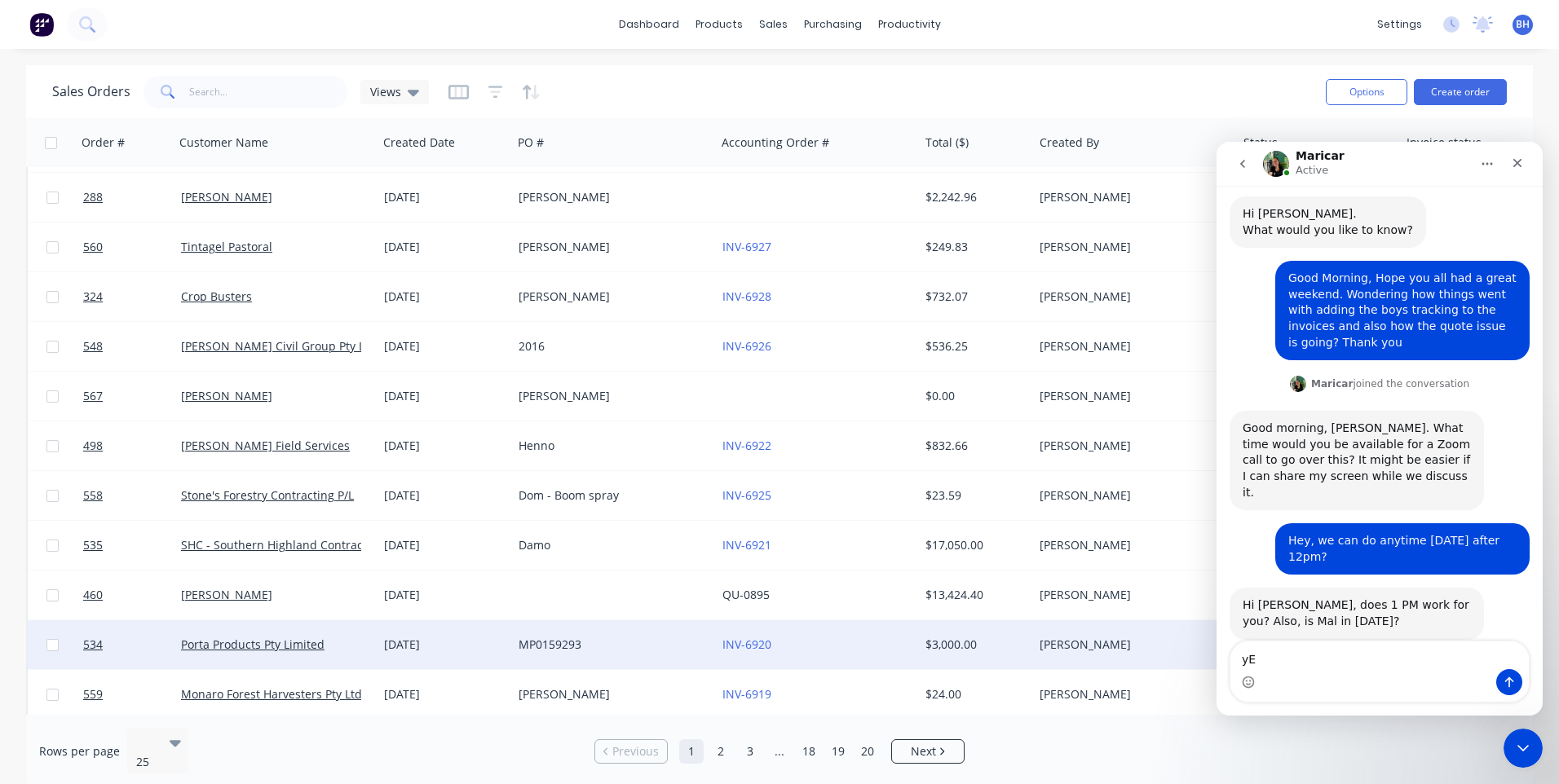
type textarea "y"
type textarea "Y"
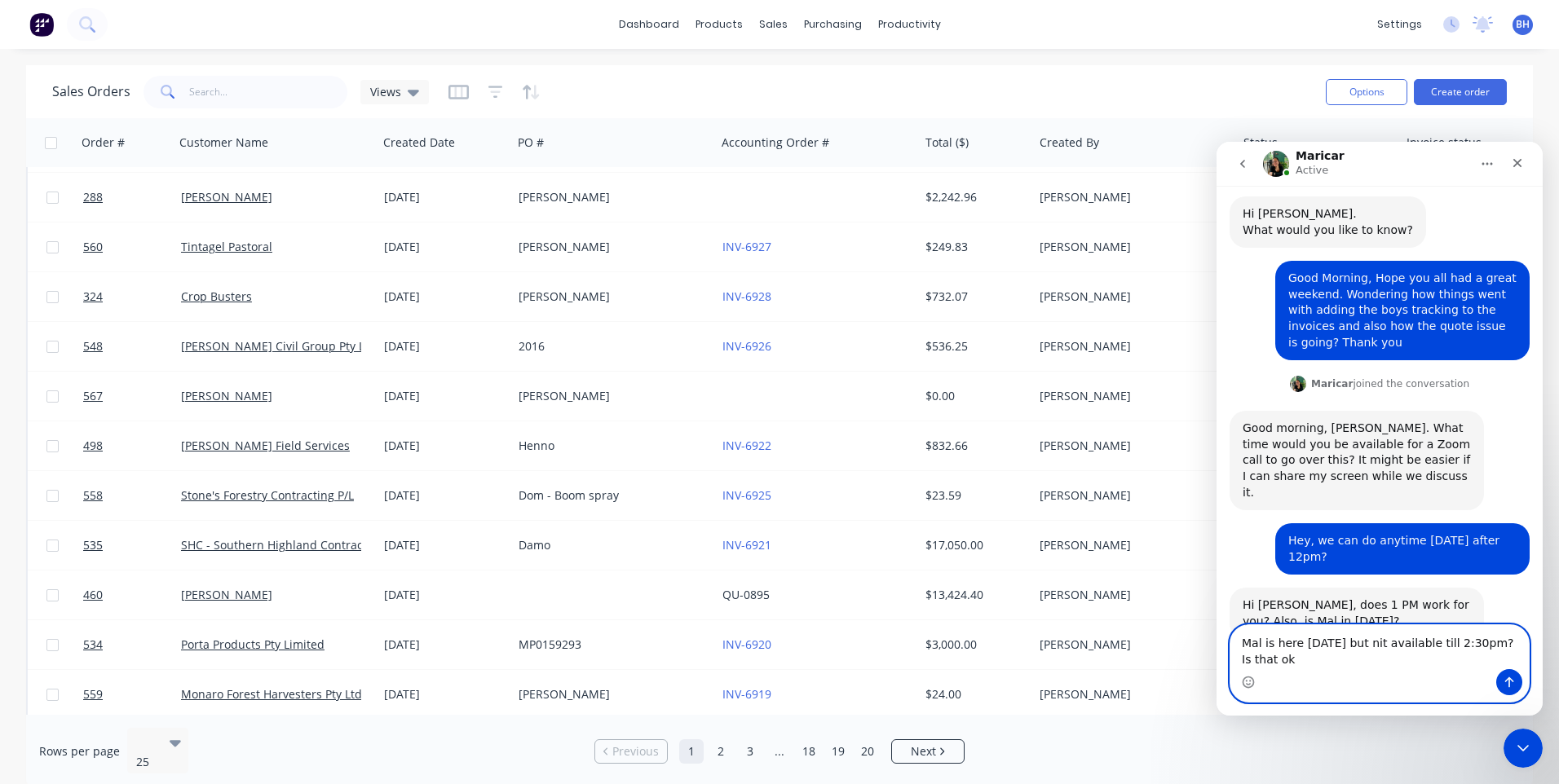
scroll to position [56, 0]
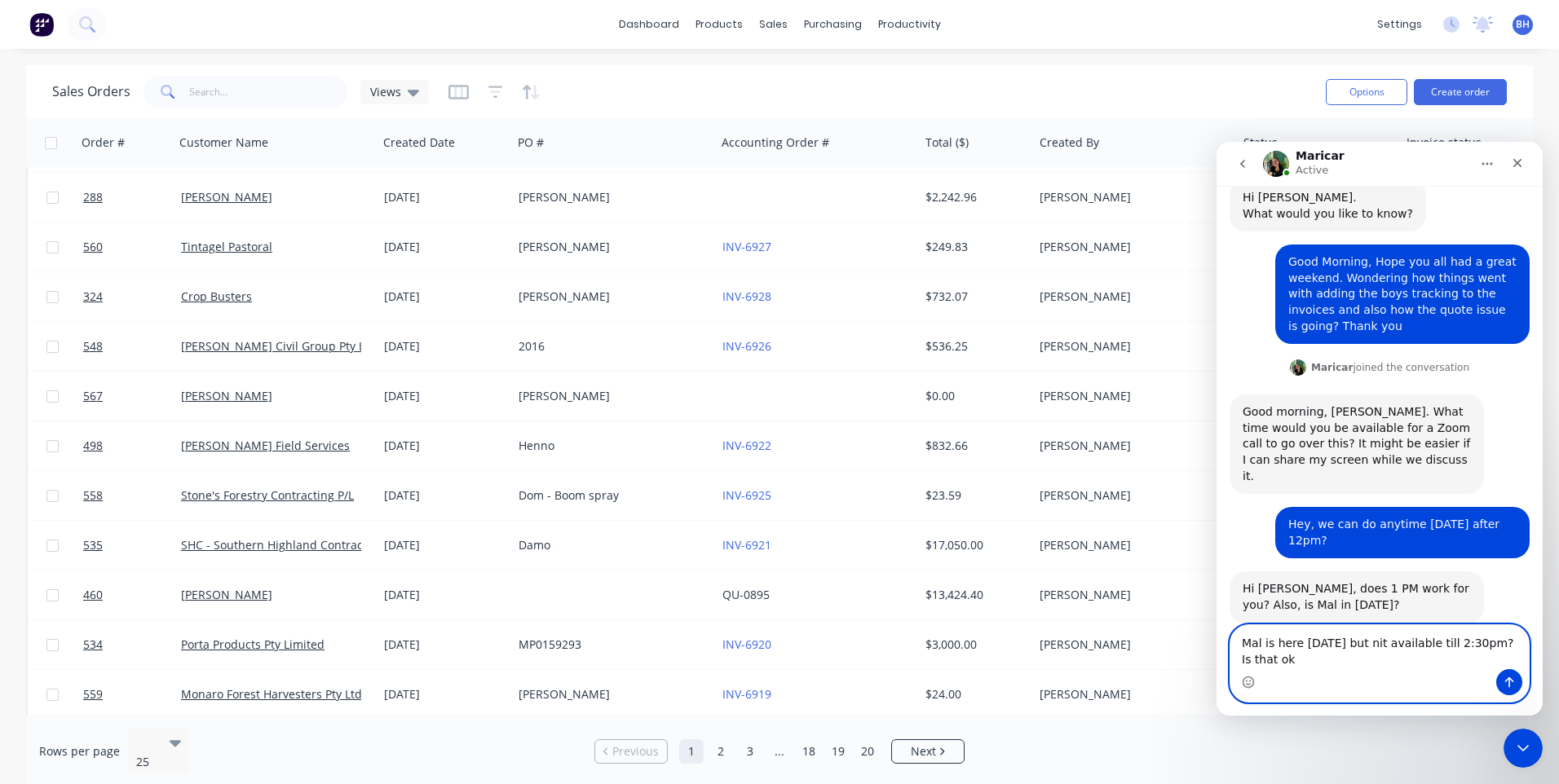
click at [1358, 643] on textarea "Mal is here [DATE] but nit available till 2:30pm? Is that ok" at bounding box center [1379, 646] width 299 height 44
click at [1258, 663] on textarea "Mal is here [DATE] but not available till 2:30pm? Is that ok" at bounding box center [1379, 646] width 299 height 44
type textarea "Mal is here [DATE] but not available till 2:30pm? Is that ok?"
click at [1510, 681] on icon "Send a message…" at bounding box center [1509, 683] width 13 height 13
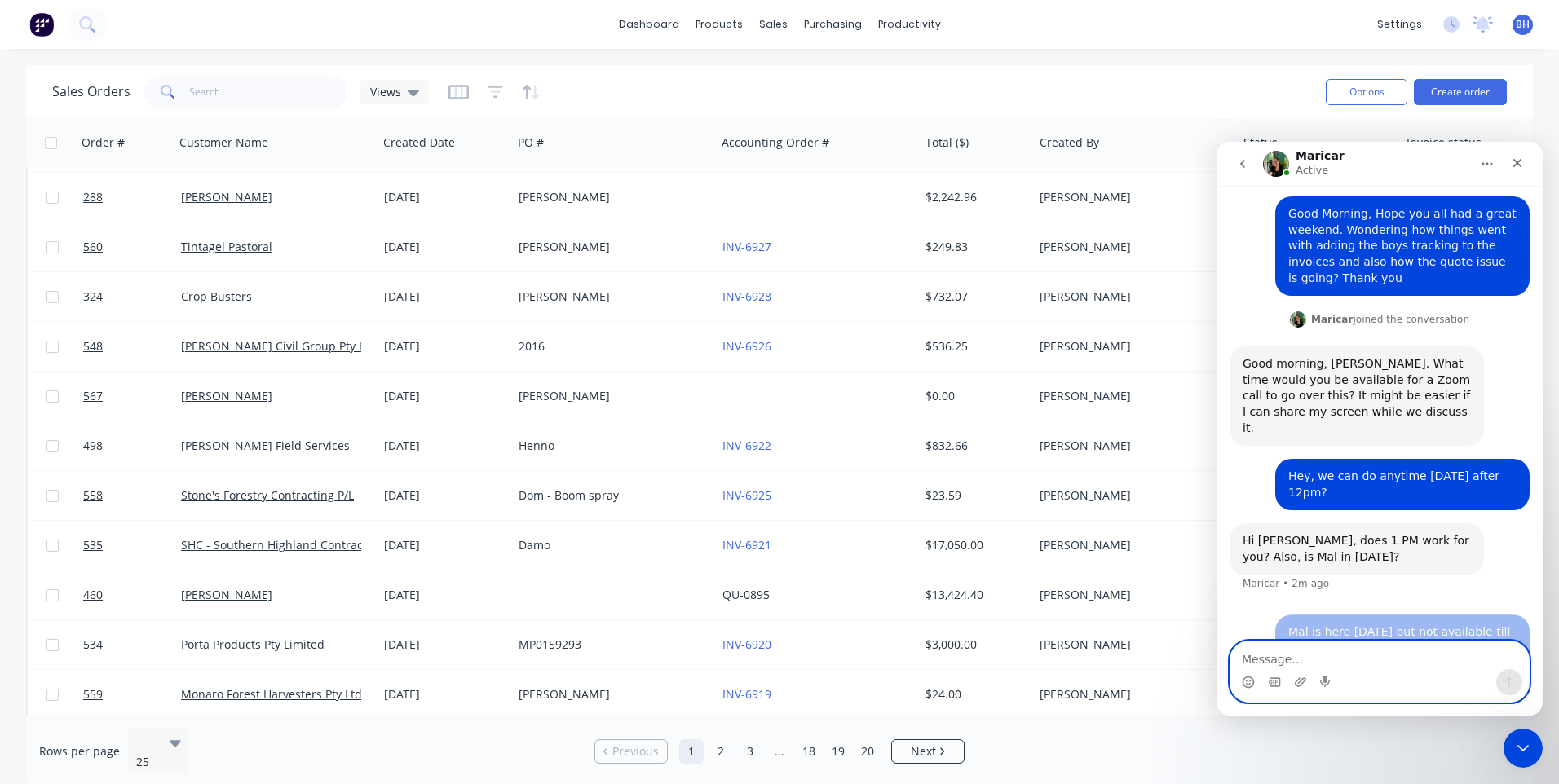
scroll to position [104, 0]
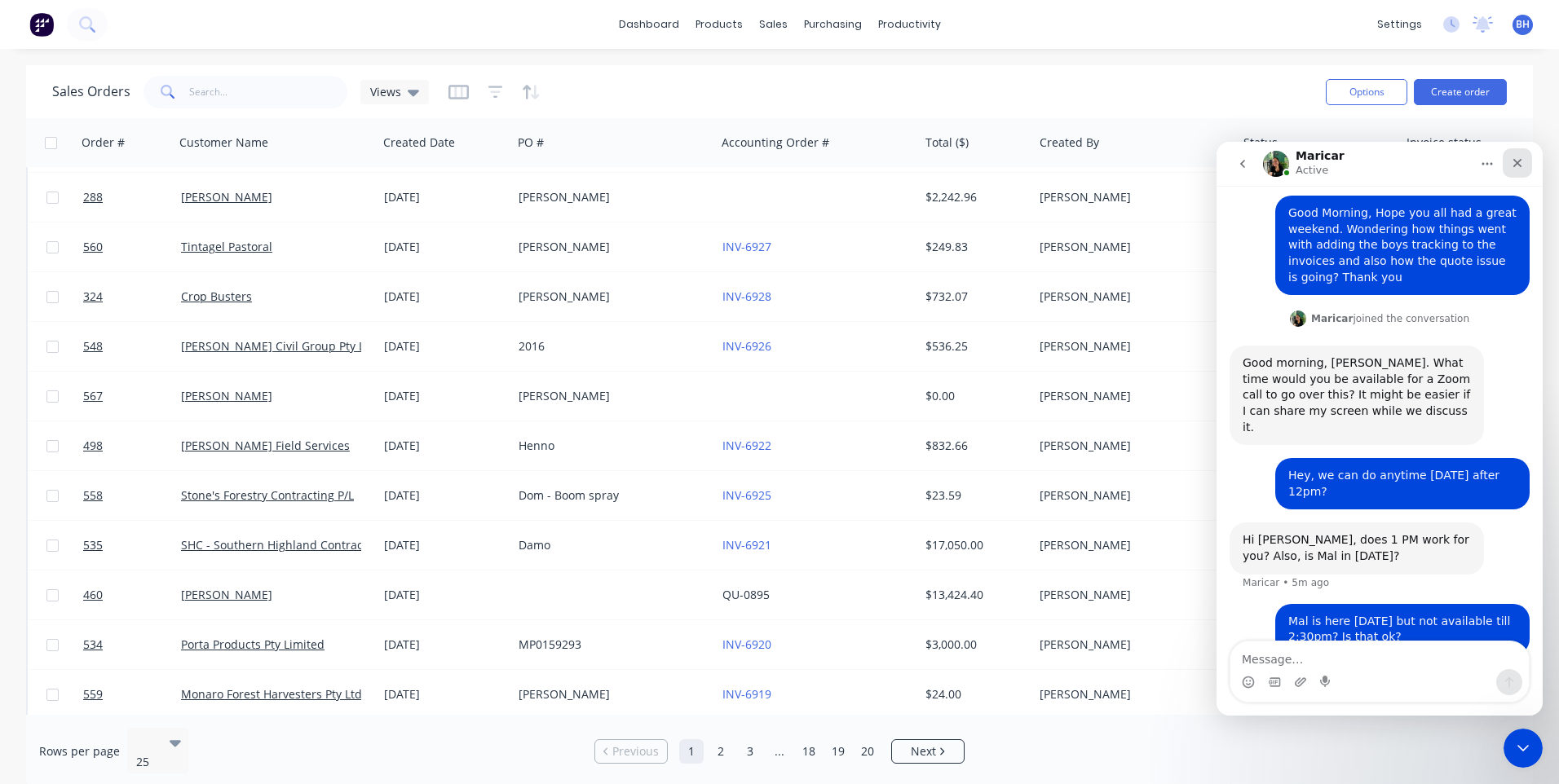
click at [1515, 162] on icon "Close" at bounding box center [1518, 164] width 9 height 9
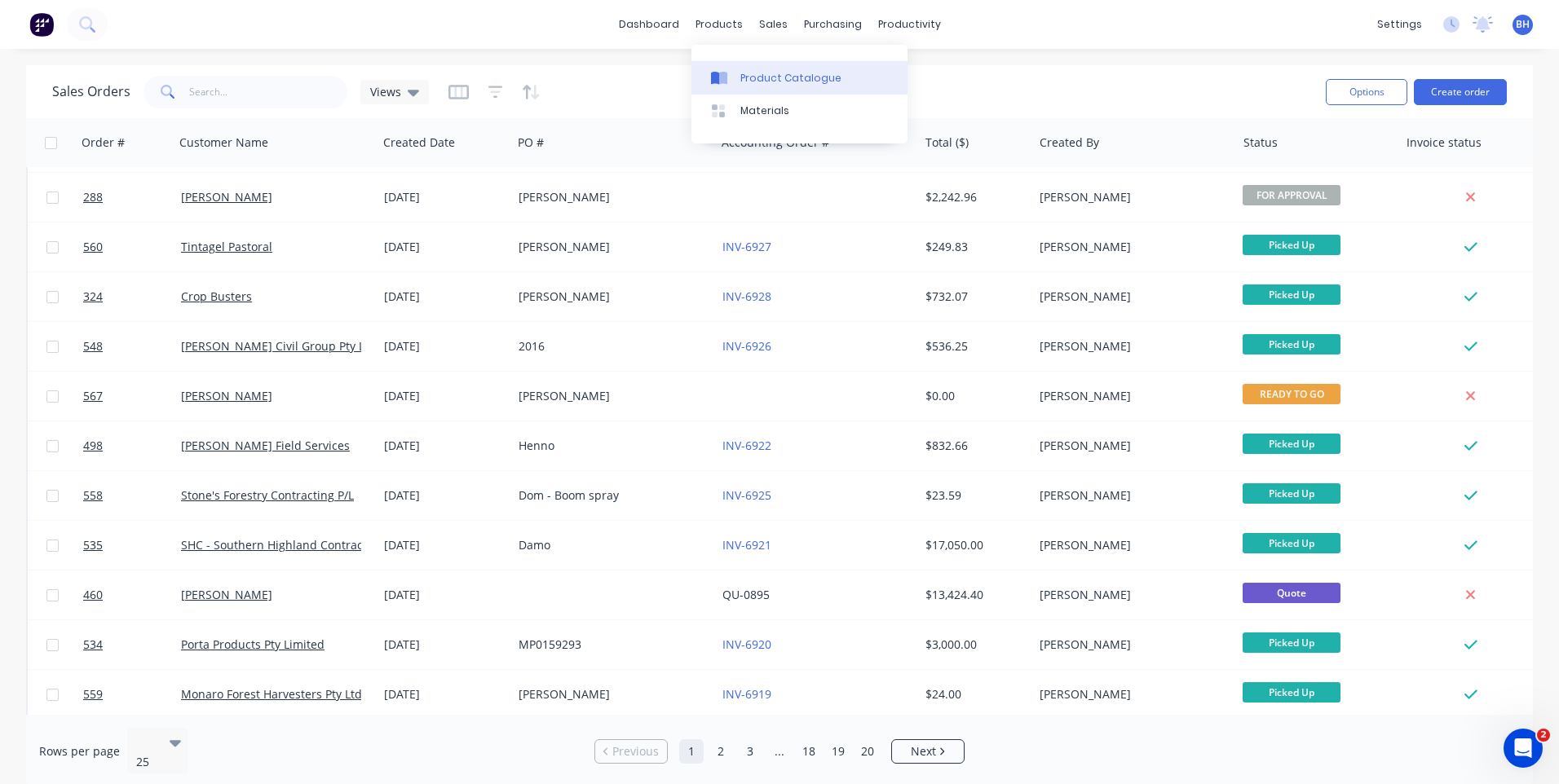
click at [769, 76] on div "Product Catalogue" at bounding box center [791, 78] width 101 height 15
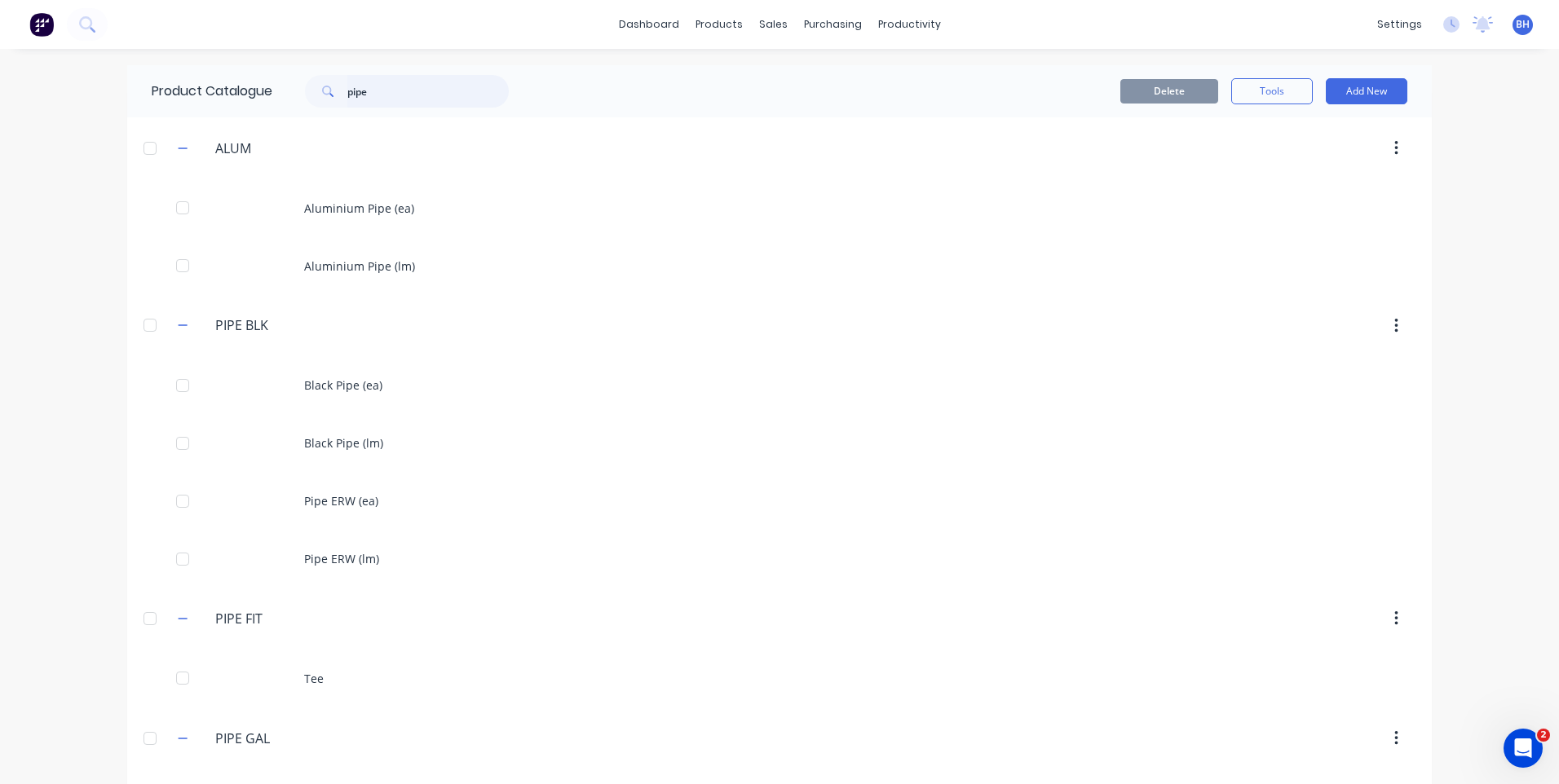
click at [406, 86] on input "pipe" at bounding box center [428, 91] width 162 height 33
type input "p"
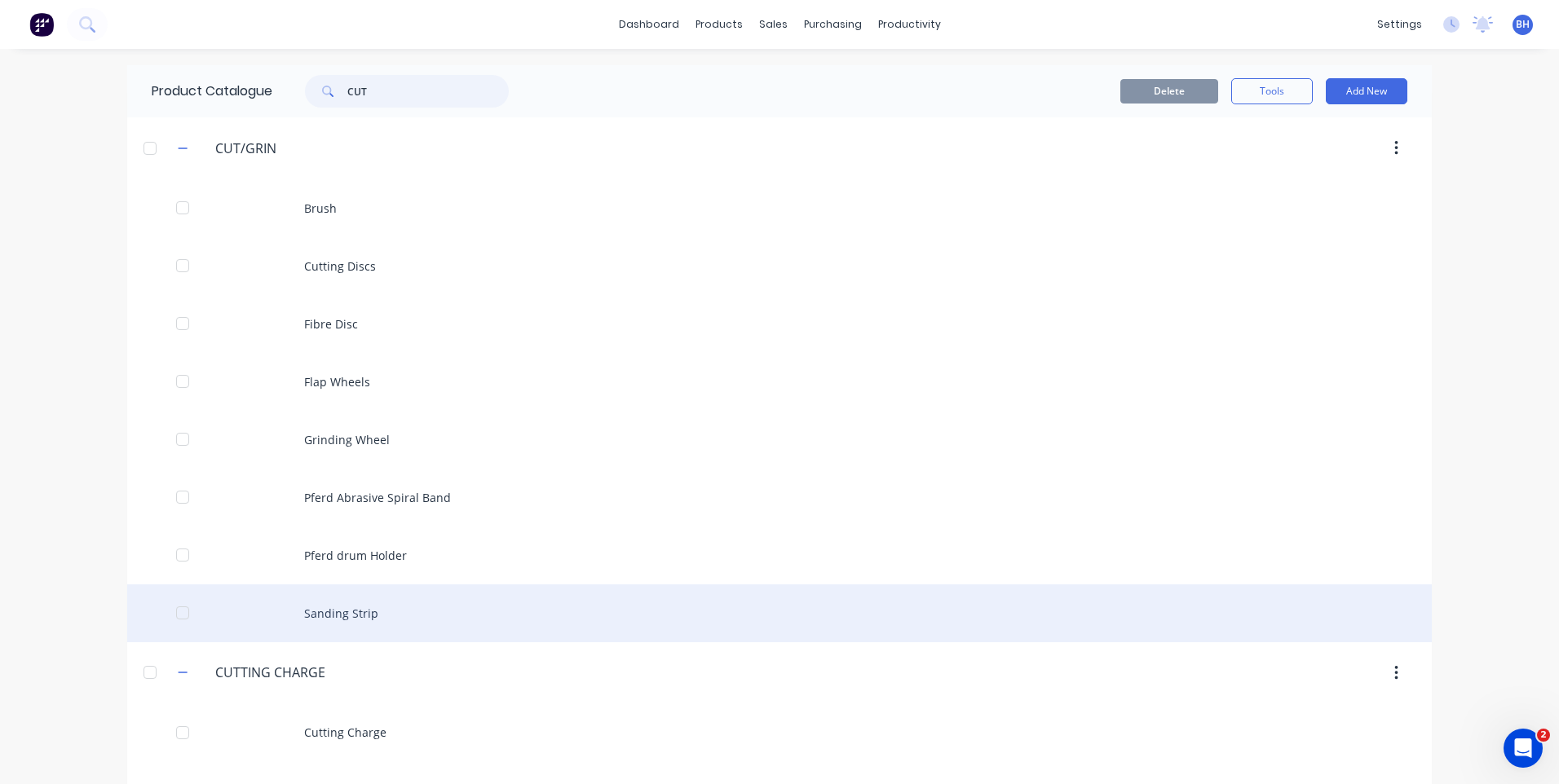
type input "CUT"
click at [343, 612] on div "Sanding Strip" at bounding box center [780, 613] width 1304 height 58
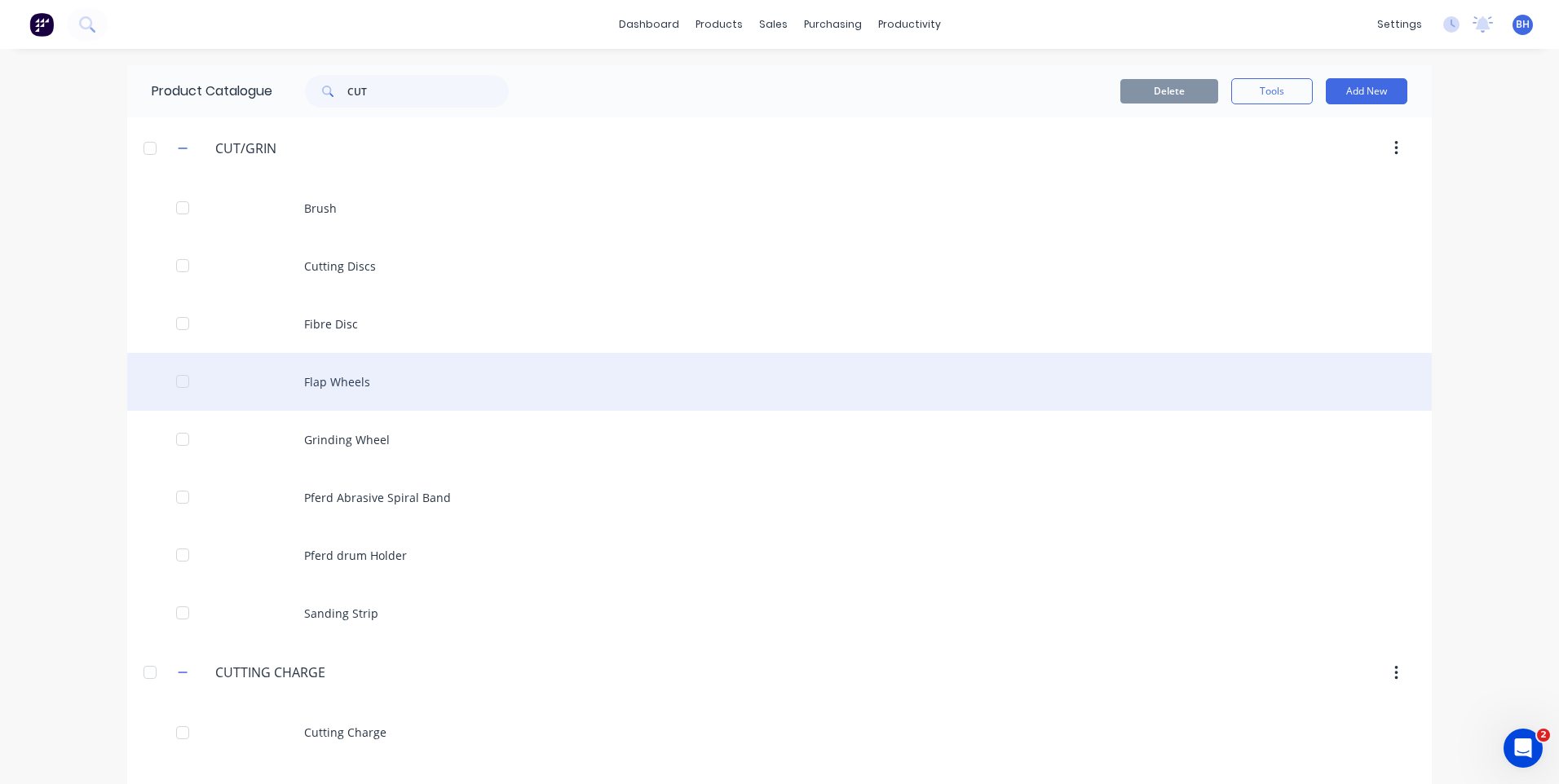
click at [302, 379] on div "Flap Wheels" at bounding box center [780, 382] width 1304 height 58
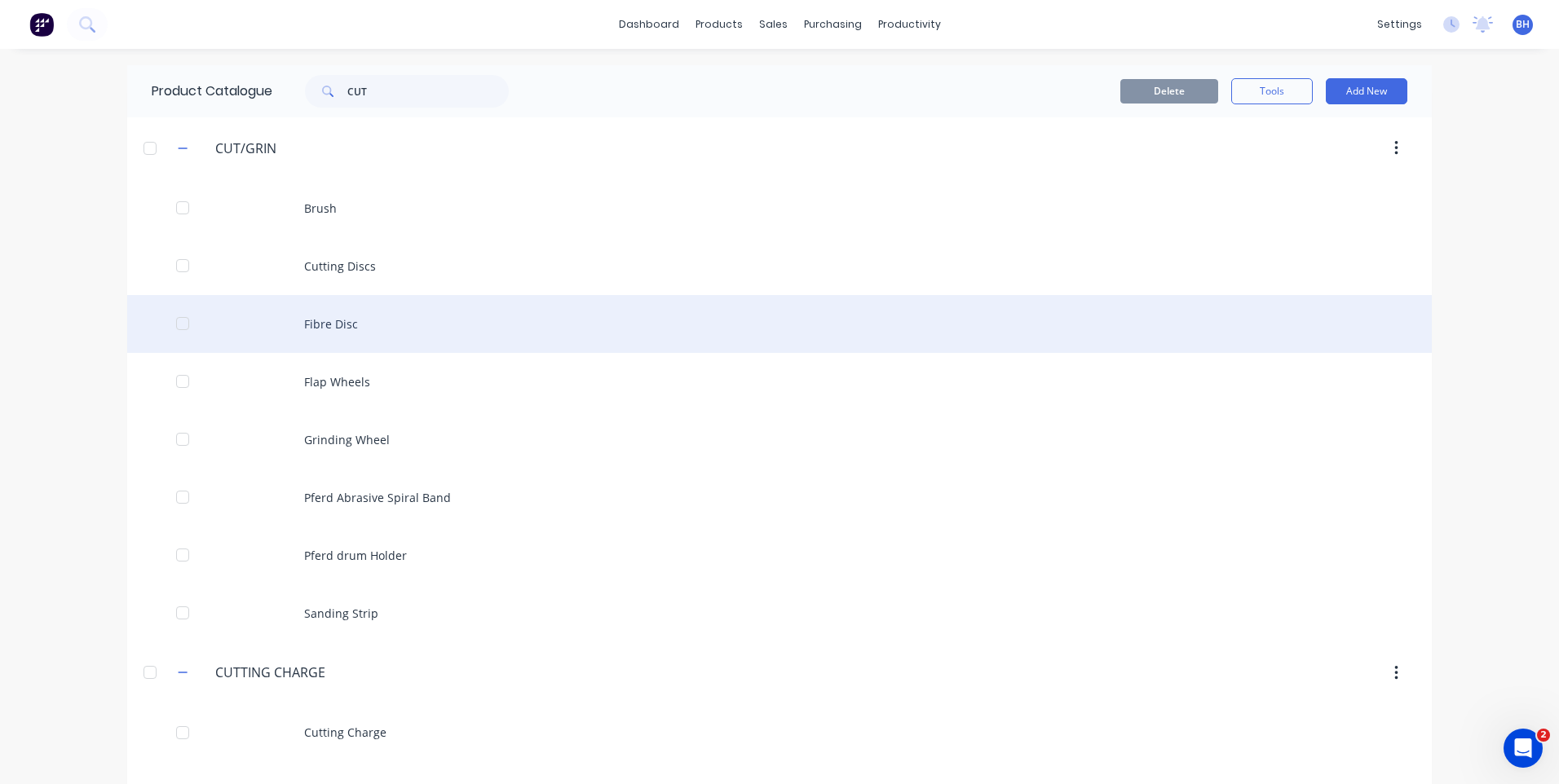
click at [417, 321] on div "Fibre Disc" at bounding box center [780, 324] width 1304 height 58
click at [320, 314] on div "Fibre Disc" at bounding box center [780, 324] width 1304 height 58
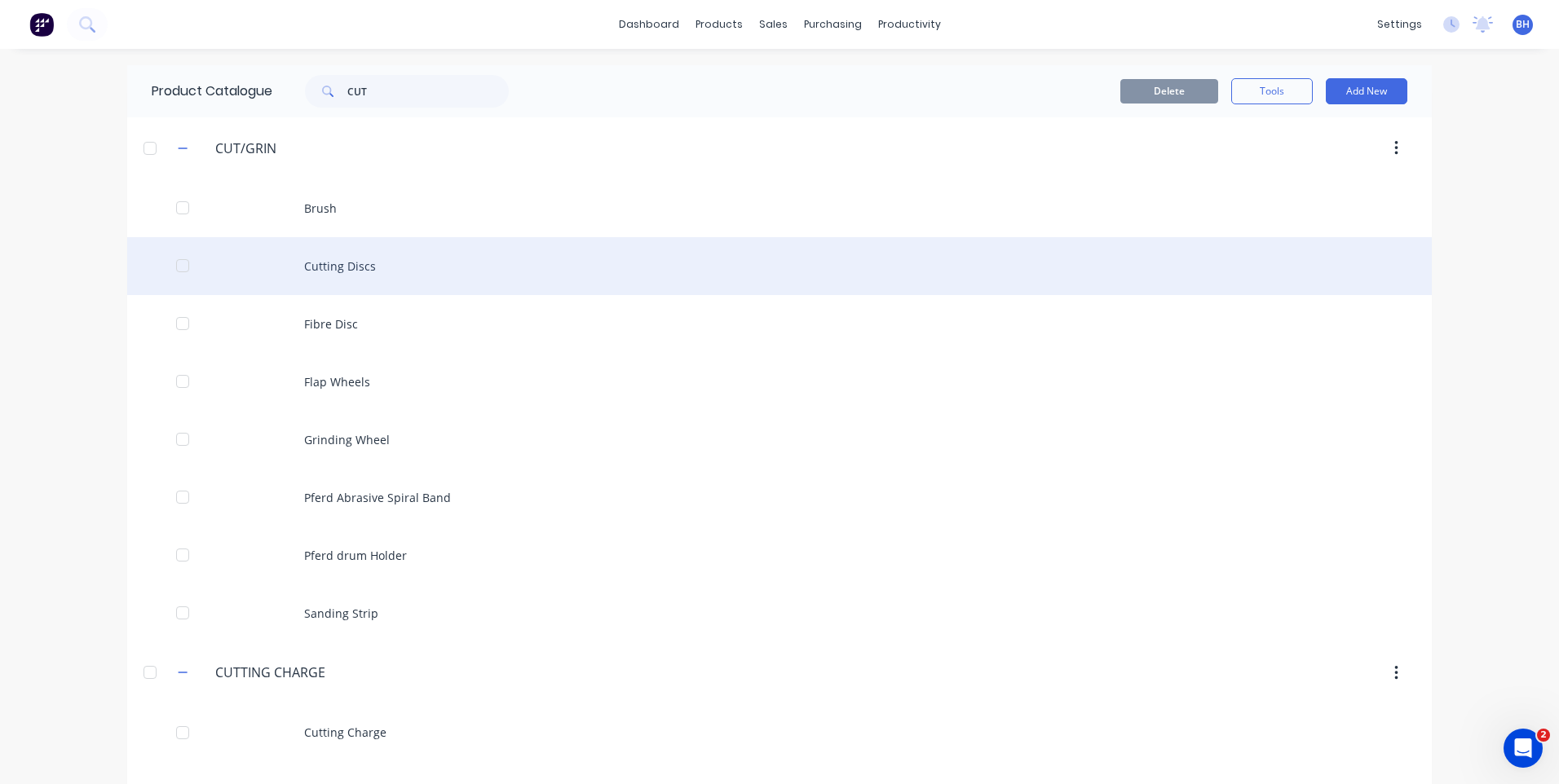
click at [353, 266] on div "Cutting Discs" at bounding box center [780, 266] width 1304 height 58
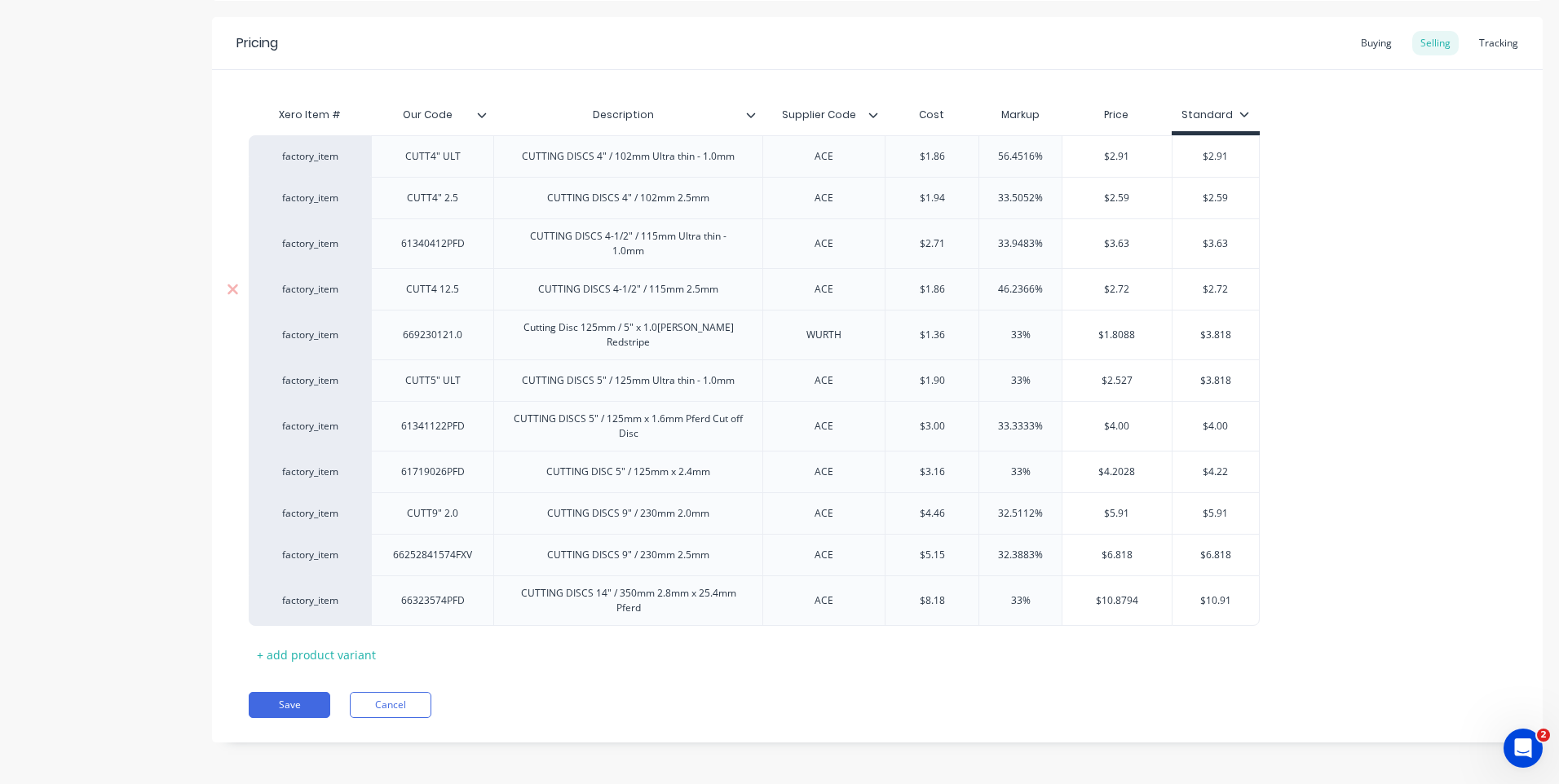
scroll to position [304, 0]
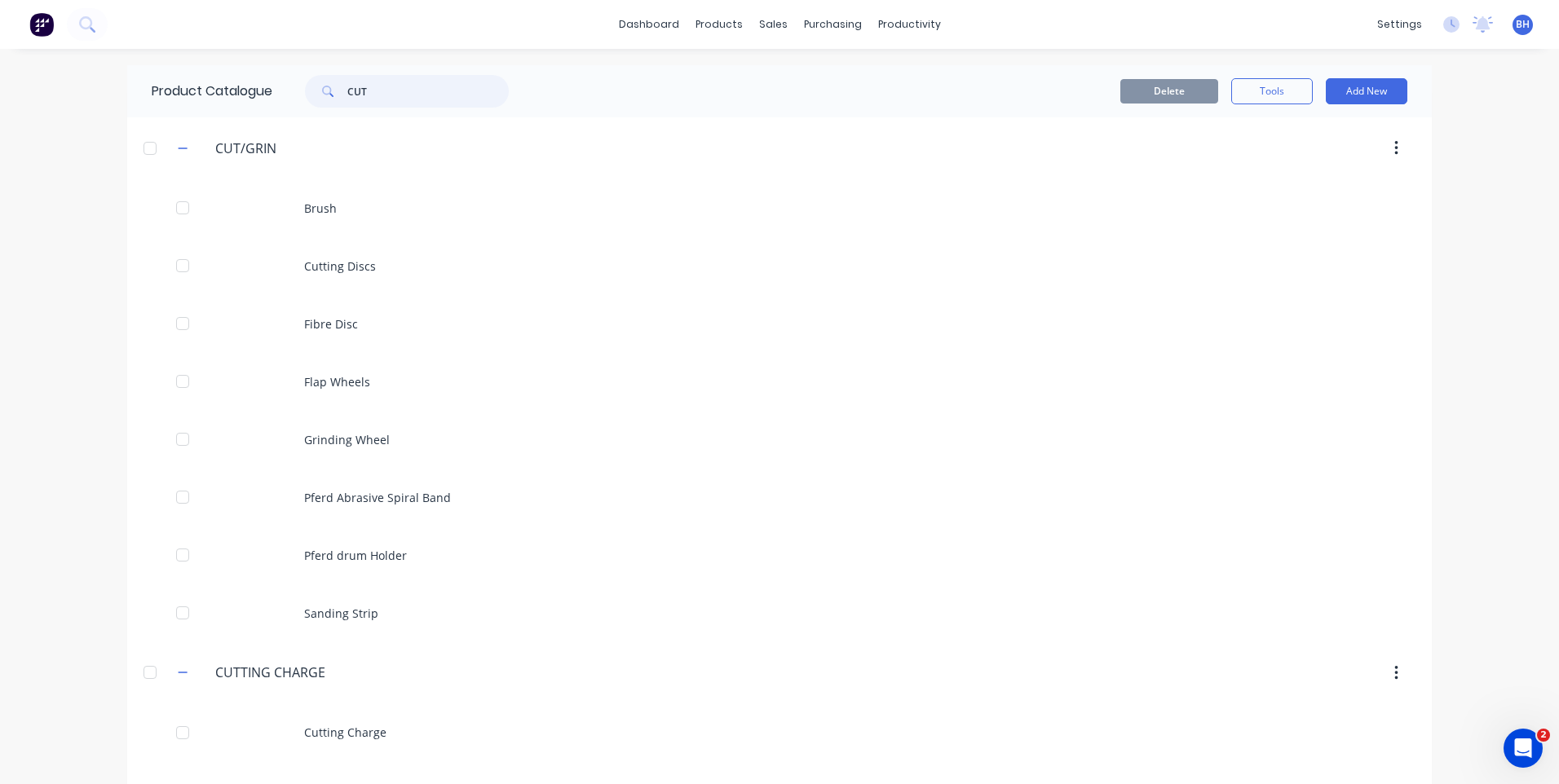
click at [392, 98] on input "CUT" at bounding box center [428, 91] width 162 height 33
type input "C"
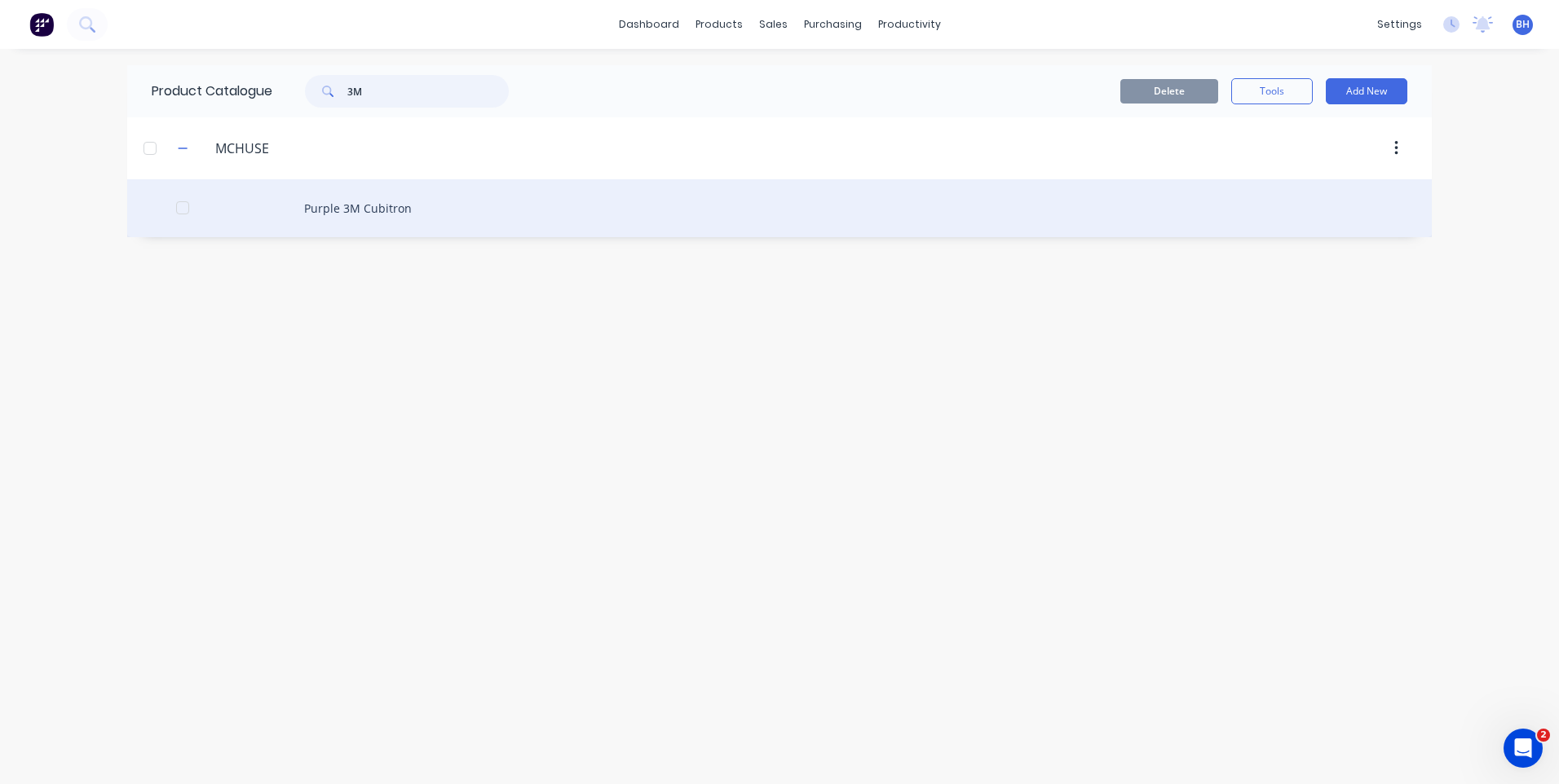
type input "3M"
click at [404, 199] on div "Purple 3M Cubitron" at bounding box center [780, 208] width 1304 height 58
